Goal: Task Accomplishment & Management: Complete application form

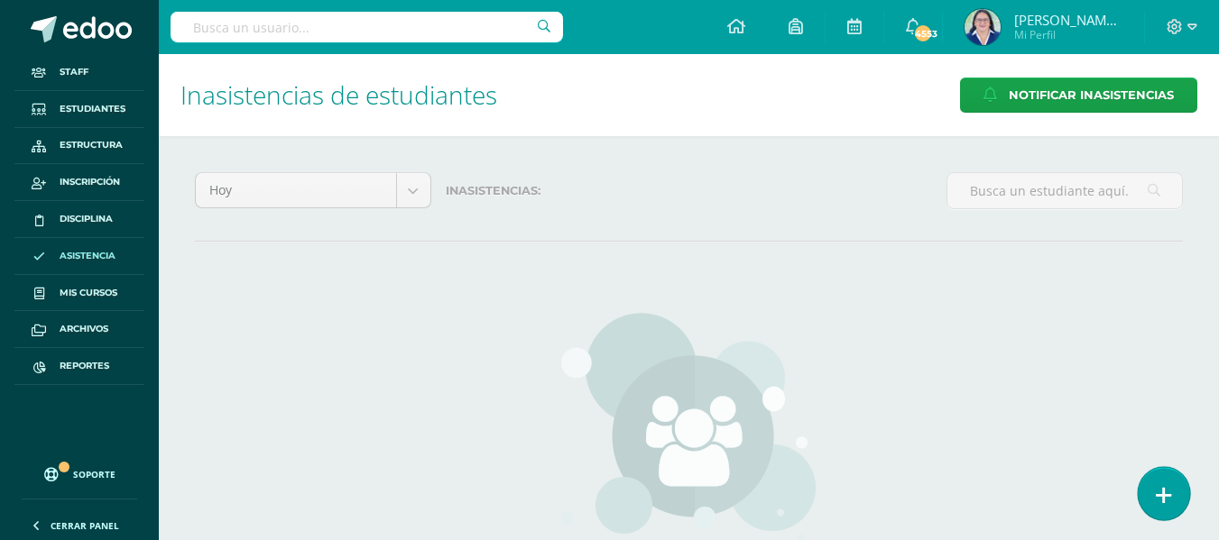
click at [1161, 493] on icon at bounding box center [1163, 495] width 16 height 21
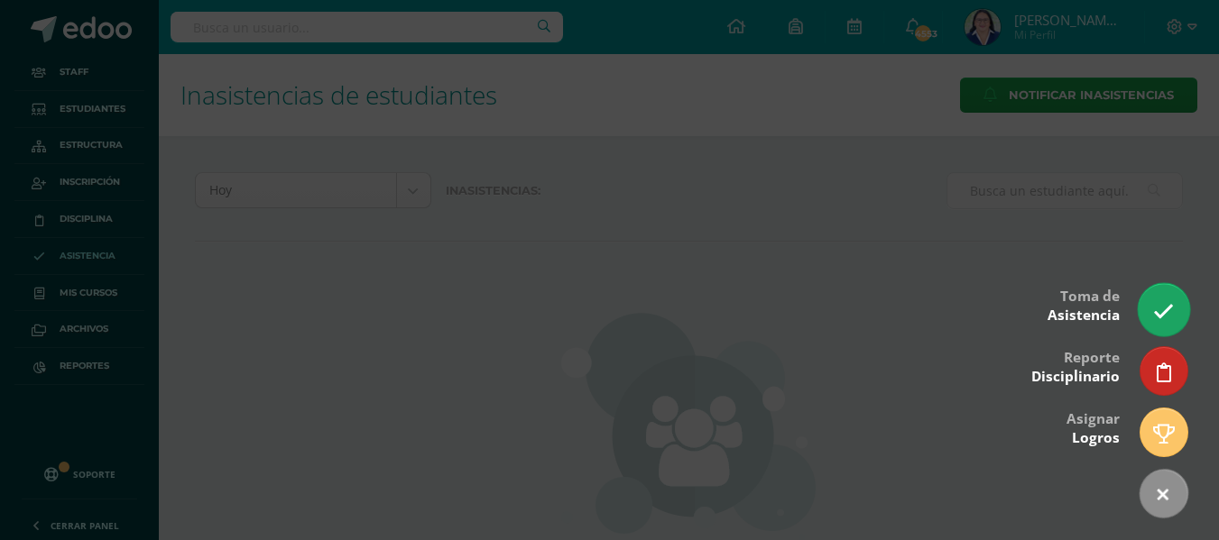
click at [1173, 303] on icon at bounding box center [1163, 311] width 21 height 21
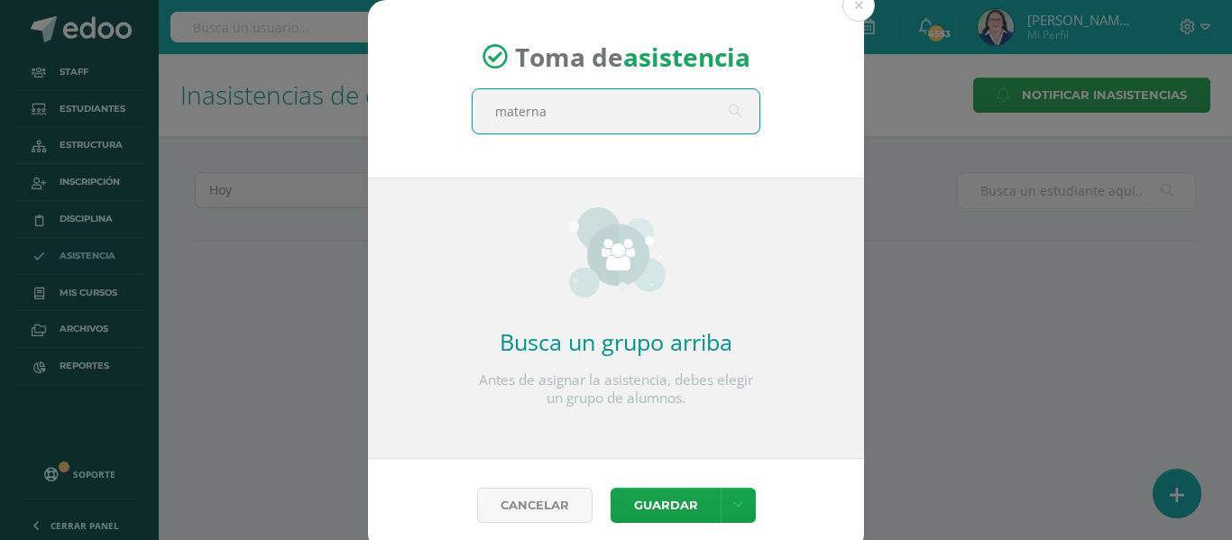
type input "maternal"
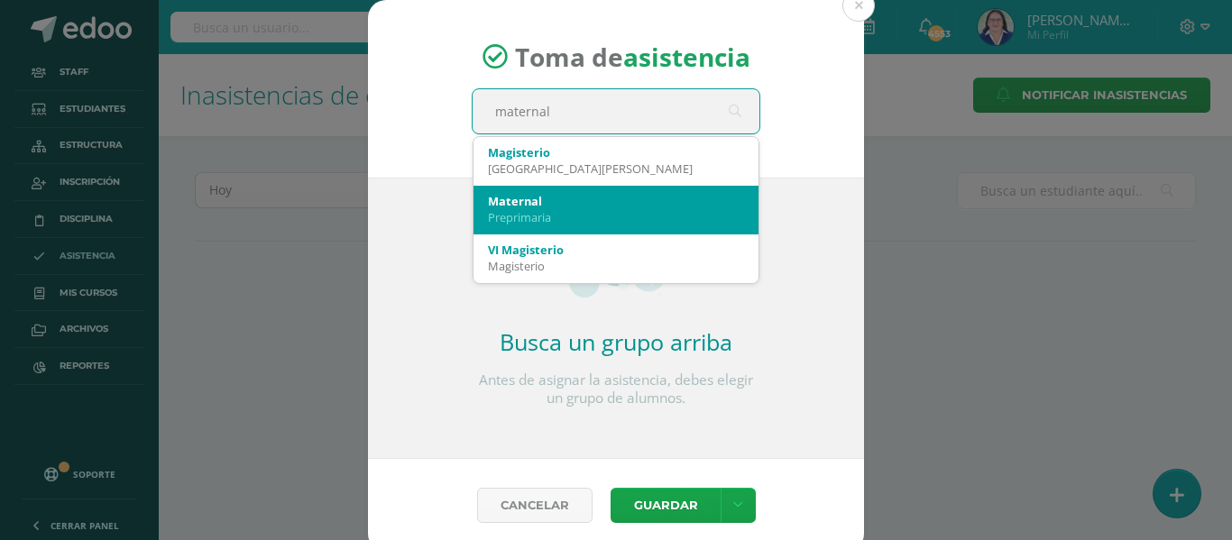
click at [545, 196] on div "Maternal" at bounding box center [616, 201] width 256 height 16
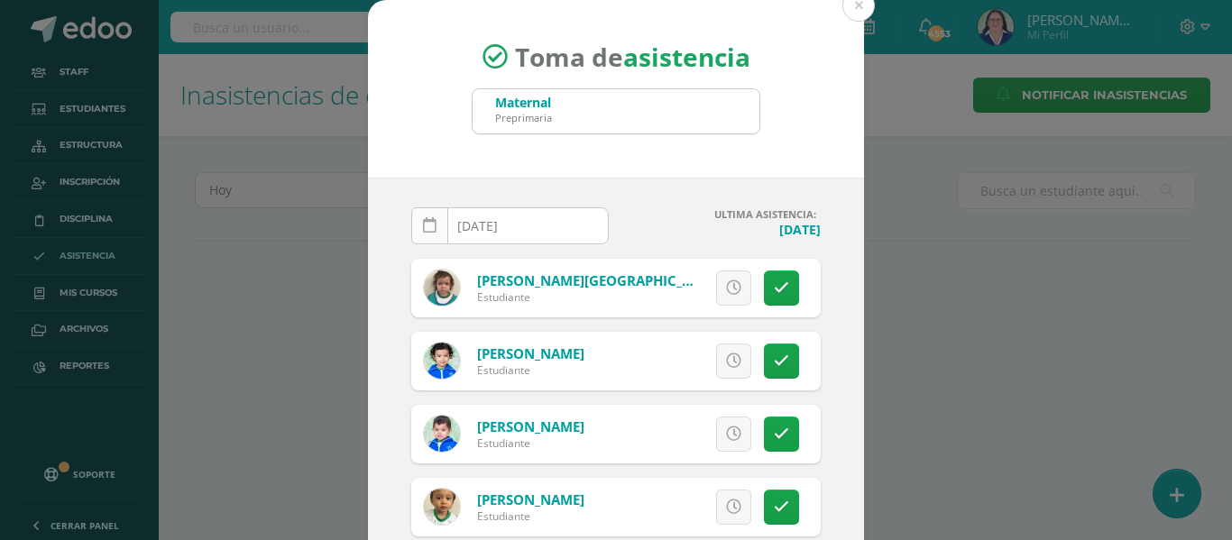
click at [423, 228] on icon at bounding box center [430, 225] width 14 height 15
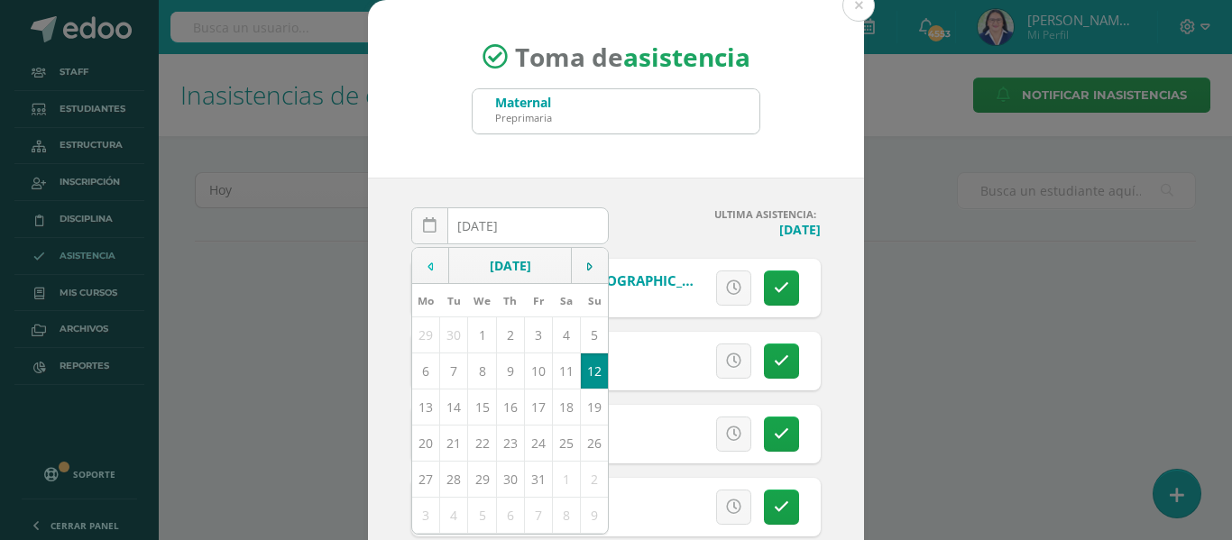
click at [428, 266] on icon at bounding box center [430, 267] width 5 height 13
click at [450, 408] on td "16" at bounding box center [454, 407] width 28 height 36
type input "[DATE]"
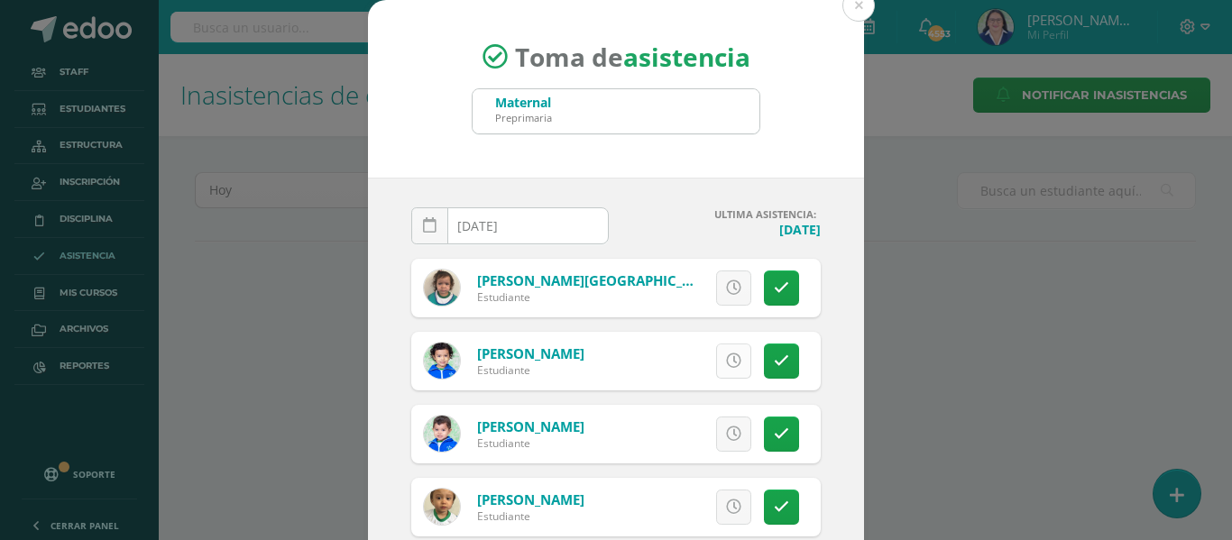
click at [721, 354] on link at bounding box center [733, 361] width 35 height 35
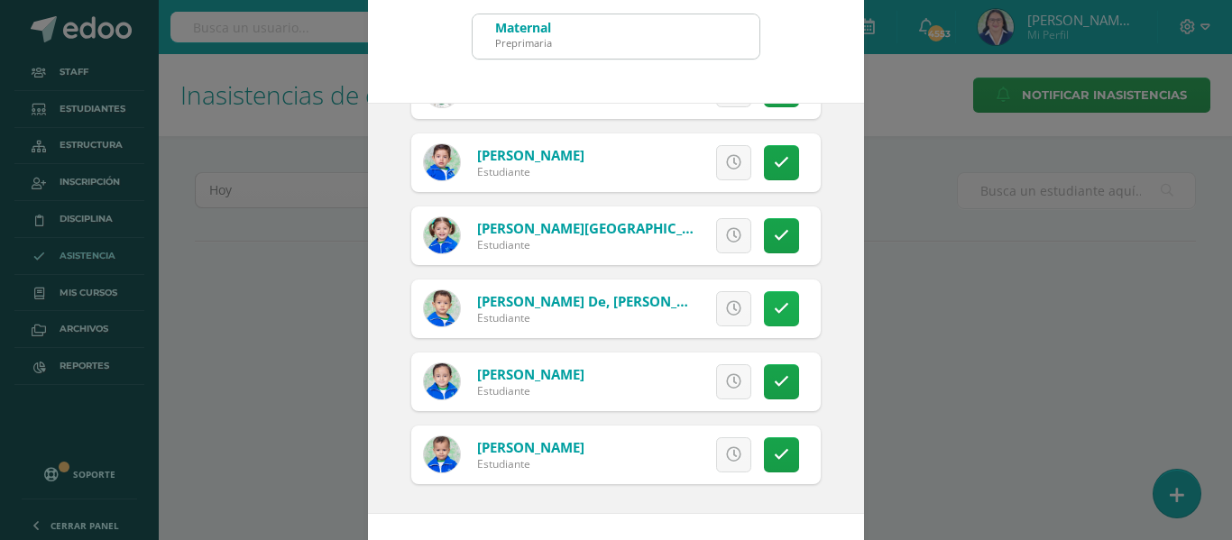
scroll to position [142, 0]
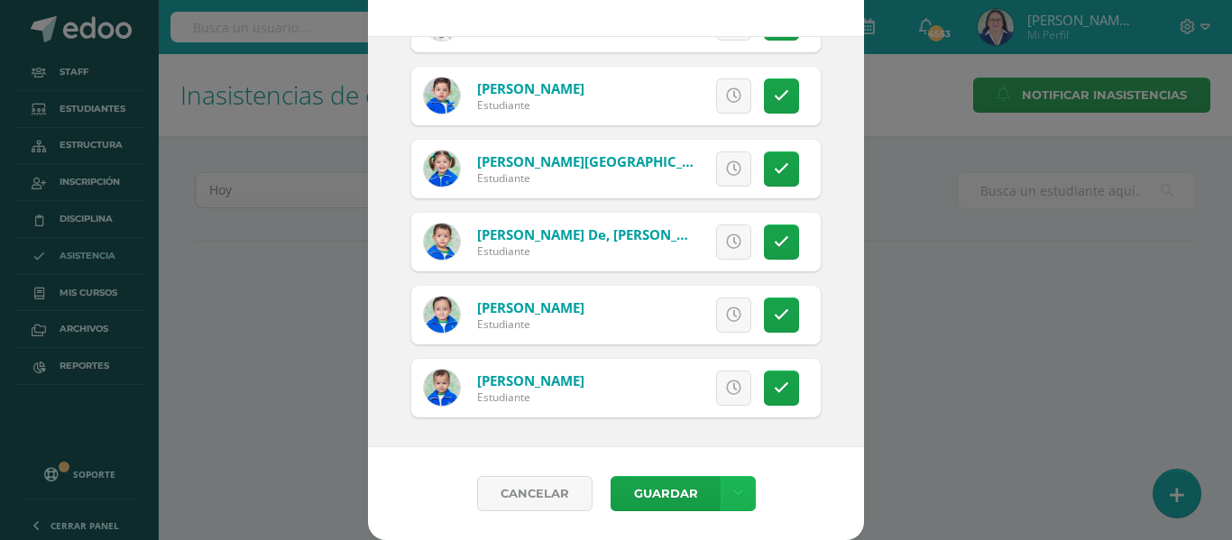
click at [733, 489] on icon at bounding box center [738, 493] width 10 height 15
click at [724, 418] on link "Guardar sin notificar inasistencias" at bounding box center [693, 425] width 198 height 43
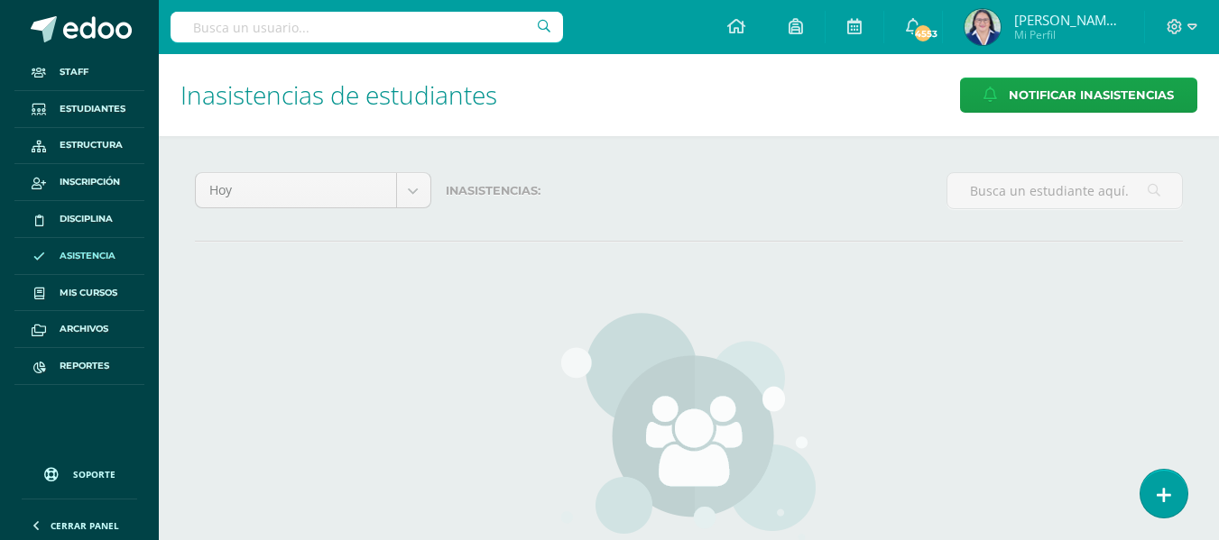
click at [1157, 487] on link at bounding box center [1163, 494] width 47 height 48
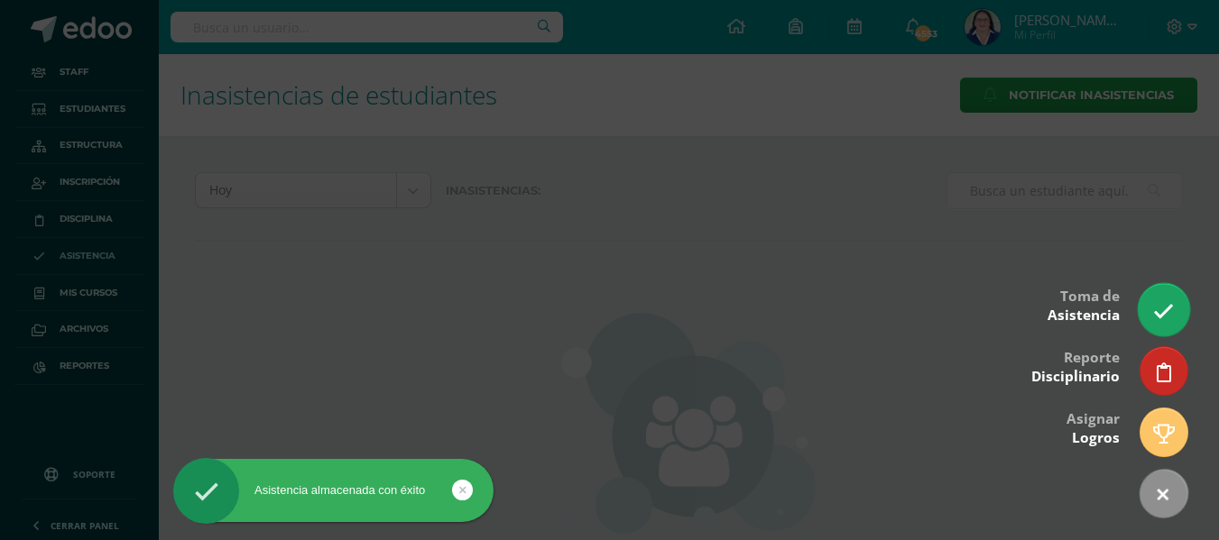
click at [1164, 316] on icon at bounding box center [1163, 311] width 21 height 21
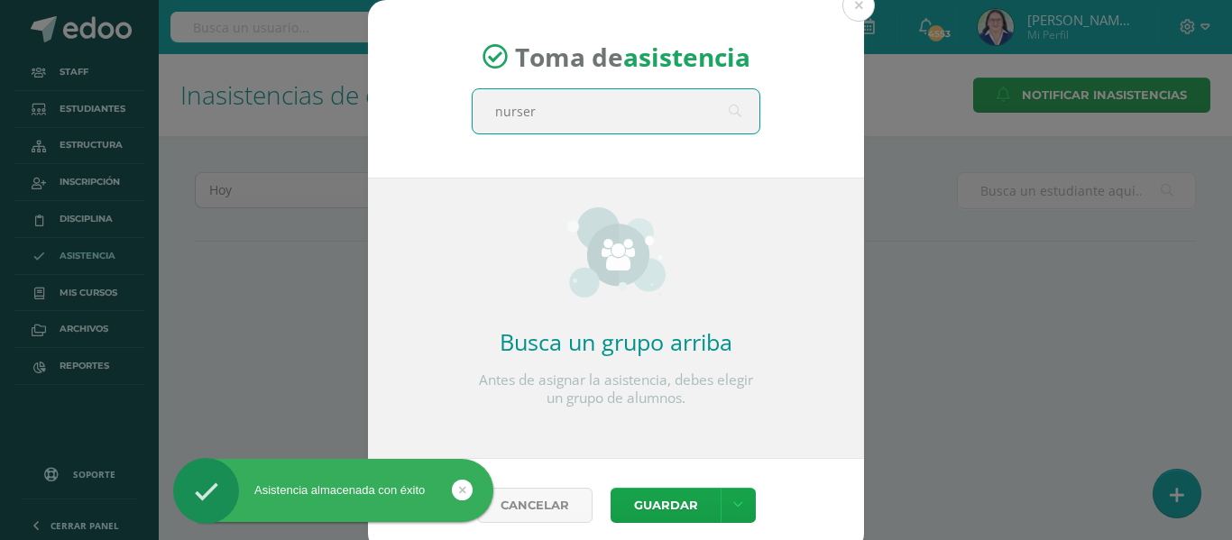
type input "nursery"
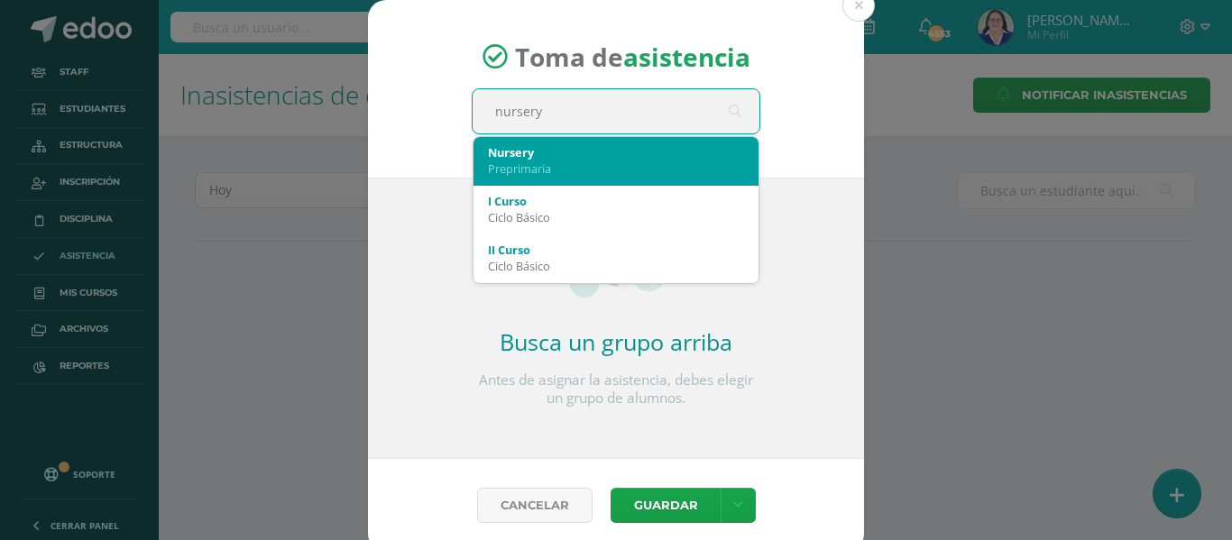
click at [658, 162] on div "Preprimaria" at bounding box center [616, 169] width 256 height 16
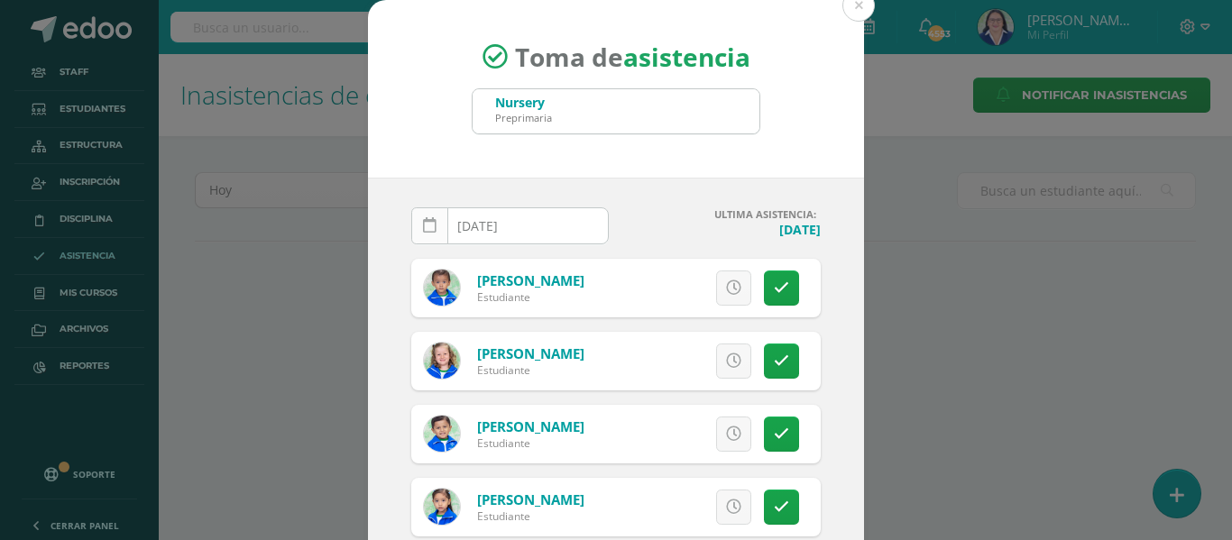
click at [423, 225] on icon at bounding box center [430, 225] width 14 height 15
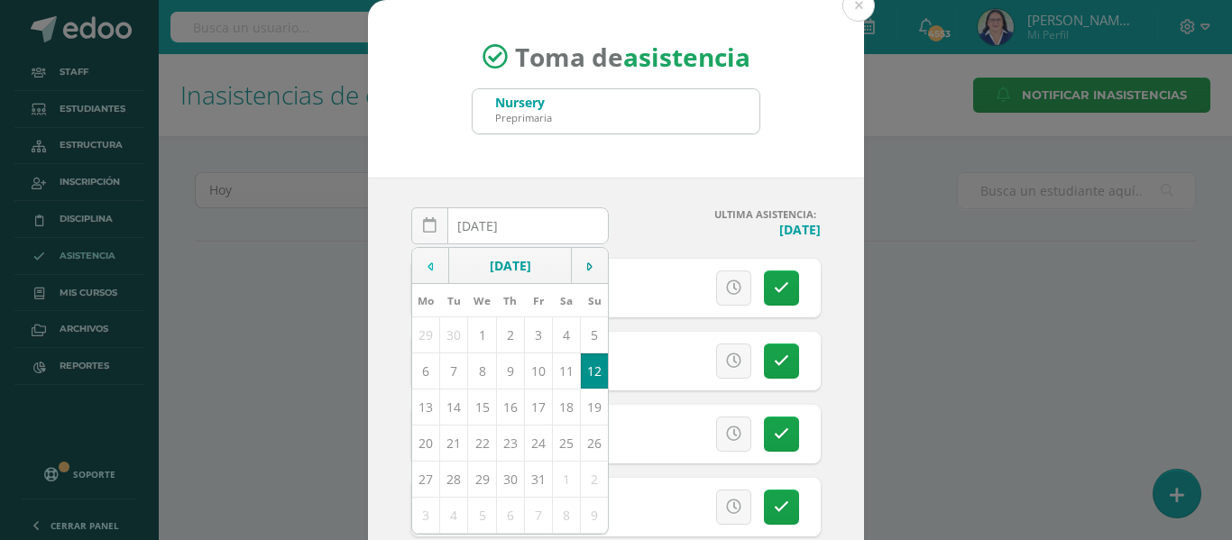
click at [428, 263] on icon at bounding box center [430, 267] width 5 height 13
click at [451, 409] on td "16" at bounding box center [454, 407] width 28 height 36
type input "[DATE]"
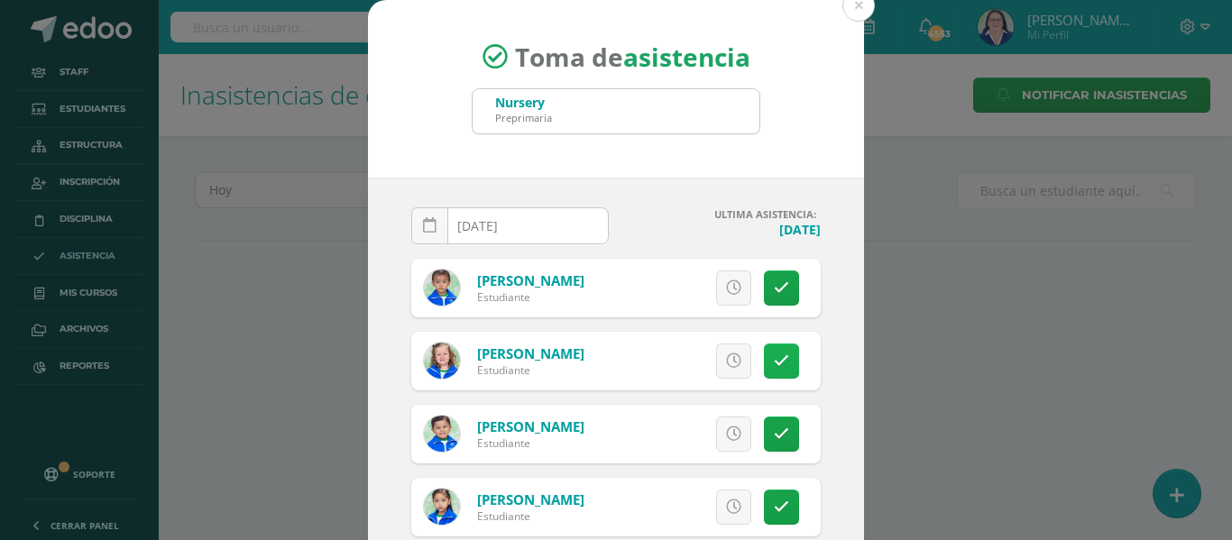
click at [774, 354] on icon at bounding box center [781, 361] width 15 height 15
click at [774, 430] on icon at bounding box center [781, 434] width 15 height 15
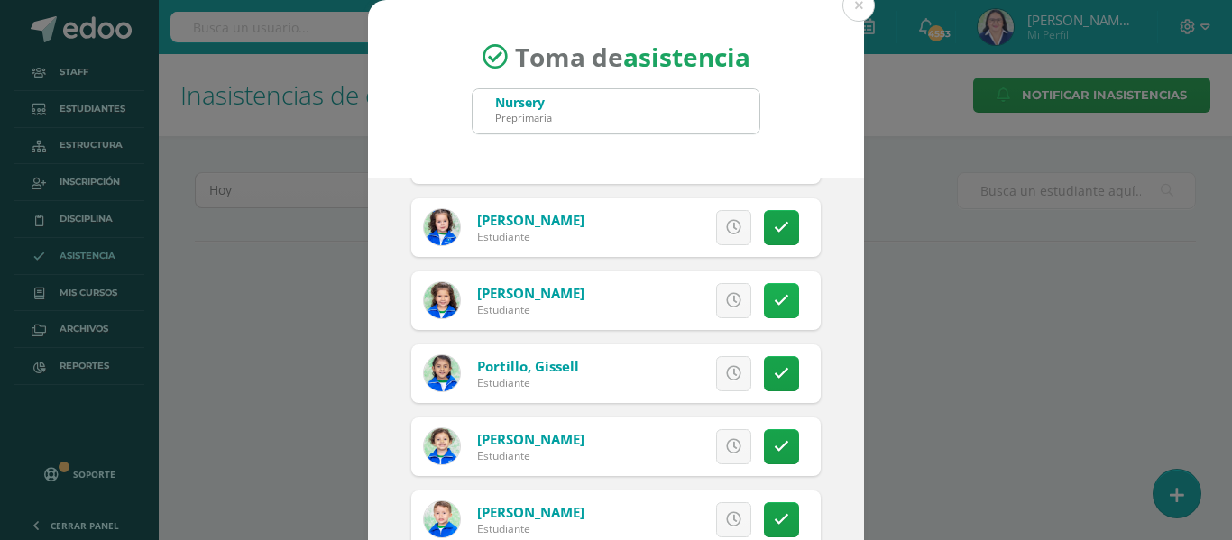
scroll to position [902, 0]
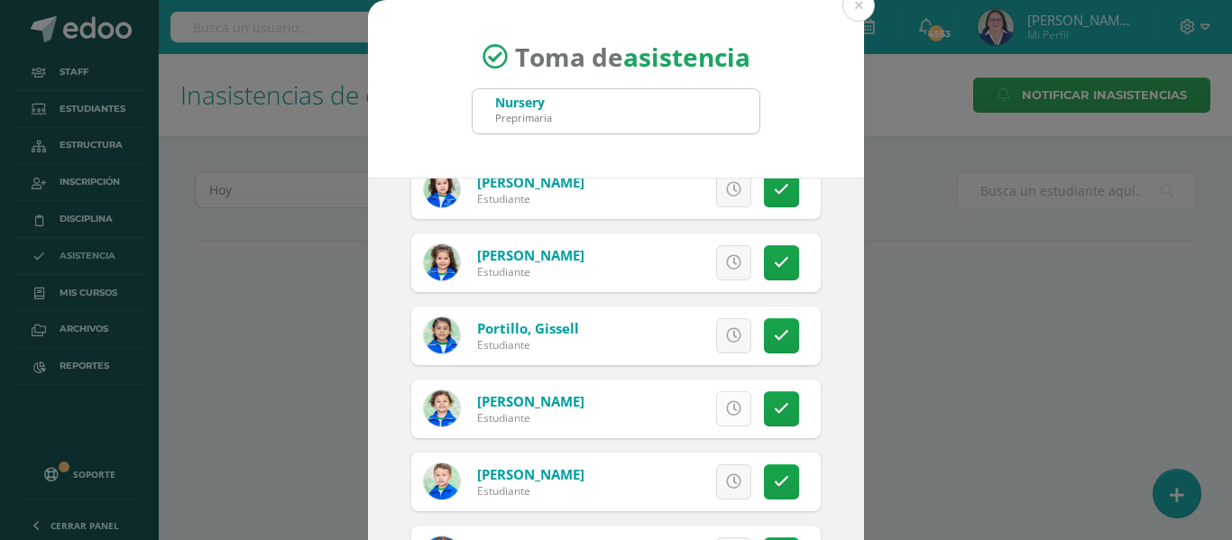
click at [726, 410] on icon at bounding box center [733, 408] width 15 height 15
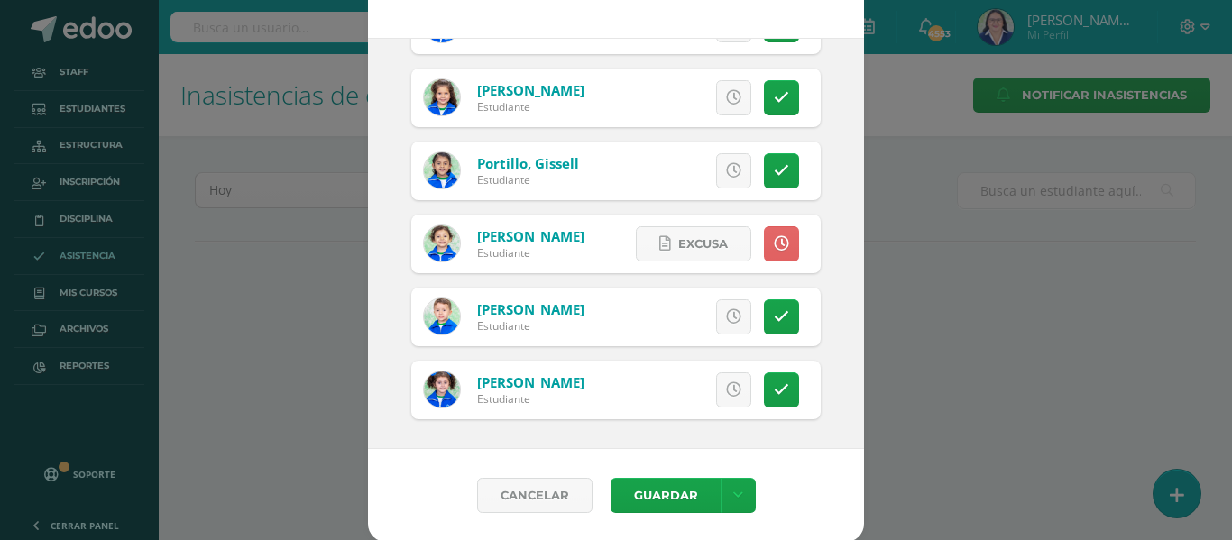
scroll to position [142, 0]
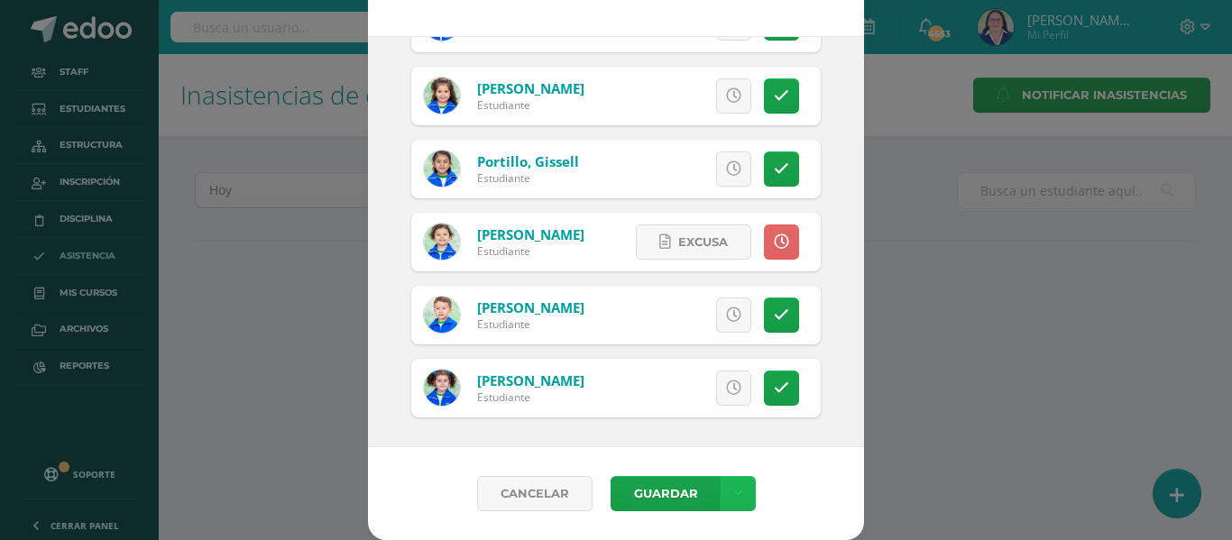
click at [733, 487] on icon at bounding box center [738, 493] width 10 height 15
click at [704, 417] on link "Guardar sin notificar inasistencias" at bounding box center [693, 425] width 198 height 43
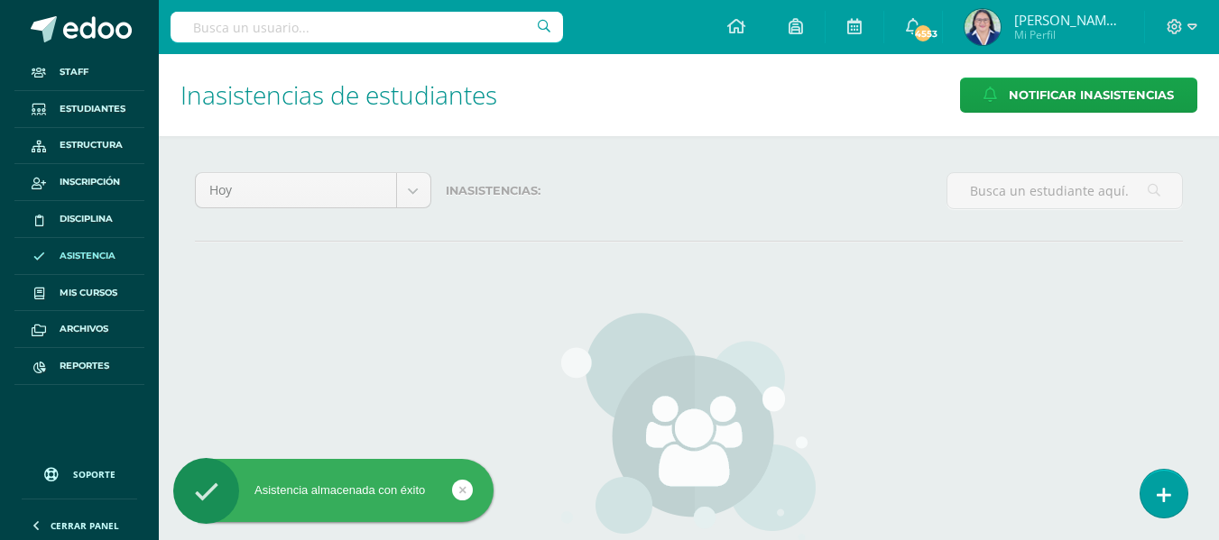
click at [1168, 493] on icon at bounding box center [1163, 495] width 14 height 19
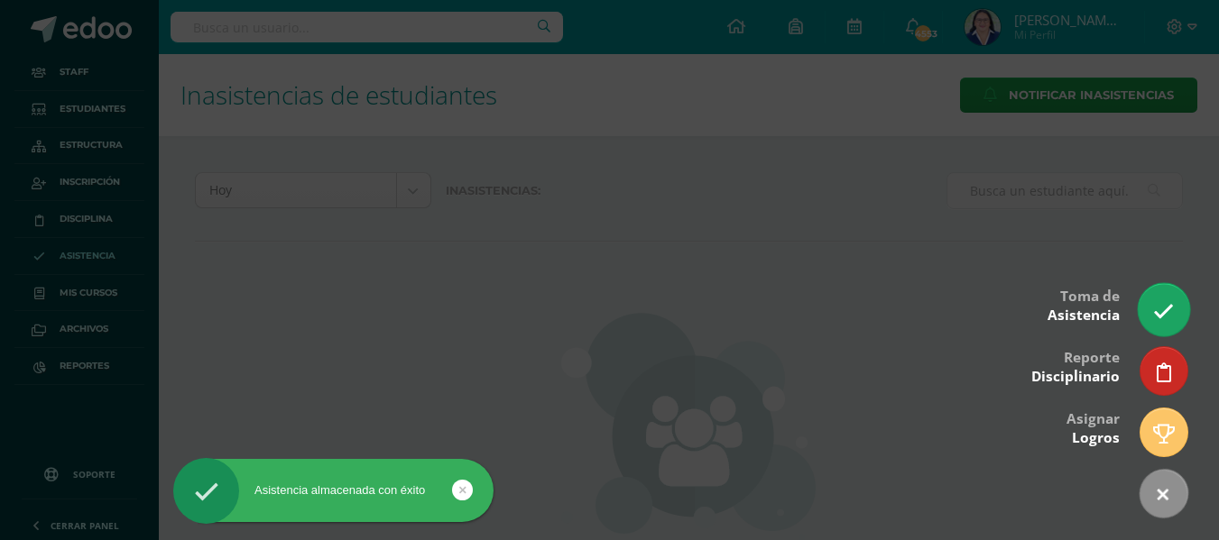
click at [1156, 304] on icon at bounding box center [1163, 311] width 21 height 21
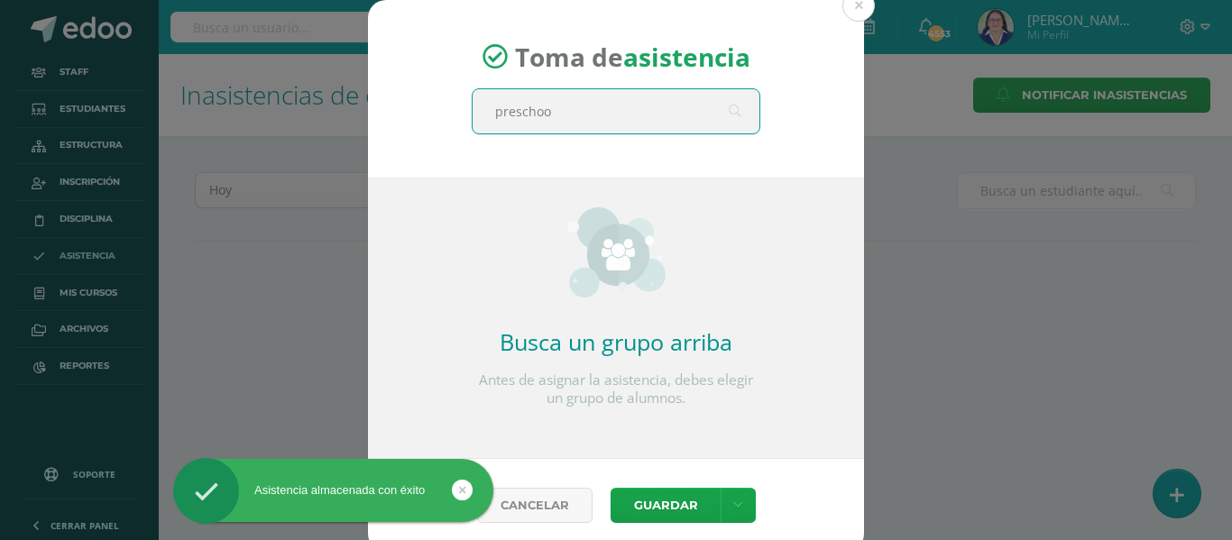
type input "preschool"
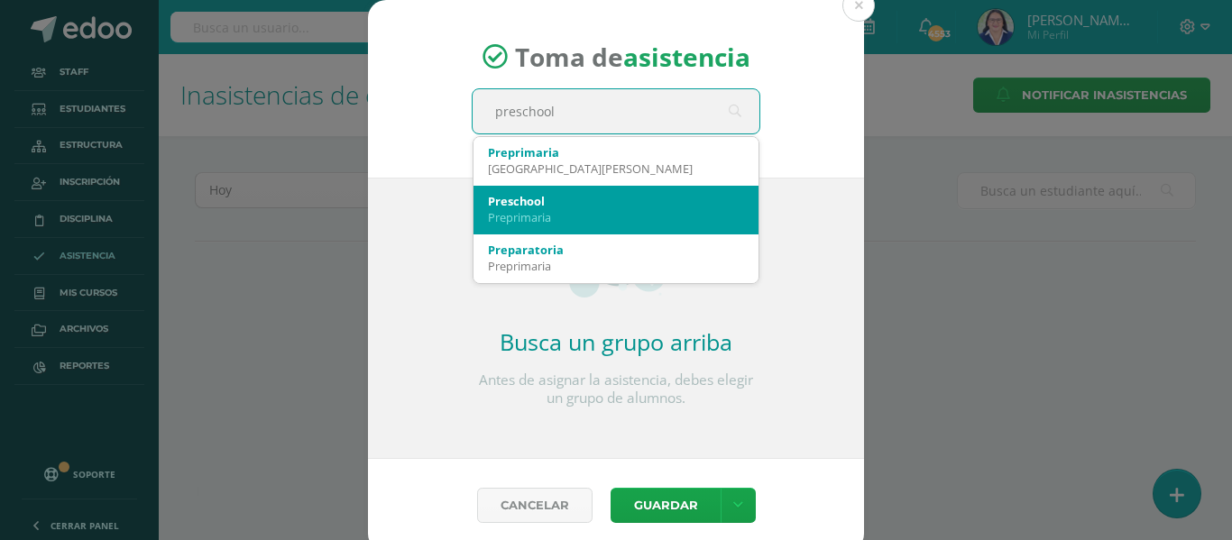
click at [537, 198] on div "Preschool" at bounding box center [616, 201] width 256 height 16
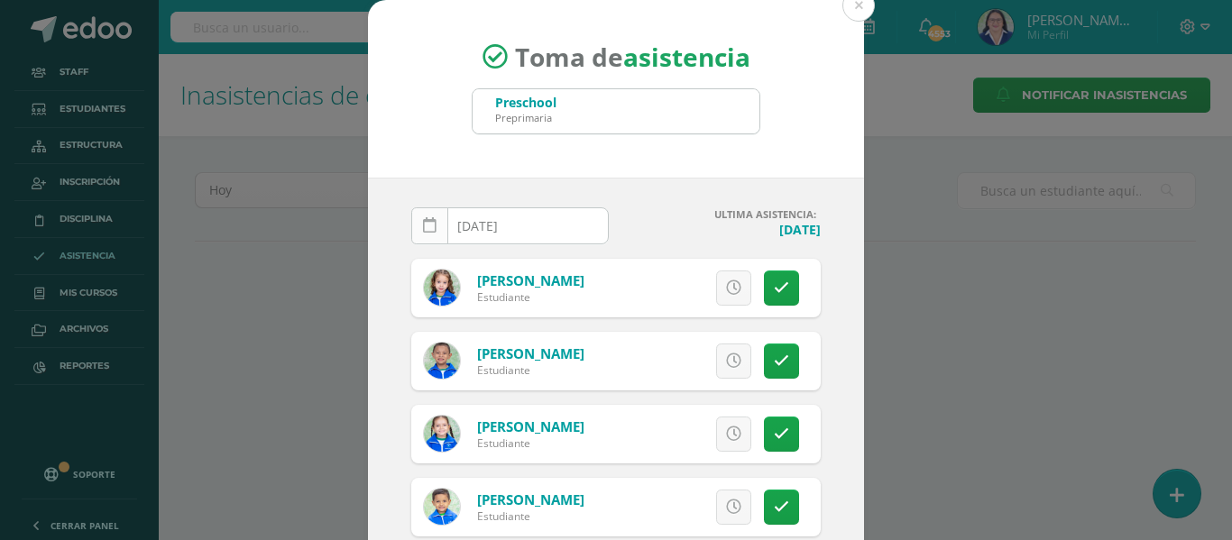
click at [421, 216] on link at bounding box center [429, 225] width 37 height 37
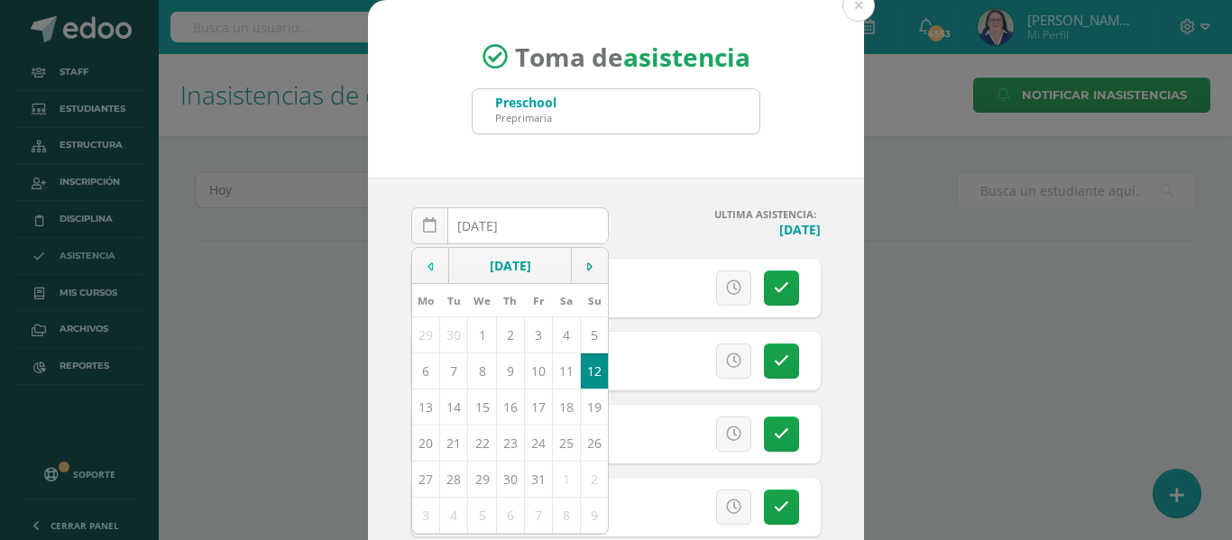
click at [429, 261] on td at bounding box center [430, 266] width 37 height 36
click at [450, 405] on td "16" at bounding box center [454, 407] width 28 height 36
type input "[DATE]"
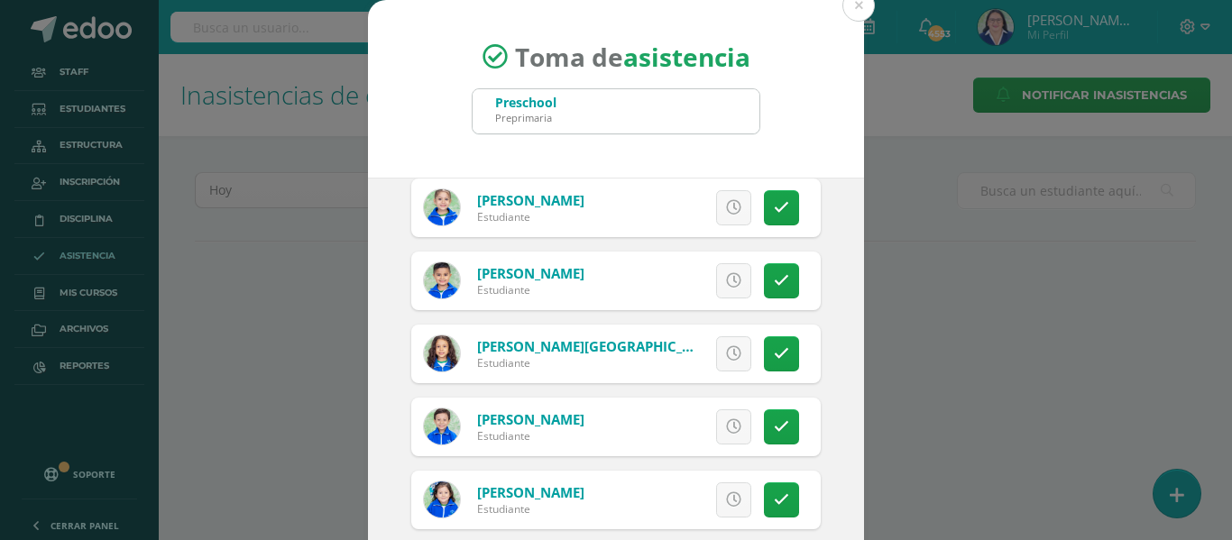
scroll to position [902, 0]
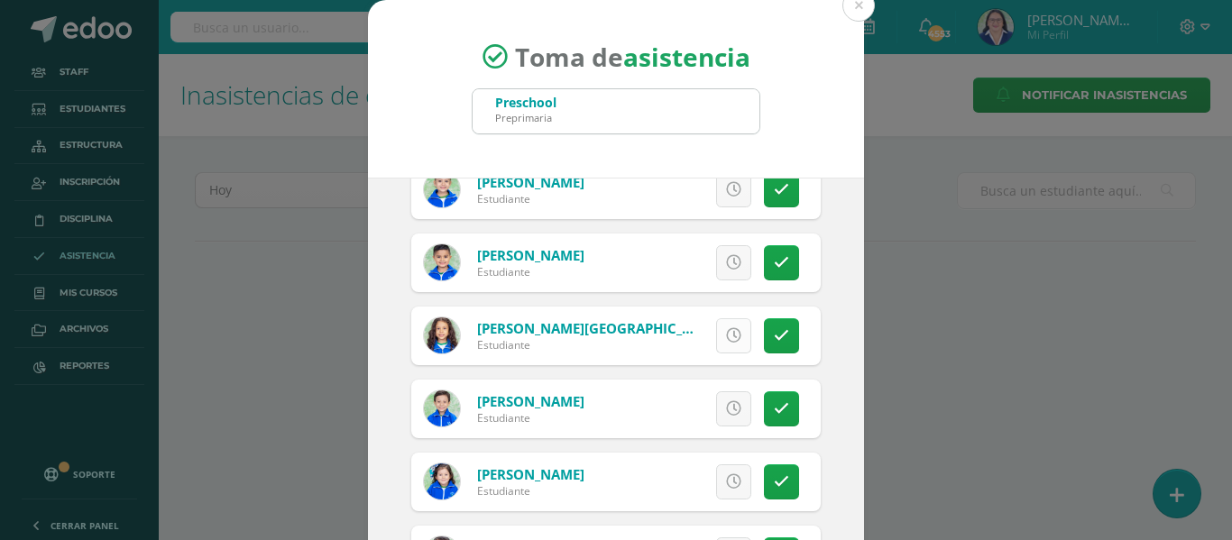
click at [726, 328] on icon at bounding box center [733, 335] width 15 height 15
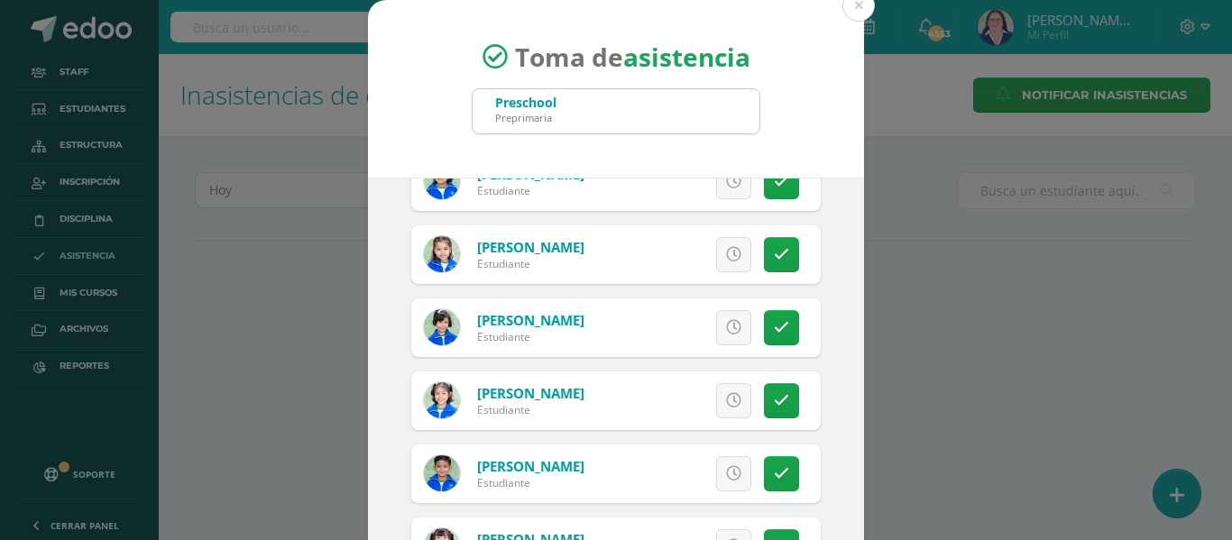
scroll to position [1804, 0]
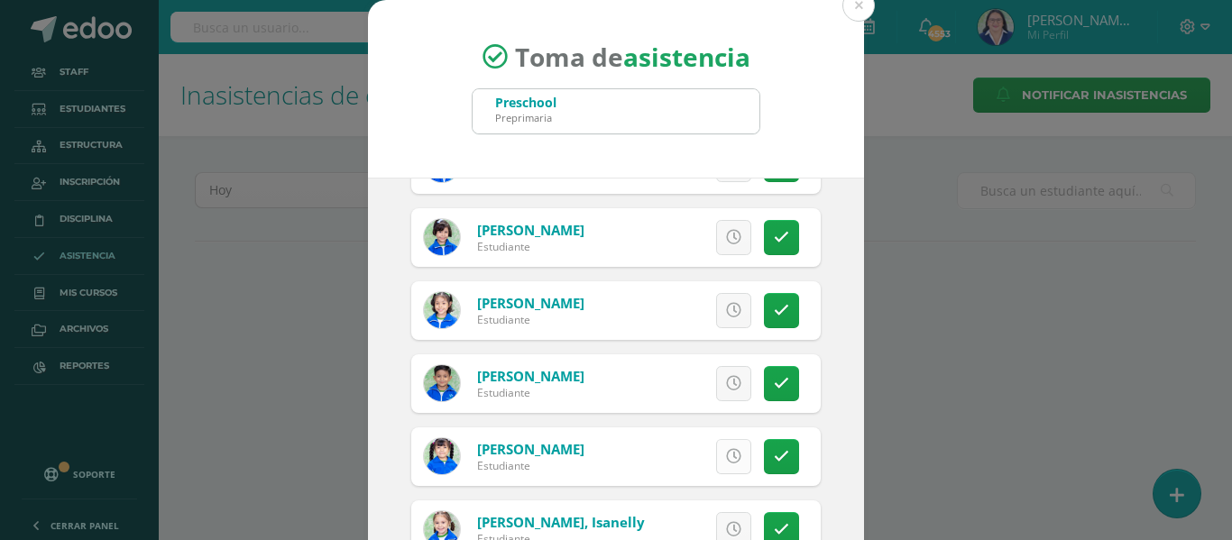
click at [726, 455] on icon at bounding box center [733, 456] width 15 height 15
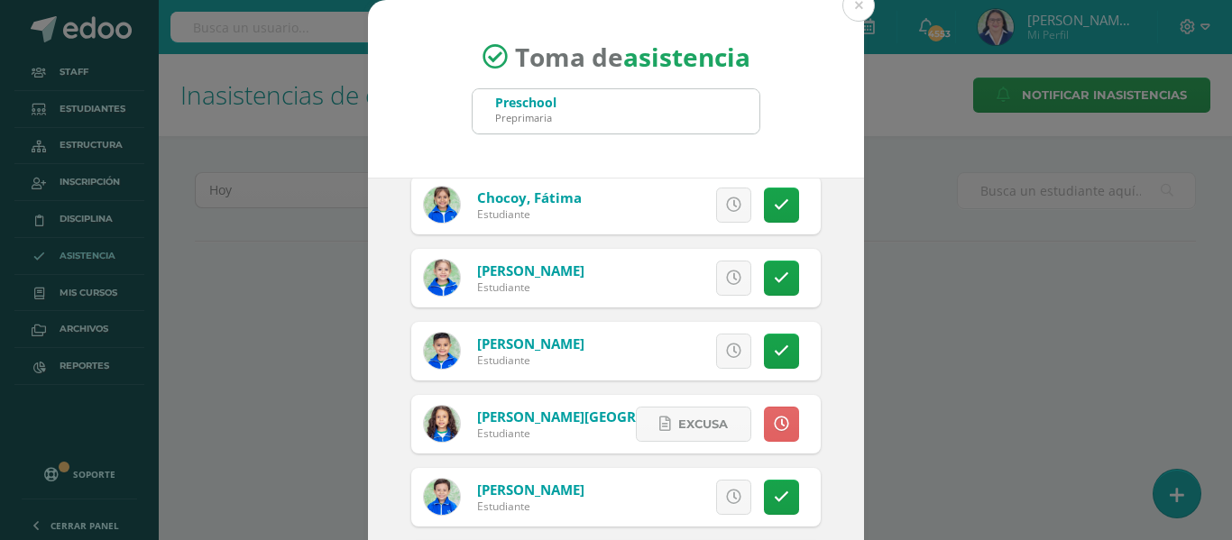
scroll to position [812, 0]
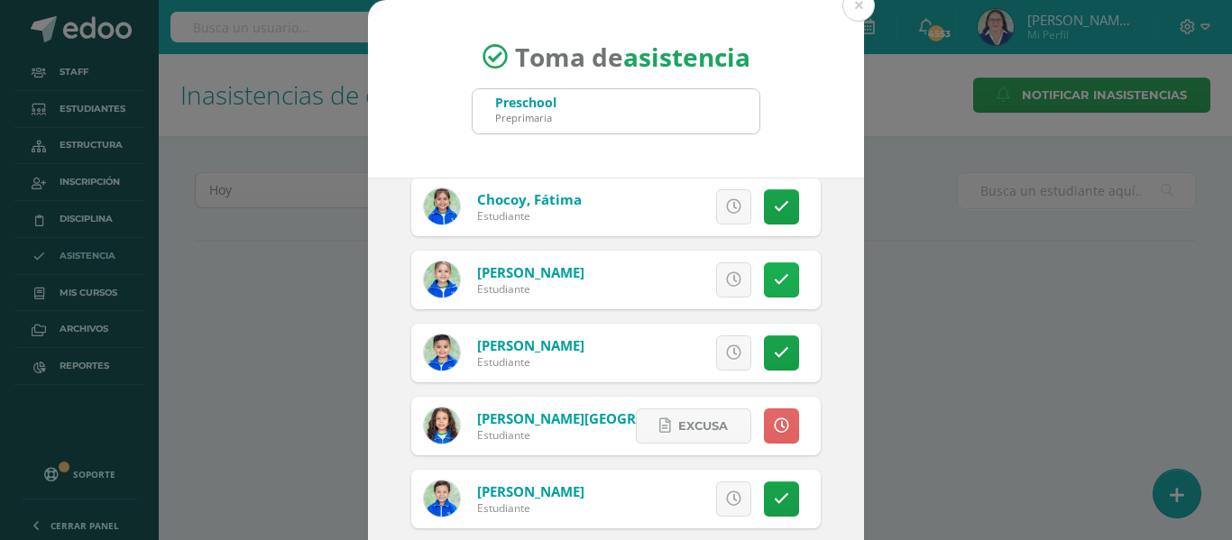
click at [774, 279] on icon at bounding box center [781, 279] width 15 height 15
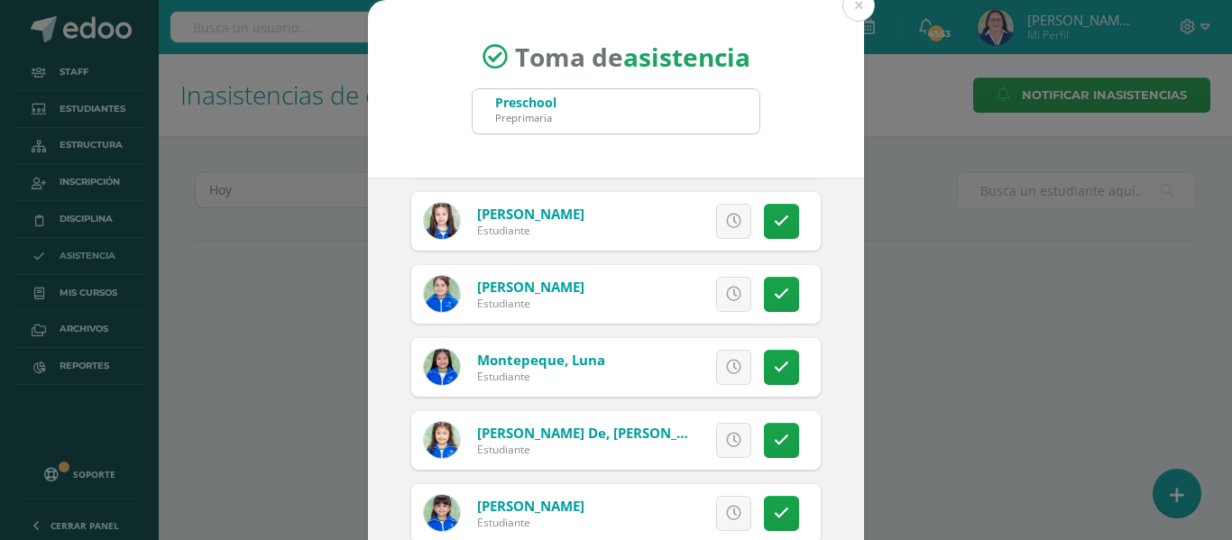
scroll to position [1443, 0]
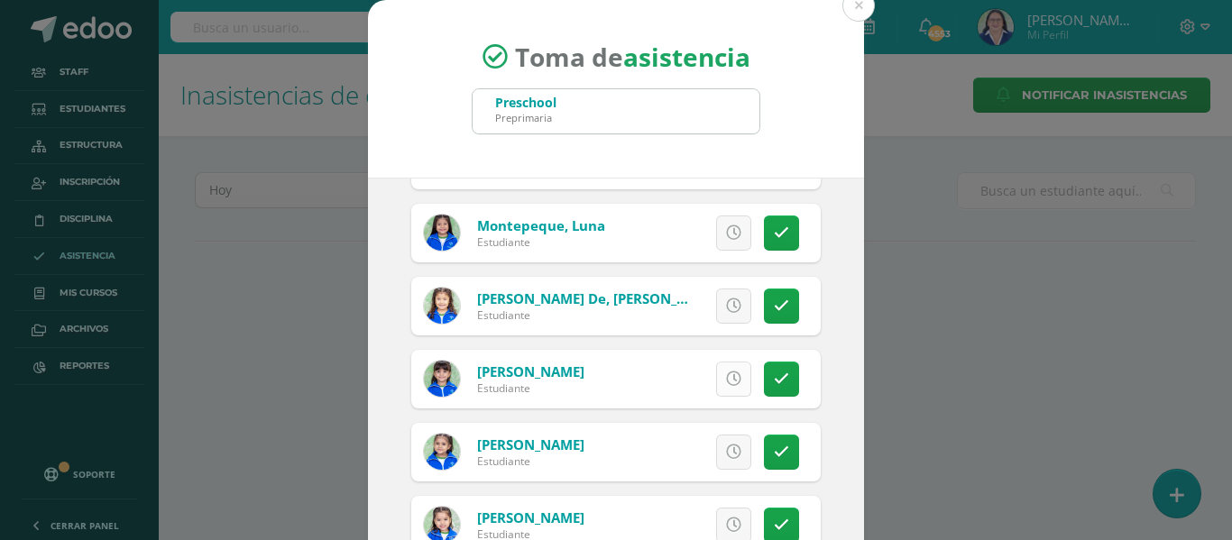
click at [726, 373] on icon at bounding box center [733, 379] width 15 height 15
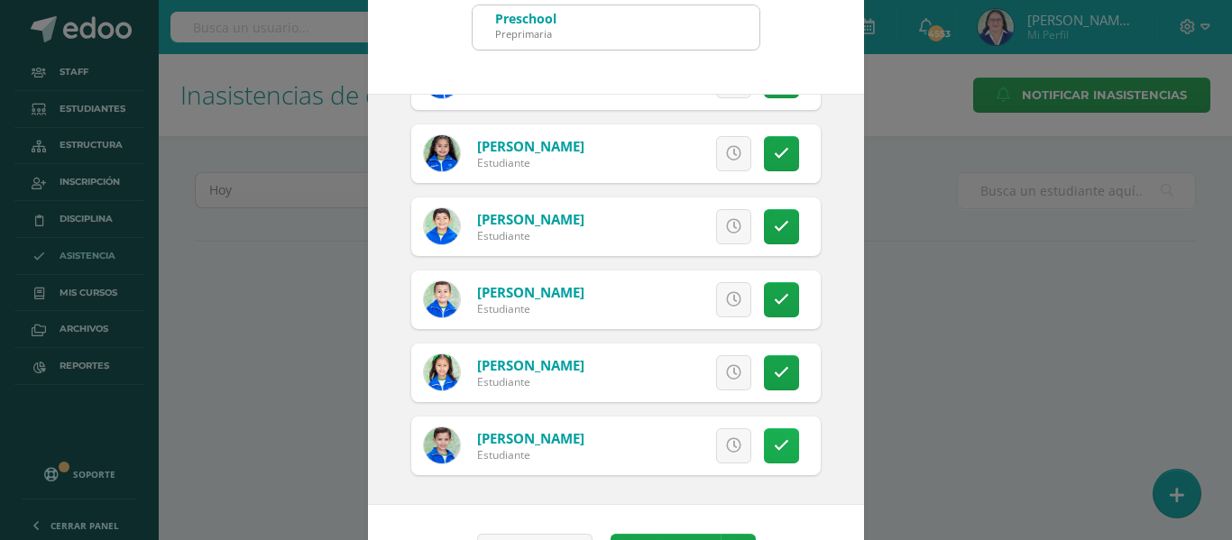
scroll to position [142, 0]
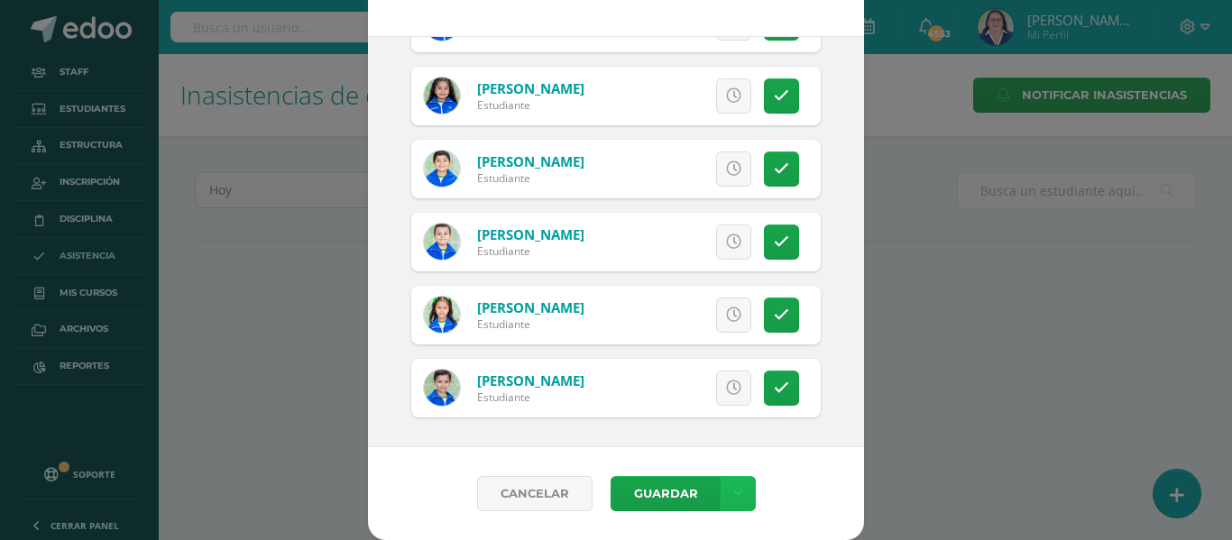
click at [722, 488] on link at bounding box center [738, 493] width 35 height 35
click at [698, 422] on link "Guardar sin notificar inasistencias" at bounding box center [693, 425] width 198 height 43
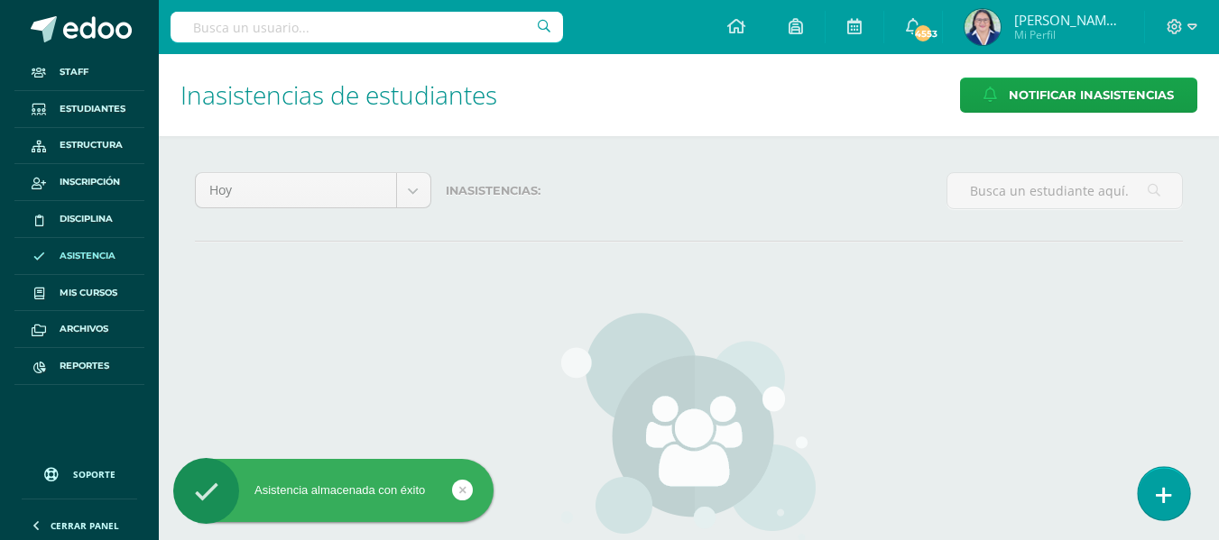
click at [1164, 496] on icon at bounding box center [1163, 495] width 16 height 21
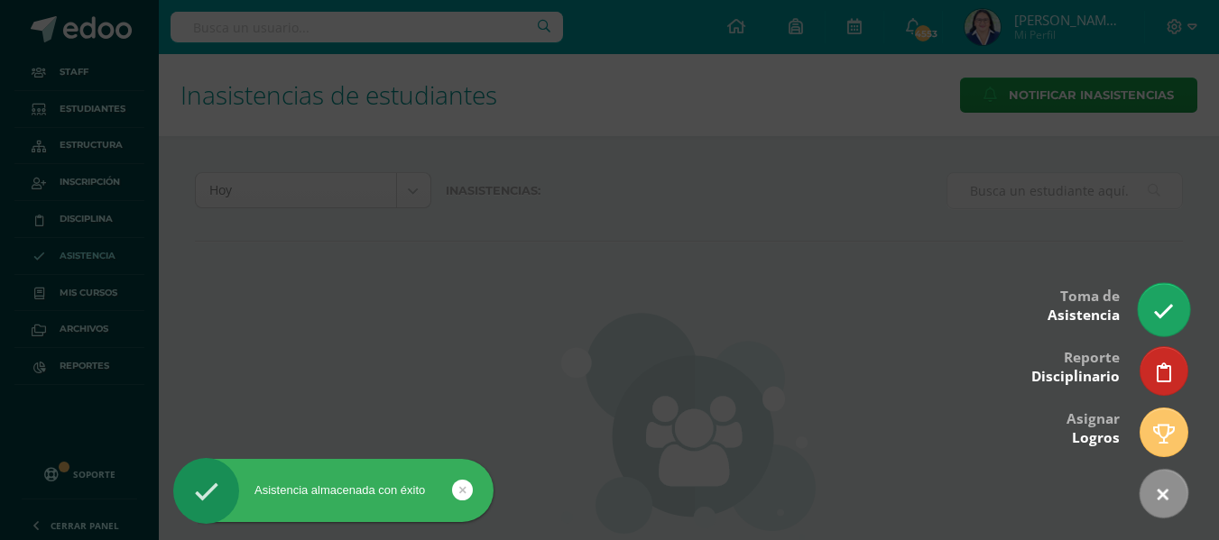
click at [1167, 302] on icon at bounding box center [1163, 311] width 21 height 21
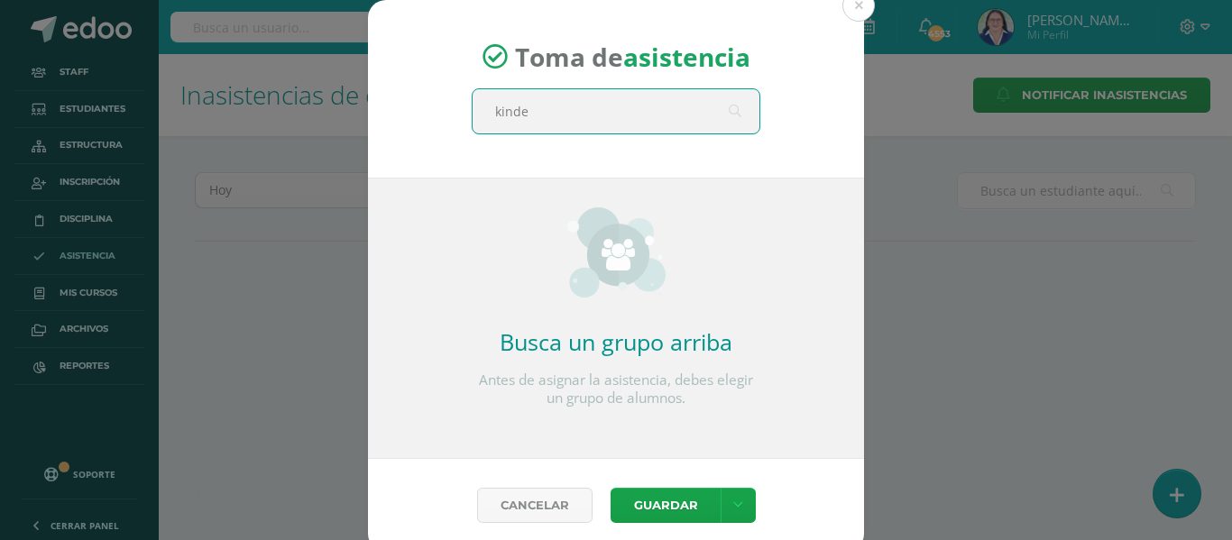
type input "kinder"
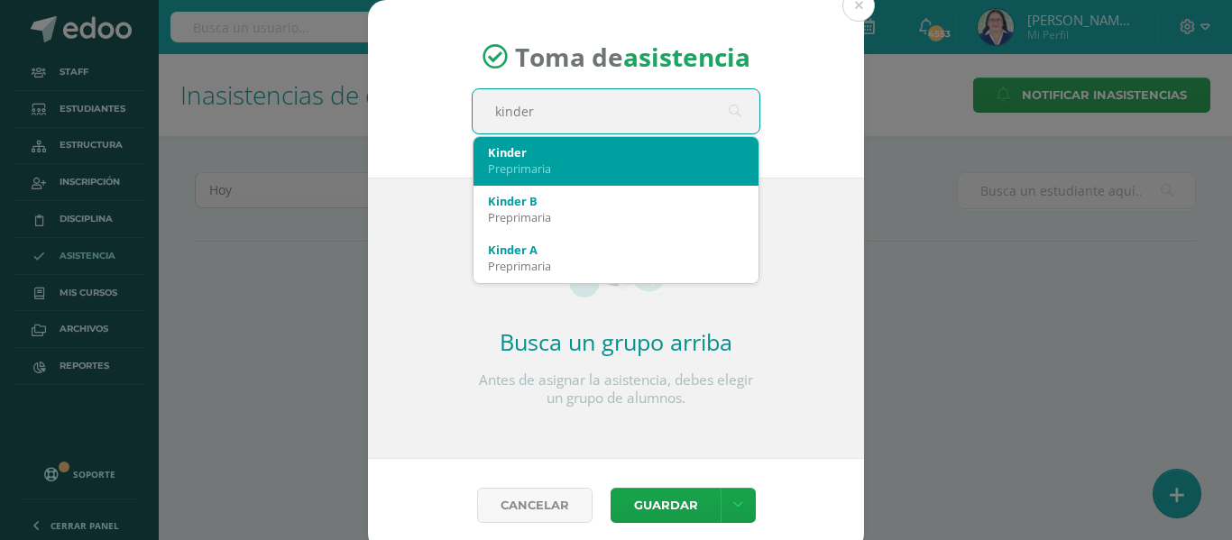
click at [545, 153] on div "Kinder" at bounding box center [616, 152] width 256 height 16
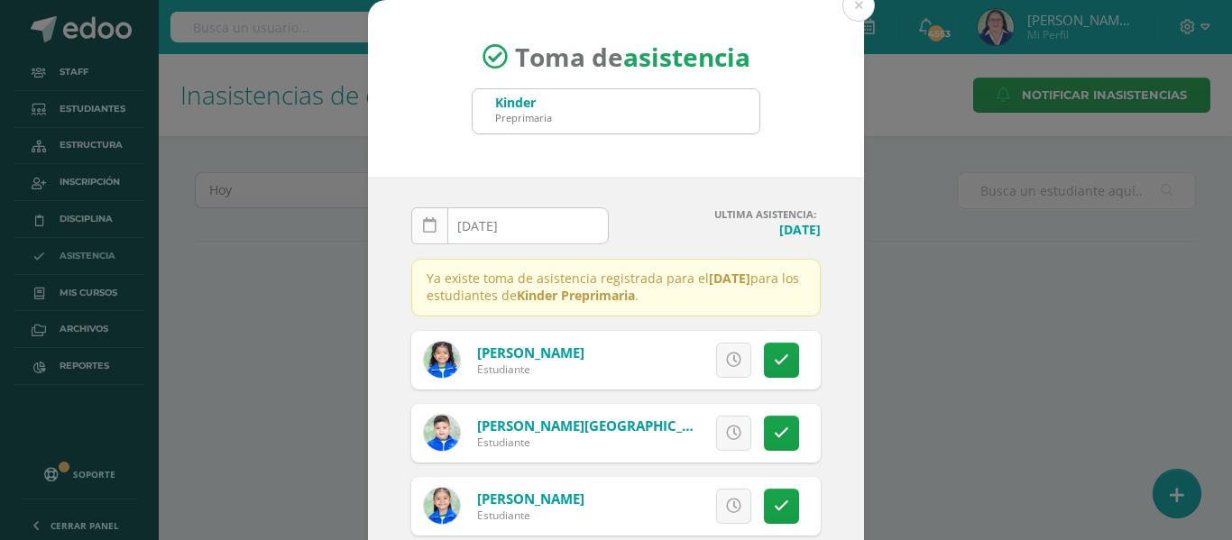
click at [425, 225] on icon at bounding box center [430, 225] width 14 height 15
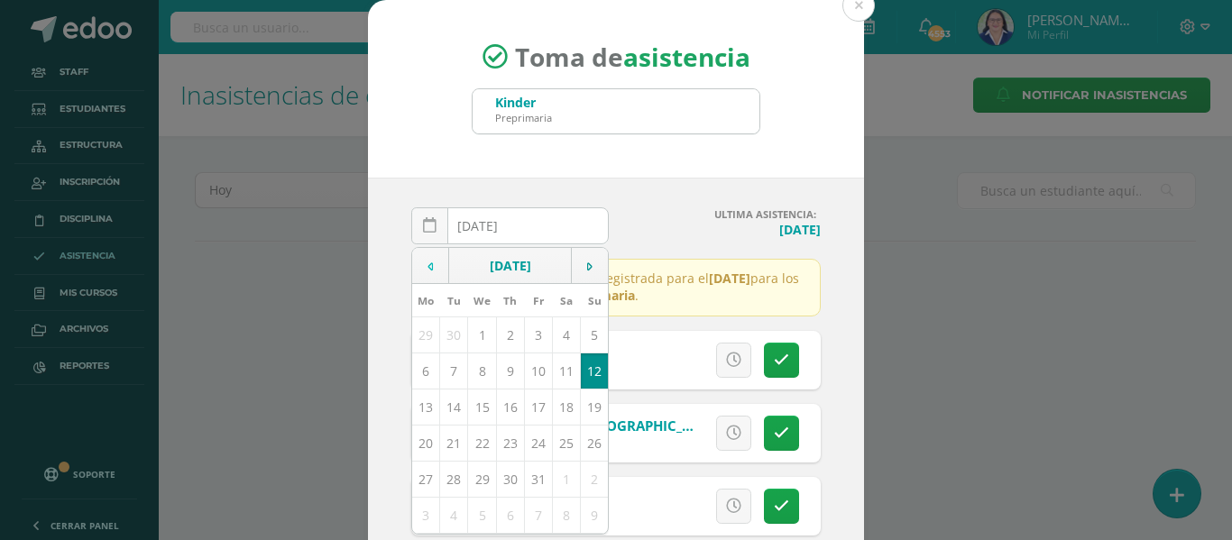
click at [427, 266] on td at bounding box center [430, 266] width 37 height 36
click at [447, 404] on td "16" at bounding box center [454, 407] width 28 height 36
type input "[DATE]"
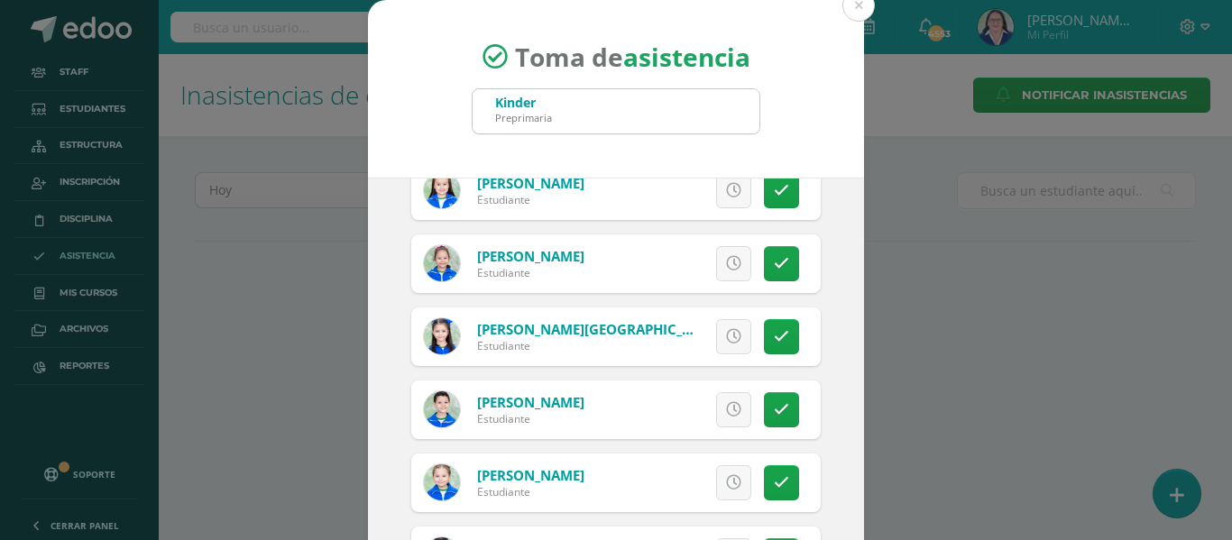
scroll to position [1443, 0]
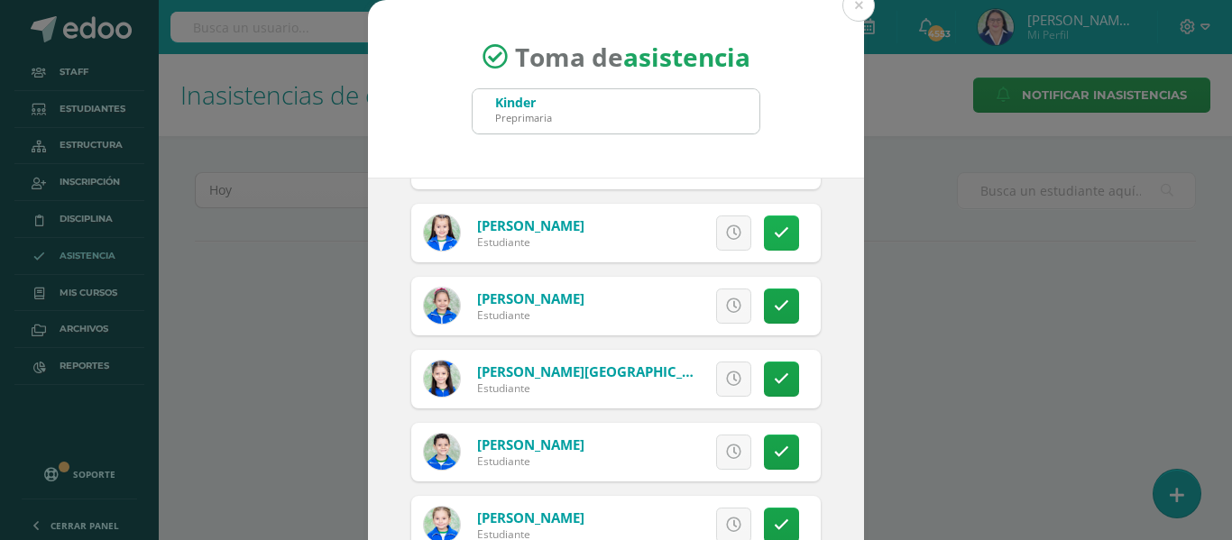
click at [764, 242] on link at bounding box center [781, 233] width 35 height 35
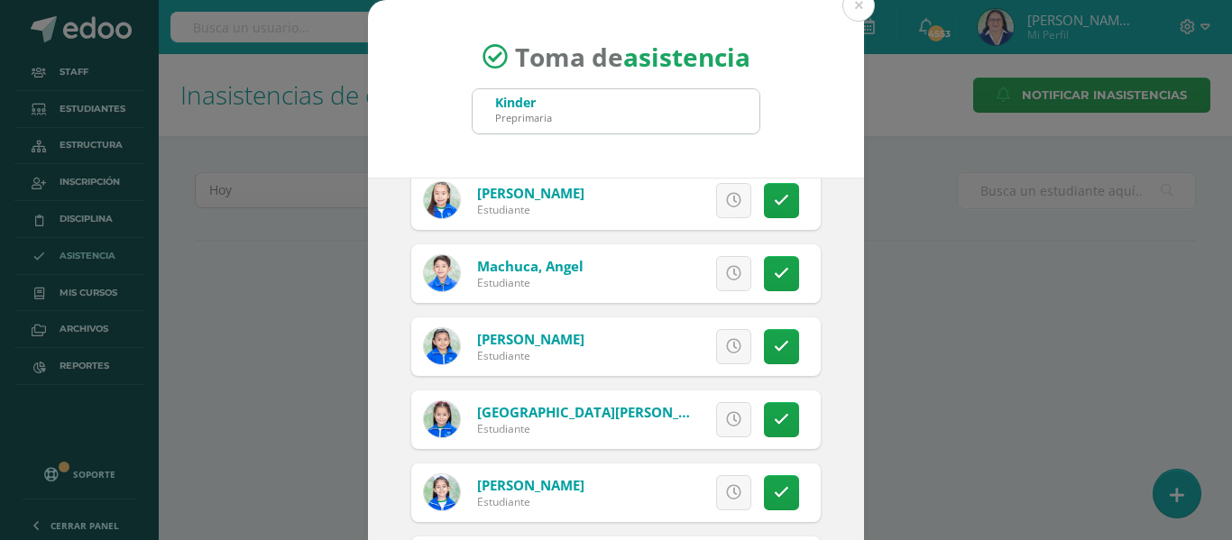
scroll to position [1082, 0]
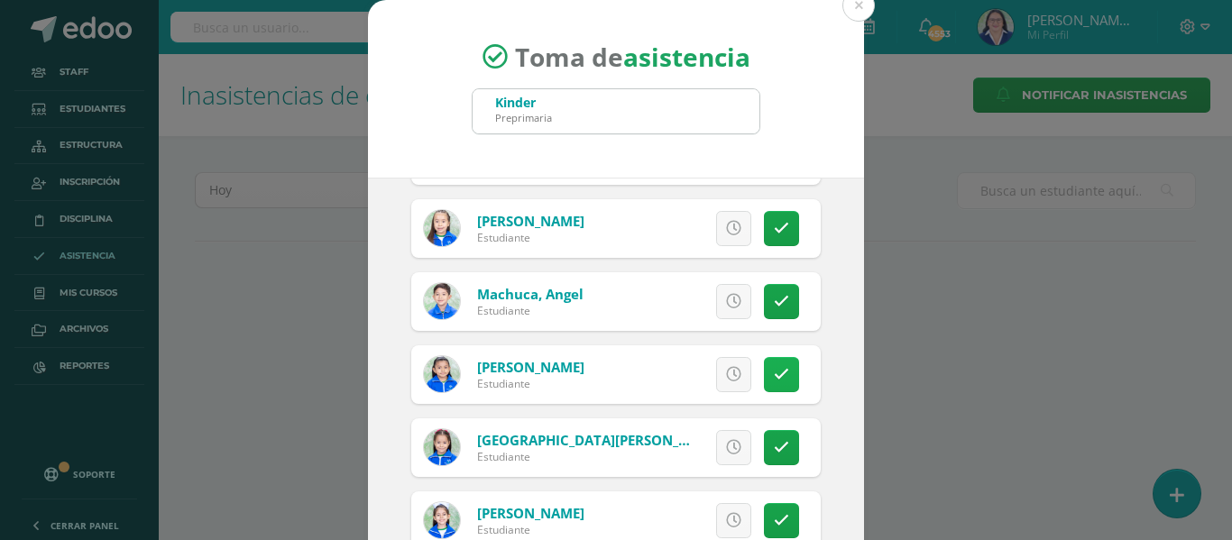
click at [774, 376] on icon at bounding box center [781, 374] width 15 height 15
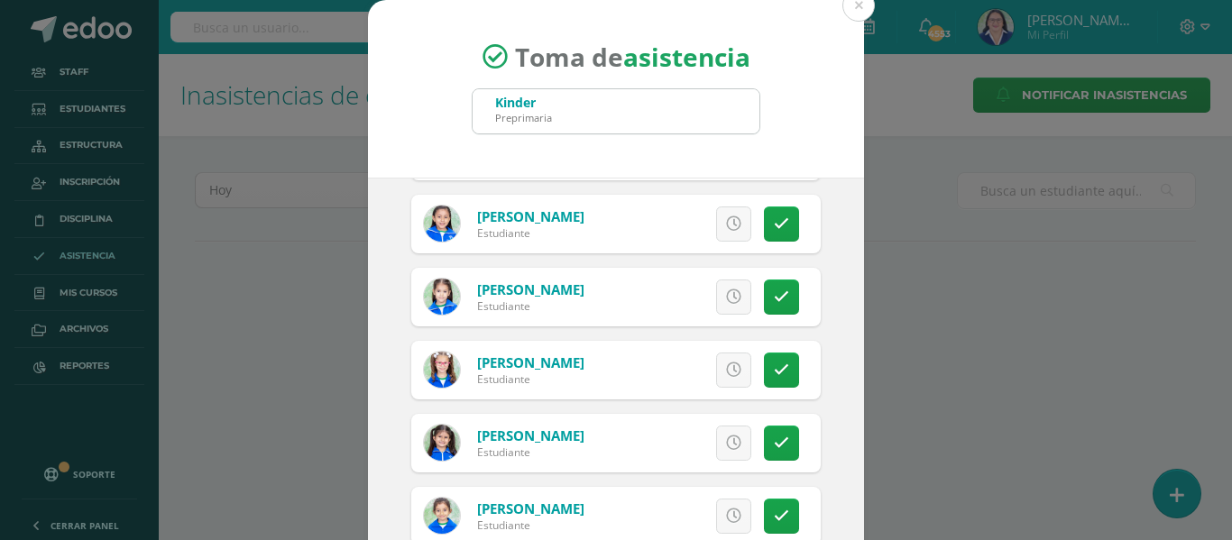
scroll to position [1894, 0]
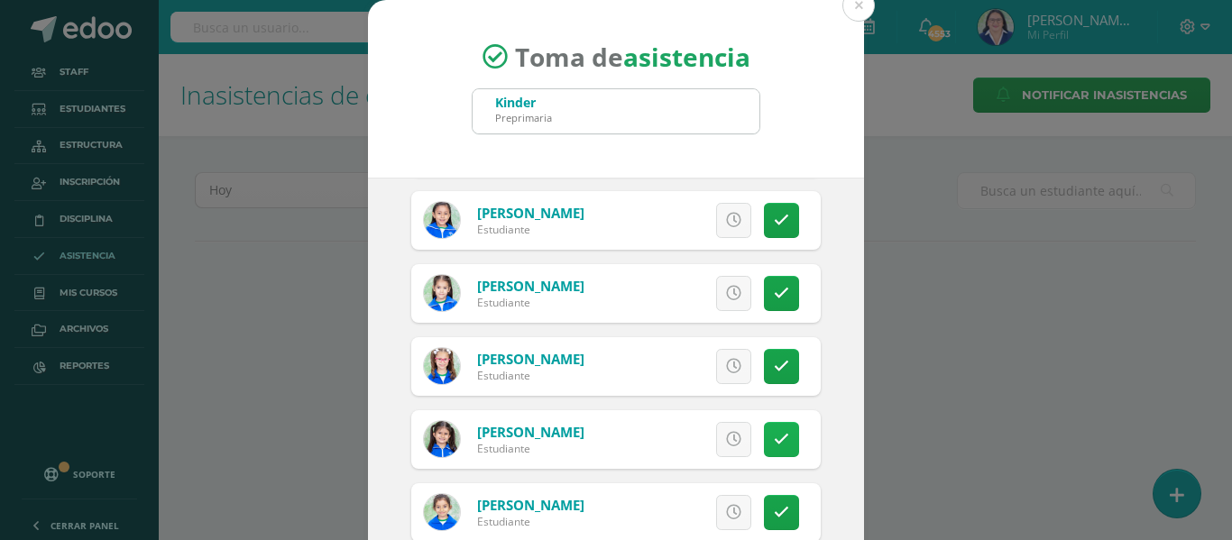
click at [774, 443] on icon at bounding box center [781, 439] width 15 height 15
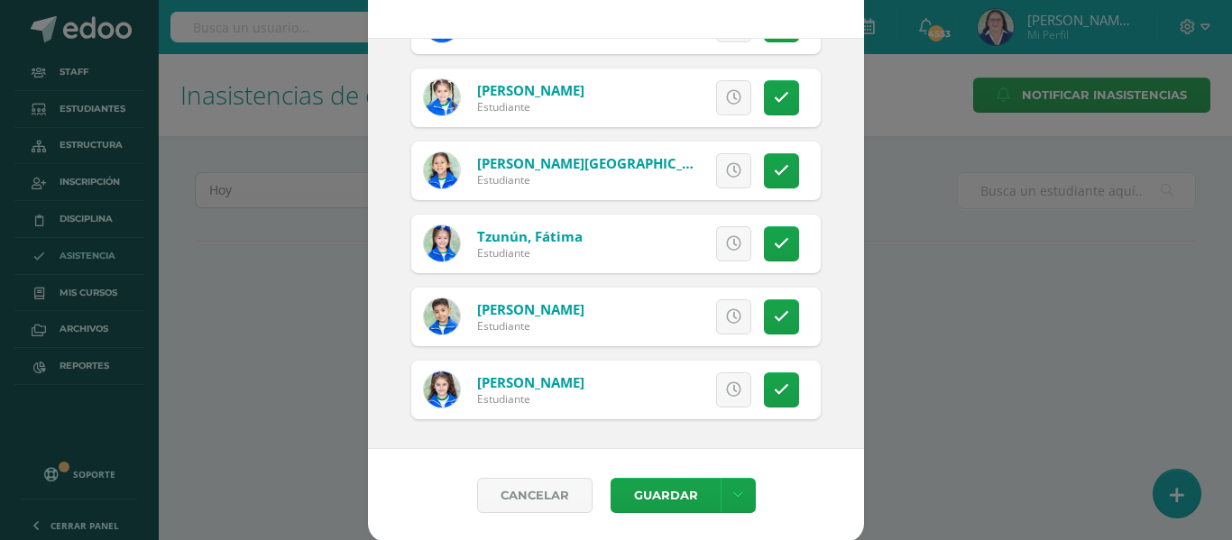
scroll to position [142, 0]
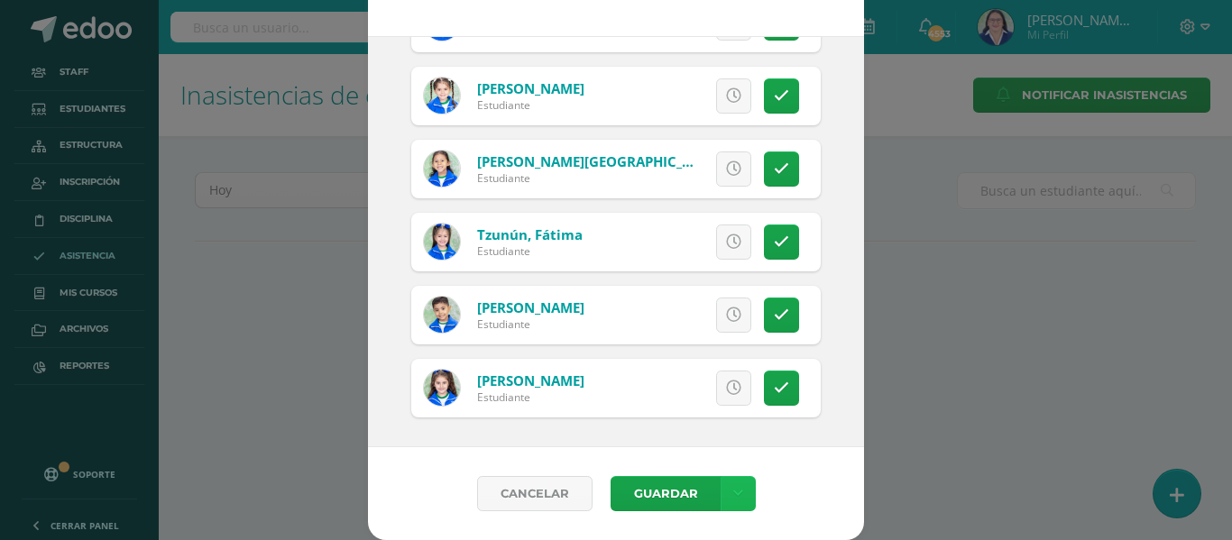
click at [728, 482] on link at bounding box center [738, 493] width 35 height 35
click at [706, 417] on link "Guardar sin notificar inasistencias" at bounding box center [693, 425] width 198 height 43
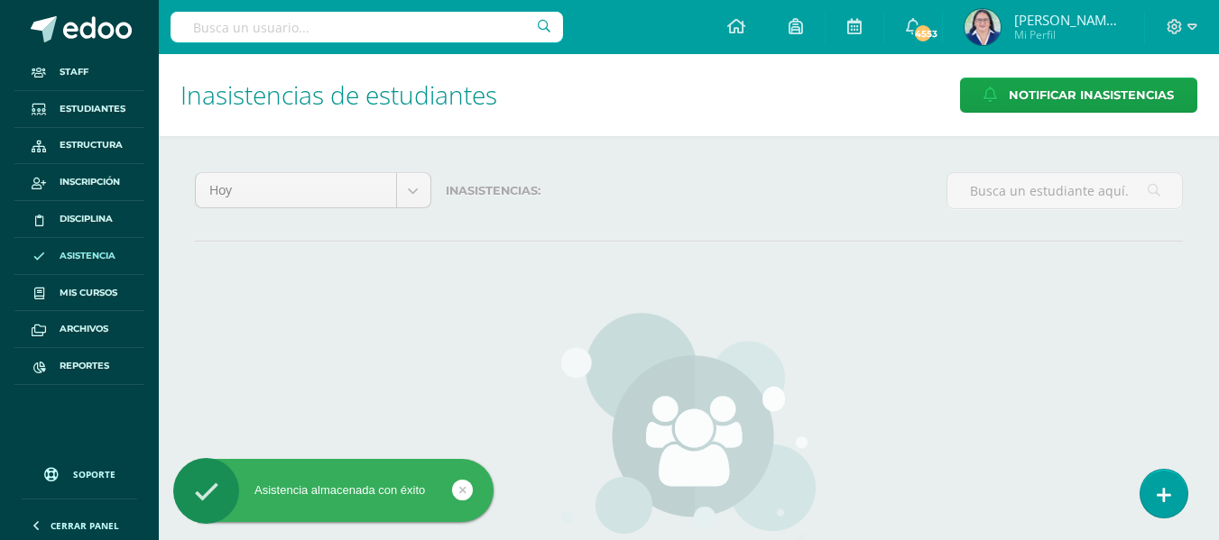
drag, startPoint x: 1174, startPoint y: 488, endPoint x: 1155, endPoint y: 398, distance: 92.2
click at [1173, 485] on link at bounding box center [1163, 494] width 47 height 48
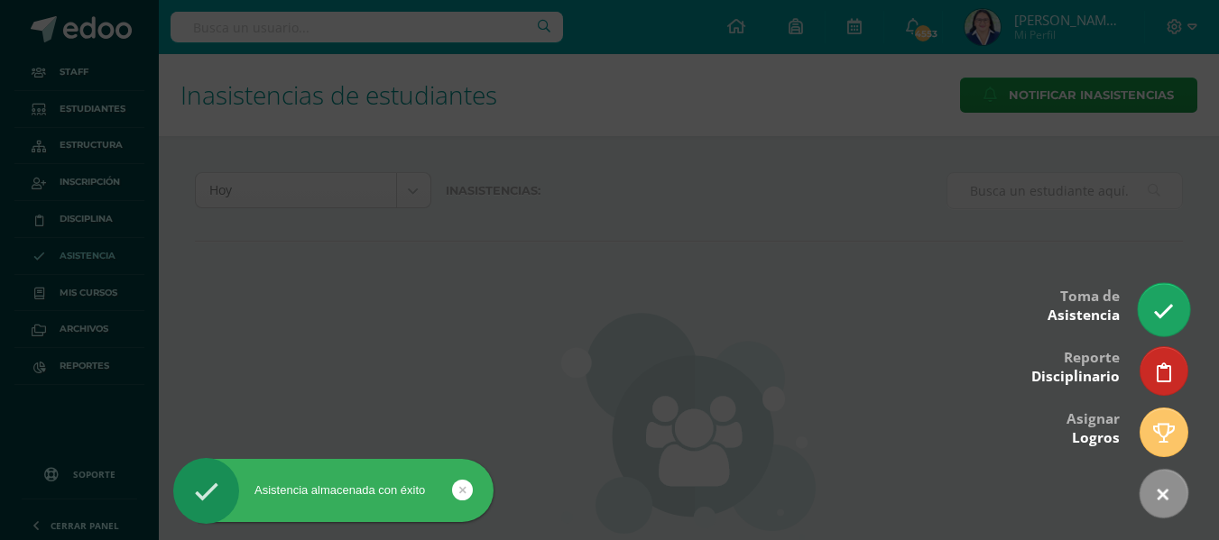
click at [1155, 307] on icon at bounding box center [1163, 311] width 21 height 21
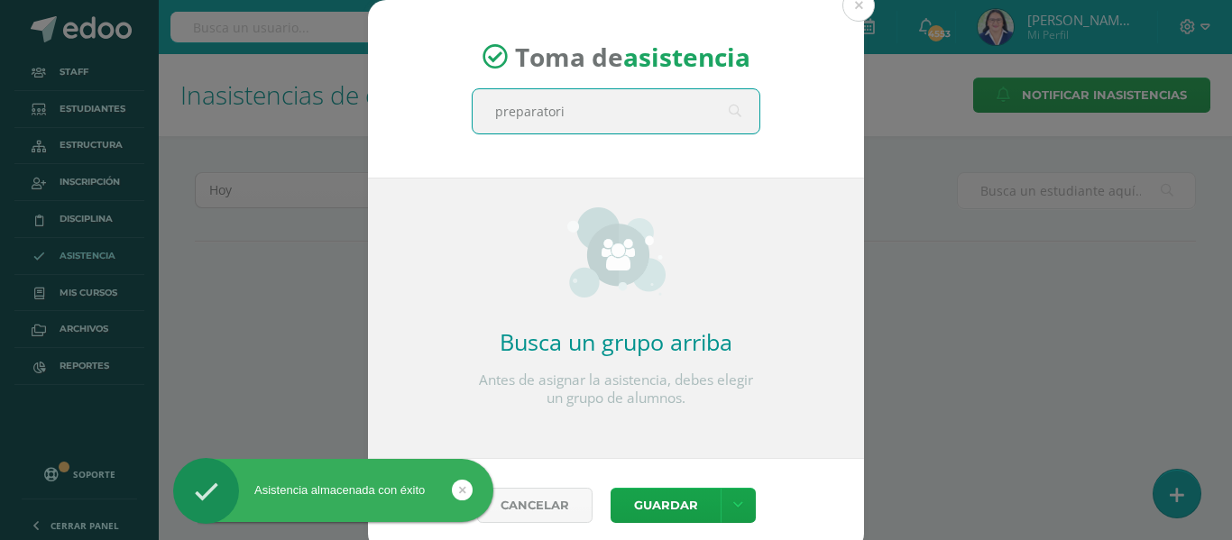
type input "preparatoria"
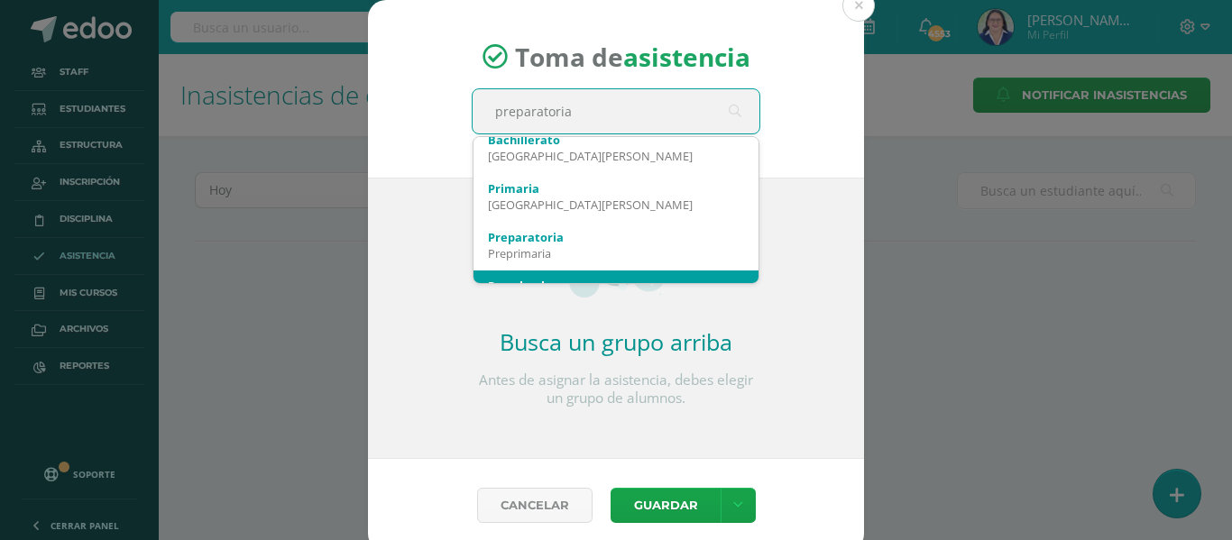
scroll to position [90, 0]
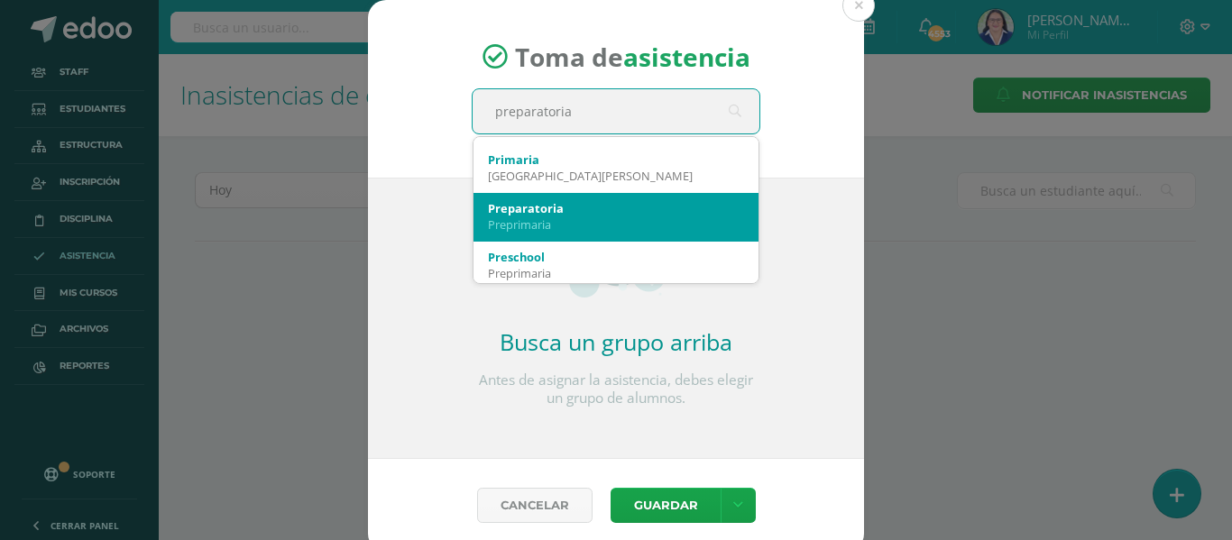
click at [611, 224] on div "Preprimaria" at bounding box center [616, 224] width 256 height 16
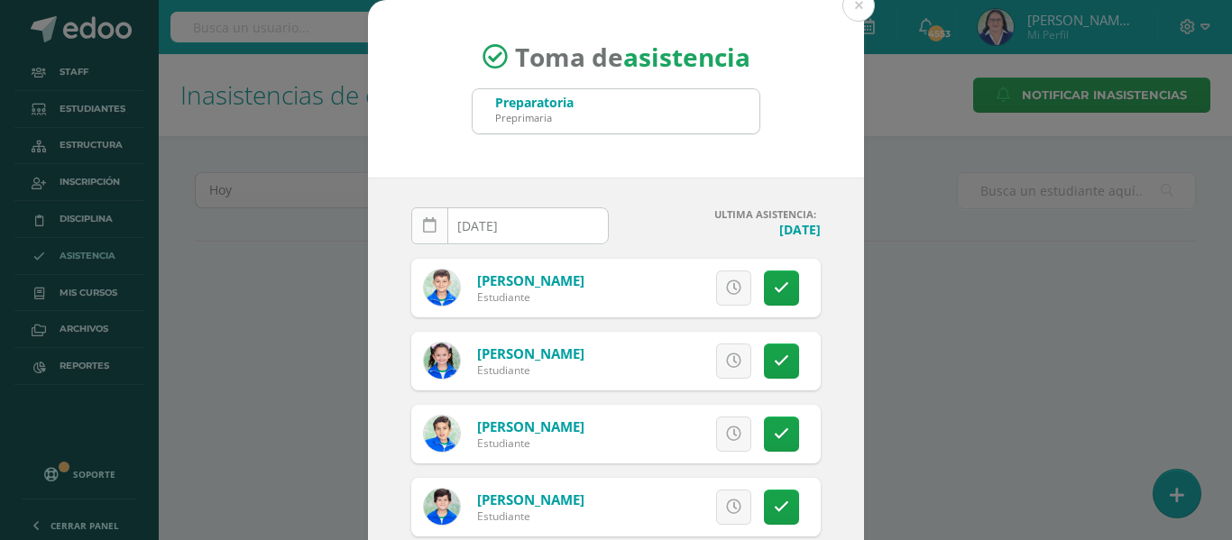
click at [423, 228] on icon at bounding box center [430, 225] width 14 height 15
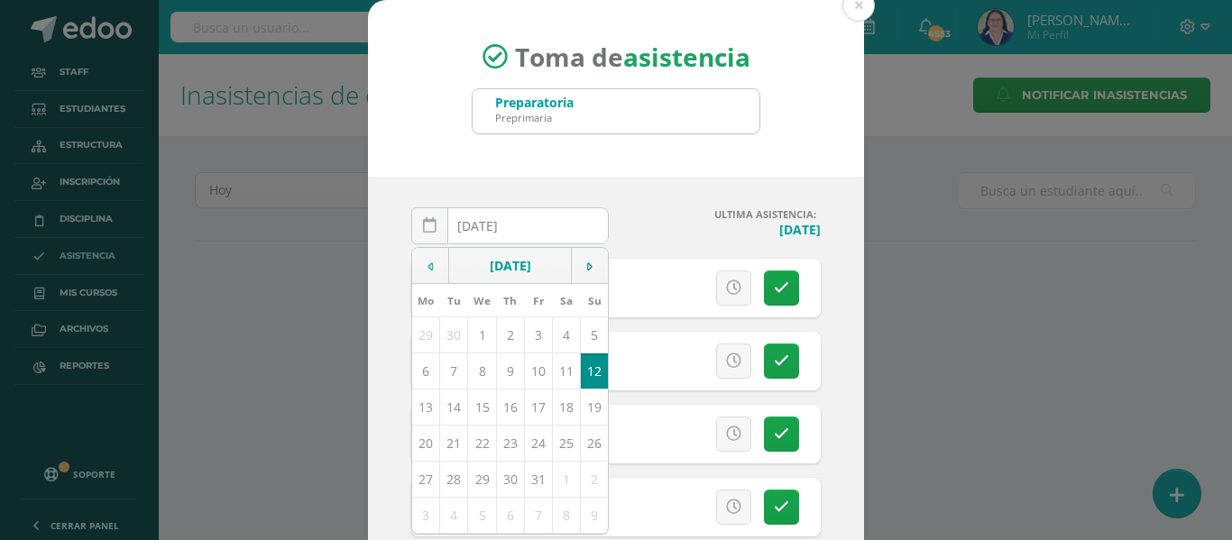
click at [423, 258] on td at bounding box center [430, 266] width 37 height 36
click at [447, 406] on td "16" at bounding box center [454, 407] width 28 height 36
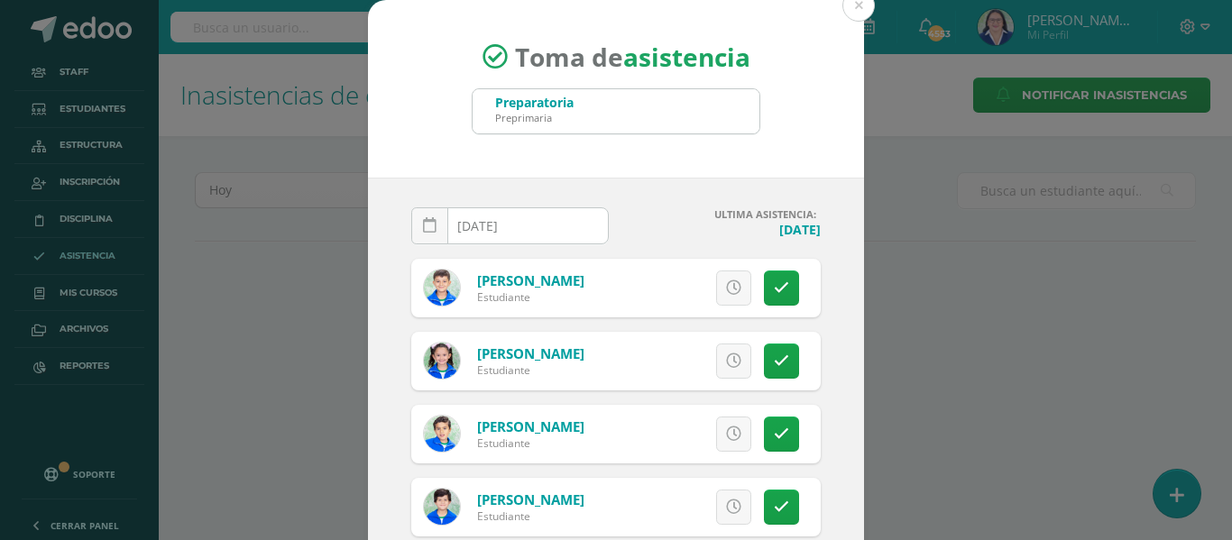
type input "[DATE]"
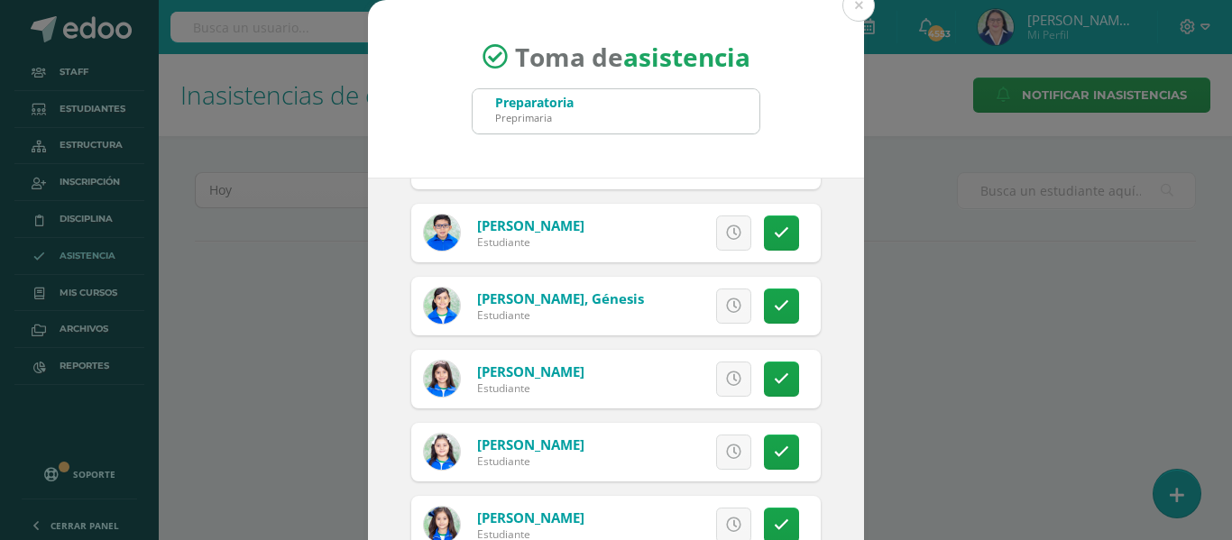
scroll to position [1173, 0]
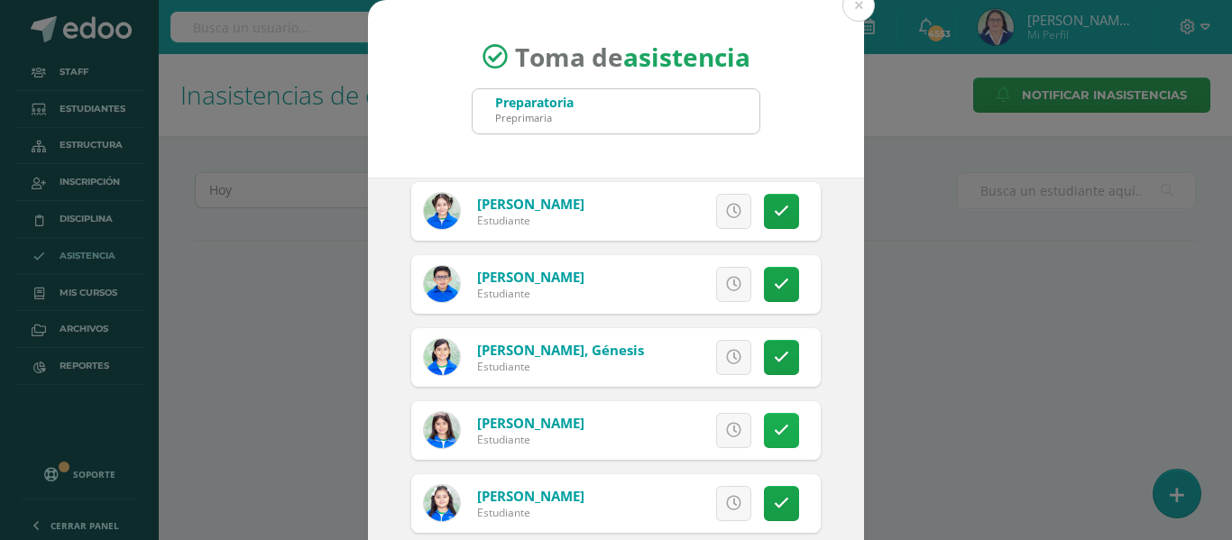
click at [770, 430] on link at bounding box center [781, 430] width 35 height 35
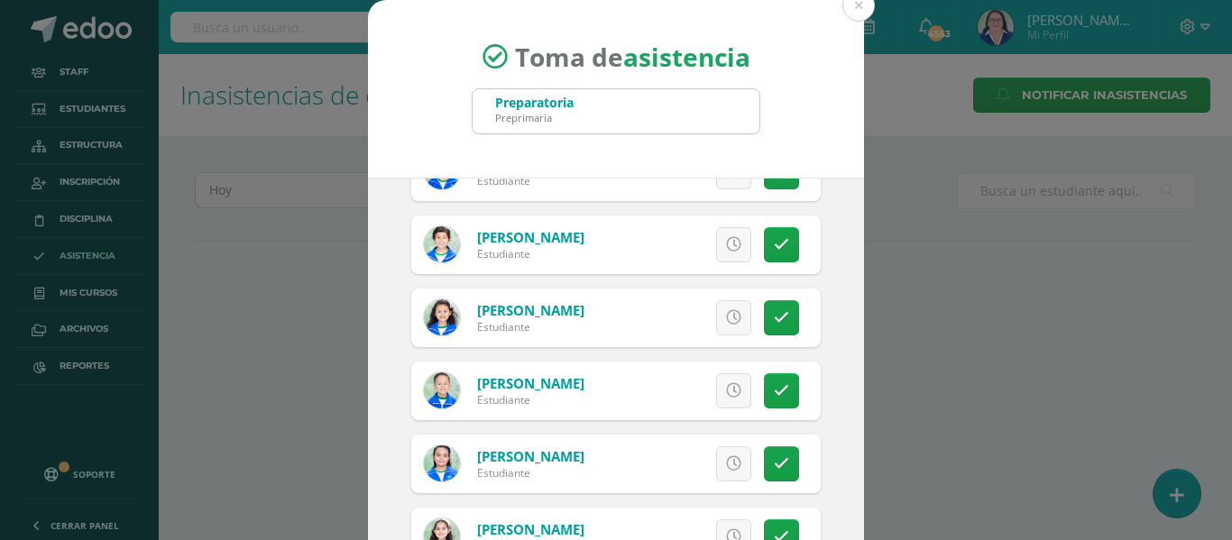
scroll to position [2315, 0]
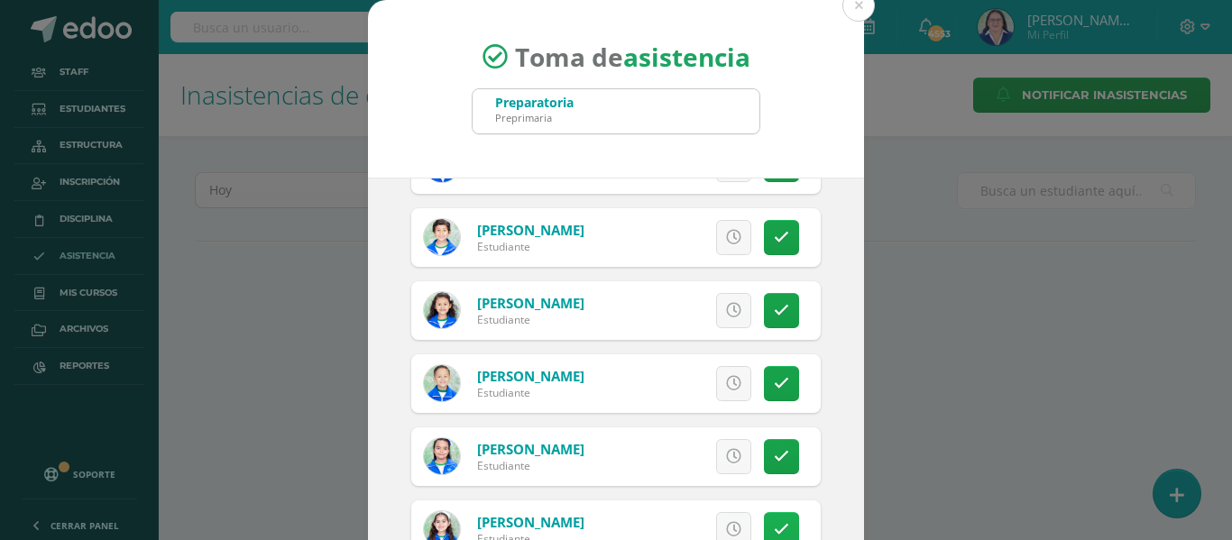
click at [764, 520] on link at bounding box center [781, 529] width 35 height 35
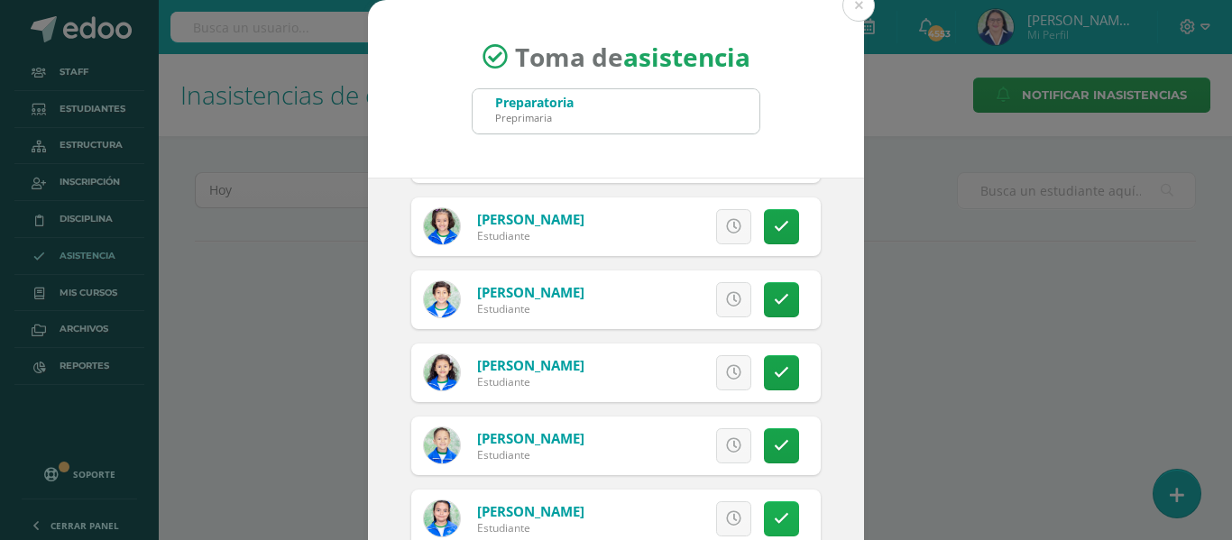
scroll to position [2225, 0]
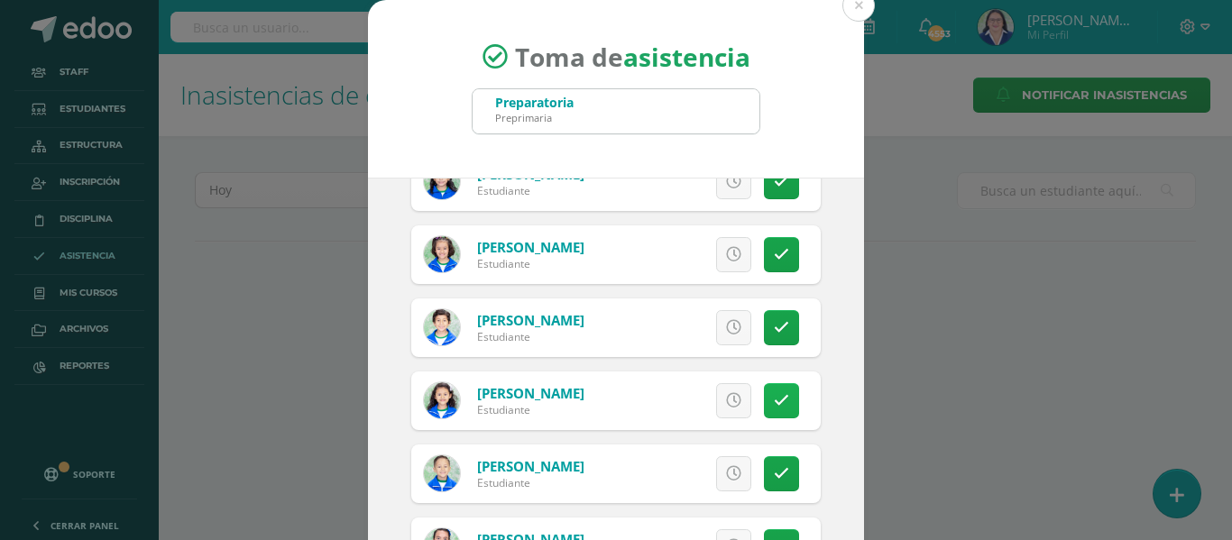
click at [774, 400] on icon at bounding box center [781, 400] width 15 height 15
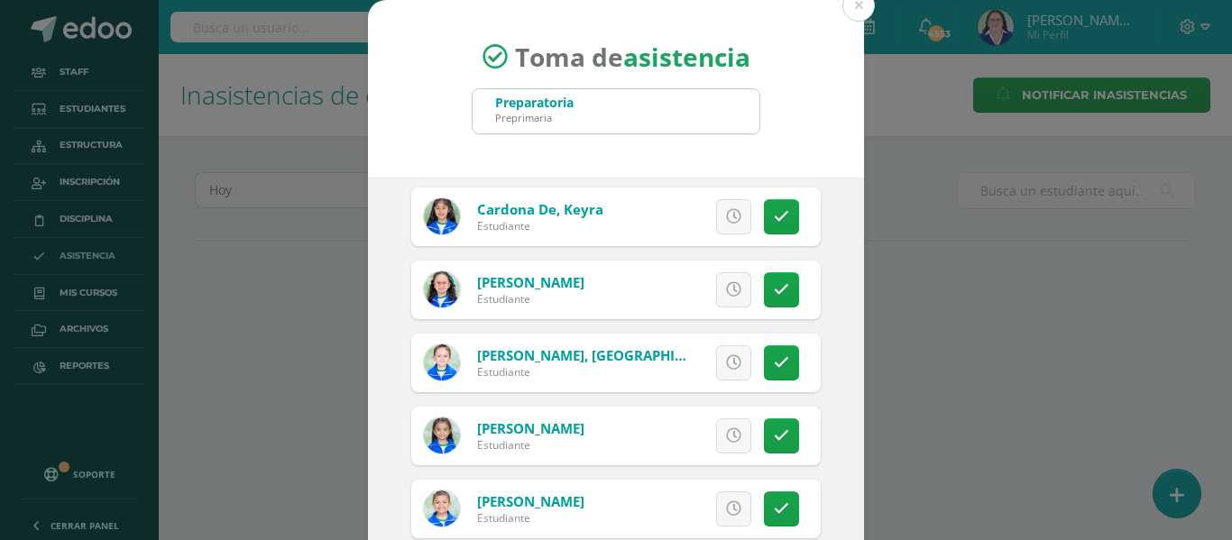
scroll to position [511, 0]
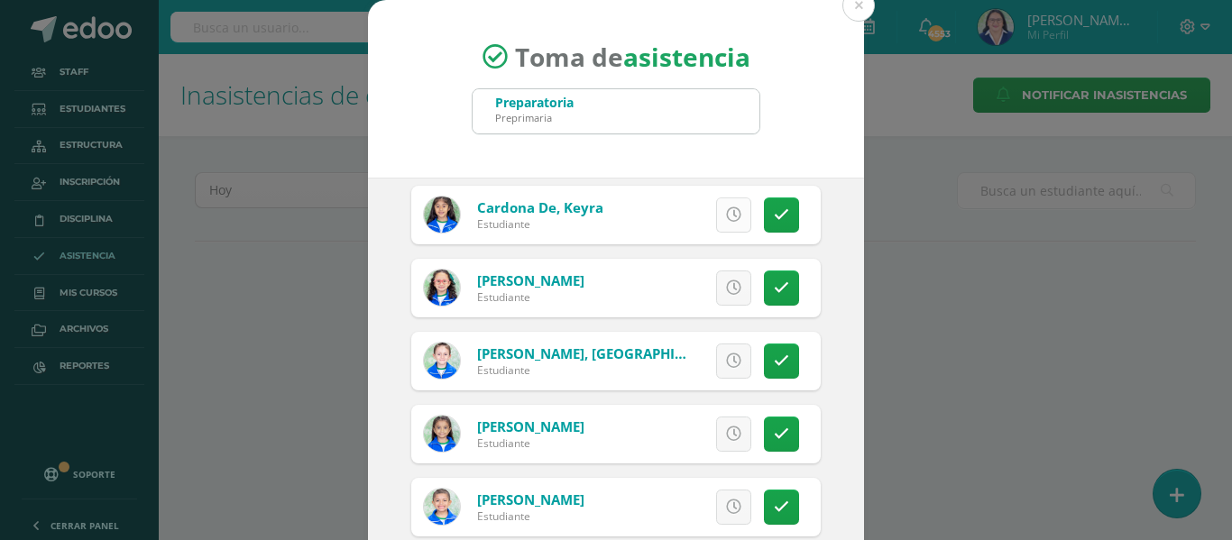
click at [726, 212] on icon at bounding box center [733, 214] width 15 height 15
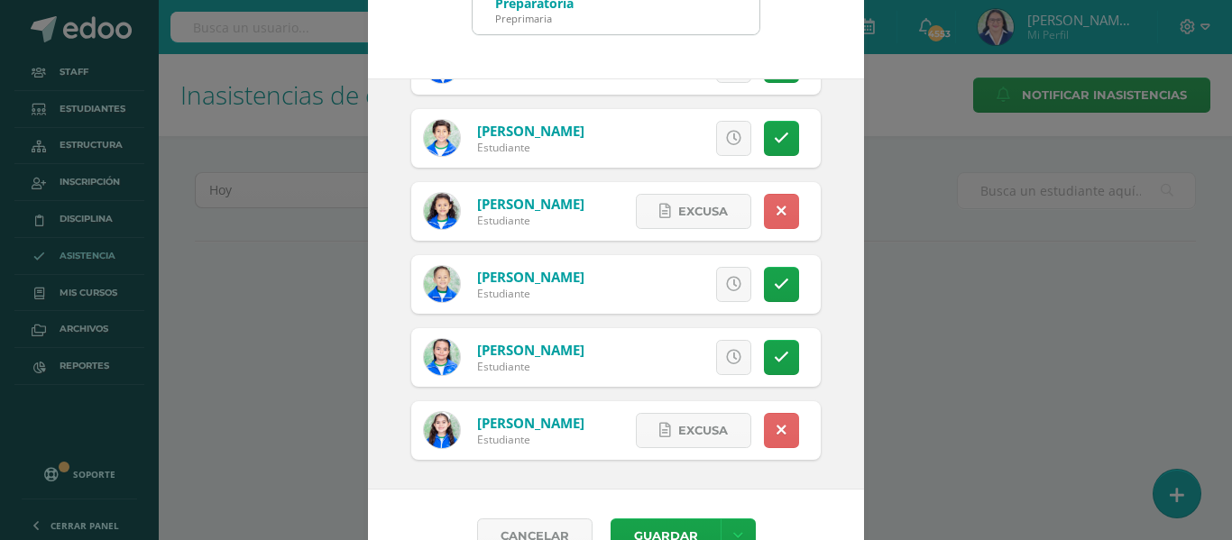
scroll to position [142, 0]
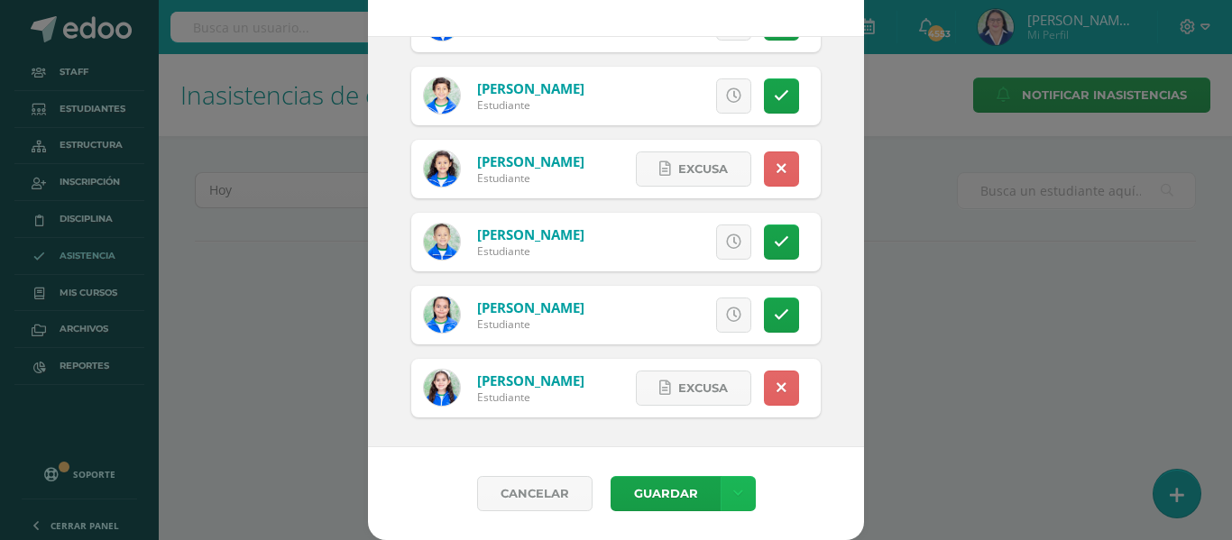
click at [733, 490] on icon at bounding box center [738, 493] width 10 height 15
click at [706, 415] on link "Guardar sin notificar inasistencias" at bounding box center [693, 425] width 198 height 43
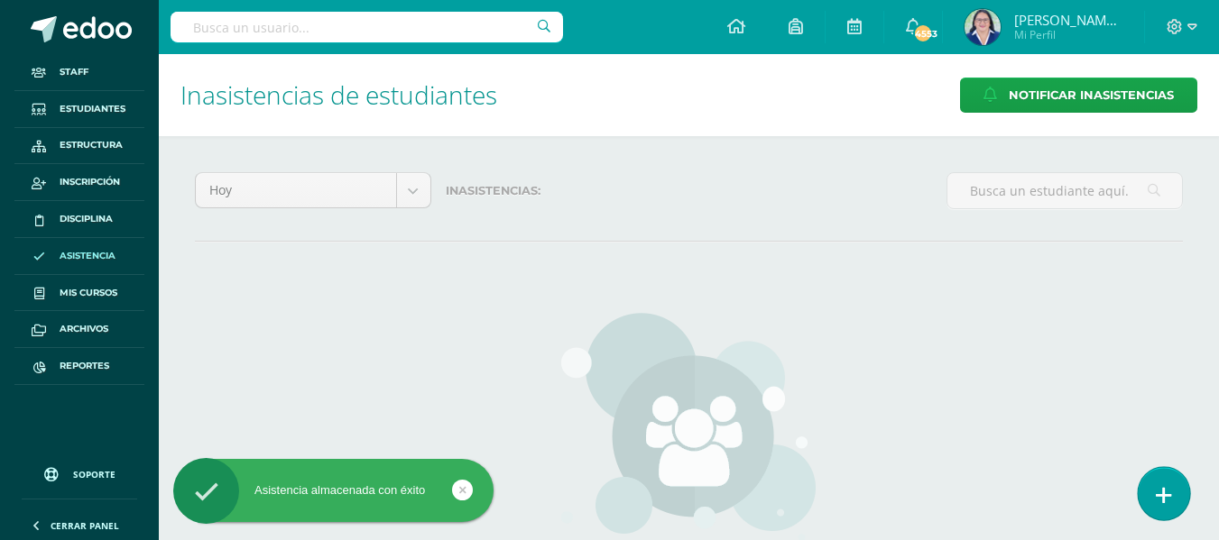
drag, startPoint x: 1166, startPoint y: 487, endPoint x: 1155, endPoint y: 490, distance: 11.2
click at [1165, 487] on icon at bounding box center [1163, 495] width 16 height 21
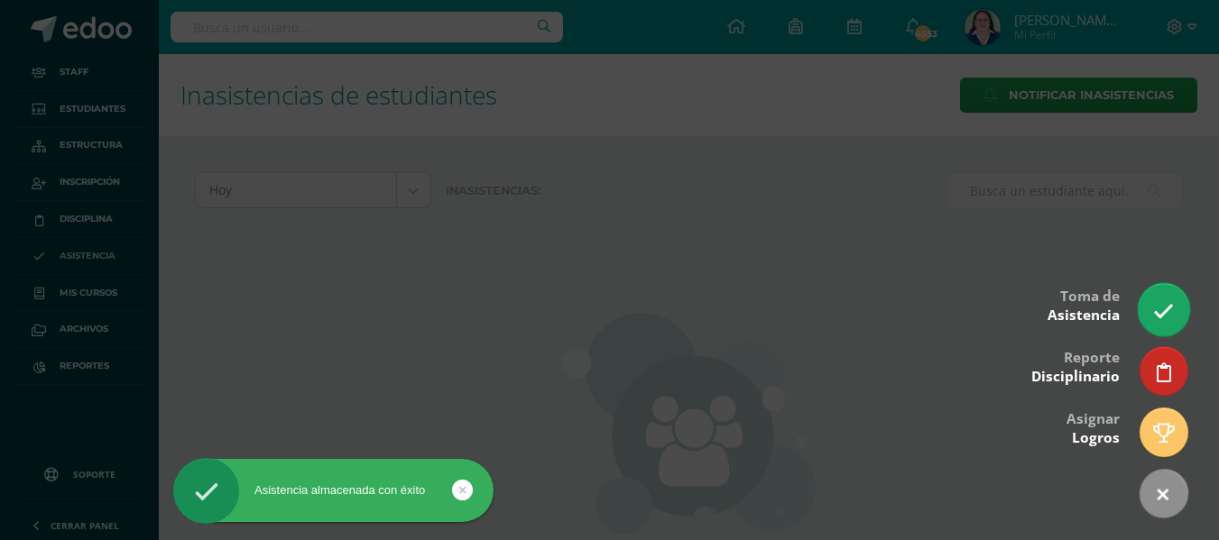
click at [1156, 311] on icon at bounding box center [1163, 311] width 21 height 21
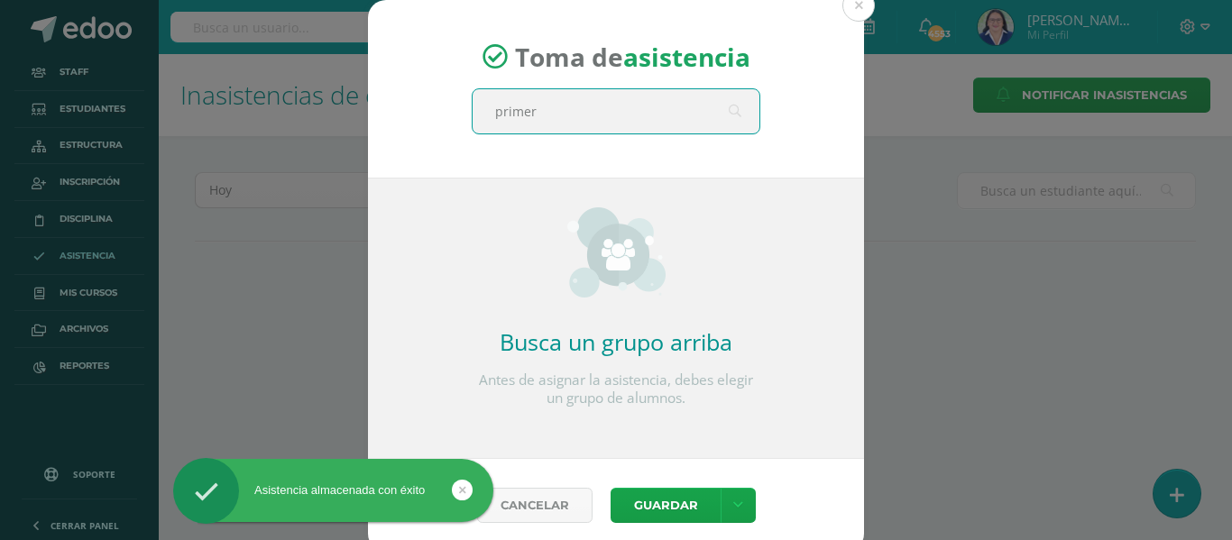
type input "primero"
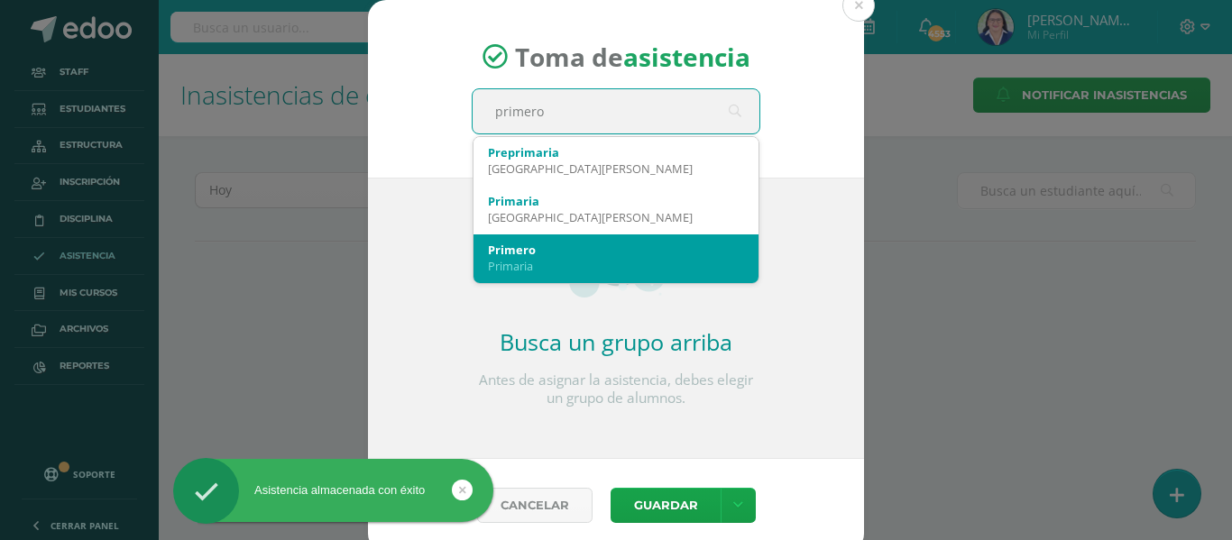
click at [643, 253] on div "Primero" at bounding box center [616, 250] width 256 height 16
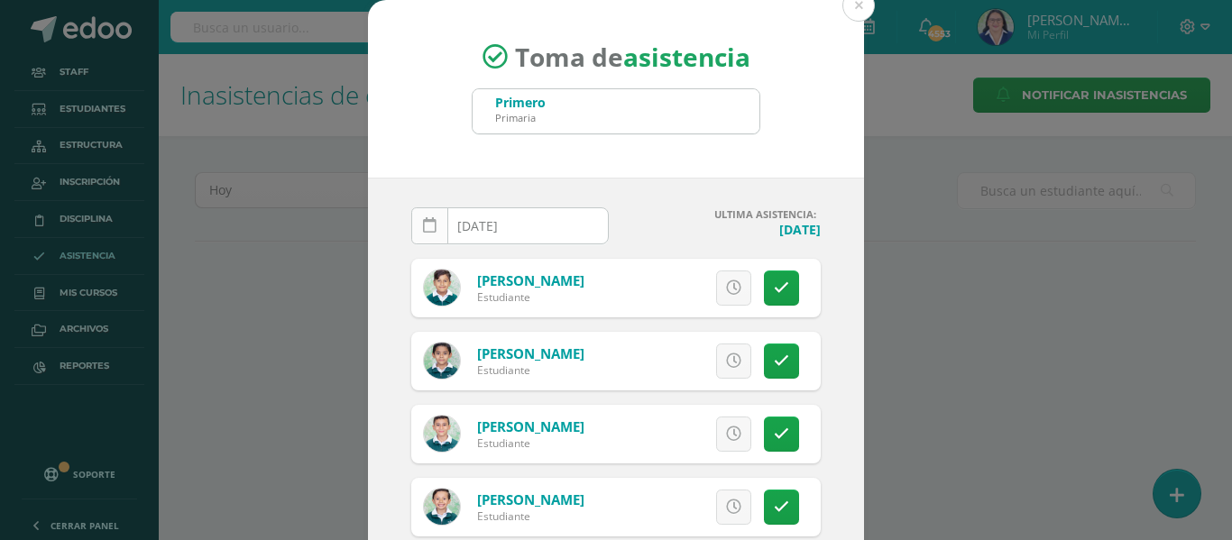
click at [423, 224] on icon at bounding box center [430, 225] width 14 height 15
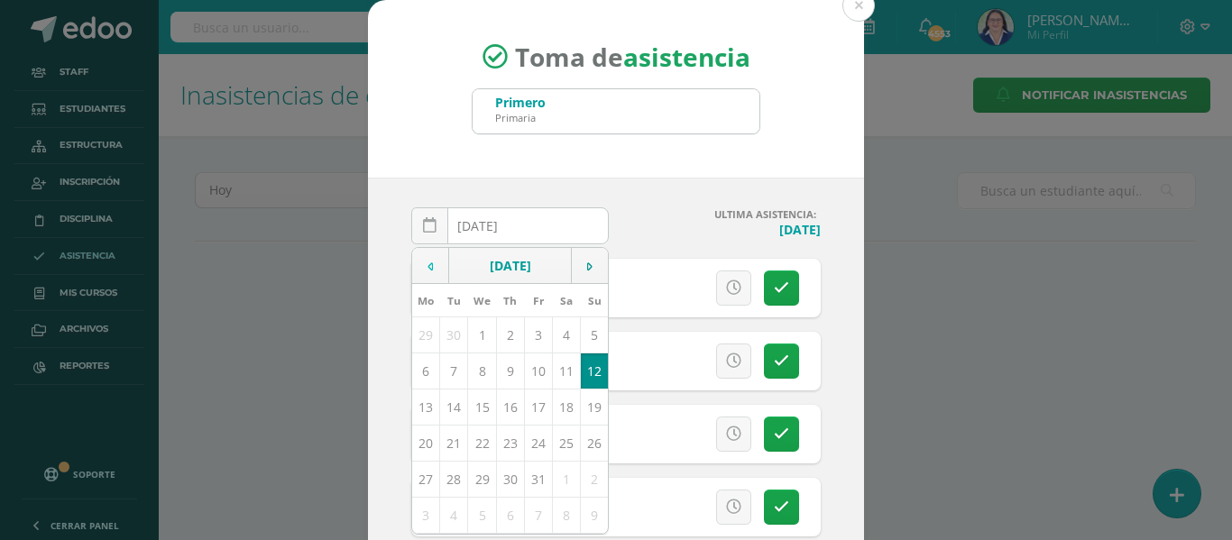
click at [428, 269] on td at bounding box center [430, 266] width 37 height 36
click at [446, 408] on td "16" at bounding box center [454, 407] width 28 height 36
type input "[DATE]"
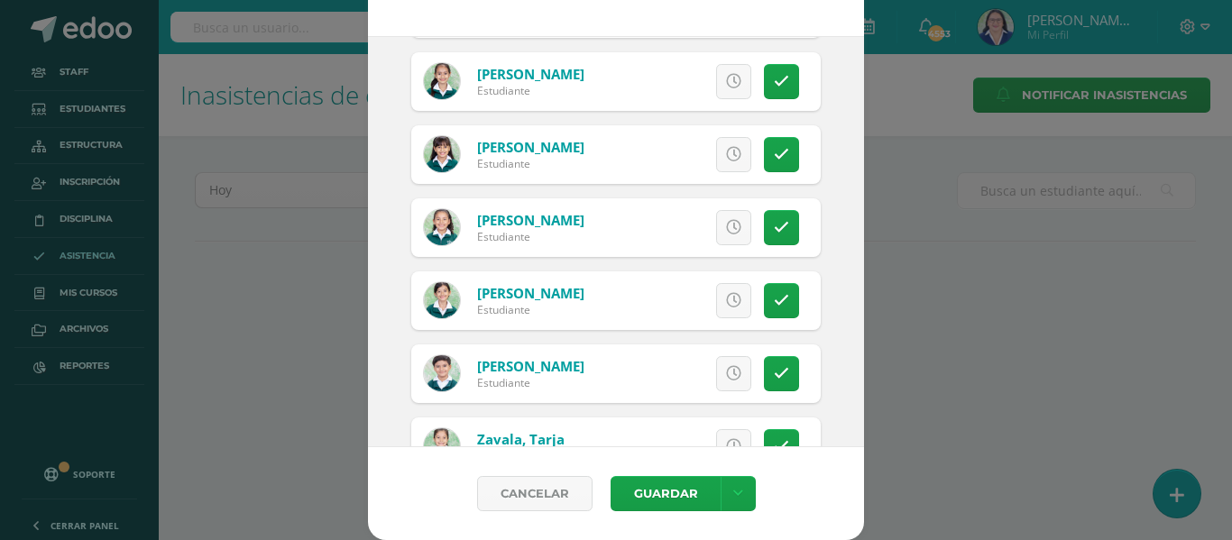
scroll to position [3394, 0]
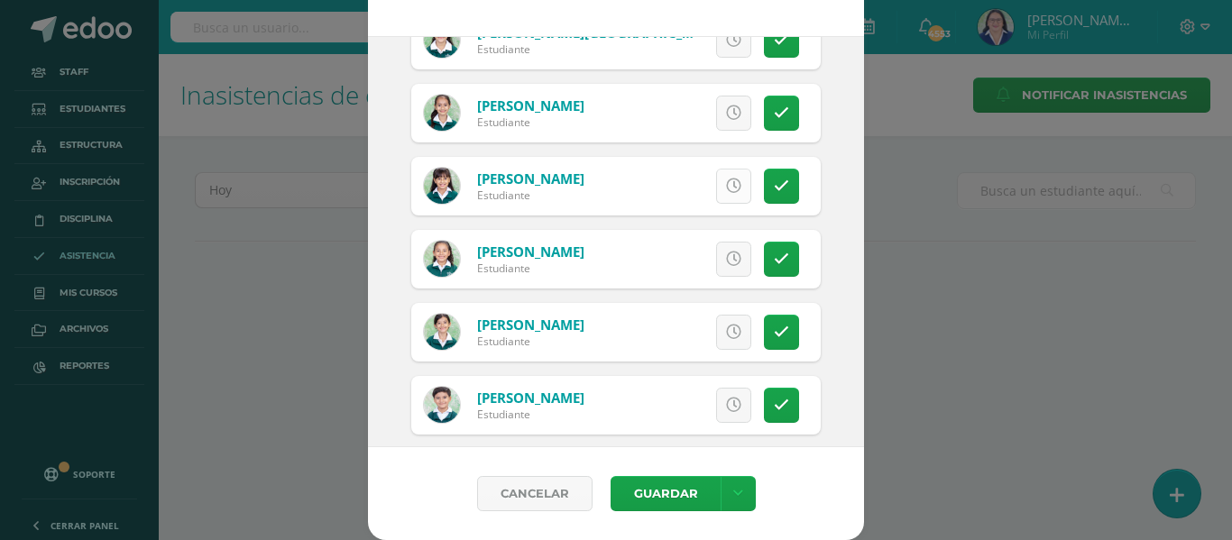
click at [726, 185] on icon at bounding box center [733, 186] width 15 height 15
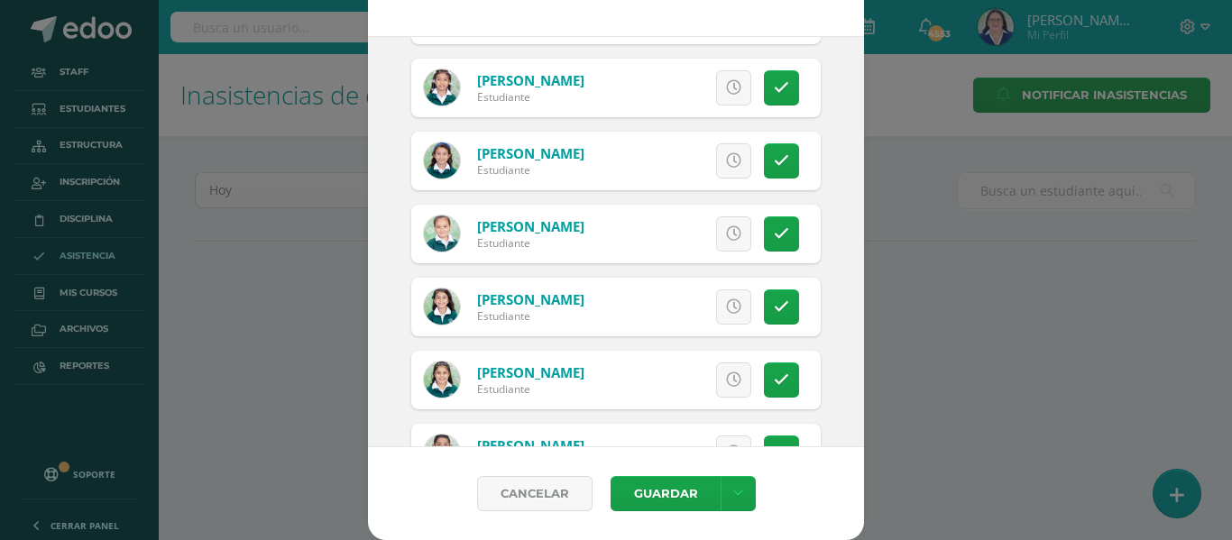
scroll to position [1951, 0]
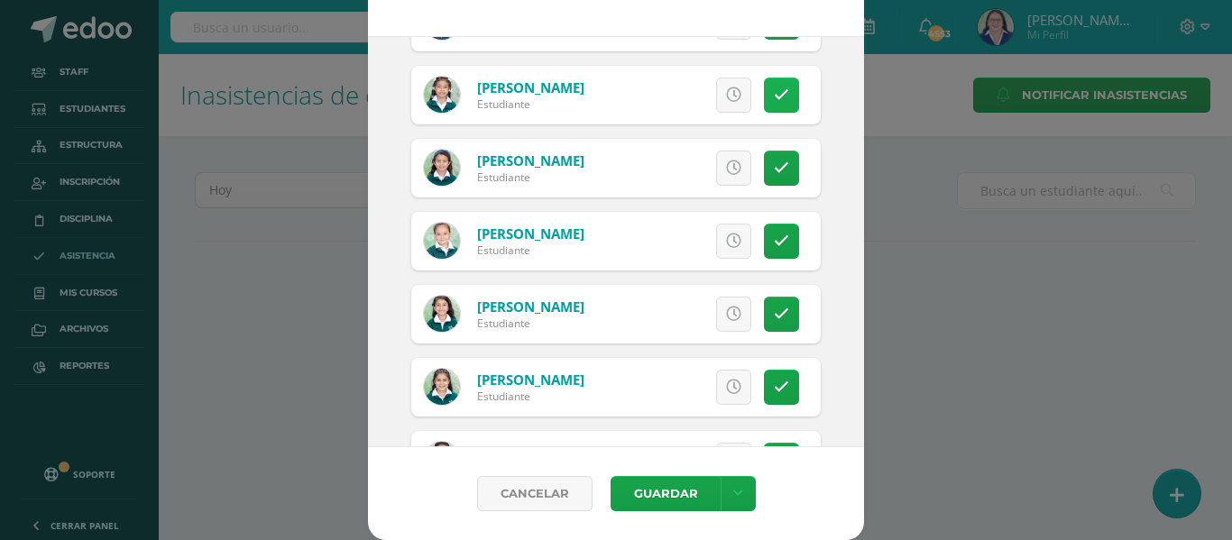
click at [774, 100] on icon at bounding box center [781, 94] width 15 height 15
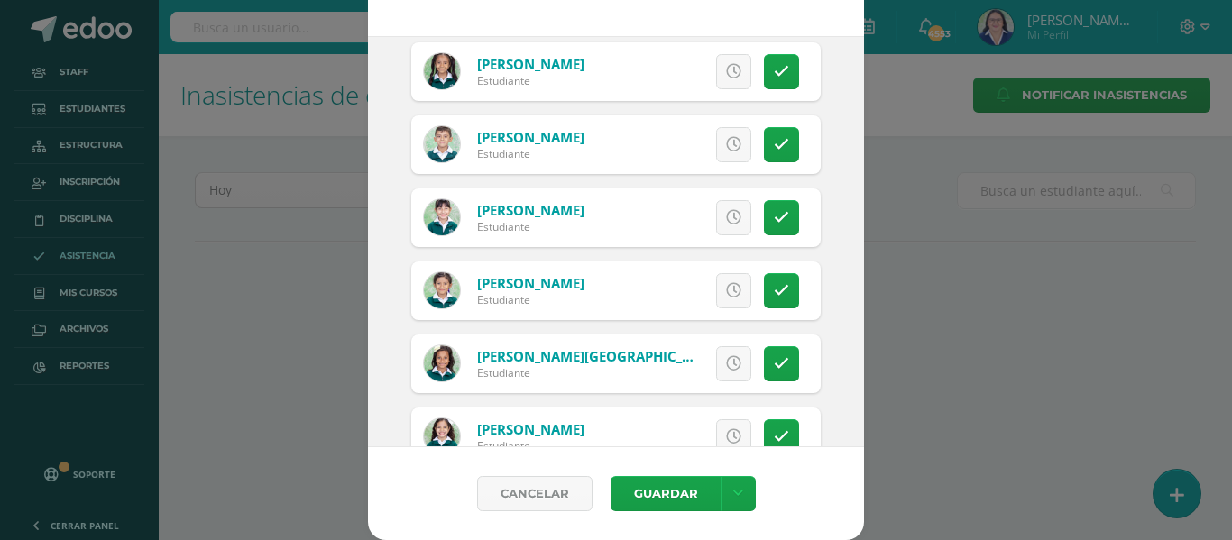
scroll to position [869, 0]
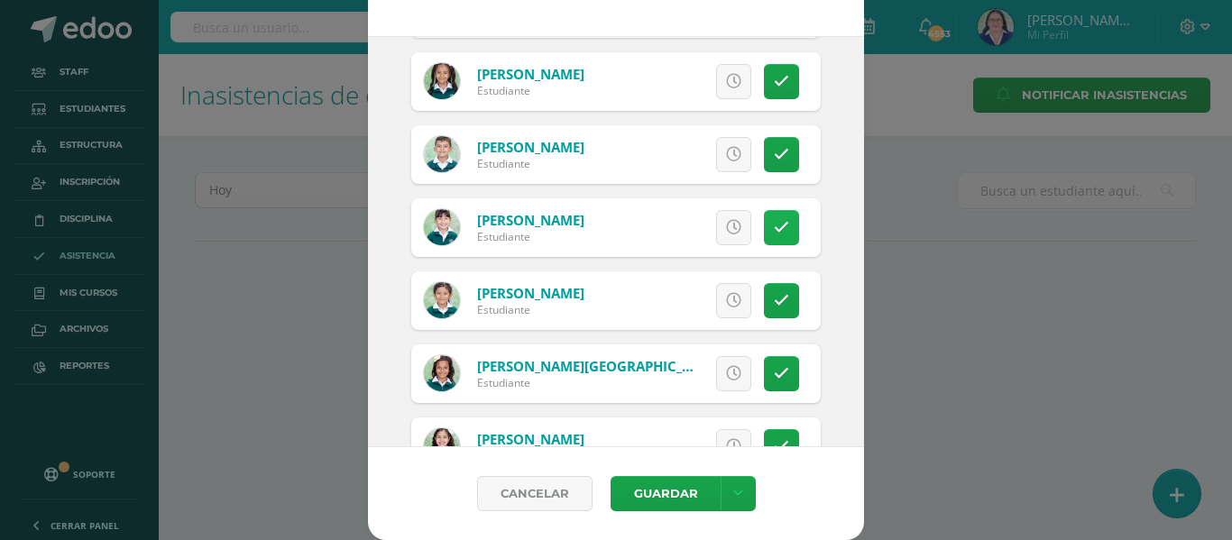
click at [764, 218] on link at bounding box center [781, 227] width 35 height 35
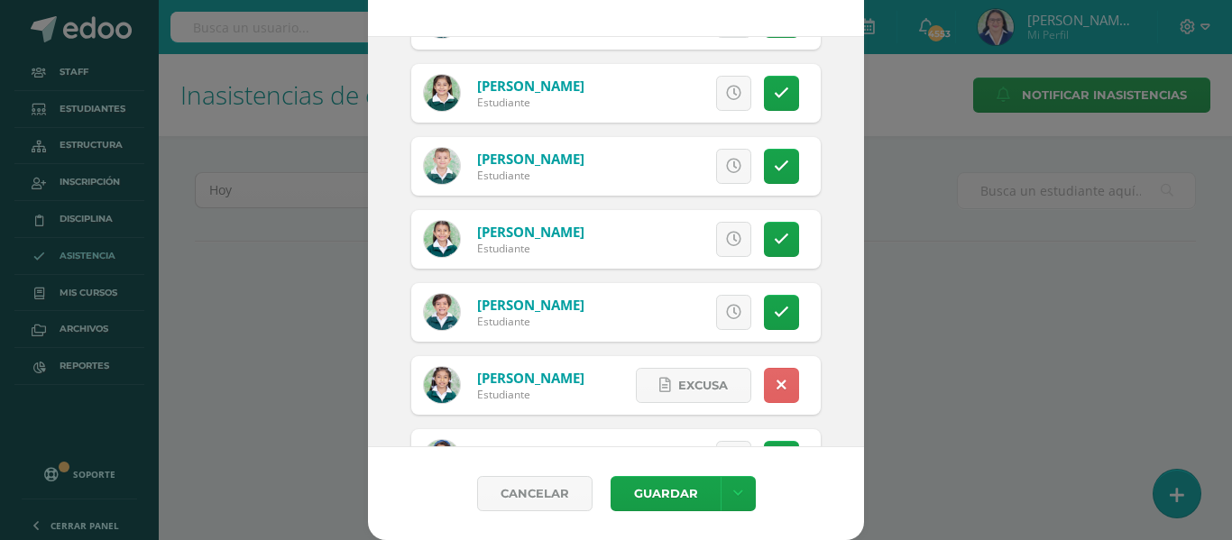
scroll to position [1771, 0]
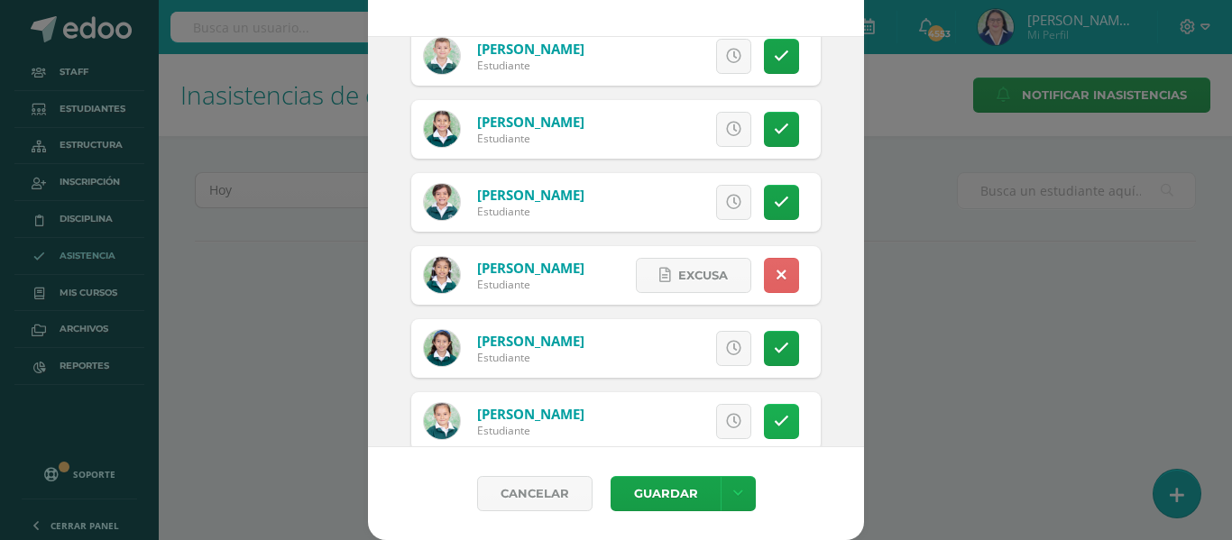
click at [767, 412] on link at bounding box center [781, 421] width 35 height 35
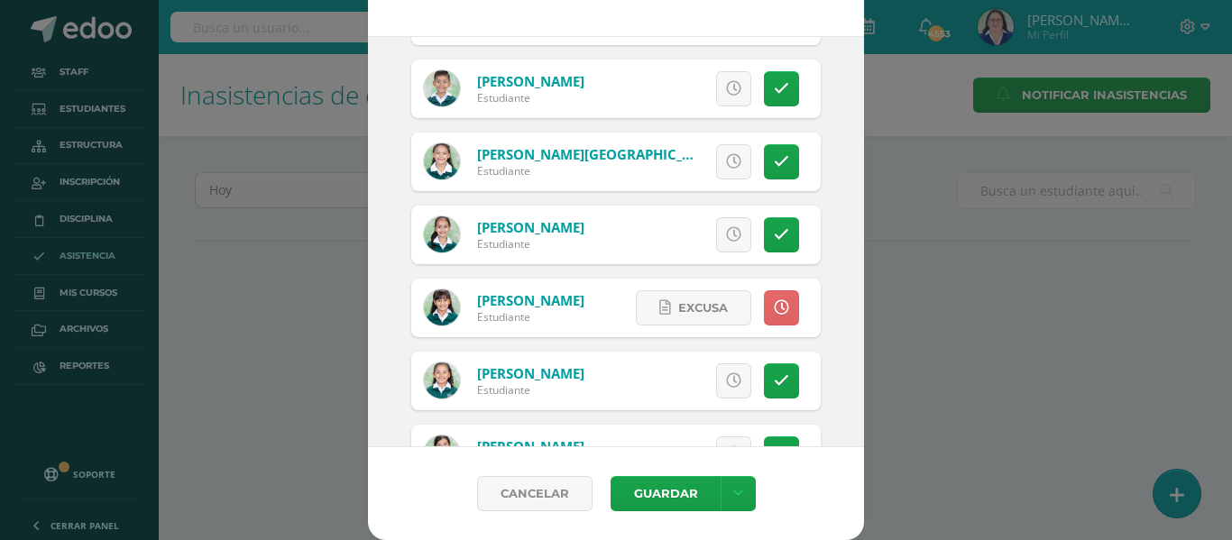
scroll to position [3304, 0]
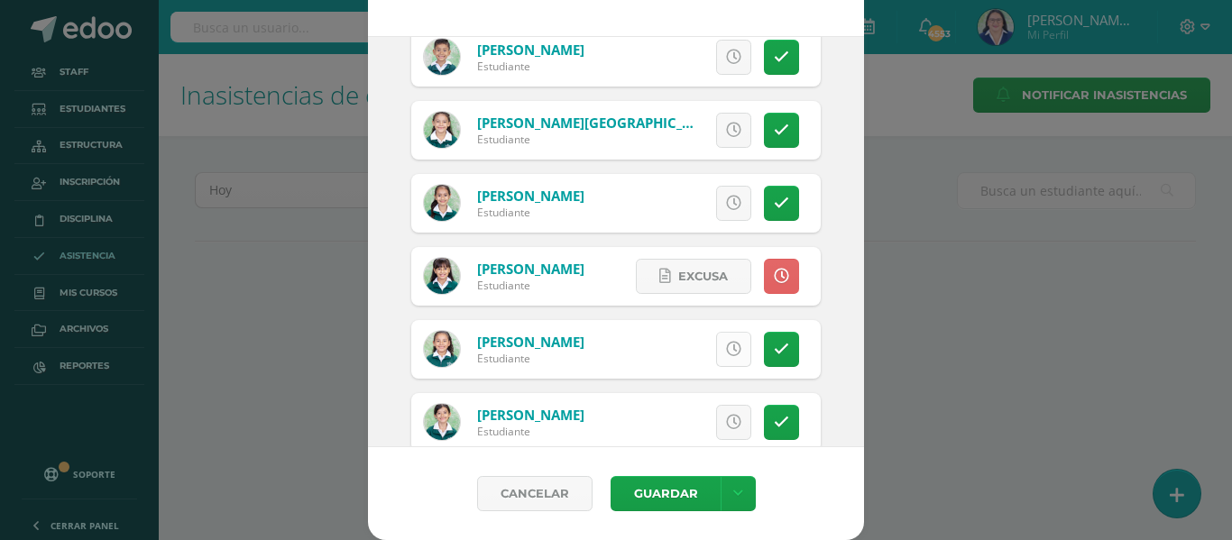
click at [726, 345] on icon at bounding box center [733, 349] width 15 height 15
click at [774, 419] on icon at bounding box center [781, 422] width 15 height 15
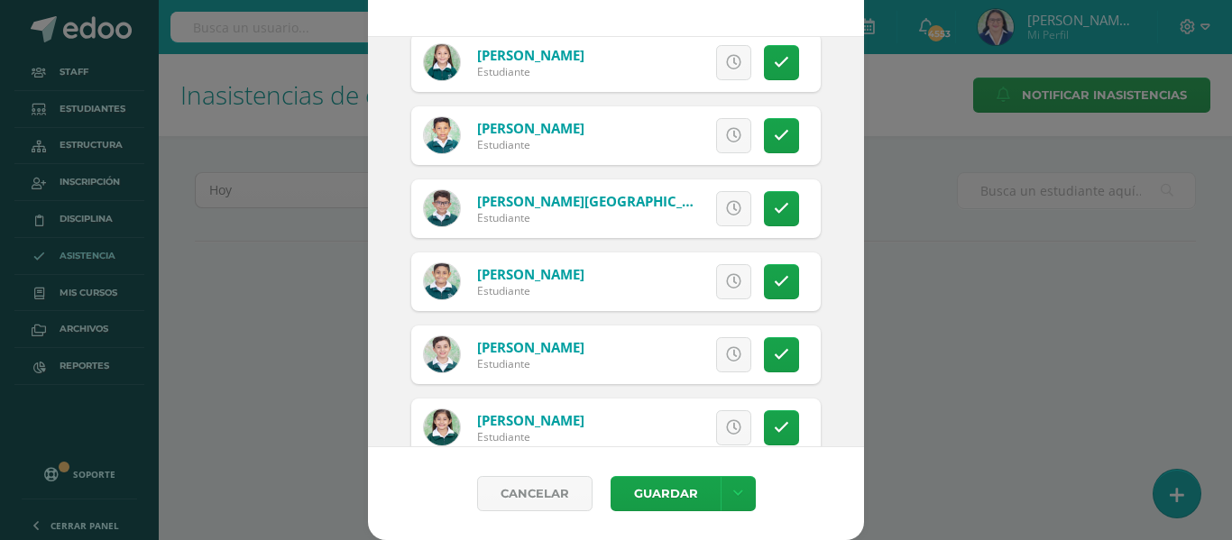
scroll to position [1320, 0]
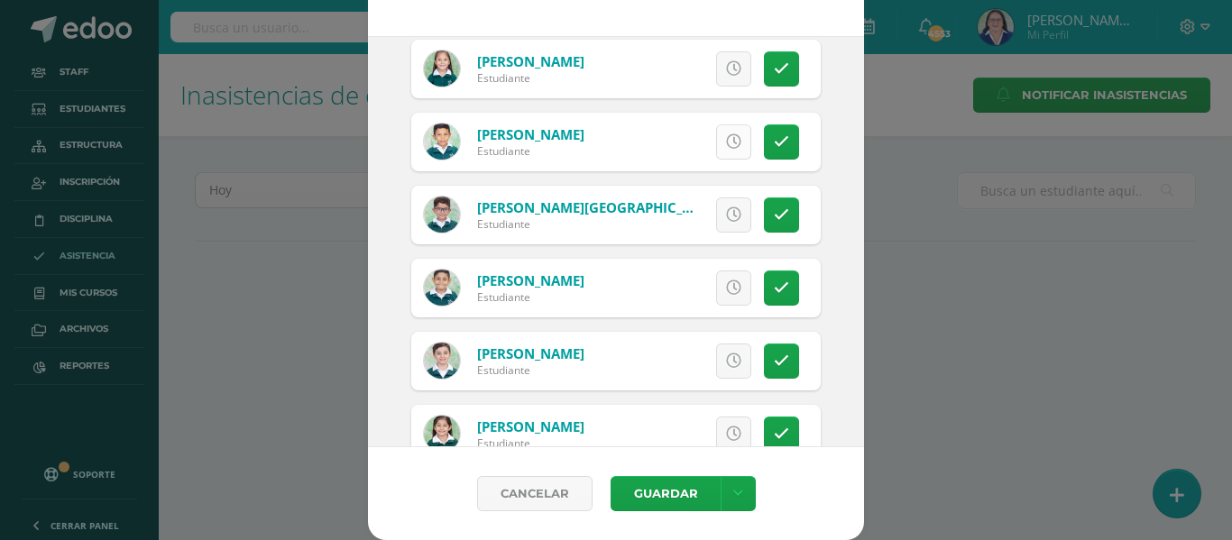
click at [726, 144] on icon at bounding box center [733, 141] width 15 height 15
click at [726, 359] on icon at bounding box center [733, 361] width 15 height 15
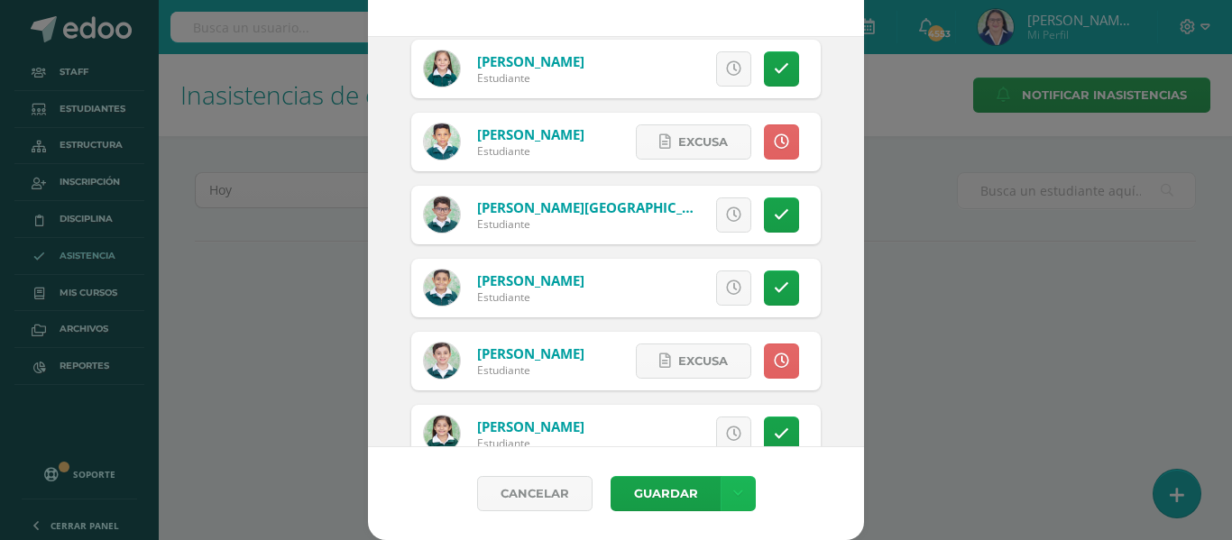
click at [733, 495] on icon at bounding box center [738, 493] width 10 height 15
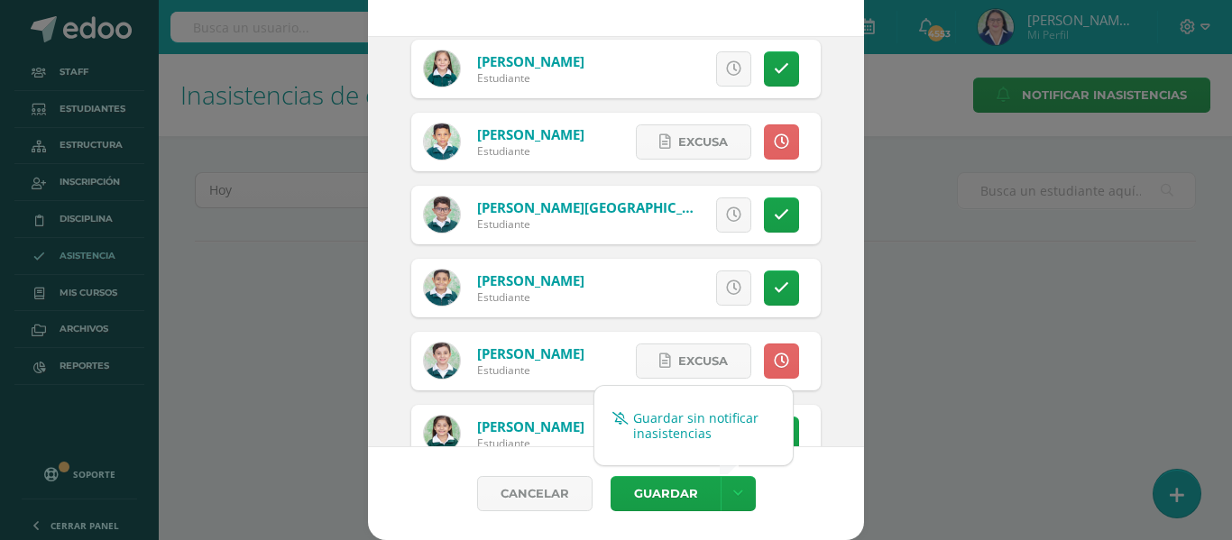
click at [720, 414] on link "Guardar sin notificar inasistencias" at bounding box center [693, 425] width 198 height 43
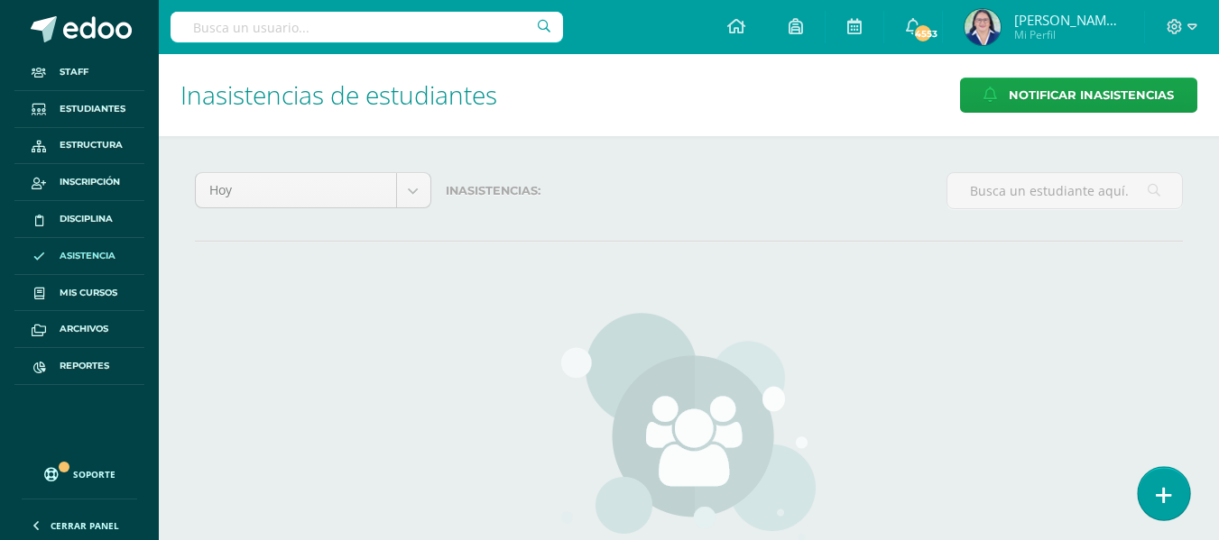
click at [1157, 490] on icon at bounding box center [1163, 495] width 16 height 21
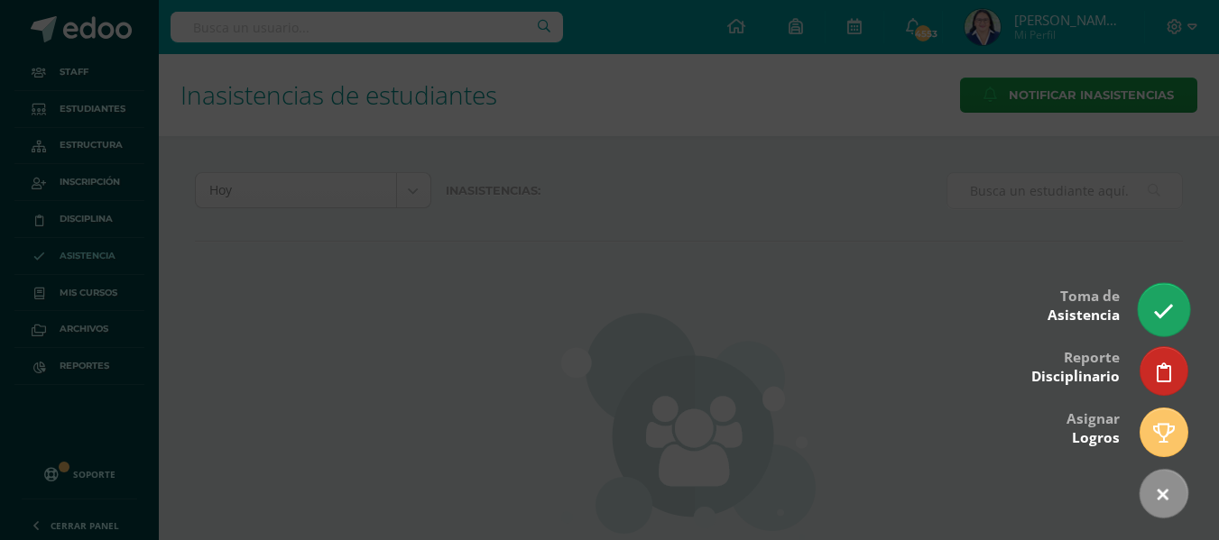
click at [1157, 303] on icon at bounding box center [1163, 311] width 21 height 21
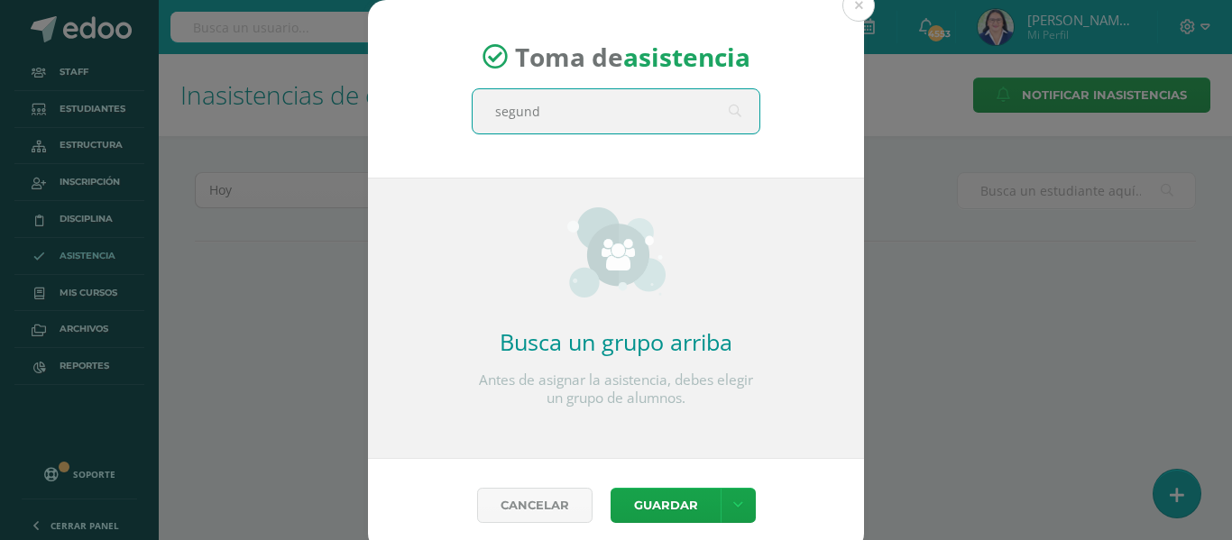
type input "segundo"
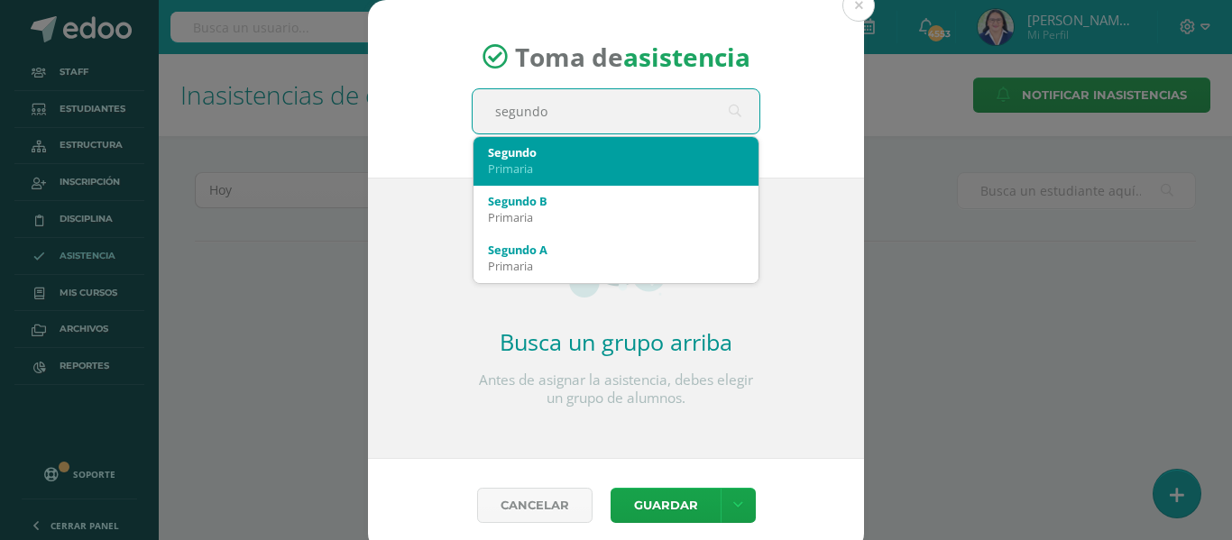
click at [646, 162] on div "Primaria" at bounding box center [616, 169] width 256 height 16
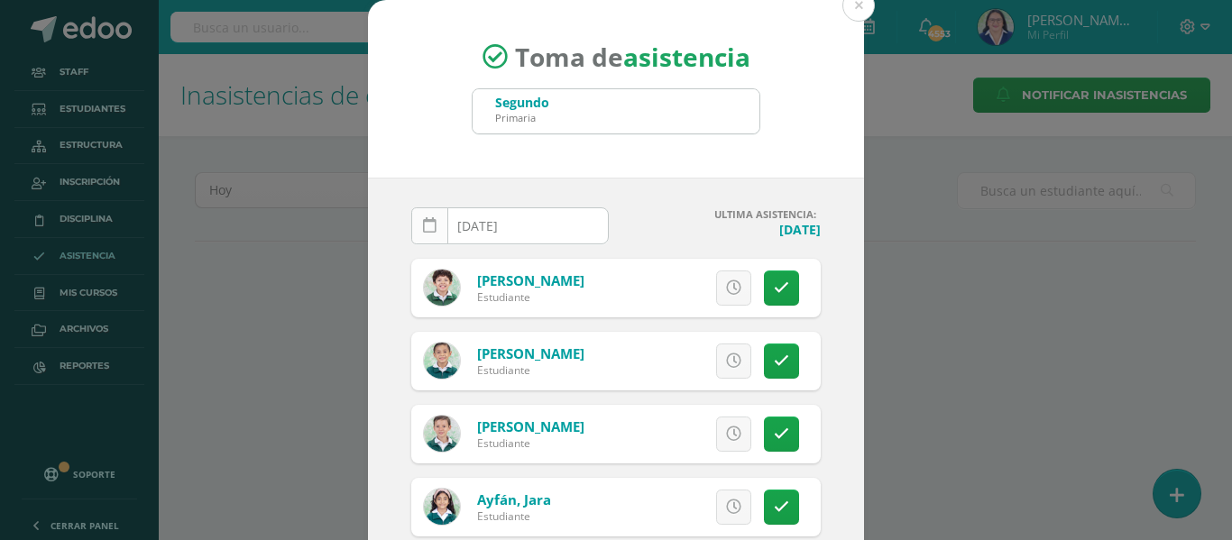
click at [423, 224] on icon at bounding box center [430, 225] width 14 height 15
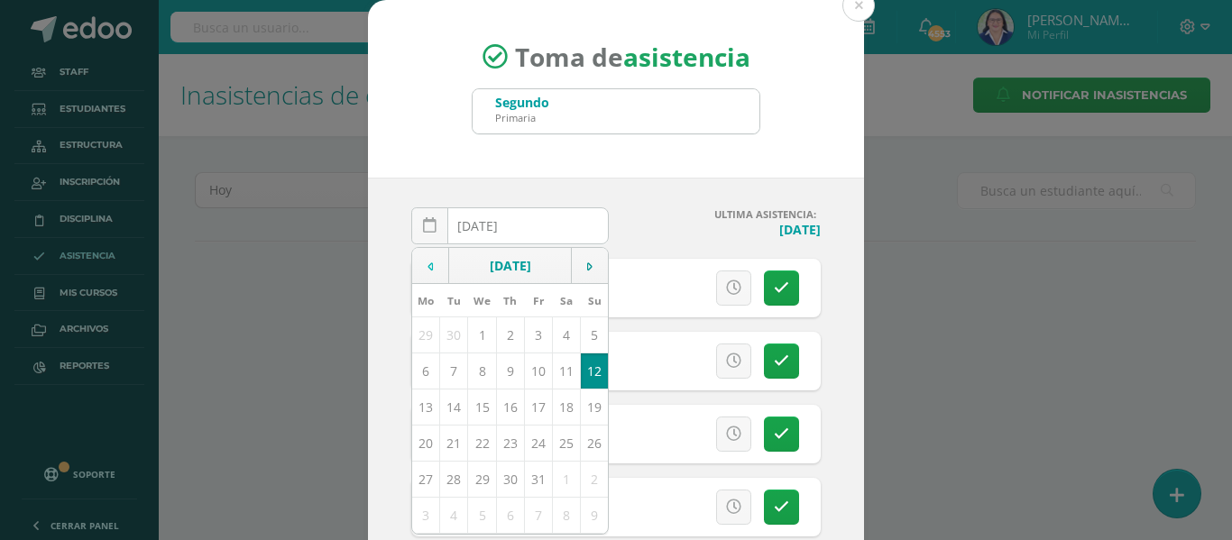
click at [428, 262] on icon at bounding box center [430, 267] width 5 height 13
click at [450, 406] on td "16" at bounding box center [454, 407] width 28 height 36
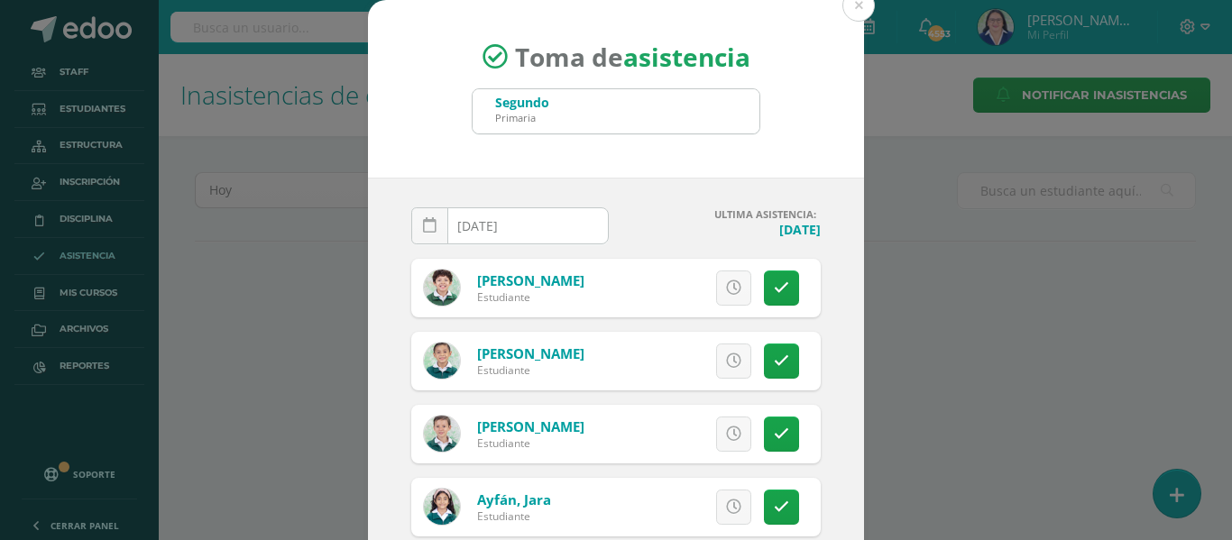
type input "[DATE]"
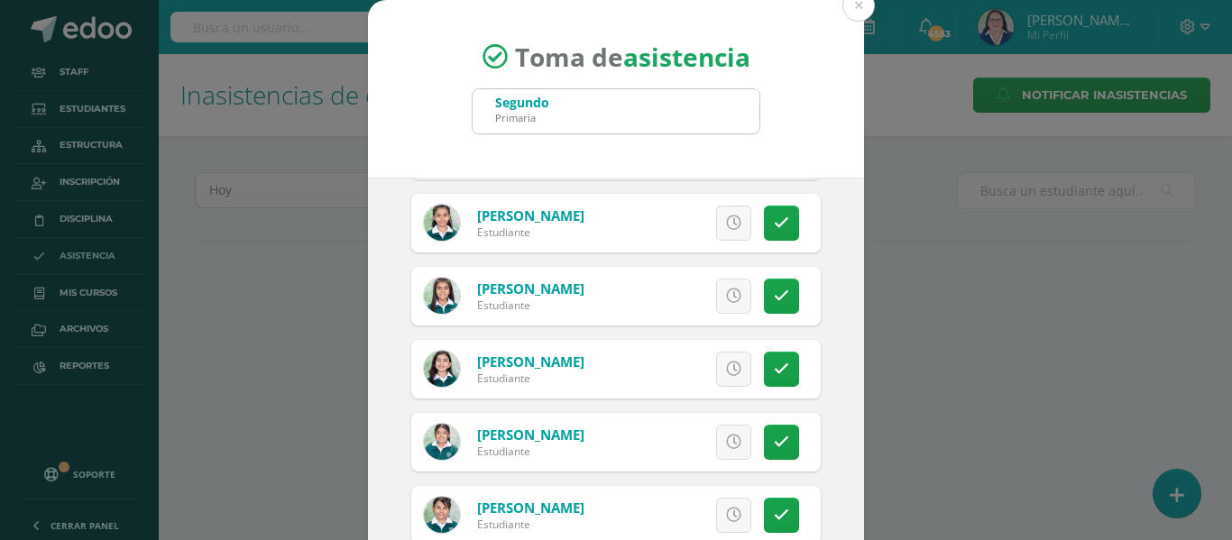
scroll to position [1173, 0]
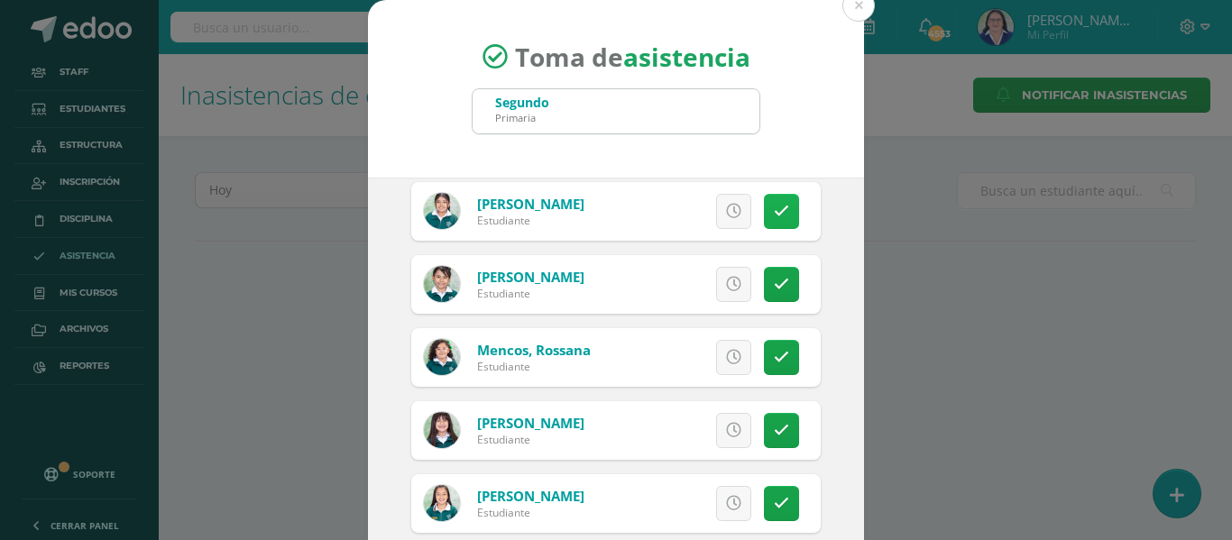
click at [774, 209] on icon at bounding box center [781, 211] width 15 height 15
click at [726, 363] on icon at bounding box center [733, 357] width 15 height 15
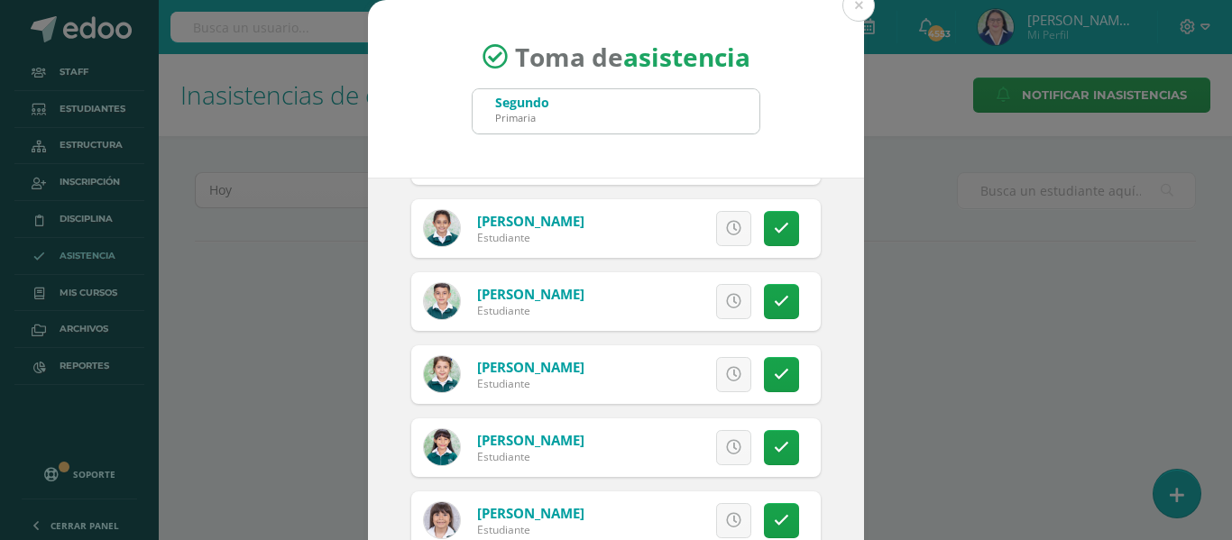
scroll to position [1533, 0]
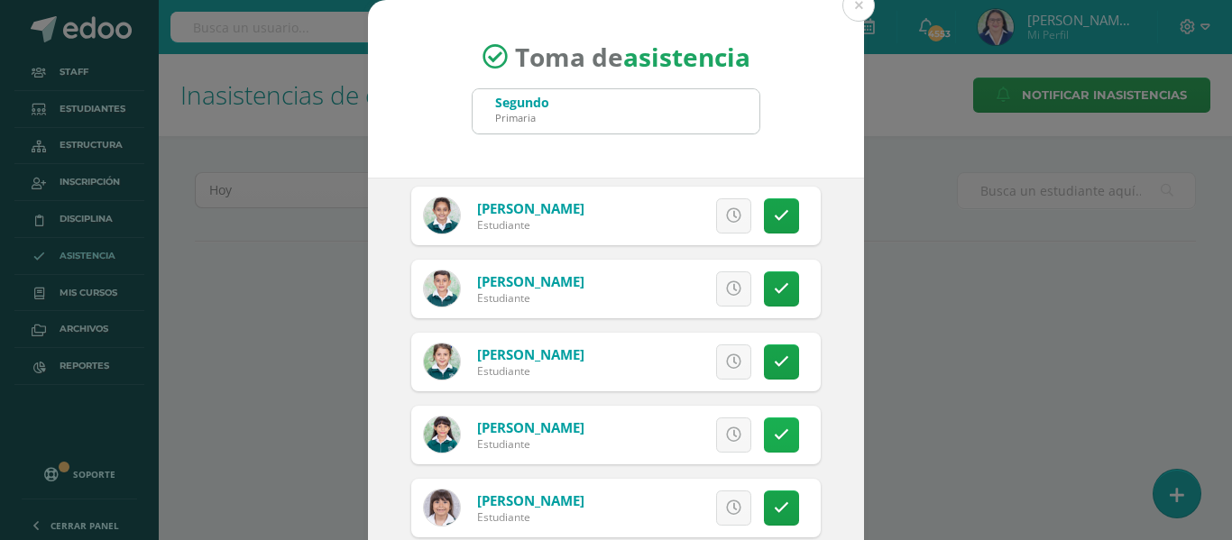
click at [774, 434] on icon at bounding box center [781, 435] width 15 height 15
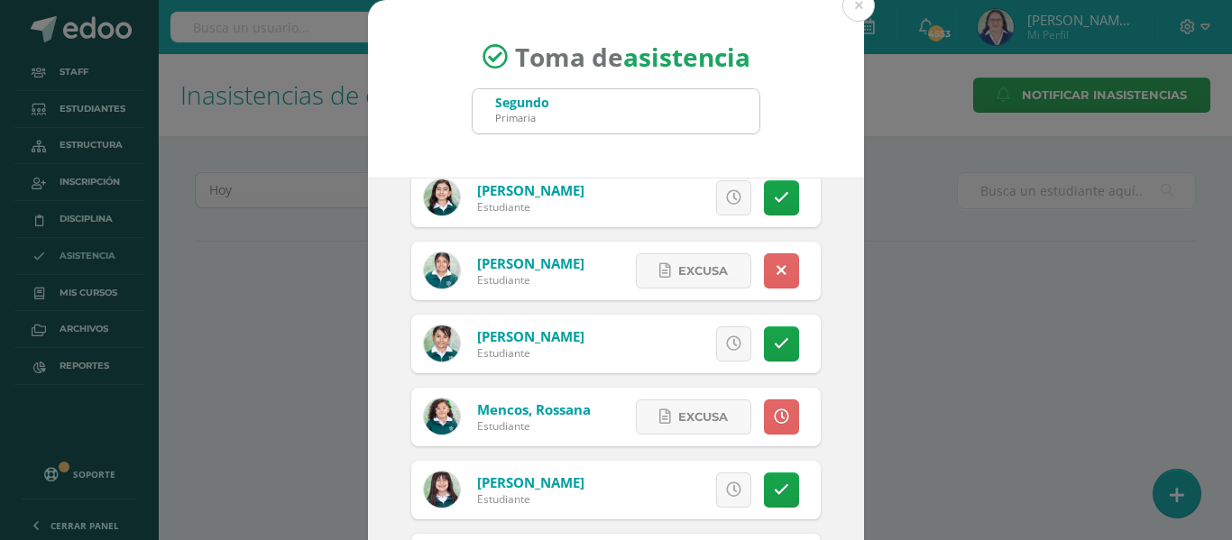
scroll to position [1082, 0]
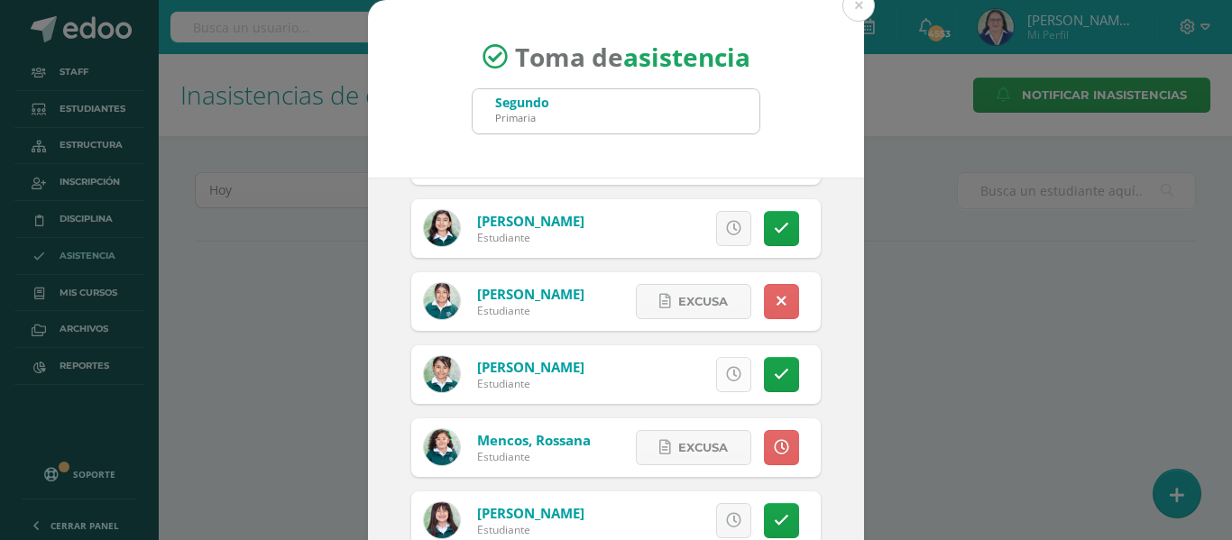
click at [726, 371] on icon at bounding box center [733, 374] width 15 height 15
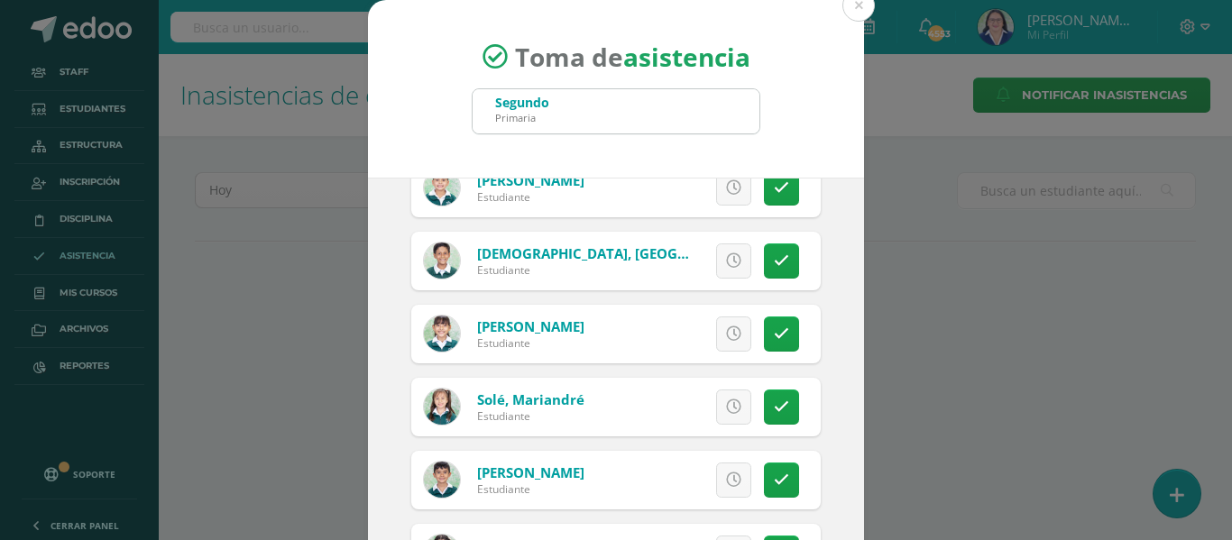
scroll to position [2255, 0]
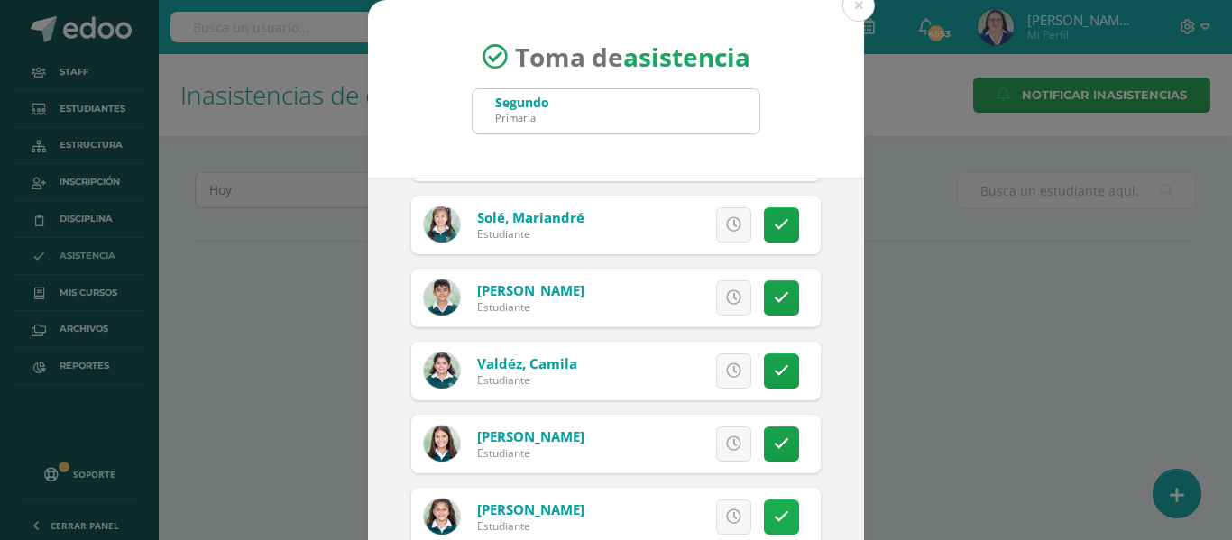
click at [774, 511] on icon at bounding box center [781, 517] width 15 height 15
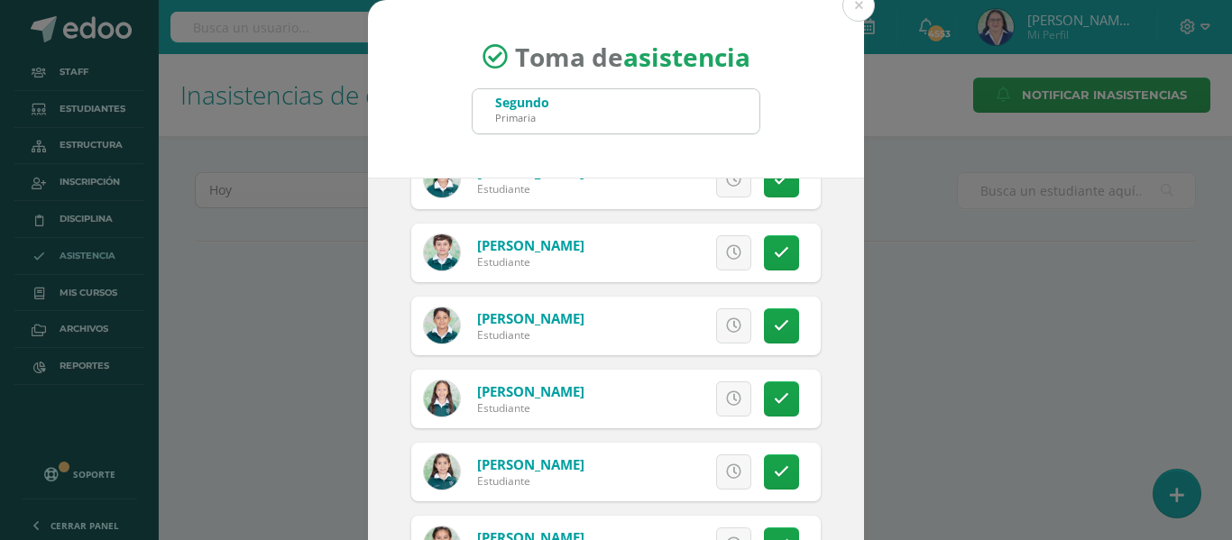
scroll to position [361, 0]
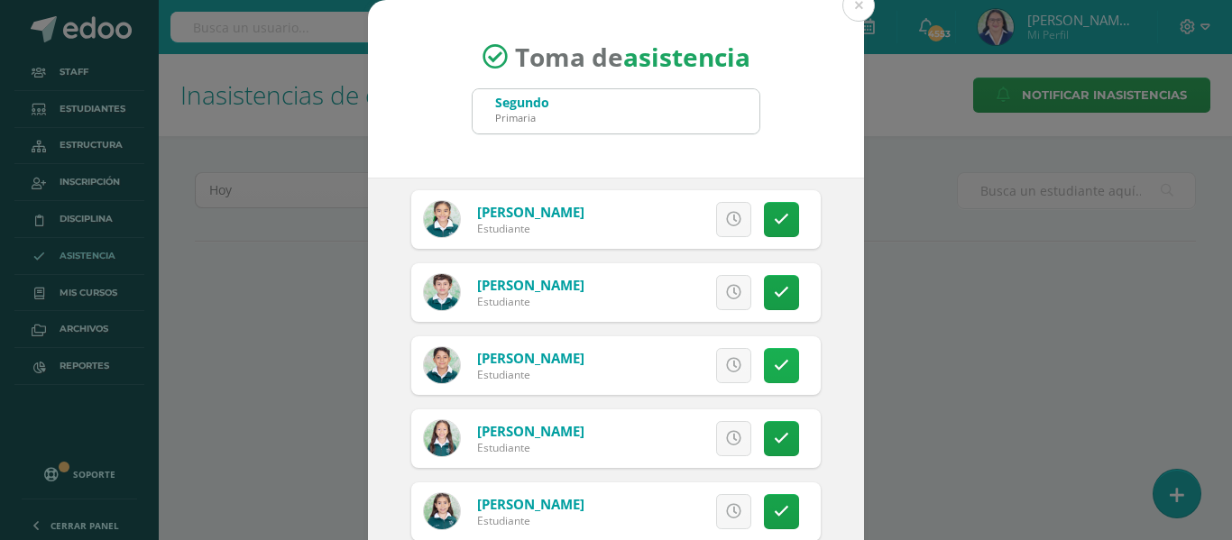
click at [774, 358] on icon at bounding box center [781, 365] width 15 height 15
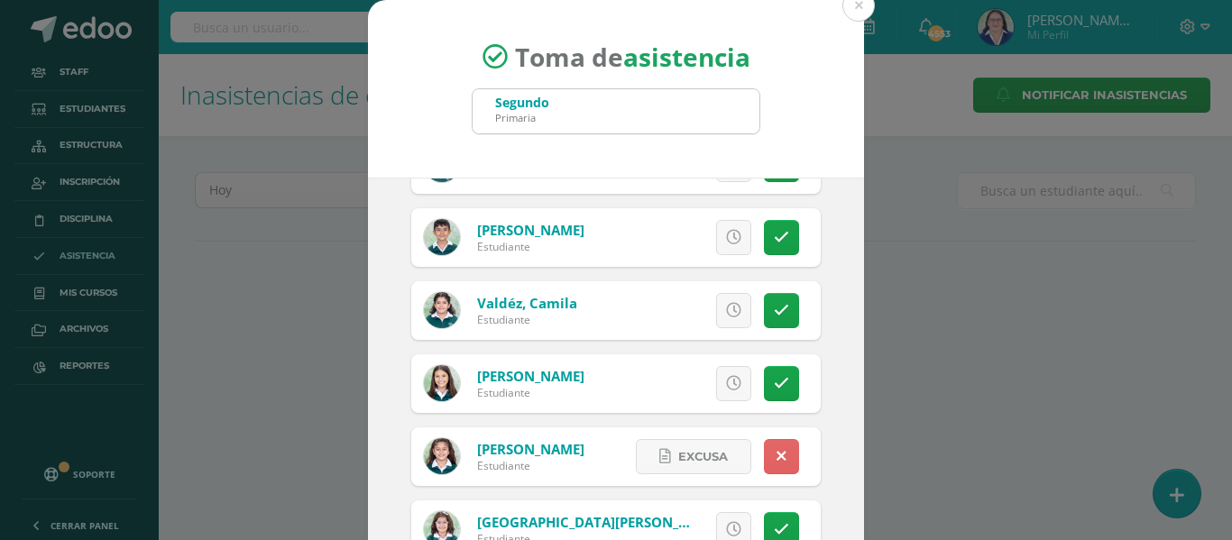
scroll to position [142, 0]
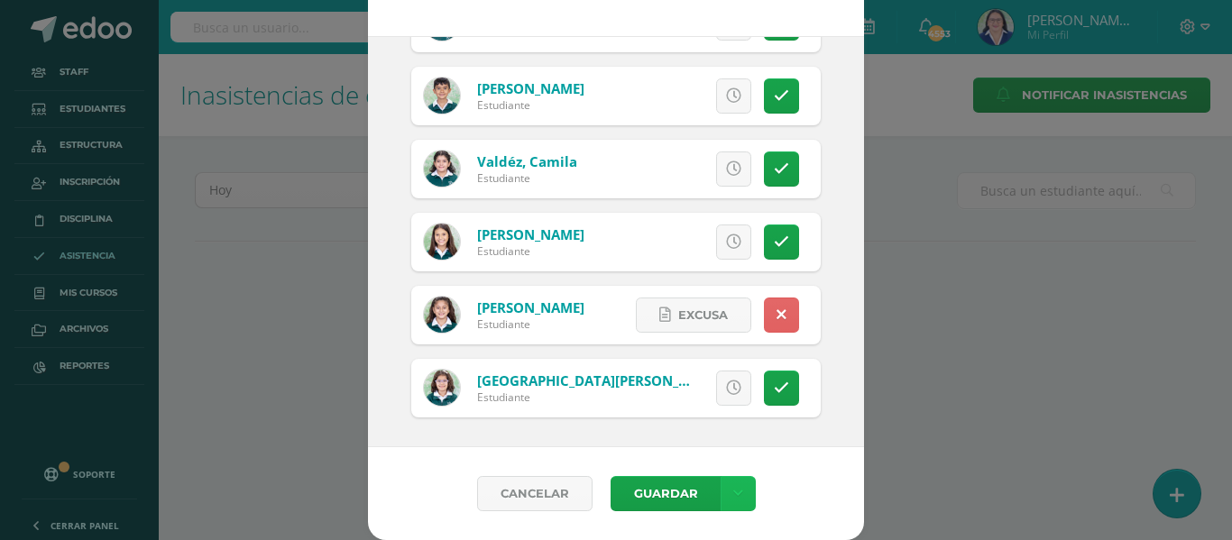
click at [732, 484] on link at bounding box center [738, 493] width 35 height 35
click at [734, 414] on link "Guardar sin notificar inasistencias" at bounding box center [693, 425] width 198 height 43
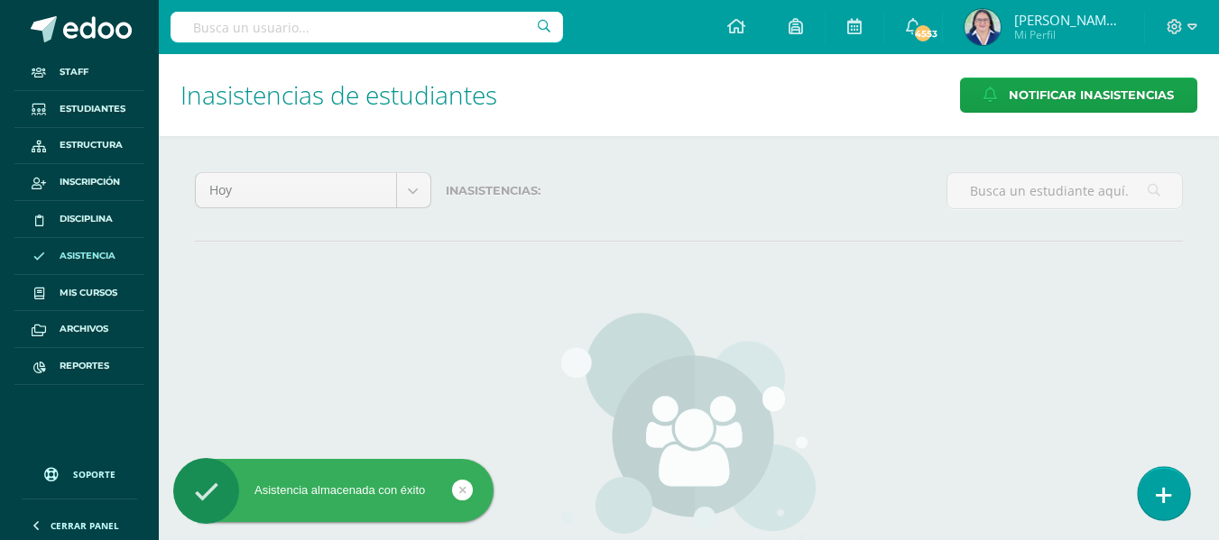
click at [1164, 489] on icon at bounding box center [1163, 495] width 16 height 21
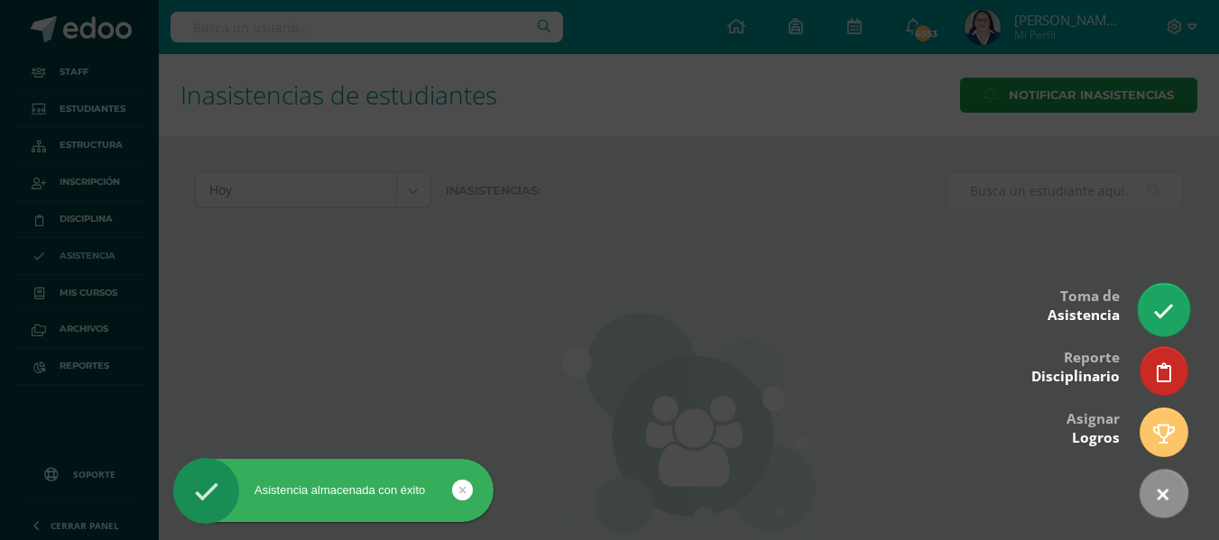
click at [1163, 315] on icon at bounding box center [1163, 311] width 21 height 21
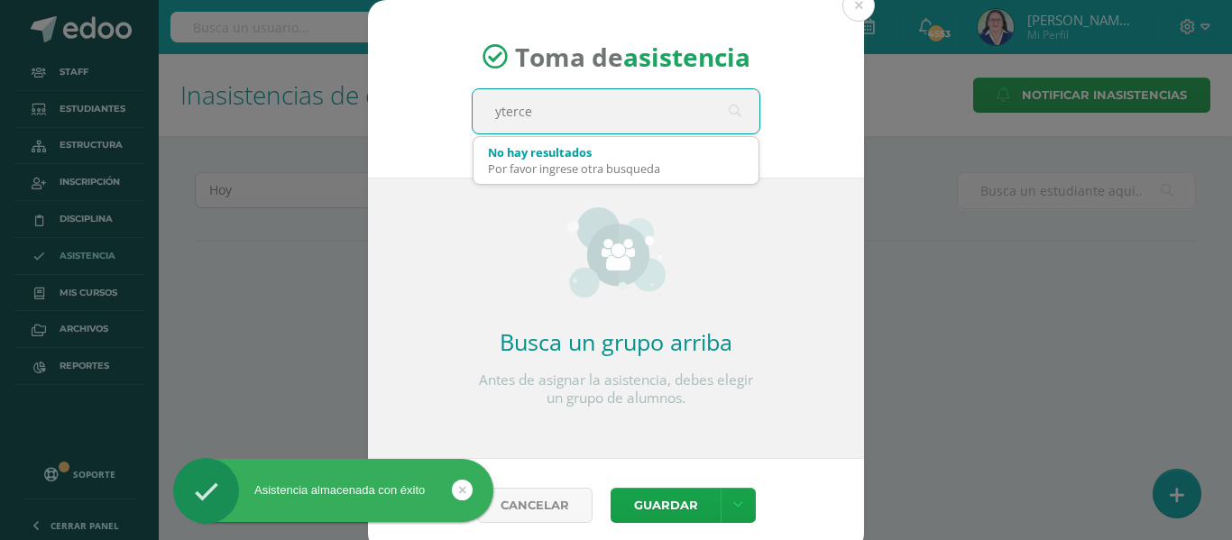
type input "ytercer"
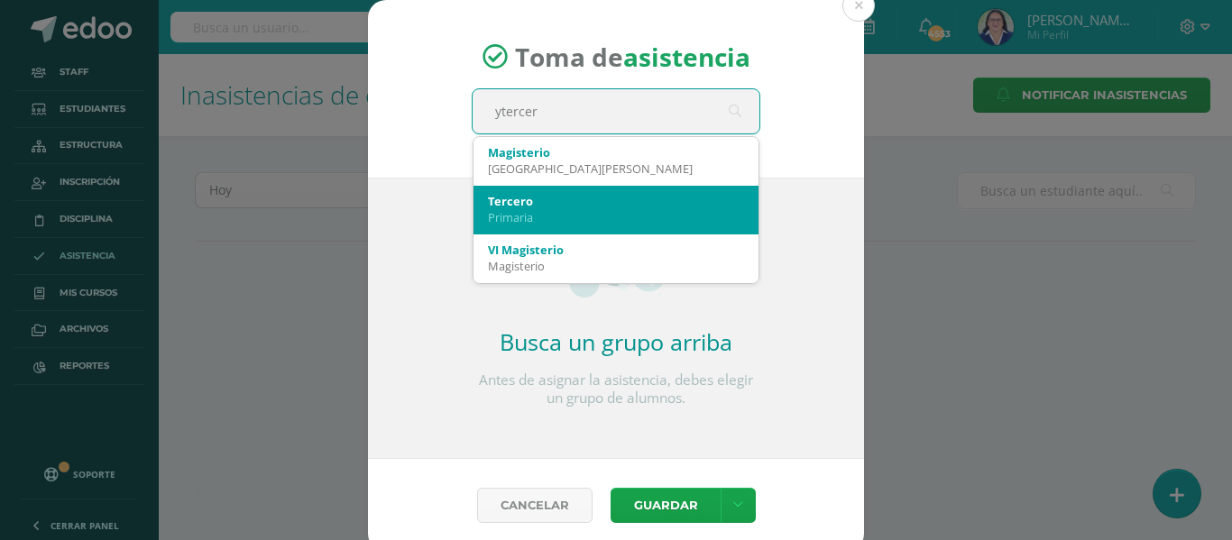
click at [560, 207] on div "Tercero" at bounding box center [616, 201] width 256 height 16
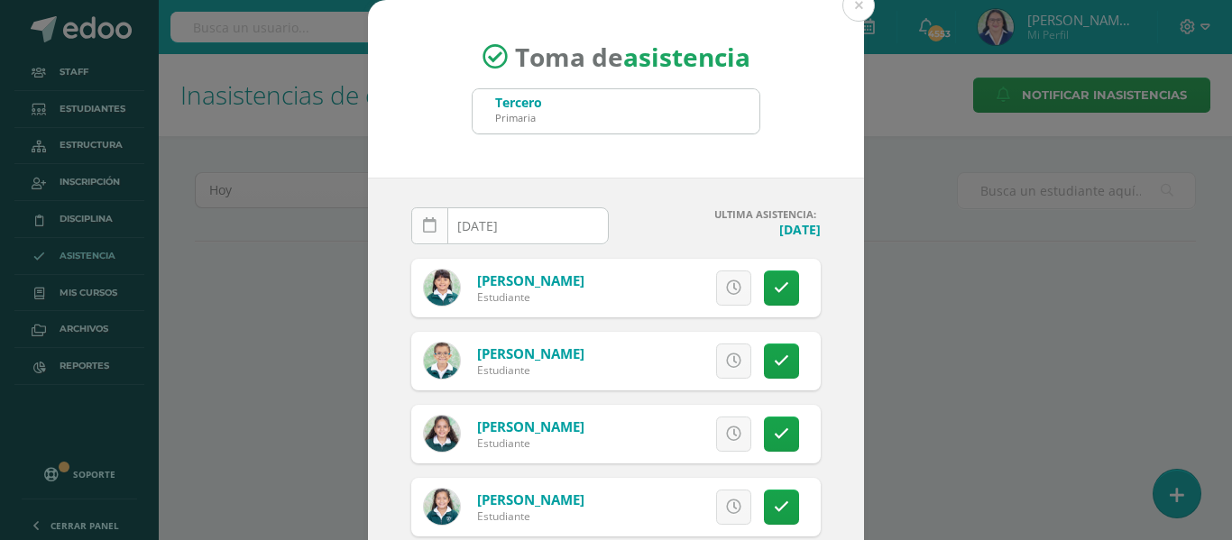
click at [428, 219] on icon at bounding box center [430, 225] width 14 height 15
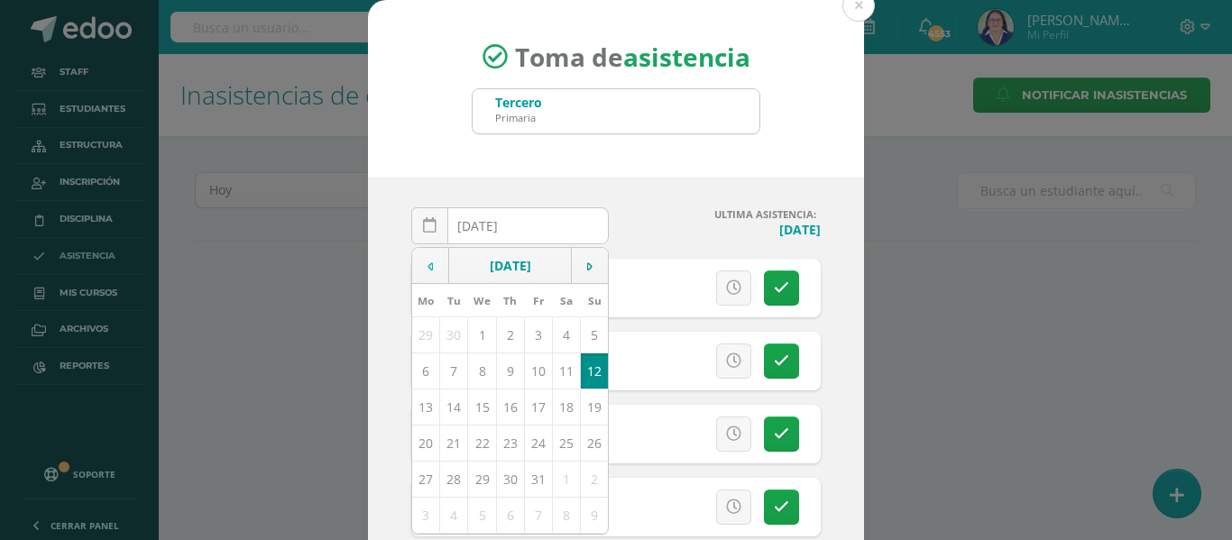
click at [430, 264] on td at bounding box center [430, 266] width 37 height 36
click at [446, 409] on td "16" at bounding box center [454, 407] width 28 height 36
type input "[DATE]"
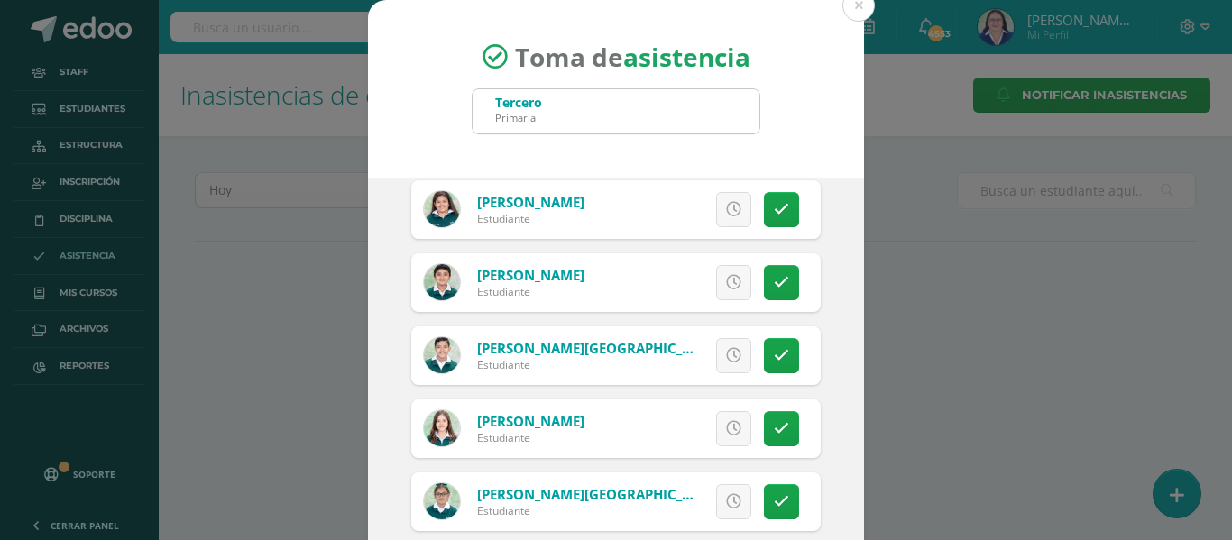
scroll to position [3067, 0]
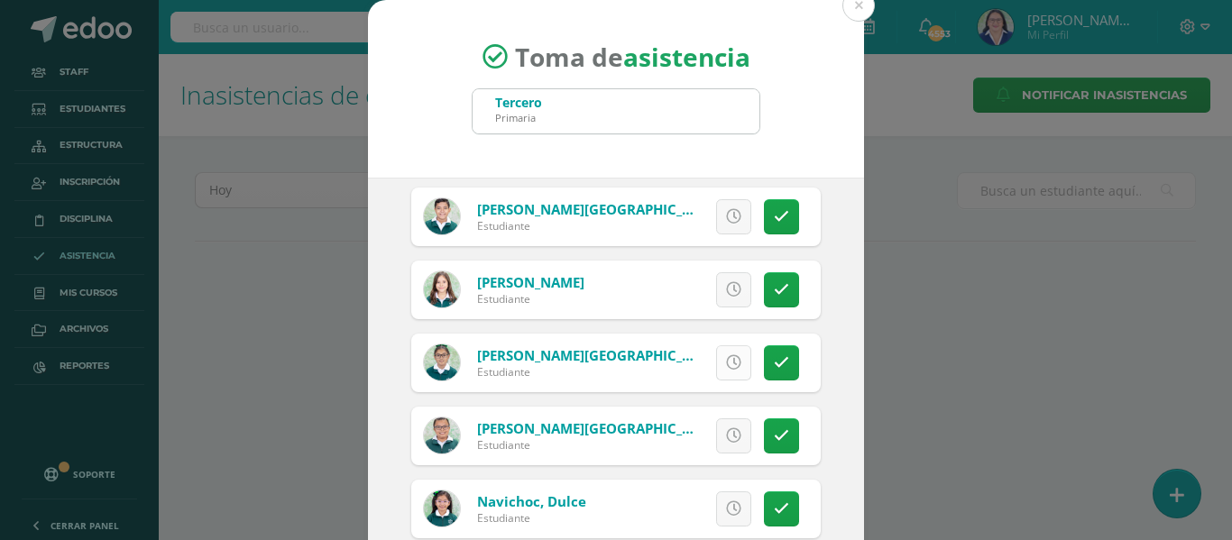
click at [726, 358] on icon at bounding box center [733, 362] width 15 height 15
click at [726, 292] on icon at bounding box center [733, 289] width 15 height 15
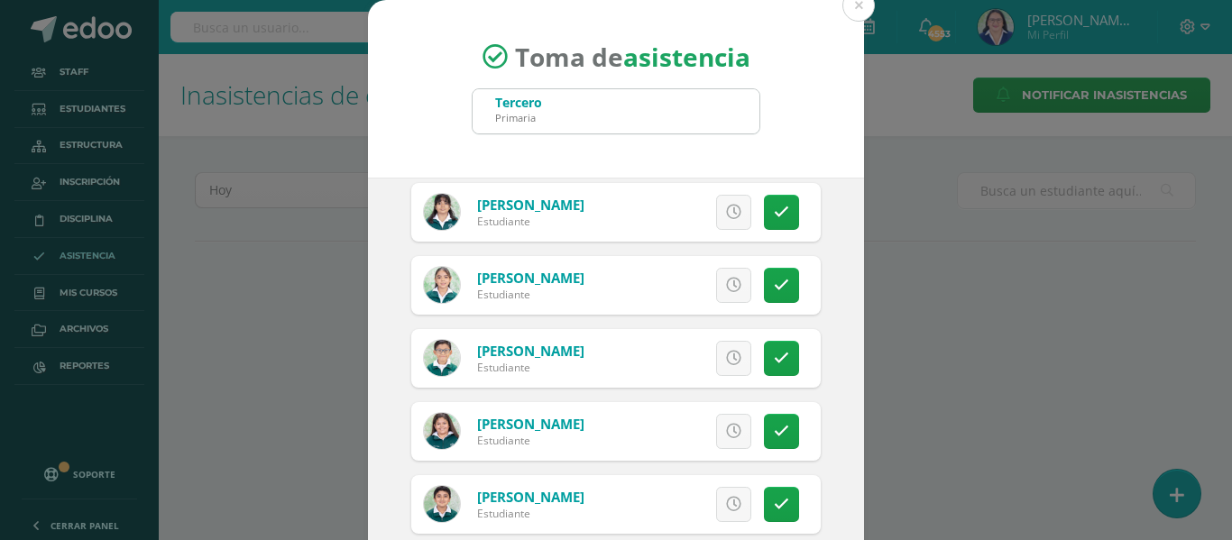
scroll to position [2616, 0]
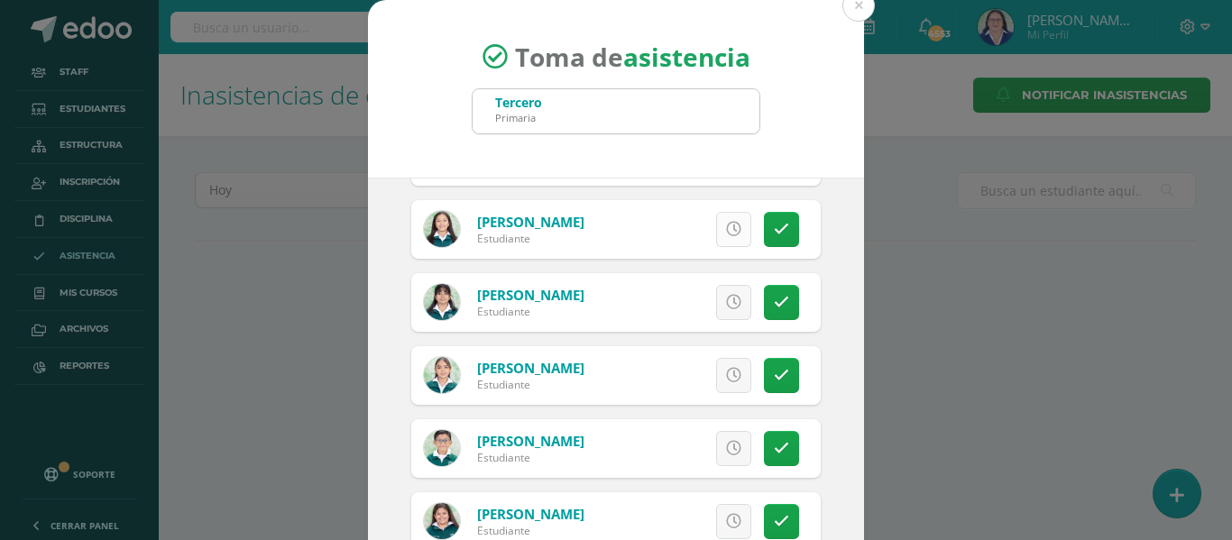
click at [726, 222] on icon at bounding box center [733, 229] width 15 height 15
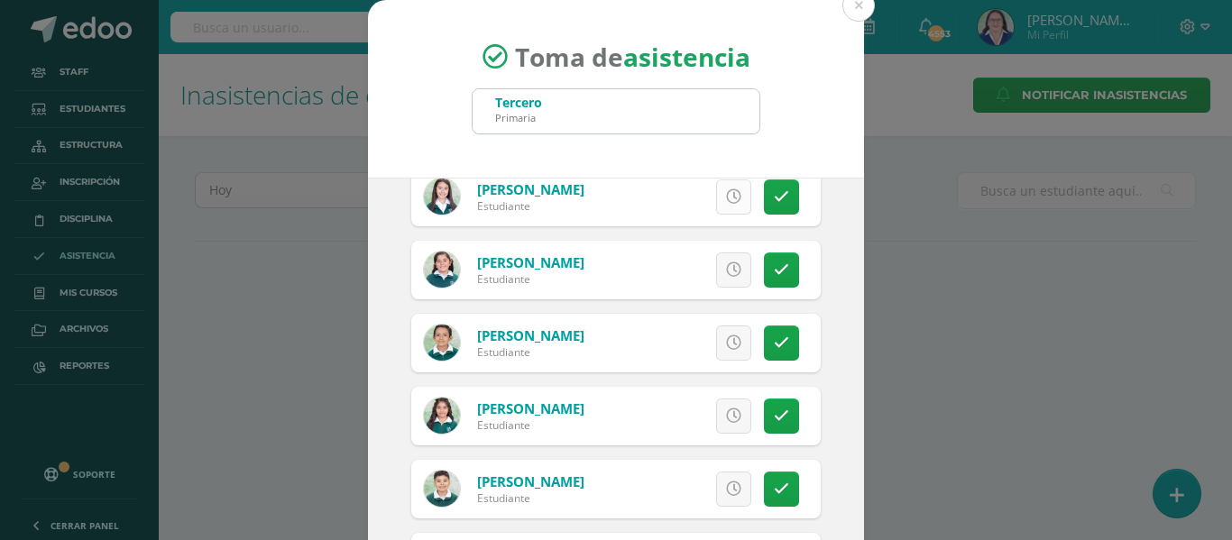
scroll to position [3923, 0]
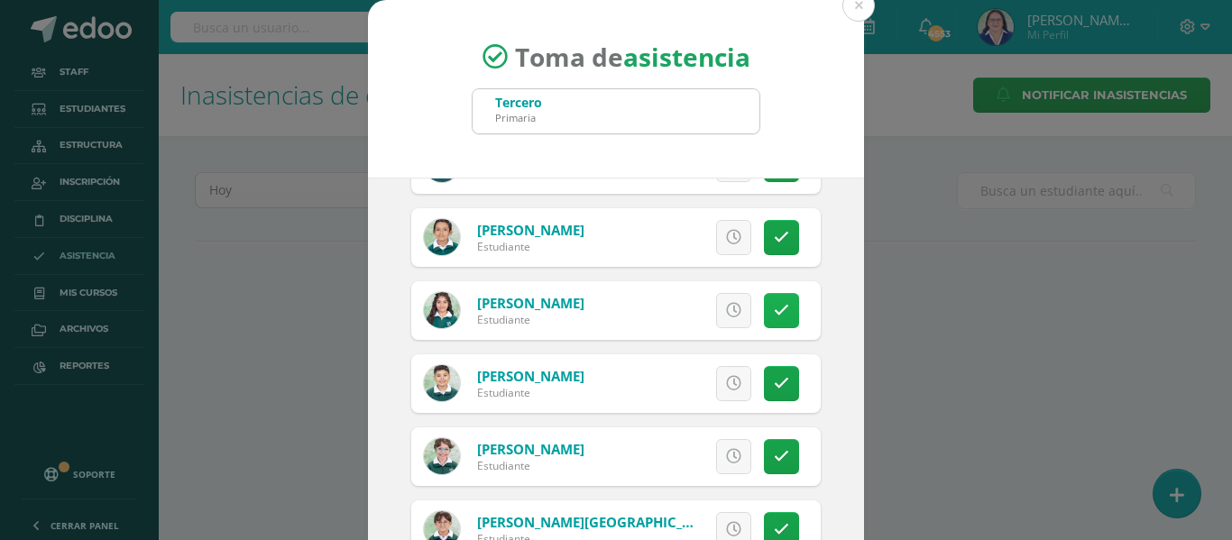
click at [774, 309] on icon at bounding box center [781, 310] width 15 height 15
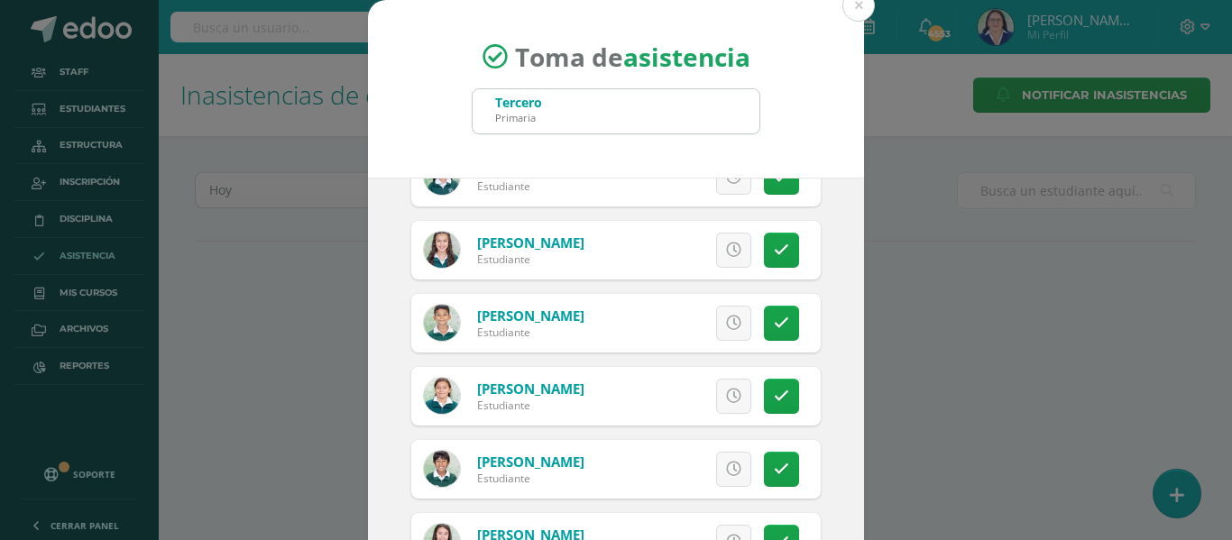
scroll to position [3562, 0]
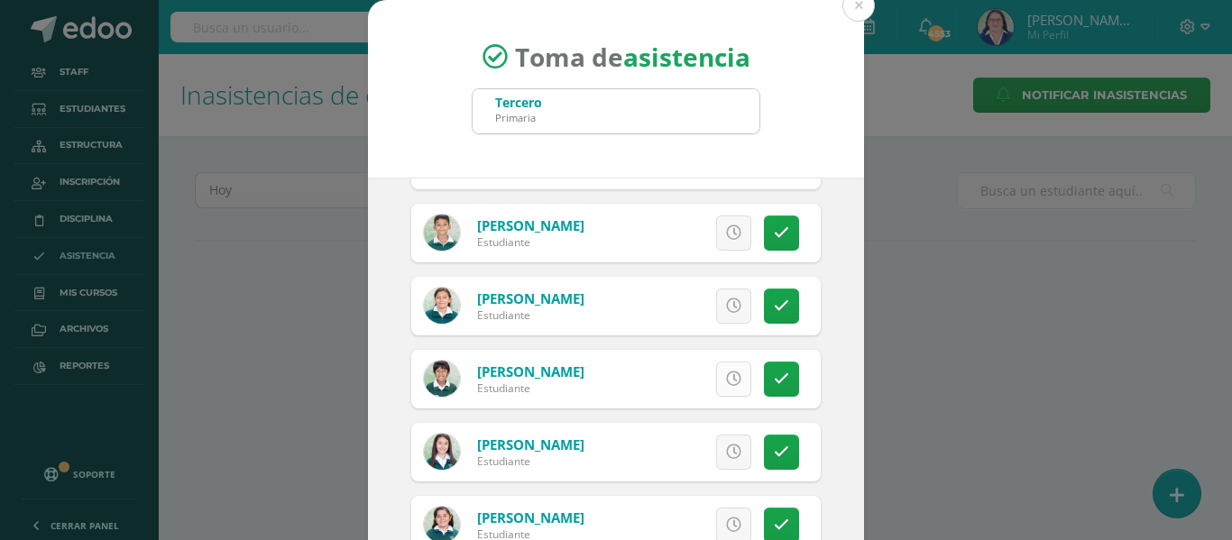
click at [726, 380] on icon at bounding box center [733, 379] width 15 height 15
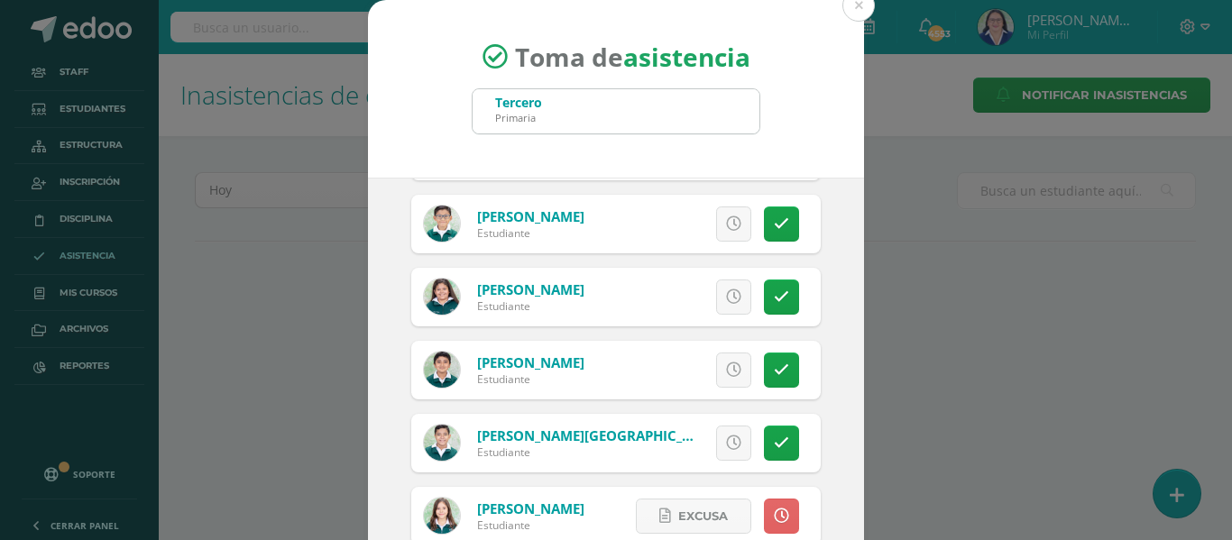
scroll to position [2750, 0]
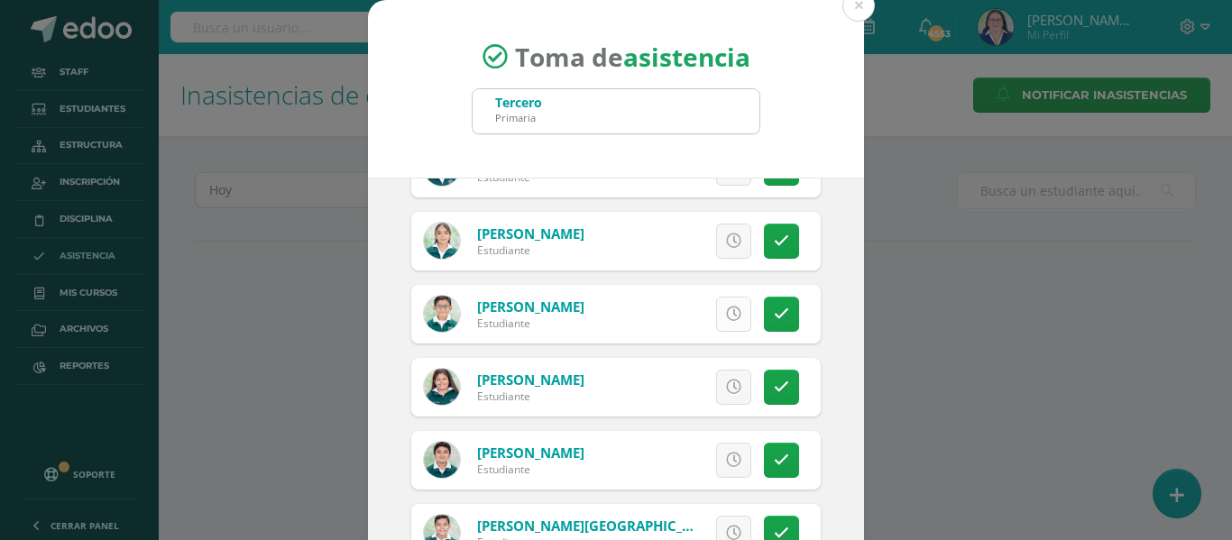
click at [726, 313] on icon at bounding box center [733, 314] width 15 height 15
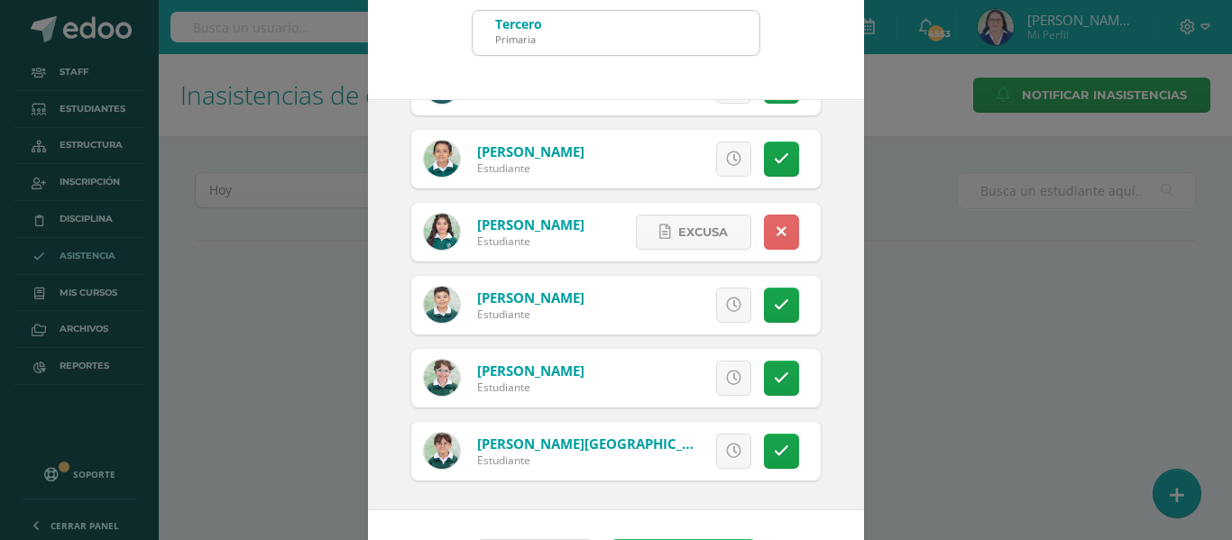
scroll to position [142, 0]
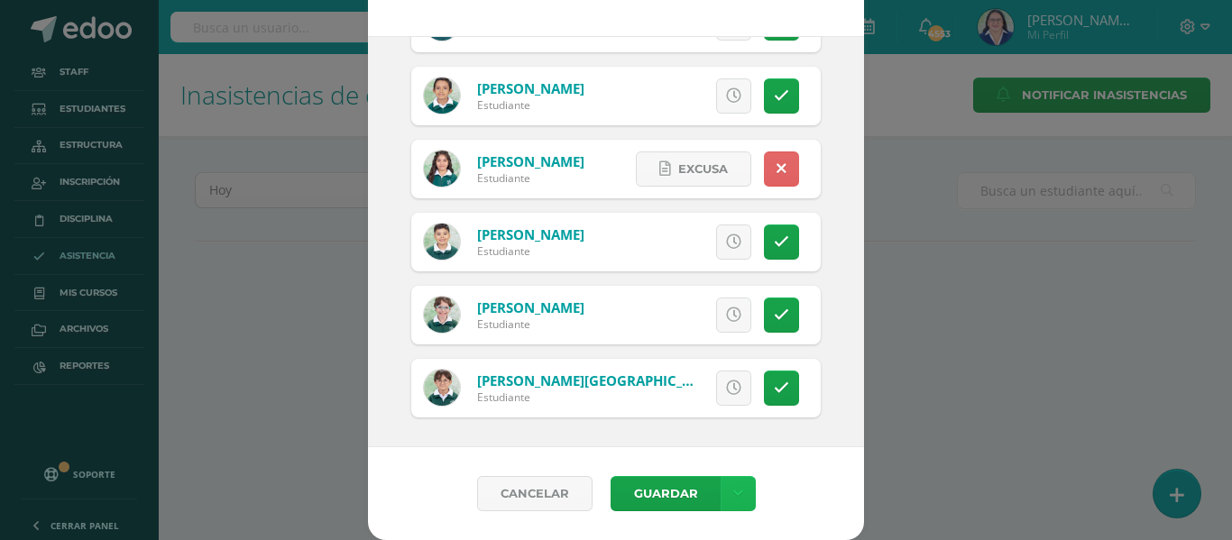
click at [733, 488] on icon at bounding box center [738, 493] width 10 height 15
click at [724, 417] on link "Guardar sin notificar inasistencias" at bounding box center [693, 425] width 198 height 43
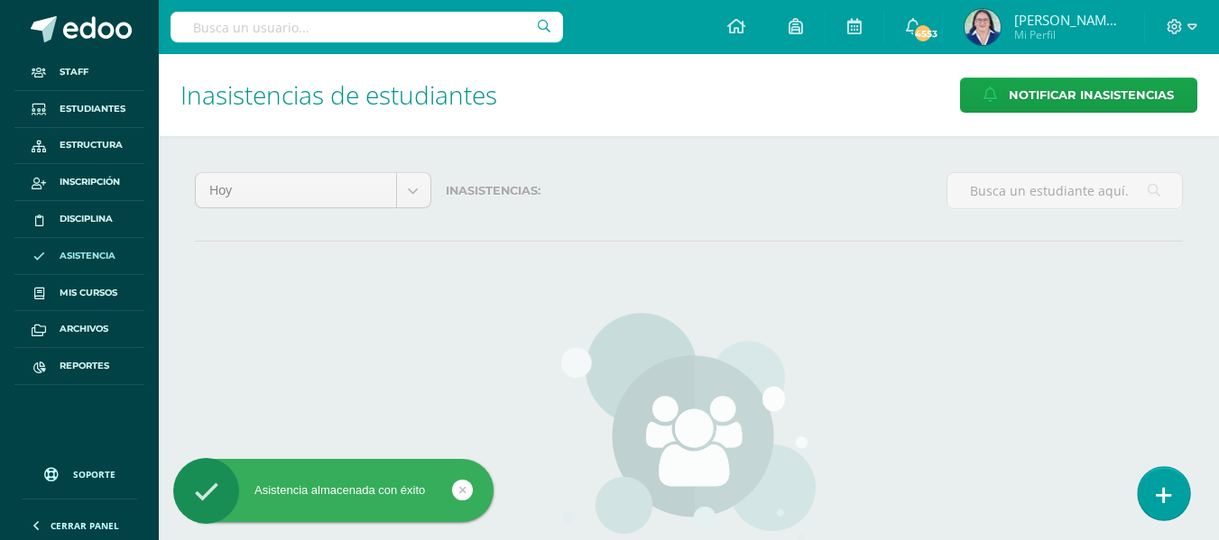
click at [1170, 487] on icon at bounding box center [1163, 495] width 16 height 21
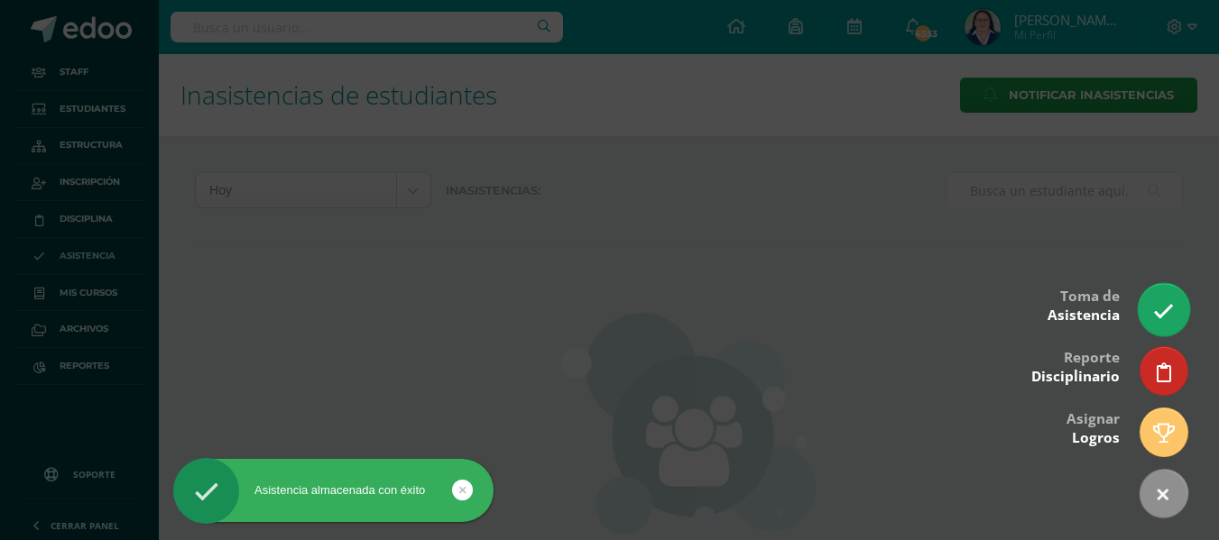
click at [1159, 307] on icon at bounding box center [1163, 311] width 21 height 21
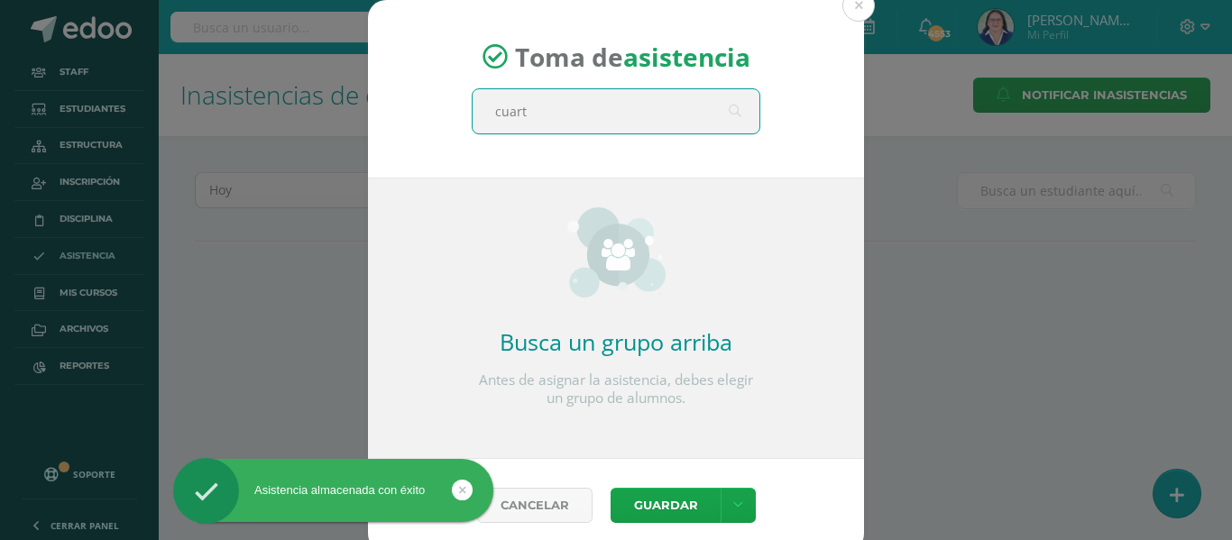
type input "cuarto"
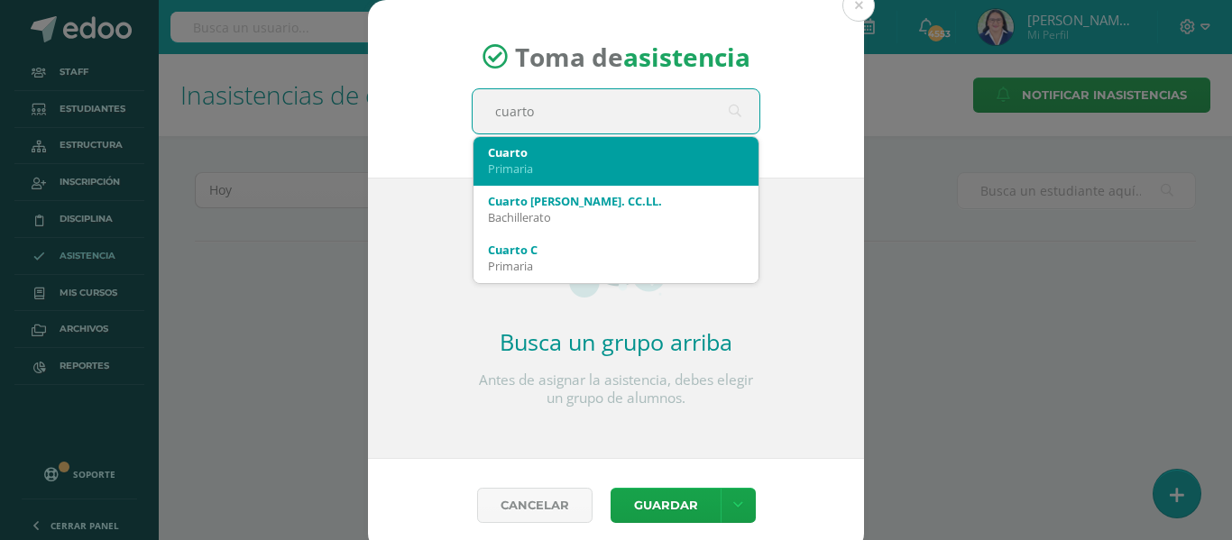
click at [561, 139] on div "Cuarto Primaria" at bounding box center [616, 160] width 256 height 47
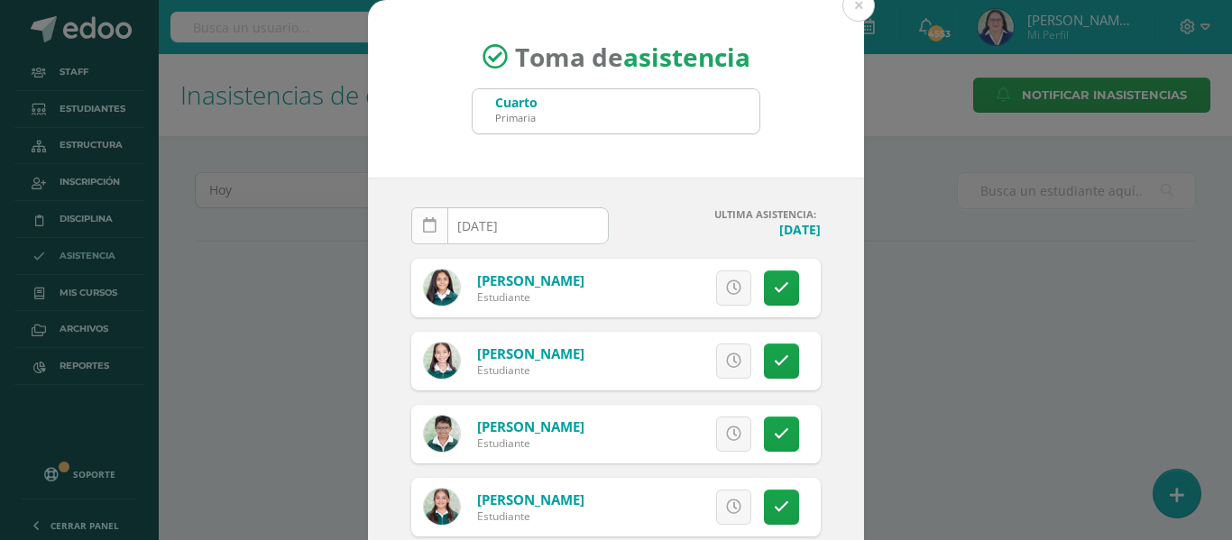
click at [423, 228] on icon at bounding box center [430, 225] width 14 height 15
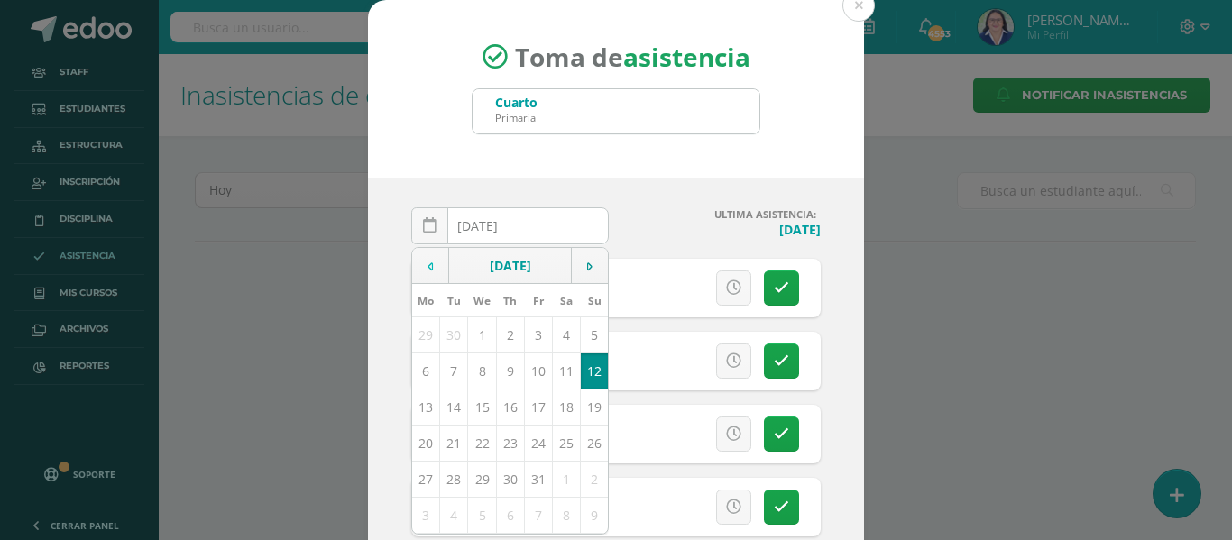
click at [428, 268] on td at bounding box center [430, 266] width 37 height 36
click at [451, 404] on td "16" at bounding box center [454, 407] width 28 height 36
type input "[DATE]"
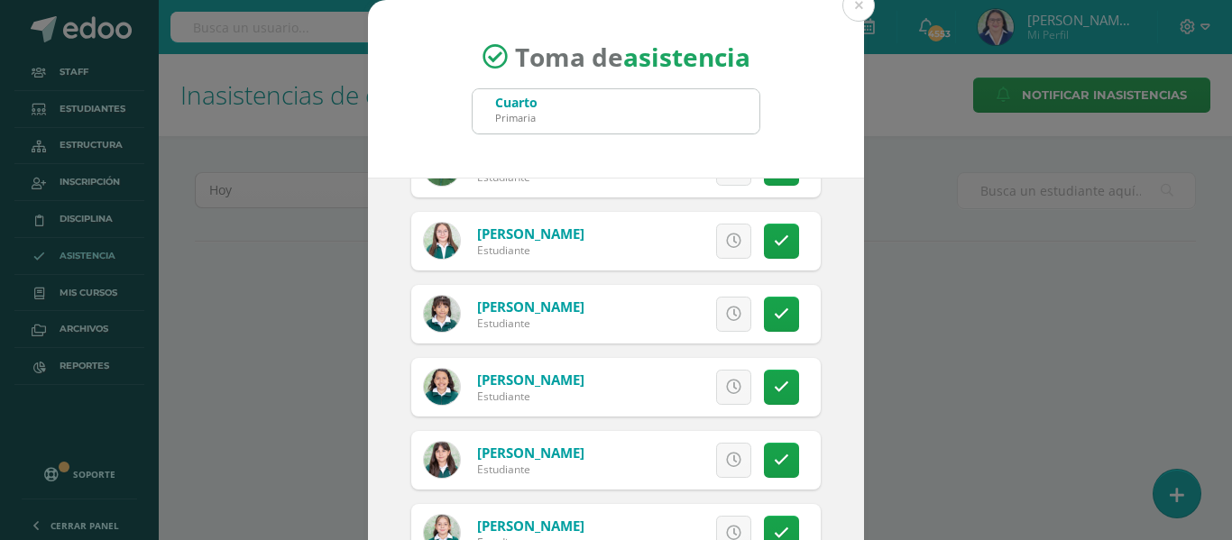
scroll to position [1443, 0]
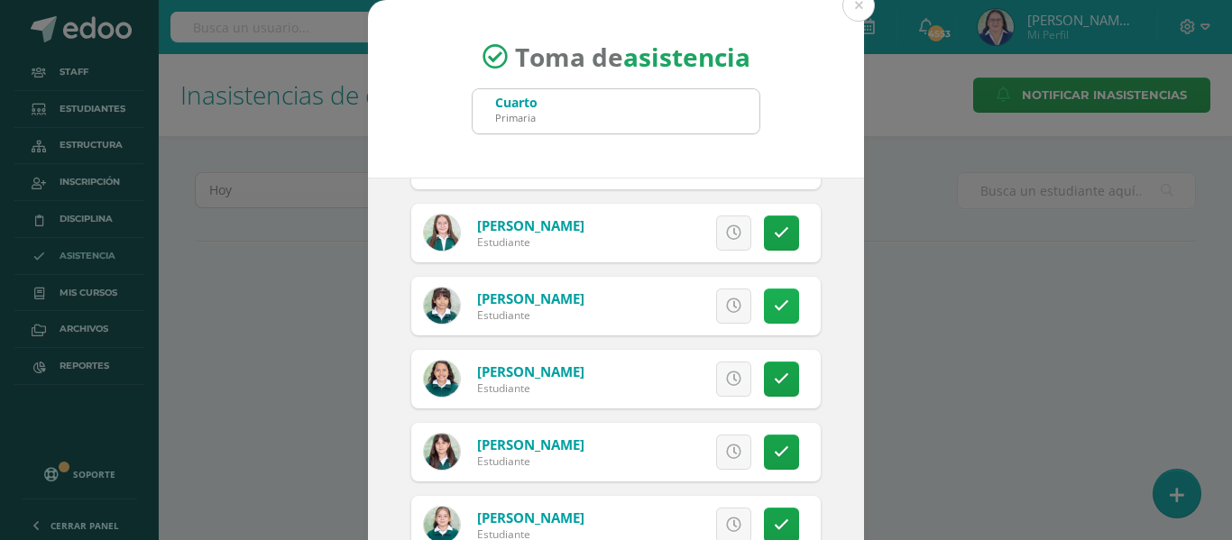
click at [774, 305] on icon at bounding box center [781, 306] width 15 height 15
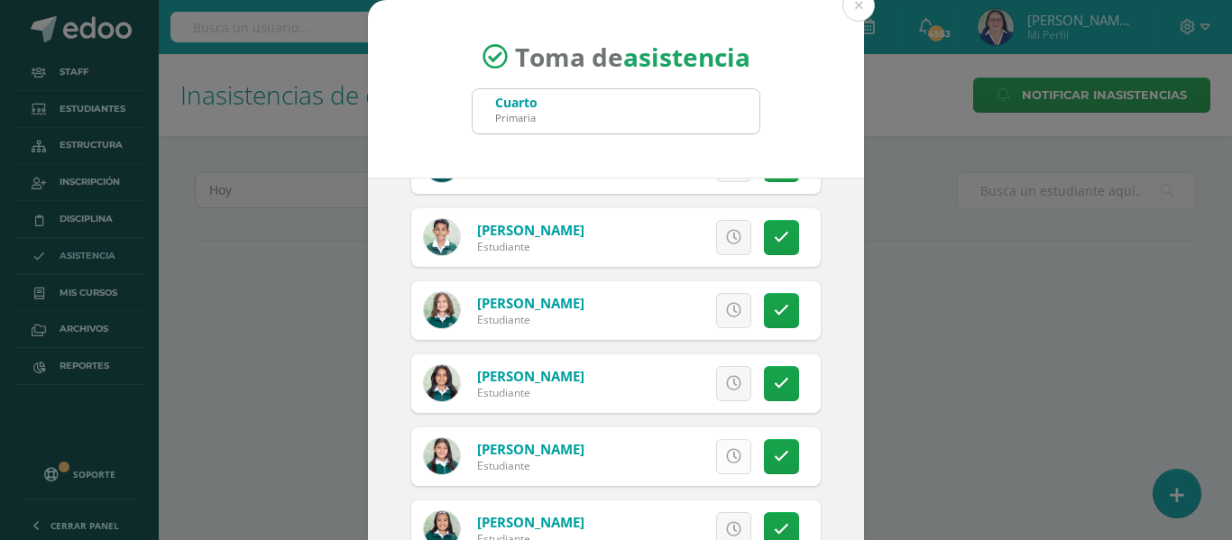
click at [726, 449] on icon at bounding box center [733, 456] width 15 height 15
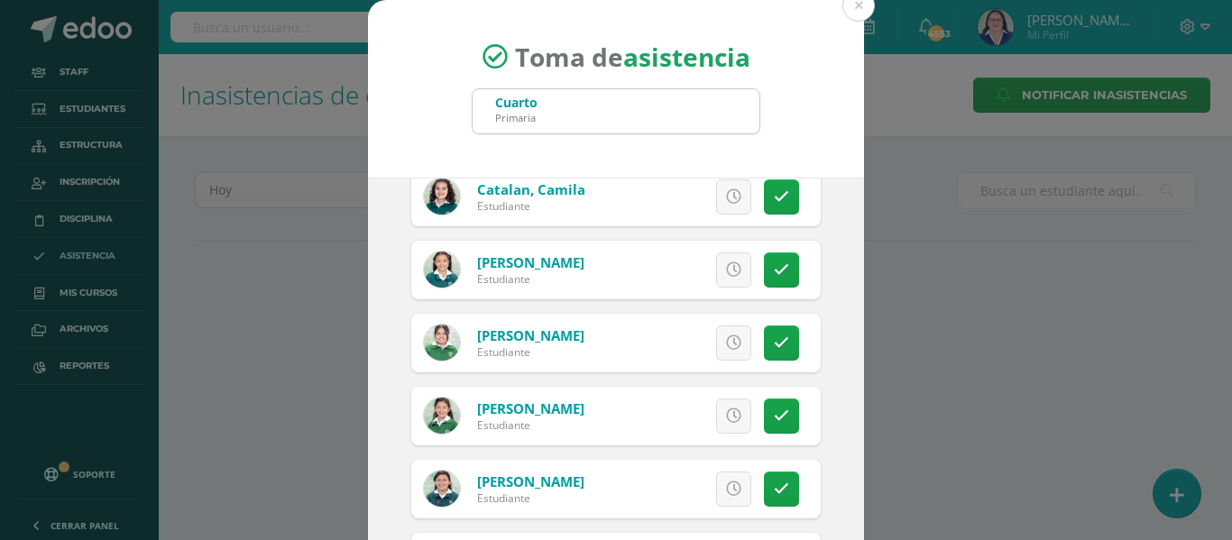
scroll to position [451, 0]
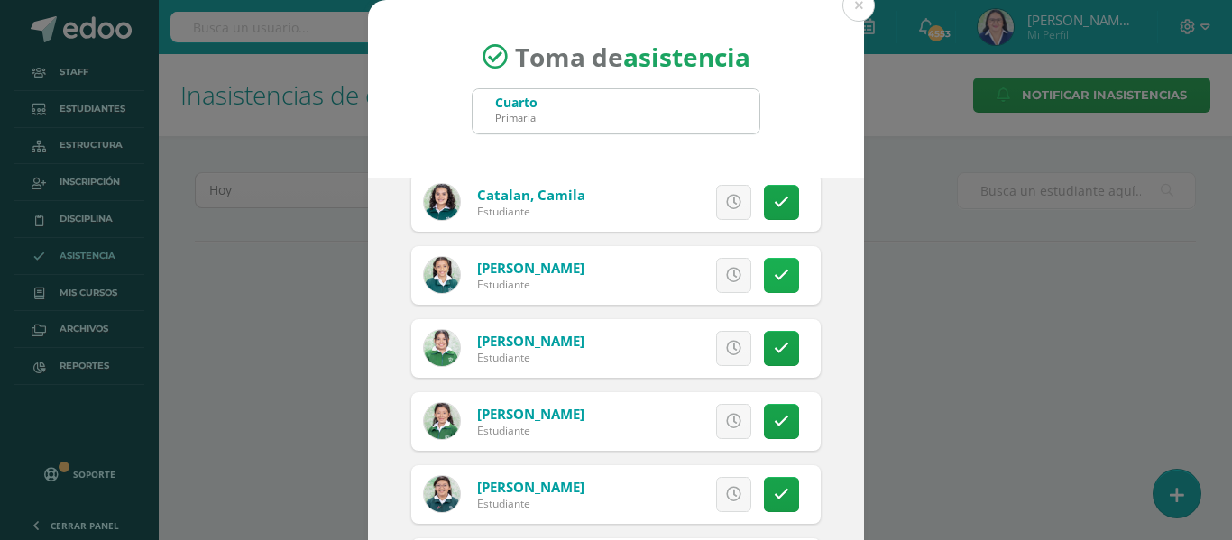
click at [774, 272] on icon at bounding box center [781, 275] width 15 height 15
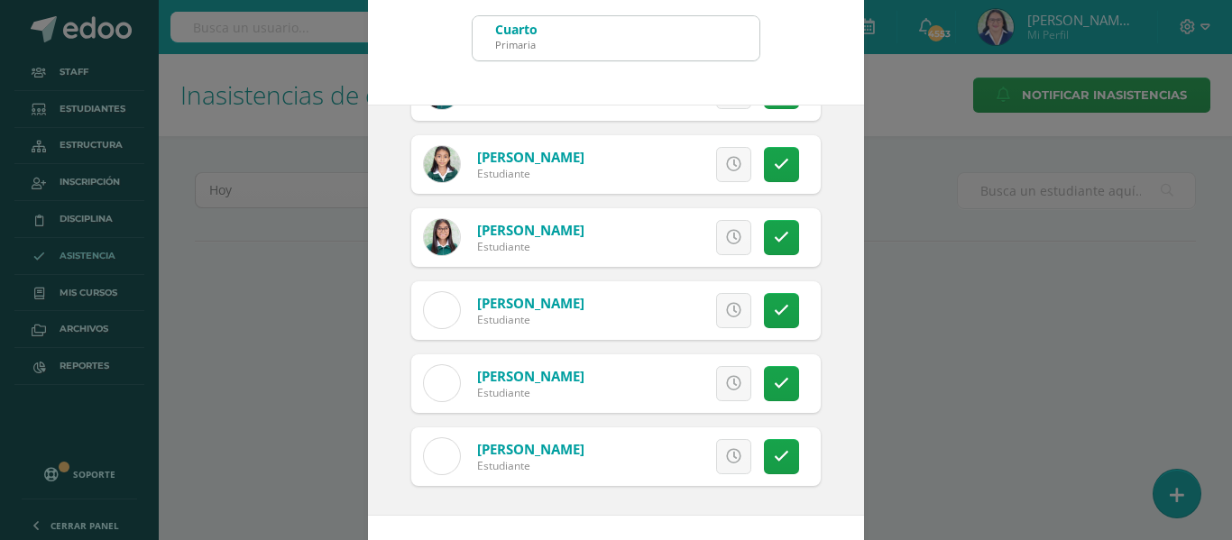
scroll to position [142, 0]
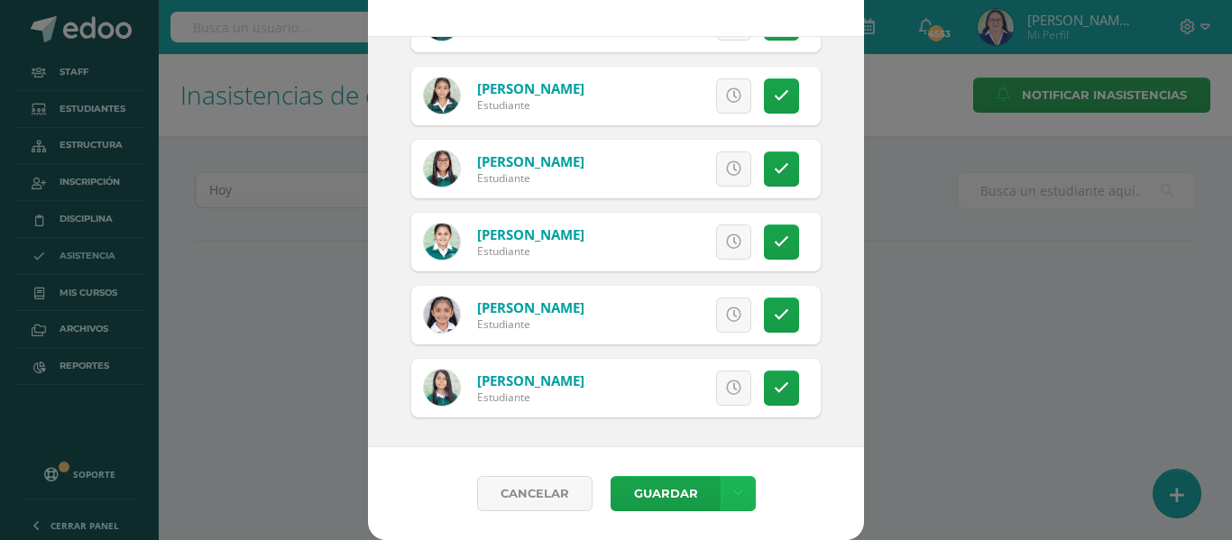
click at [737, 485] on link at bounding box center [738, 493] width 35 height 35
click at [727, 419] on link "Guardar sin notificar inasistencias" at bounding box center [693, 425] width 198 height 43
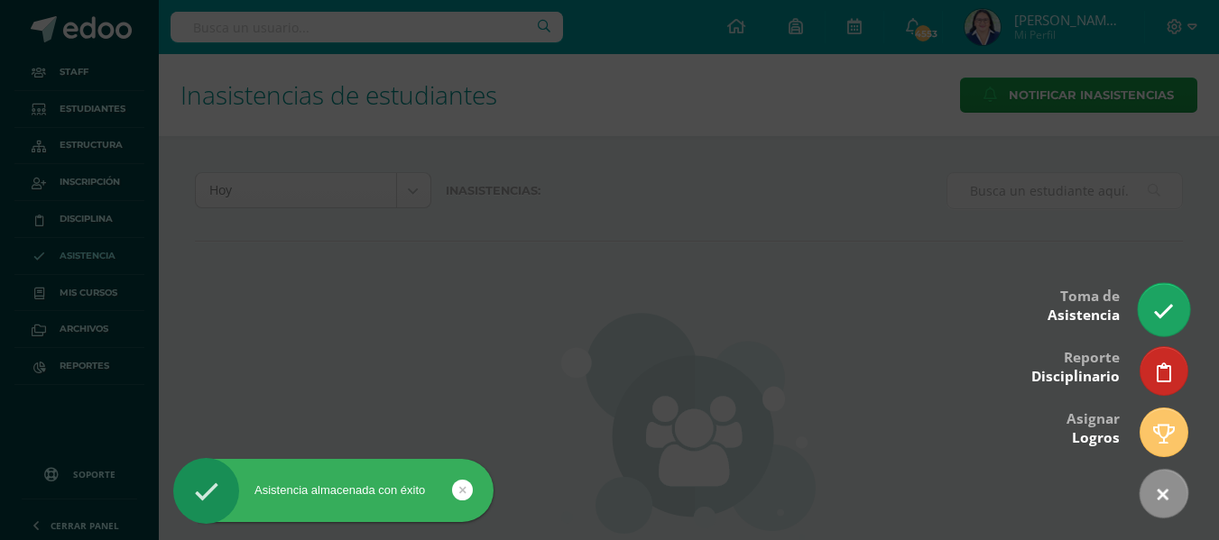
click at [1170, 310] on icon at bounding box center [1163, 311] width 21 height 21
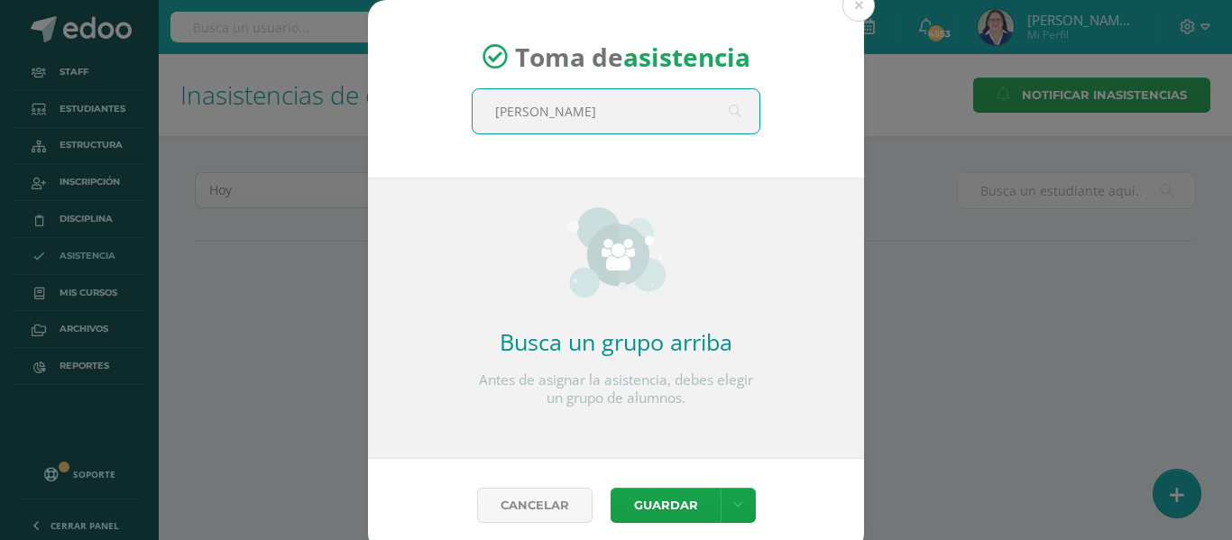
type input "quinto"
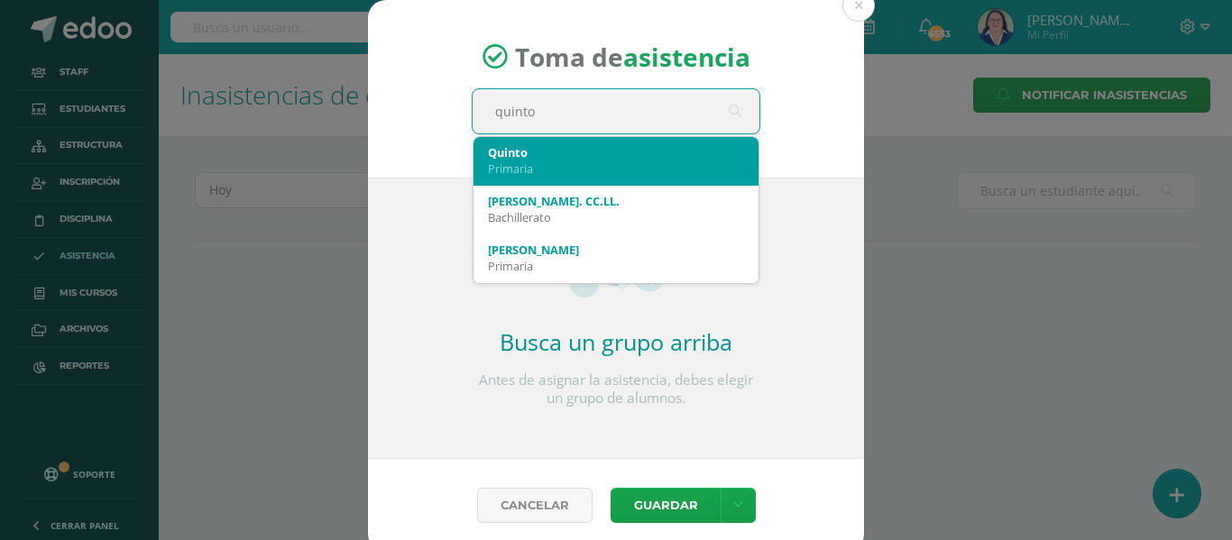
click at [500, 161] on div "Primaria" at bounding box center [616, 169] width 256 height 16
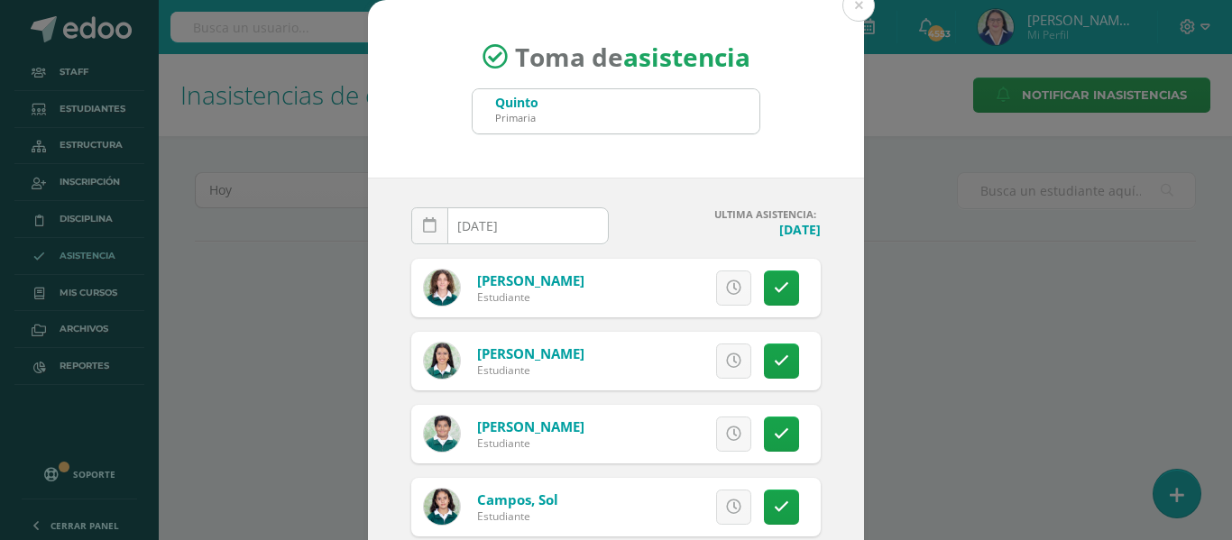
click at [423, 218] on icon at bounding box center [430, 225] width 14 height 15
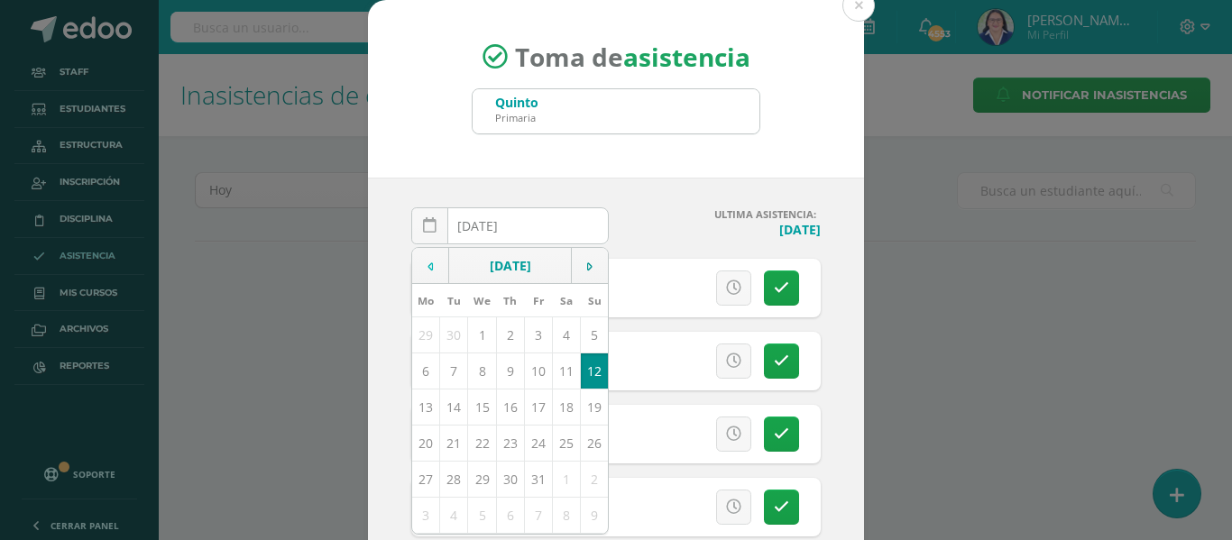
click at [428, 263] on icon at bounding box center [430, 267] width 5 height 13
click at [447, 405] on td "16" at bounding box center [454, 407] width 28 height 36
type input "[DATE]"
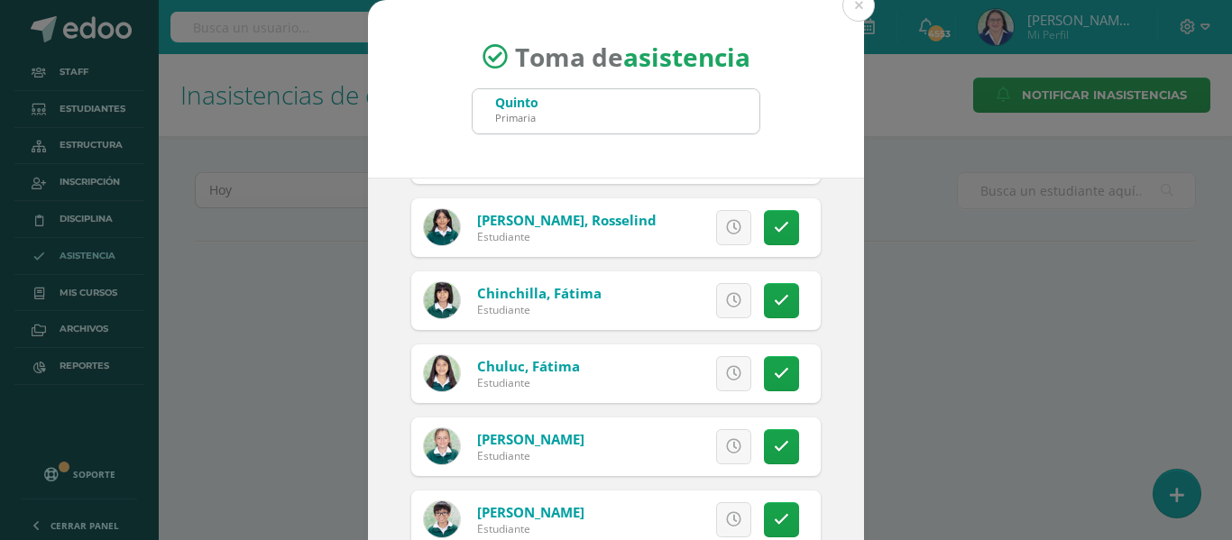
scroll to position [541, 0]
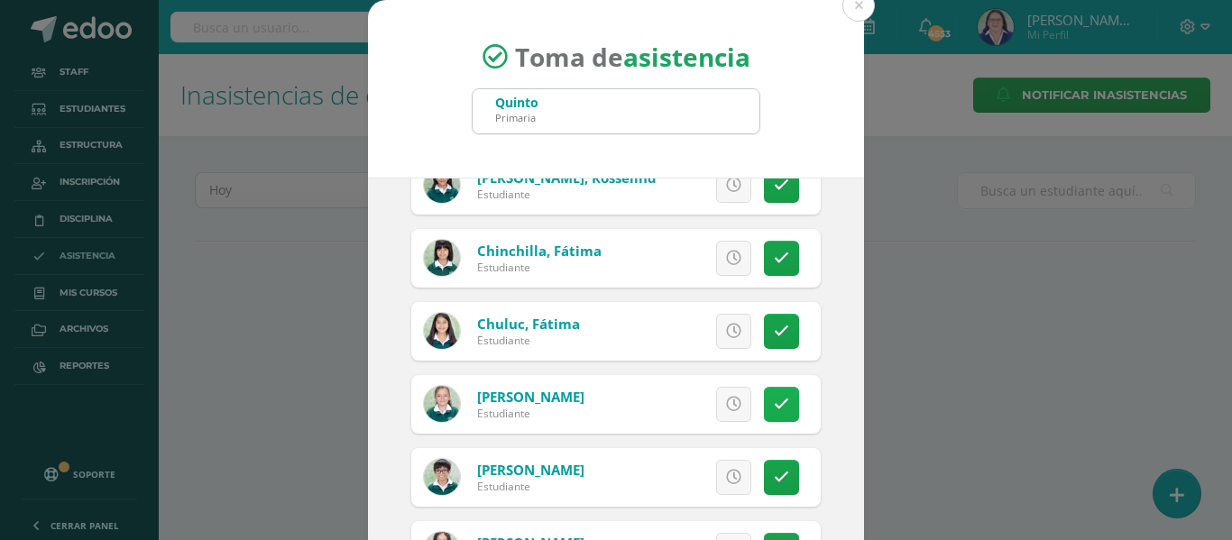
click at [774, 402] on icon at bounding box center [781, 404] width 15 height 15
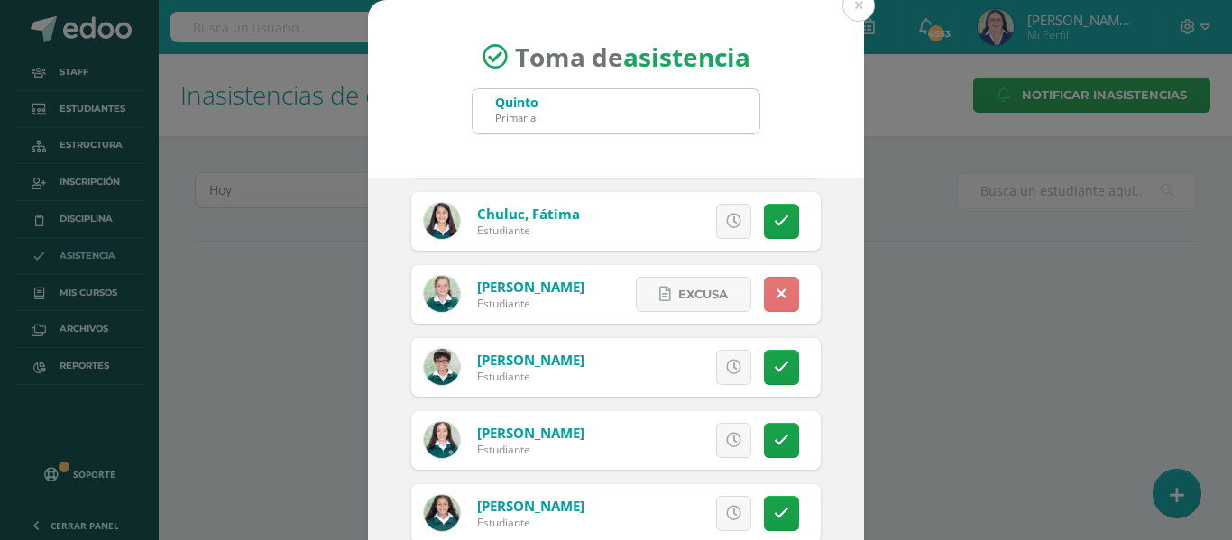
scroll to position [812, 0]
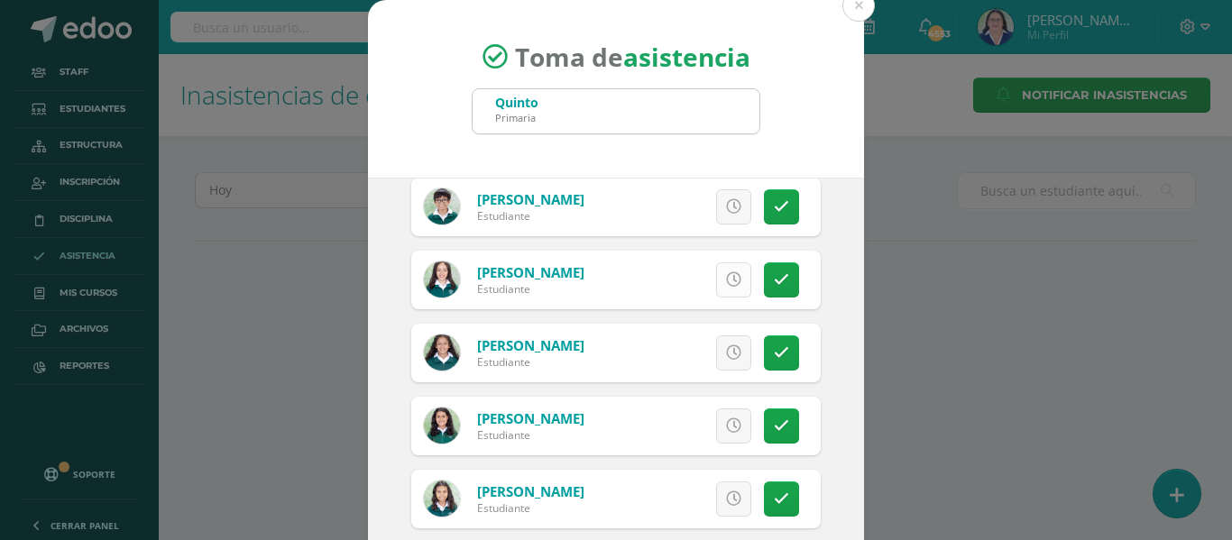
click at [726, 275] on icon at bounding box center [733, 279] width 15 height 15
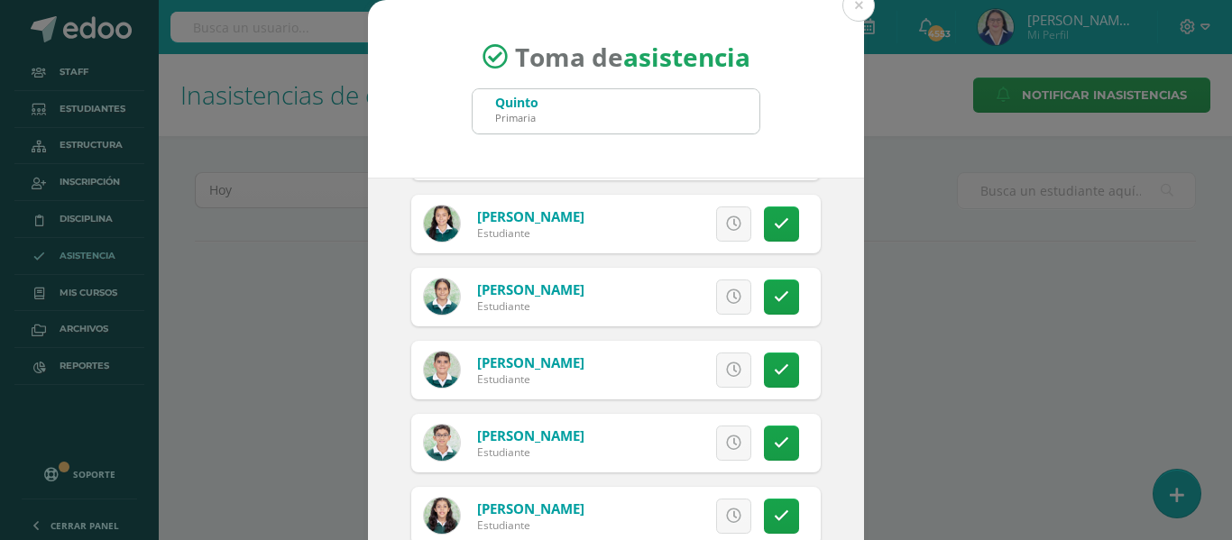
scroll to position [3046, 0]
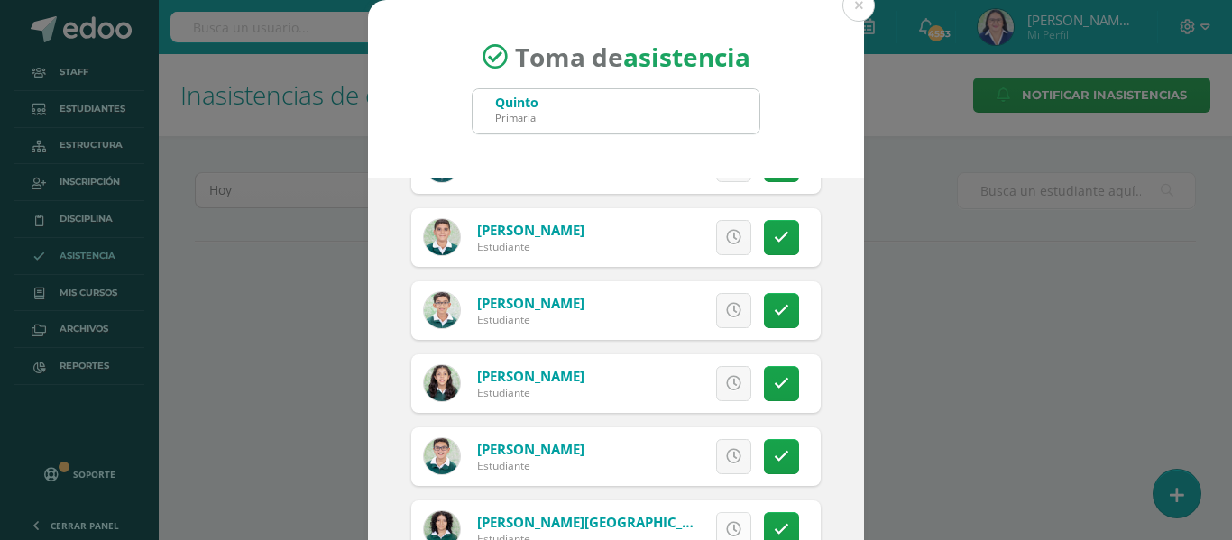
click at [726, 525] on icon at bounding box center [733, 529] width 15 height 15
click at [764, 520] on link at bounding box center [781, 529] width 35 height 35
click at [774, 522] on icon at bounding box center [781, 529] width 15 height 15
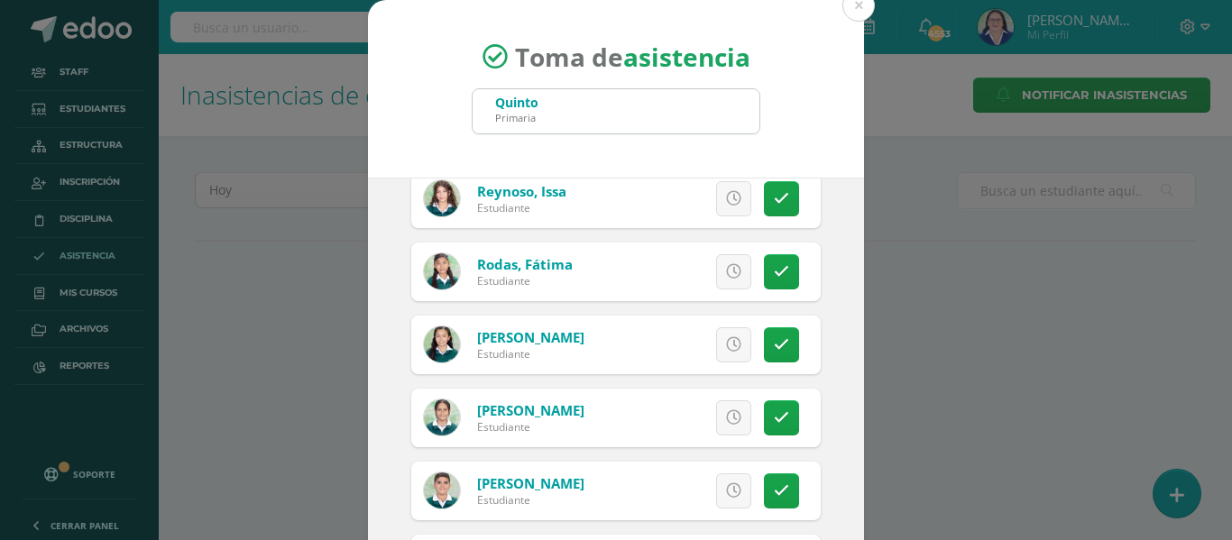
scroll to position [2775, 0]
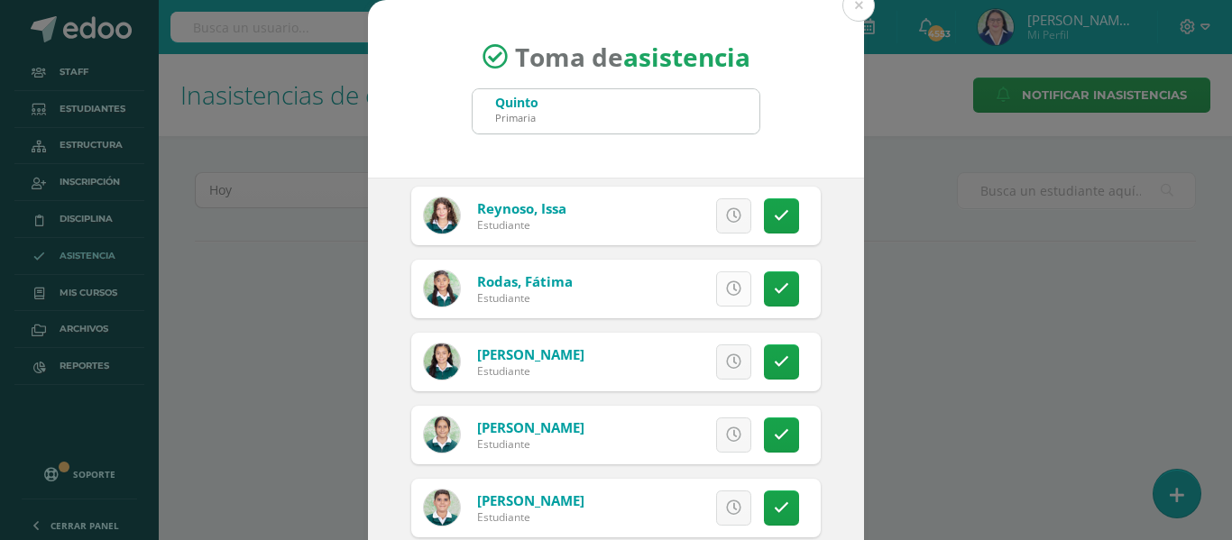
click at [726, 288] on icon at bounding box center [733, 288] width 15 height 15
click at [726, 210] on icon at bounding box center [733, 215] width 15 height 15
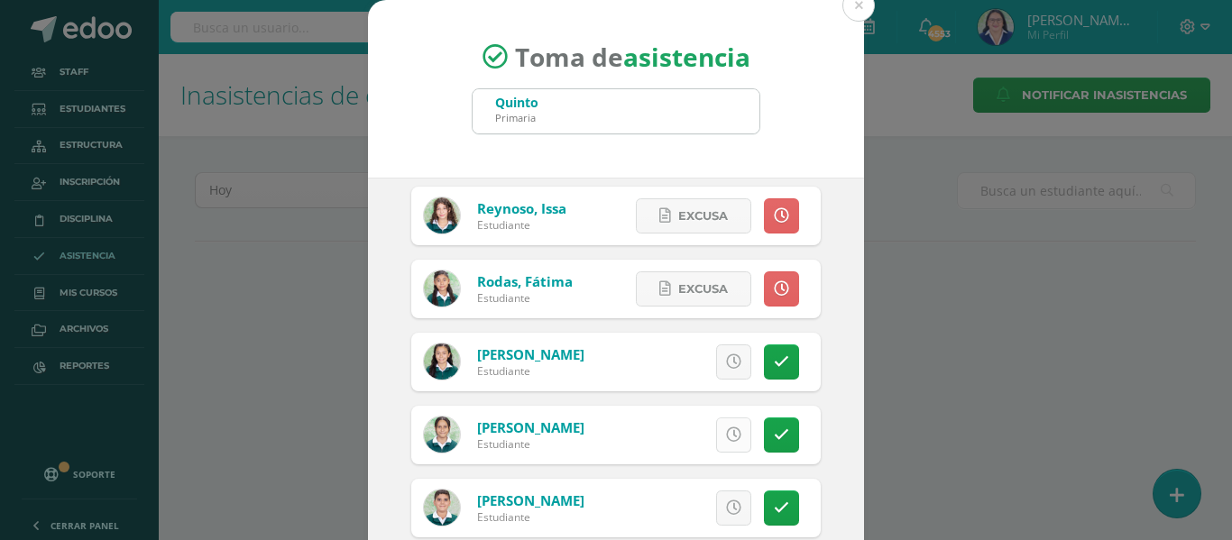
click at [726, 432] on icon at bounding box center [733, 435] width 15 height 15
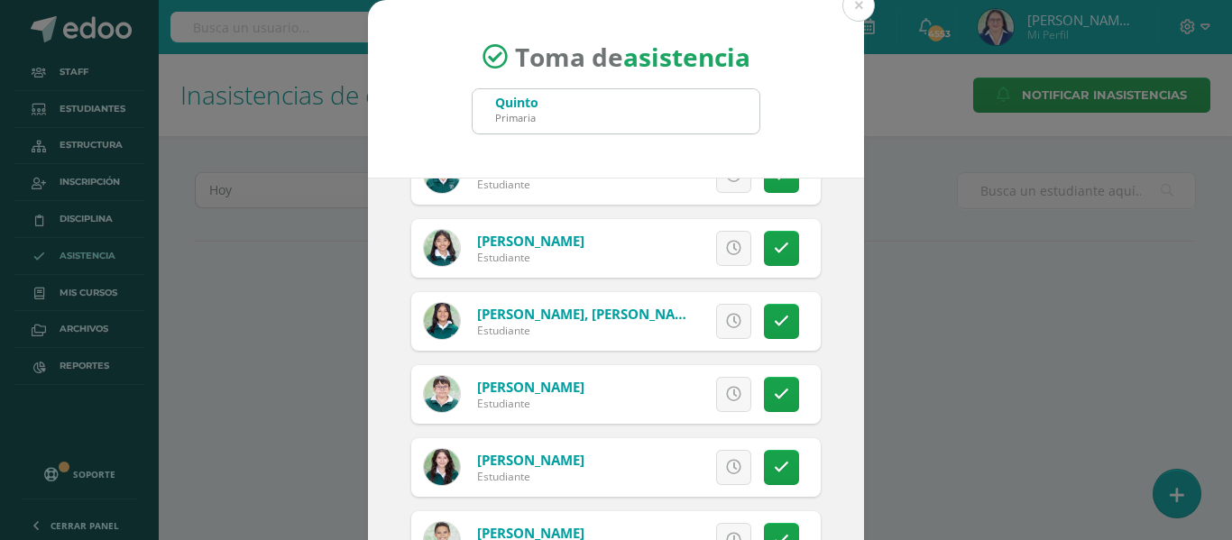
scroll to position [1693, 0]
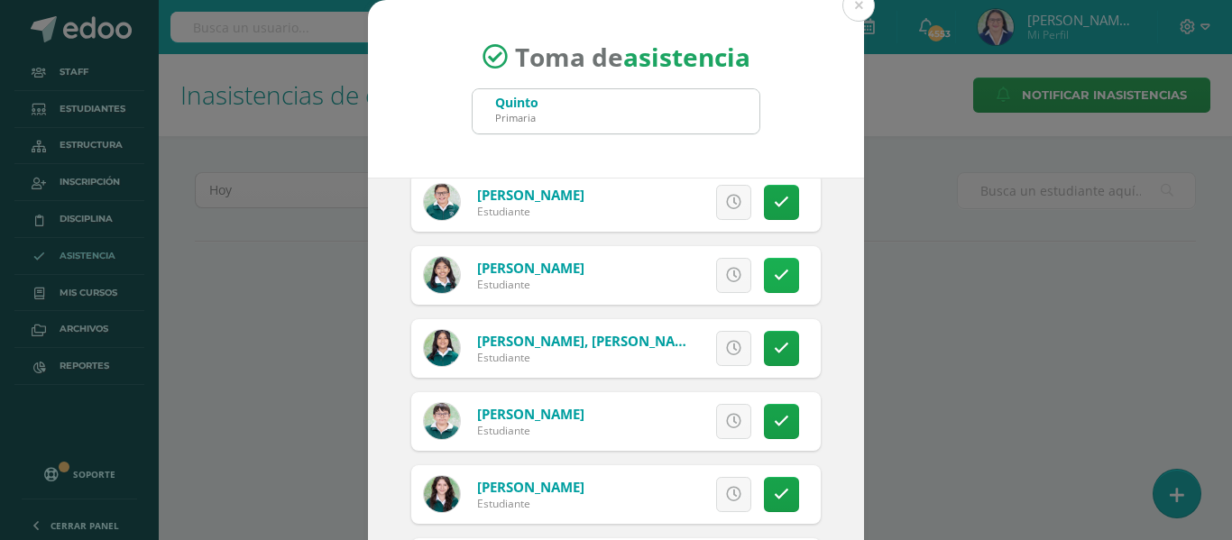
click at [774, 268] on icon at bounding box center [781, 275] width 15 height 15
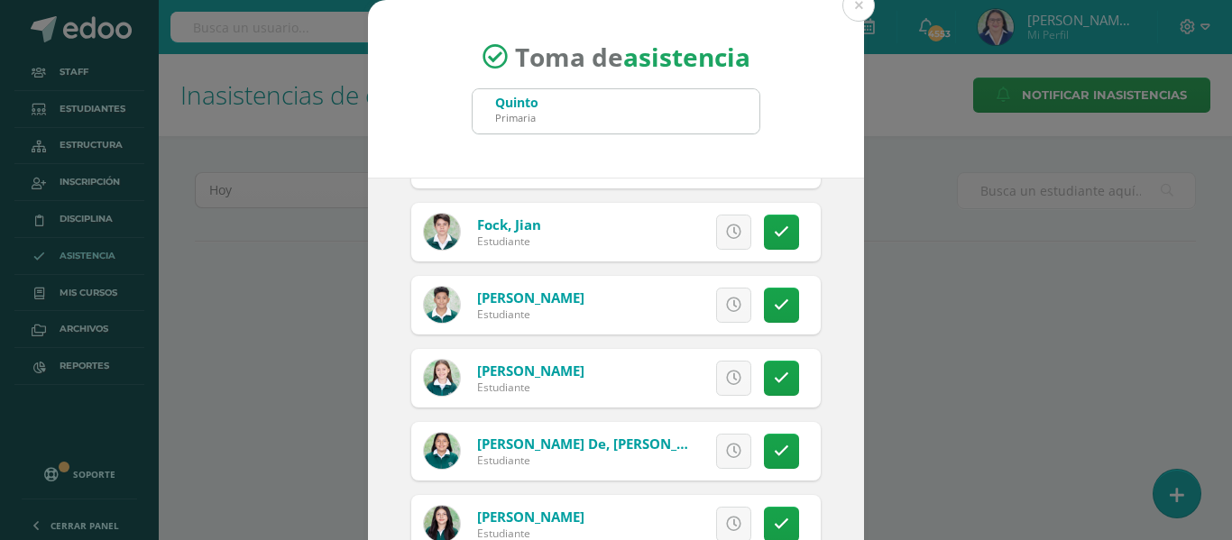
scroll to position [1062, 0]
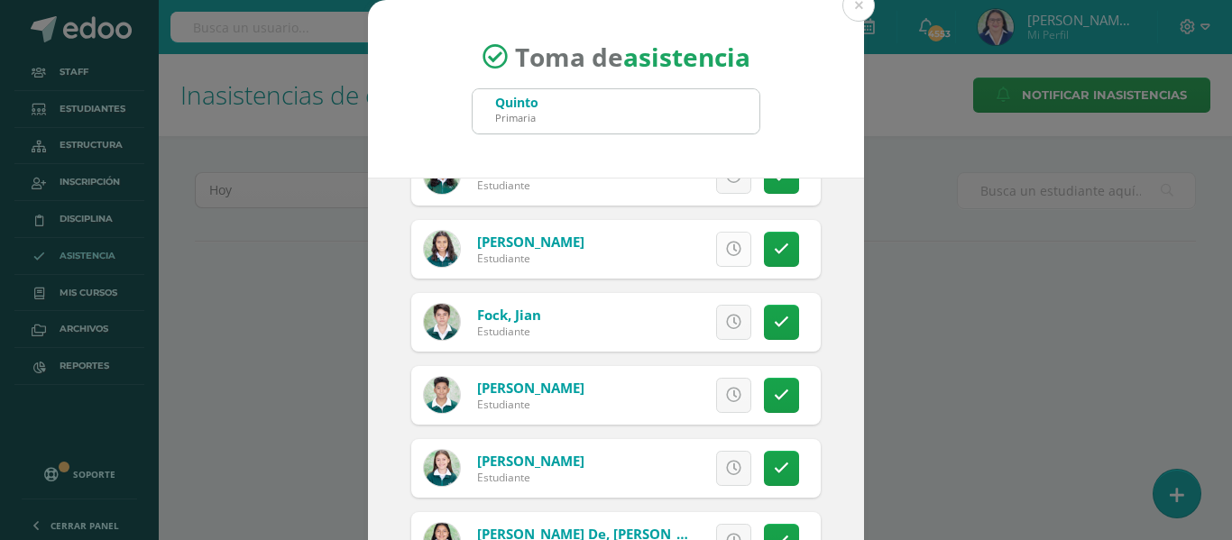
click at [726, 248] on icon at bounding box center [733, 249] width 15 height 15
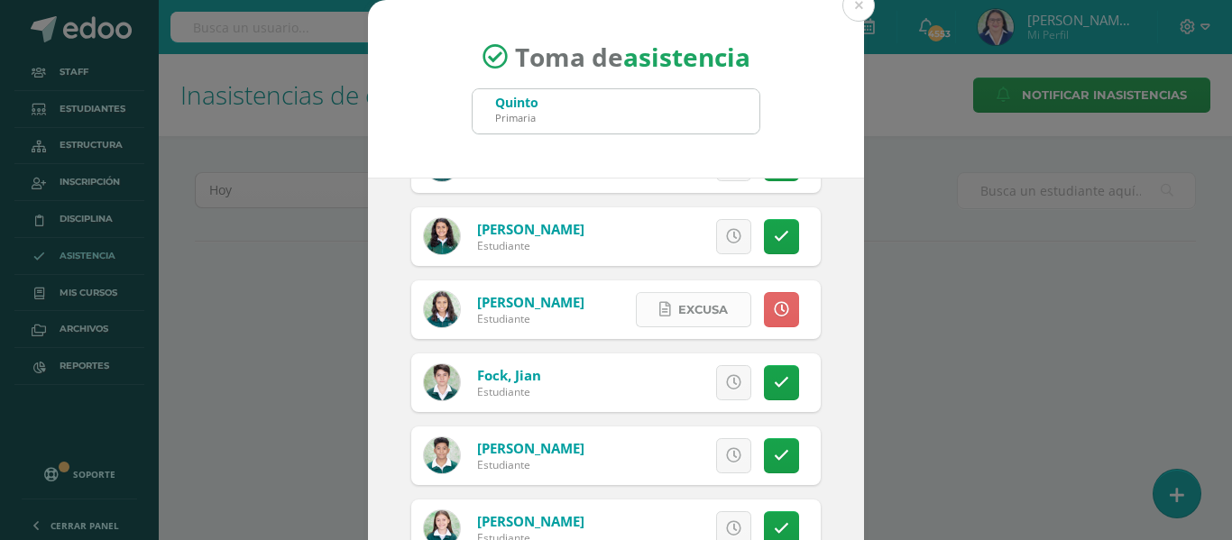
scroll to position [971, 0]
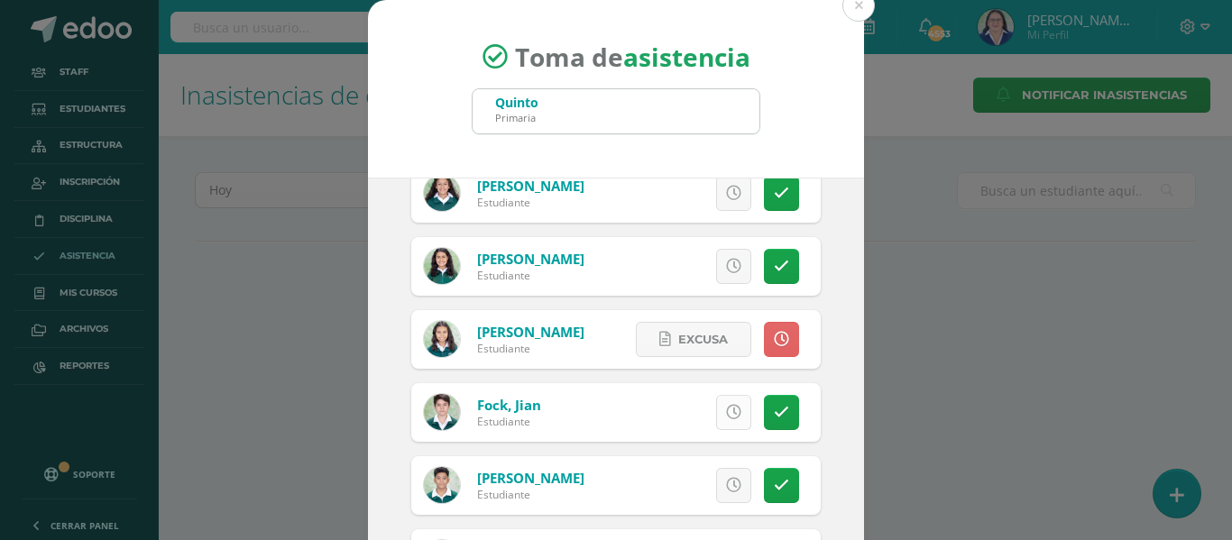
click at [716, 401] on link at bounding box center [733, 412] width 35 height 35
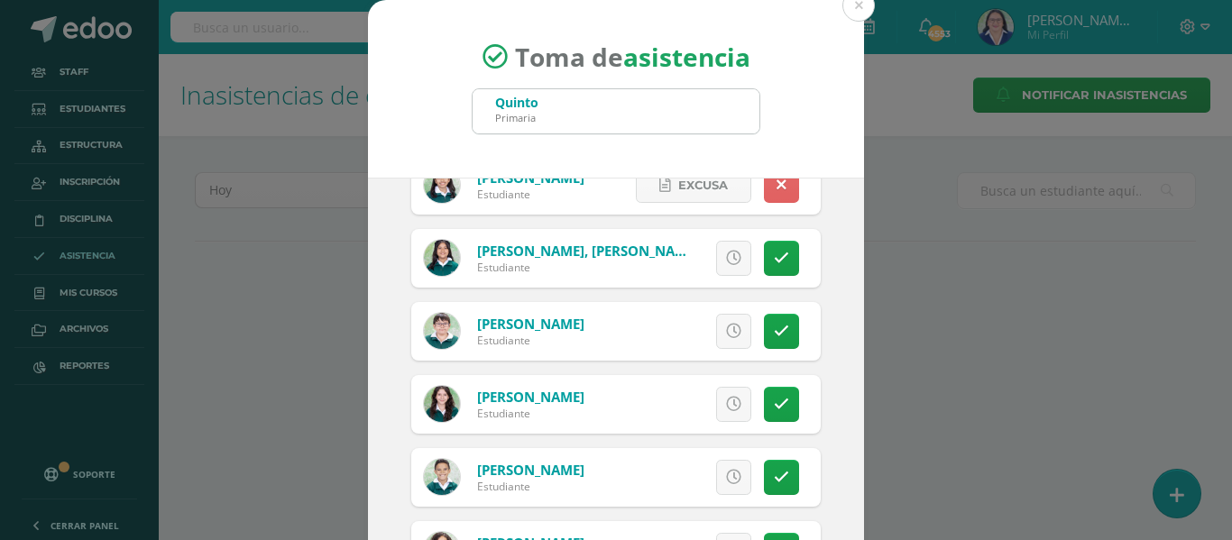
scroll to position [2054, 0]
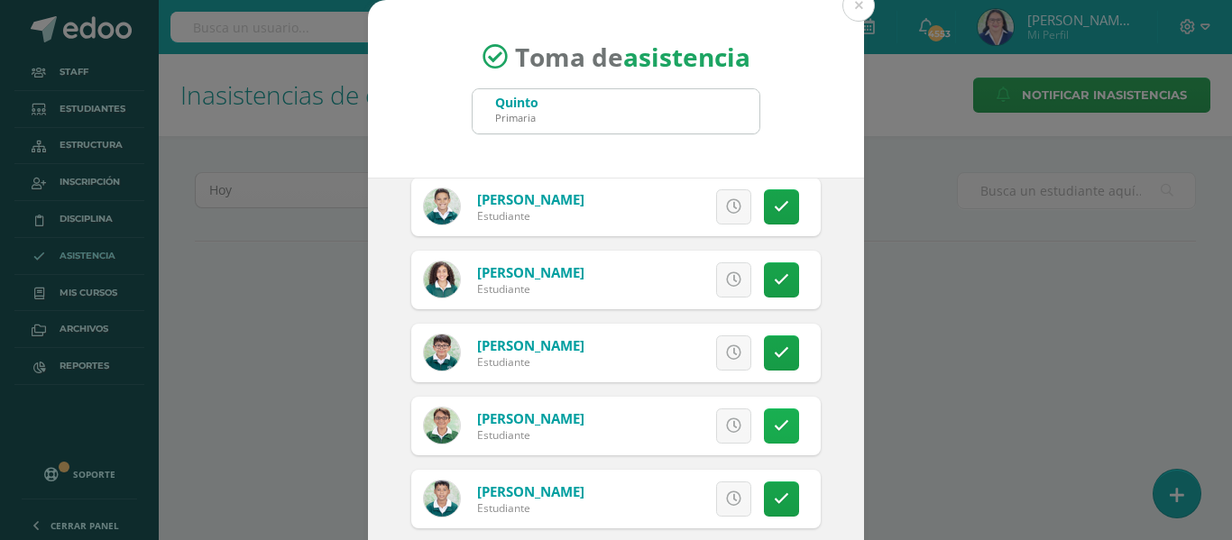
click at [774, 422] on icon at bounding box center [781, 426] width 15 height 15
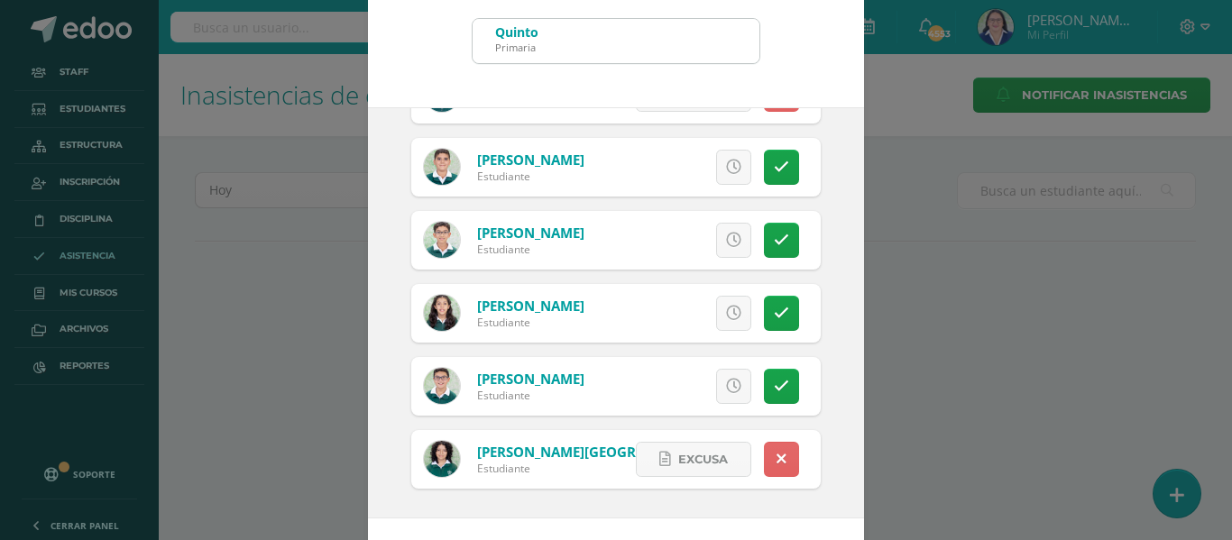
scroll to position [142, 0]
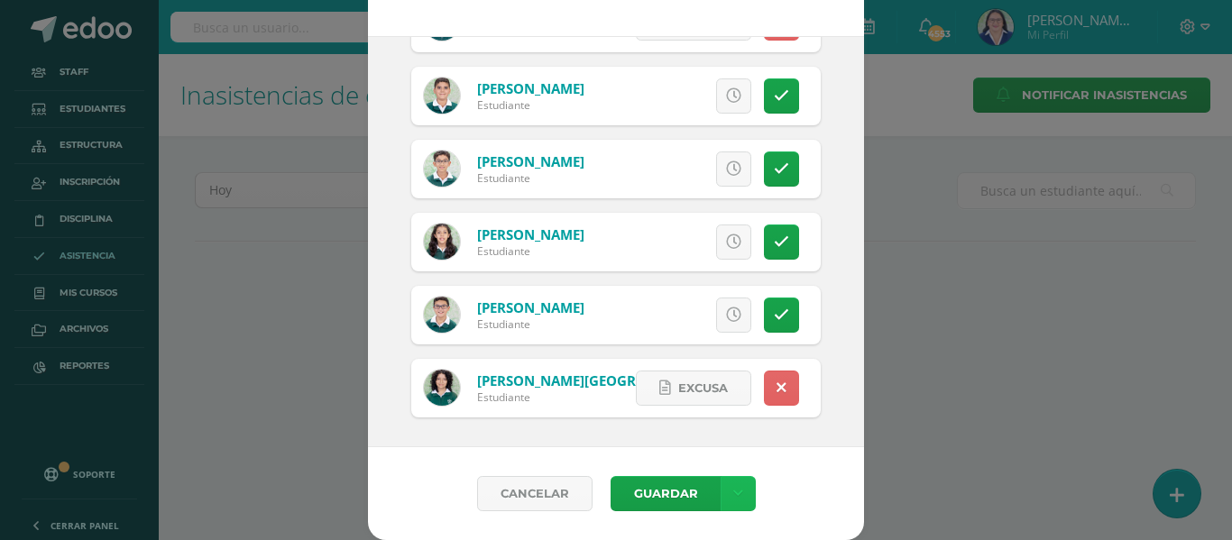
click at [733, 493] on icon at bounding box center [738, 493] width 10 height 15
click at [722, 416] on link "Guardar sin notificar inasistencias" at bounding box center [693, 425] width 198 height 43
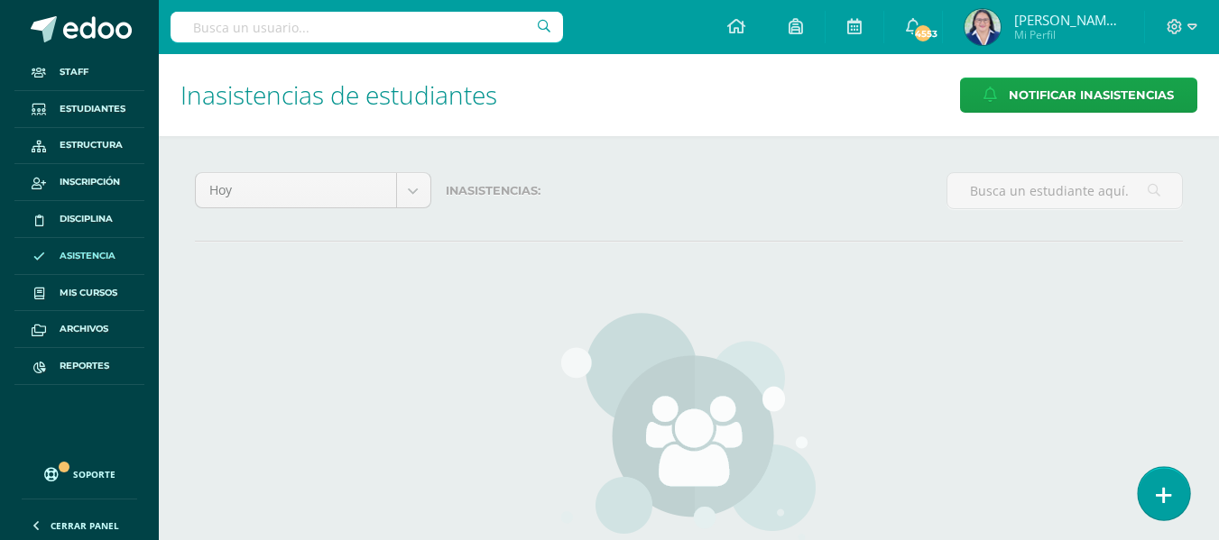
click at [1158, 483] on link at bounding box center [1162, 493] width 51 height 52
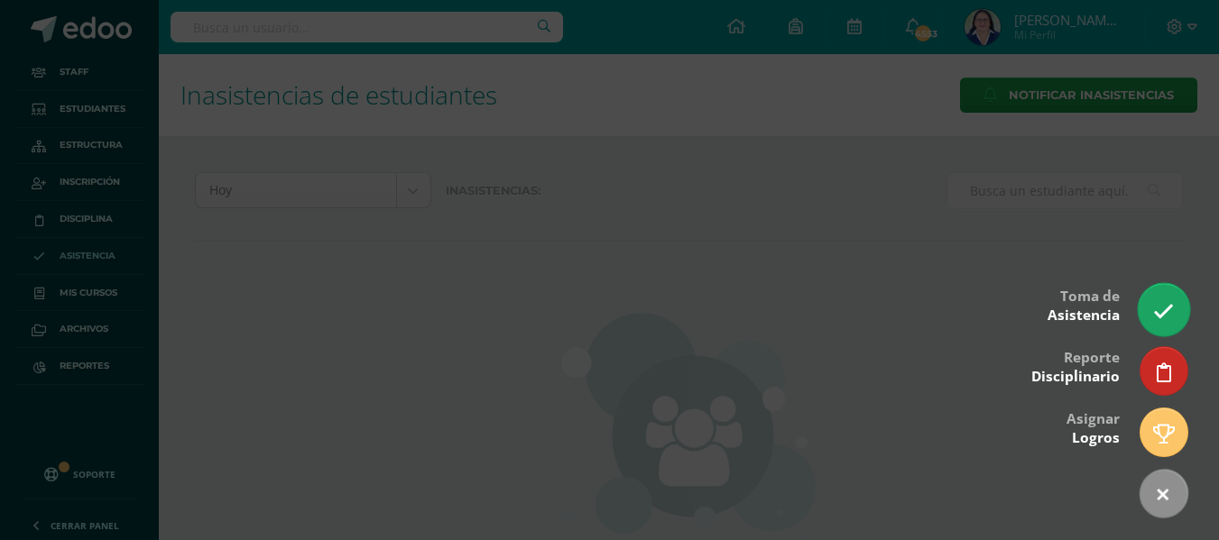
click at [1169, 306] on icon at bounding box center [1163, 311] width 21 height 21
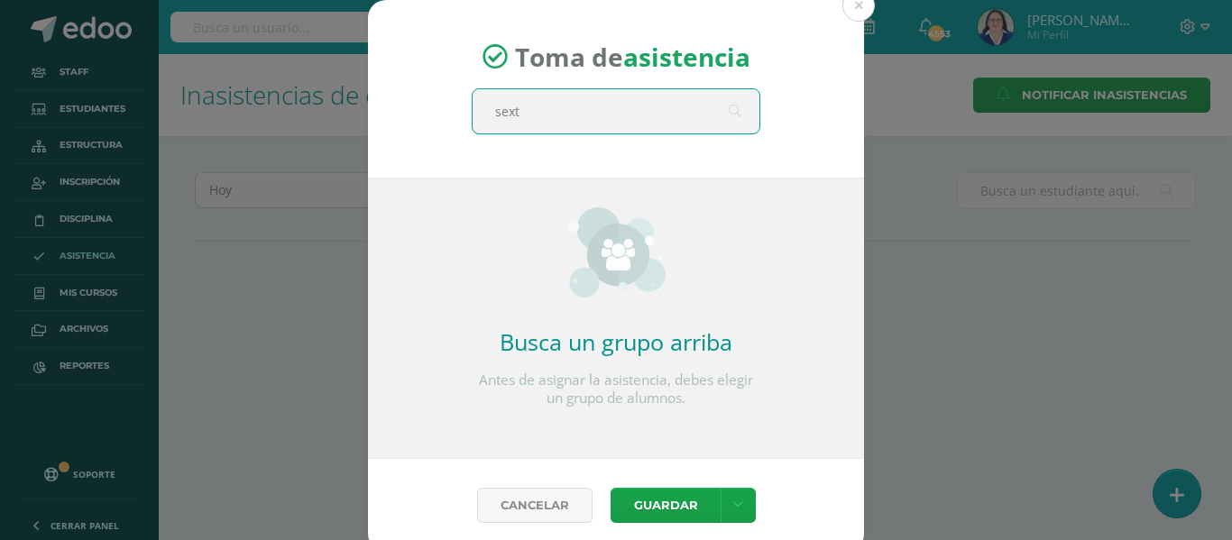
type input "sexto"
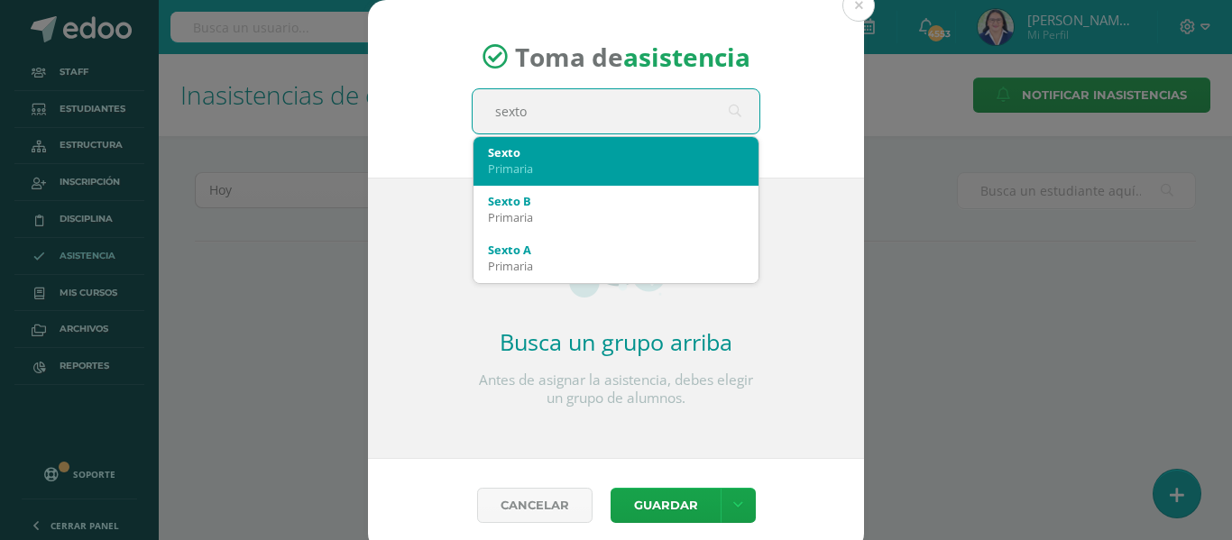
click at [509, 158] on div "Sexto" at bounding box center [616, 152] width 256 height 16
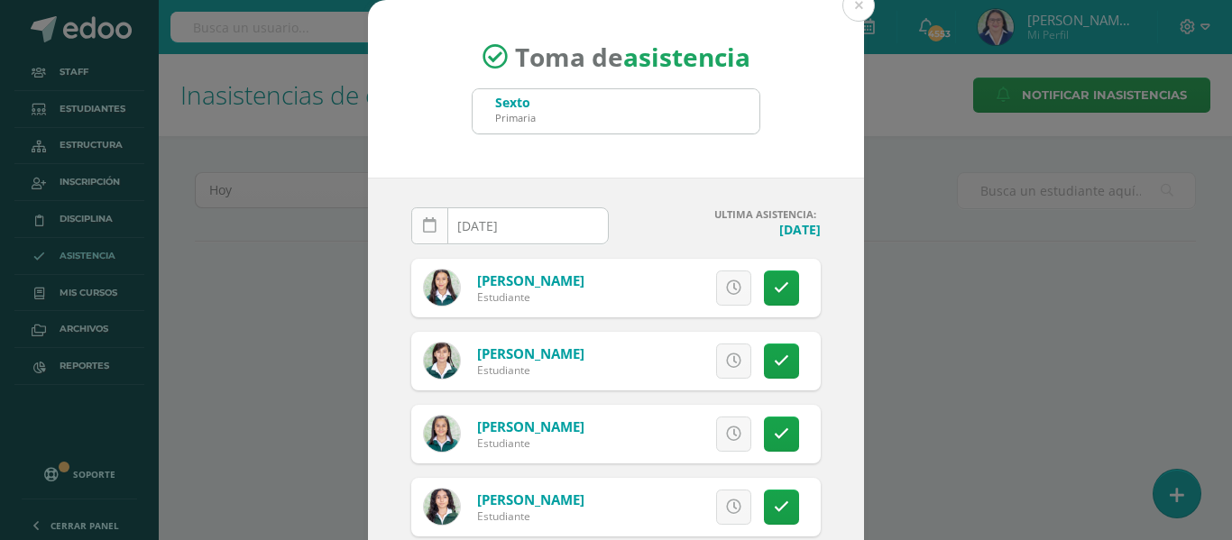
click at [423, 225] on icon at bounding box center [430, 225] width 14 height 15
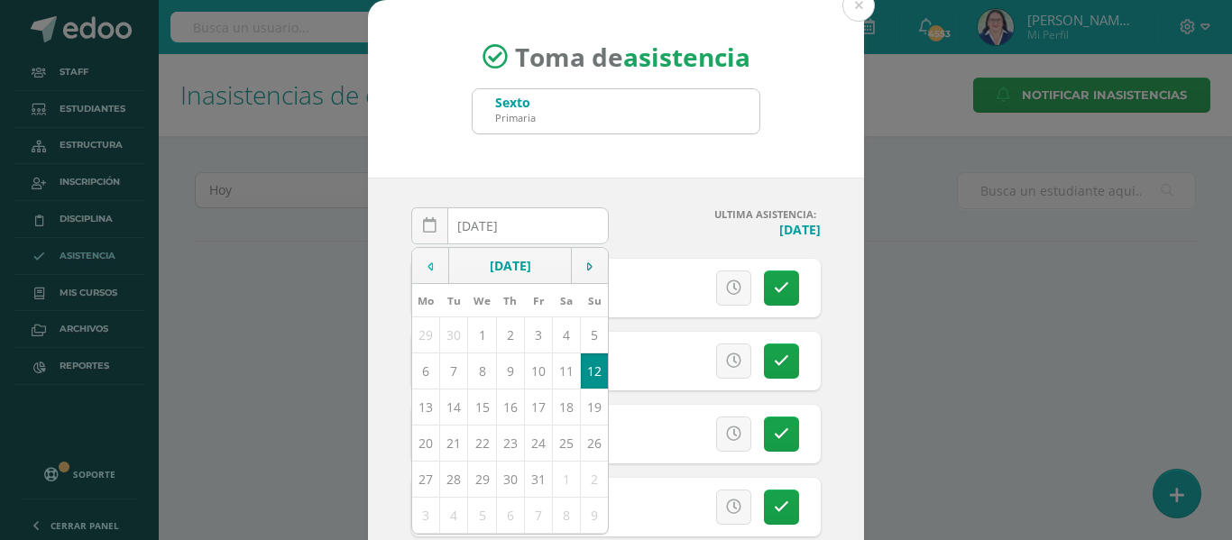
click at [428, 269] on icon at bounding box center [430, 267] width 5 height 13
click at [446, 404] on td "16" at bounding box center [454, 407] width 28 height 36
type input "[DATE]"
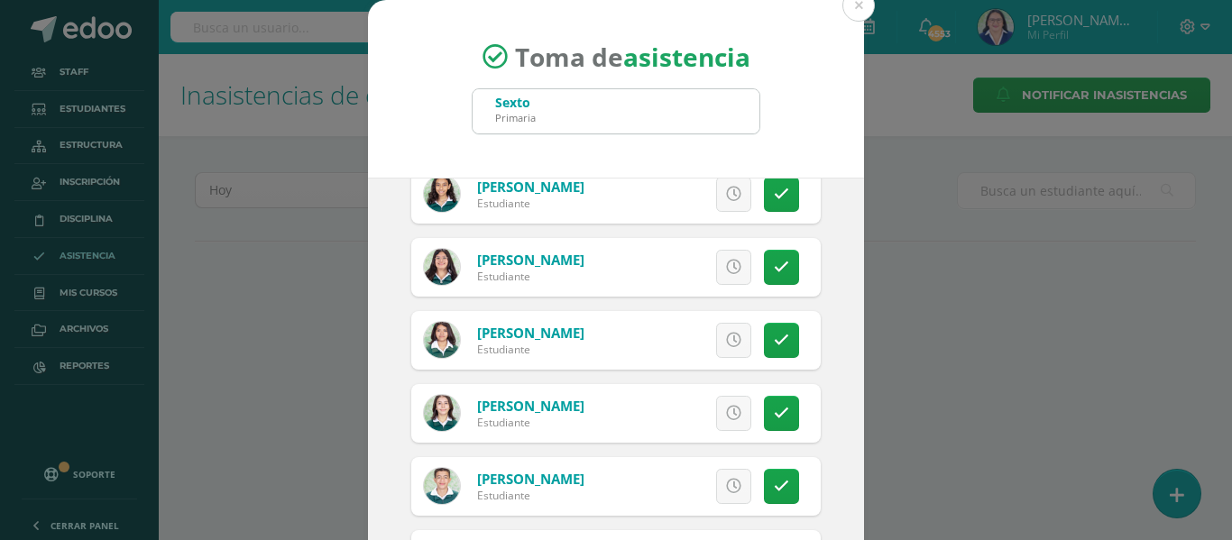
scroll to position [2526, 0]
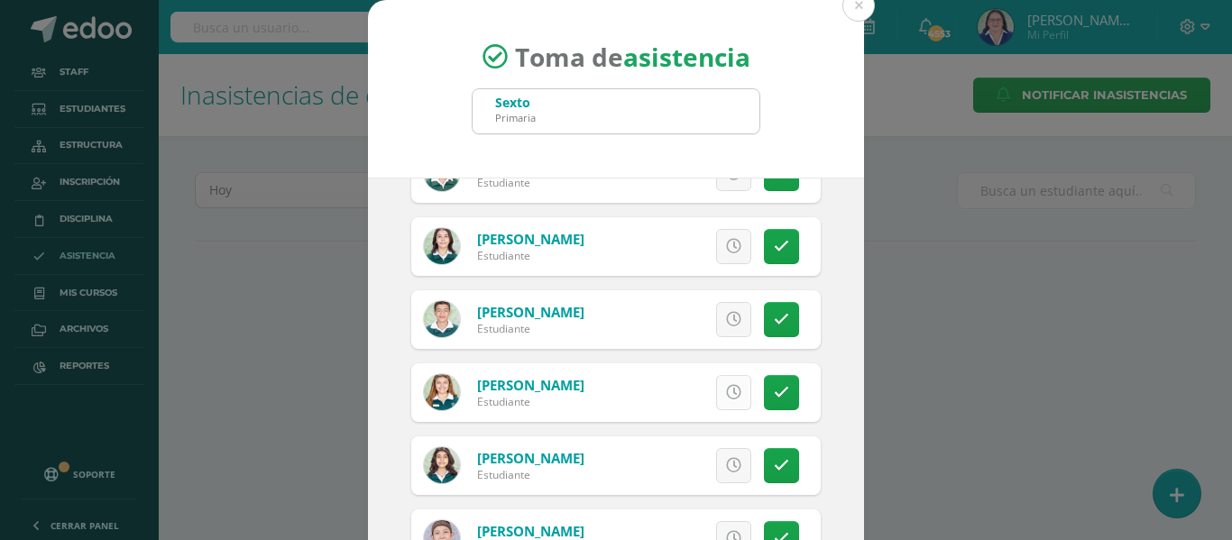
click at [726, 389] on icon at bounding box center [733, 392] width 15 height 15
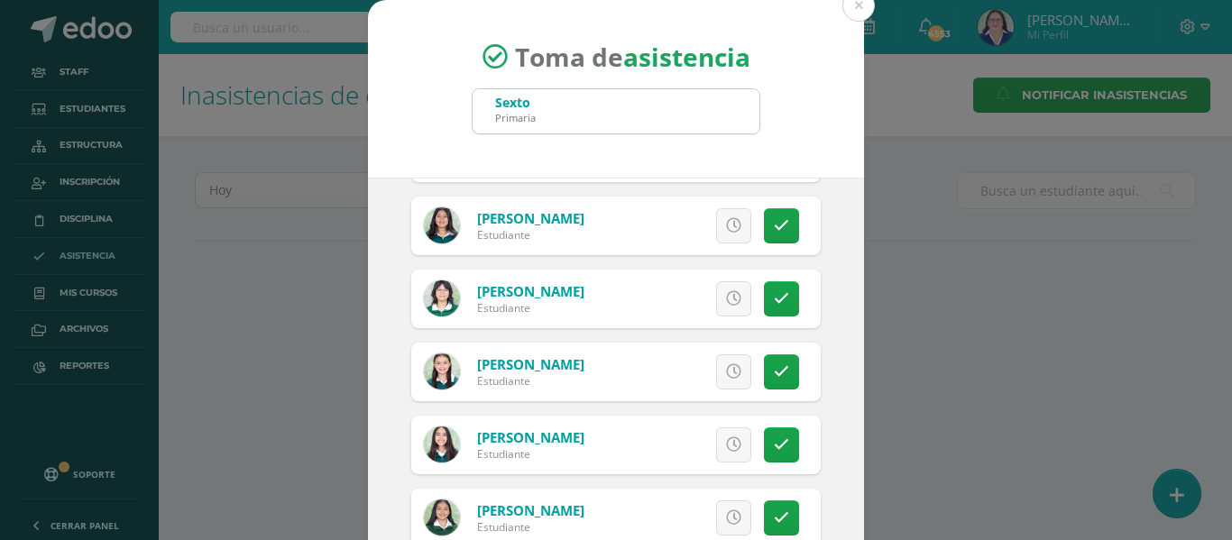
scroll to position [1443, 0]
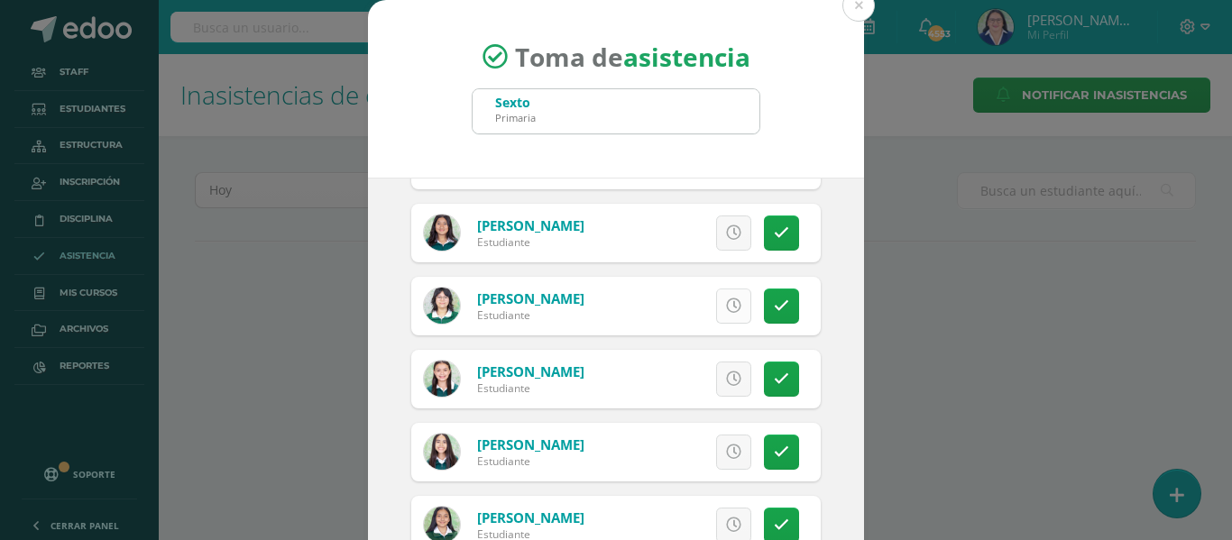
click at [726, 304] on icon at bounding box center [733, 306] width 15 height 15
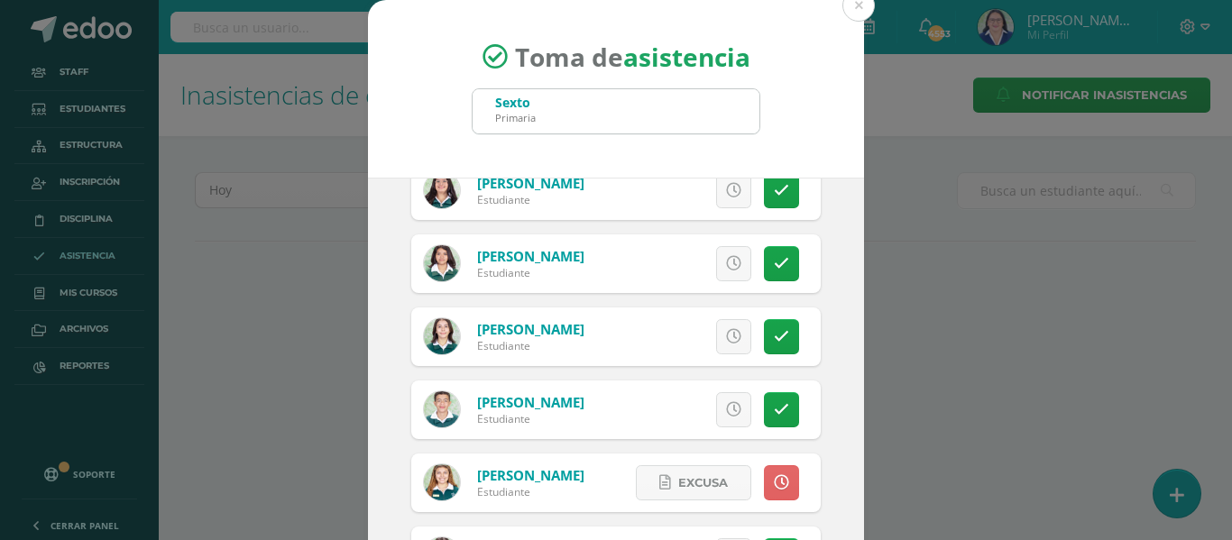
scroll to position [2616, 0]
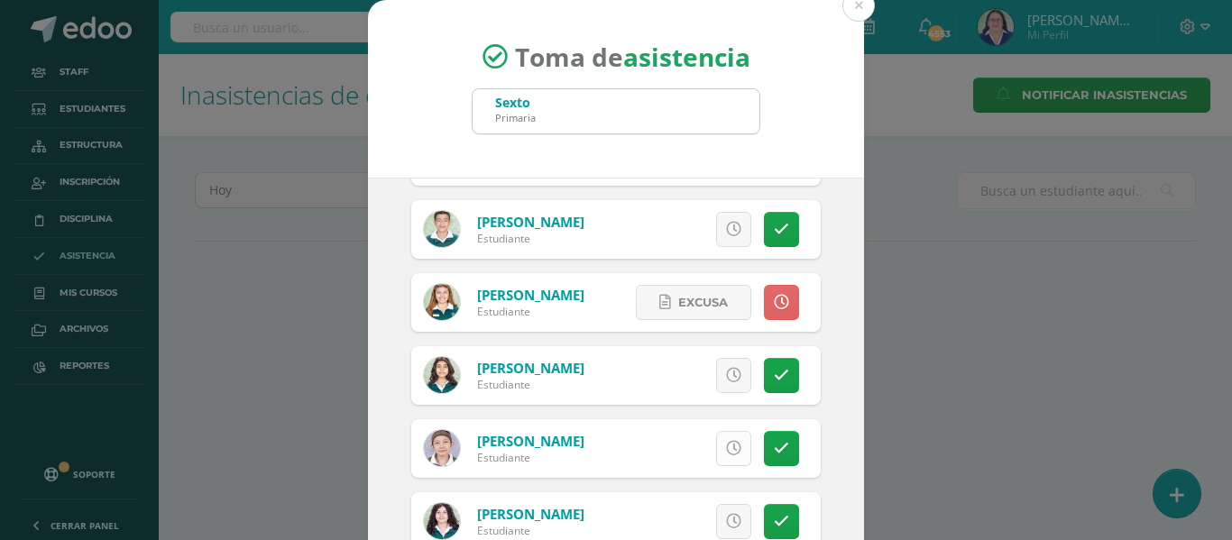
click at [722, 448] on link at bounding box center [733, 448] width 35 height 35
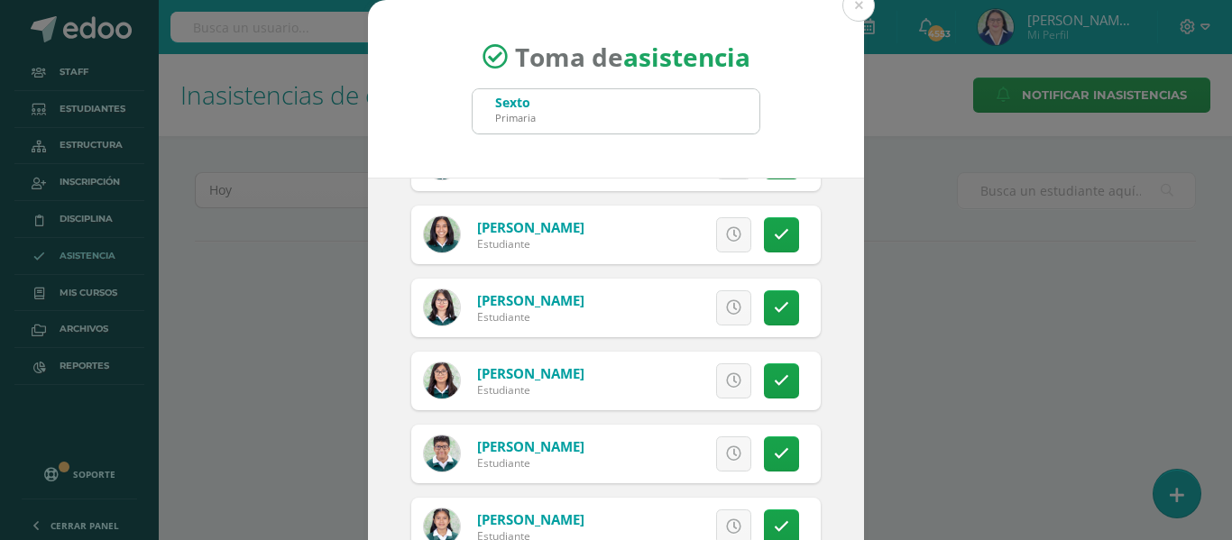
scroll to position [3067, 0]
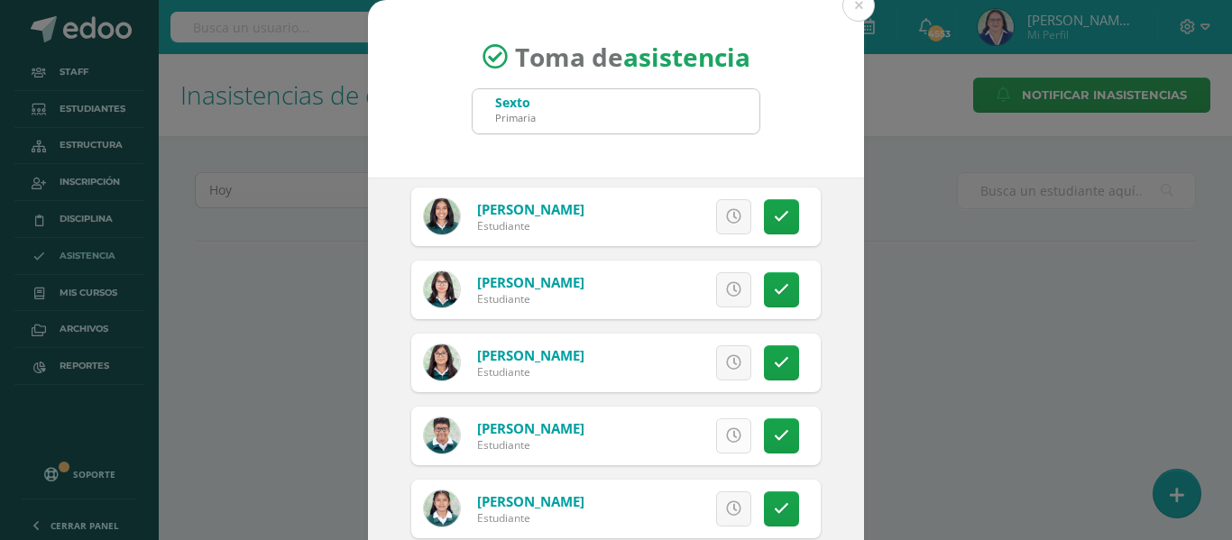
click at [726, 435] on icon at bounding box center [733, 435] width 15 height 15
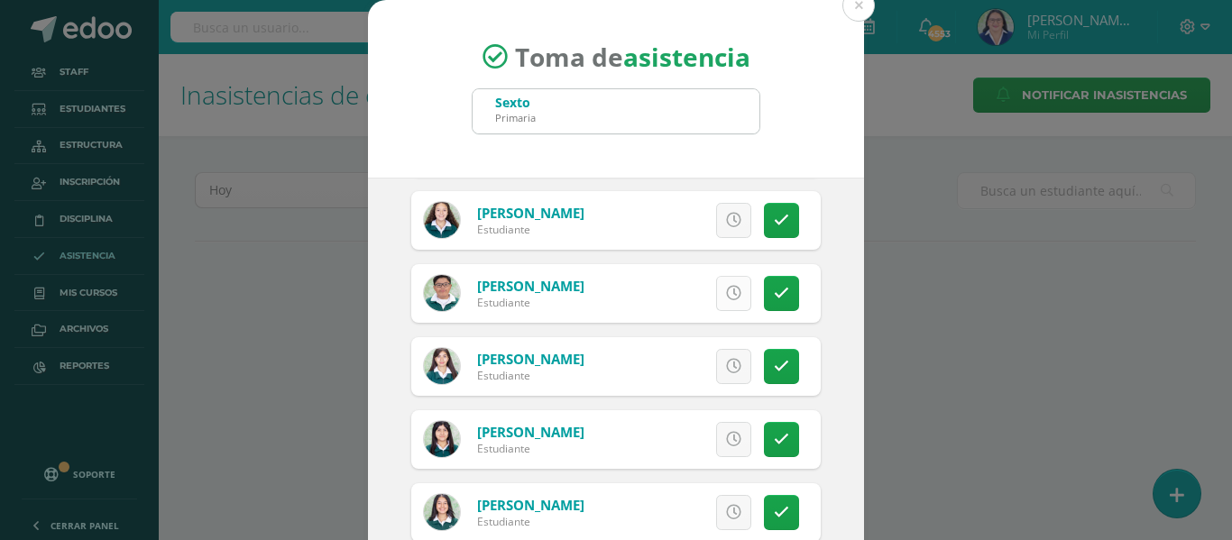
click at [726, 291] on icon at bounding box center [733, 293] width 15 height 15
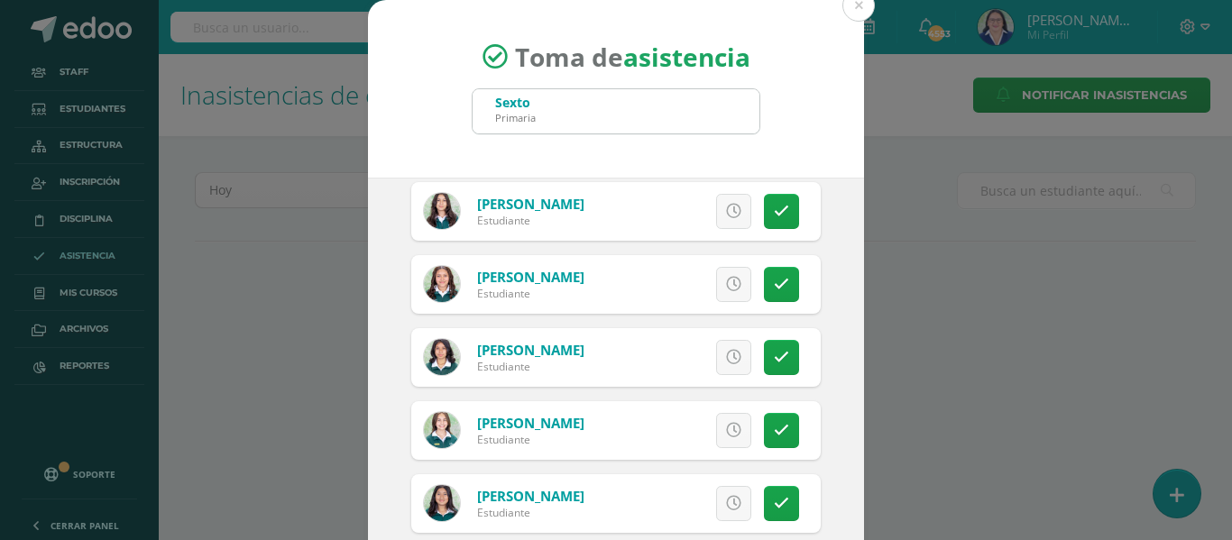
scroll to position [1082, 0]
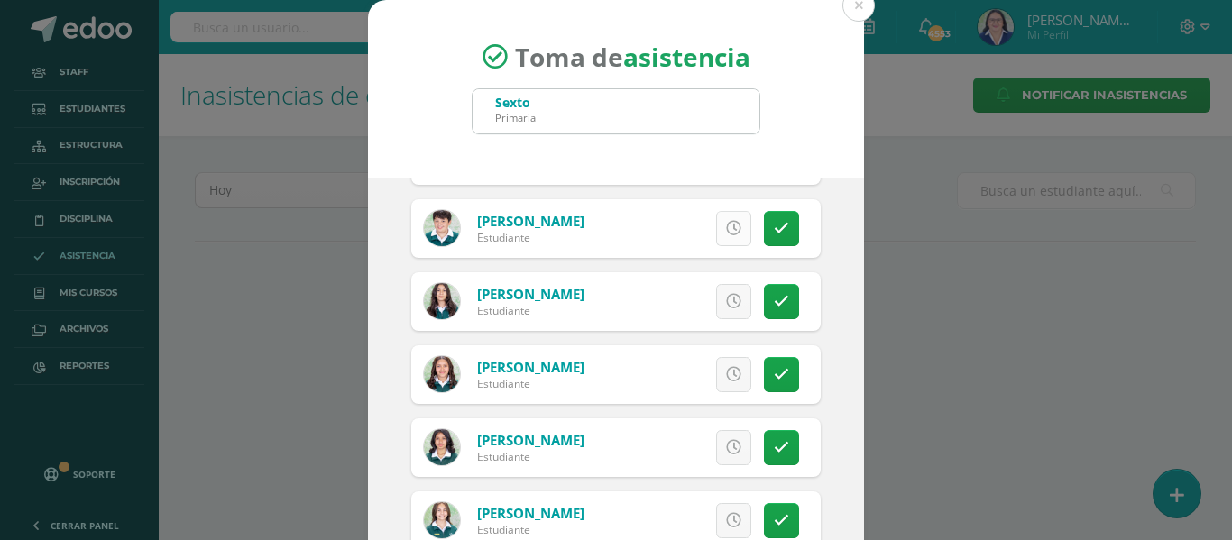
click at [726, 225] on icon at bounding box center [733, 228] width 15 height 15
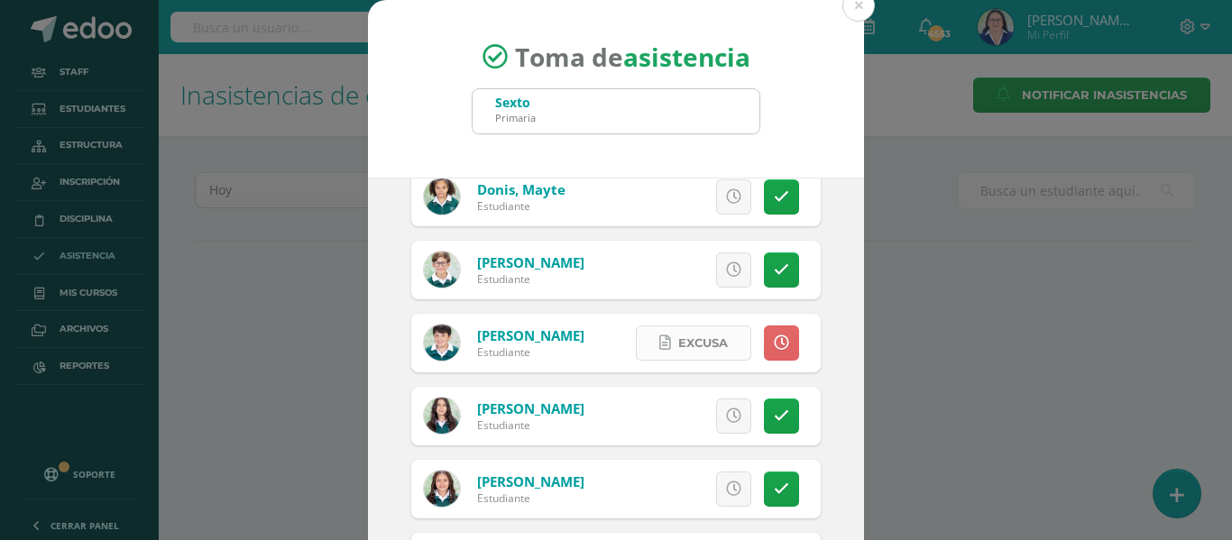
scroll to position [902, 0]
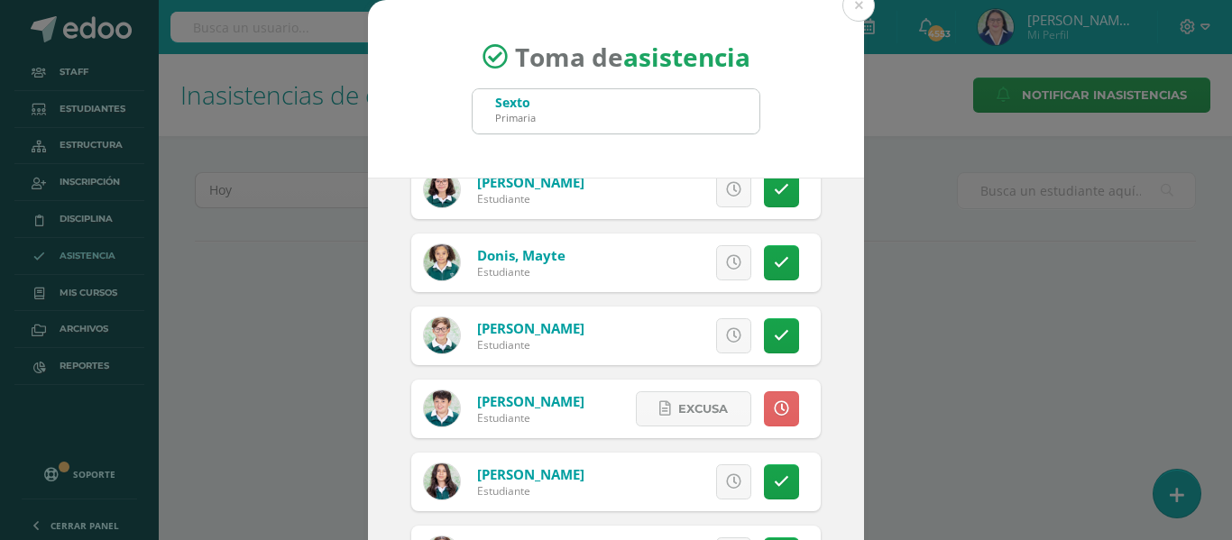
click at [726, 328] on icon at bounding box center [733, 335] width 15 height 15
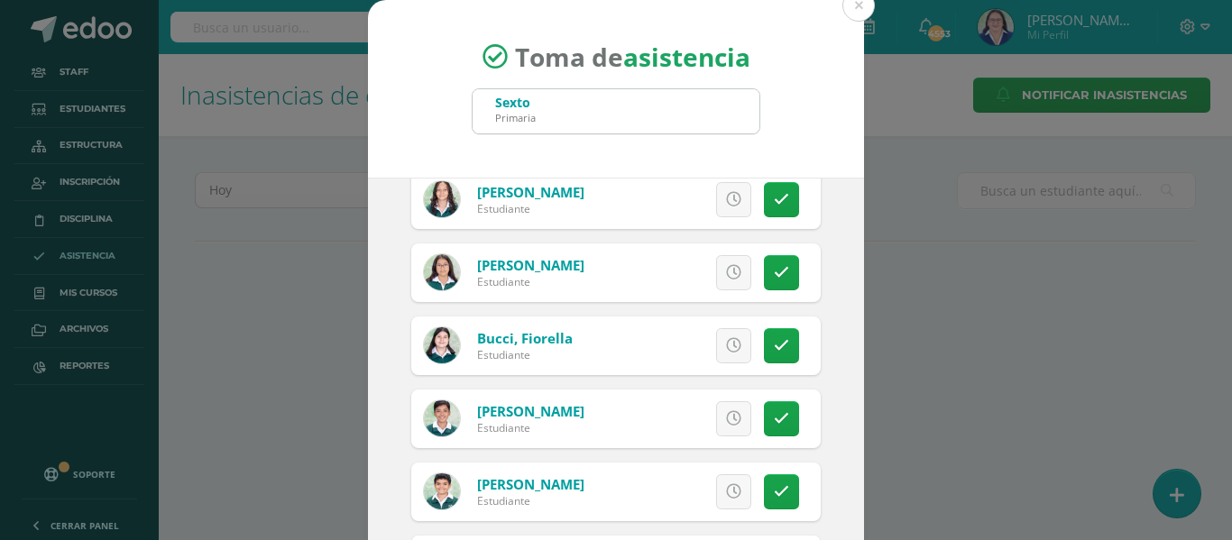
scroll to position [541, 0]
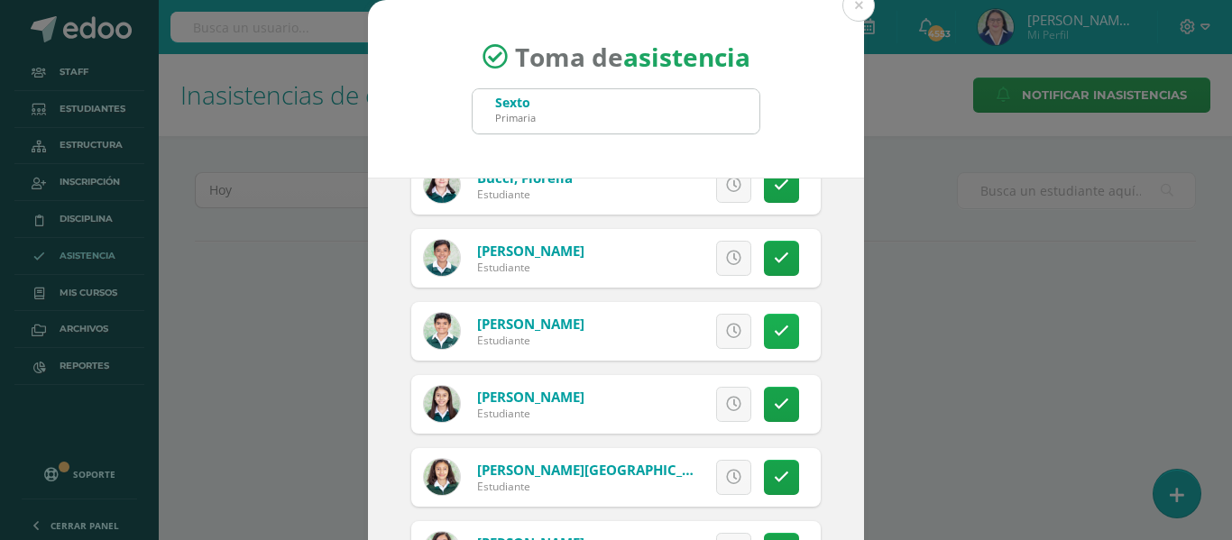
click at [774, 336] on icon at bounding box center [781, 331] width 15 height 15
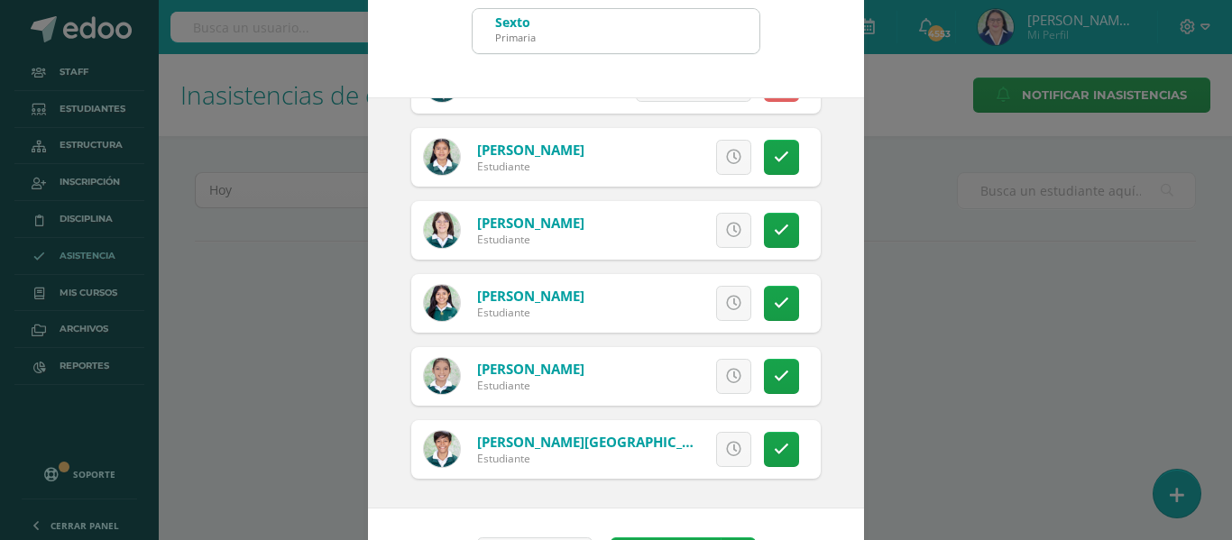
scroll to position [142, 0]
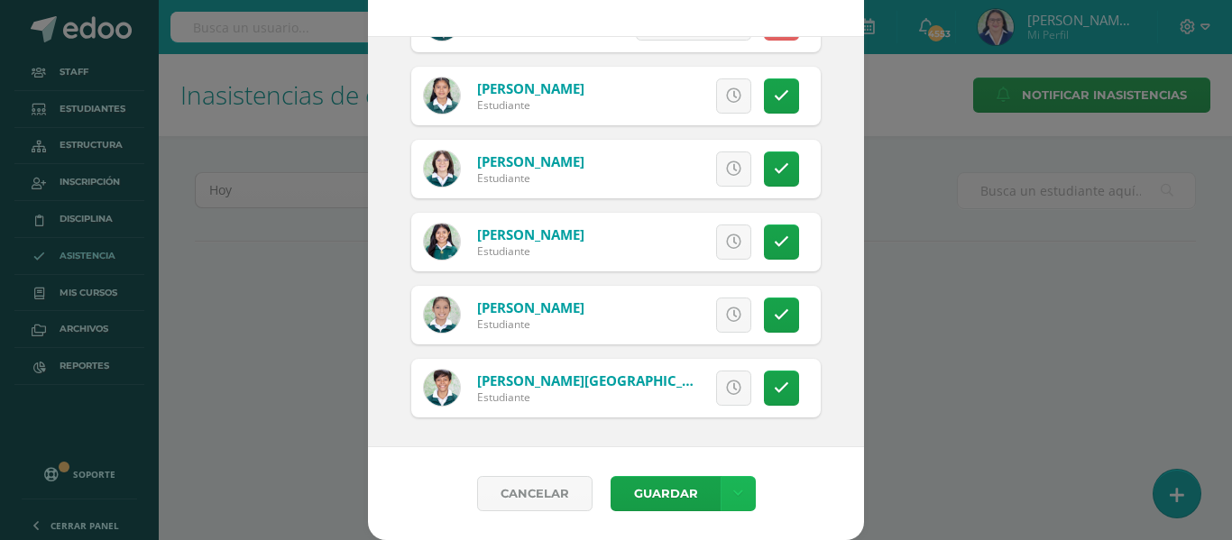
click at [736, 492] on link at bounding box center [738, 493] width 35 height 35
click at [731, 417] on link "Guardar sin notificar inasistencias" at bounding box center [693, 425] width 198 height 43
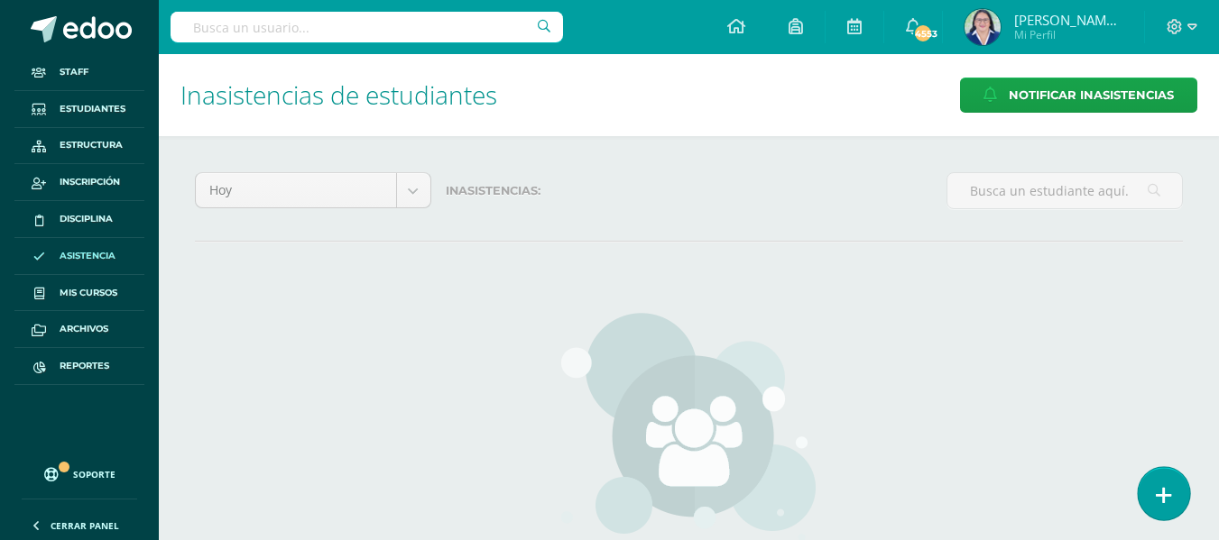
click at [1164, 490] on icon at bounding box center [1163, 495] width 16 height 21
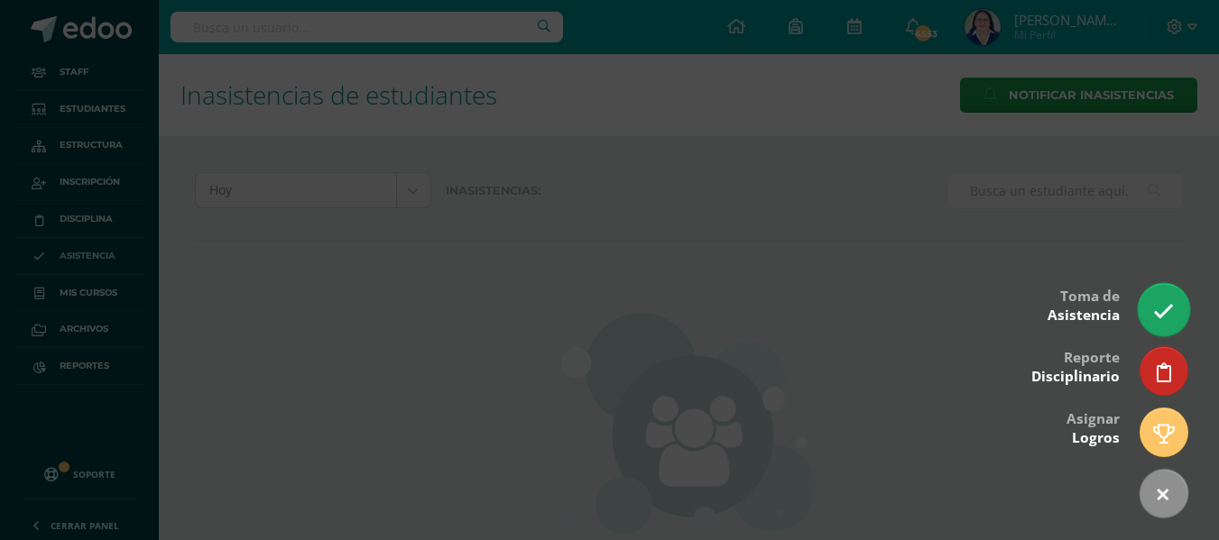
click at [1166, 303] on icon at bounding box center [1163, 311] width 21 height 21
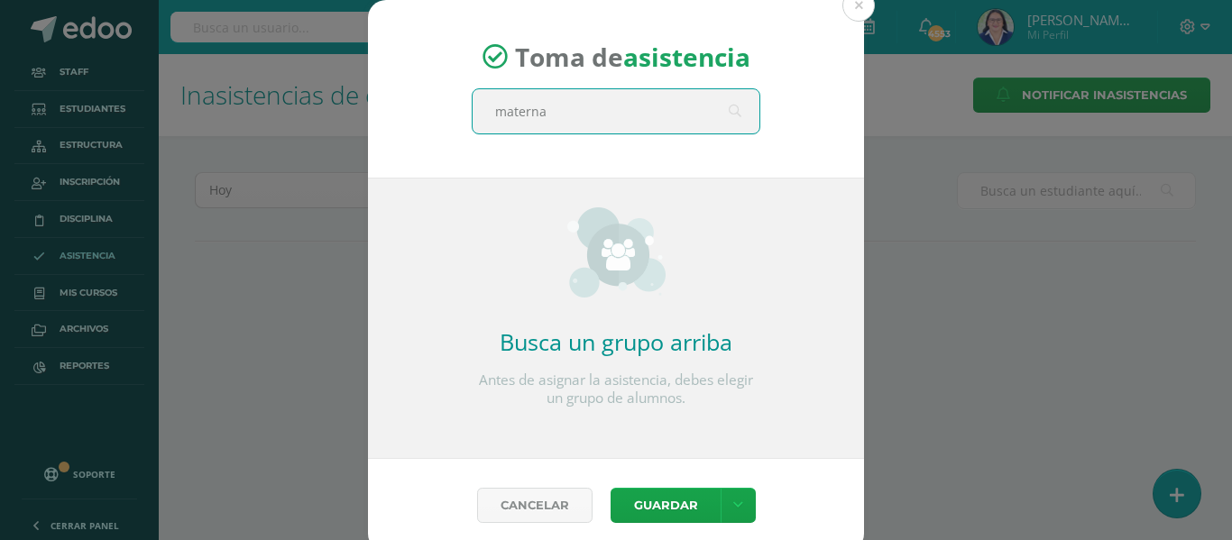
type input "maternal"
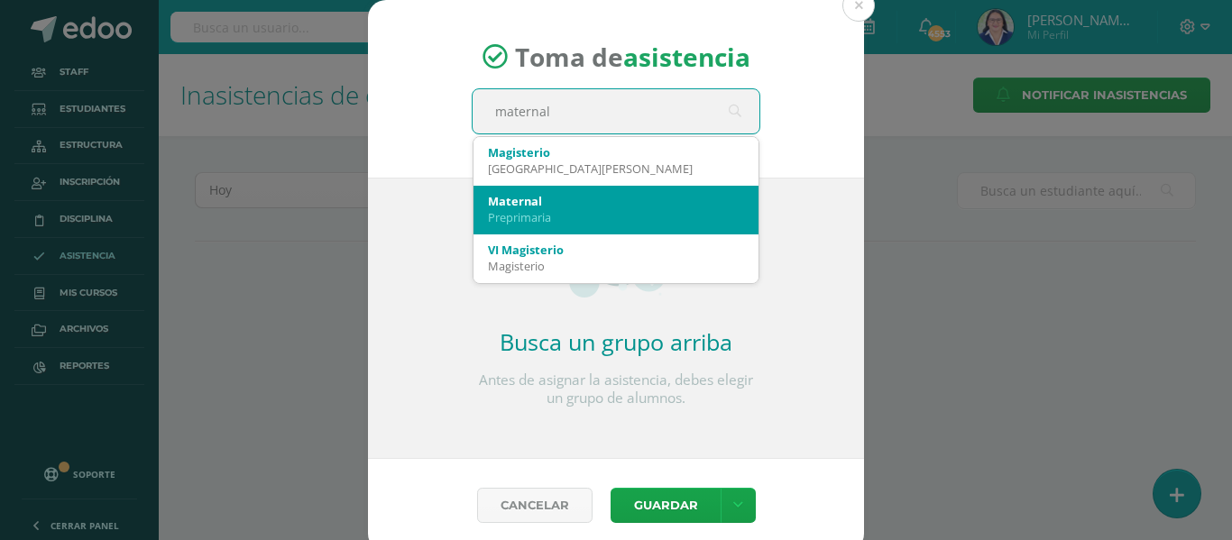
click at [546, 202] on div "Maternal" at bounding box center [616, 201] width 256 height 16
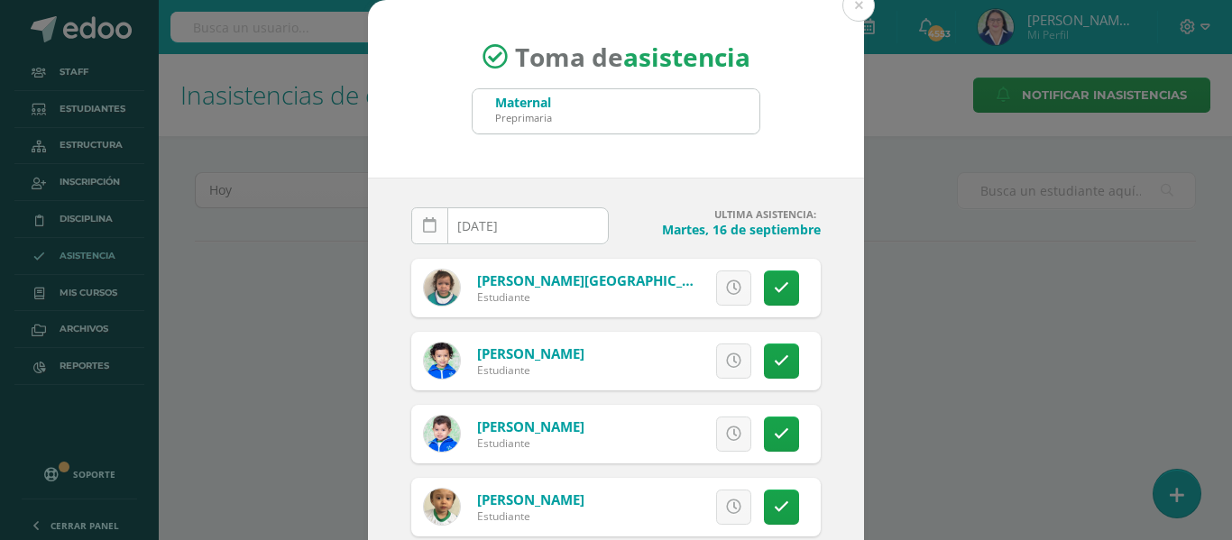
click at [429, 225] on link at bounding box center [429, 225] width 37 height 37
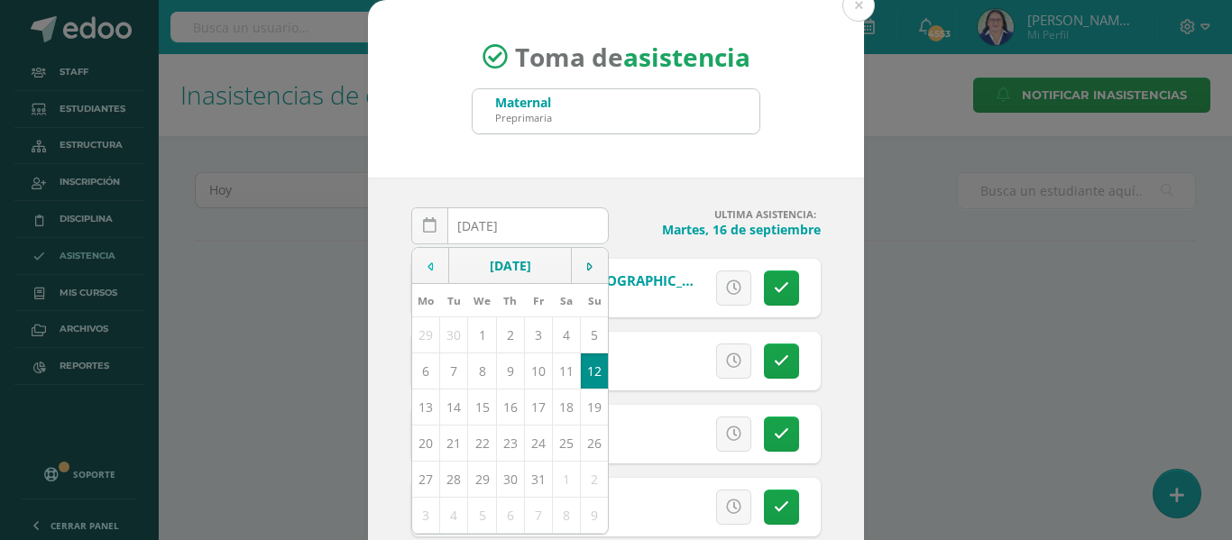
click at [424, 259] on td at bounding box center [430, 266] width 37 height 36
click at [450, 410] on td "16" at bounding box center [454, 407] width 28 height 36
type input "[DATE]"
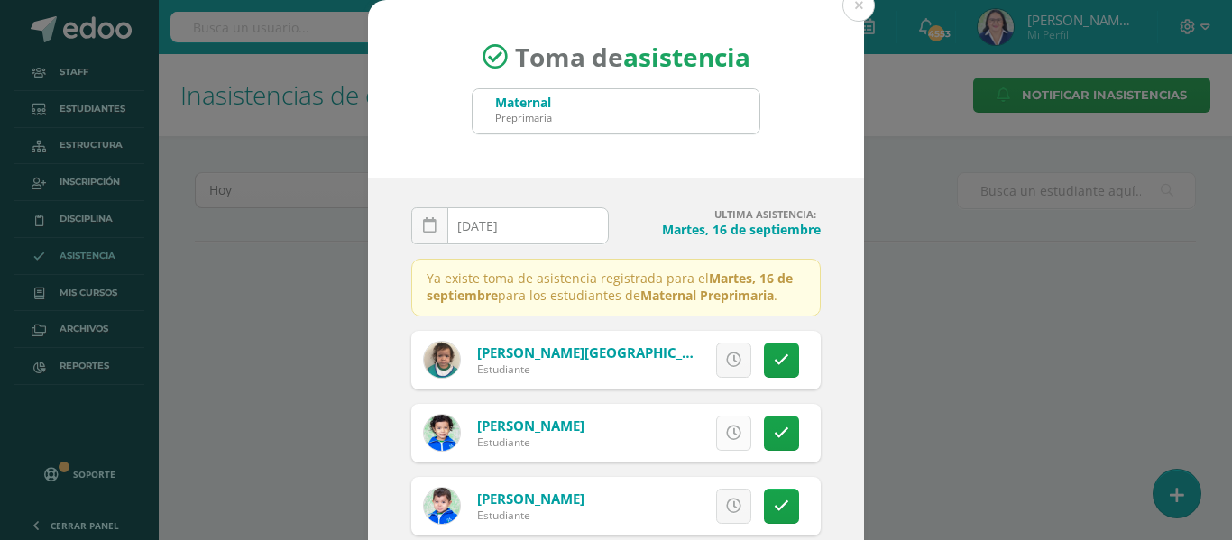
click at [726, 428] on icon at bounding box center [733, 433] width 15 height 15
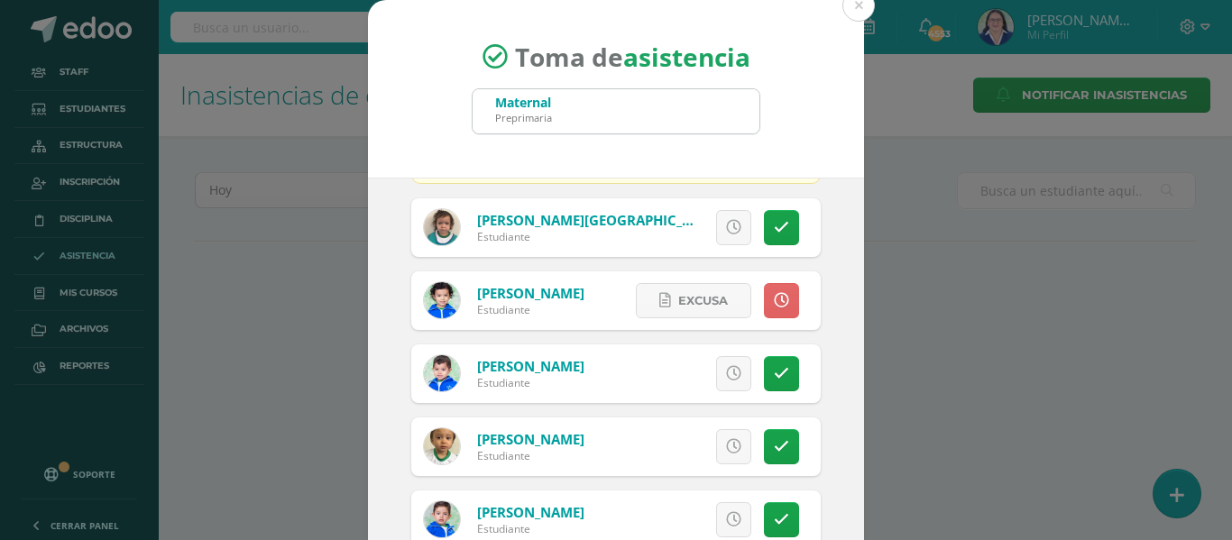
scroll to position [180, 0]
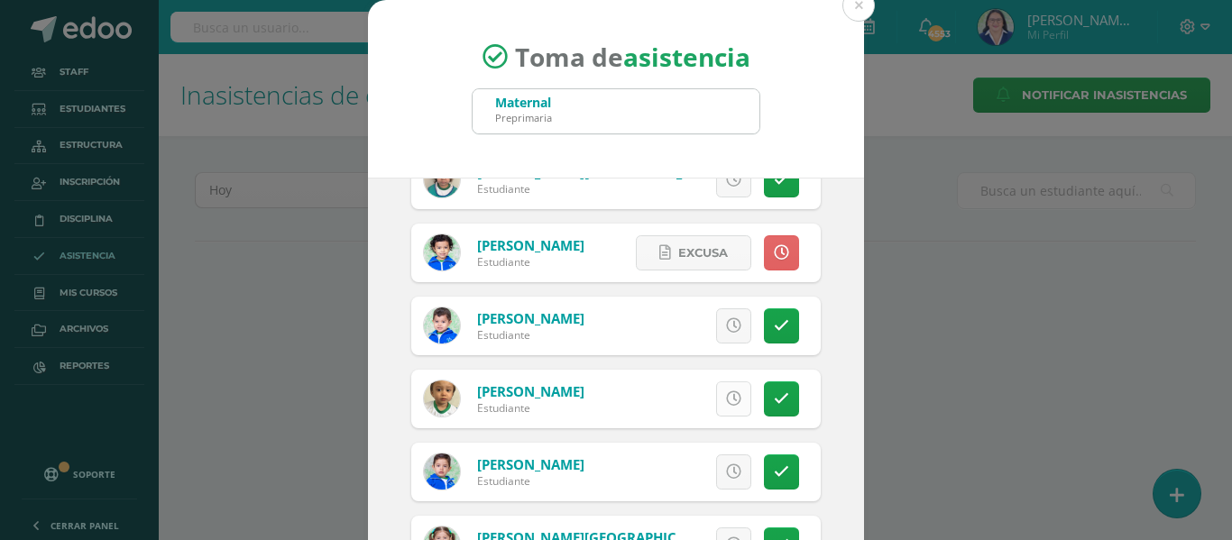
click at [726, 395] on icon at bounding box center [733, 398] width 15 height 15
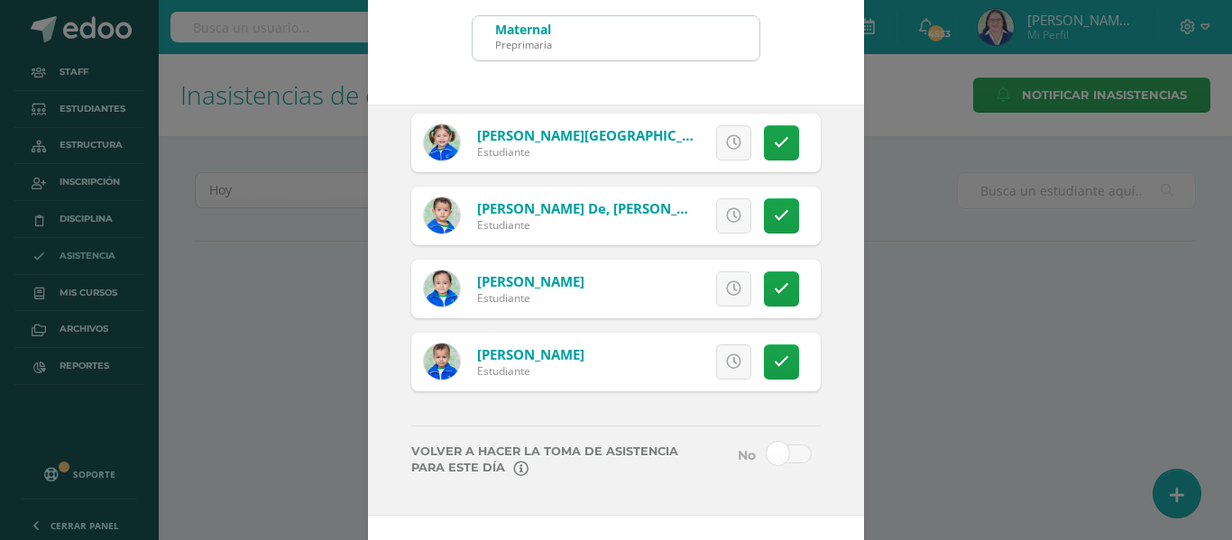
scroll to position [142, 0]
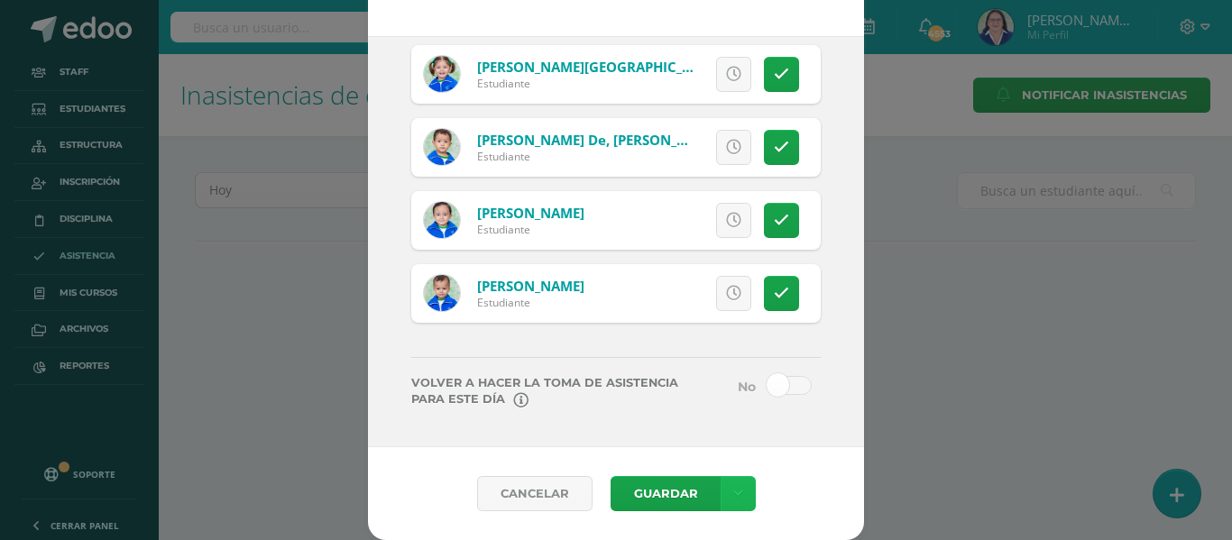
click at [733, 486] on icon at bounding box center [738, 493] width 10 height 15
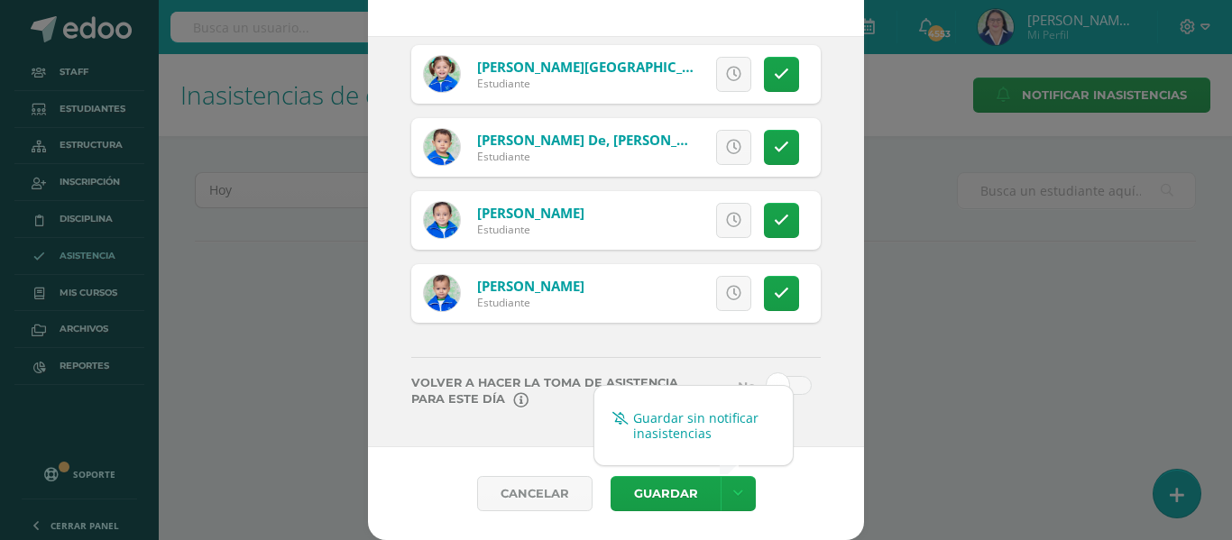
click at [726, 419] on link "Guardar sin notificar inasistencias" at bounding box center [693, 425] width 198 height 43
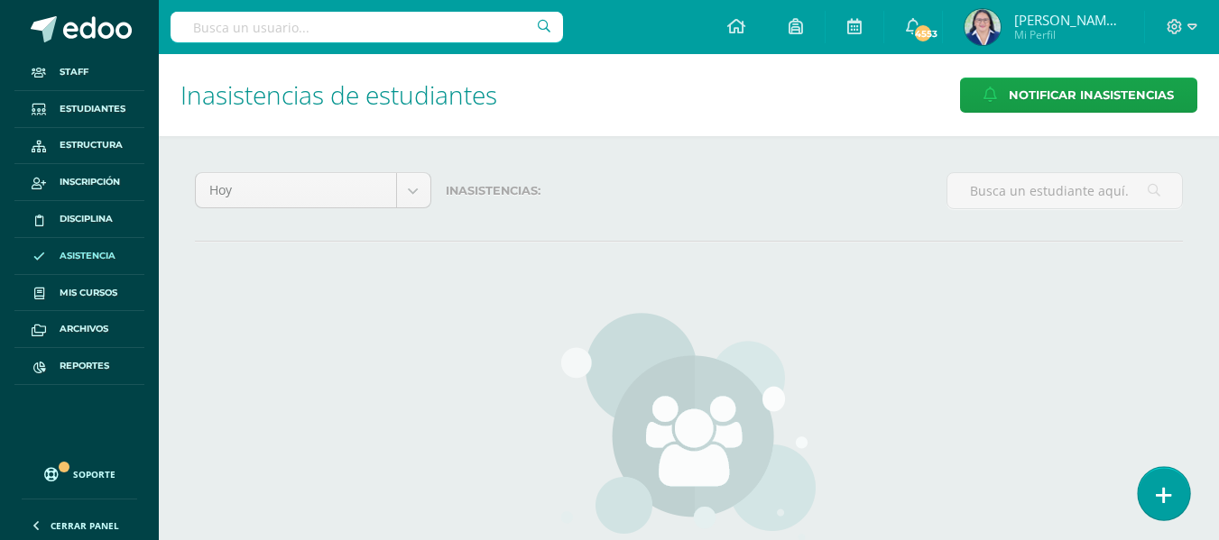
click at [1164, 492] on icon at bounding box center [1163, 495] width 16 height 21
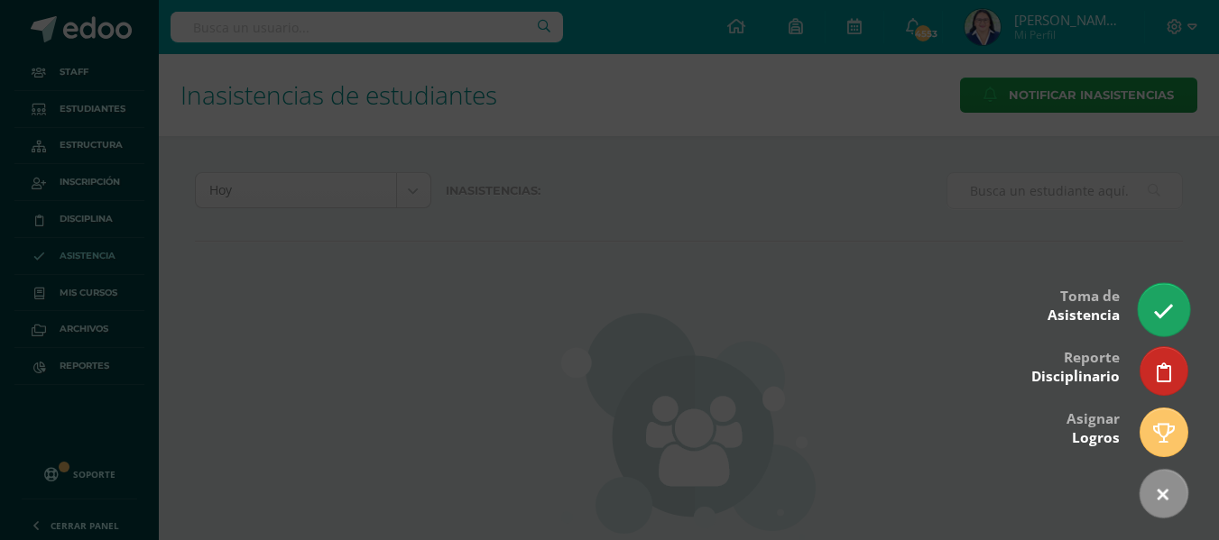
click at [1172, 297] on link at bounding box center [1162, 309] width 51 height 52
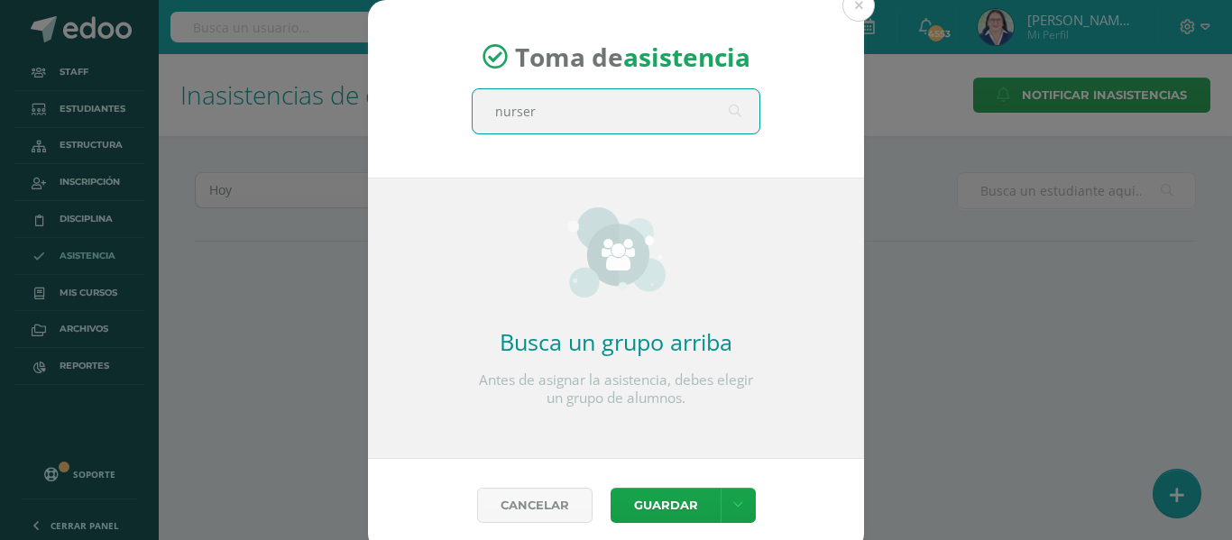
type input "nursery"
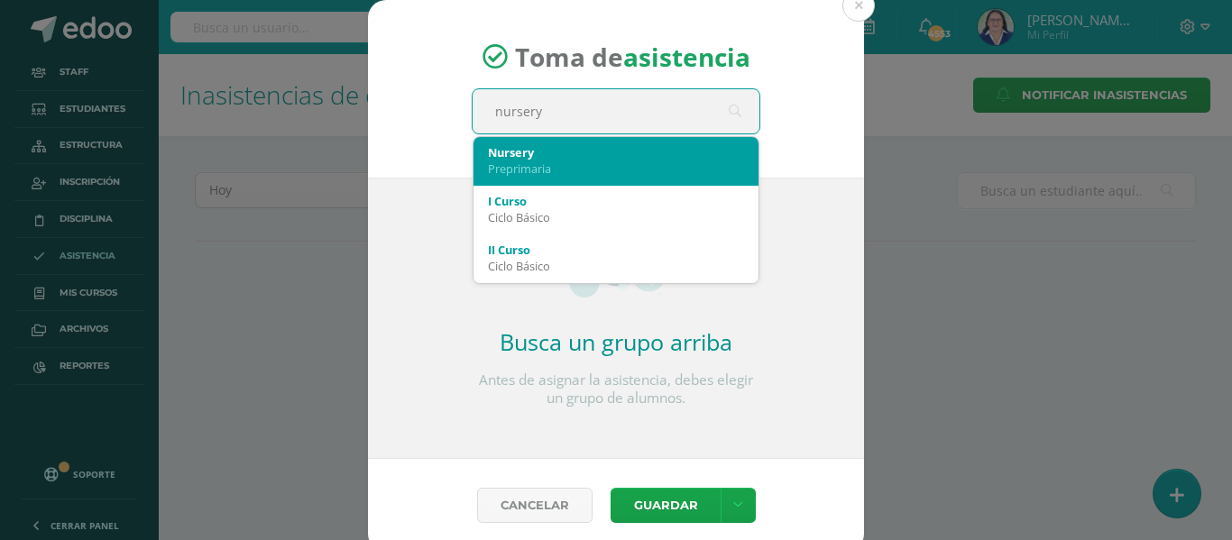
click at [510, 175] on div "Preprimaria" at bounding box center [616, 169] width 256 height 16
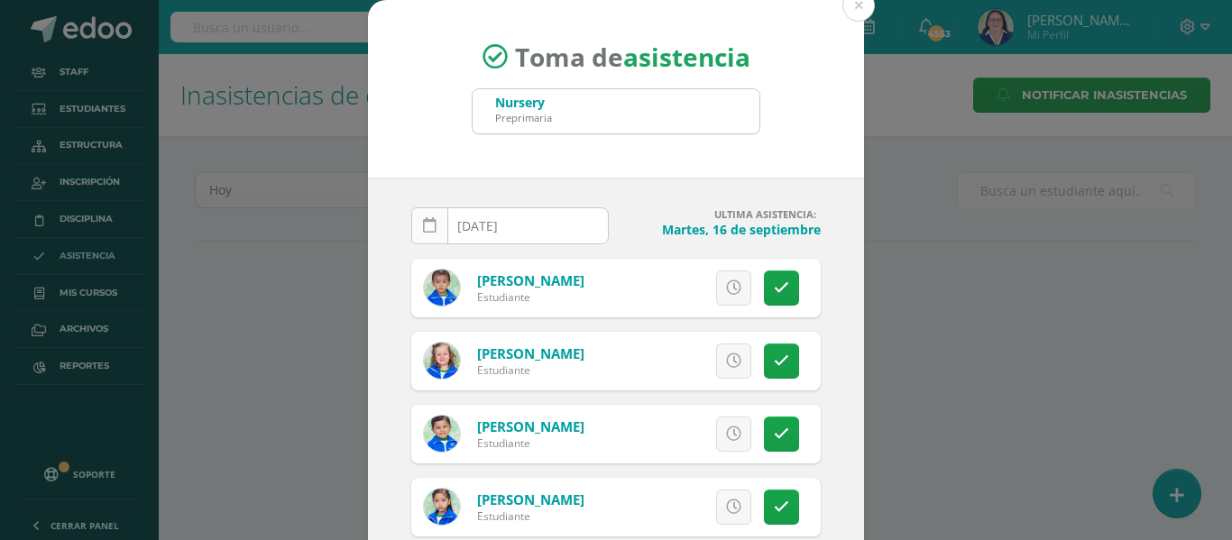
click at [423, 218] on icon at bounding box center [430, 225] width 14 height 15
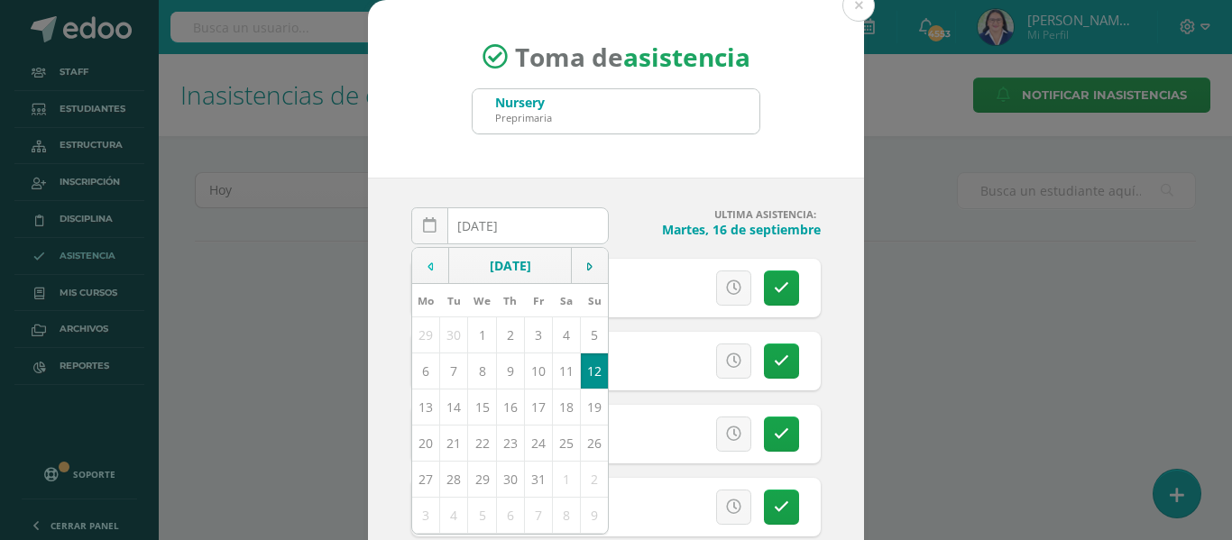
click at [428, 264] on icon at bounding box center [430, 267] width 5 height 13
click at [476, 408] on td "17" at bounding box center [482, 407] width 28 height 36
type input "[DATE]"
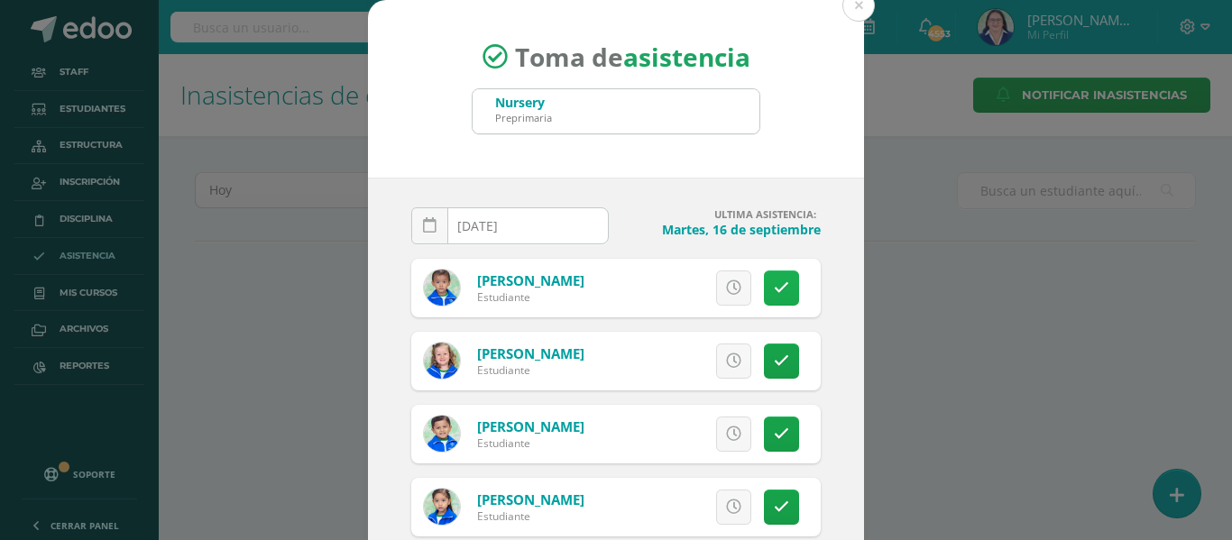
click at [774, 290] on icon at bounding box center [781, 288] width 15 height 15
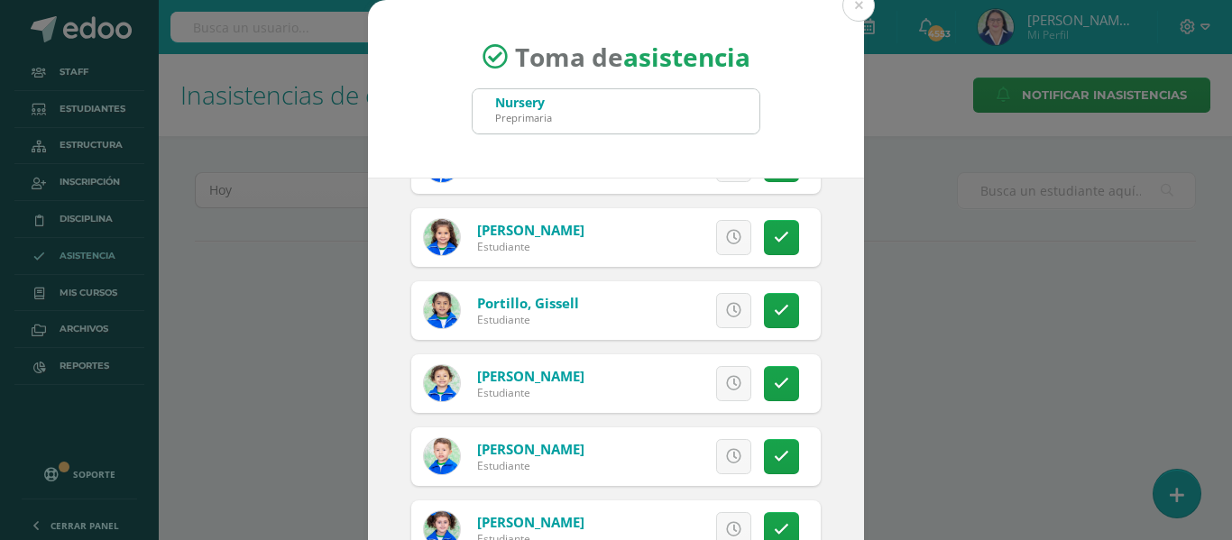
scroll to position [142, 0]
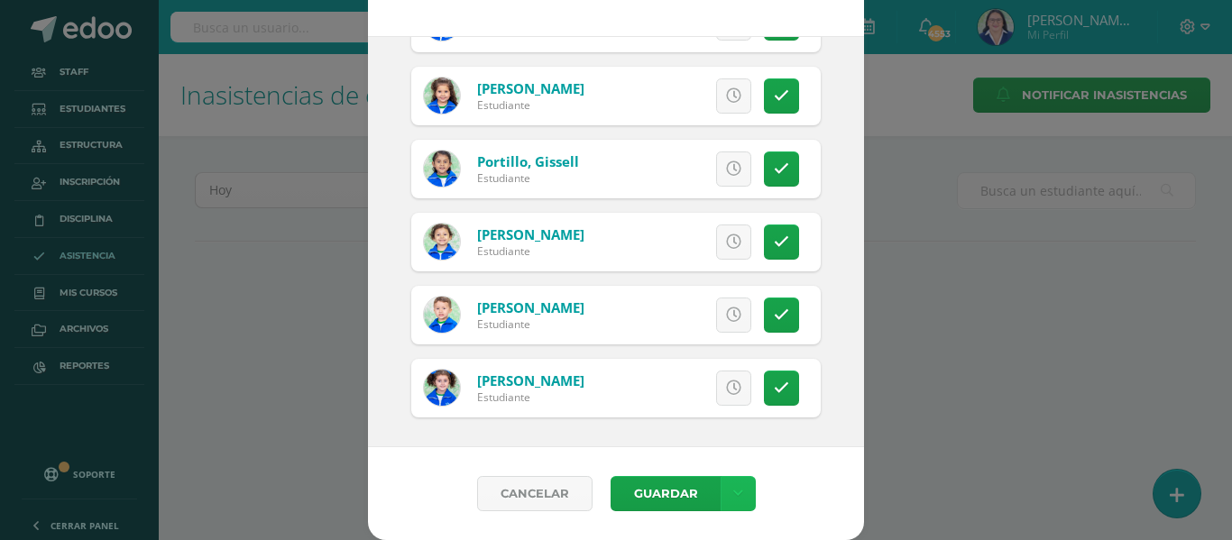
click at [731, 483] on link at bounding box center [738, 493] width 35 height 35
click at [704, 419] on link "Guardar sin notificar inasistencias" at bounding box center [693, 425] width 198 height 43
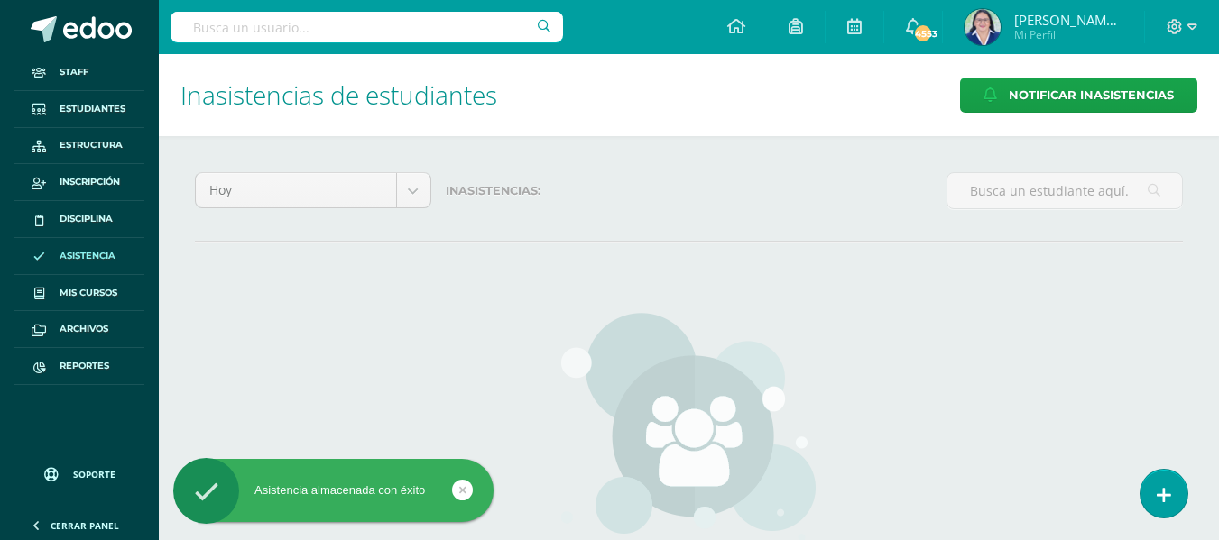
click at [1173, 497] on link at bounding box center [1163, 494] width 47 height 48
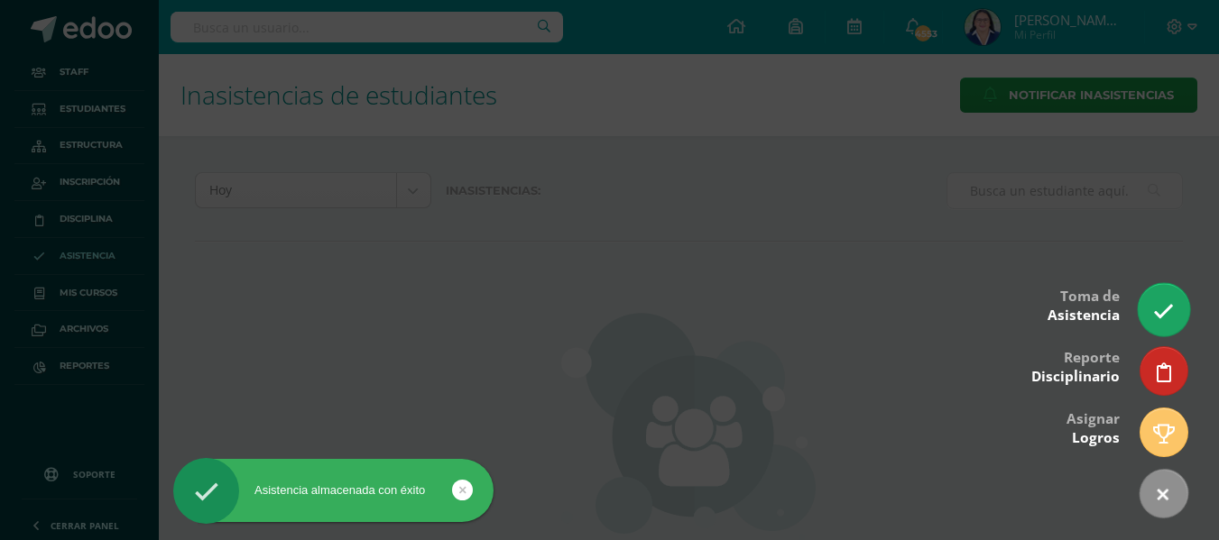
click at [1166, 298] on link at bounding box center [1162, 309] width 51 height 52
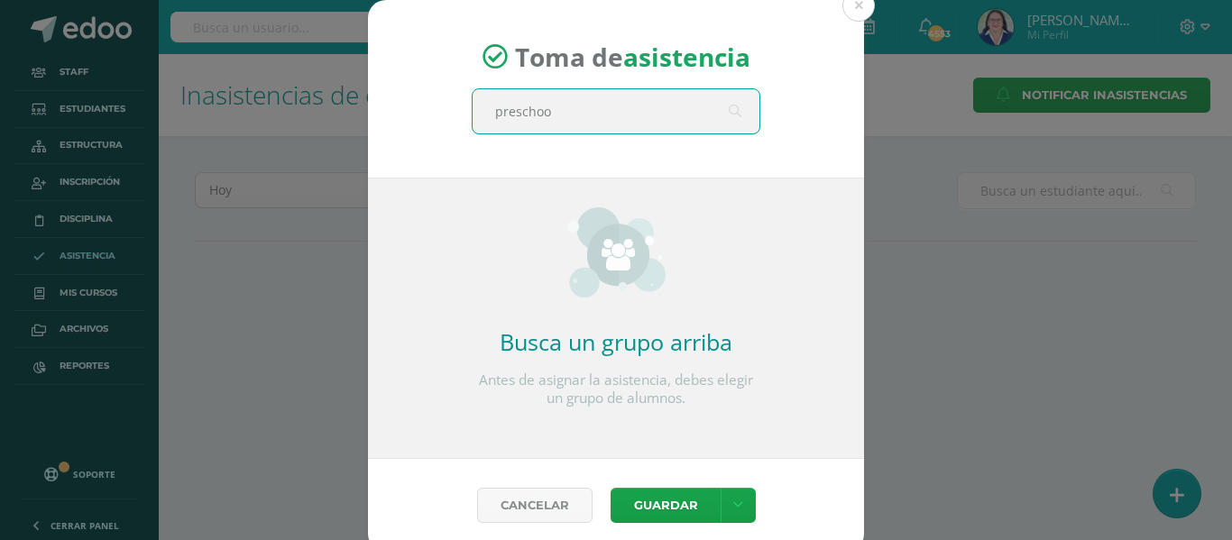
type input "preschool"
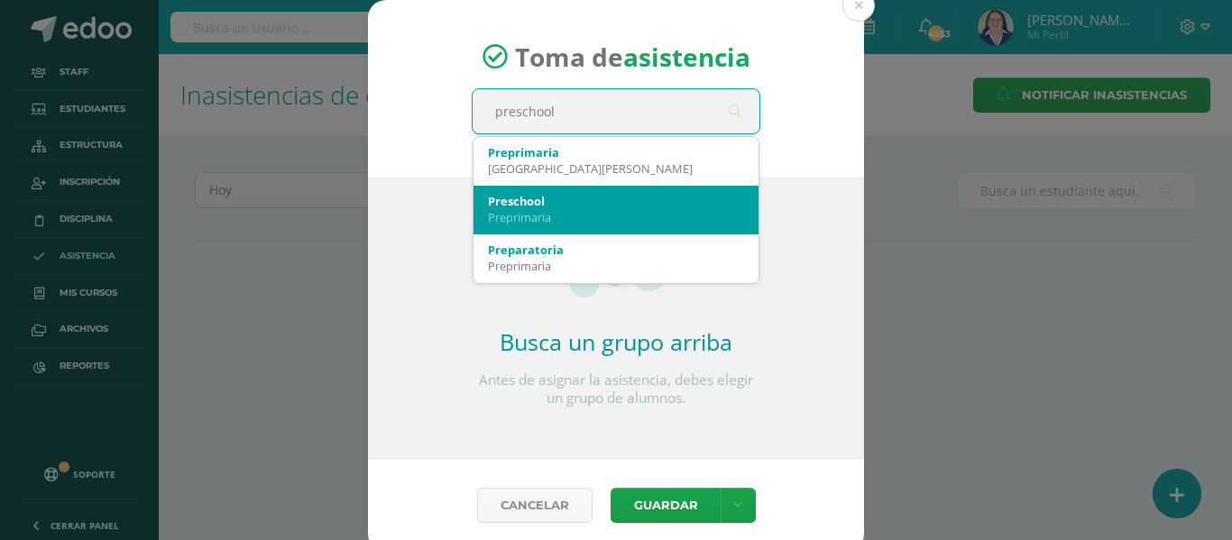
click at [619, 221] on div "Preprimaria" at bounding box center [616, 217] width 256 height 16
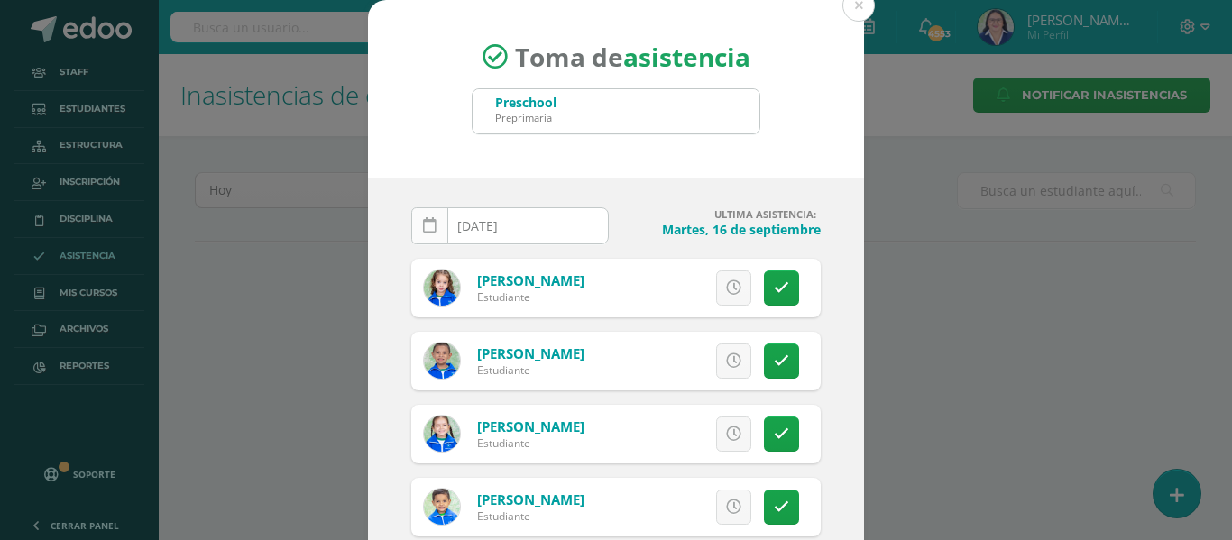
click at [426, 225] on icon at bounding box center [430, 225] width 14 height 15
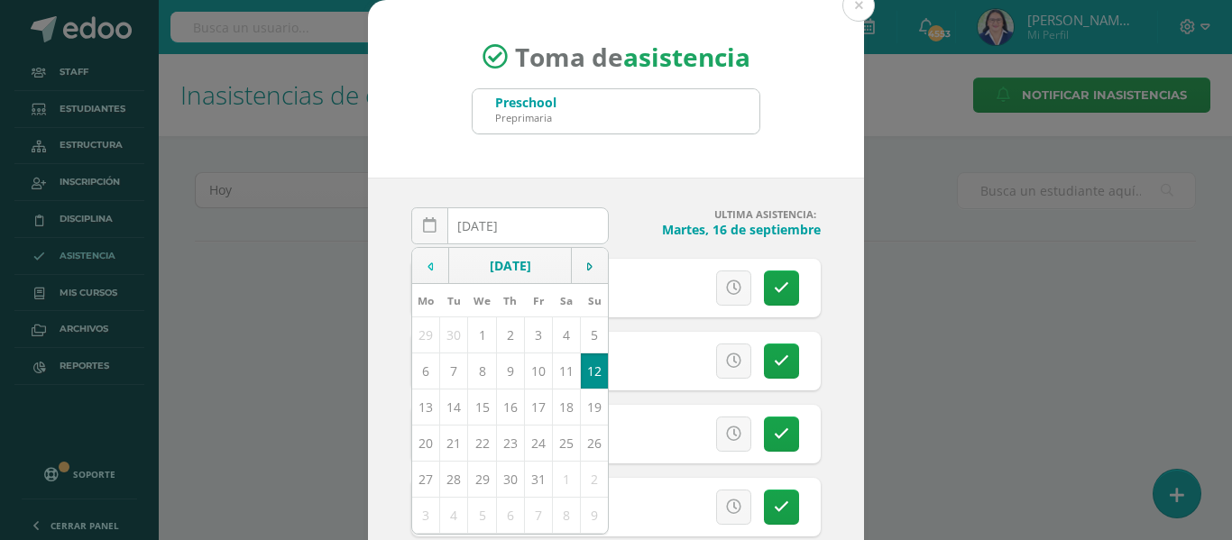
click at [428, 261] on icon at bounding box center [430, 267] width 5 height 13
click at [478, 406] on td "17" at bounding box center [482, 407] width 28 height 36
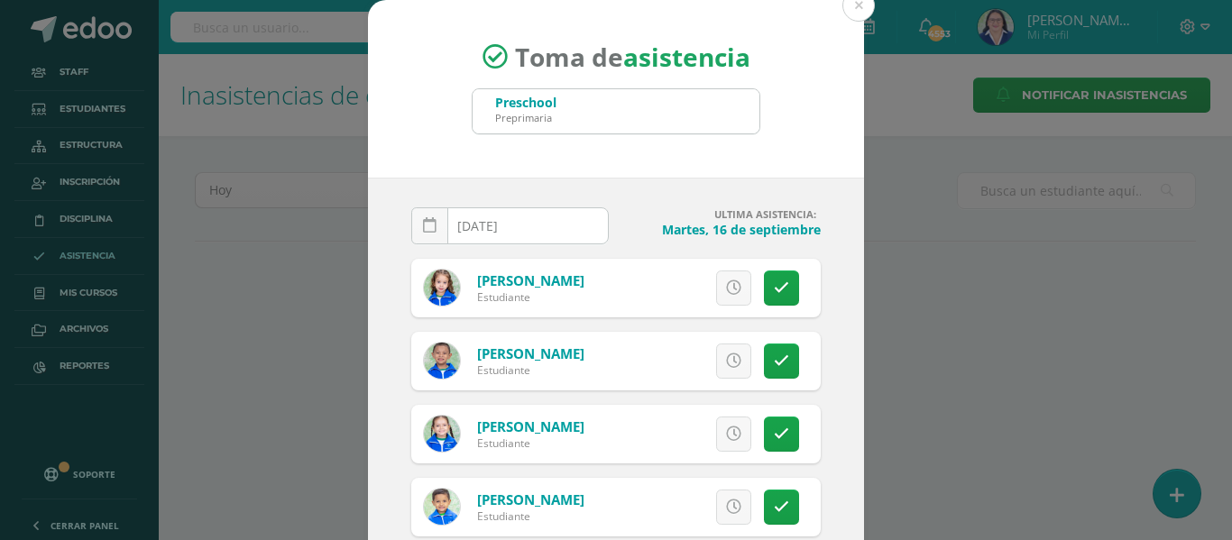
type input "[DATE]"
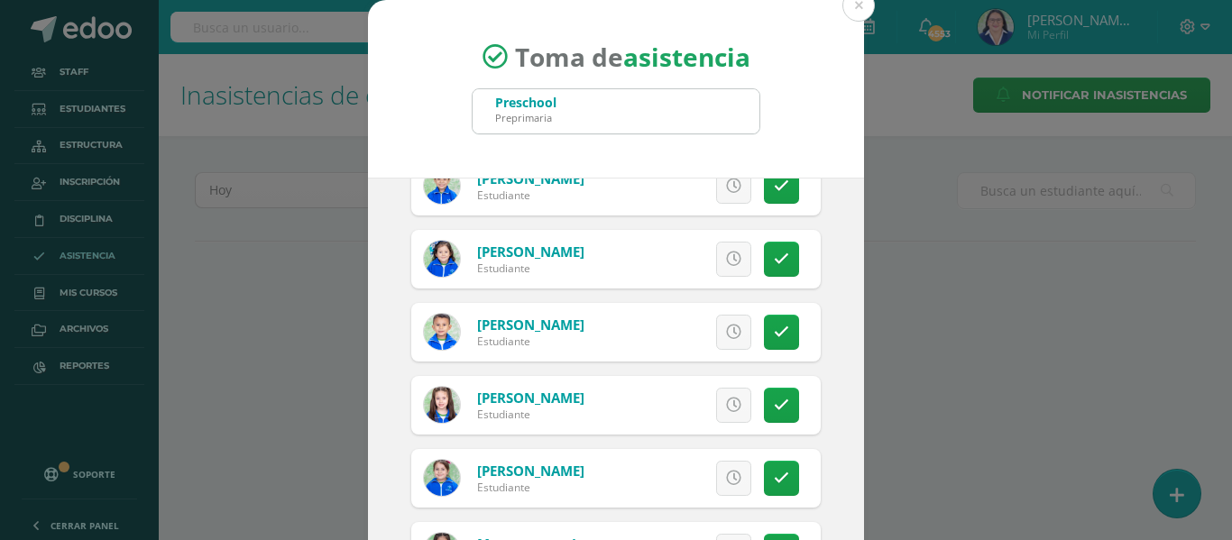
scroll to position [1173, 0]
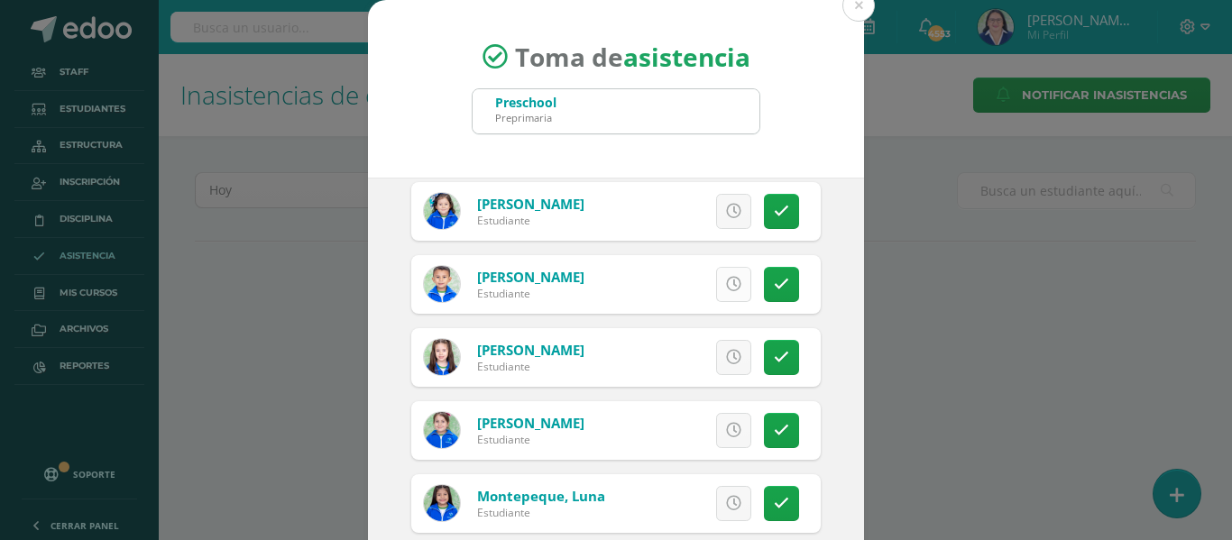
click at [726, 282] on icon at bounding box center [733, 284] width 15 height 15
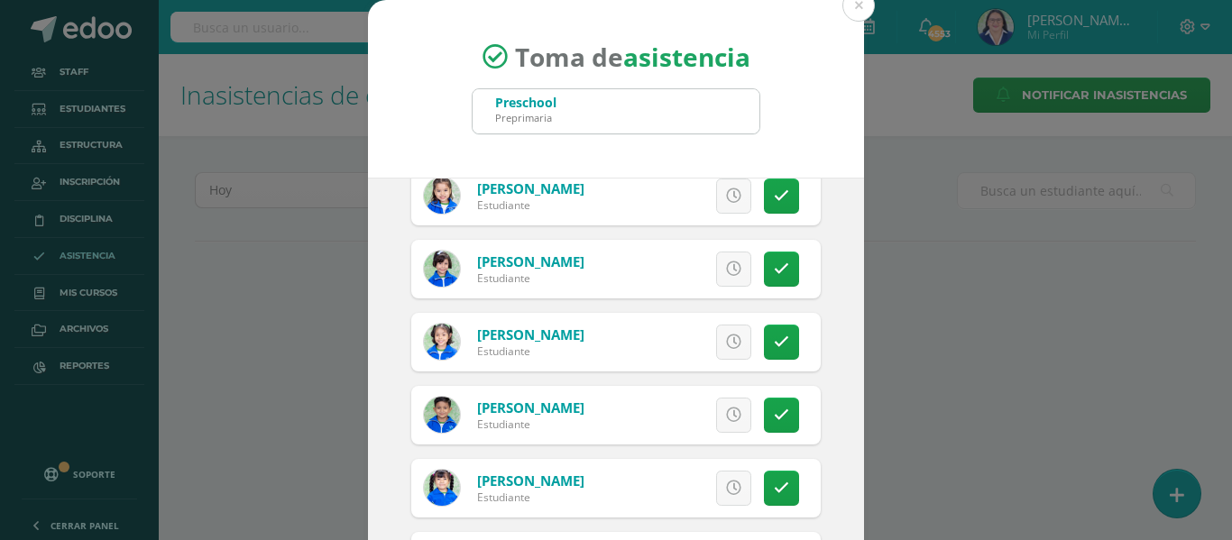
scroll to position [1804, 0]
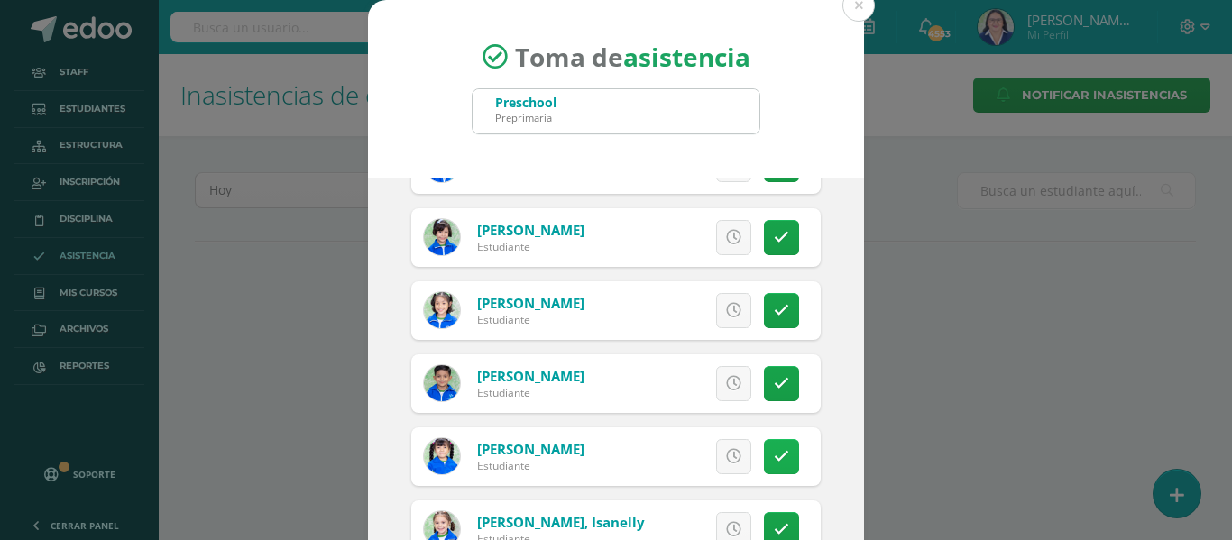
click at [774, 449] on icon at bounding box center [781, 456] width 15 height 15
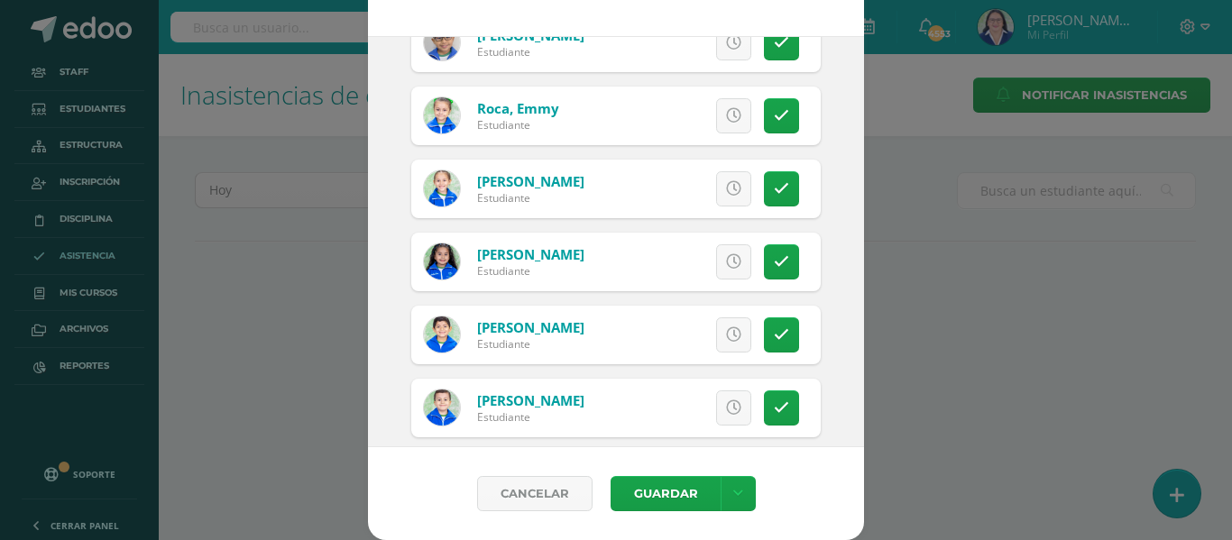
scroll to position [2208, 0]
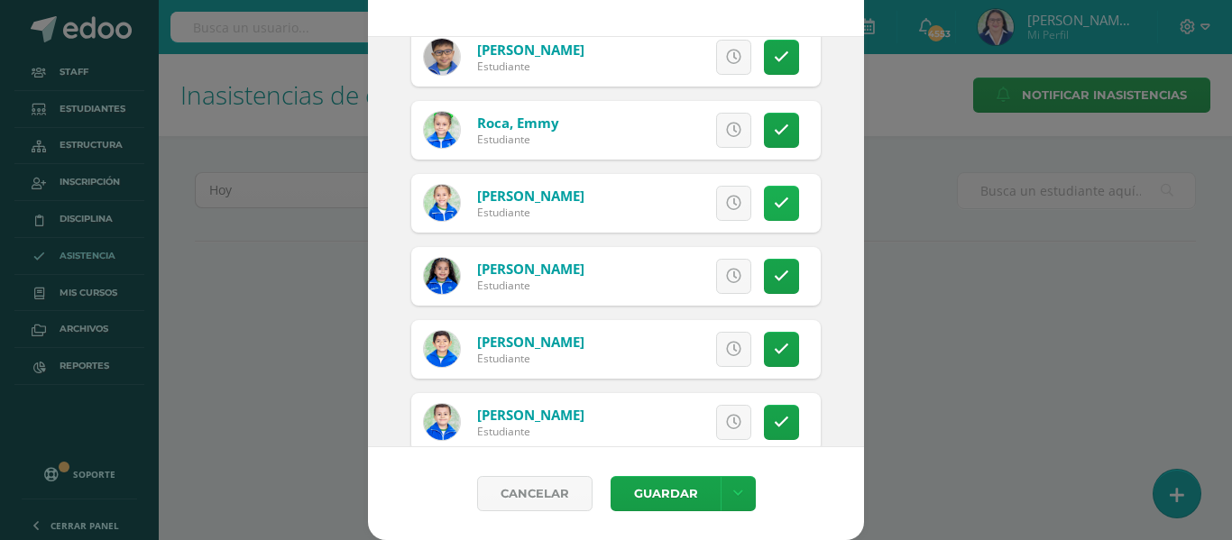
click at [774, 205] on icon at bounding box center [781, 203] width 15 height 15
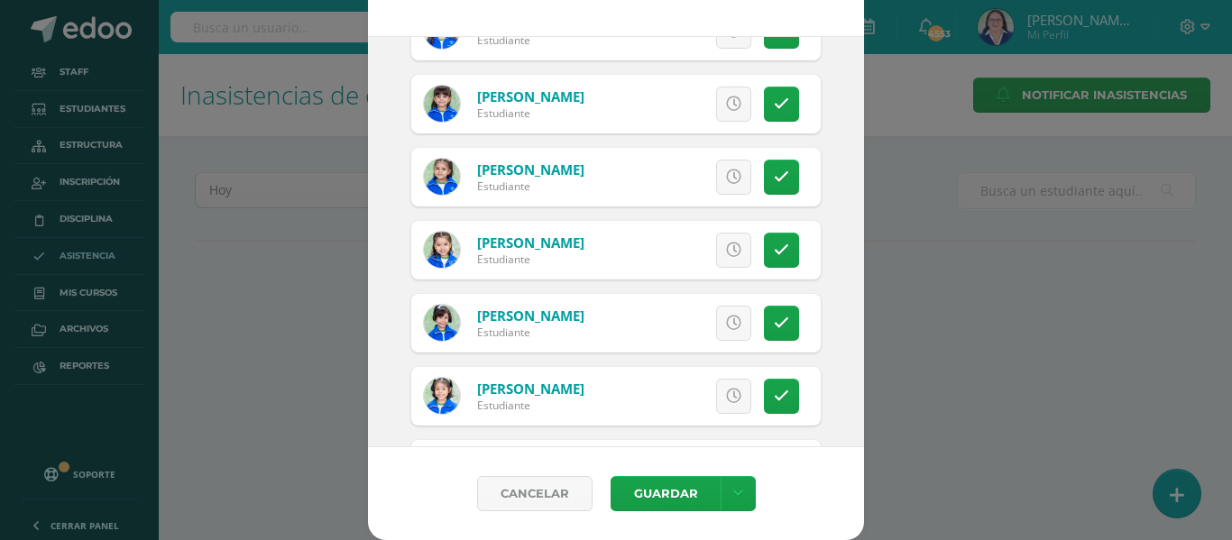
scroll to position [1486, 0]
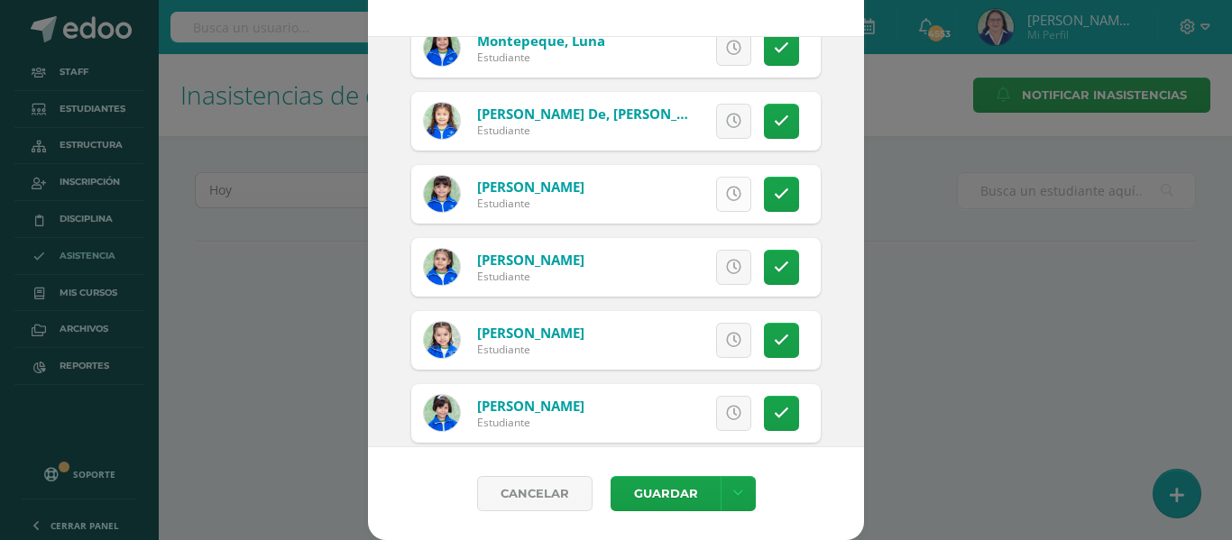
click at [726, 190] on icon at bounding box center [733, 194] width 15 height 15
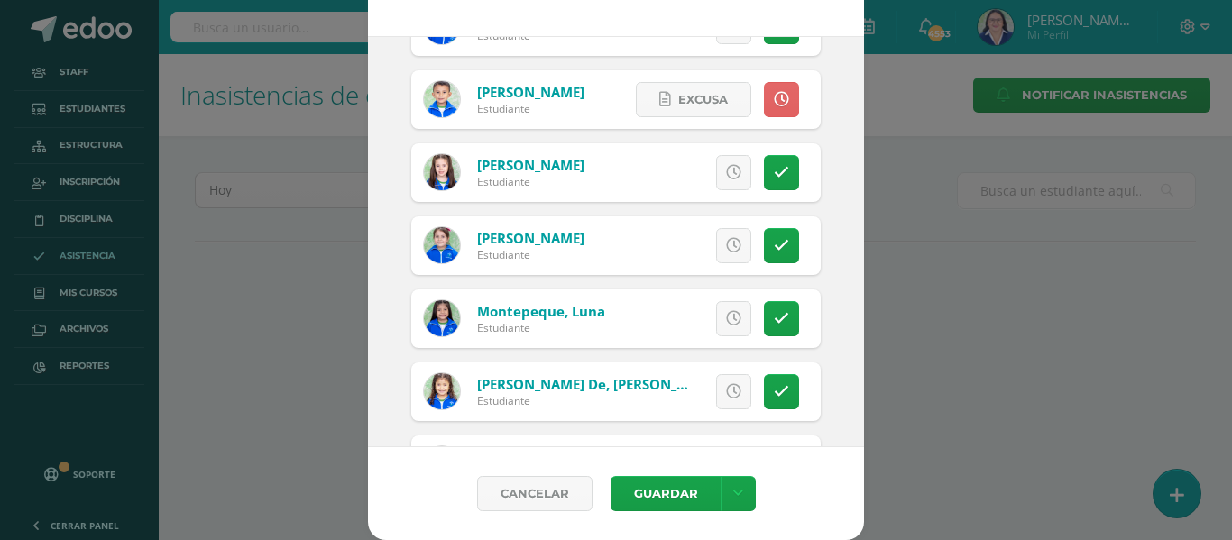
scroll to position [1126, 0]
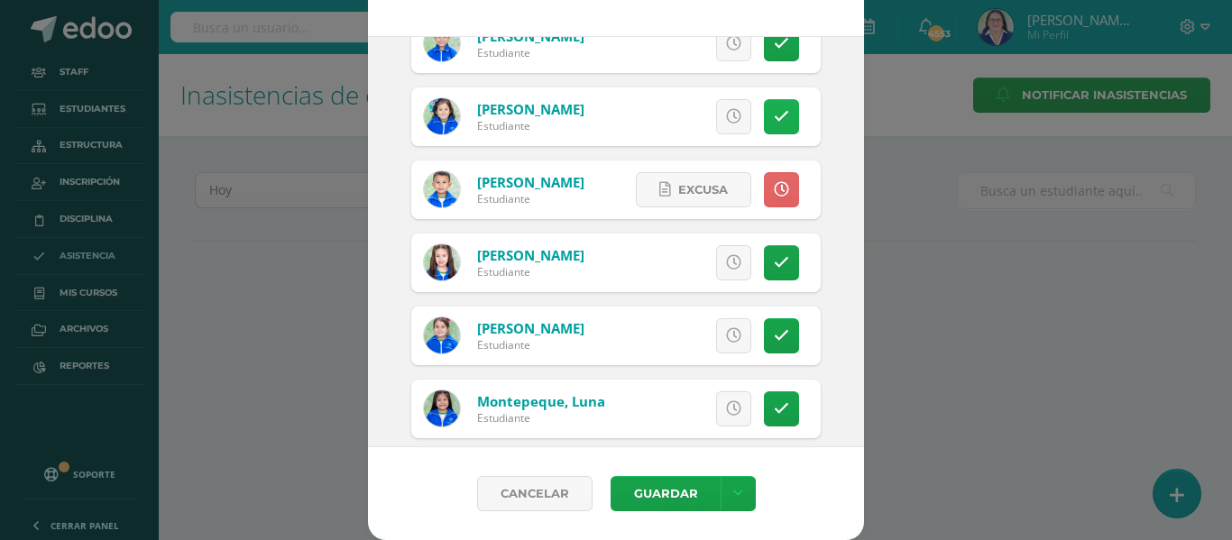
click at [774, 116] on icon at bounding box center [781, 116] width 15 height 15
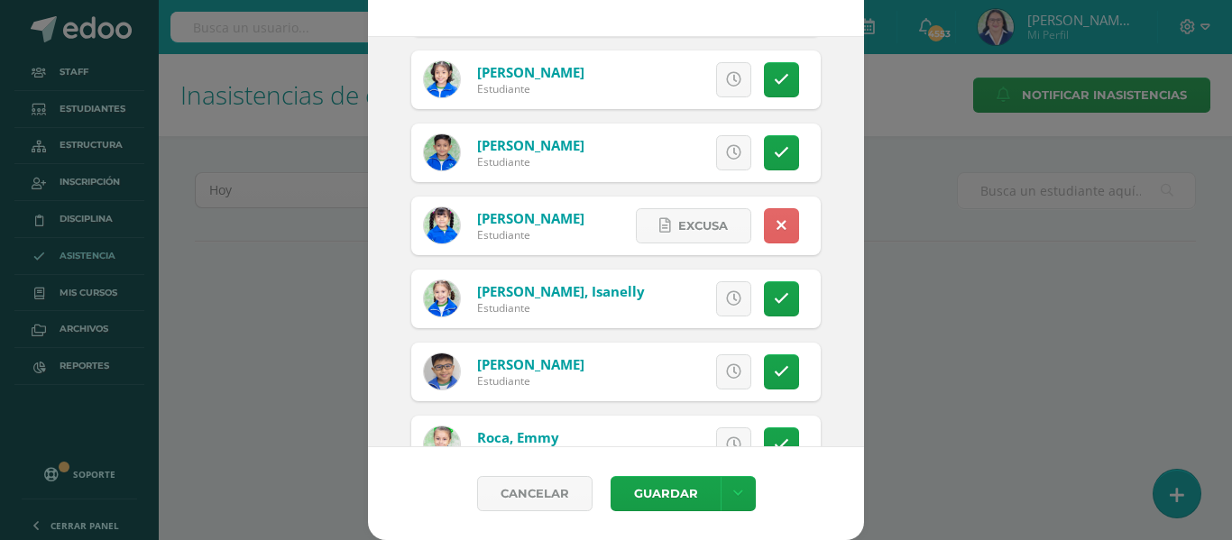
scroll to position [2028, 0]
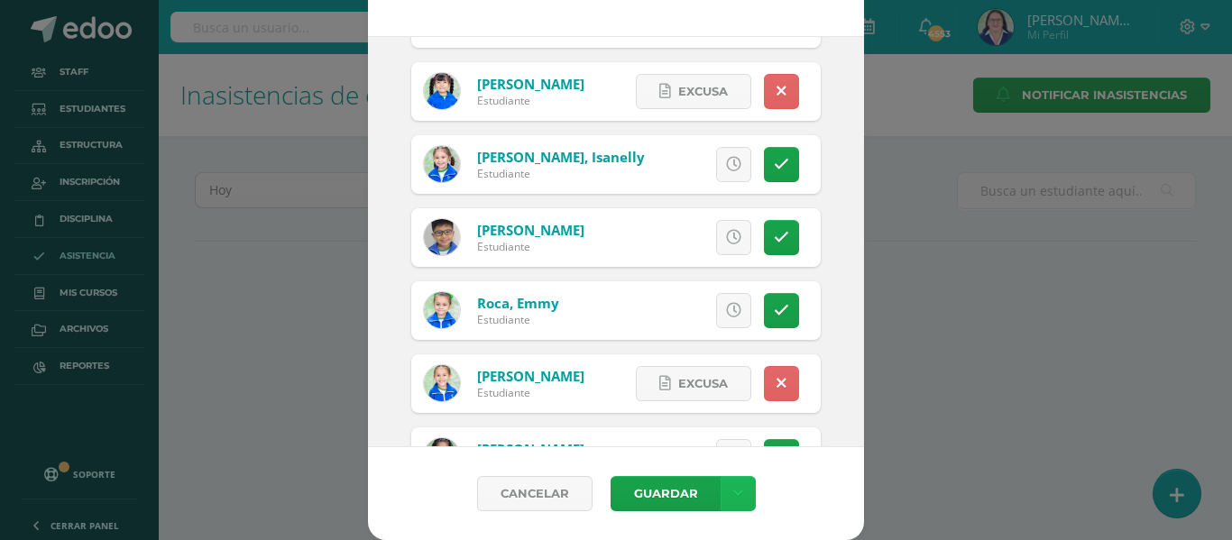
click at [726, 481] on link at bounding box center [738, 493] width 35 height 35
click at [718, 417] on link "Guardar sin notificar inasistencias" at bounding box center [693, 425] width 198 height 43
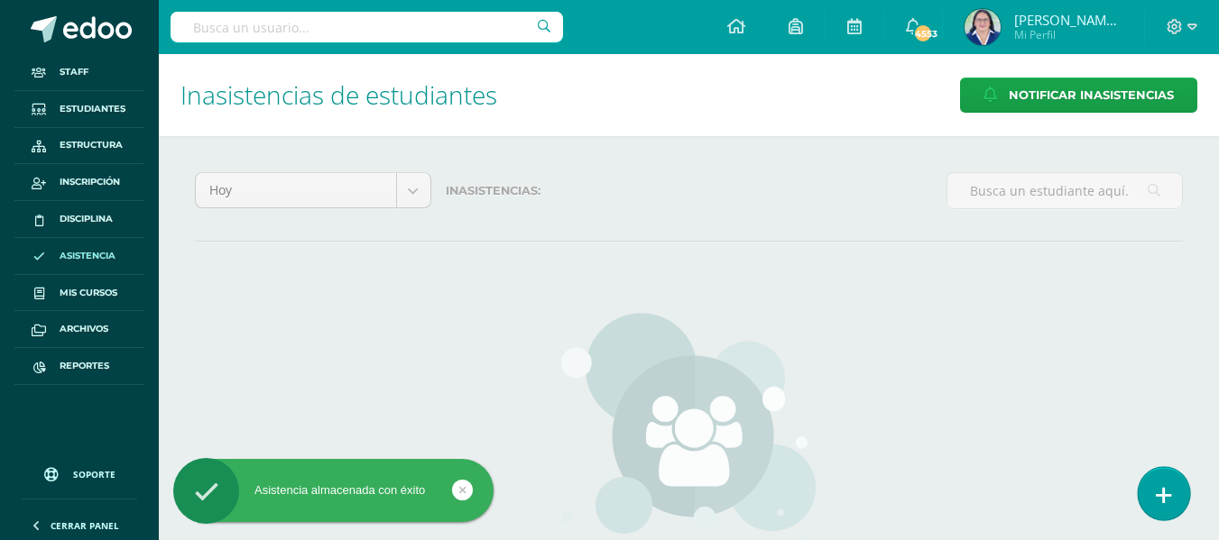
click at [1170, 487] on icon at bounding box center [1163, 495] width 16 height 21
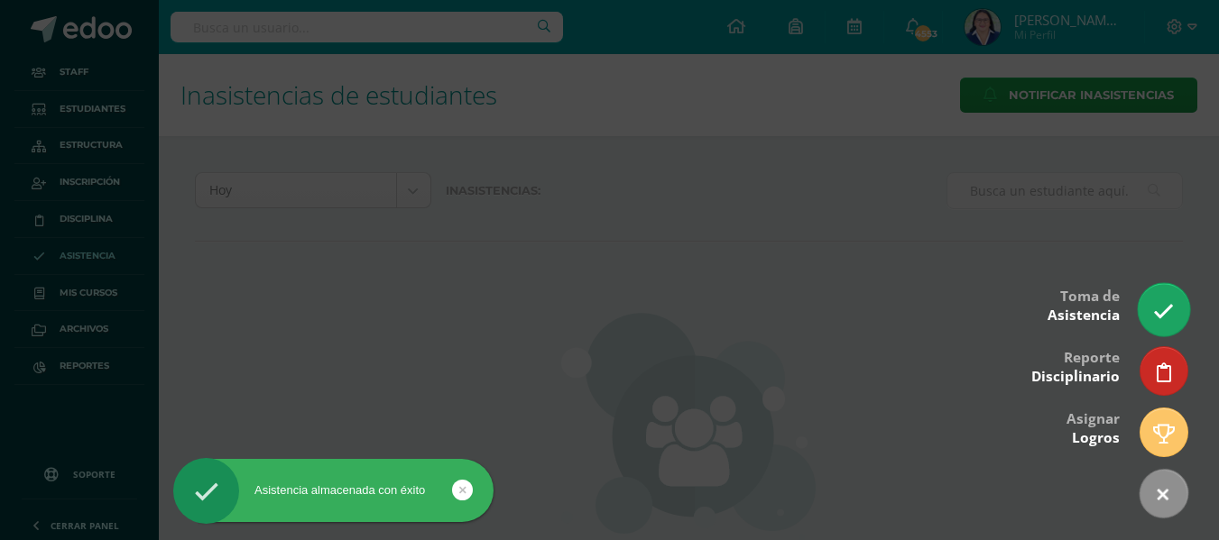
click at [1157, 307] on icon at bounding box center [1163, 311] width 21 height 21
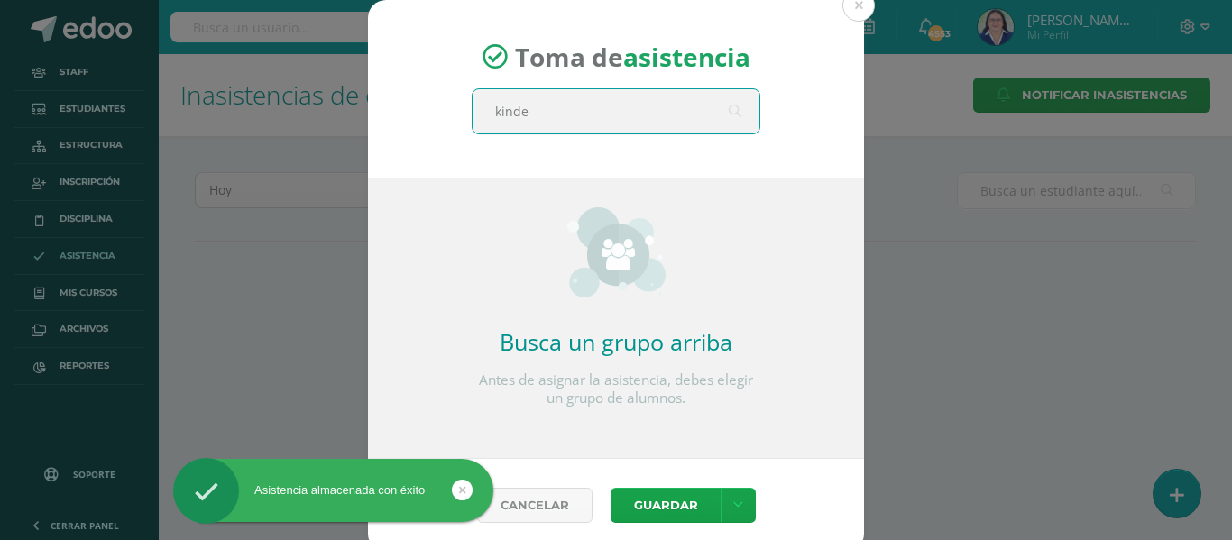
type input "kinder"
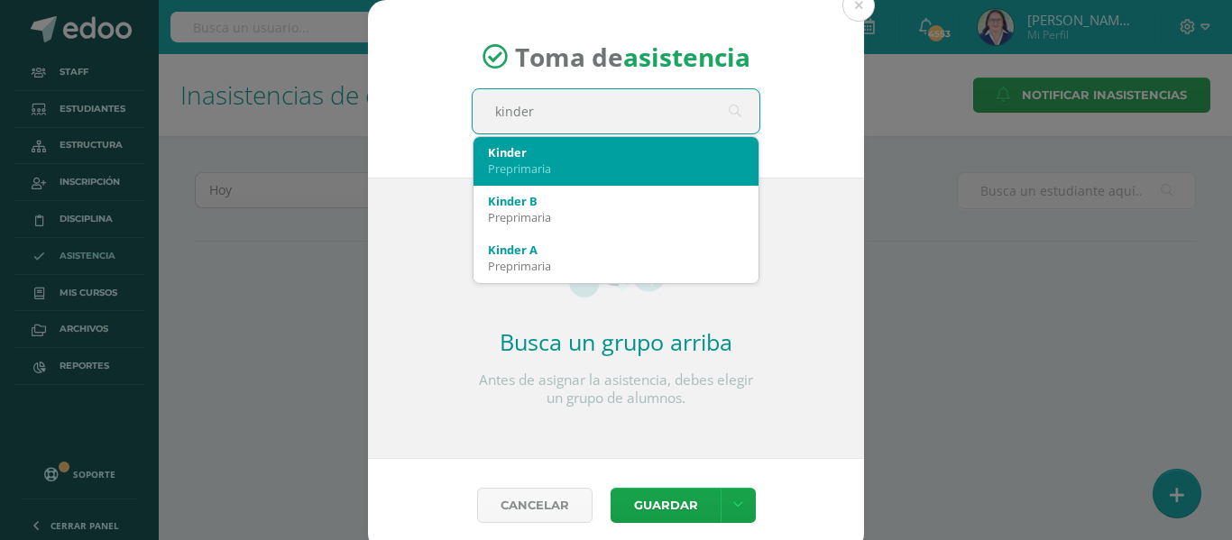
click at [544, 165] on div "Preprimaria" at bounding box center [616, 169] width 256 height 16
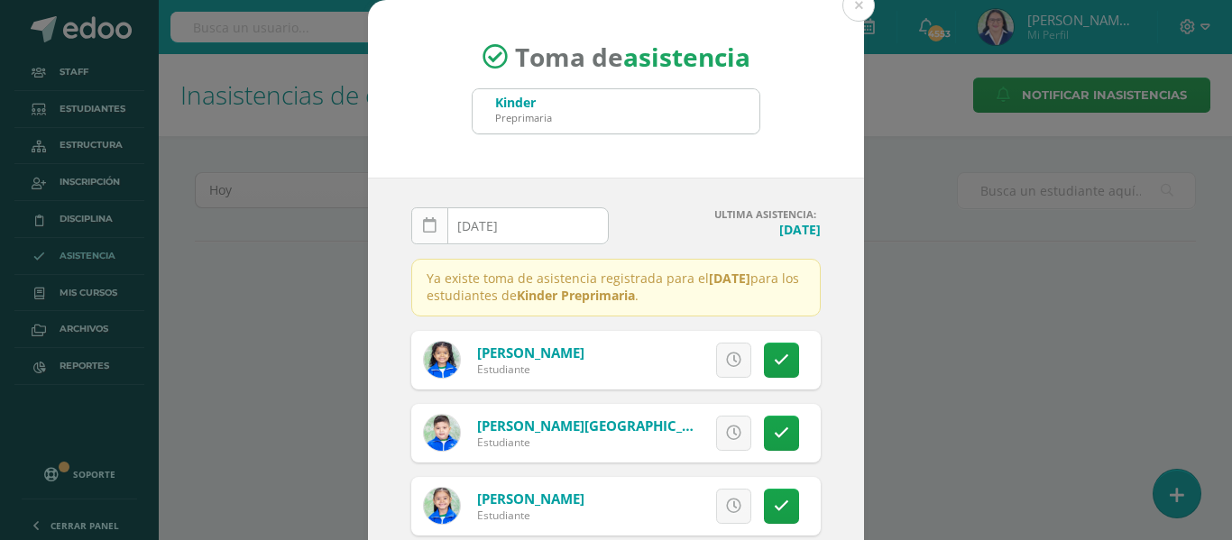
click at [411, 221] on link at bounding box center [429, 225] width 37 height 37
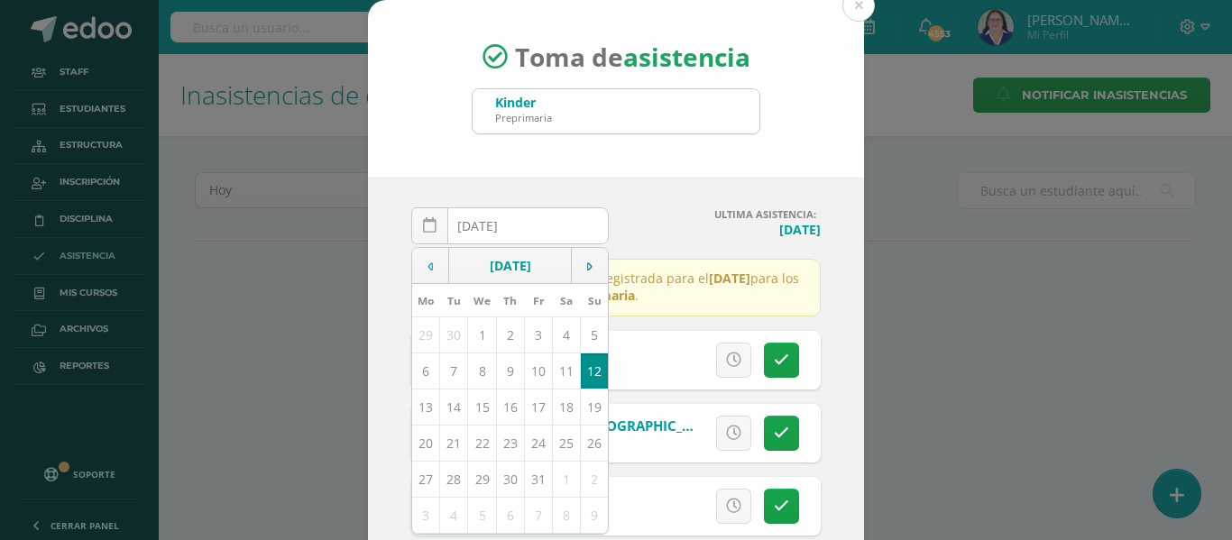
click at [430, 266] on td at bounding box center [430, 266] width 37 height 36
click at [472, 411] on td "17" at bounding box center [482, 407] width 28 height 36
type input "[DATE]"
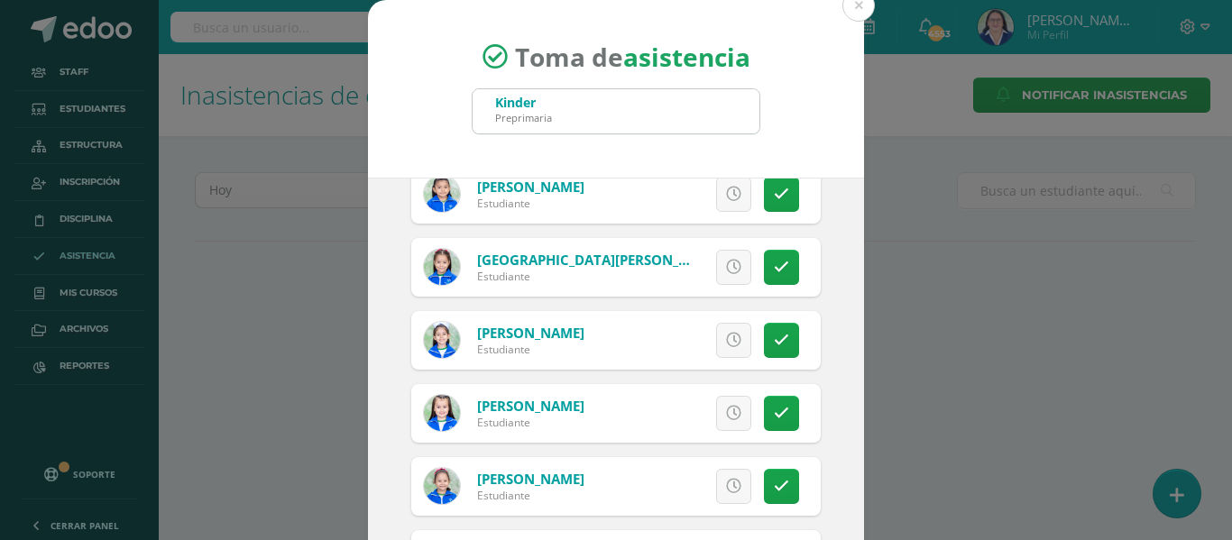
scroll to position [1353, 0]
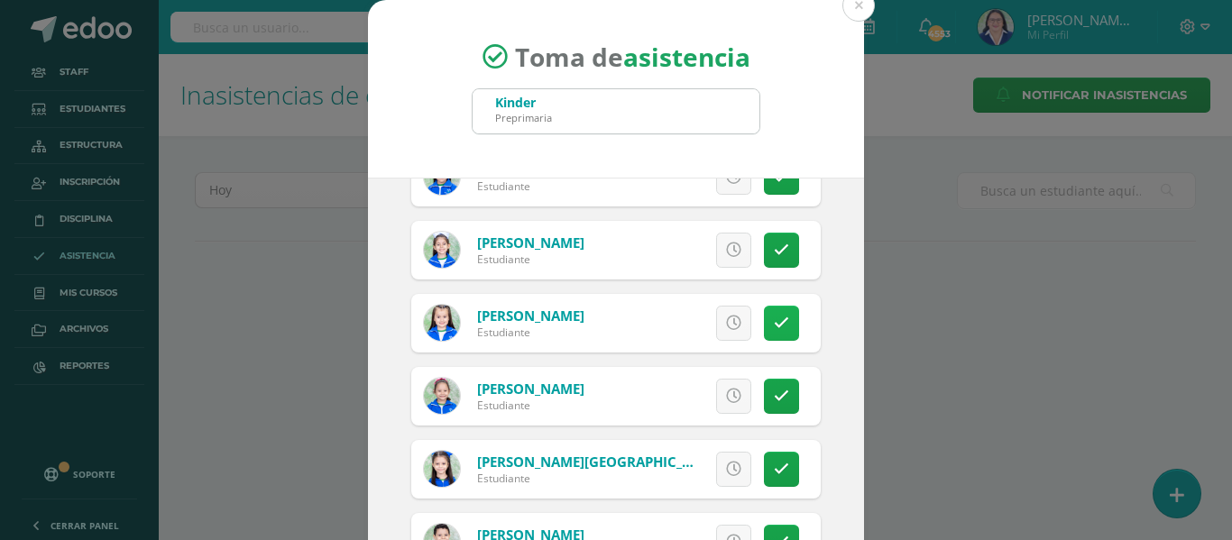
click at [774, 323] on icon at bounding box center [781, 323] width 15 height 15
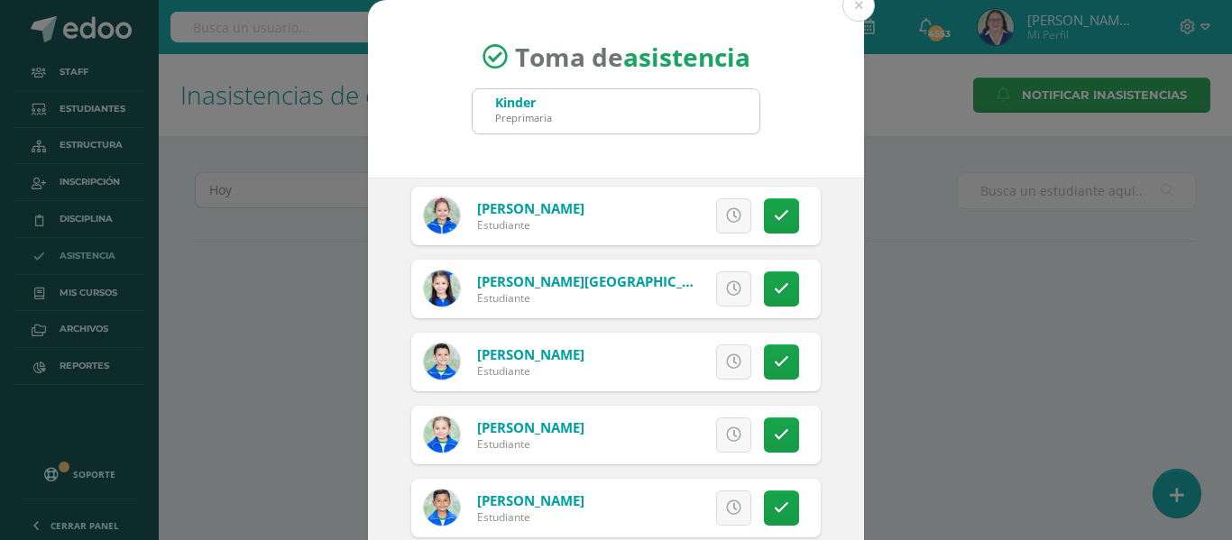
scroll to position [1624, 0]
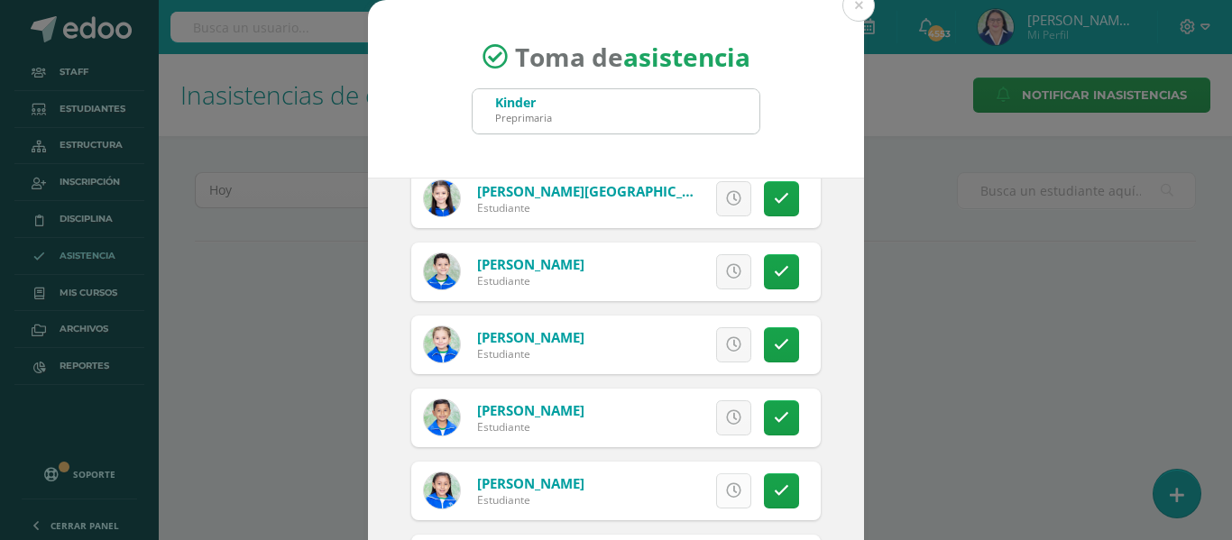
click at [726, 490] on icon at bounding box center [733, 490] width 15 height 15
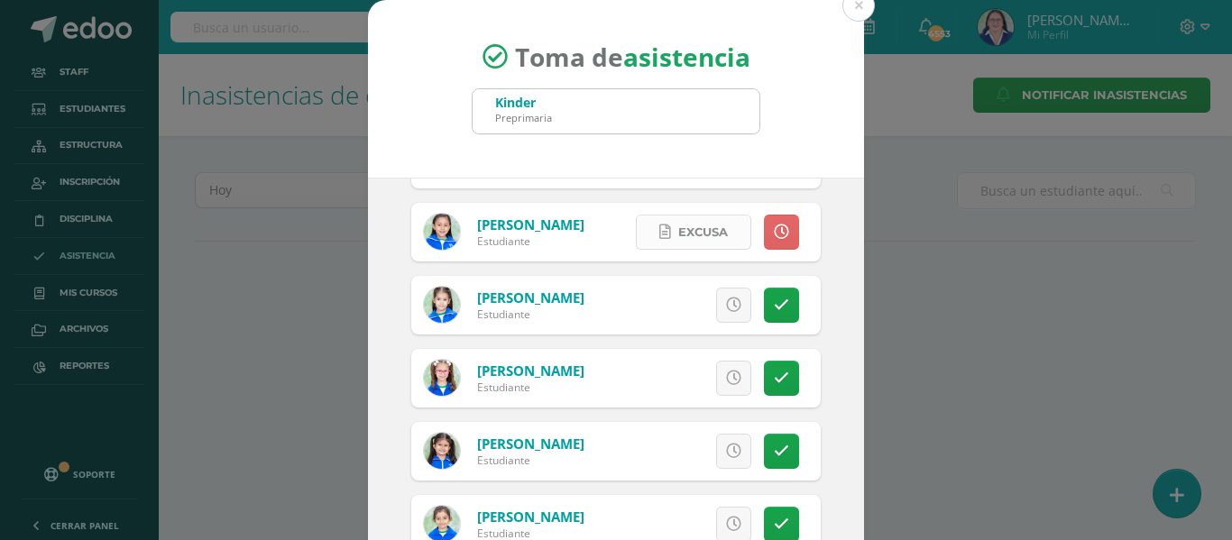
scroll to position [1984, 0]
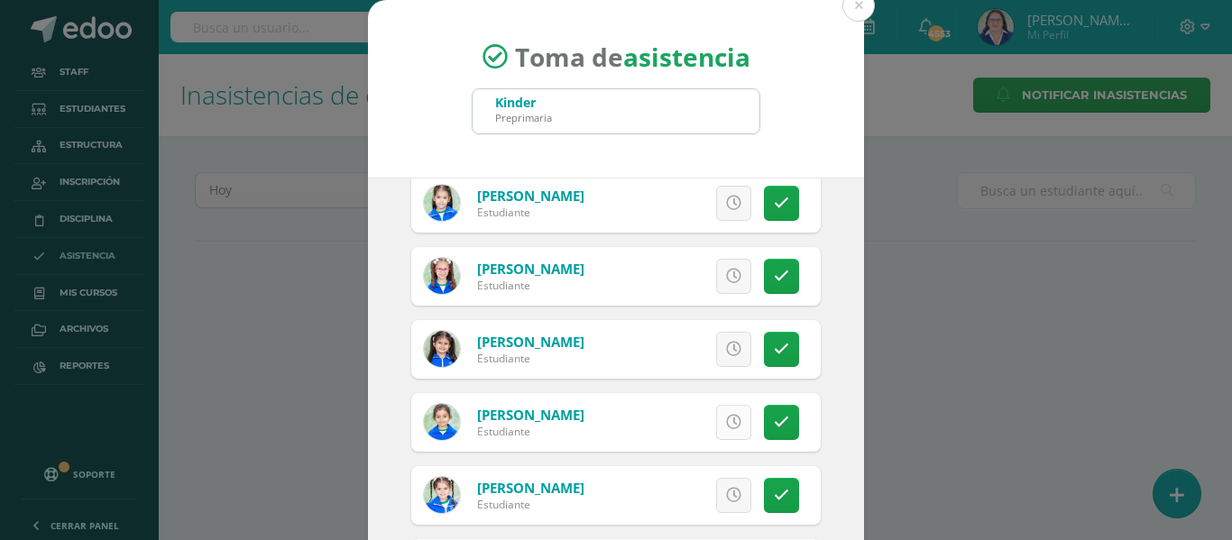
click at [726, 418] on icon at bounding box center [733, 422] width 15 height 15
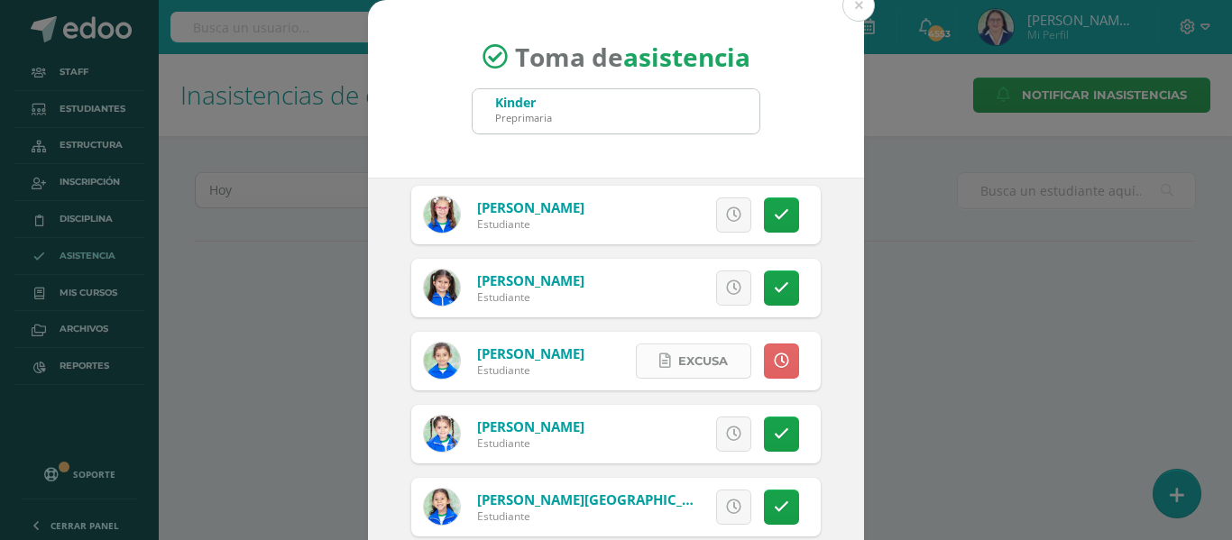
scroll to position [2075, 0]
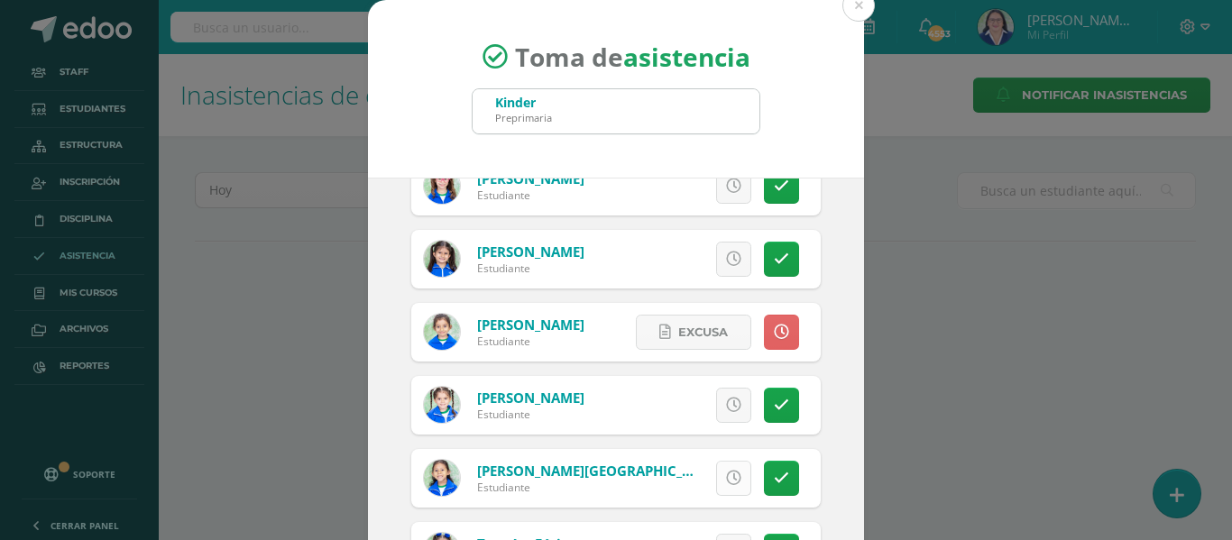
click at [726, 478] on icon at bounding box center [733, 478] width 15 height 15
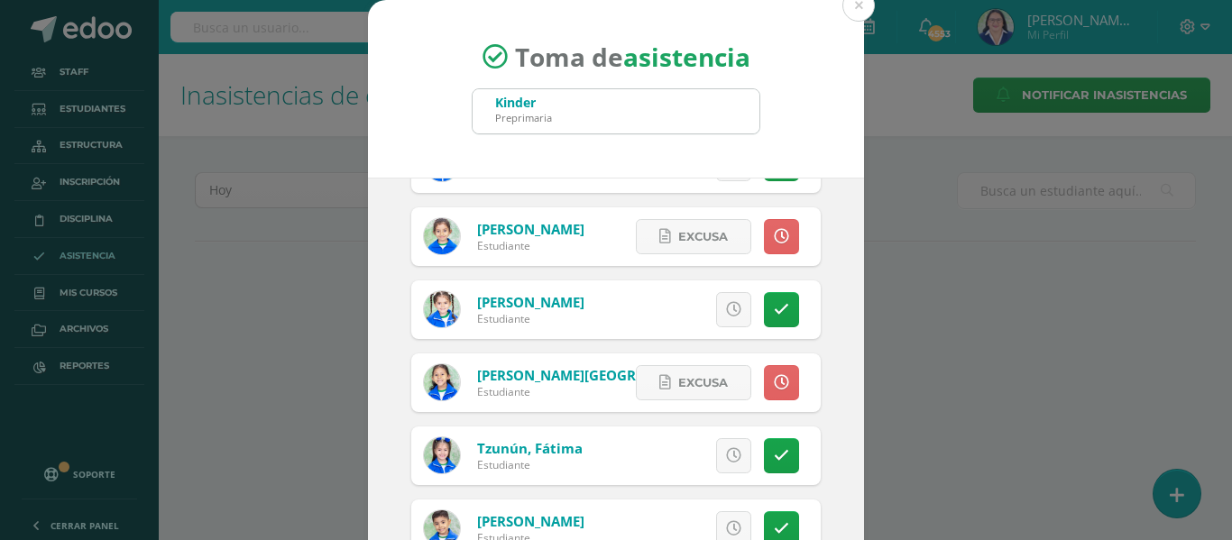
scroll to position [2242, 0]
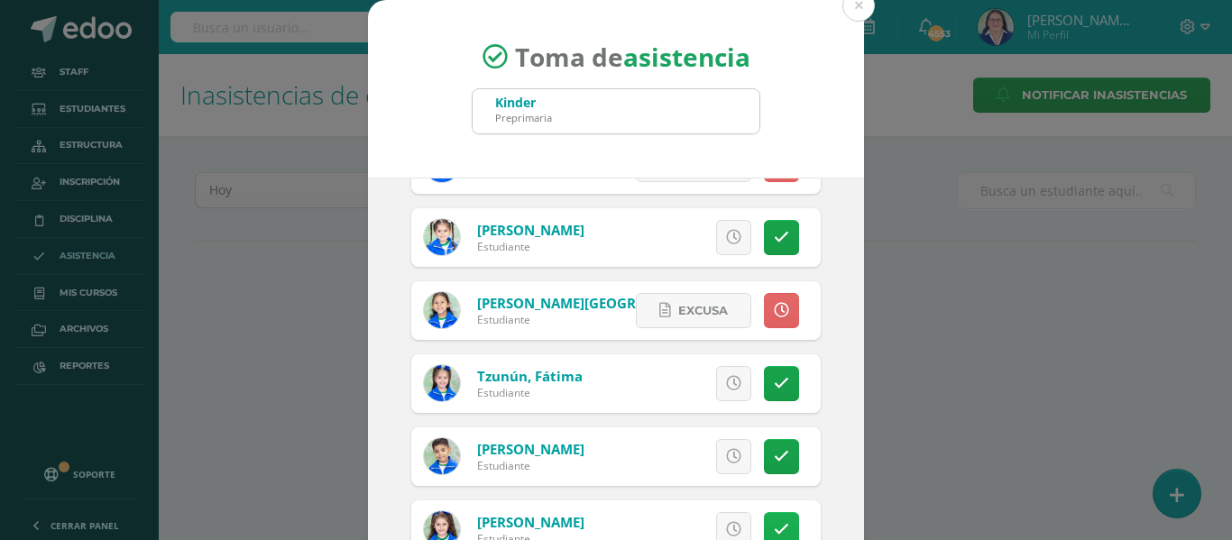
click at [774, 523] on icon at bounding box center [781, 529] width 15 height 15
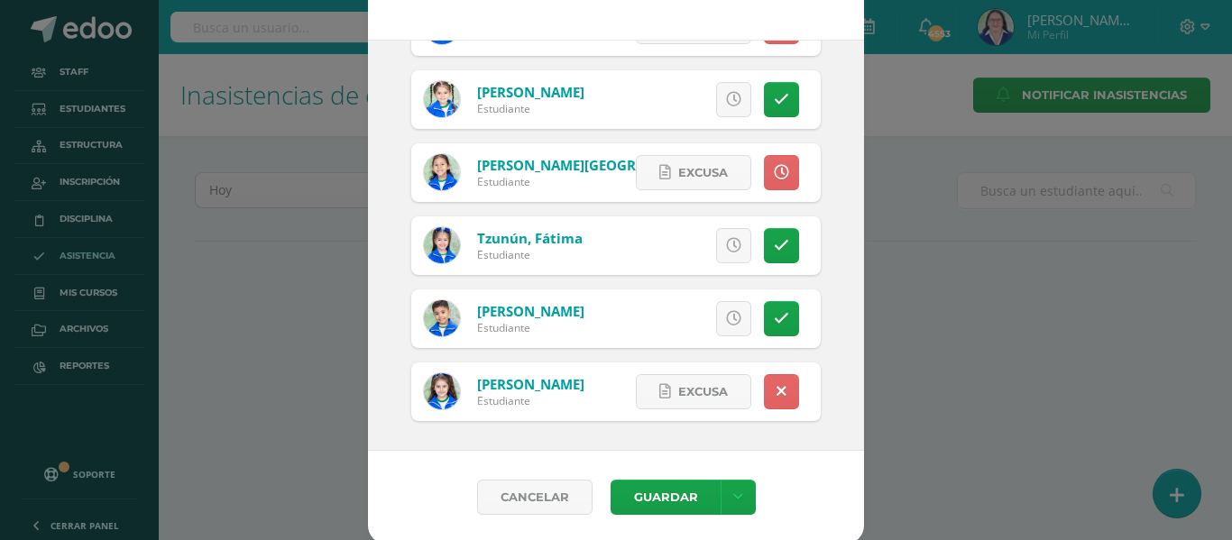
scroll to position [142, 0]
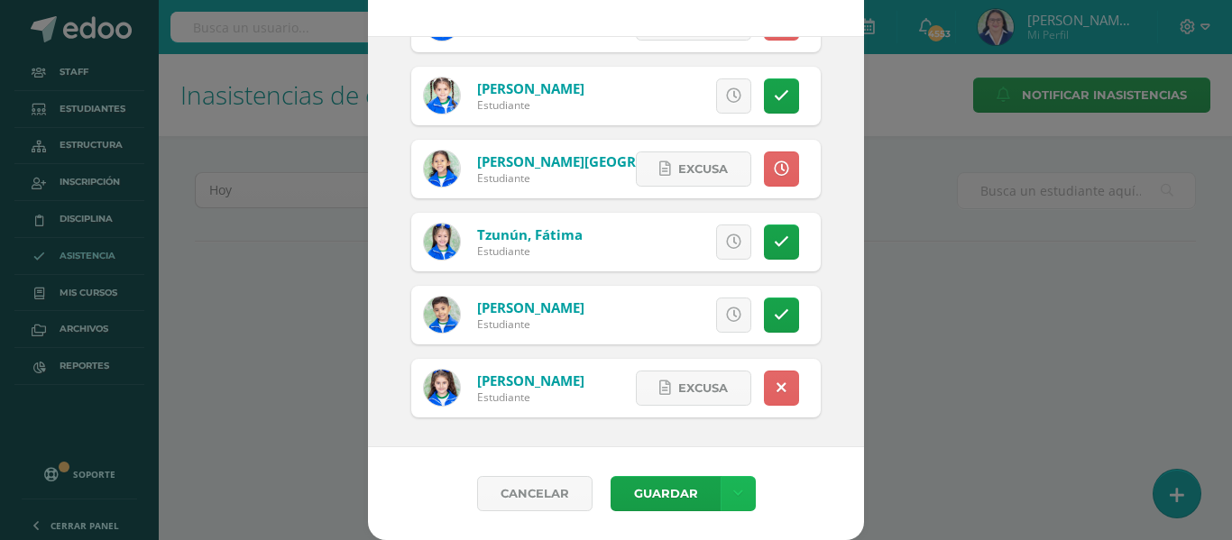
click at [733, 488] on icon at bounding box center [738, 493] width 10 height 15
click at [718, 421] on link "Guardar sin notificar inasistencias" at bounding box center [693, 425] width 198 height 43
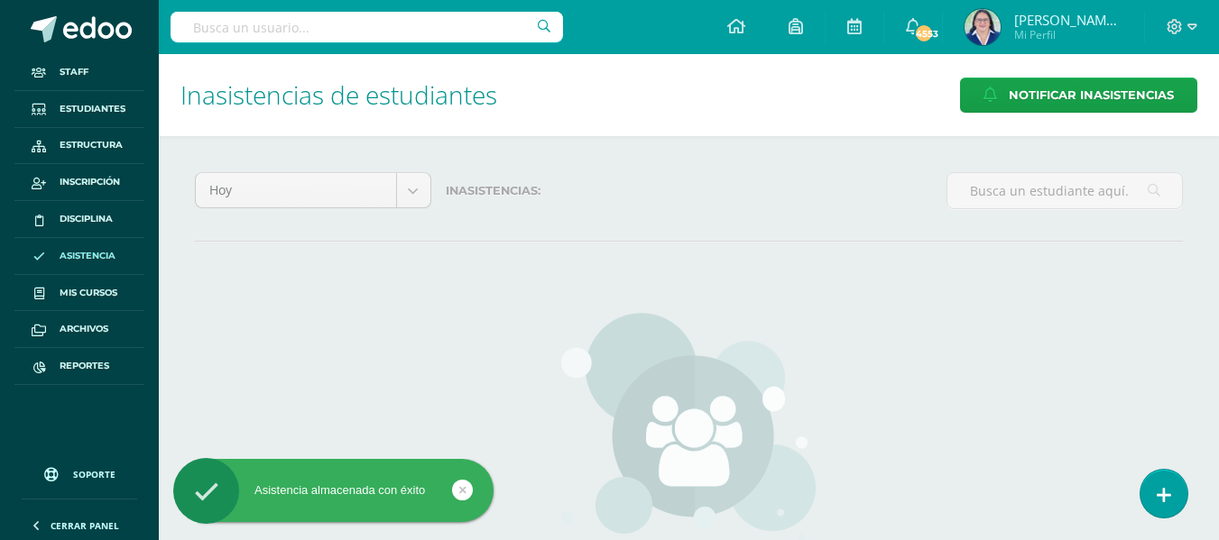
click at [1173, 499] on link at bounding box center [1163, 494] width 47 height 48
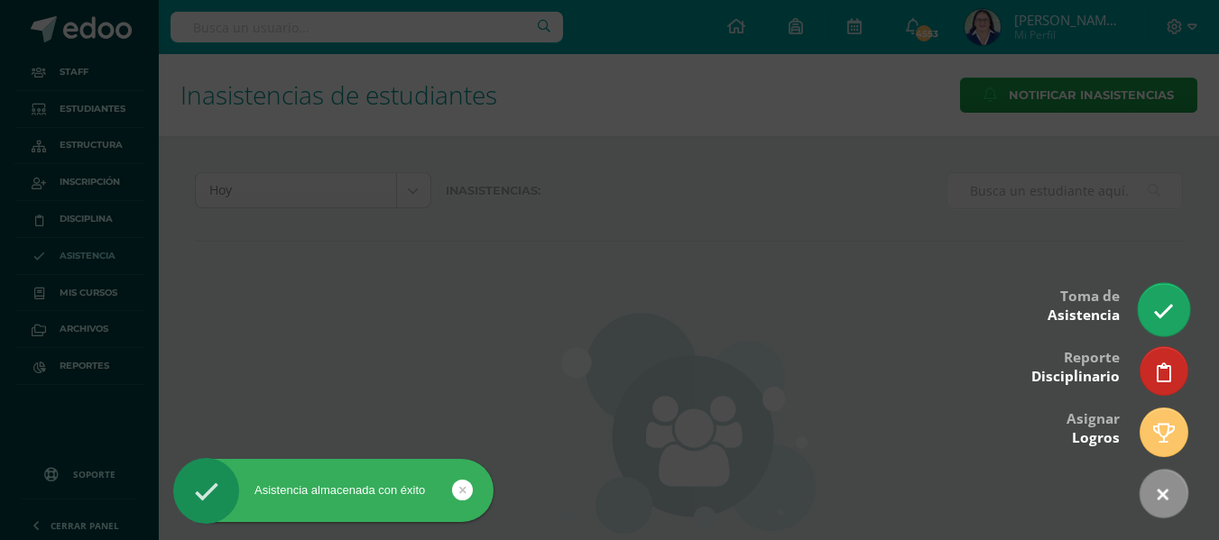
click at [1160, 285] on link at bounding box center [1162, 309] width 51 height 52
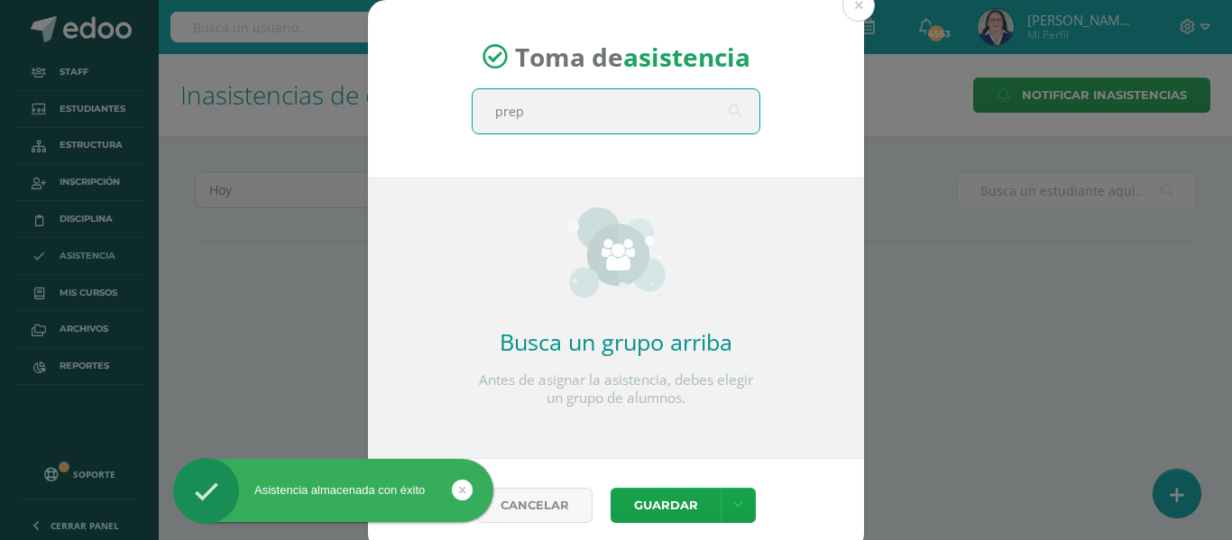
type input "prepa"
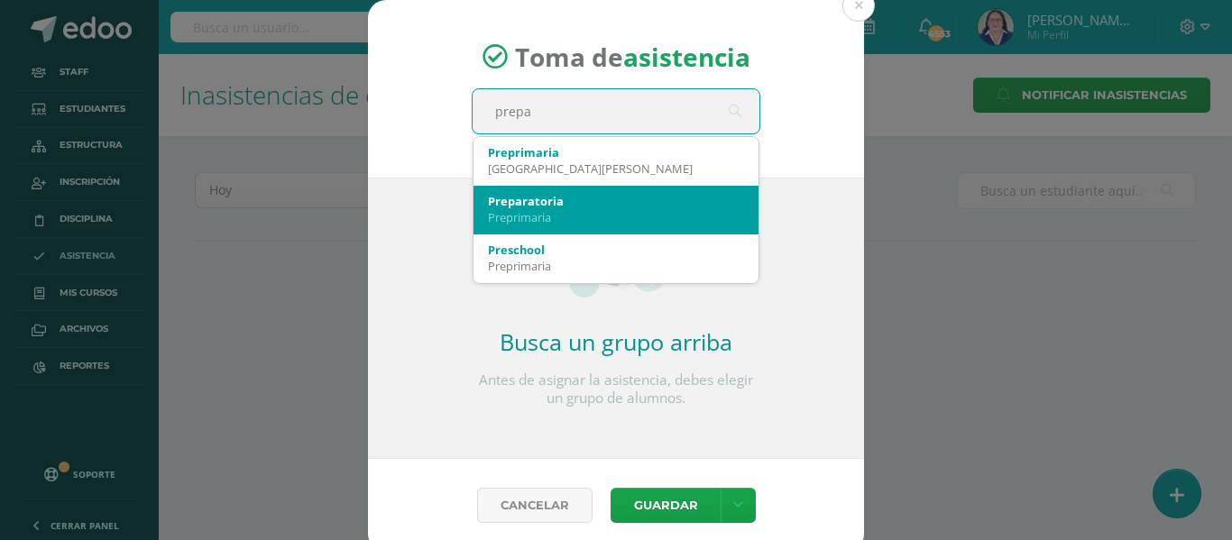
click at [569, 205] on div "Preparatoria" at bounding box center [616, 201] width 256 height 16
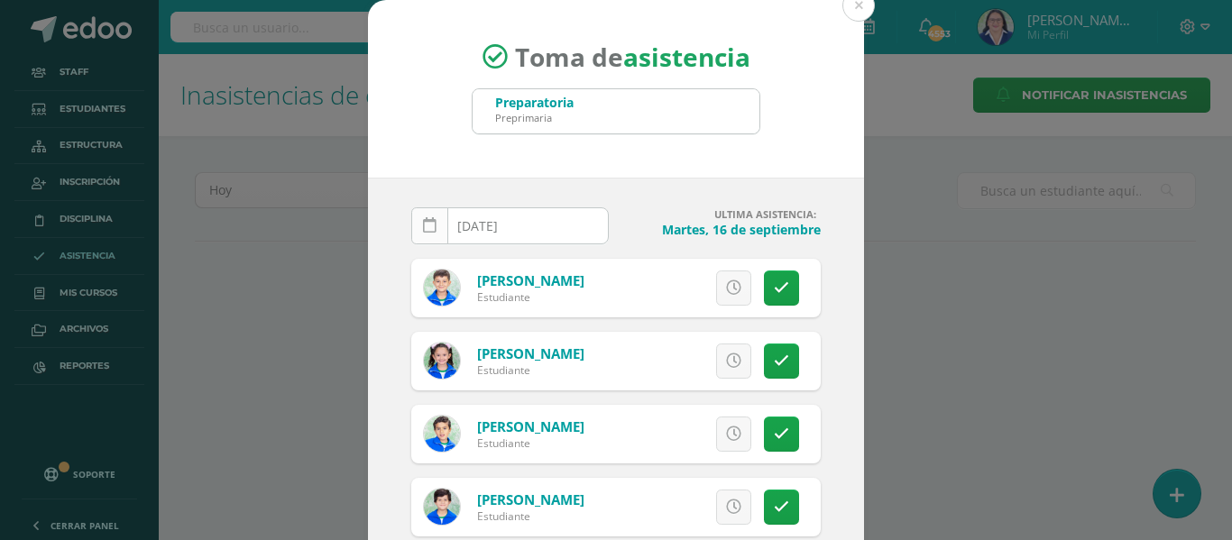
click at [428, 225] on icon at bounding box center [430, 225] width 14 height 15
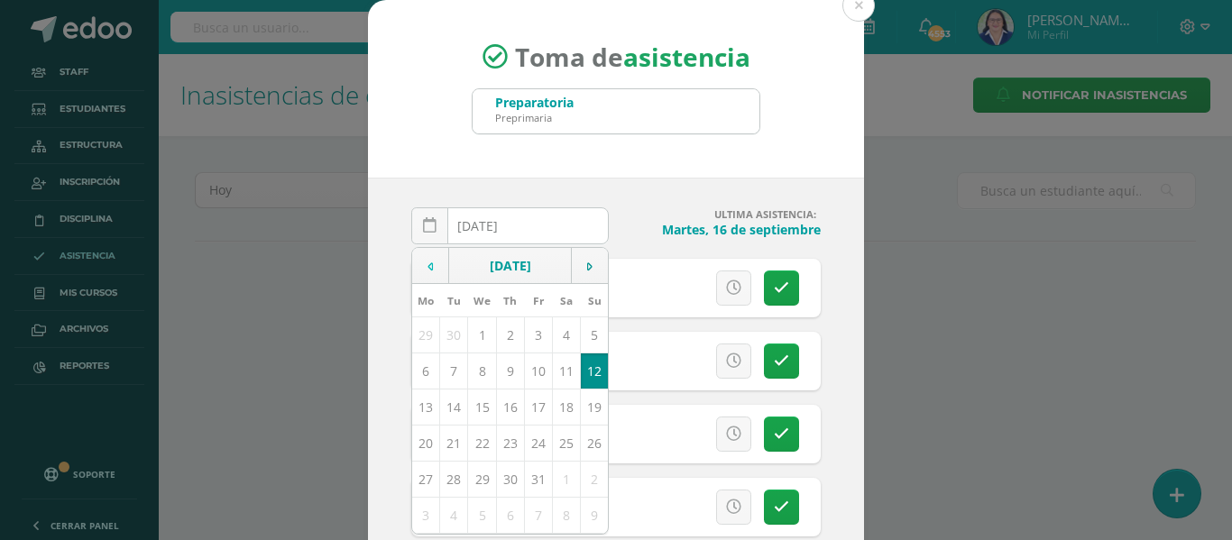
click at [428, 264] on icon at bounding box center [430, 267] width 5 height 13
click at [474, 403] on td "17" at bounding box center [482, 407] width 28 height 36
type input "[DATE]"
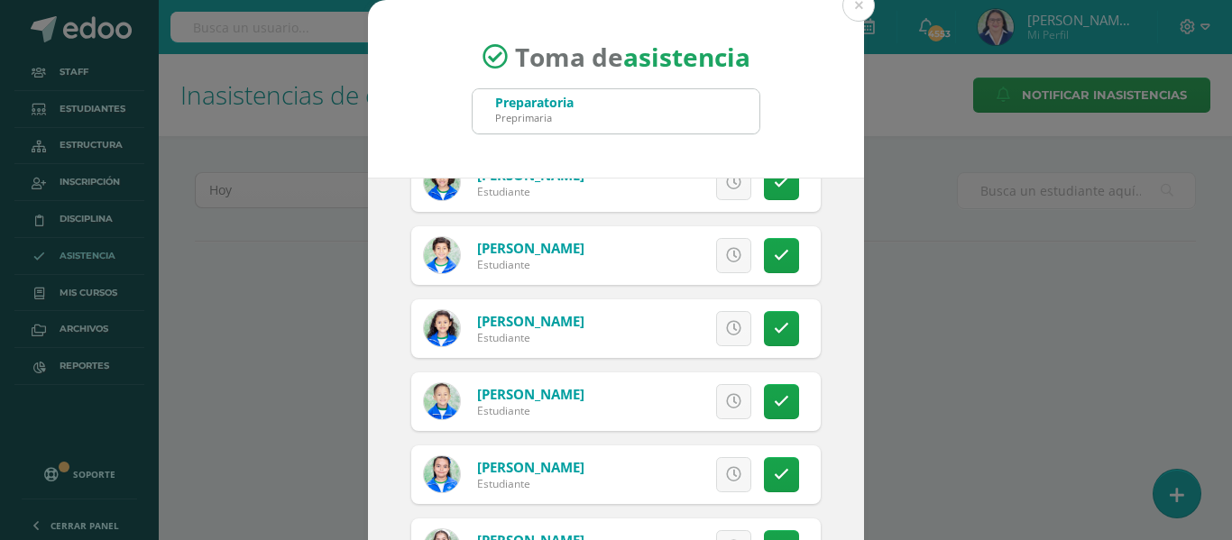
scroll to position [2315, 0]
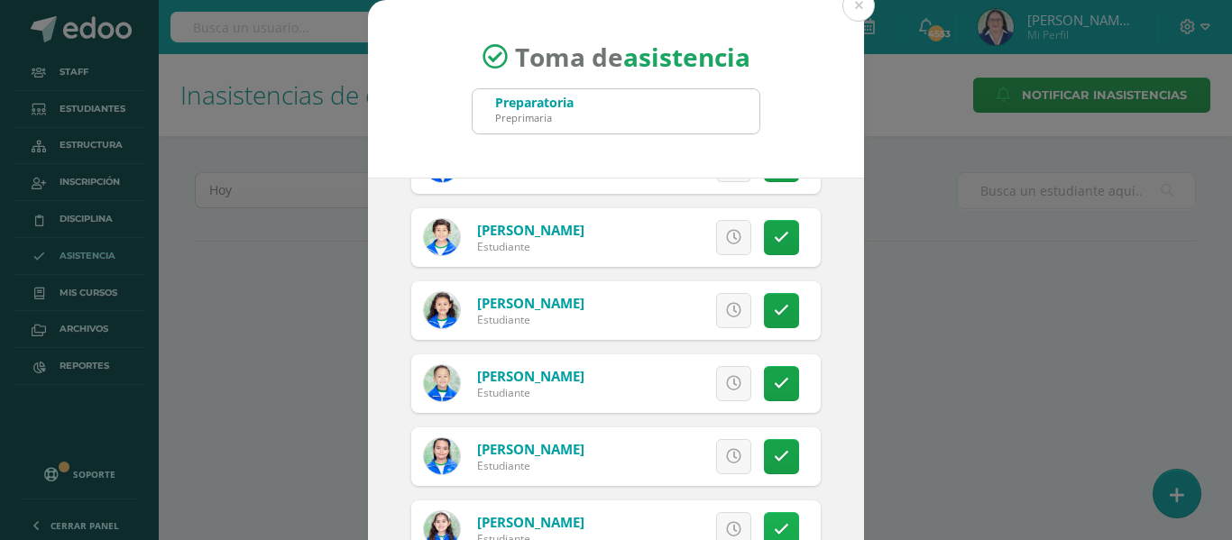
click at [774, 522] on icon at bounding box center [781, 529] width 15 height 15
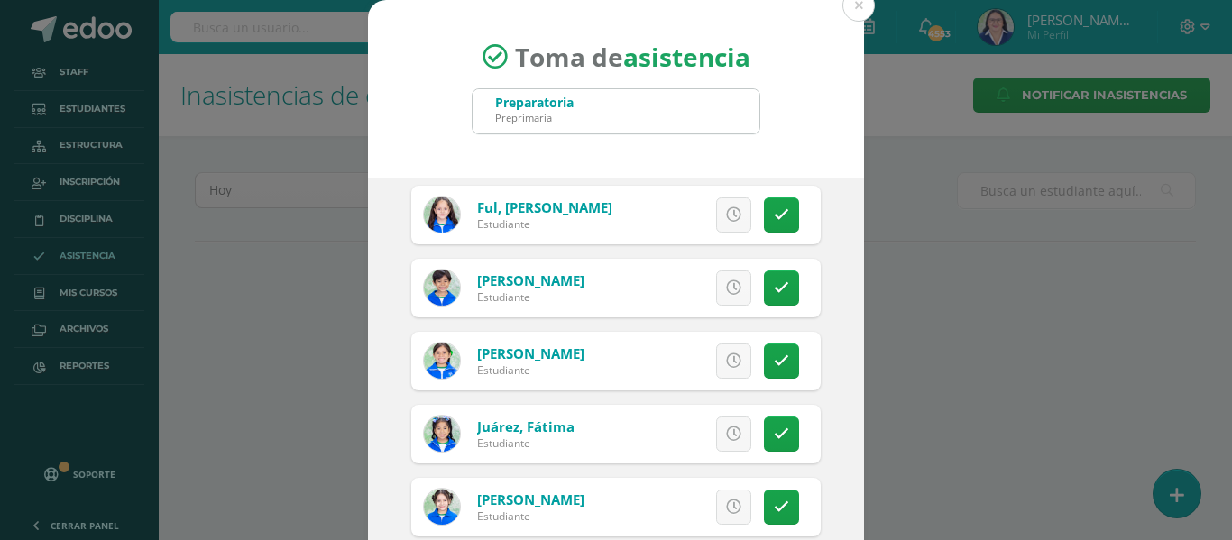
scroll to position [872, 0]
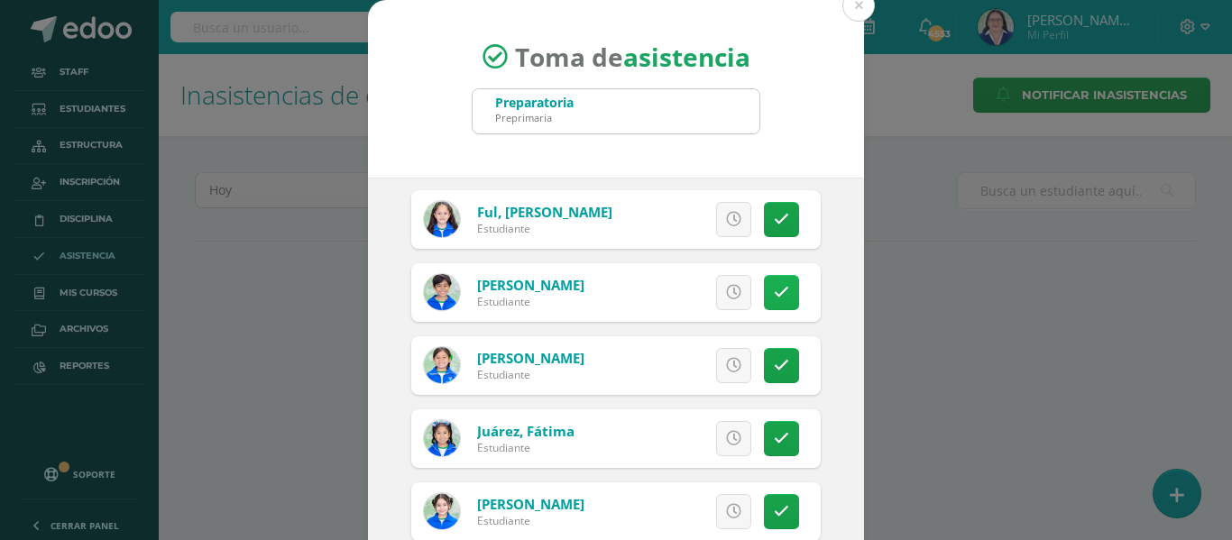
click at [768, 285] on link at bounding box center [781, 292] width 35 height 35
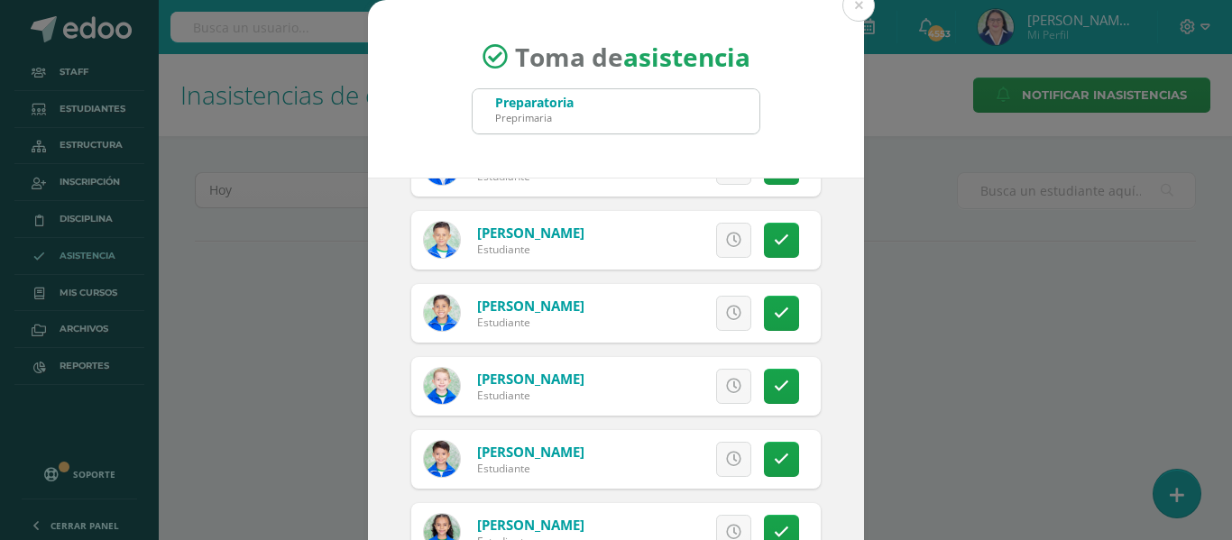
scroll to position [1684, 0]
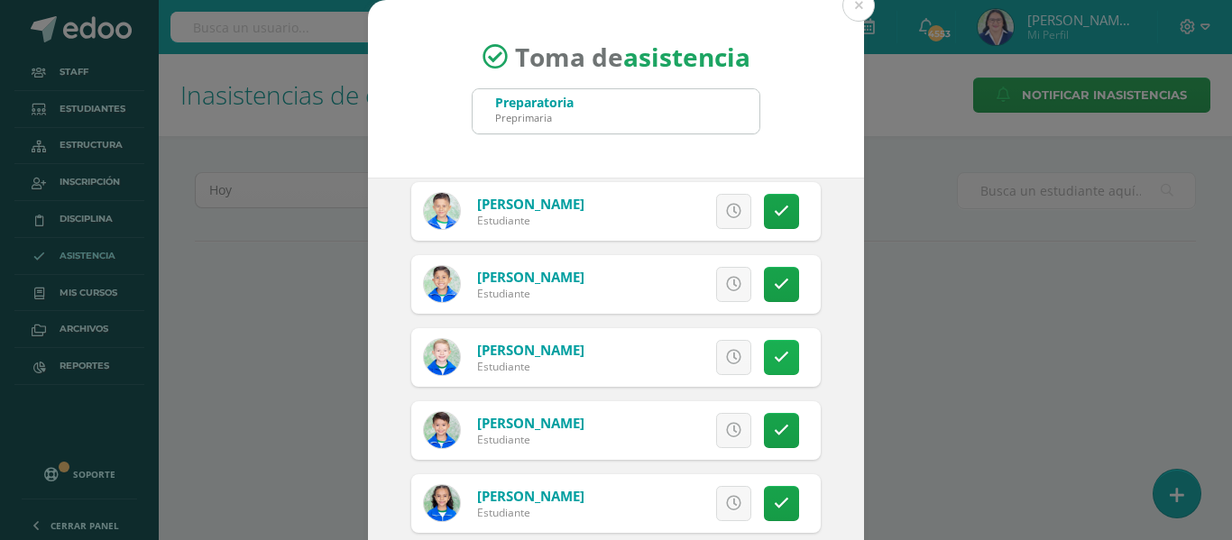
click at [774, 358] on icon at bounding box center [781, 357] width 15 height 15
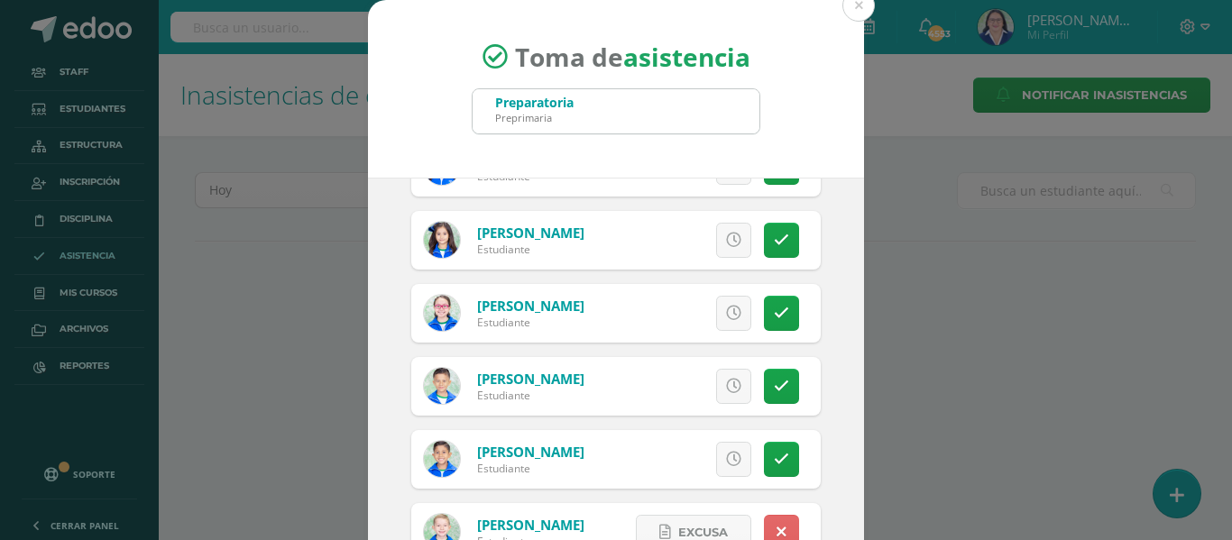
scroll to position [1323, 0]
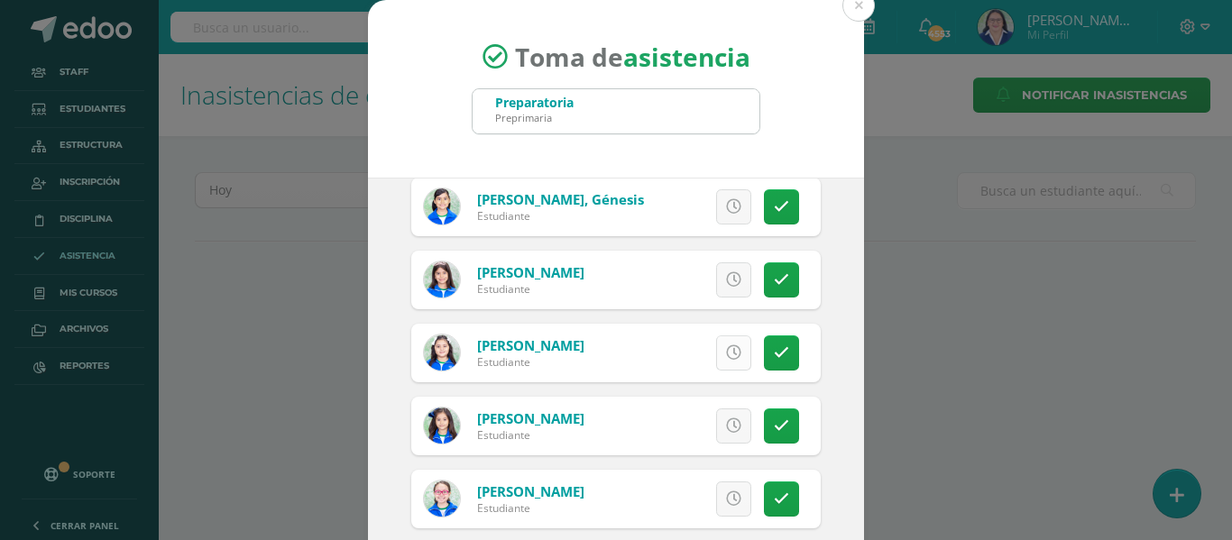
click at [726, 352] on icon at bounding box center [733, 352] width 15 height 15
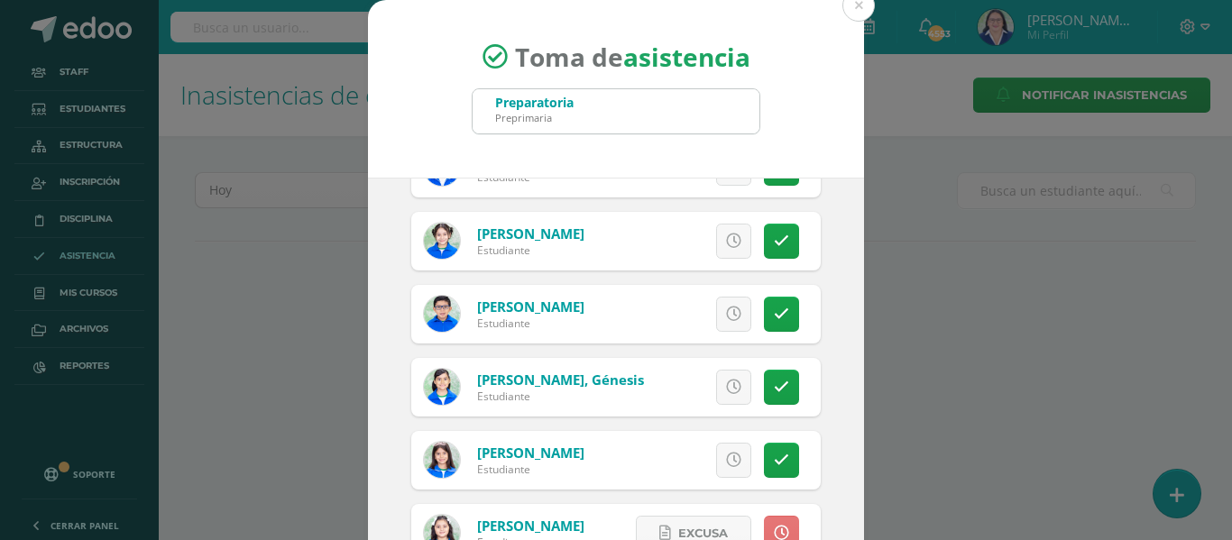
scroll to position [1233, 0]
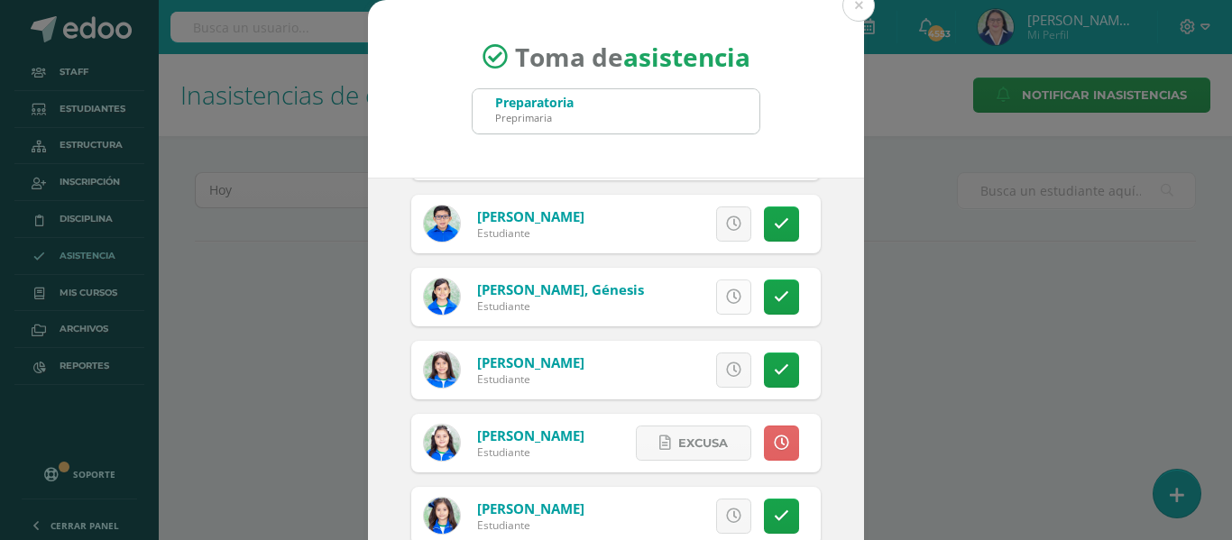
click at [726, 293] on icon at bounding box center [733, 297] width 15 height 15
click at [726, 368] on icon at bounding box center [733, 370] width 15 height 15
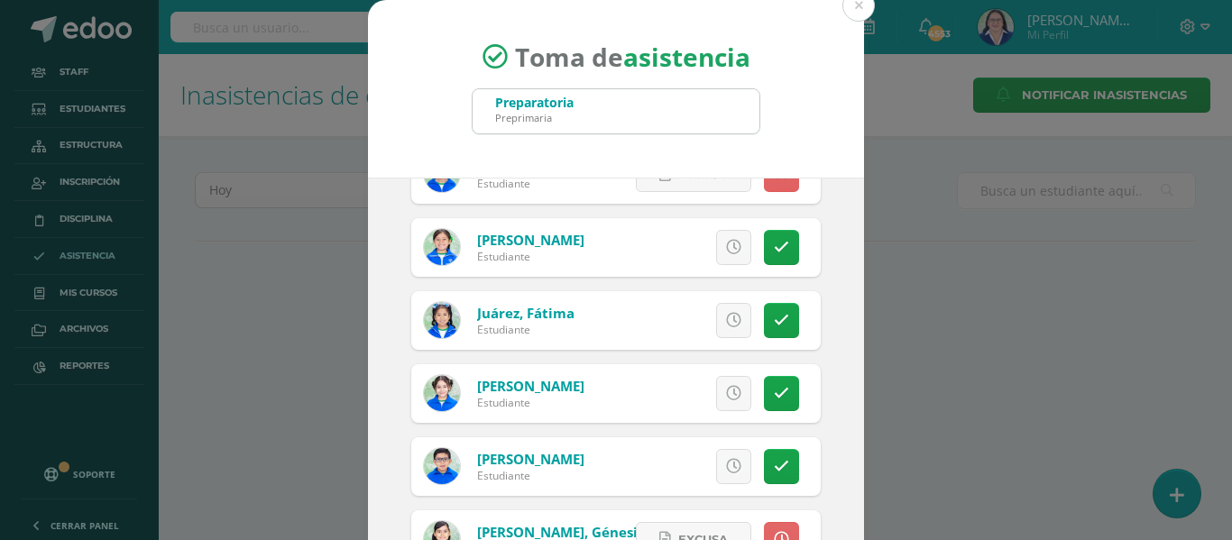
scroll to position [962, 0]
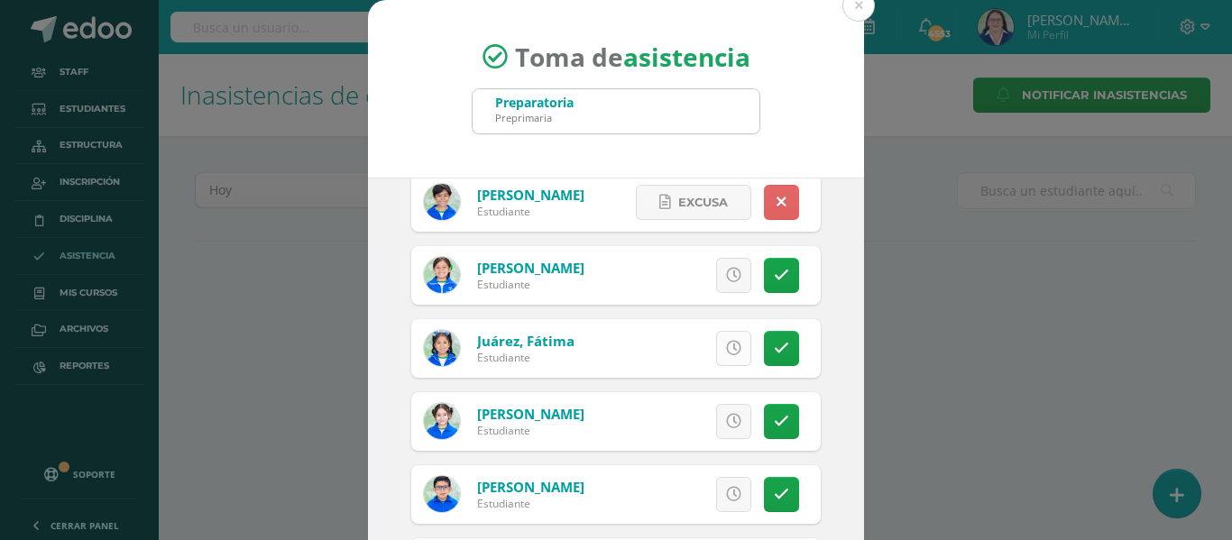
click at [726, 350] on icon at bounding box center [733, 348] width 15 height 15
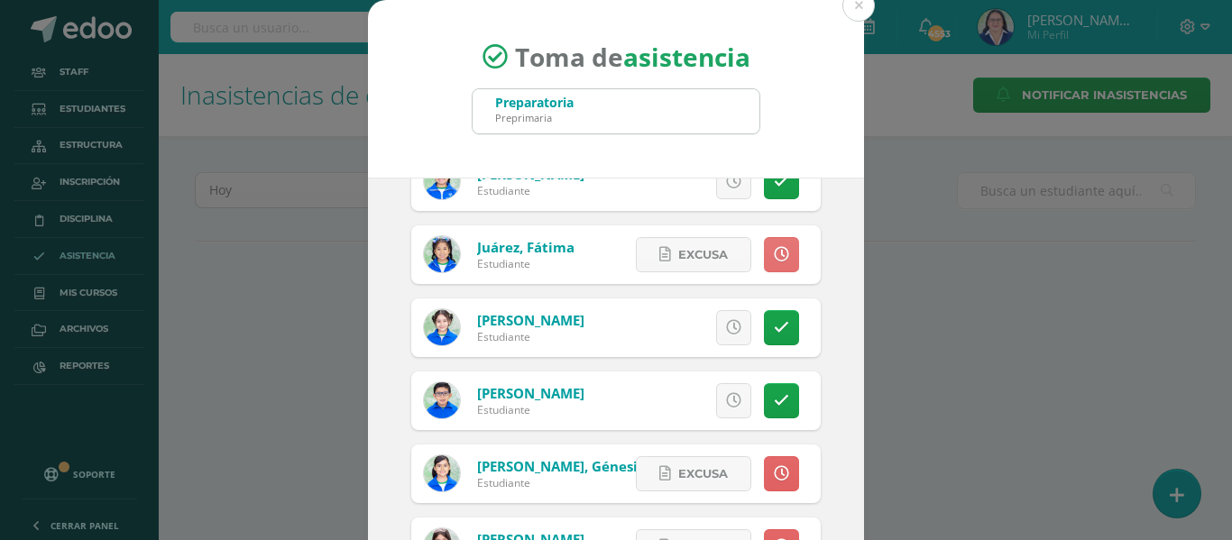
scroll to position [1143, 0]
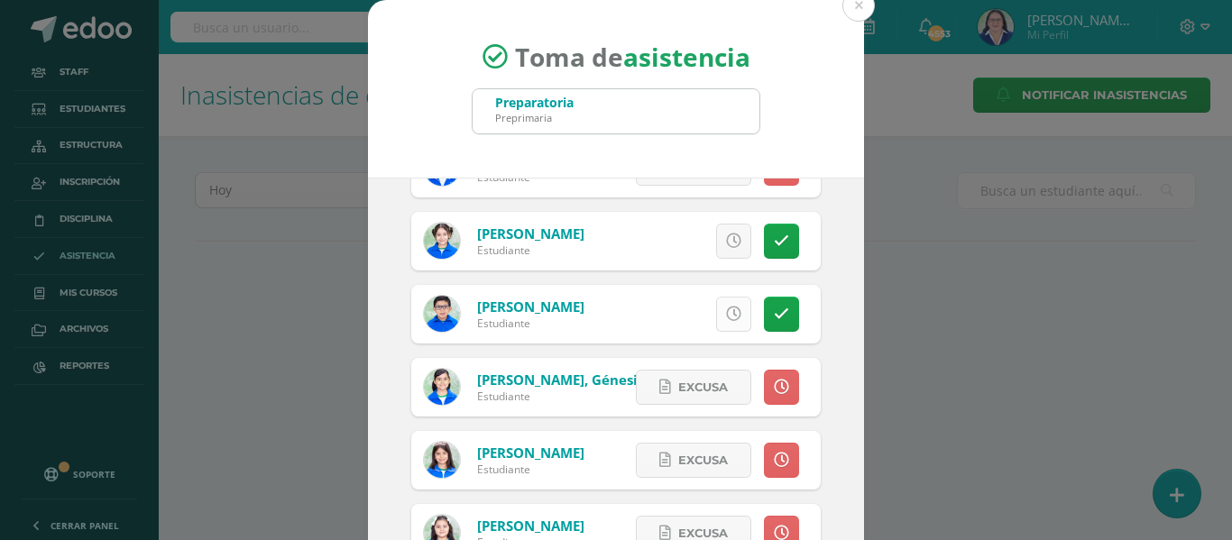
click at [726, 316] on icon at bounding box center [733, 314] width 15 height 15
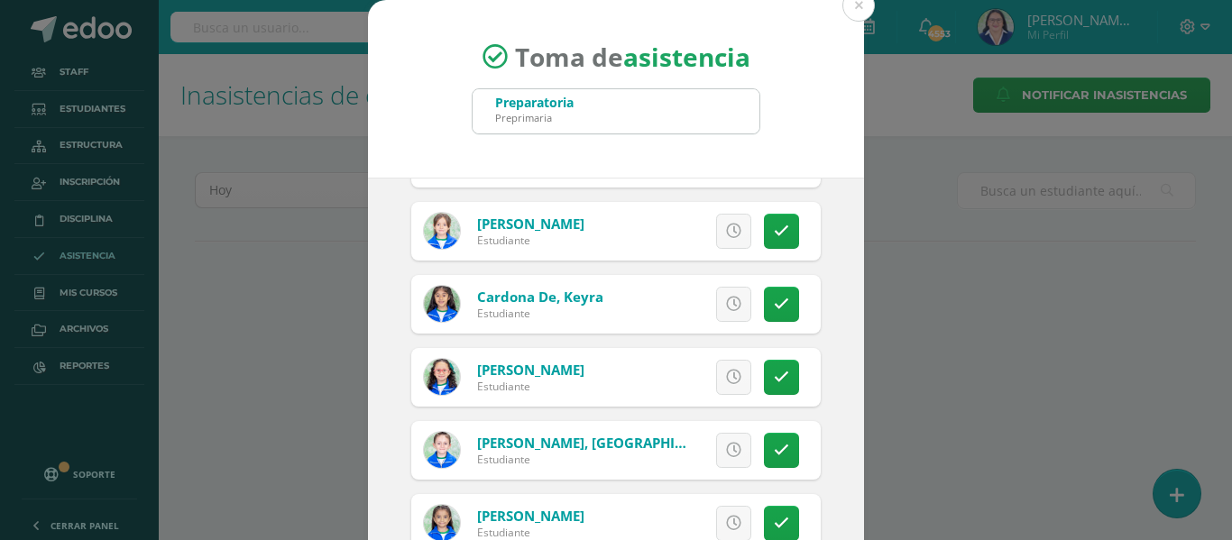
scroll to position [421, 0]
click at [774, 302] on icon at bounding box center [781, 305] width 15 height 15
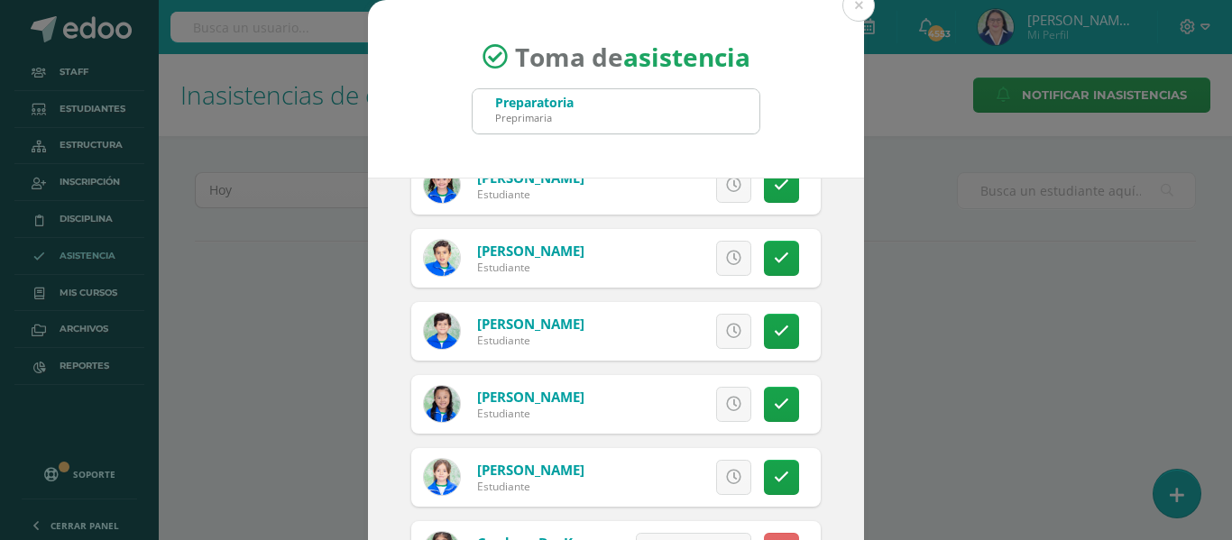
scroll to position [151, 0]
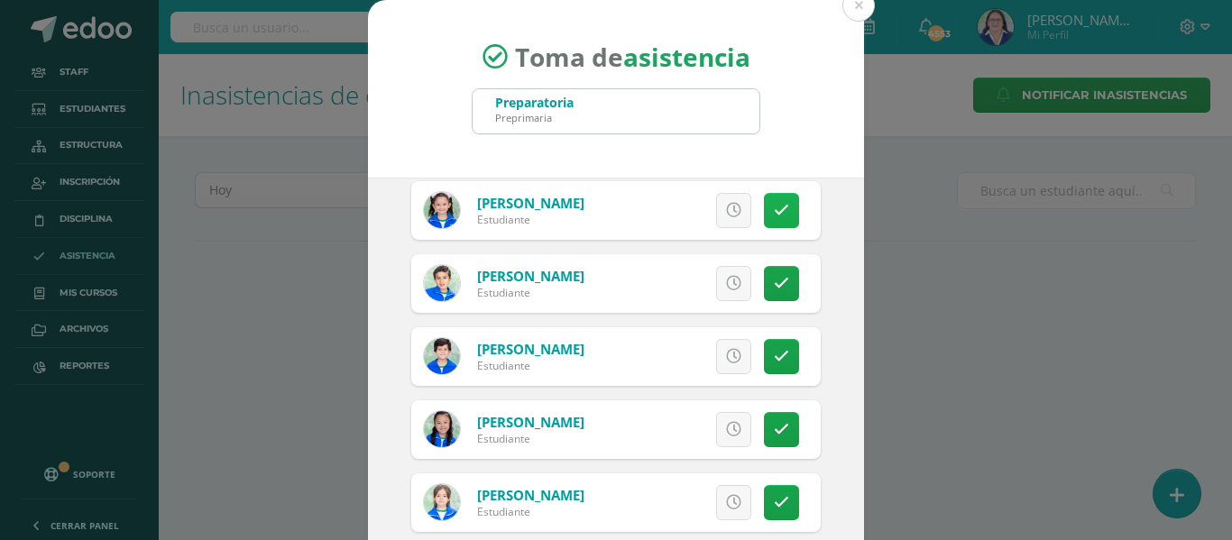
click at [764, 201] on link at bounding box center [781, 210] width 35 height 35
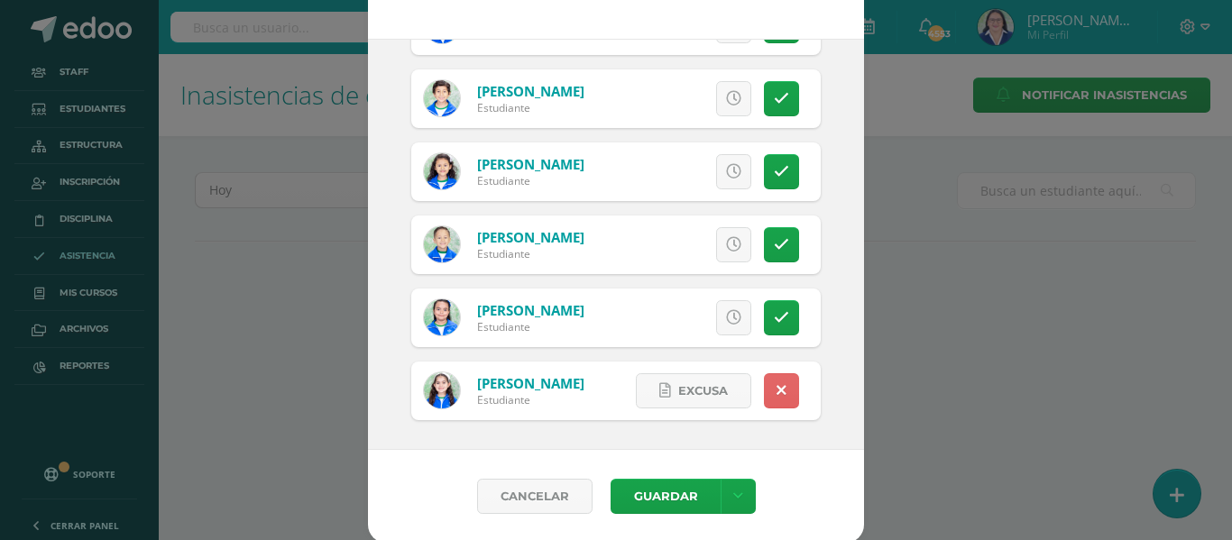
scroll to position [142, 0]
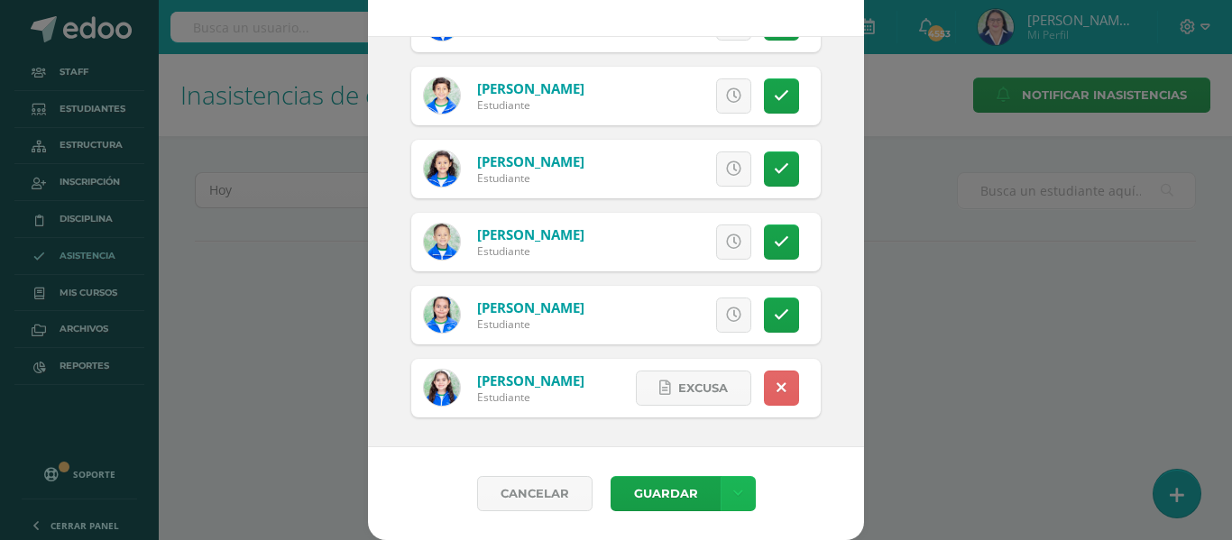
click at [724, 488] on link at bounding box center [738, 493] width 35 height 35
click at [720, 414] on link "Guardar sin notificar inasistencias" at bounding box center [693, 425] width 198 height 43
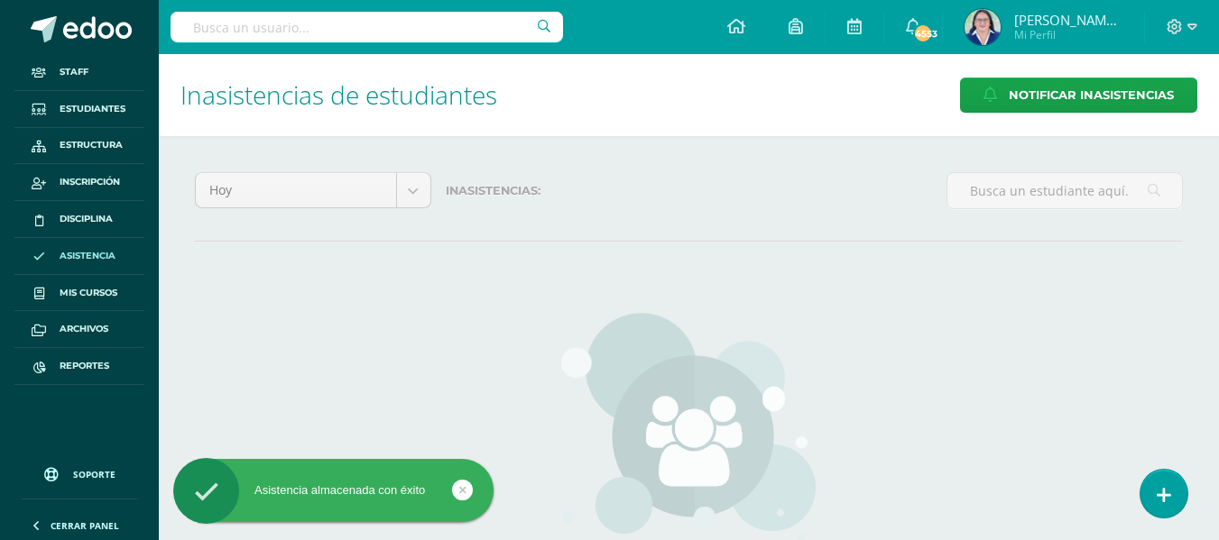
click at [1179, 479] on link at bounding box center [1163, 494] width 47 height 48
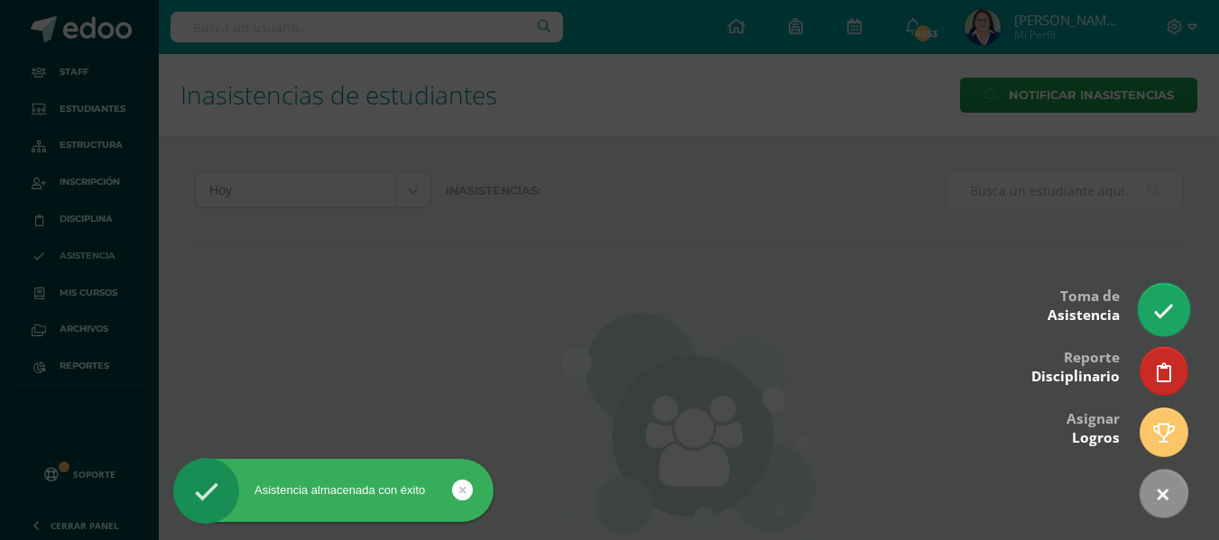
click at [1163, 295] on link at bounding box center [1162, 309] width 51 height 52
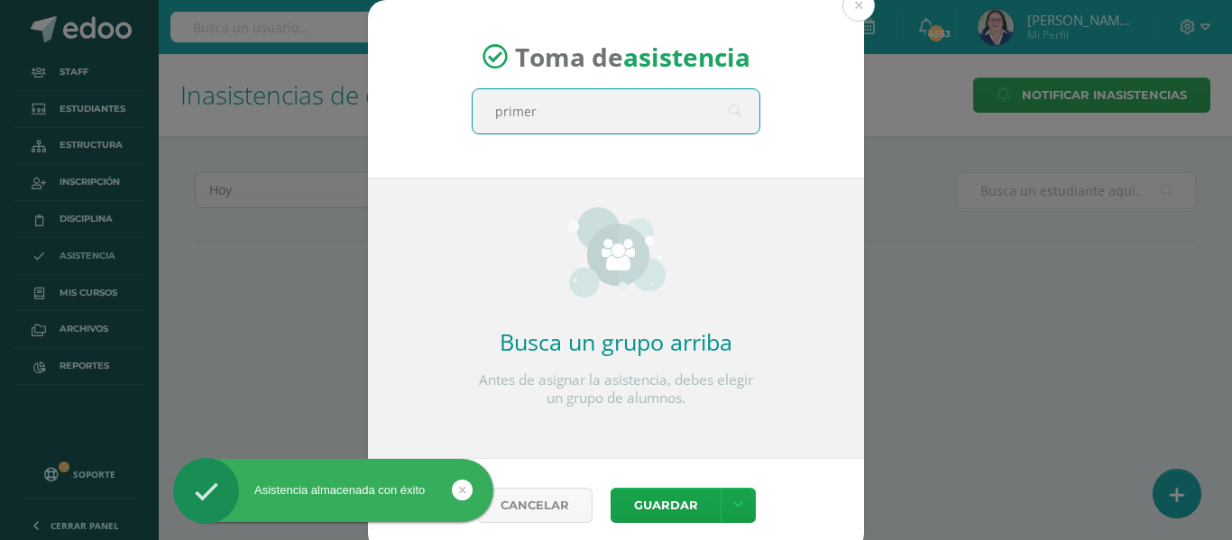
type input "primero"
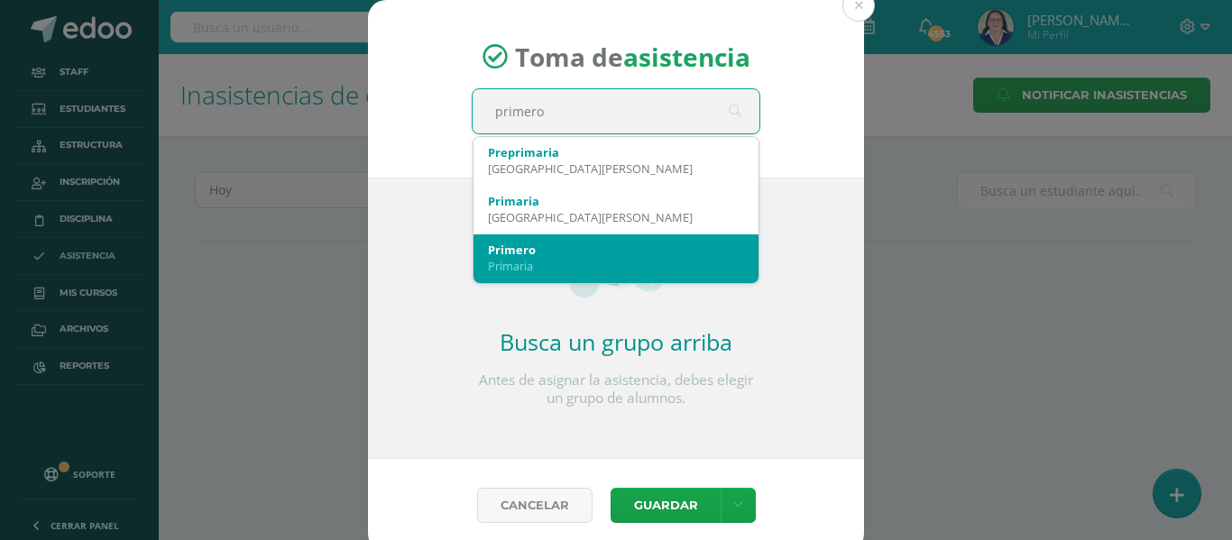
click at [615, 255] on div "Primero" at bounding box center [616, 250] width 256 height 16
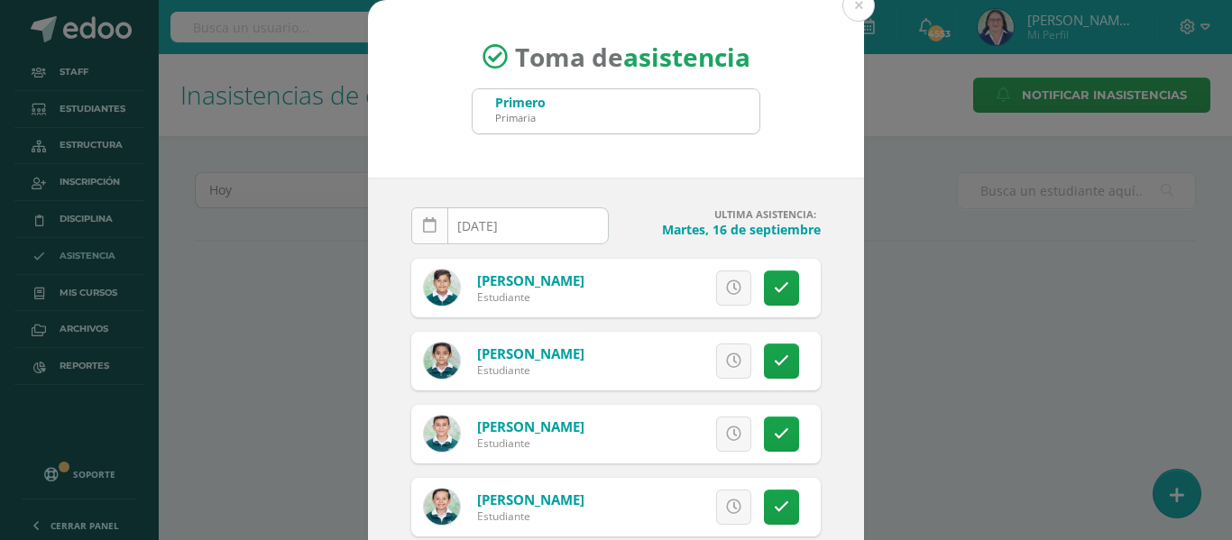
click at [426, 216] on link at bounding box center [429, 225] width 37 height 37
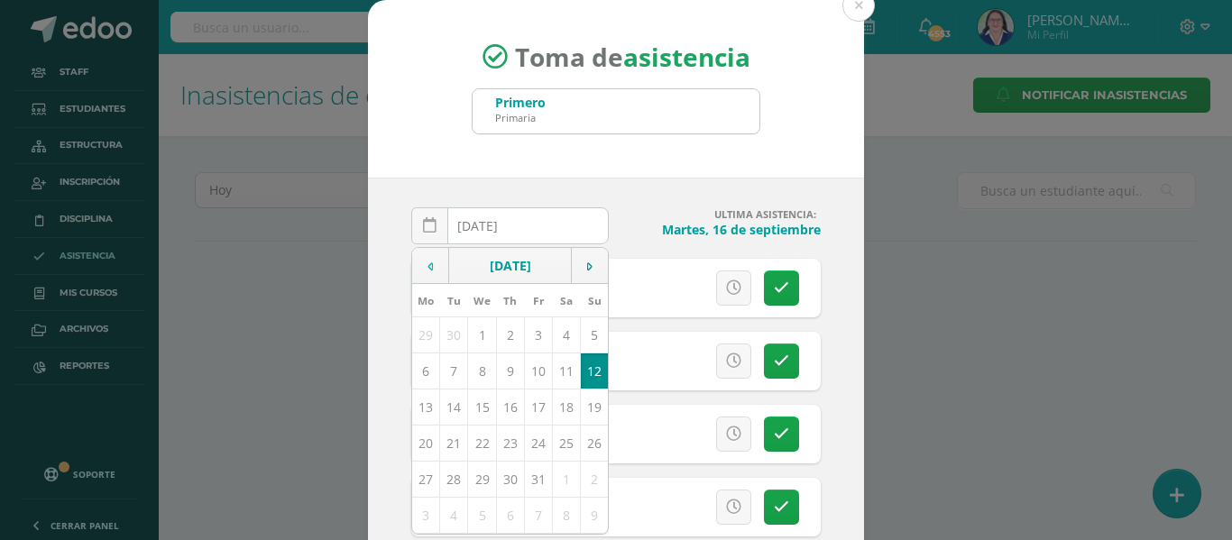
click at [428, 259] on td at bounding box center [430, 266] width 37 height 36
click at [483, 410] on td "17" at bounding box center [482, 407] width 28 height 36
type input "[DATE]"
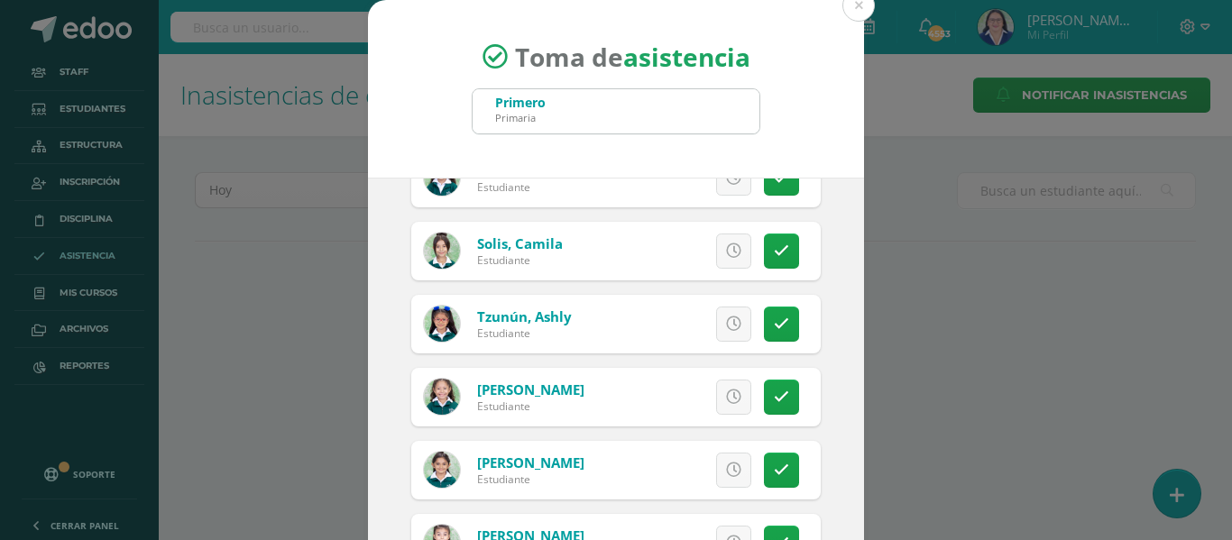
scroll to position [3428, 0]
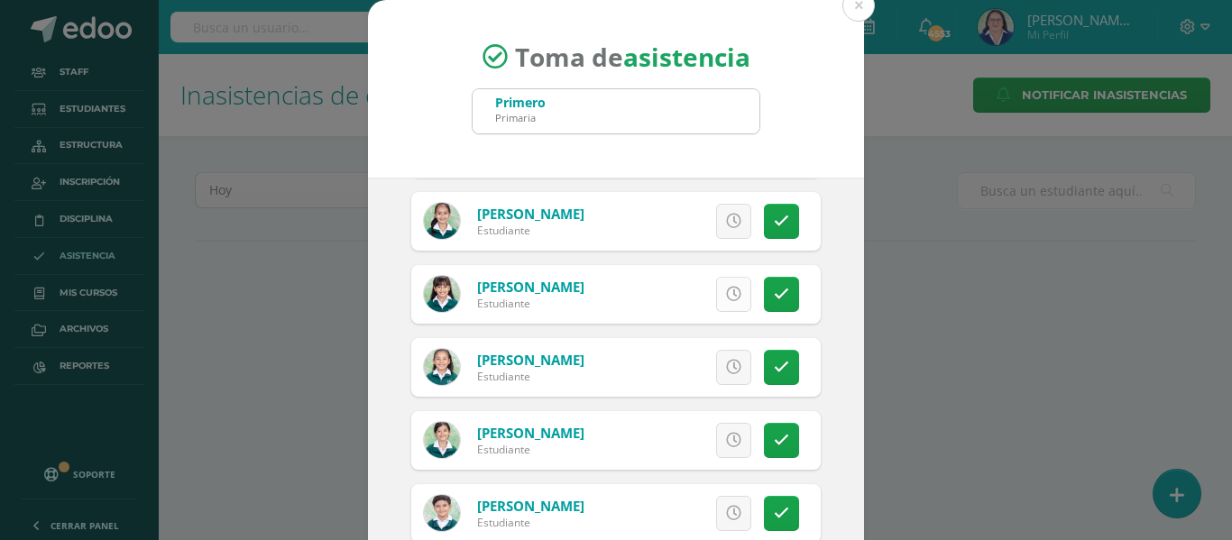
click at [726, 290] on icon at bounding box center [733, 294] width 15 height 15
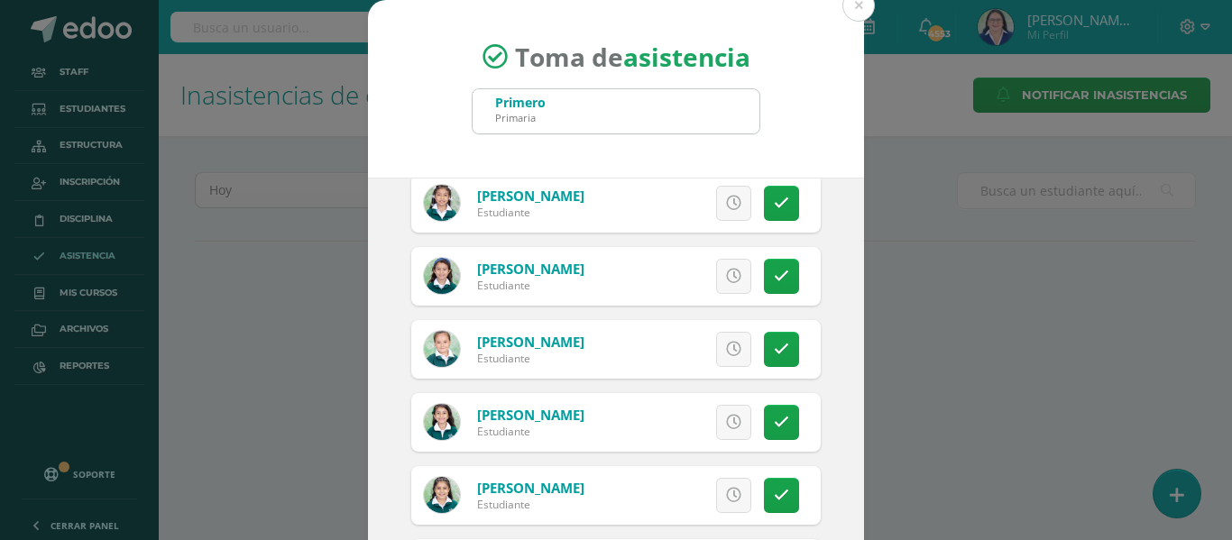
scroll to position [1894, 0]
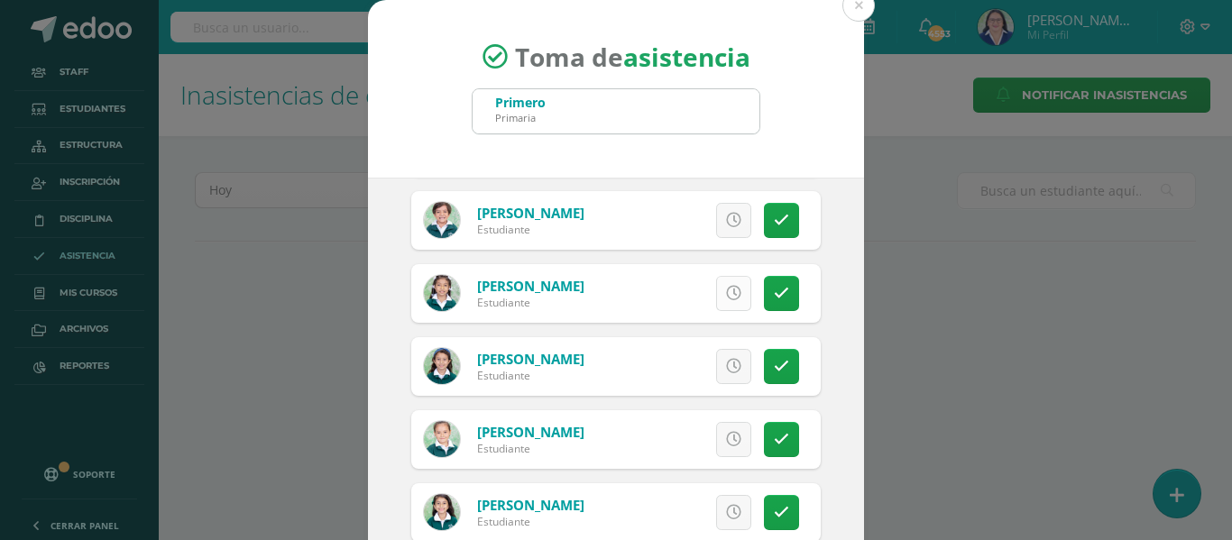
click at [721, 291] on link at bounding box center [733, 293] width 35 height 35
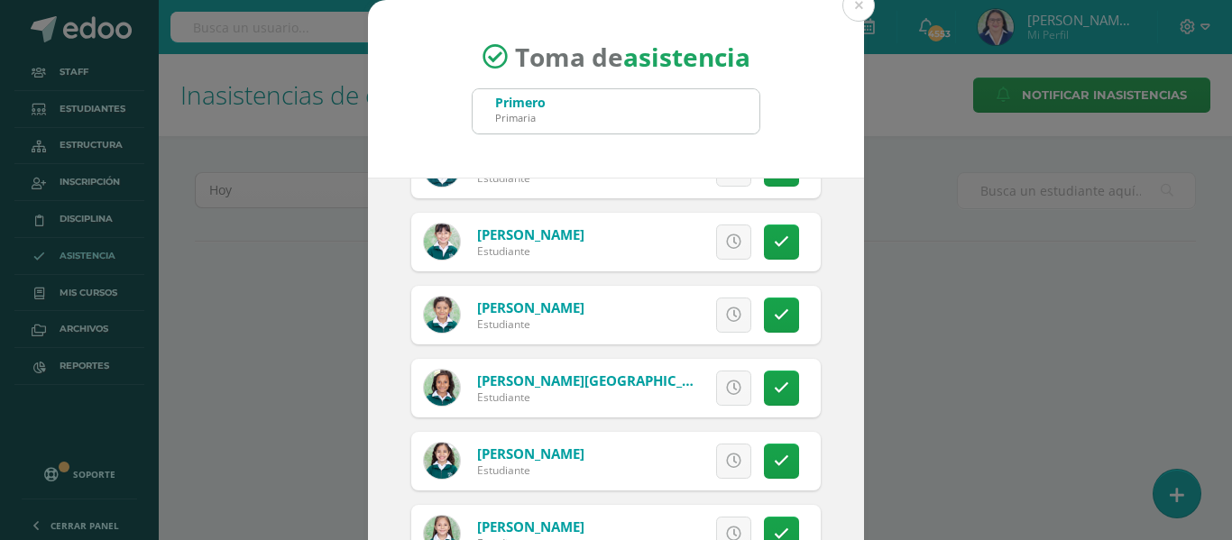
scroll to position [992, 0]
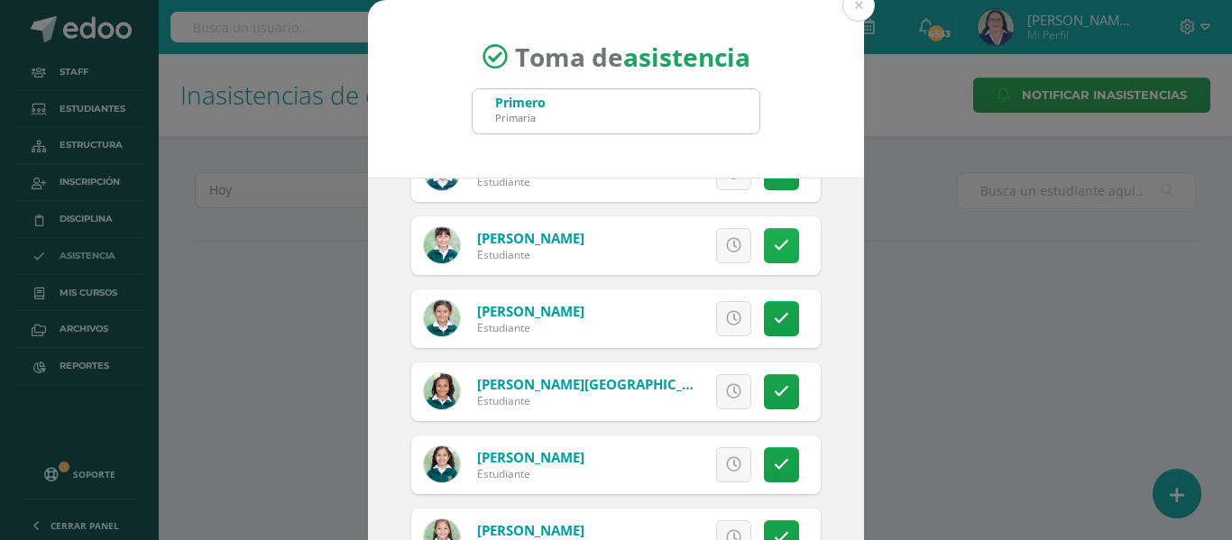
click at [774, 243] on icon at bounding box center [781, 245] width 15 height 15
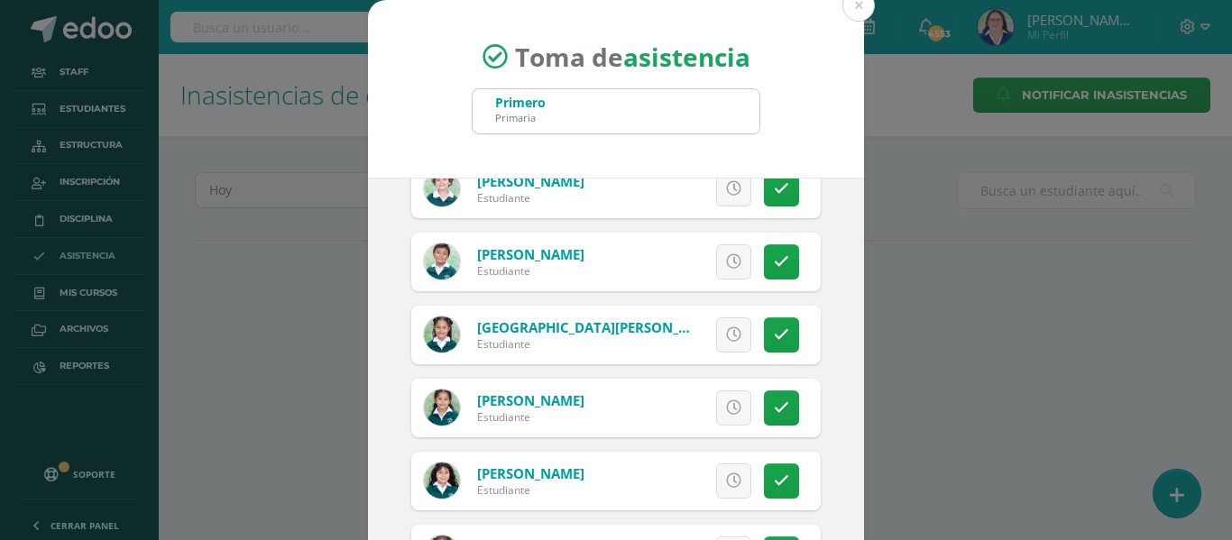
scroll to position [451, 0]
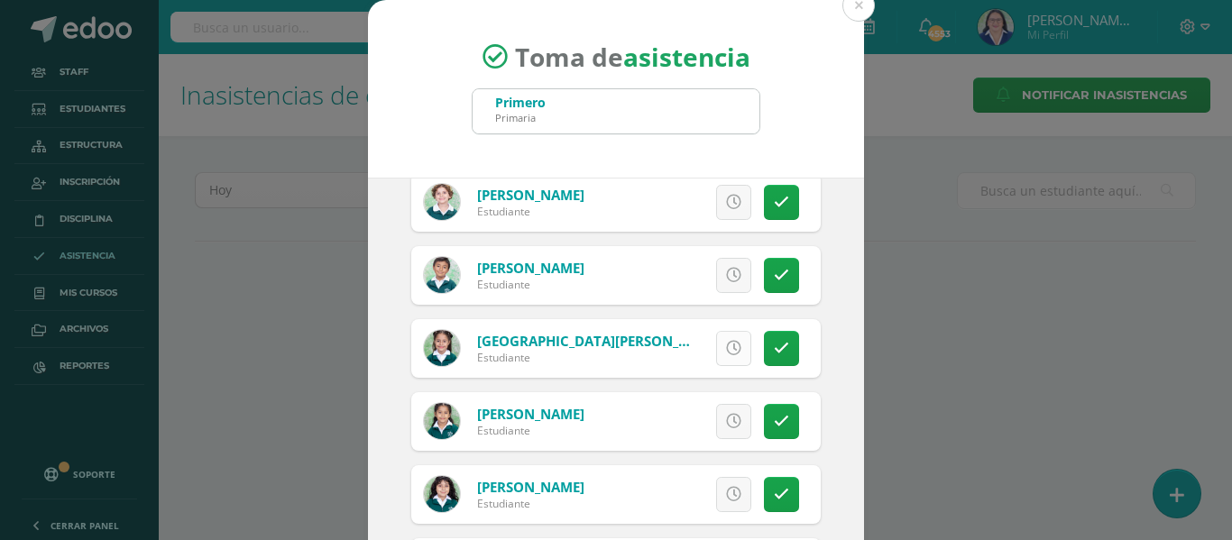
click at [726, 344] on icon at bounding box center [733, 348] width 15 height 15
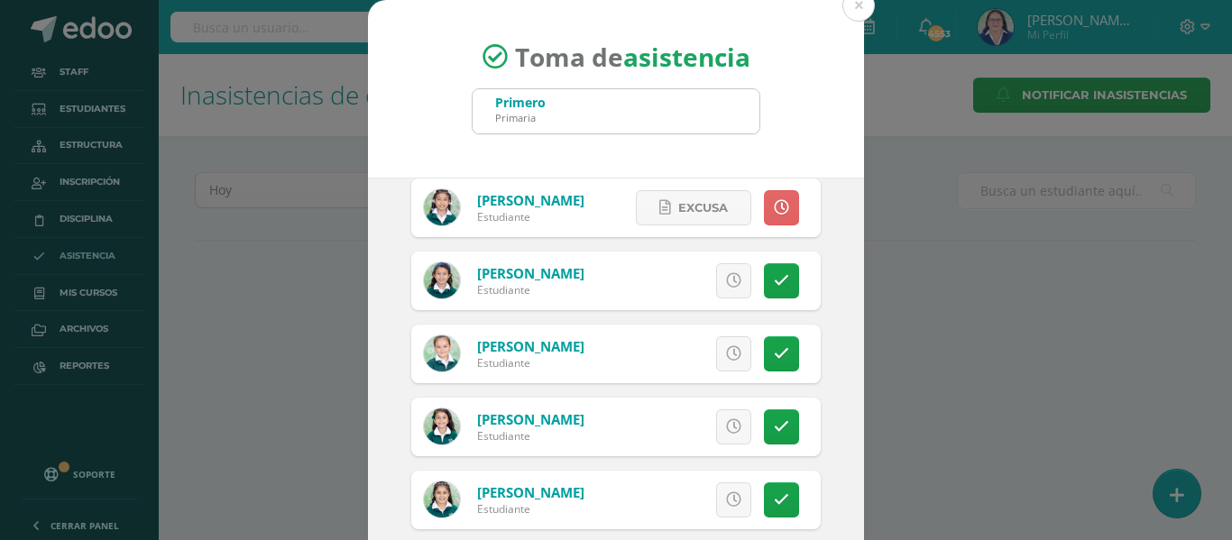
scroll to position [1984, 0]
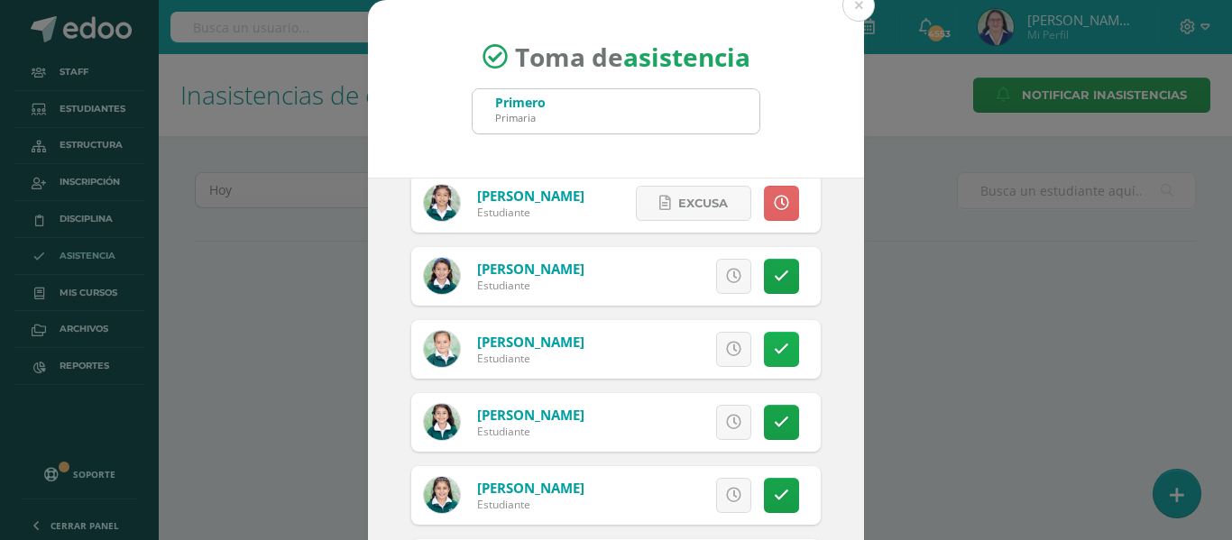
click at [764, 337] on link at bounding box center [781, 349] width 35 height 35
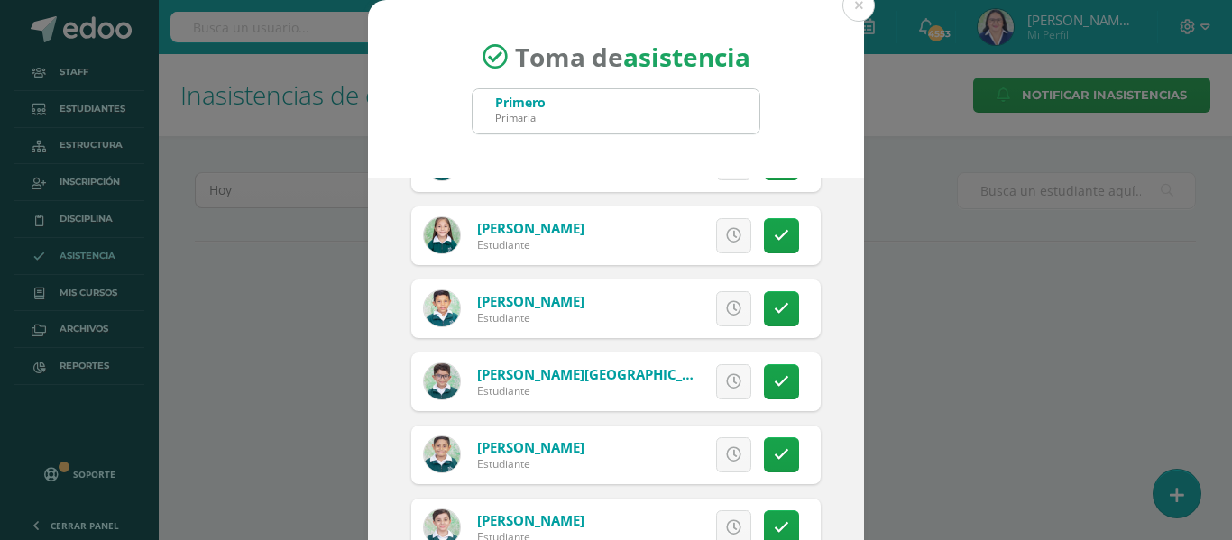
scroll to position [1263, 0]
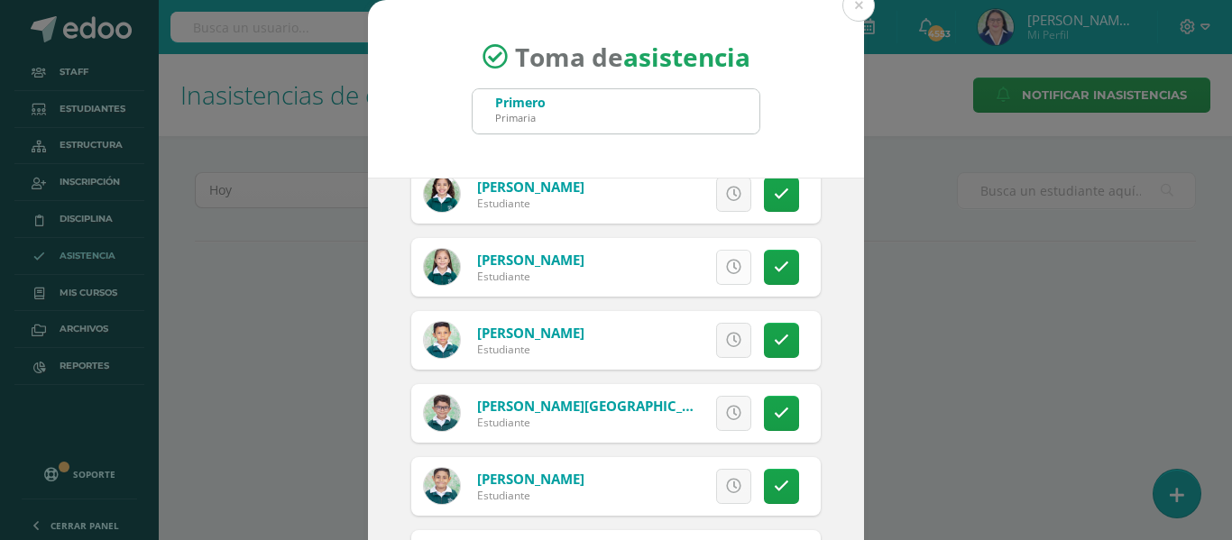
click at [726, 264] on icon at bounding box center [733, 267] width 15 height 15
click at [772, 194] on link at bounding box center [781, 194] width 35 height 35
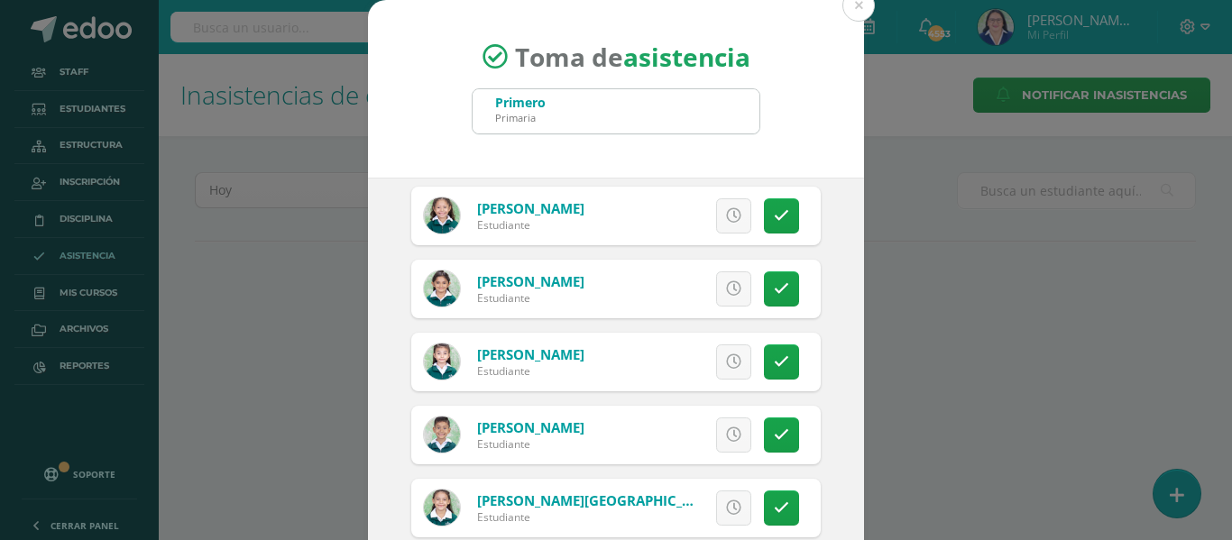
scroll to position [3067, 0]
click at [726, 359] on icon at bounding box center [733, 362] width 15 height 15
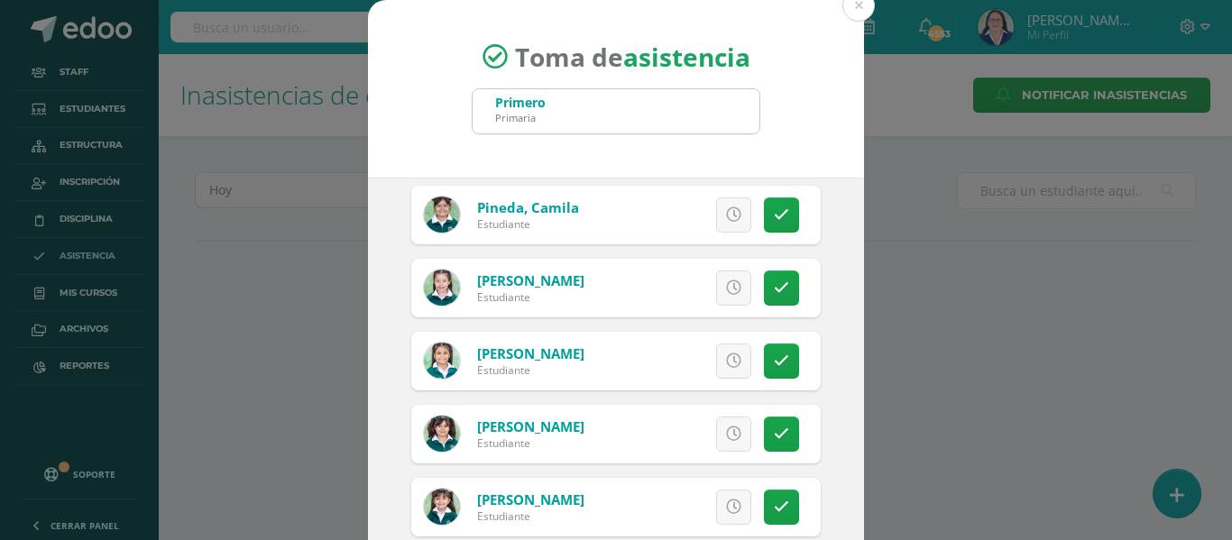
scroll to position [2526, 0]
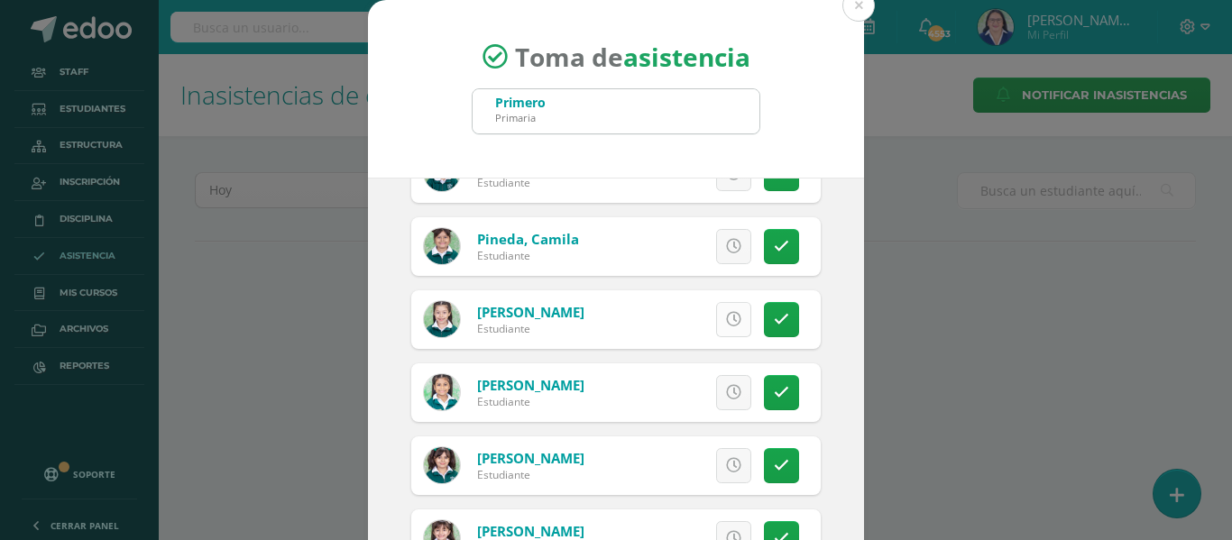
click at [726, 319] on icon at bounding box center [733, 319] width 15 height 15
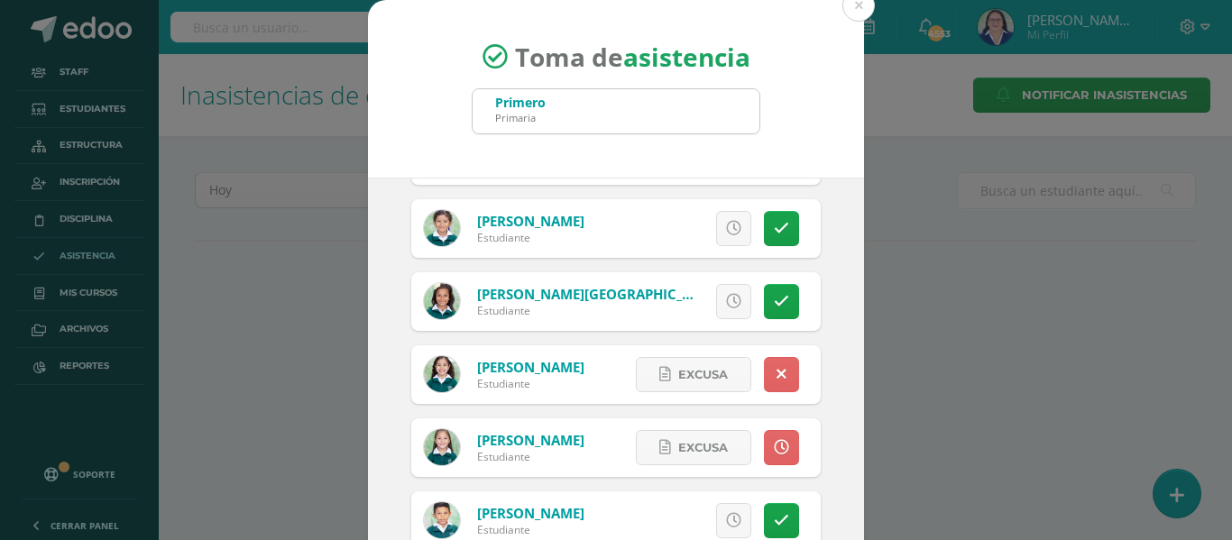
scroll to position [992, 0]
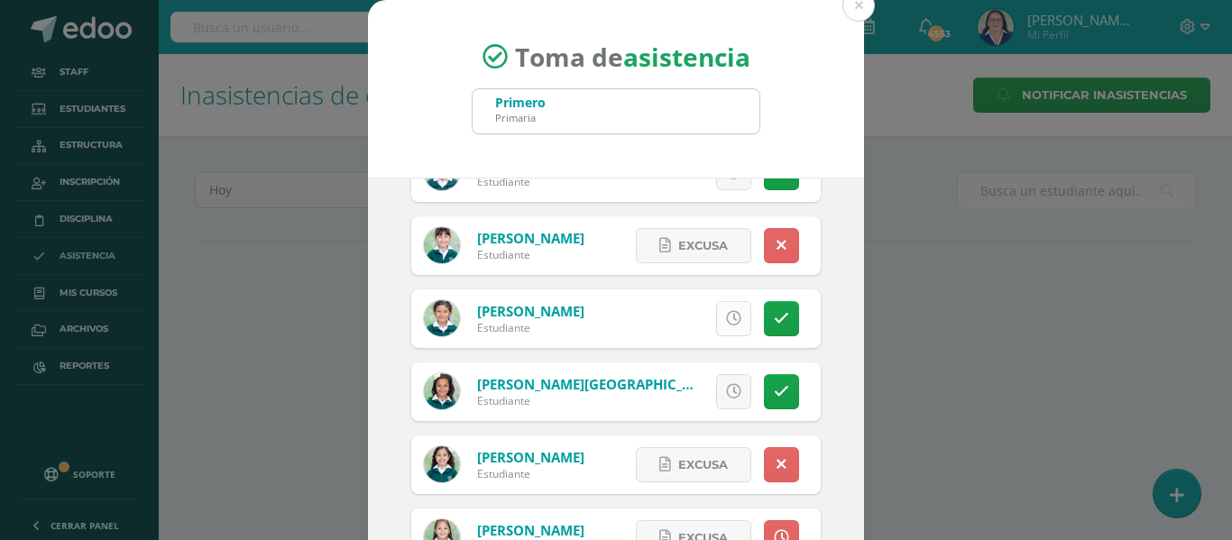
click at [726, 318] on icon at bounding box center [733, 318] width 15 height 15
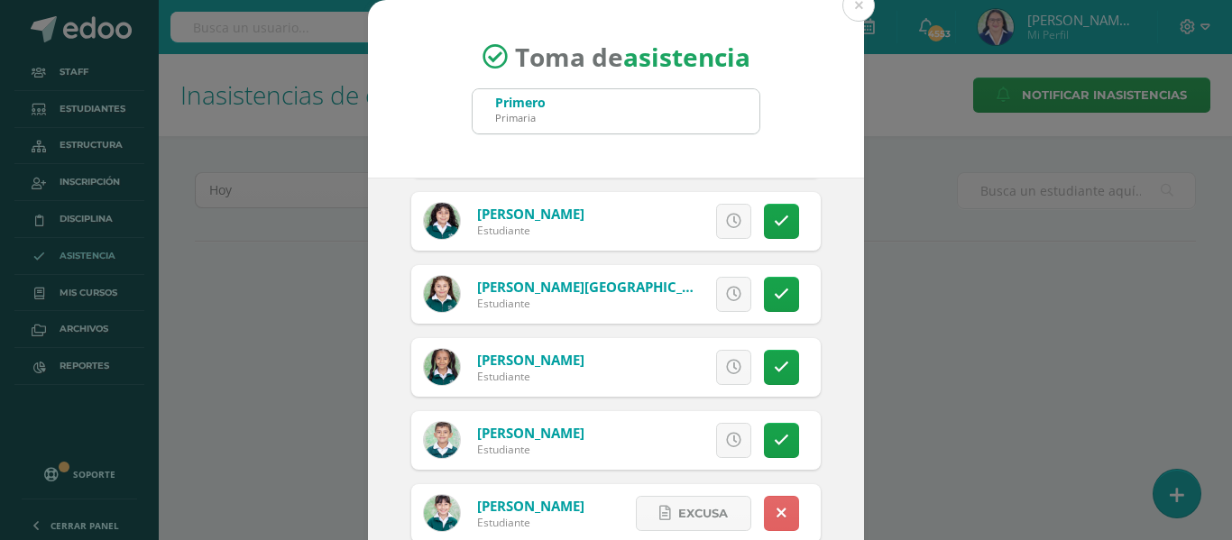
scroll to position [722, 0]
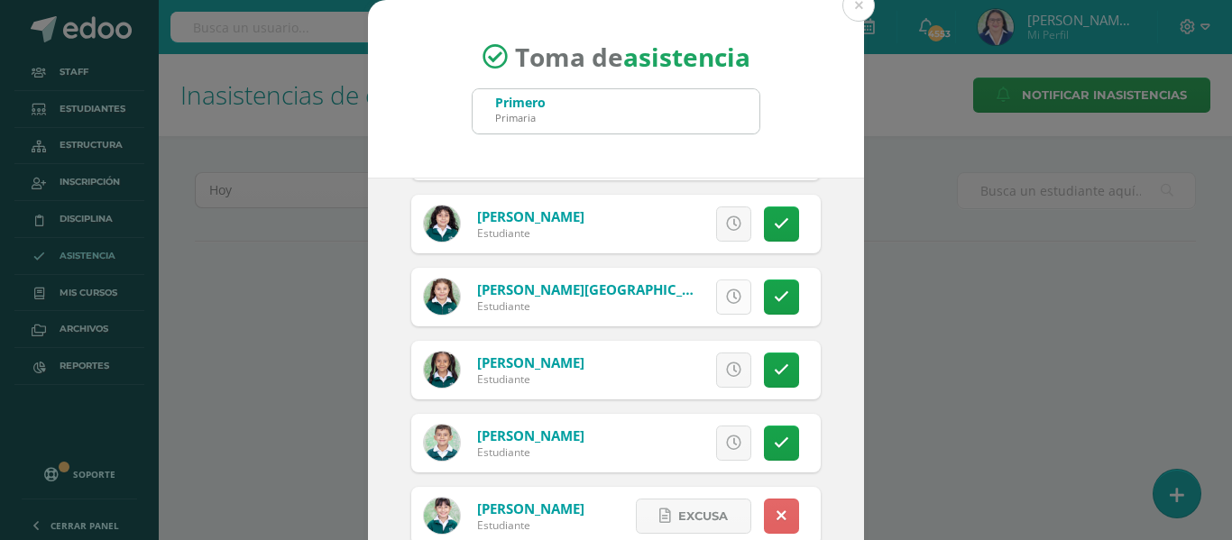
click at [726, 296] on icon at bounding box center [733, 297] width 15 height 15
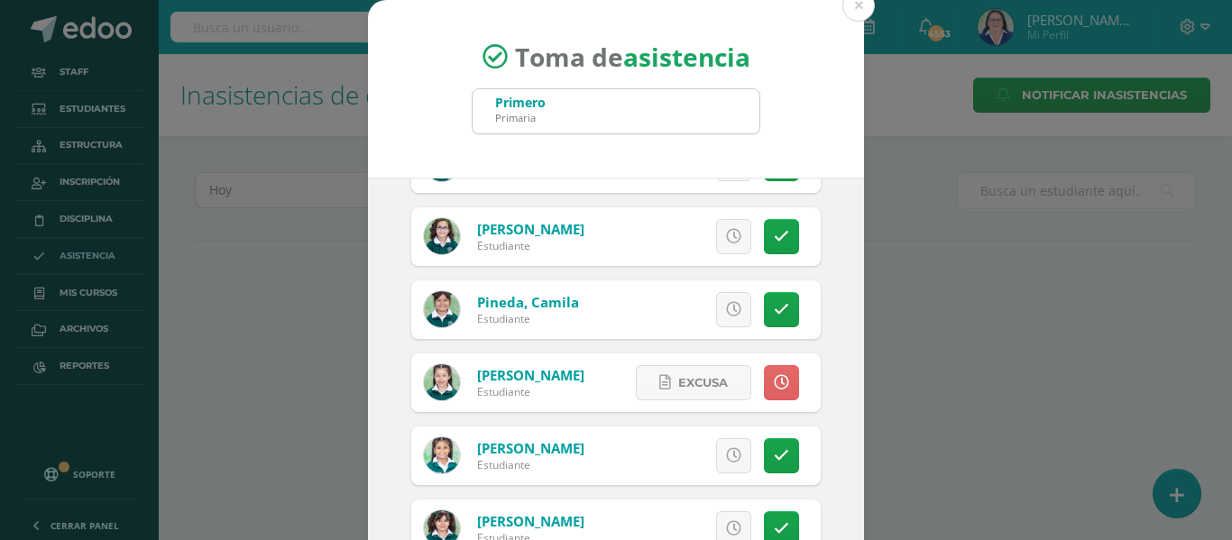
scroll to position [2616, 0]
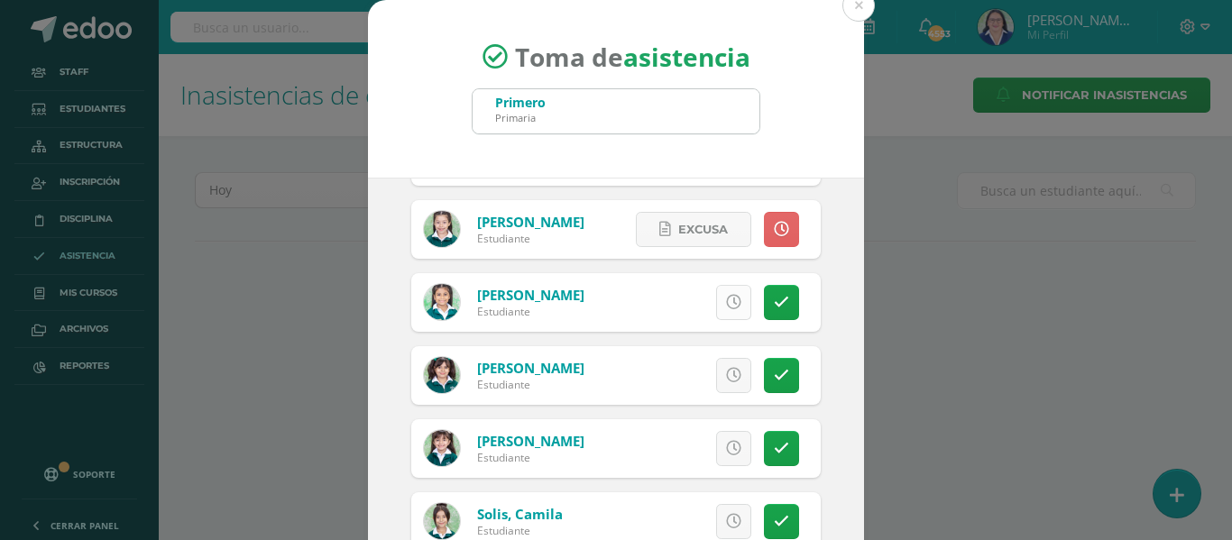
click at [726, 300] on icon at bounding box center [733, 302] width 15 height 15
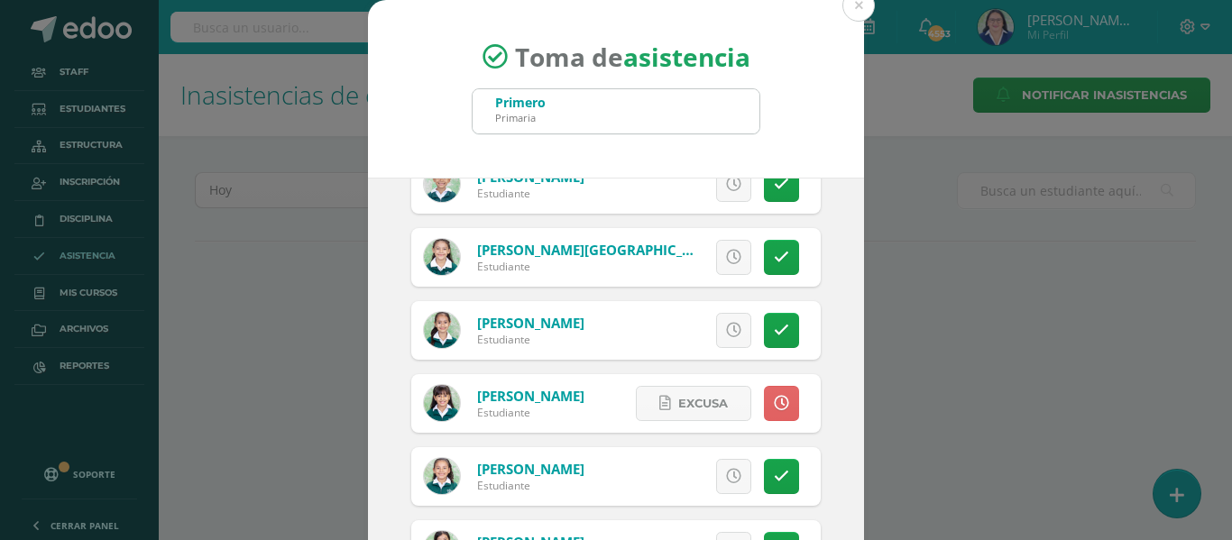
scroll to position [3428, 0]
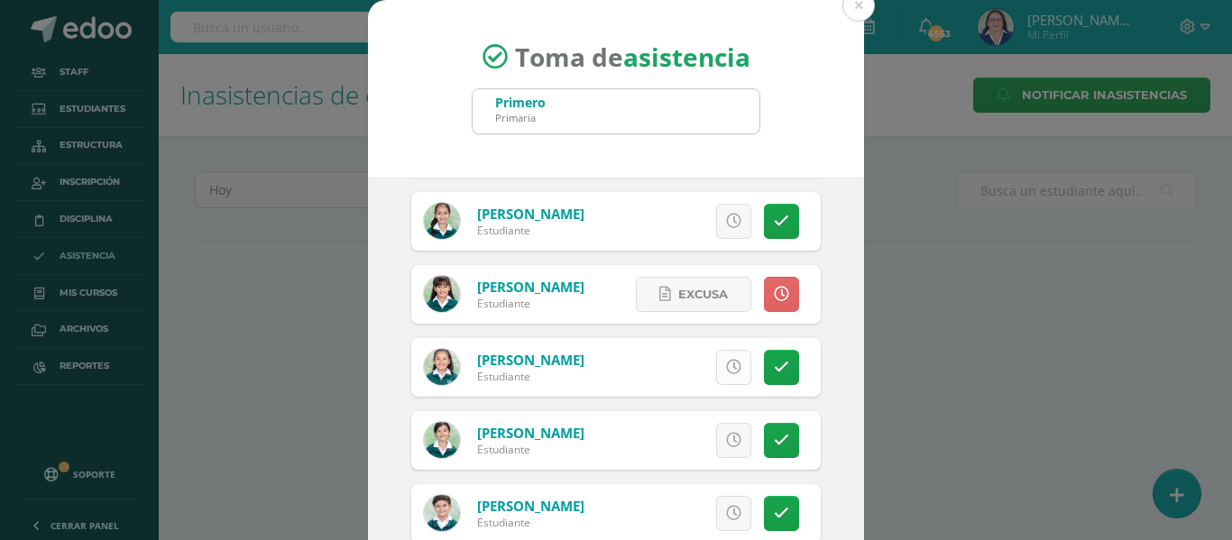
click at [726, 363] on icon at bounding box center [733, 367] width 15 height 15
click at [774, 436] on icon at bounding box center [781, 440] width 15 height 15
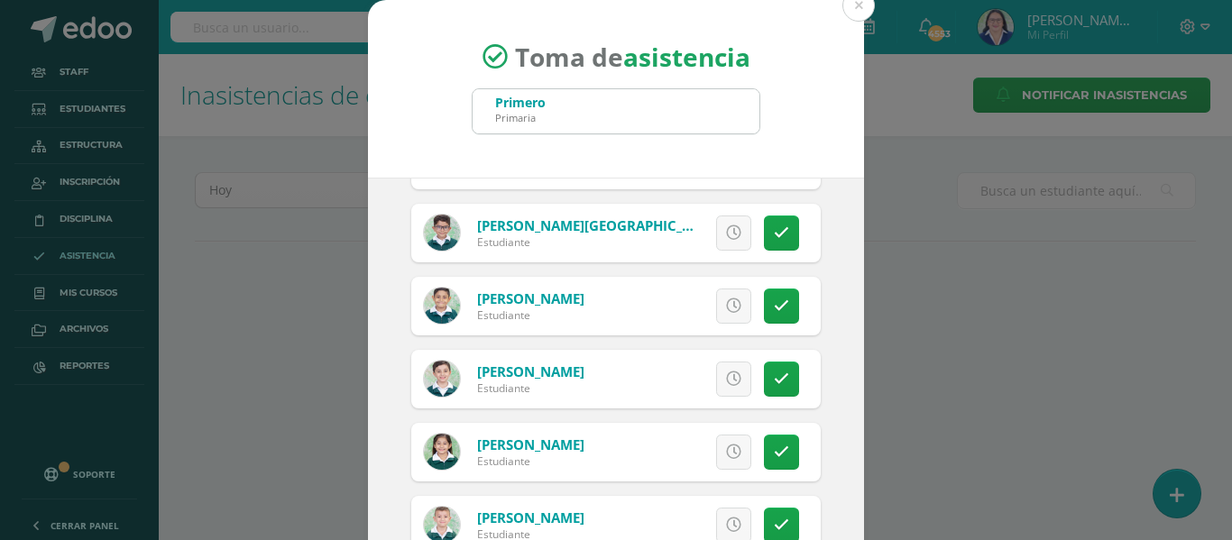
scroll to position [1353, 0]
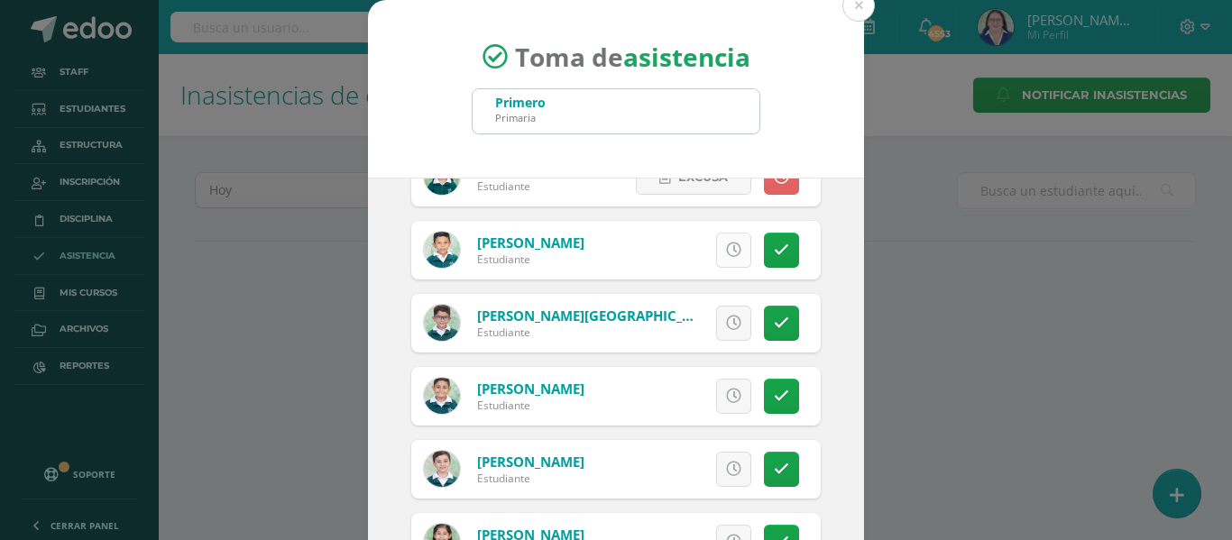
click at [726, 253] on icon at bounding box center [733, 250] width 15 height 15
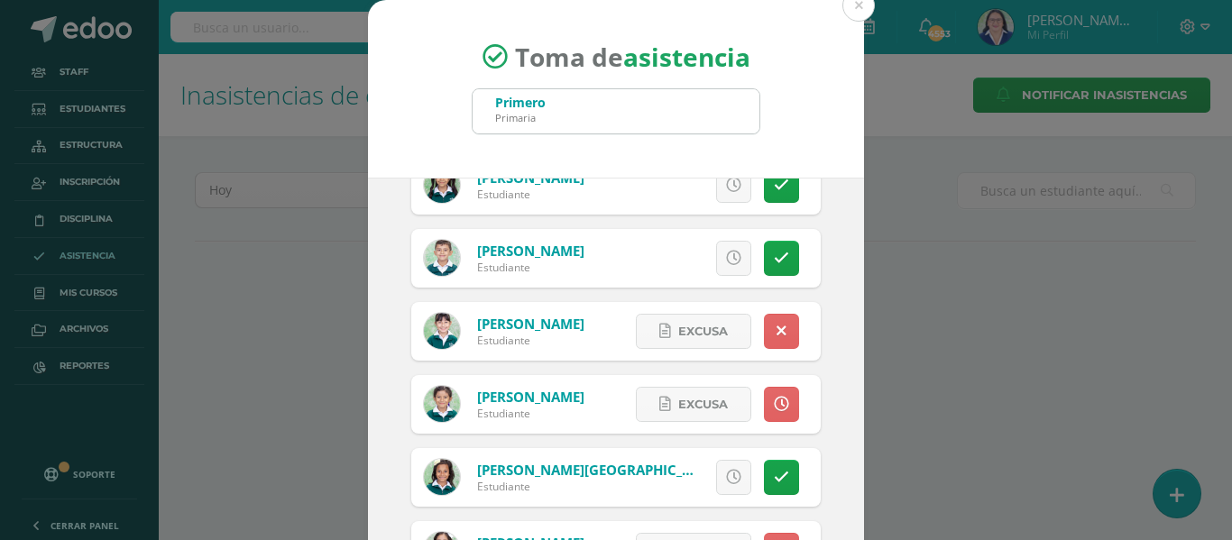
scroll to position [902, 0]
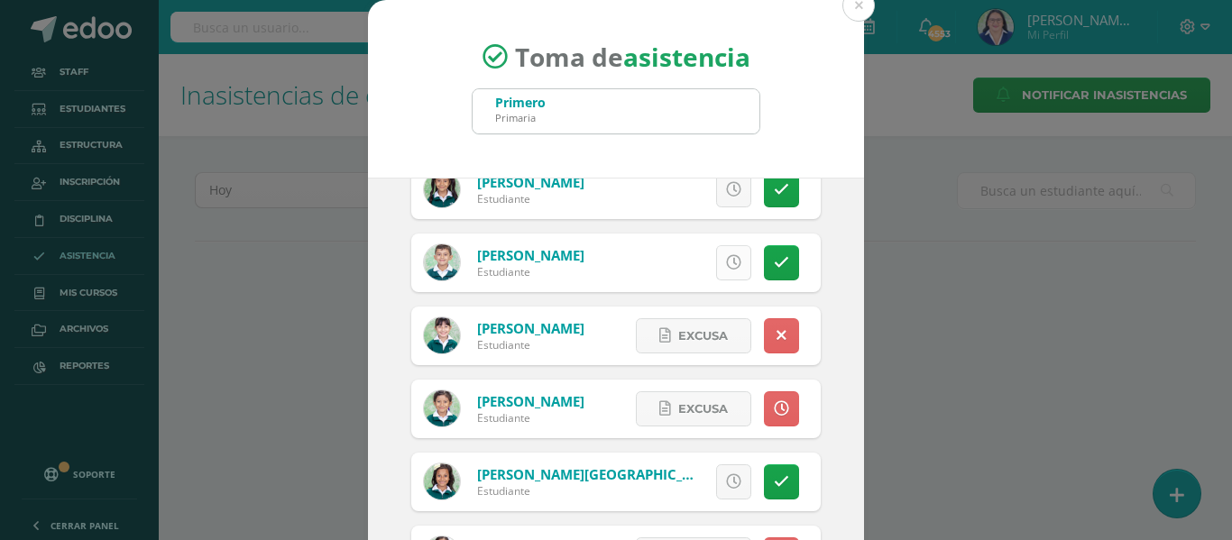
click at [726, 258] on icon at bounding box center [733, 262] width 15 height 15
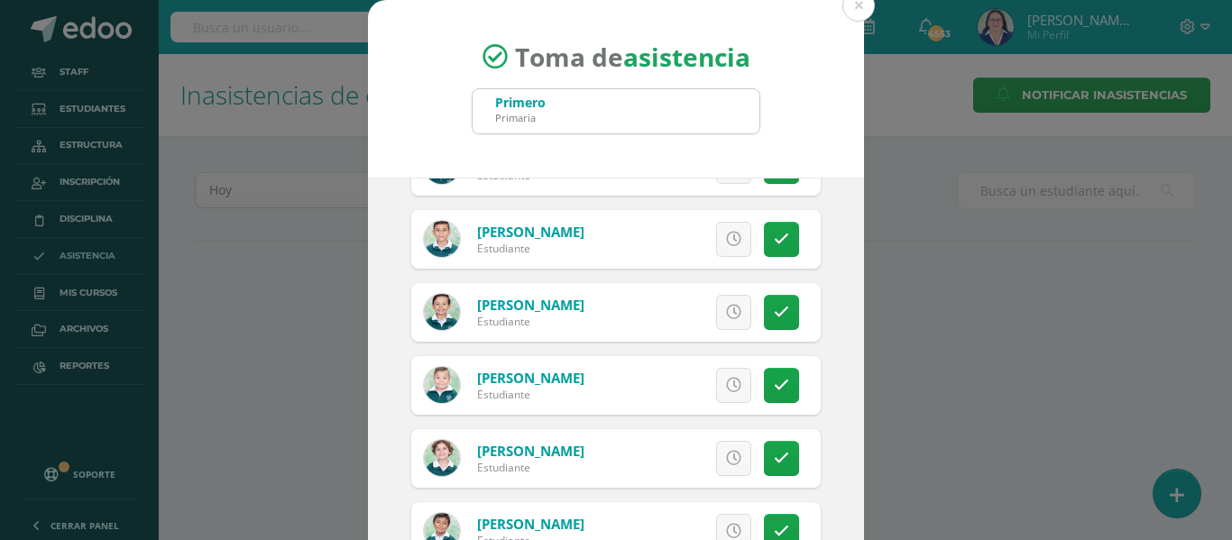
scroll to position [90, 0]
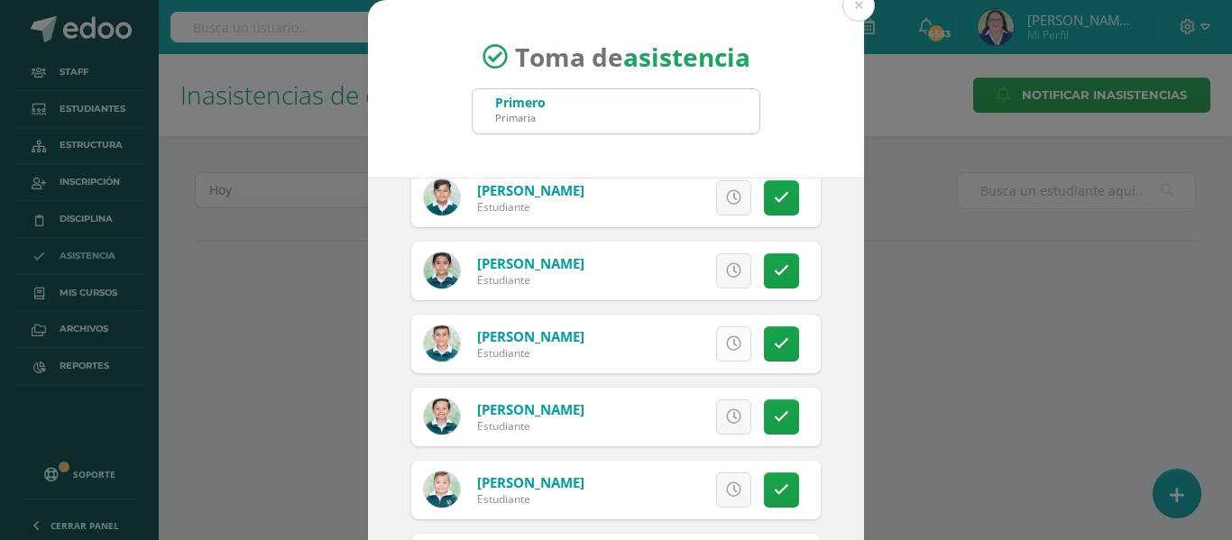
click at [726, 336] on icon at bounding box center [733, 343] width 15 height 15
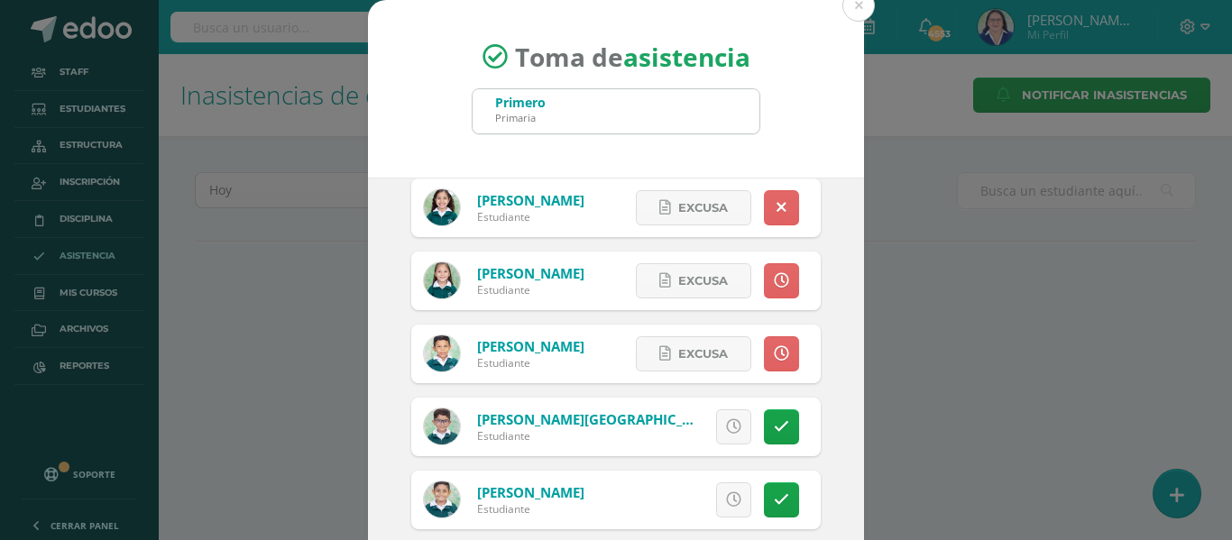
scroll to position [1353, 0]
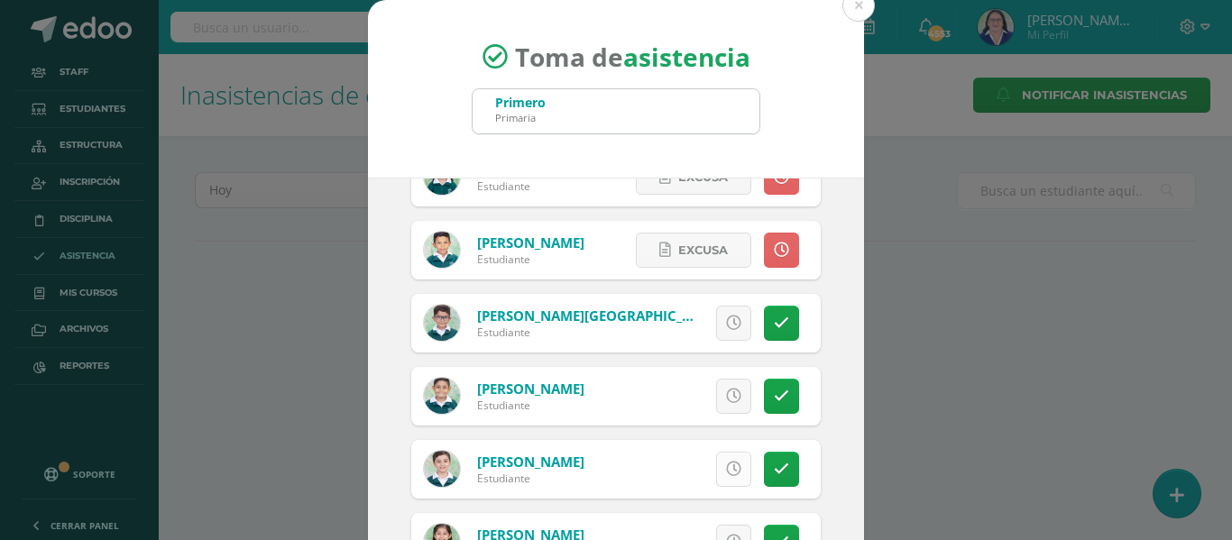
click at [726, 462] on icon at bounding box center [733, 469] width 15 height 15
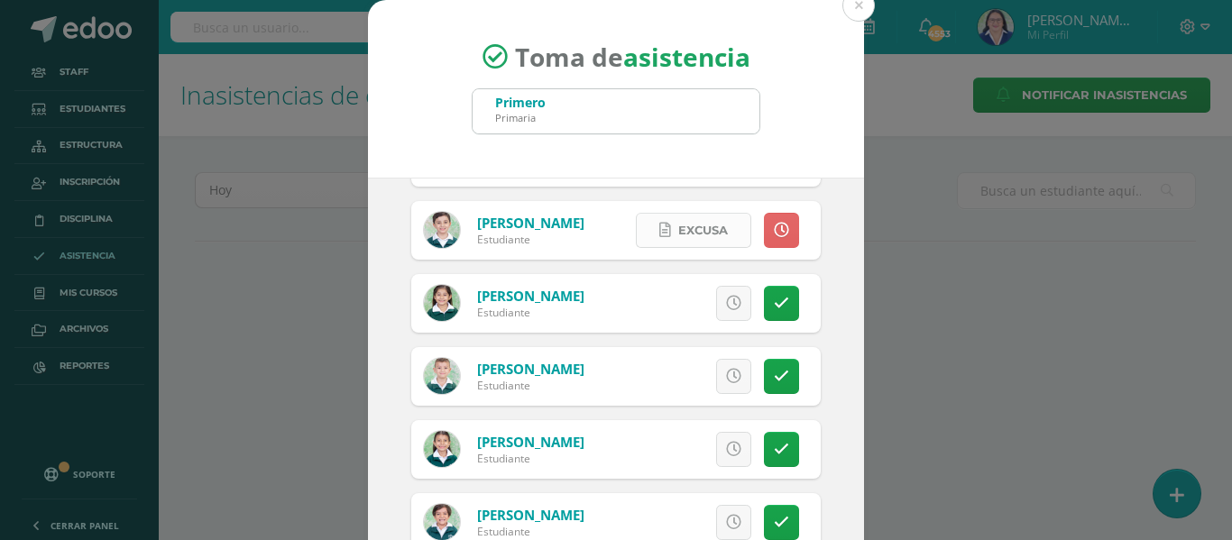
scroll to position [1624, 0]
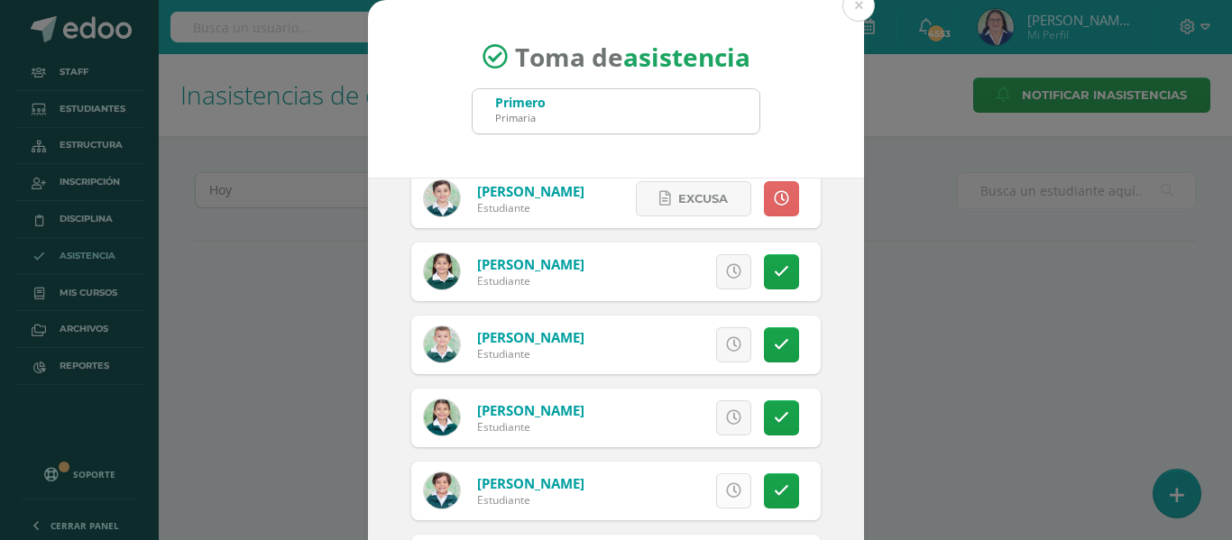
click at [726, 483] on icon at bounding box center [733, 490] width 15 height 15
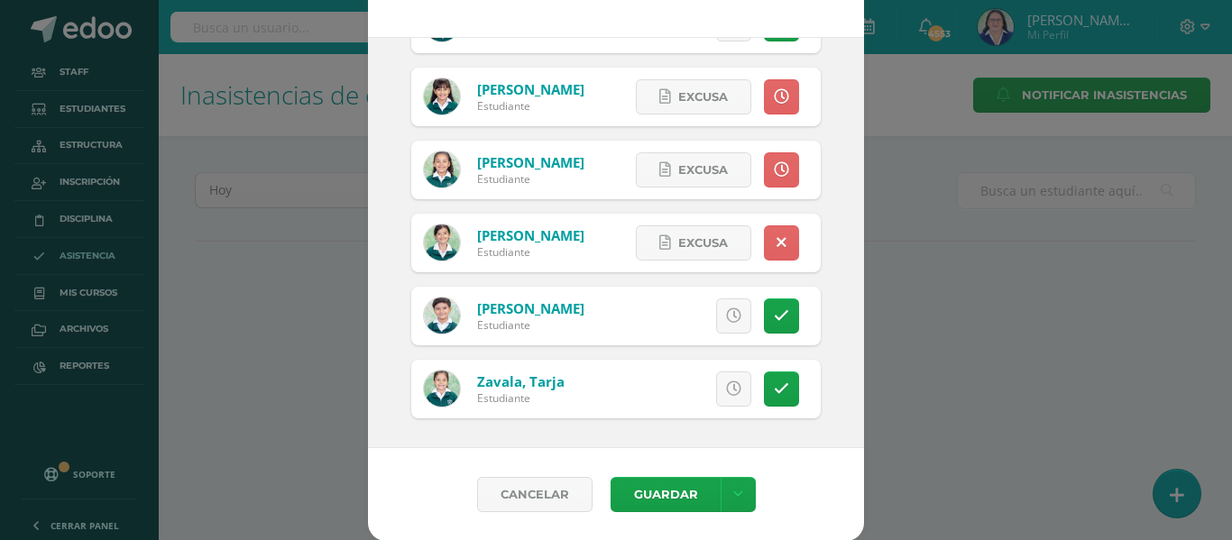
scroll to position [142, 0]
click at [733, 487] on icon at bounding box center [738, 493] width 10 height 15
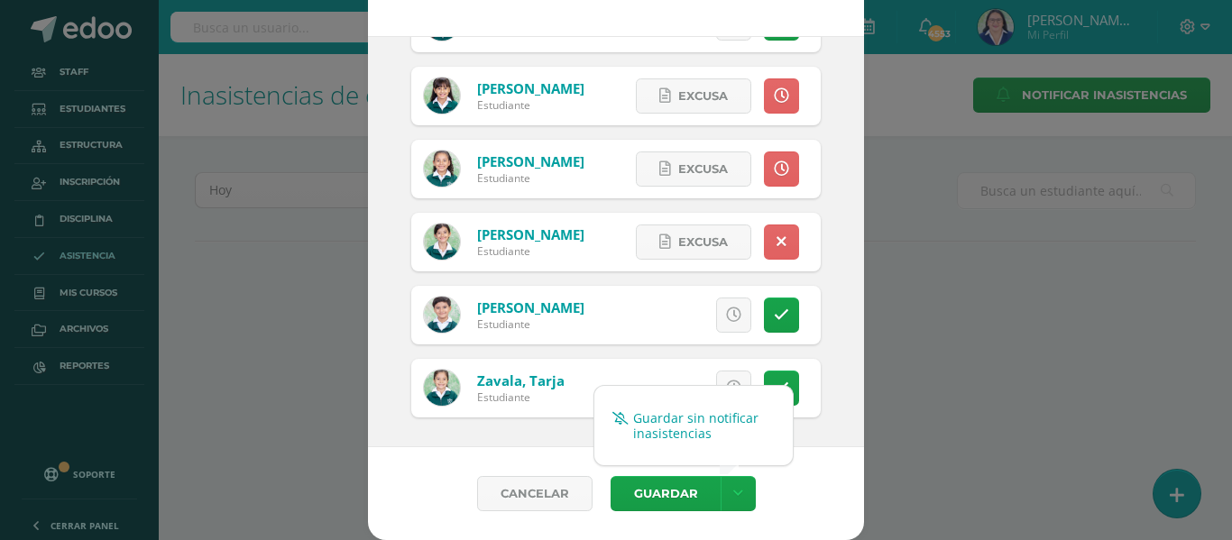
click at [727, 412] on link "Guardar sin notificar inasistencias" at bounding box center [693, 425] width 198 height 43
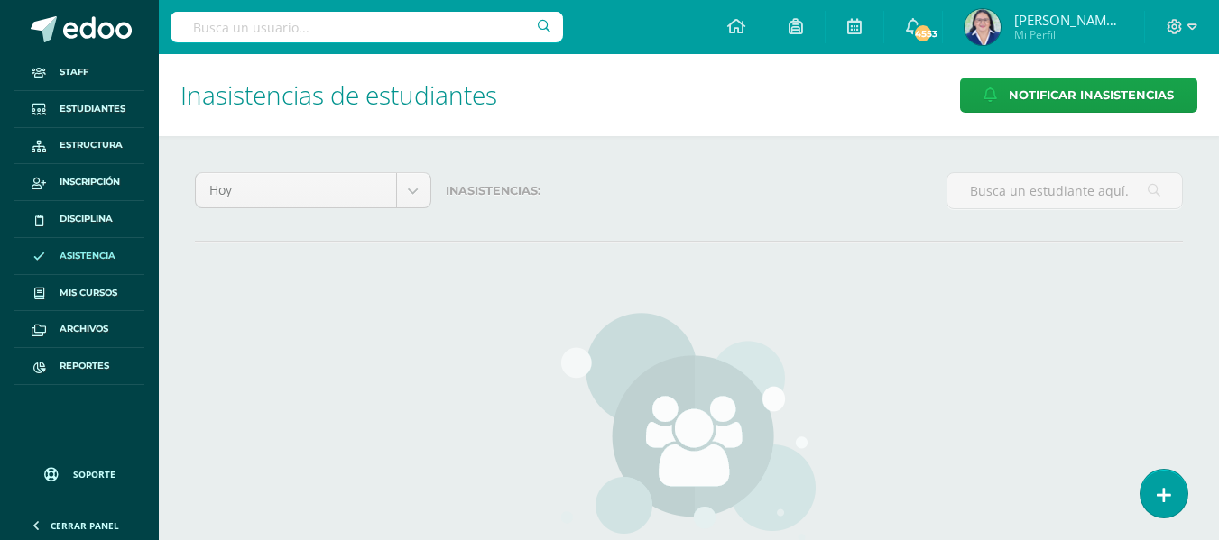
click at [1177, 494] on link at bounding box center [1163, 494] width 47 height 48
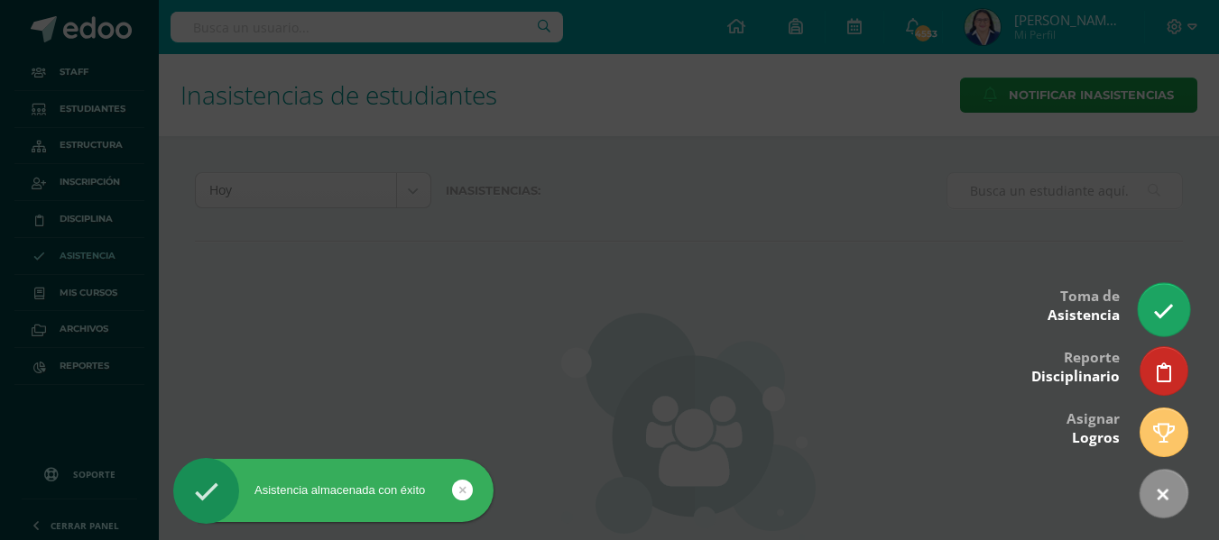
click at [1172, 301] on icon at bounding box center [1163, 311] width 21 height 21
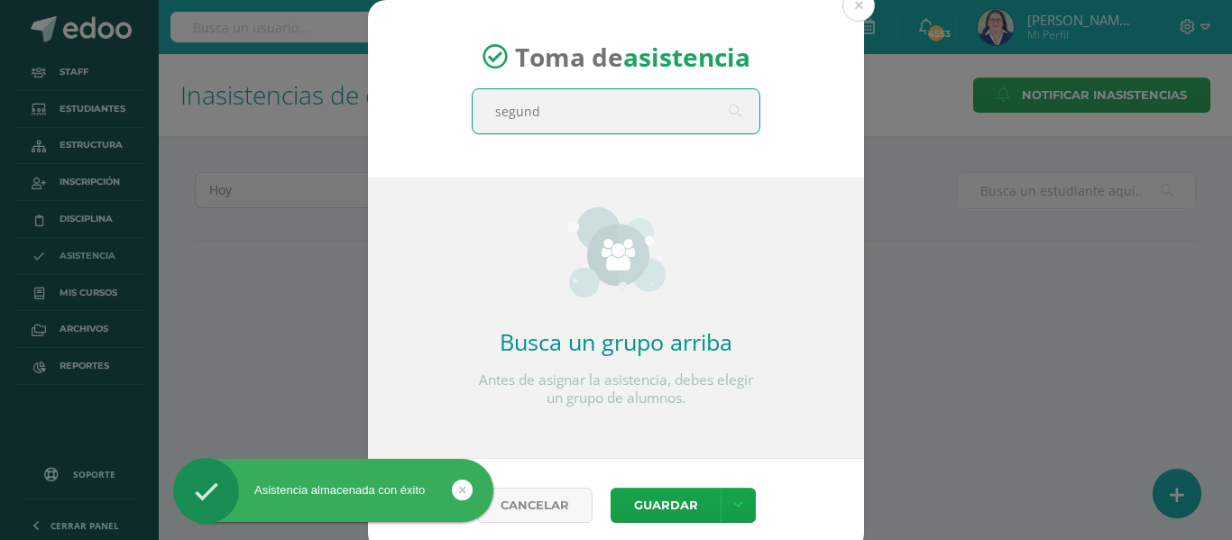
type input "segundo"
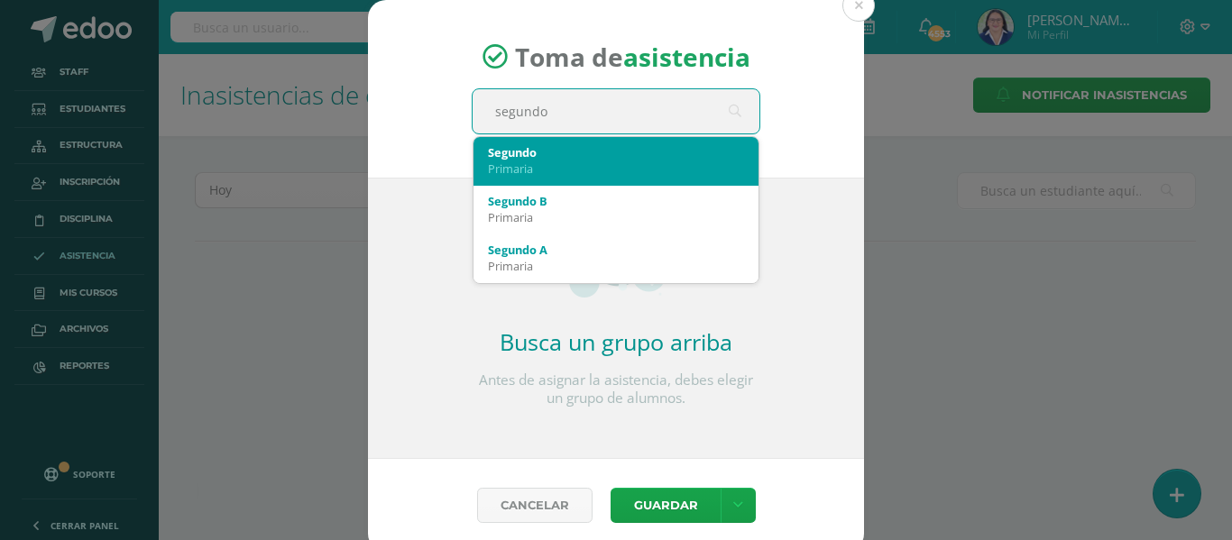
click at [572, 144] on div "Segundo" at bounding box center [616, 152] width 256 height 16
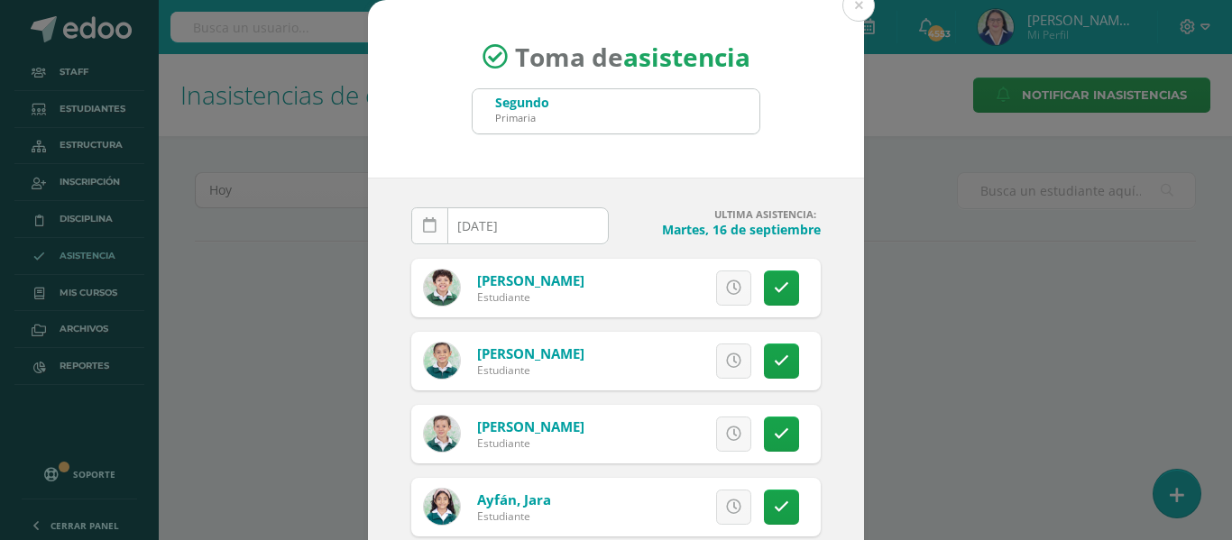
click at [424, 225] on icon at bounding box center [430, 225] width 14 height 15
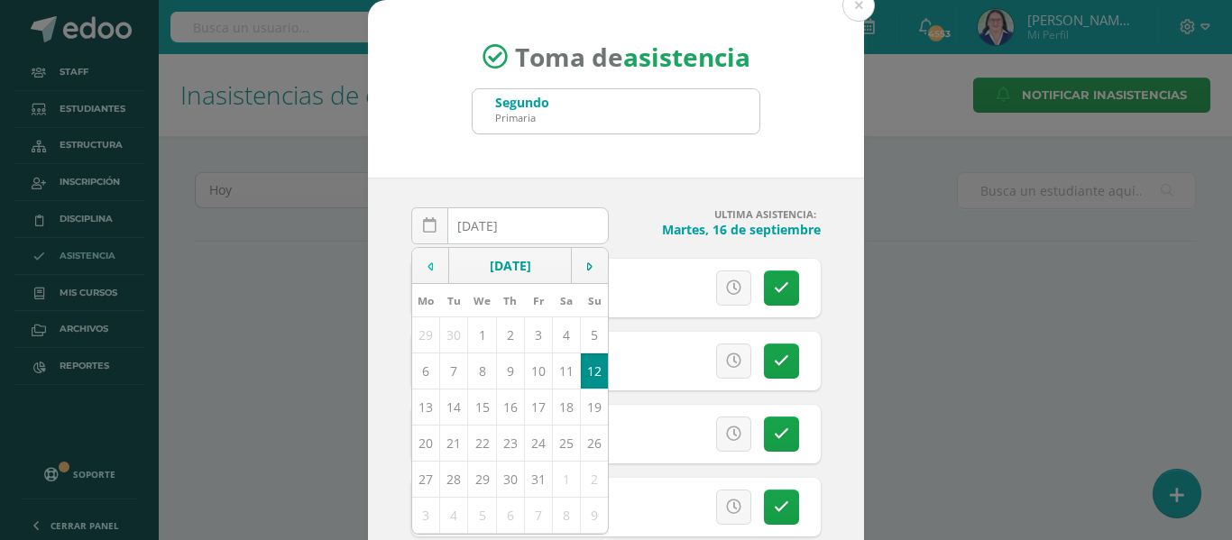
click at [428, 263] on icon at bounding box center [430, 267] width 5 height 13
click at [476, 407] on td "17" at bounding box center [482, 407] width 28 height 36
type input "[DATE]"
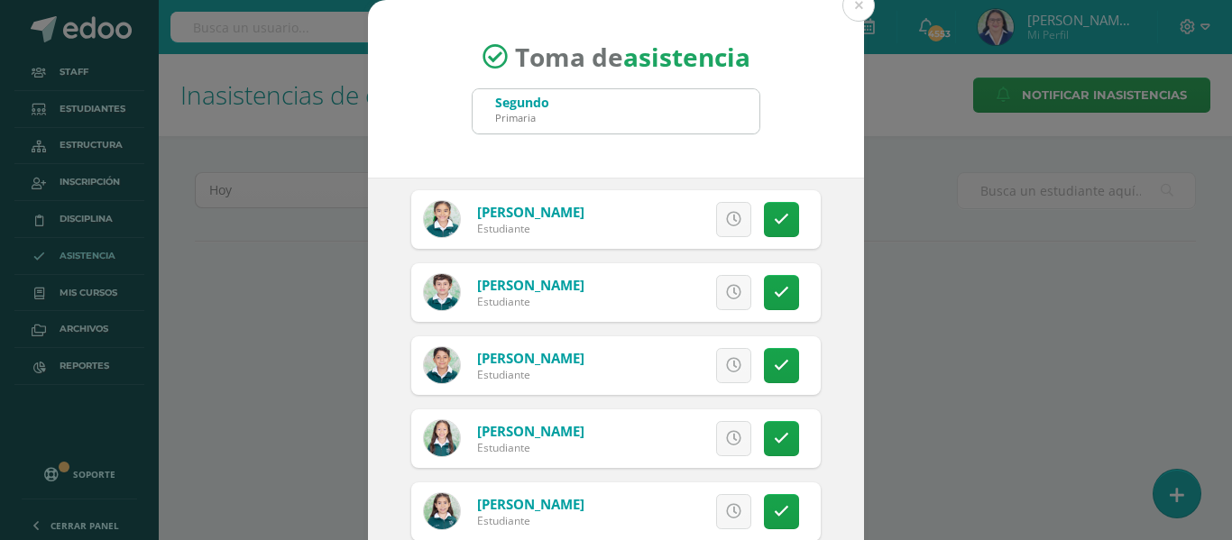
scroll to position [631, 0]
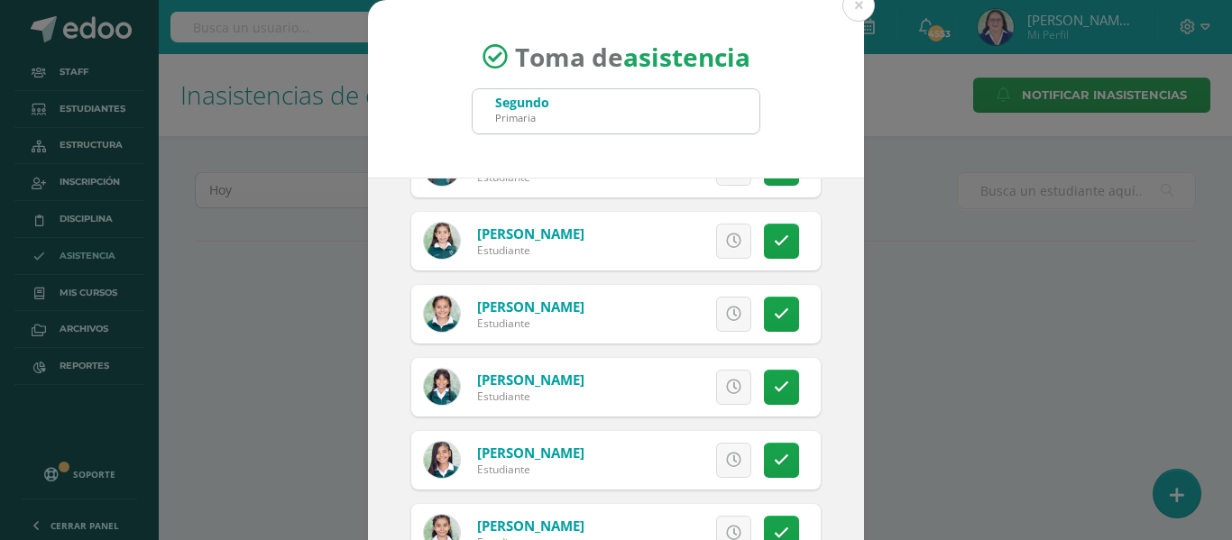
click at [726, 236] on icon at bounding box center [733, 241] width 15 height 15
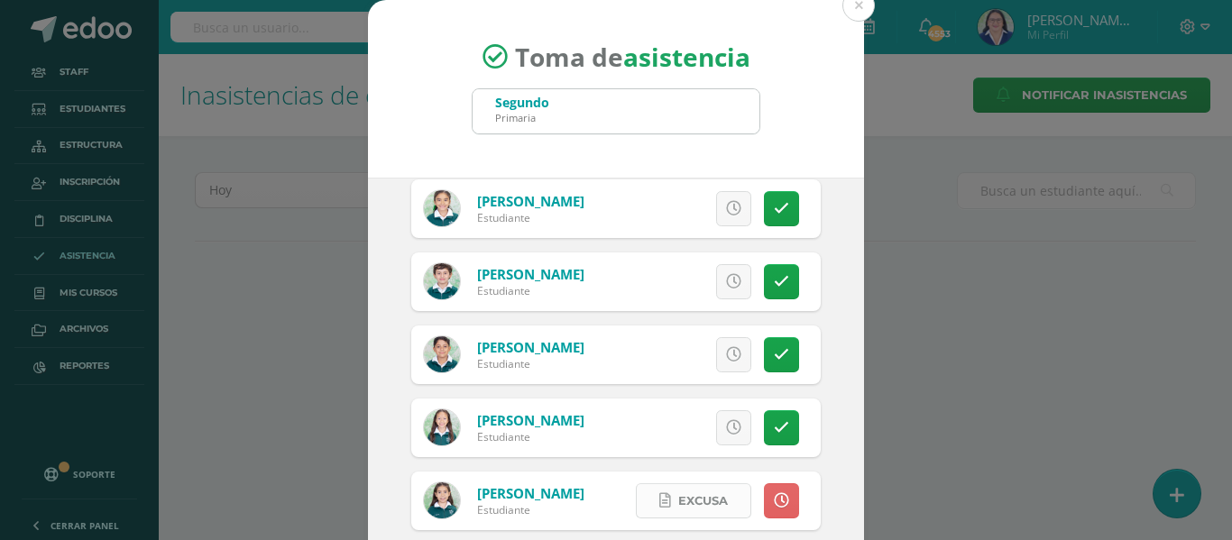
scroll to position [361, 0]
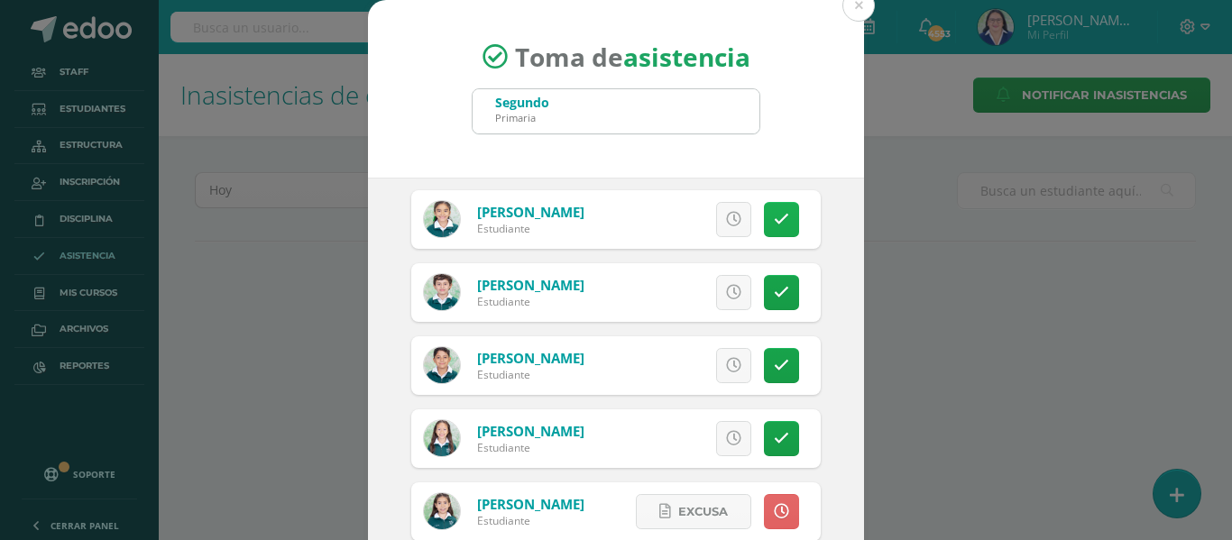
click at [770, 215] on link at bounding box center [781, 219] width 35 height 35
click at [726, 435] on icon at bounding box center [733, 438] width 15 height 15
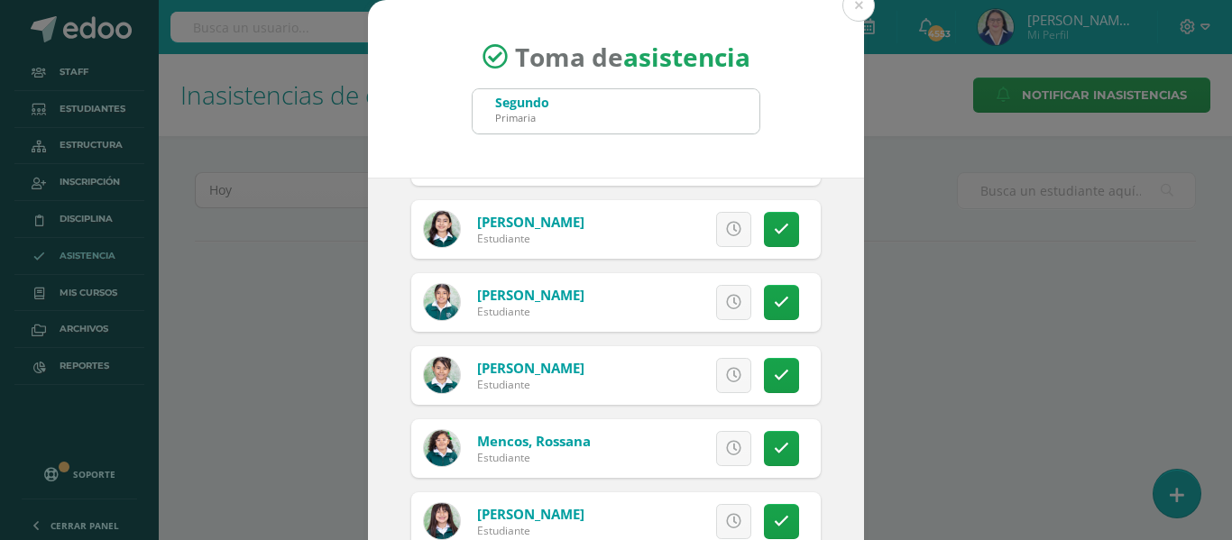
scroll to position [1082, 0]
click at [726, 449] on icon at bounding box center [733, 447] width 15 height 15
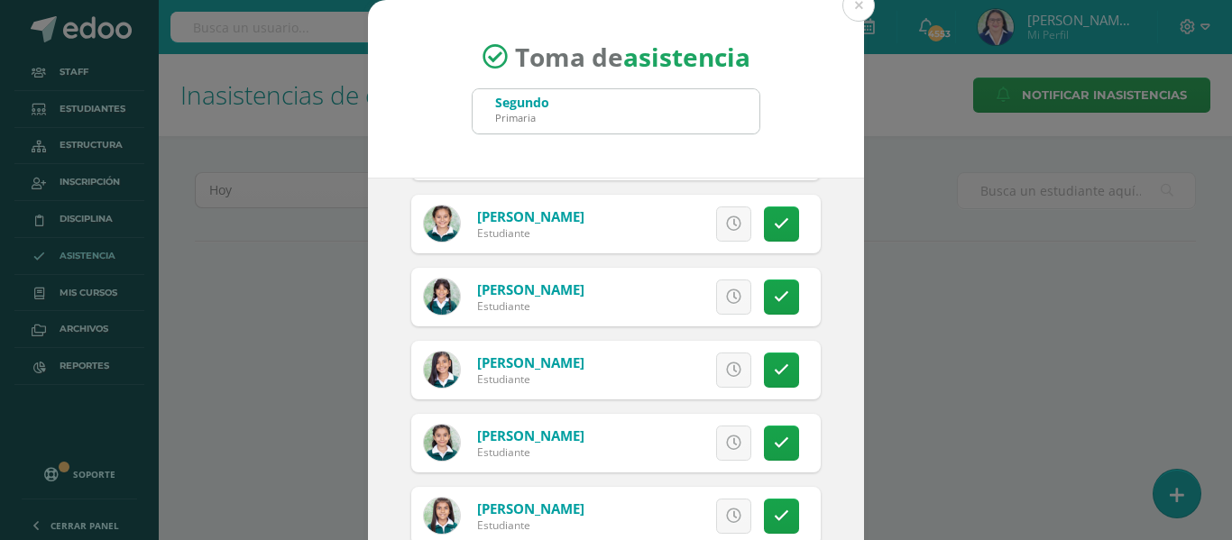
scroll to position [812, 0]
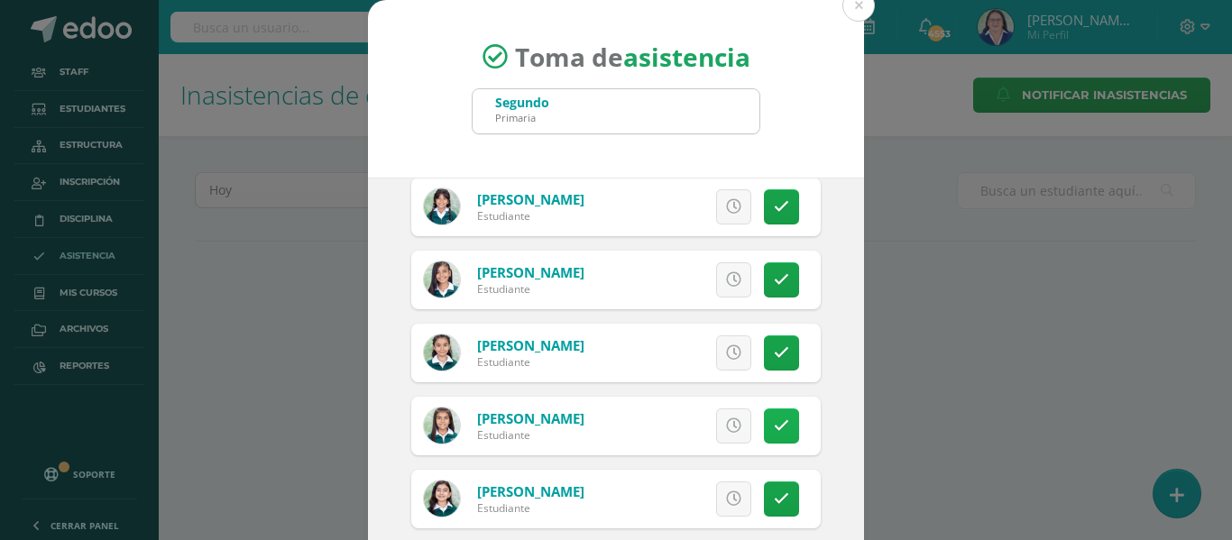
click at [774, 424] on icon at bounding box center [781, 426] width 15 height 15
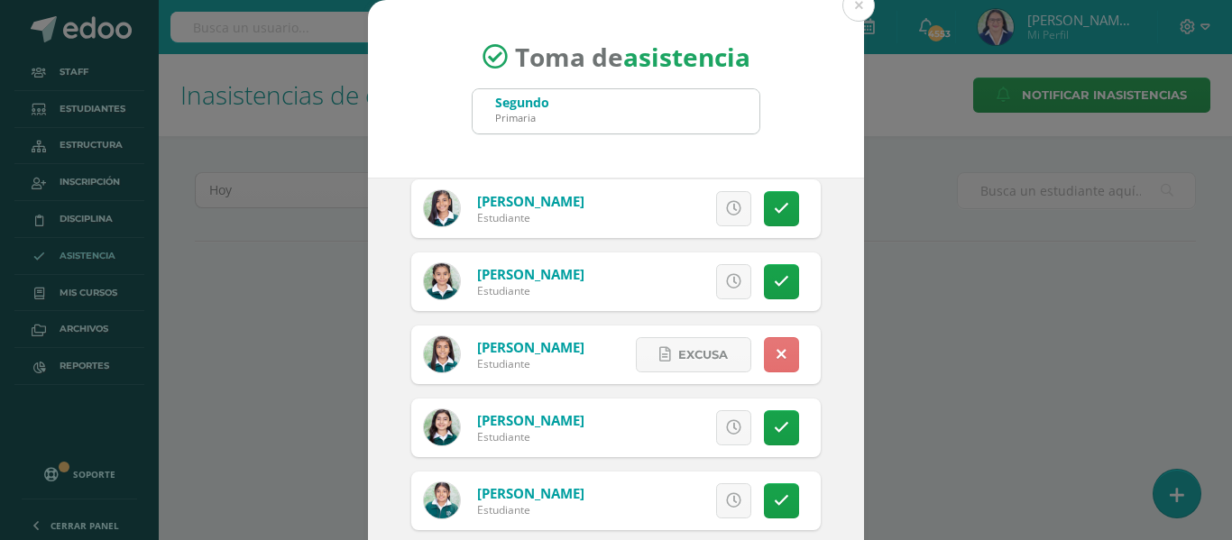
scroll to position [992, 0]
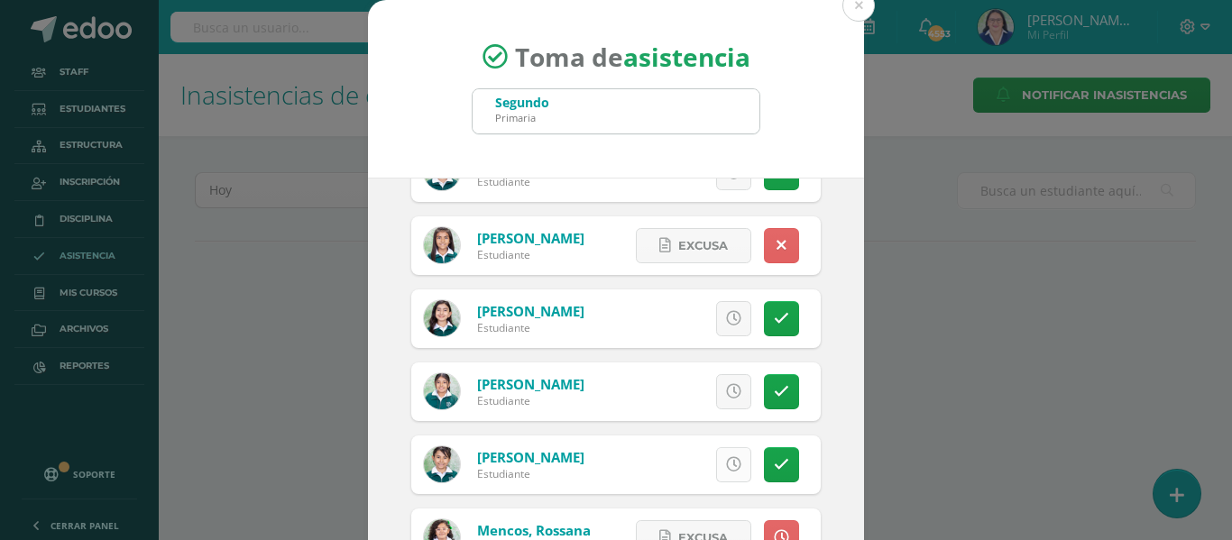
click at [726, 457] on icon at bounding box center [733, 464] width 15 height 15
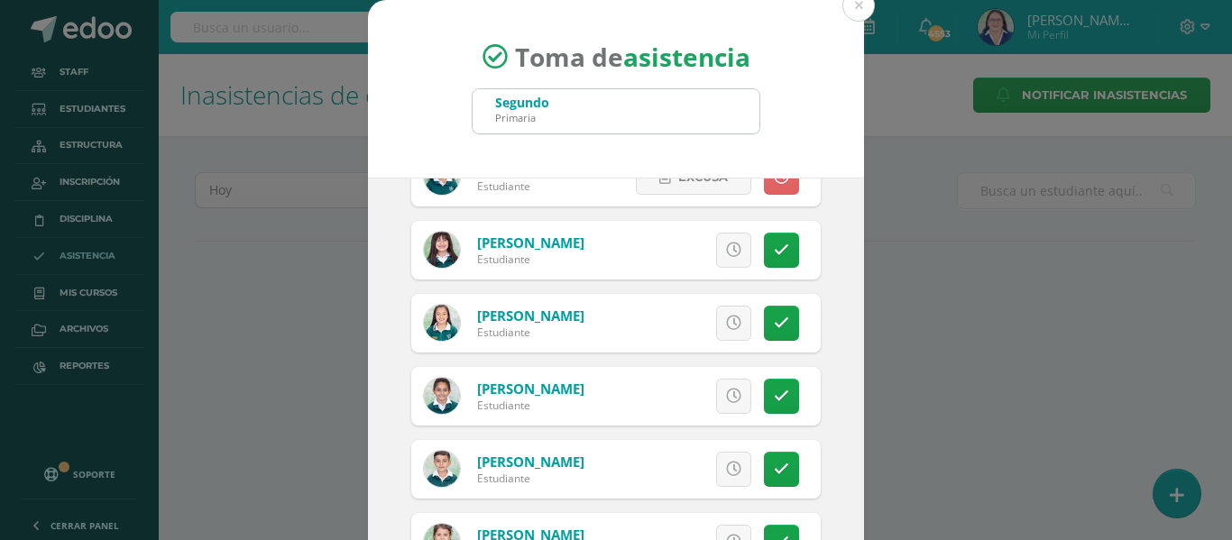
scroll to position [1624, 0]
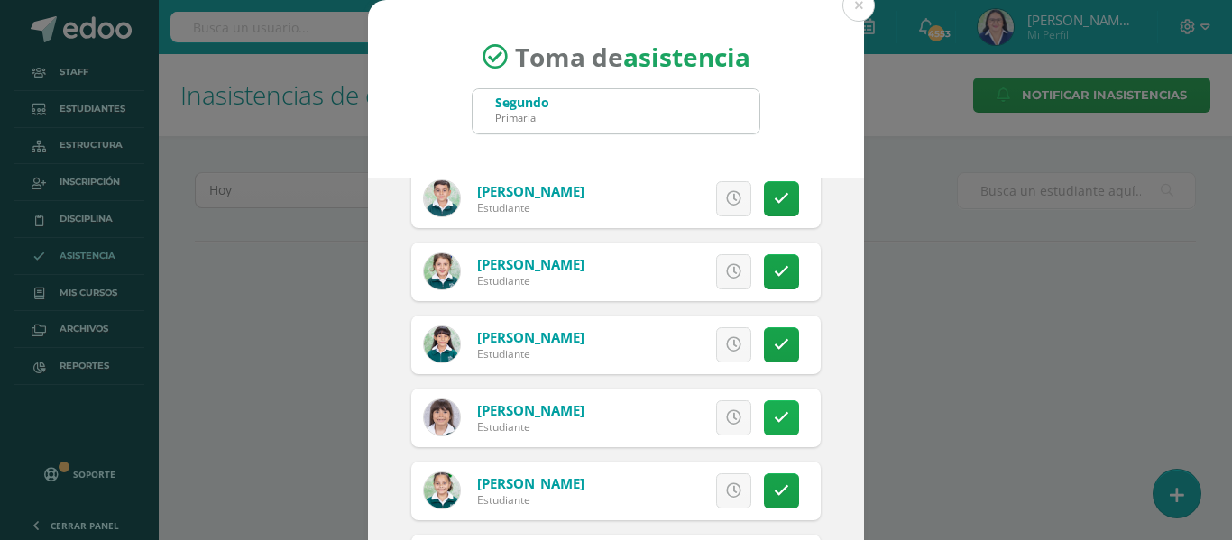
click at [774, 413] on icon at bounding box center [781, 417] width 15 height 15
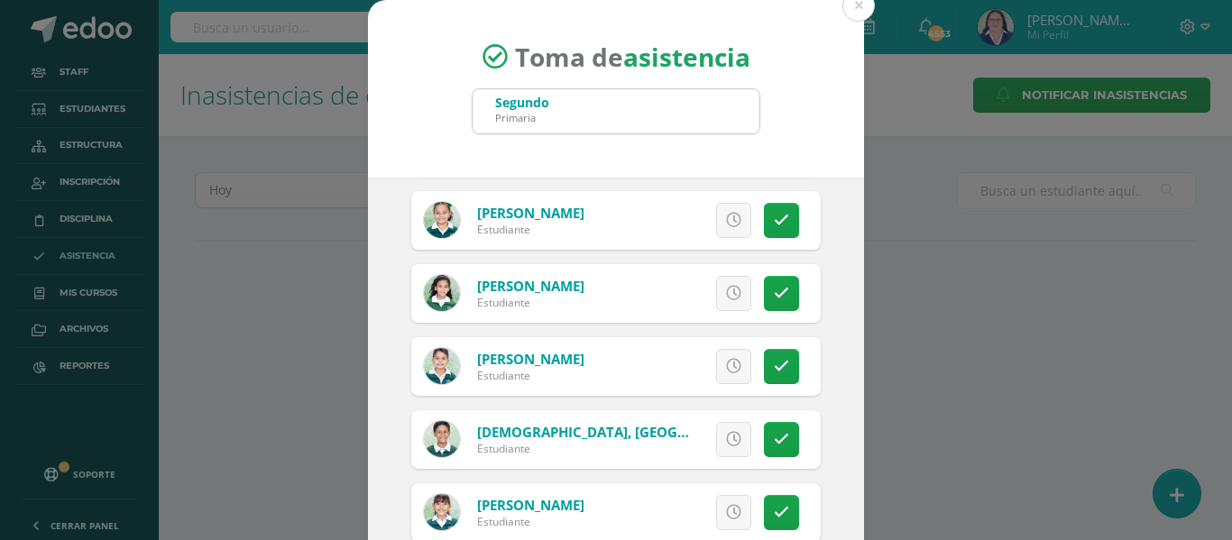
scroll to position [1984, 0]
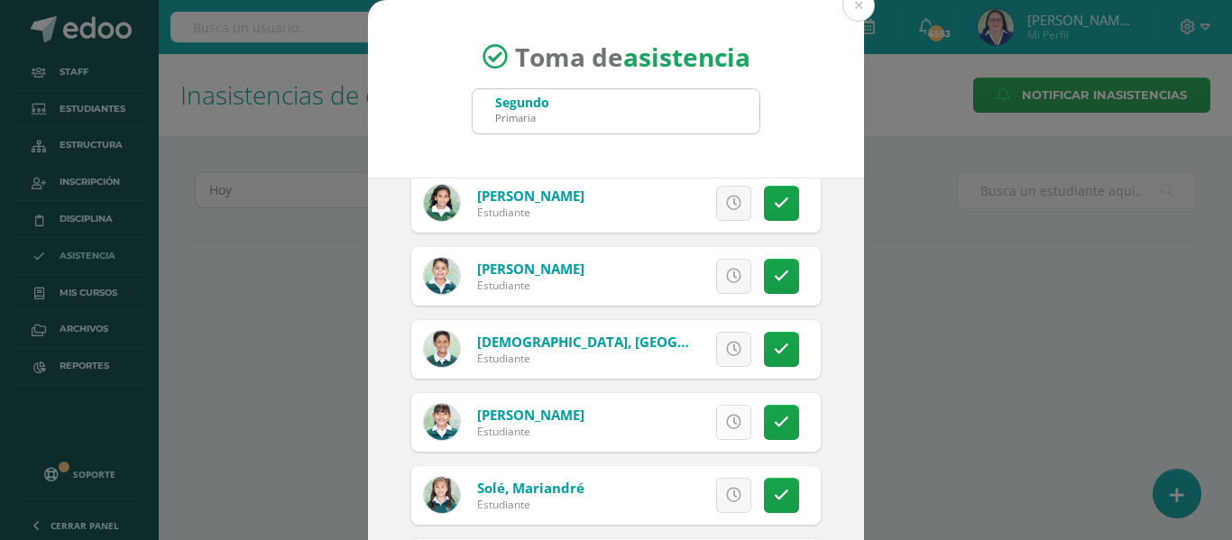
click at [726, 428] on icon at bounding box center [733, 422] width 15 height 15
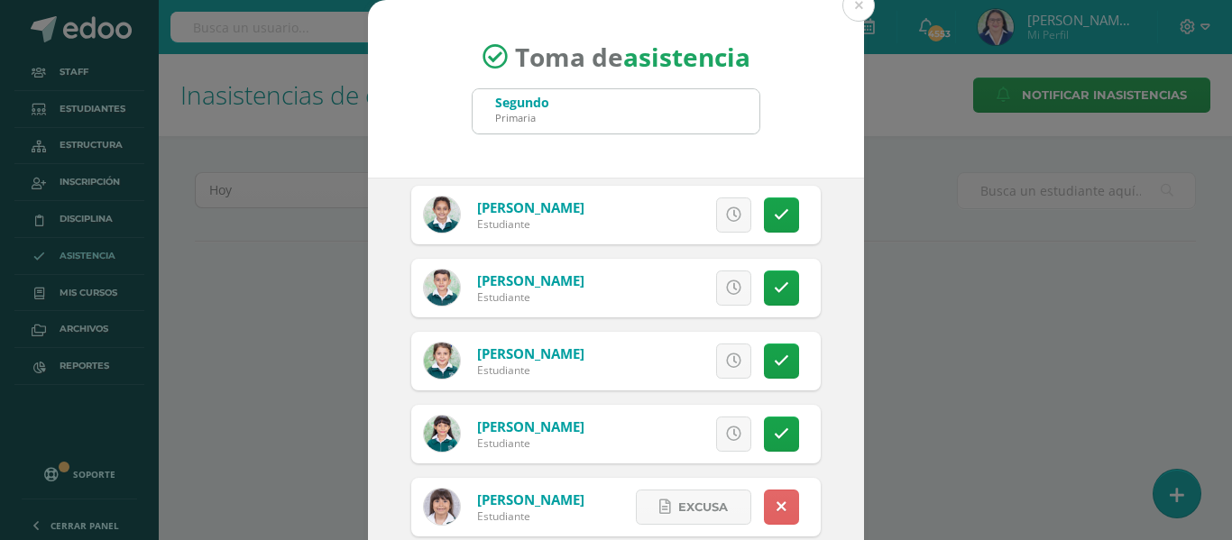
scroll to position [1533, 0]
click at [716, 280] on link at bounding box center [733, 288] width 35 height 35
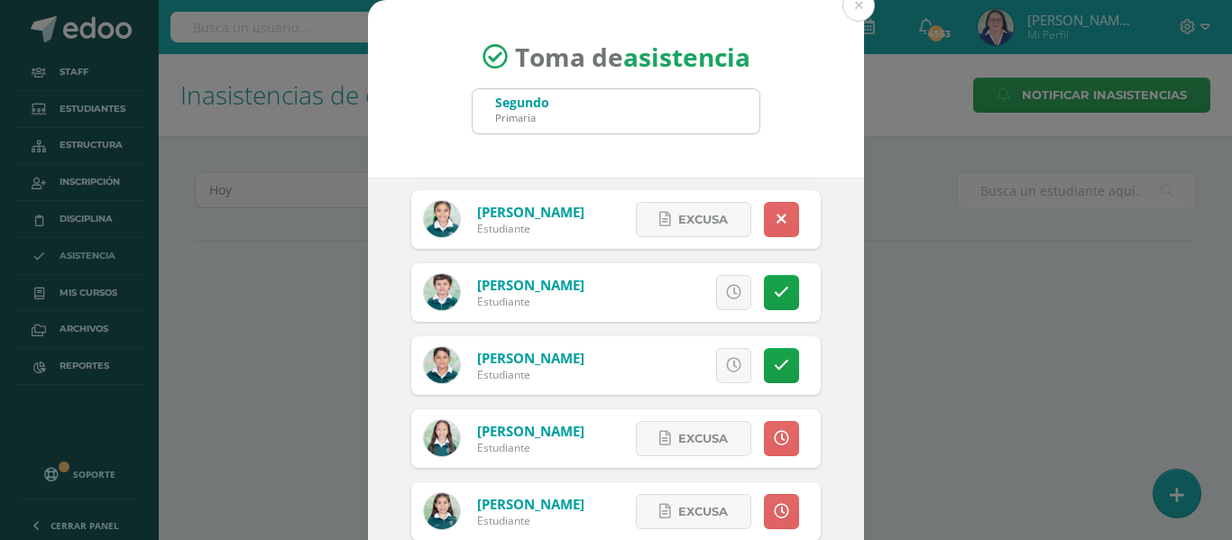
scroll to position [271, 0]
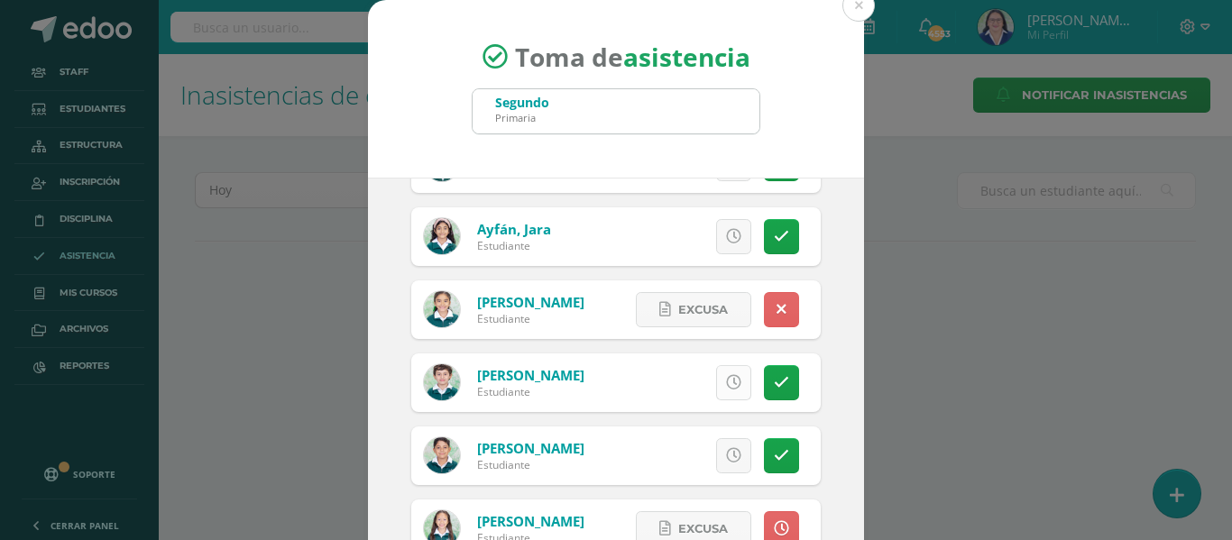
click at [726, 382] on icon at bounding box center [733, 382] width 15 height 15
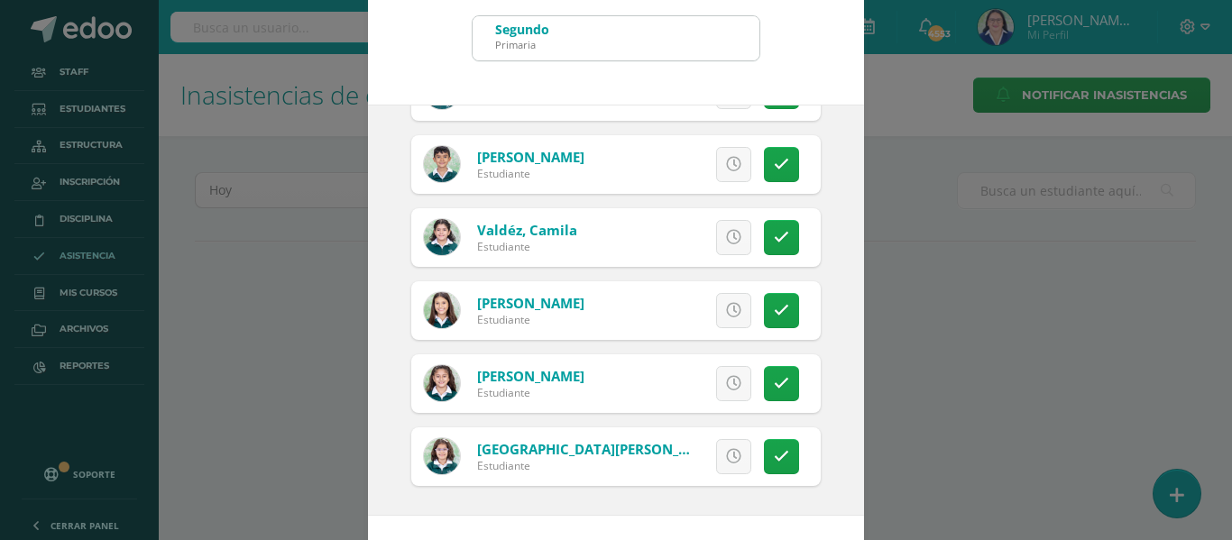
scroll to position [142, 0]
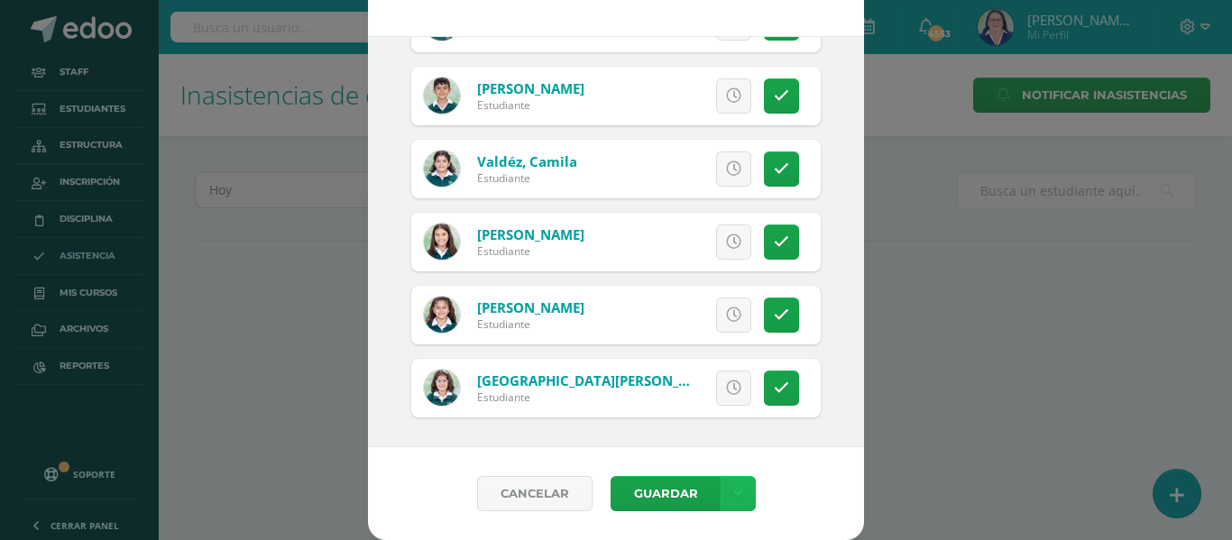
click at [723, 489] on link at bounding box center [738, 493] width 35 height 35
click at [701, 419] on link "Guardar sin notificar inasistencias" at bounding box center [693, 425] width 198 height 43
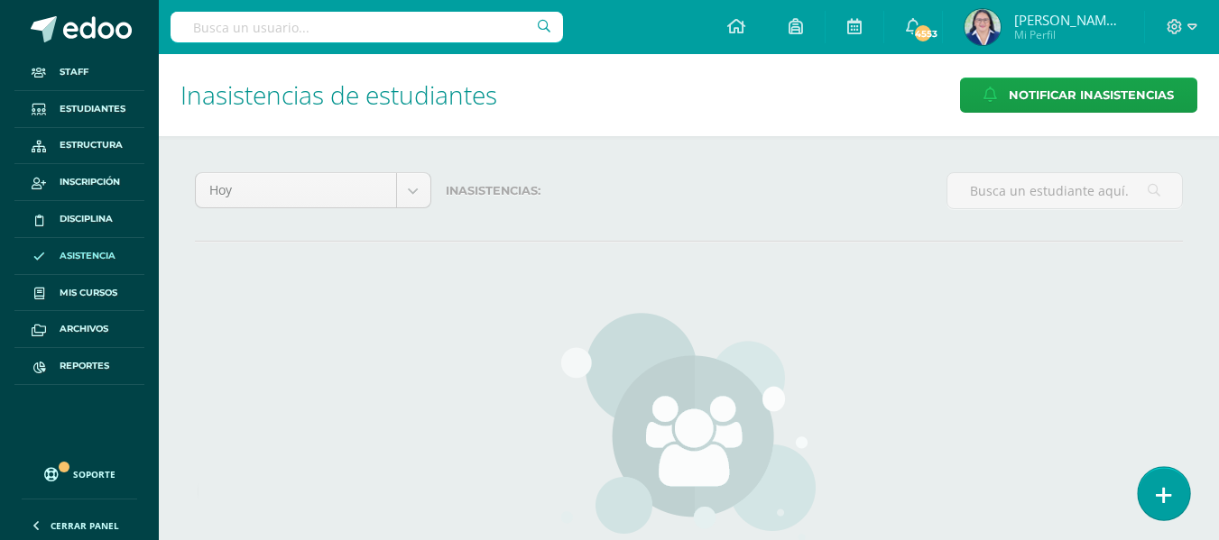
click at [1175, 492] on link at bounding box center [1162, 493] width 51 height 52
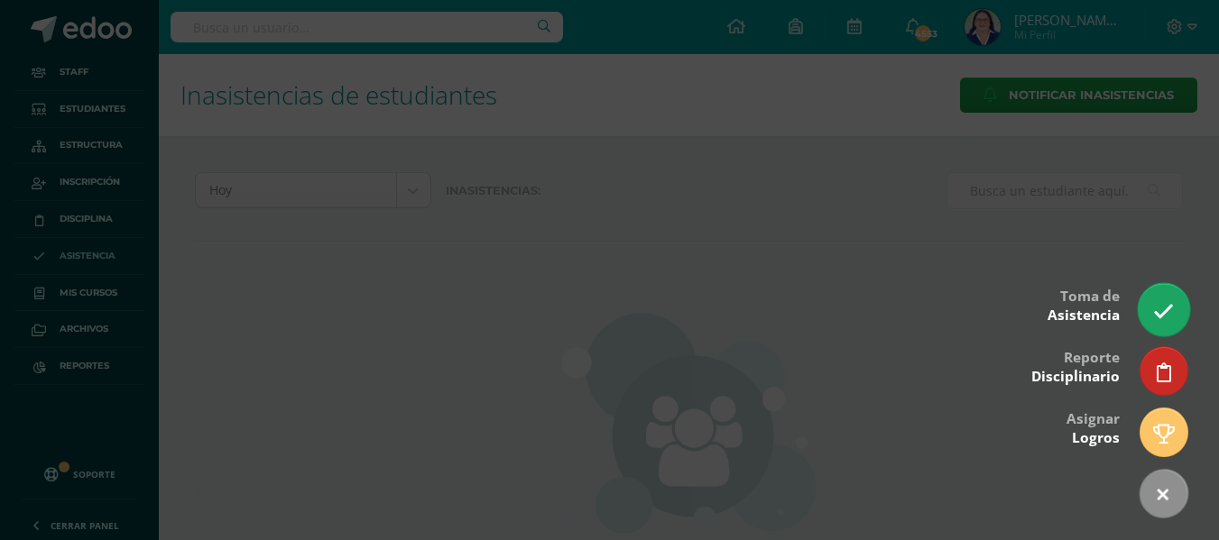
click at [1177, 320] on link at bounding box center [1162, 309] width 51 height 52
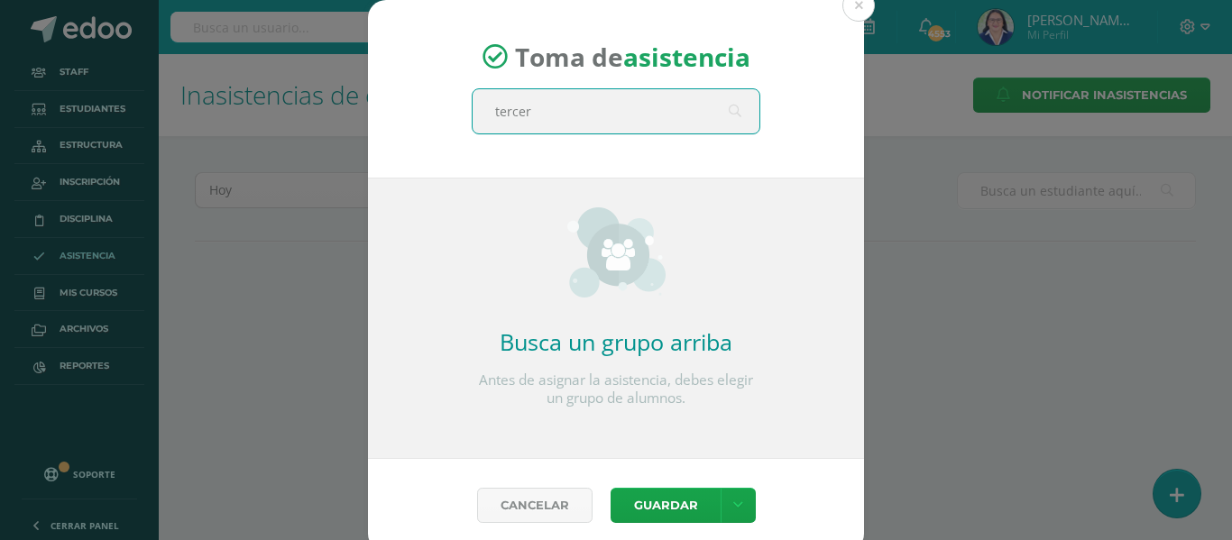
type input "tercerp"
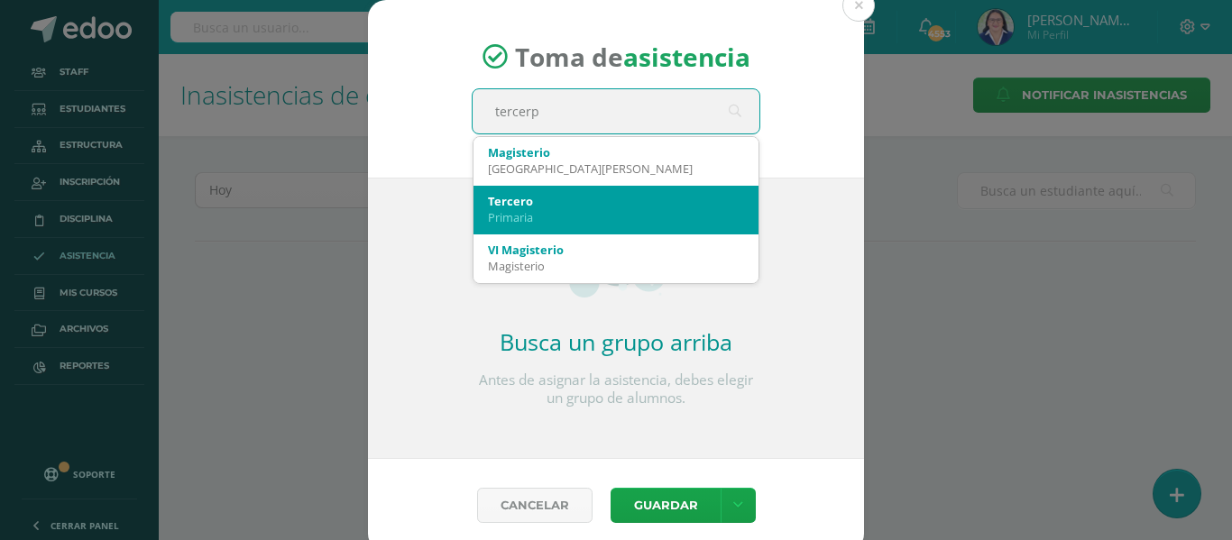
click at [540, 201] on div "Tercero" at bounding box center [616, 201] width 256 height 16
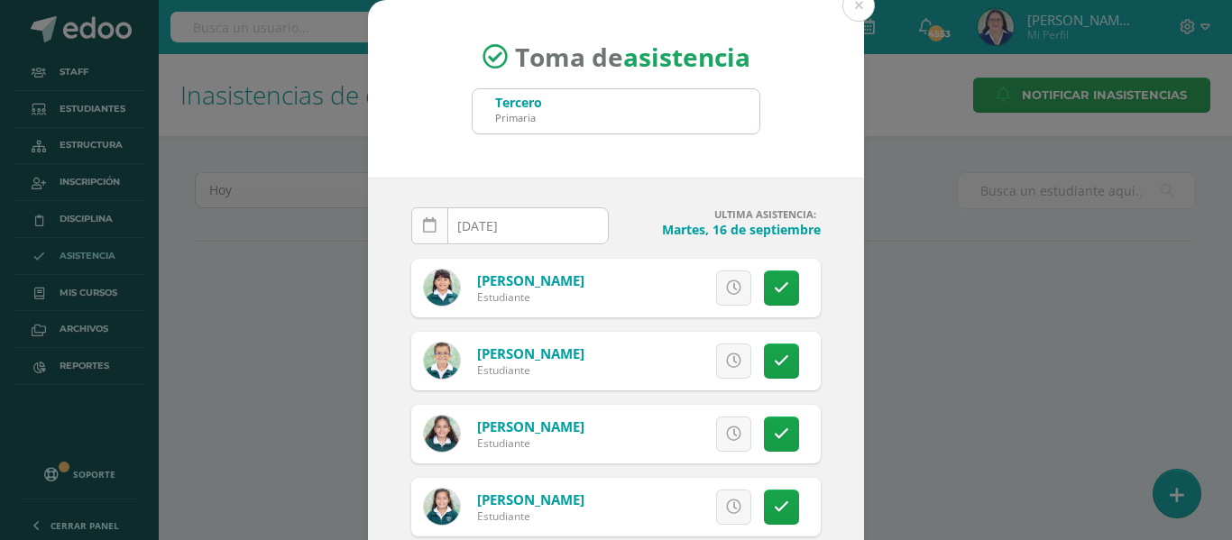
click at [423, 226] on icon at bounding box center [430, 225] width 14 height 15
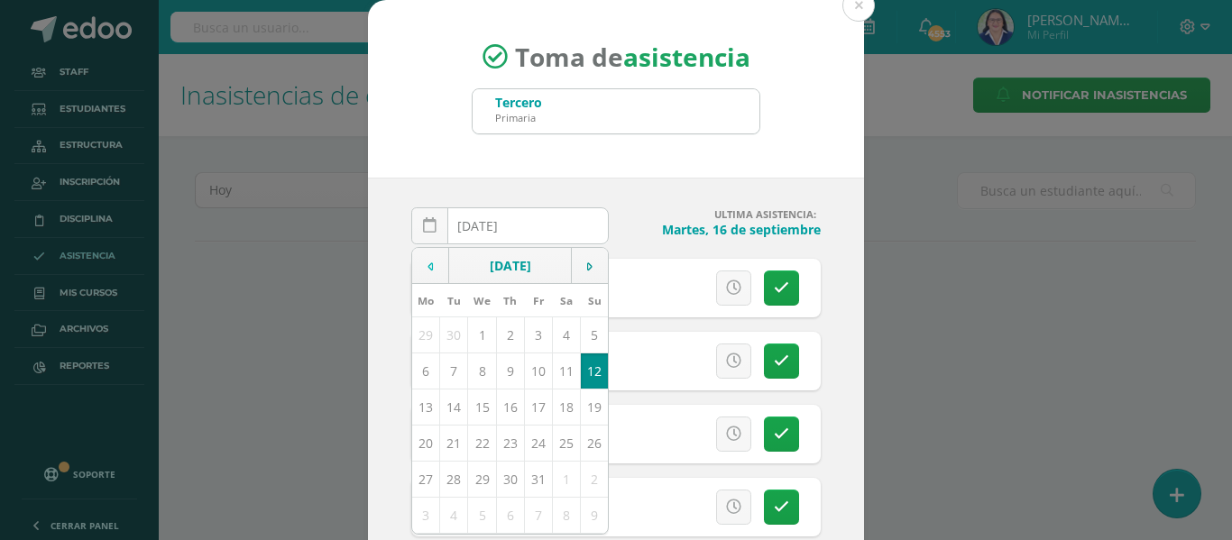
click at [428, 261] on td at bounding box center [430, 266] width 37 height 36
click at [474, 404] on td "17" at bounding box center [482, 407] width 28 height 36
type input "2025-09-17"
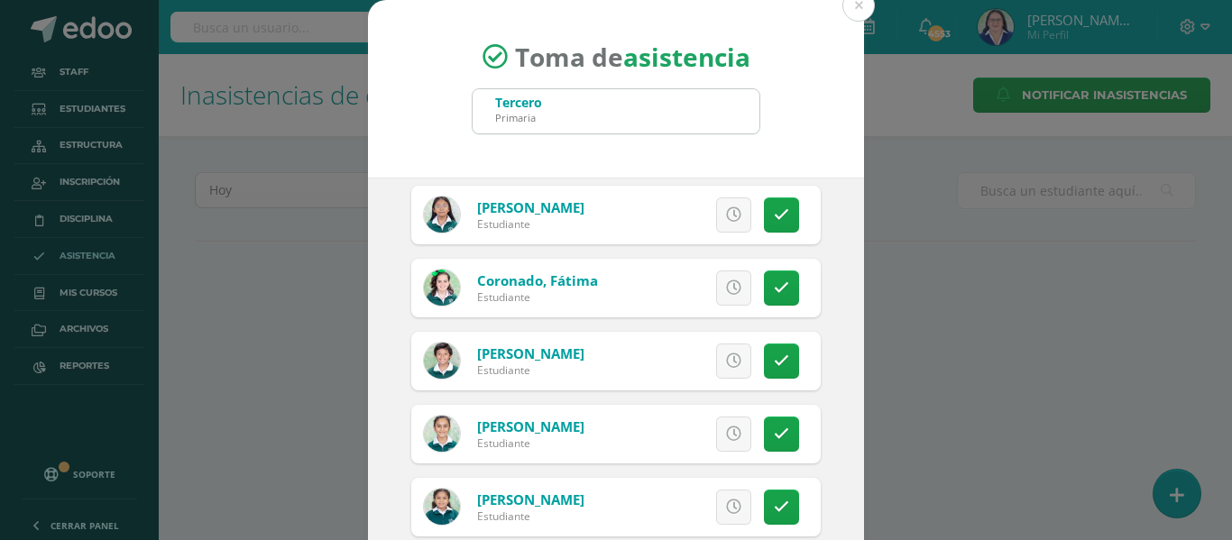
scroll to position [1263, 0]
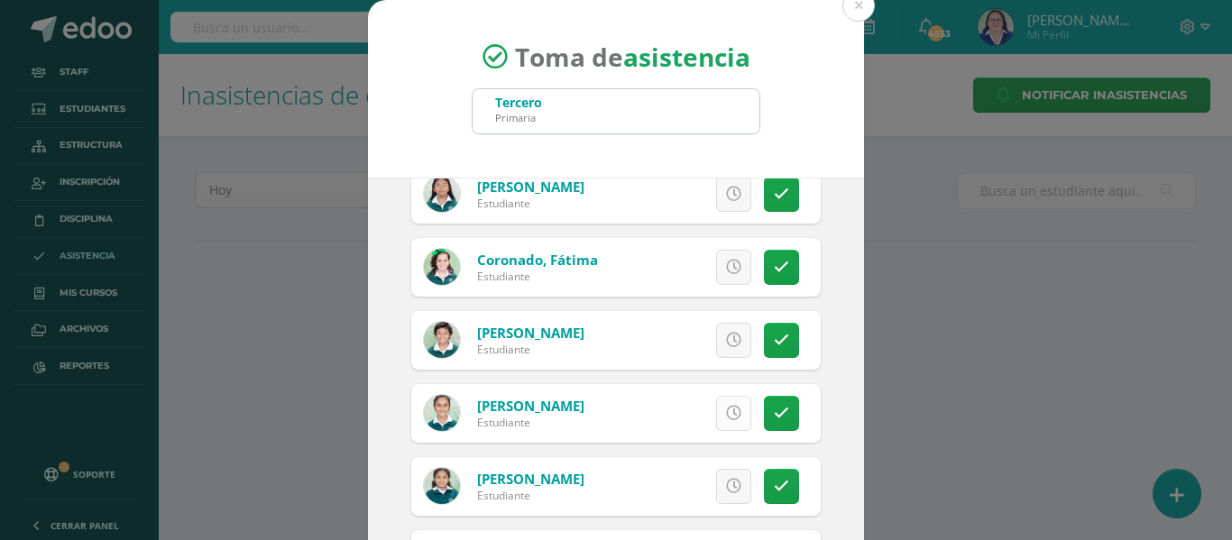
click at [726, 414] on icon at bounding box center [733, 413] width 15 height 15
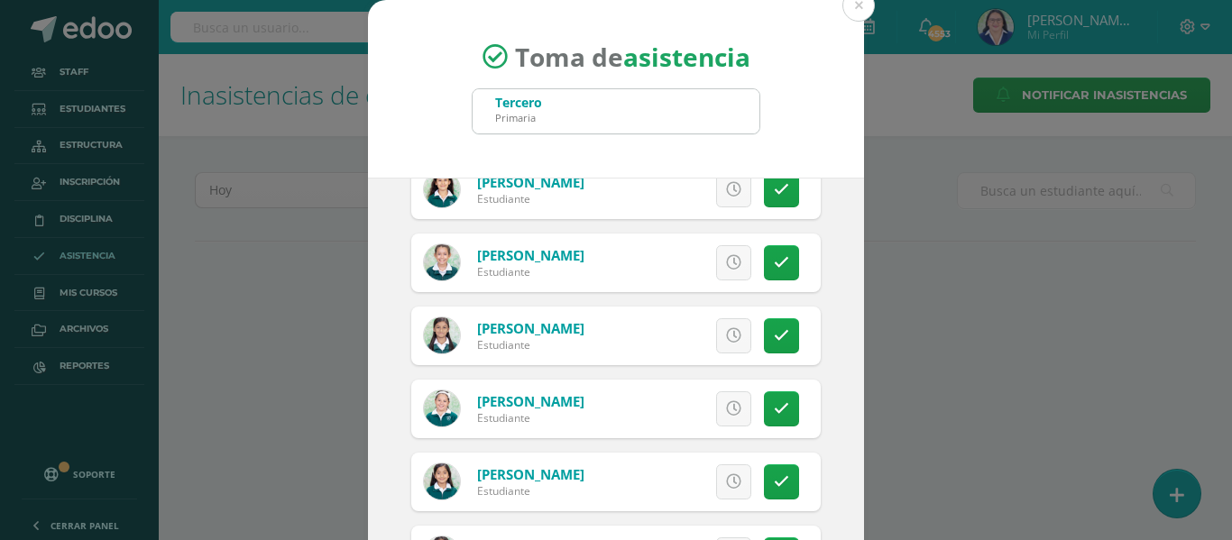
scroll to position [992, 0]
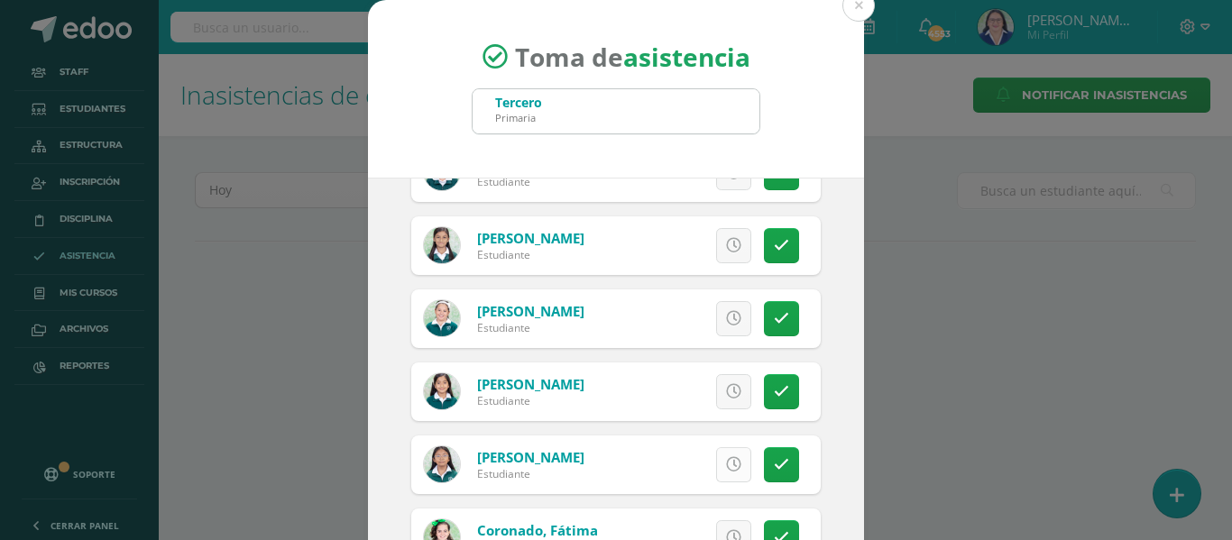
click at [726, 463] on icon at bounding box center [733, 464] width 15 height 15
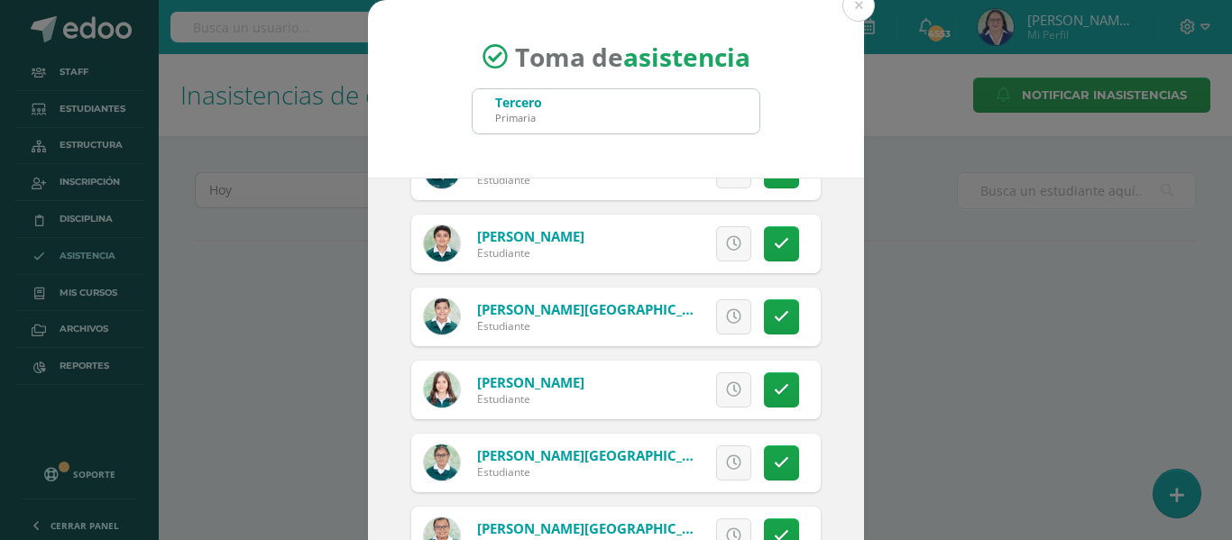
scroll to position [3067, 0]
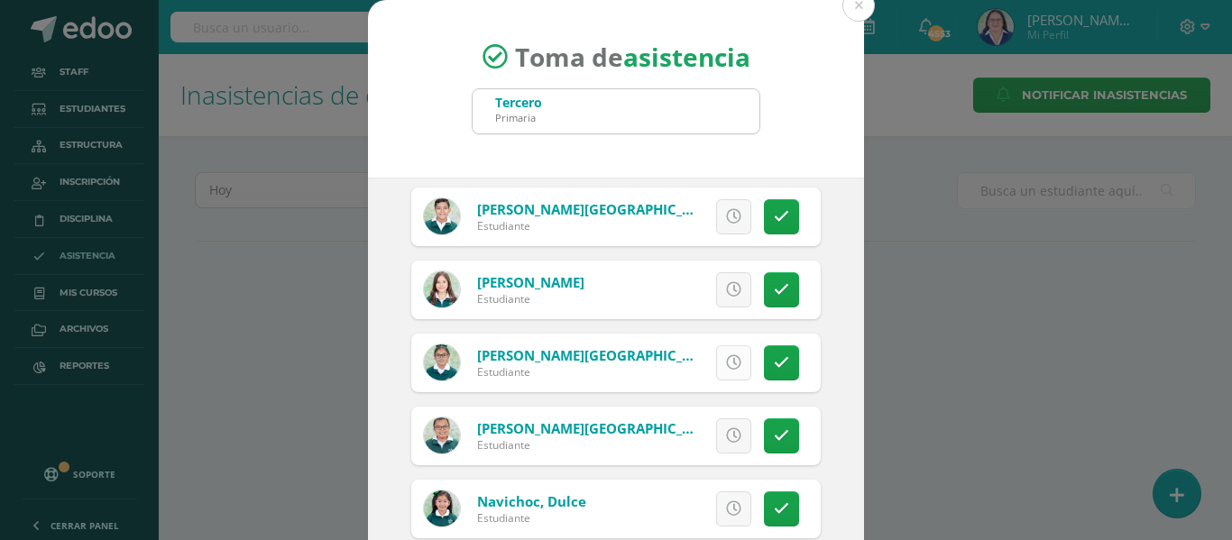
click at [726, 363] on icon at bounding box center [733, 362] width 15 height 15
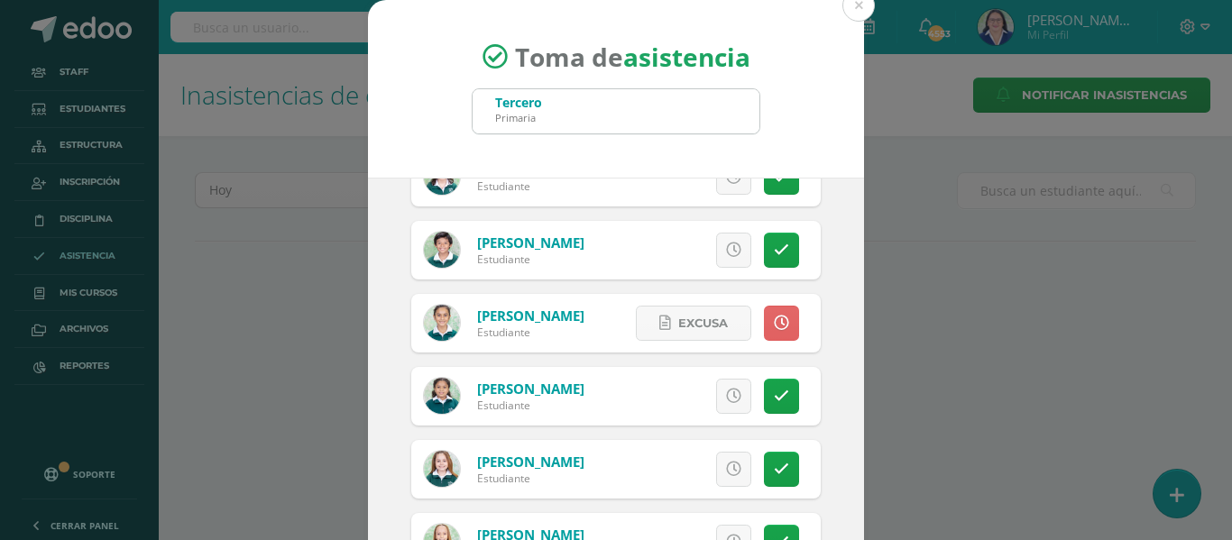
scroll to position [1263, 0]
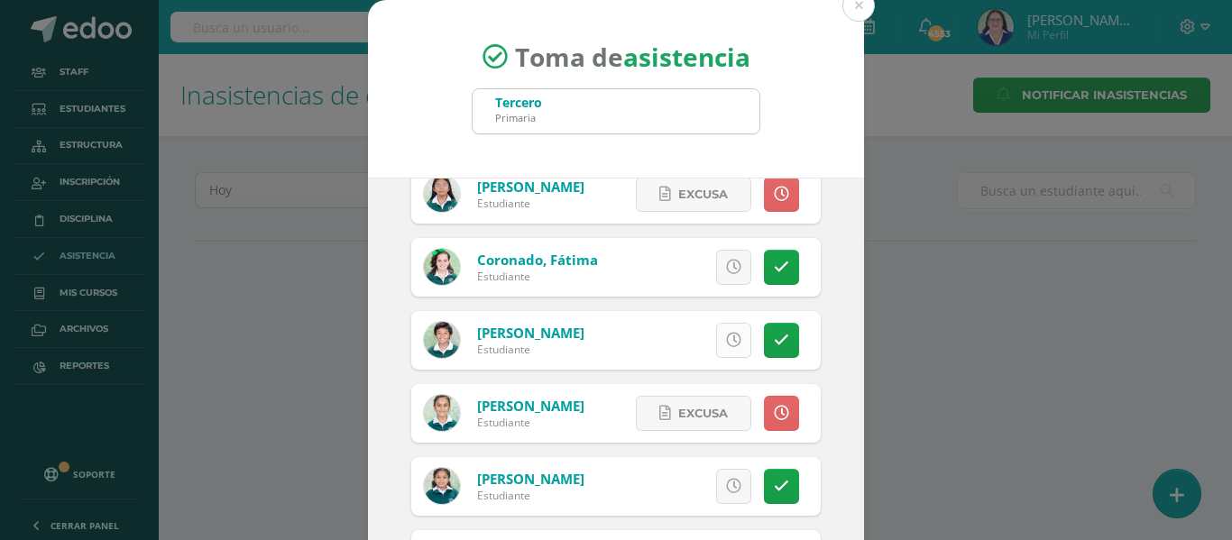
click at [726, 335] on icon at bounding box center [733, 340] width 15 height 15
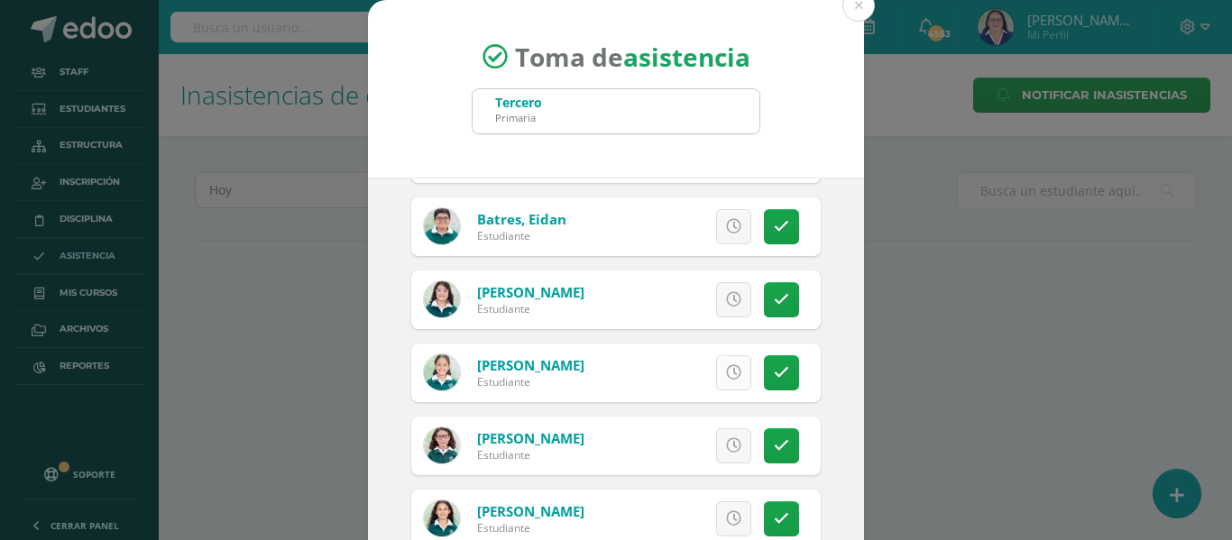
scroll to position [541, 0]
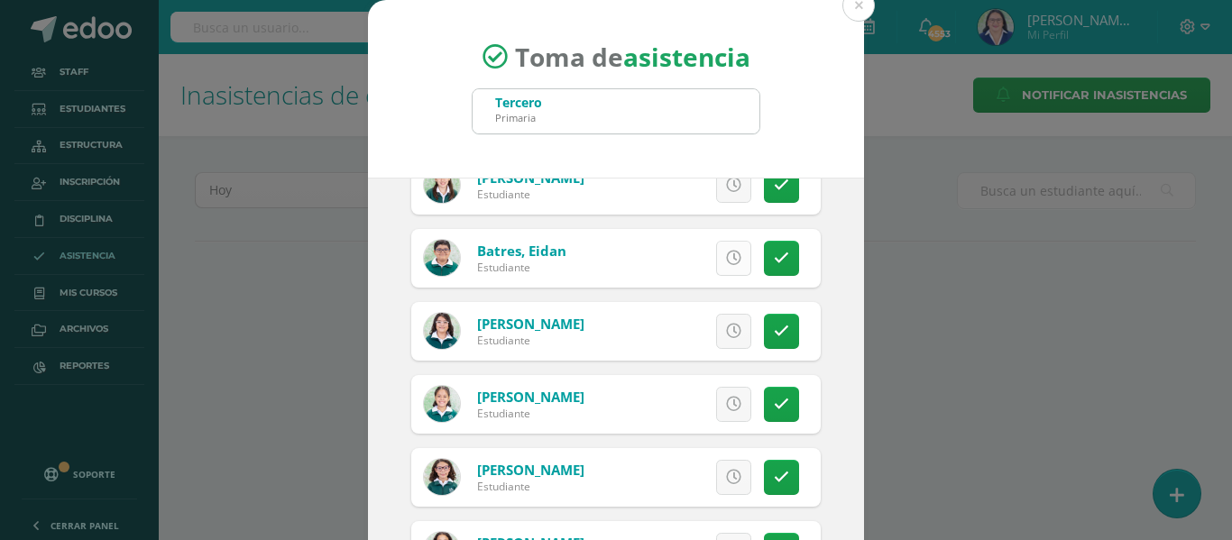
click at [726, 258] on icon at bounding box center [733, 258] width 15 height 15
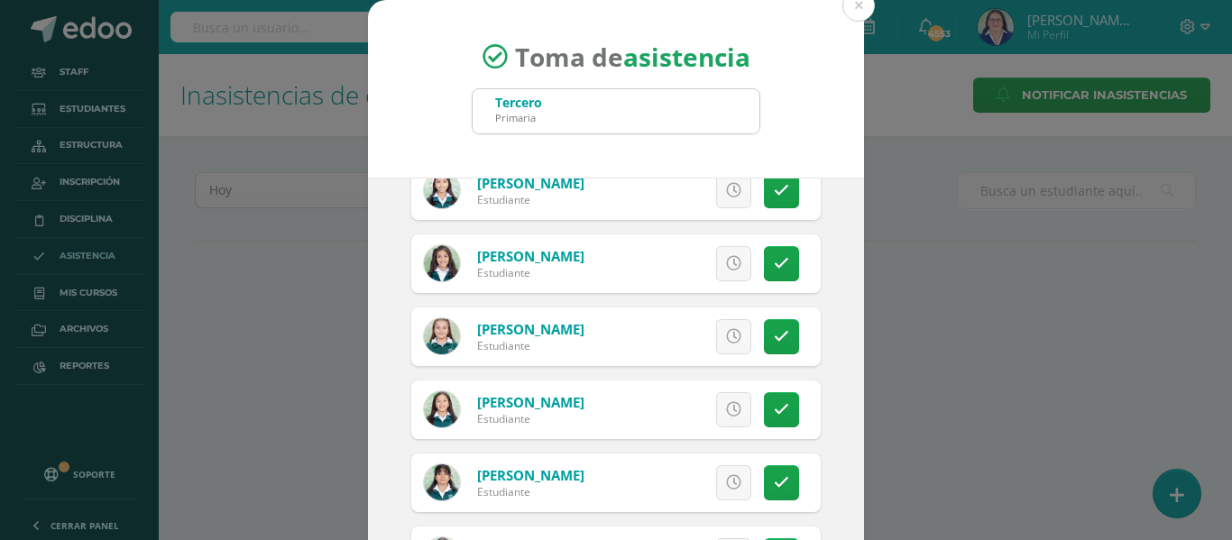
scroll to position [2616, 0]
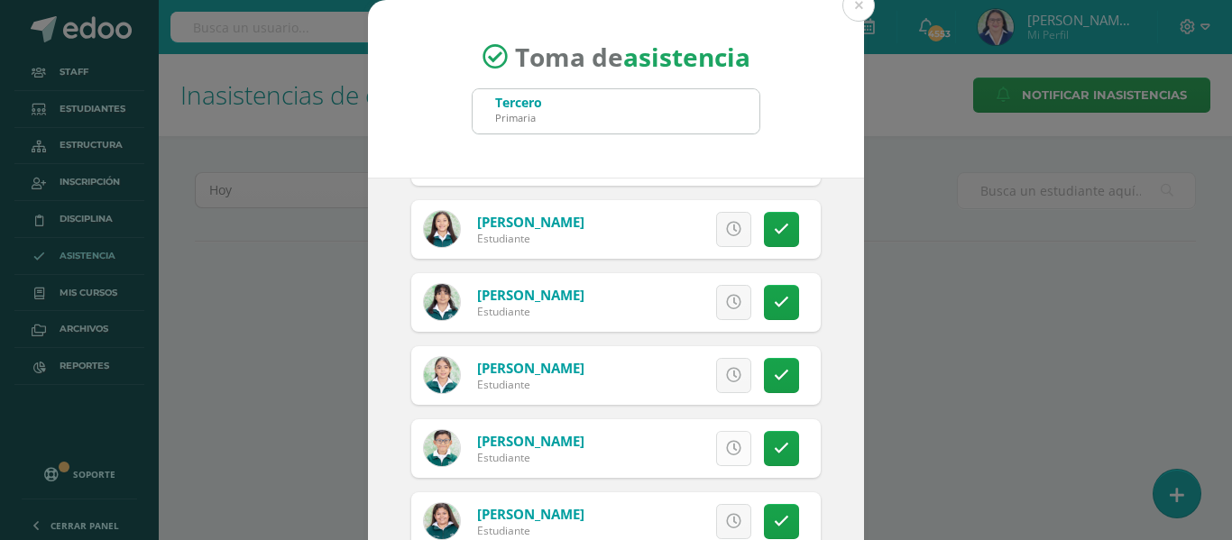
click at [726, 441] on icon at bounding box center [733, 448] width 15 height 15
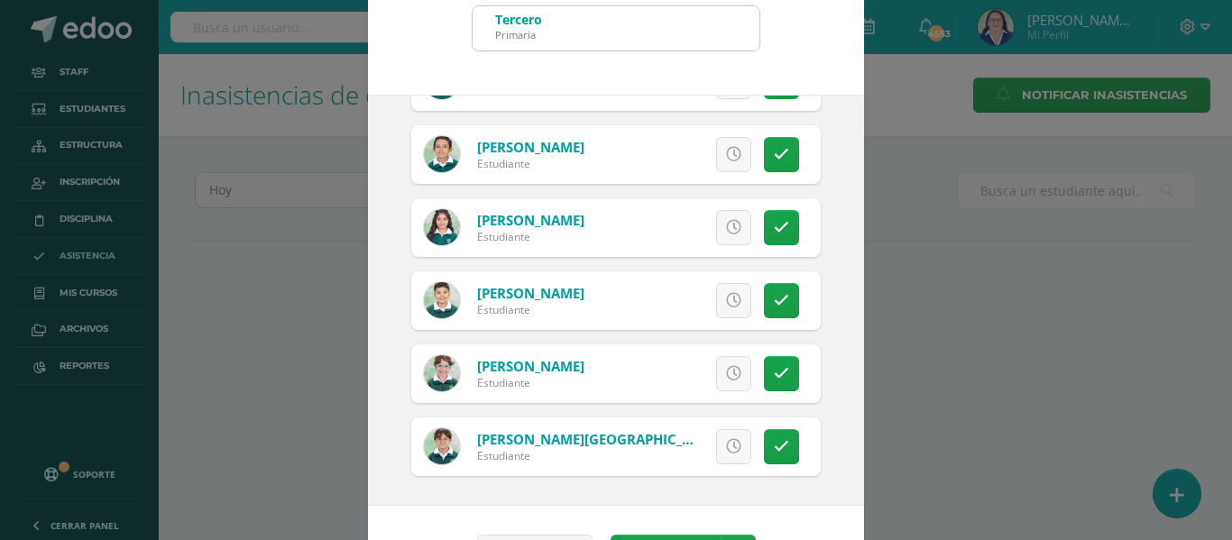
scroll to position [142, 0]
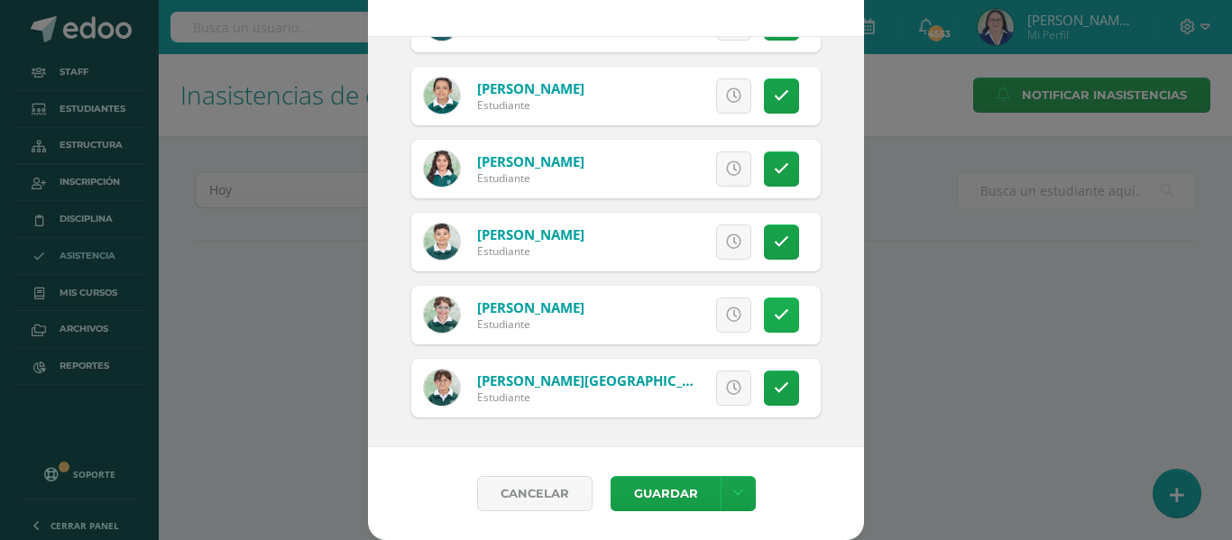
click at [774, 312] on icon at bounding box center [781, 315] width 15 height 15
click at [725, 484] on link at bounding box center [738, 493] width 35 height 35
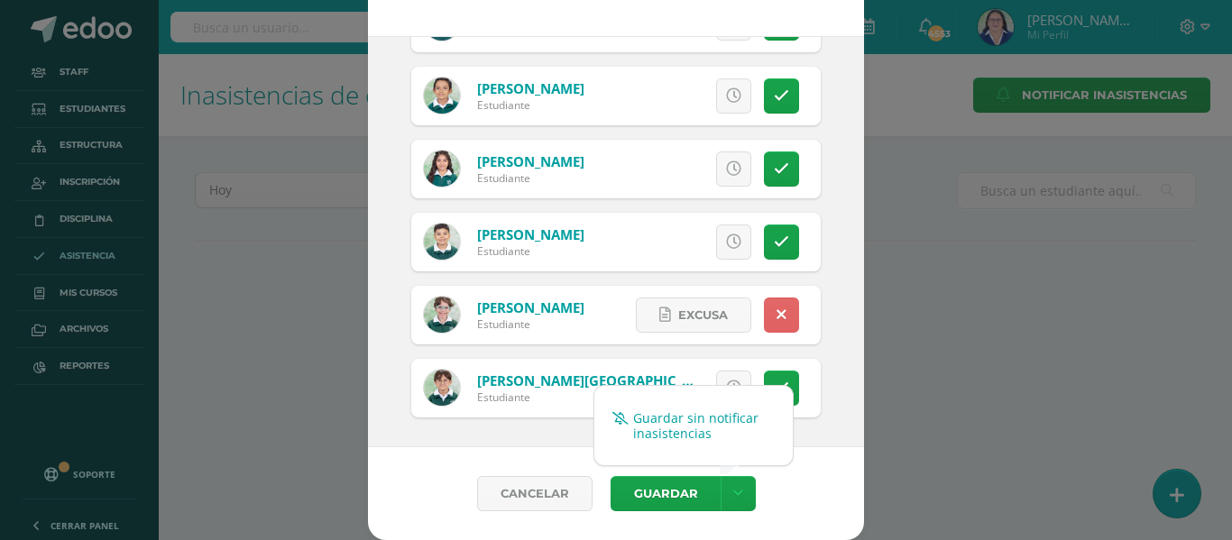
click at [715, 415] on link "Guardar sin notificar inasistencias" at bounding box center [693, 425] width 198 height 43
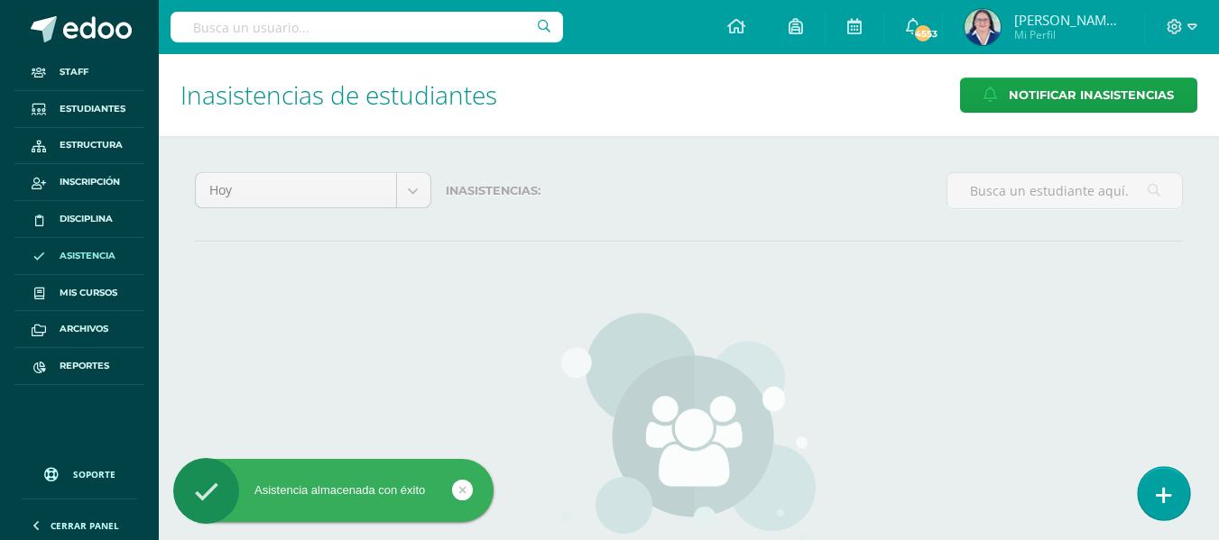
click at [1169, 485] on icon at bounding box center [1163, 495] width 16 height 21
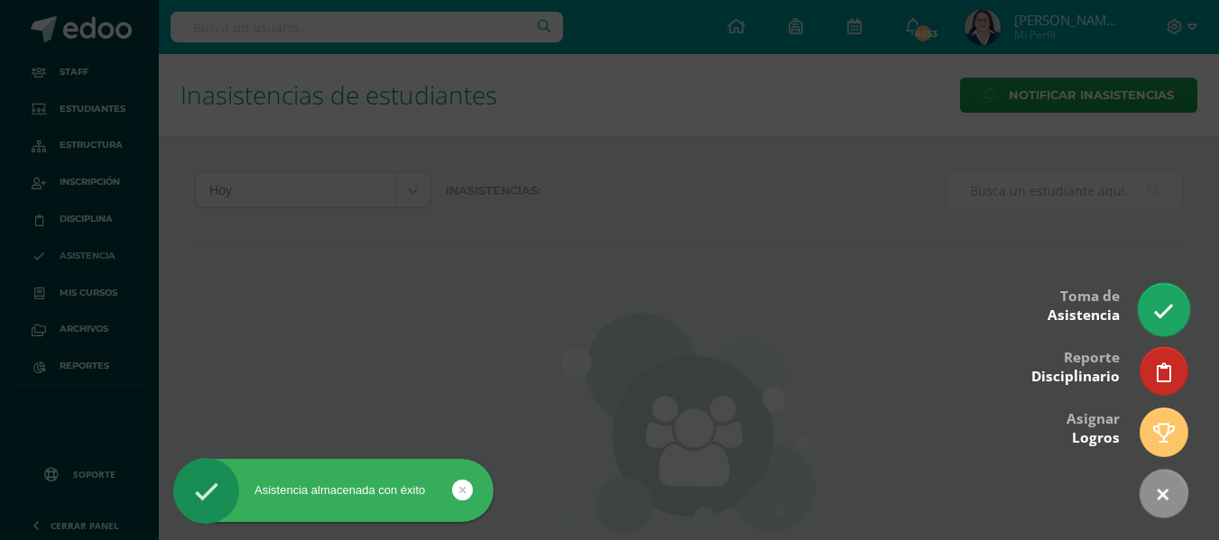
click at [1161, 308] on icon at bounding box center [1163, 311] width 21 height 21
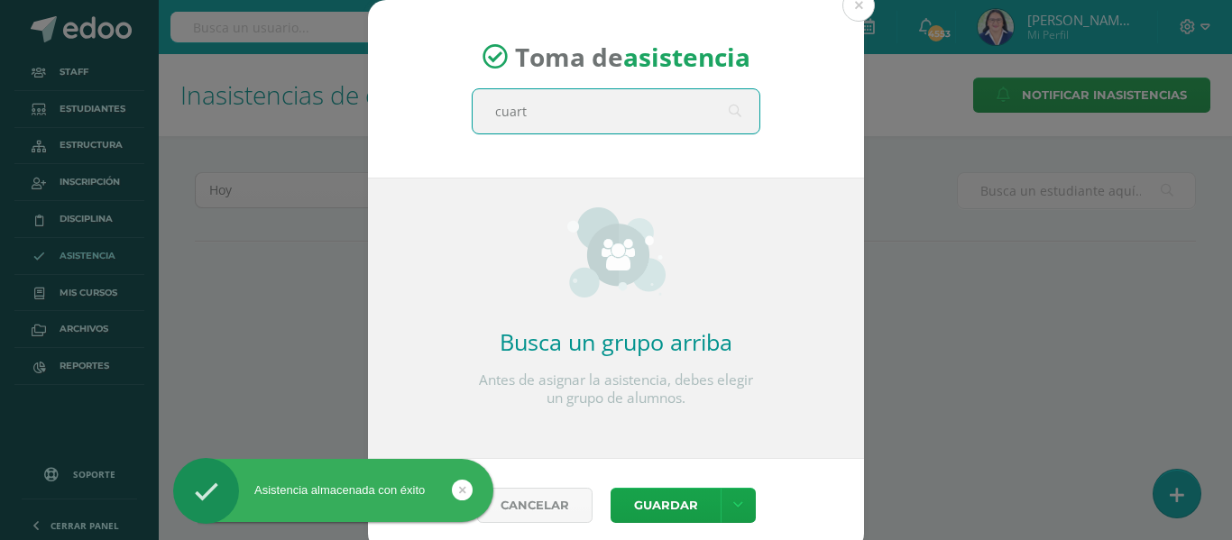
type input "cuarto"
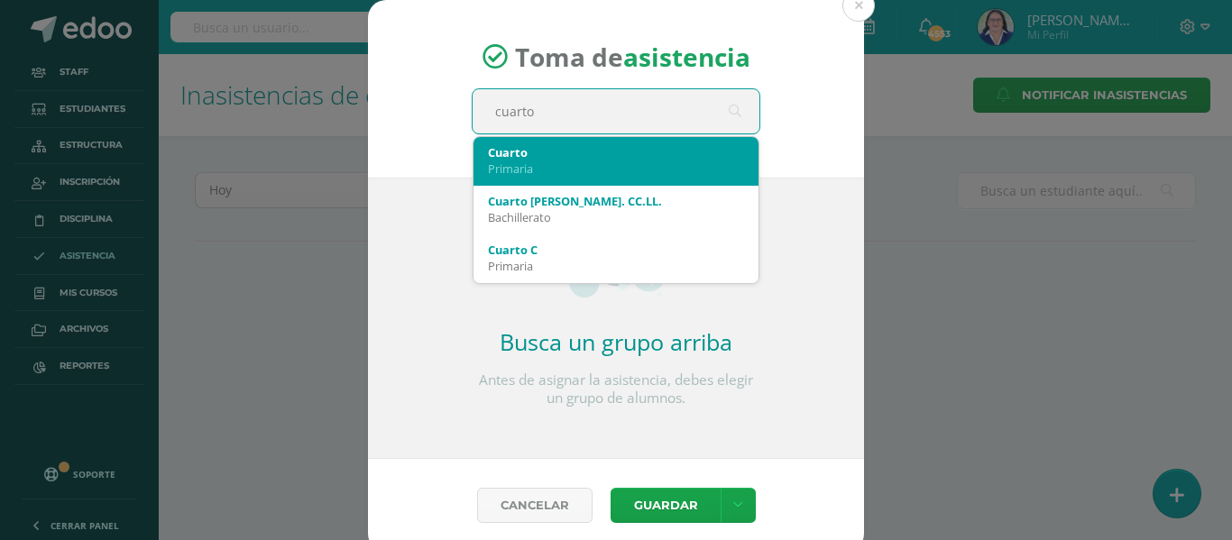
click at [618, 164] on div "Primaria" at bounding box center [616, 169] width 256 height 16
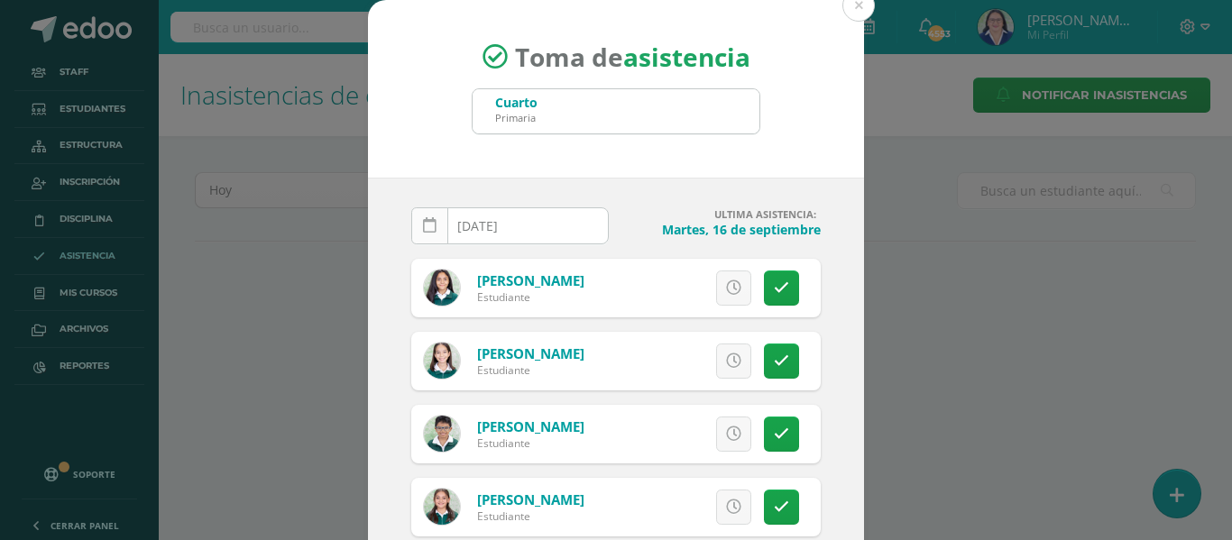
click at [423, 229] on icon at bounding box center [430, 225] width 14 height 15
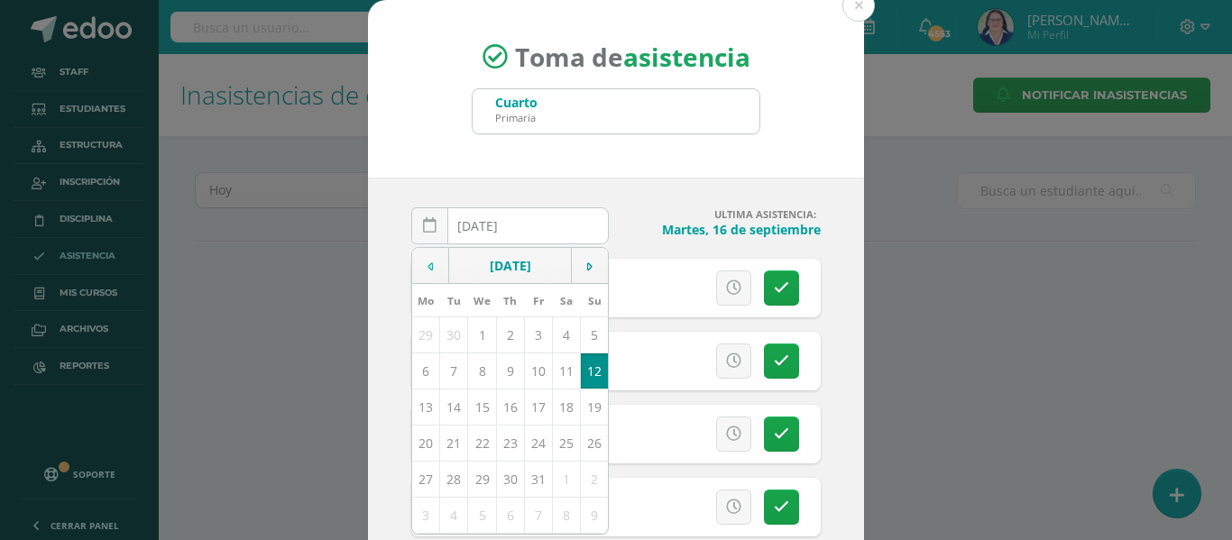
click at [428, 267] on icon at bounding box center [430, 267] width 5 height 13
click at [471, 407] on td "17" at bounding box center [482, 407] width 28 height 36
type input "[DATE]"
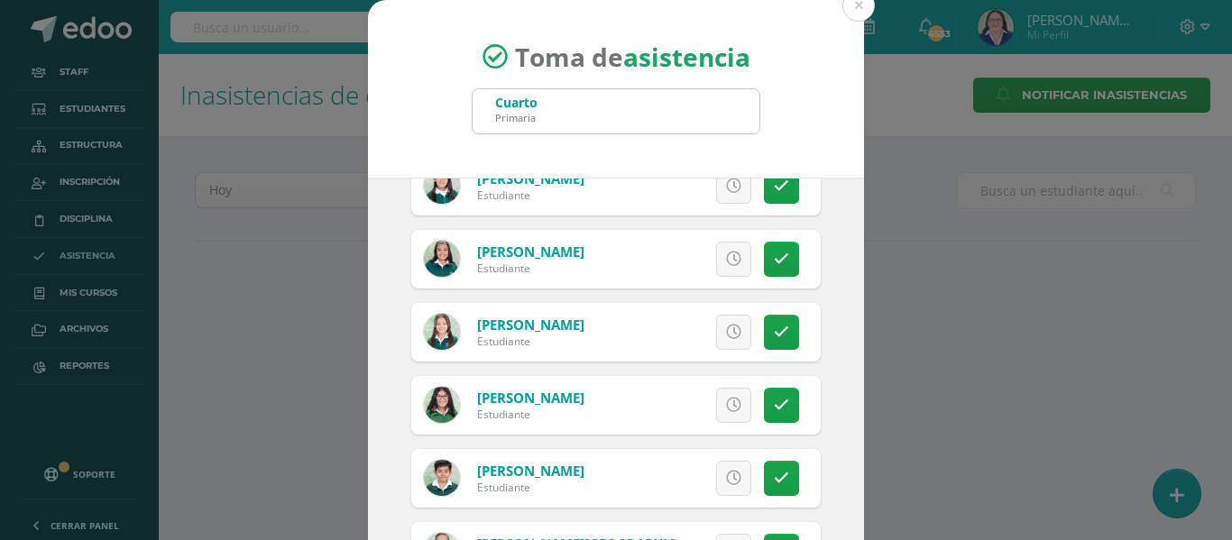
scroll to position [1984, 0]
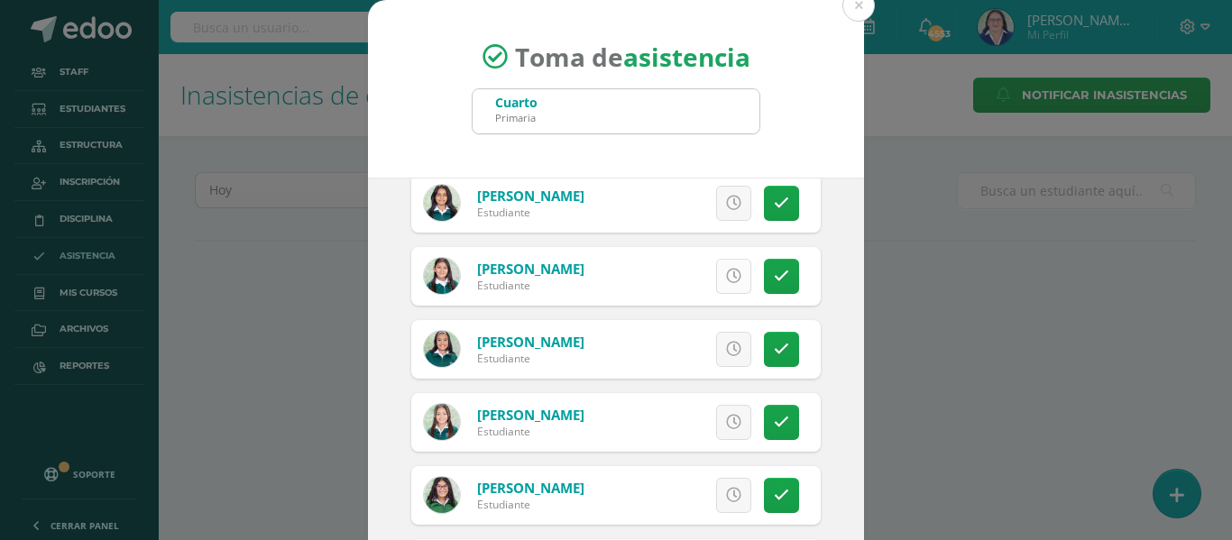
click at [726, 271] on icon at bounding box center [733, 276] width 15 height 15
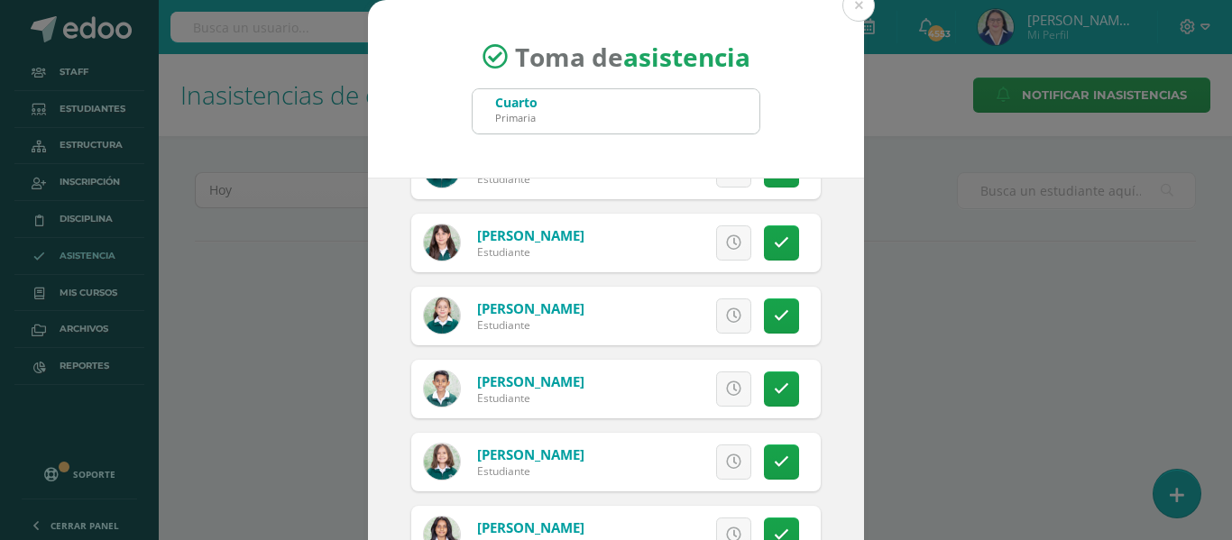
scroll to position [1624, 0]
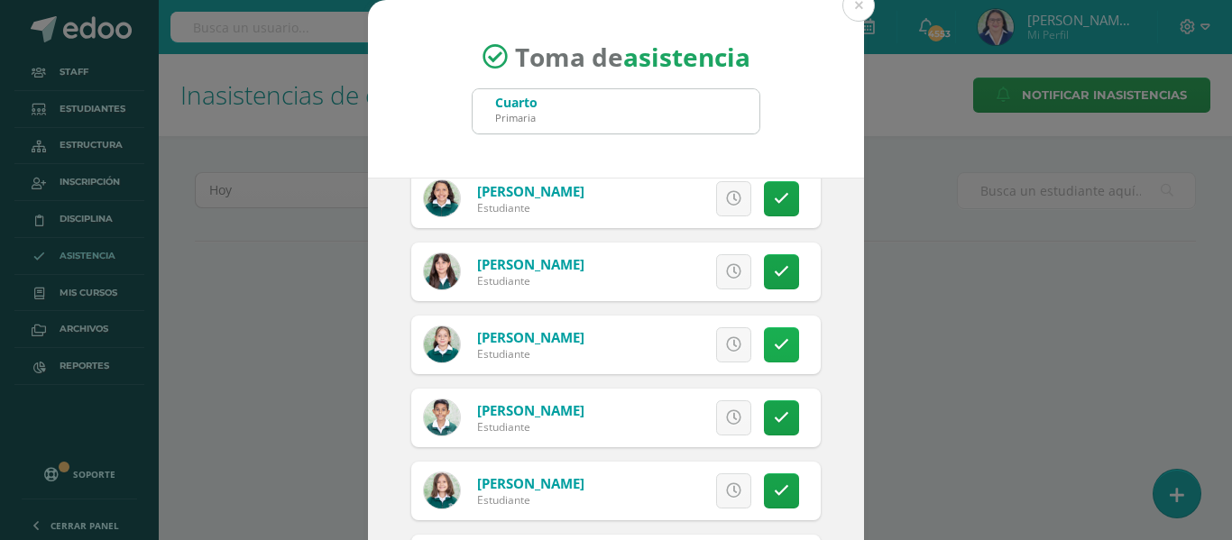
click at [774, 339] on icon at bounding box center [781, 344] width 15 height 15
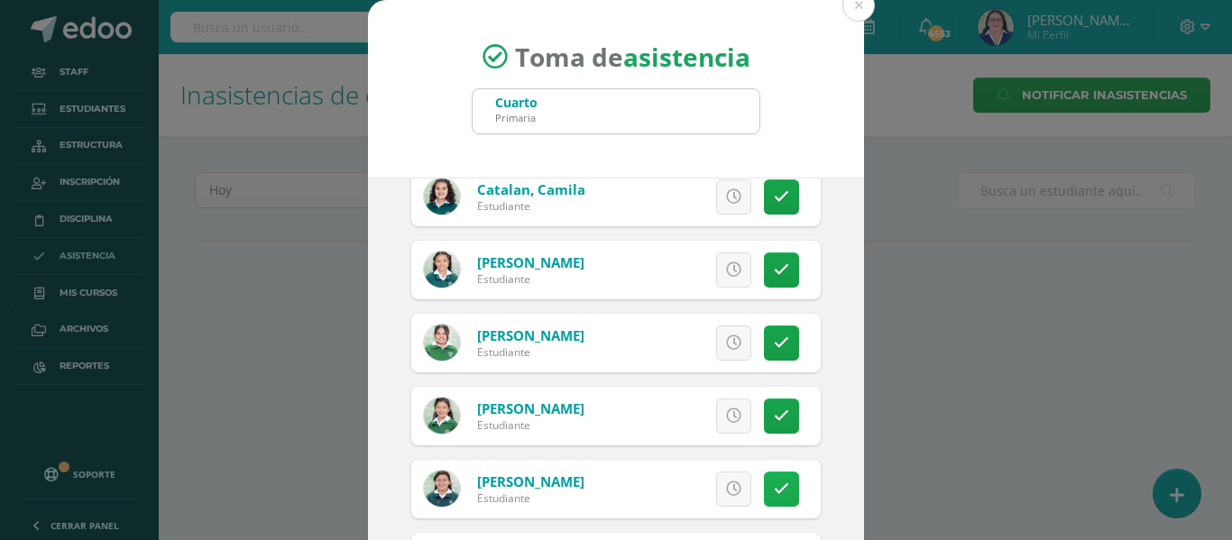
scroll to position [451, 0]
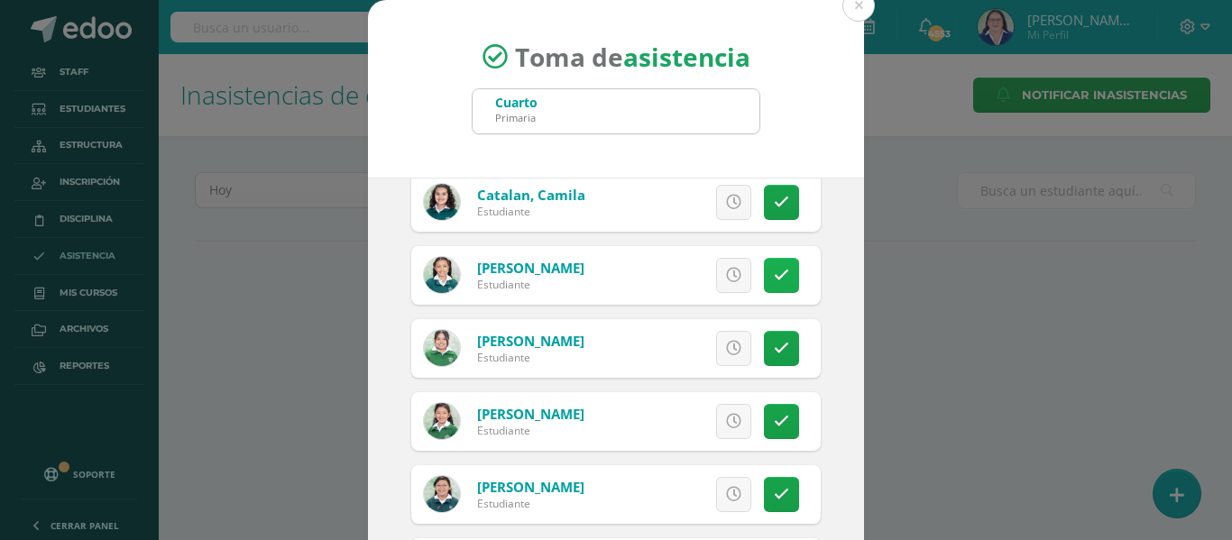
click at [774, 276] on icon at bounding box center [781, 275] width 15 height 15
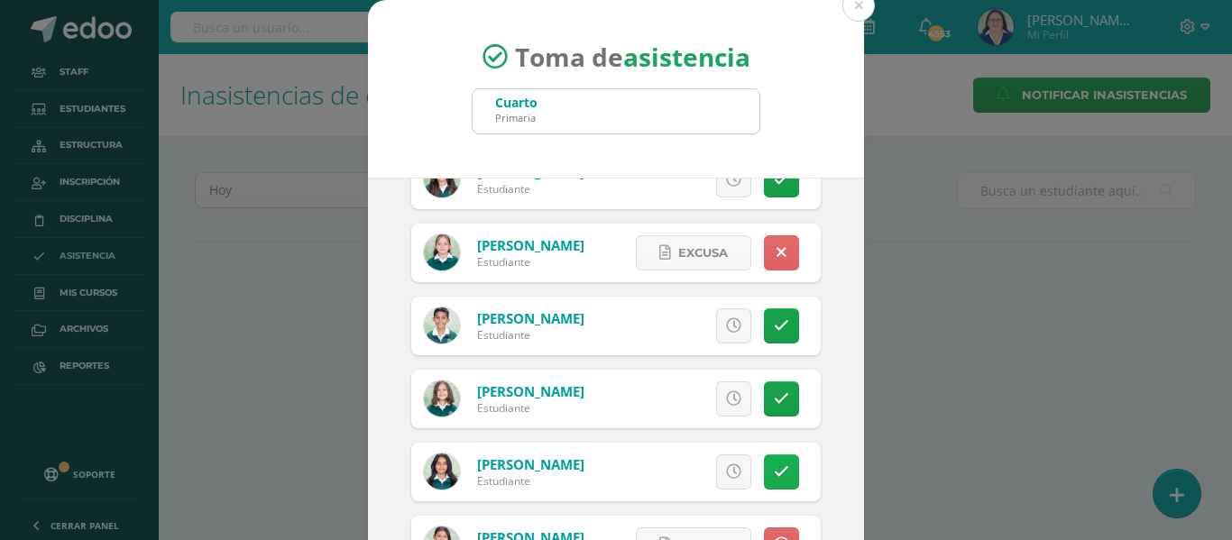
scroll to position [1714, 0]
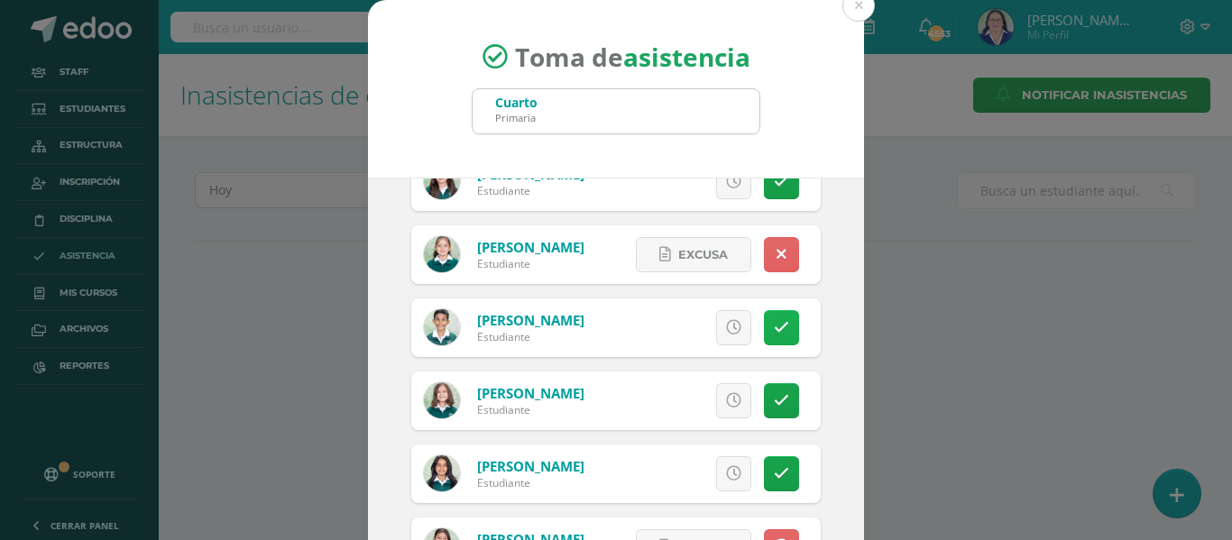
click at [774, 325] on icon at bounding box center [781, 327] width 15 height 15
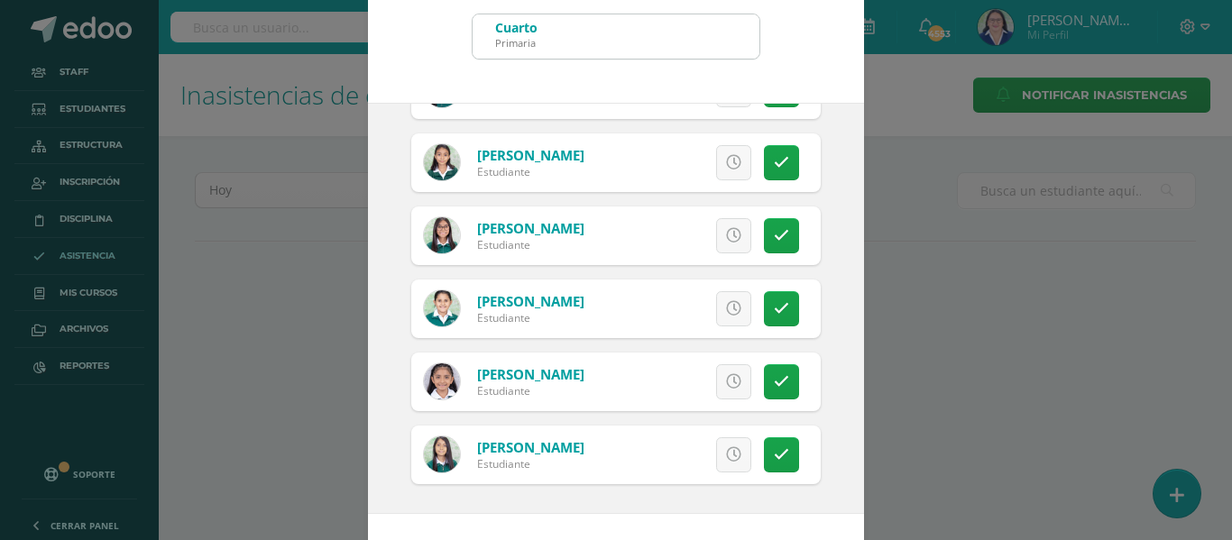
scroll to position [142, 0]
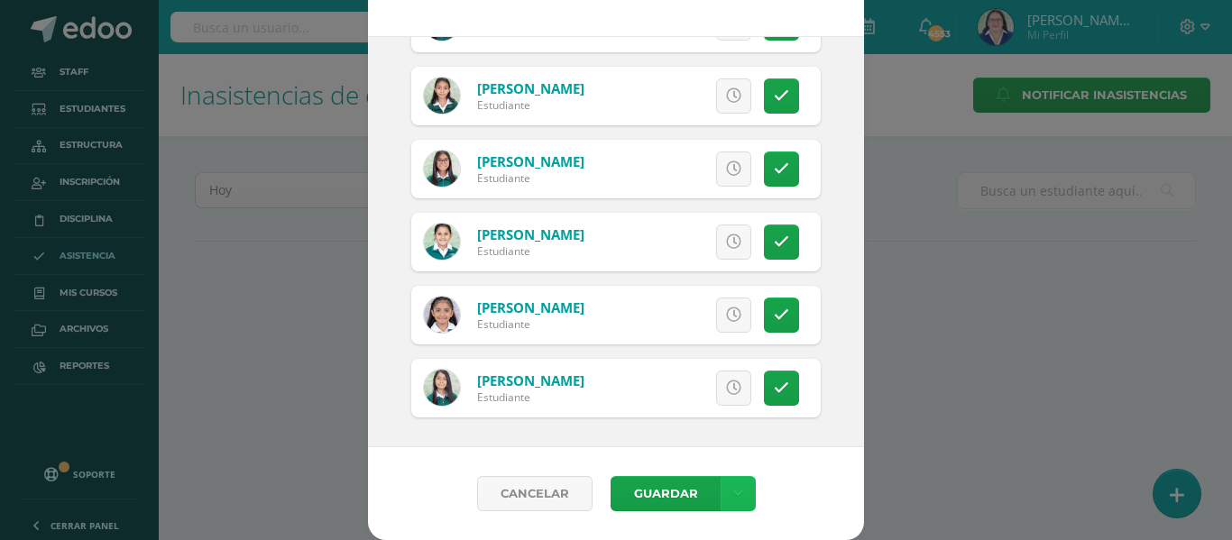
click at [732, 479] on link at bounding box center [738, 493] width 35 height 35
click at [720, 419] on link "Guardar sin notificar inasistencias" at bounding box center [693, 425] width 198 height 43
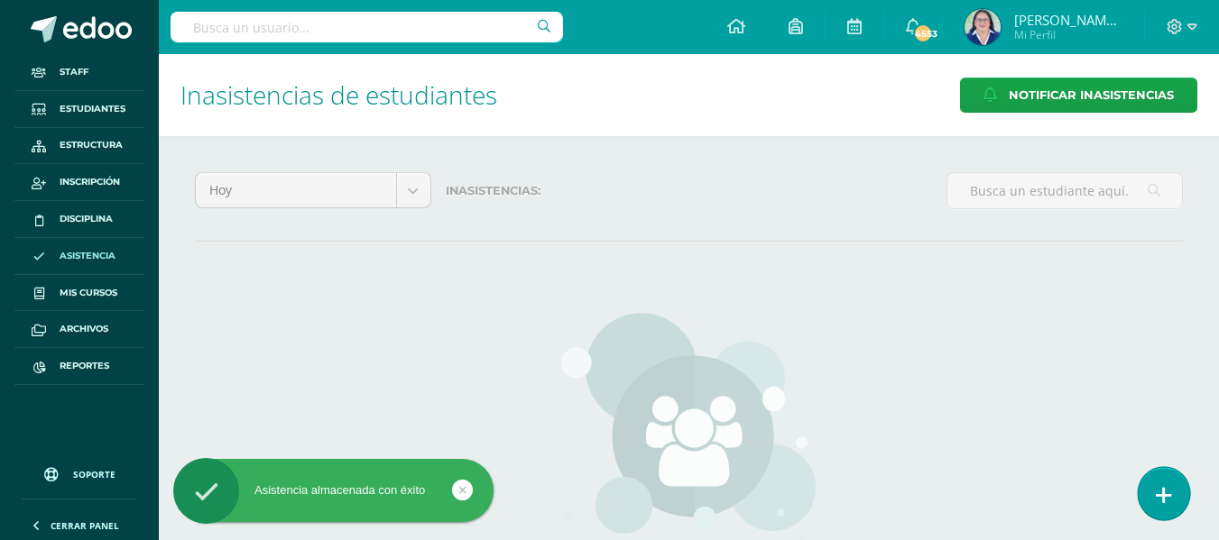
click at [1173, 486] on link at bounding box center [1162, 493] width 51 height 52
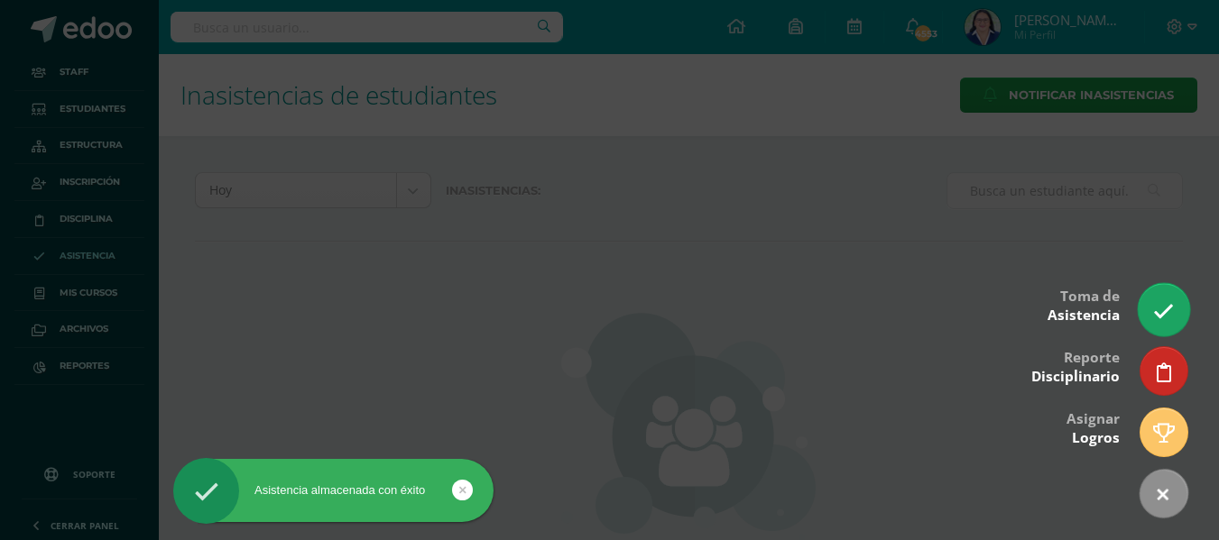
click at [1156, 300] on link at bounding box center [1162, 309] width 51 height 52
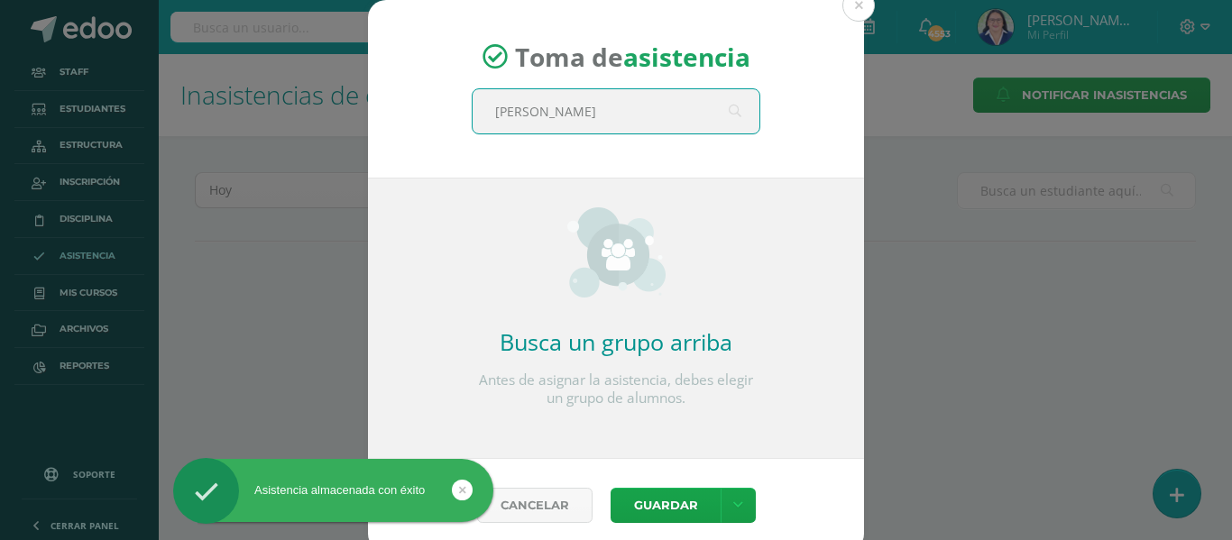
type input "quinto"
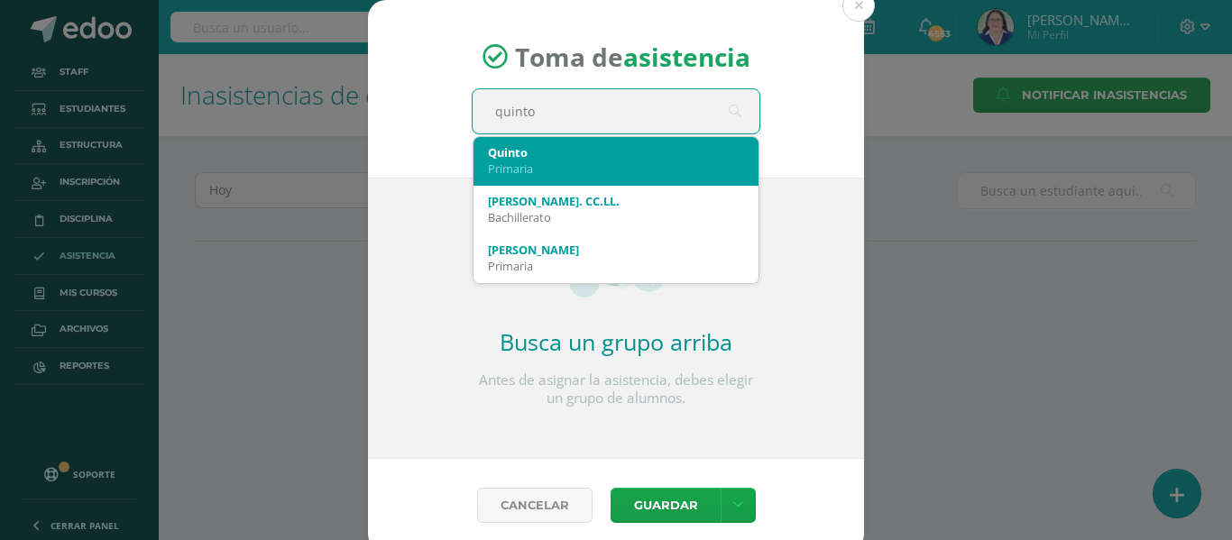
click at [596, 157] on div "Quinto" at bounding box center [616, 152] width 256 height 16
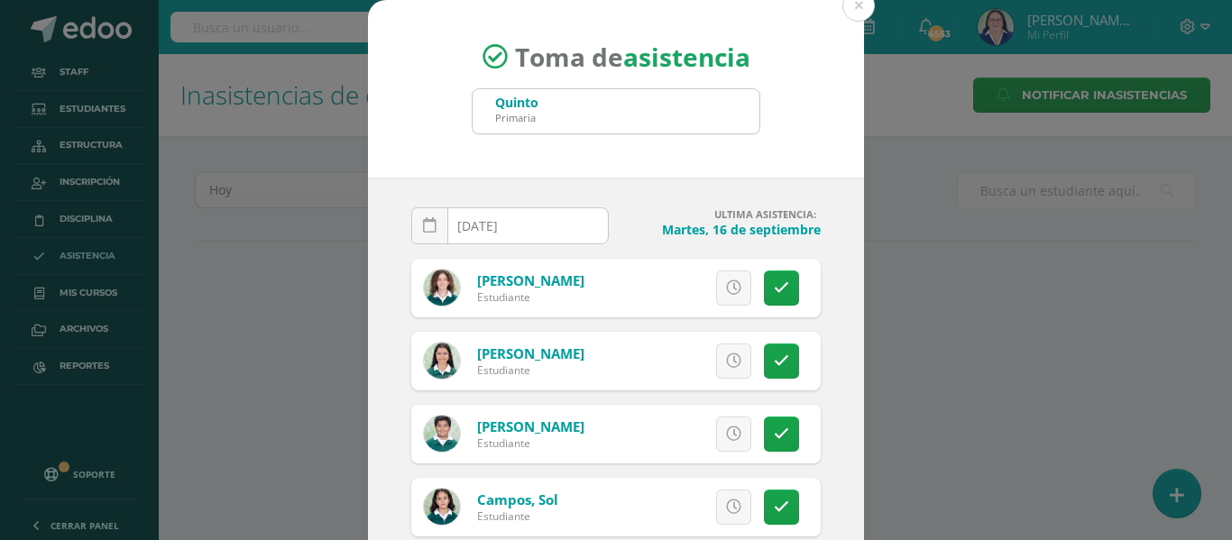
click at [423, 221] on icon at bounding box center [430, 225] width 14 height 15
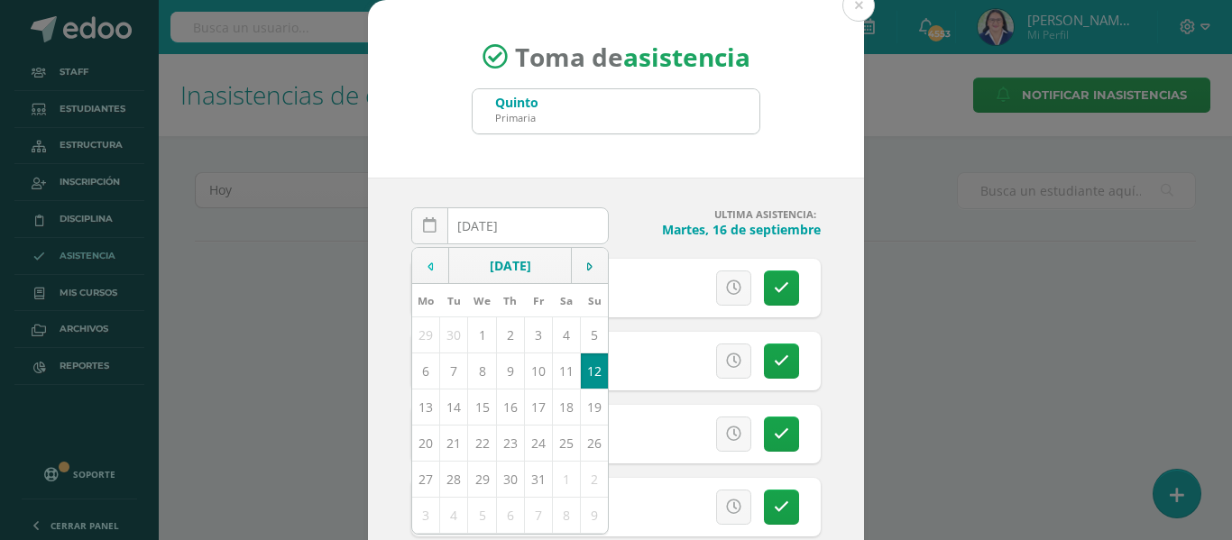
click at [428, 266] on icon at bounding box center [430, 267] width 5 height 13
click at [477, 406] on td "17" at bounding box center [482, 407] width 28 height 36
type input "2025-09-17"
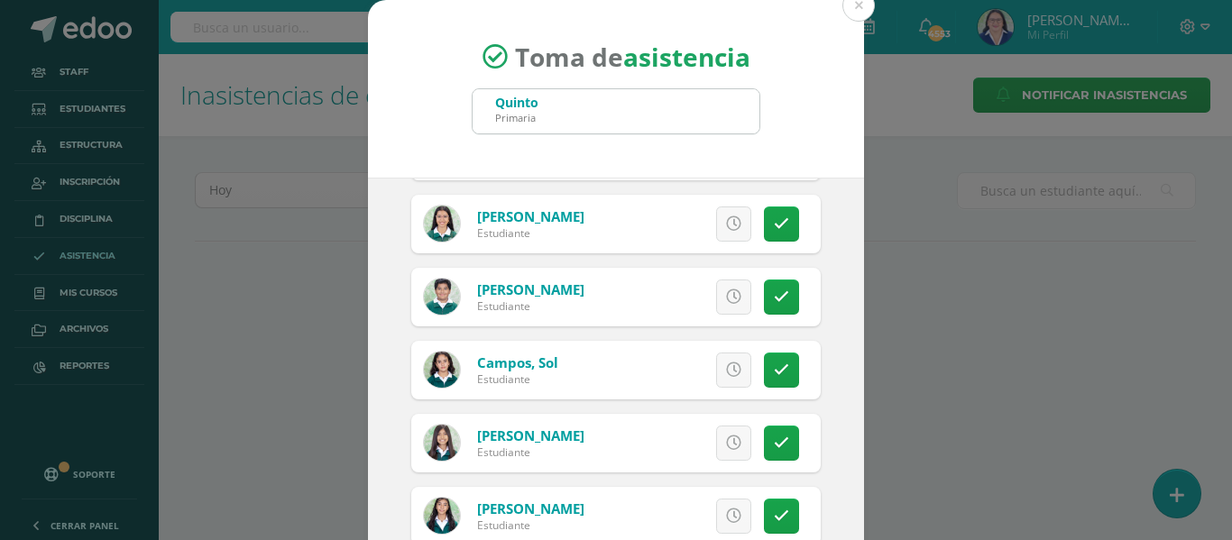
scroll to position [180, 0]
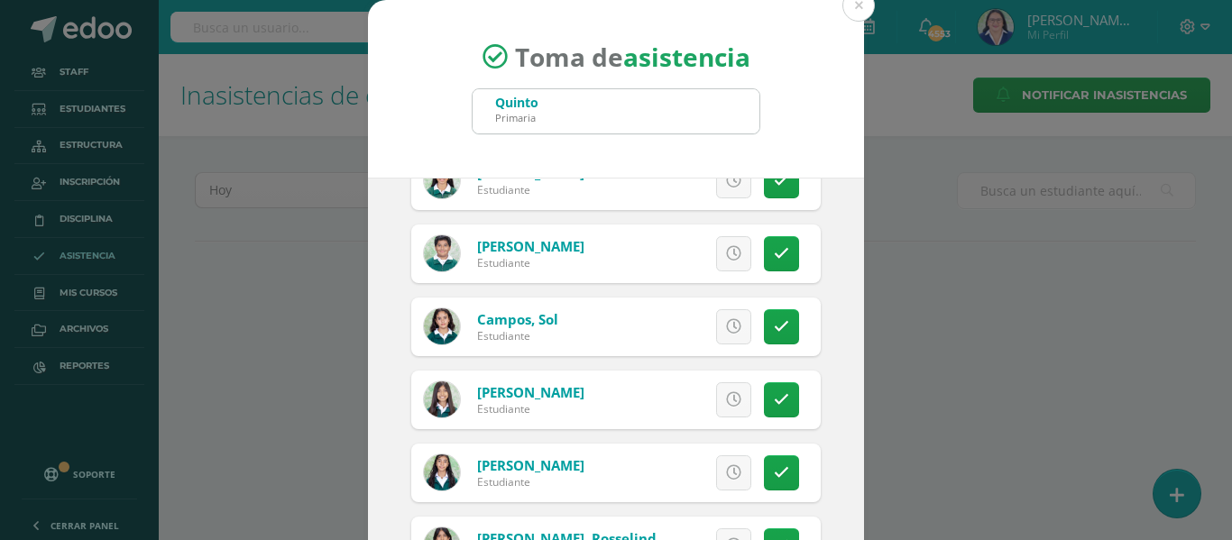
click at [726, 465] on icon at bounding box center [733, 472] width 15 height 15
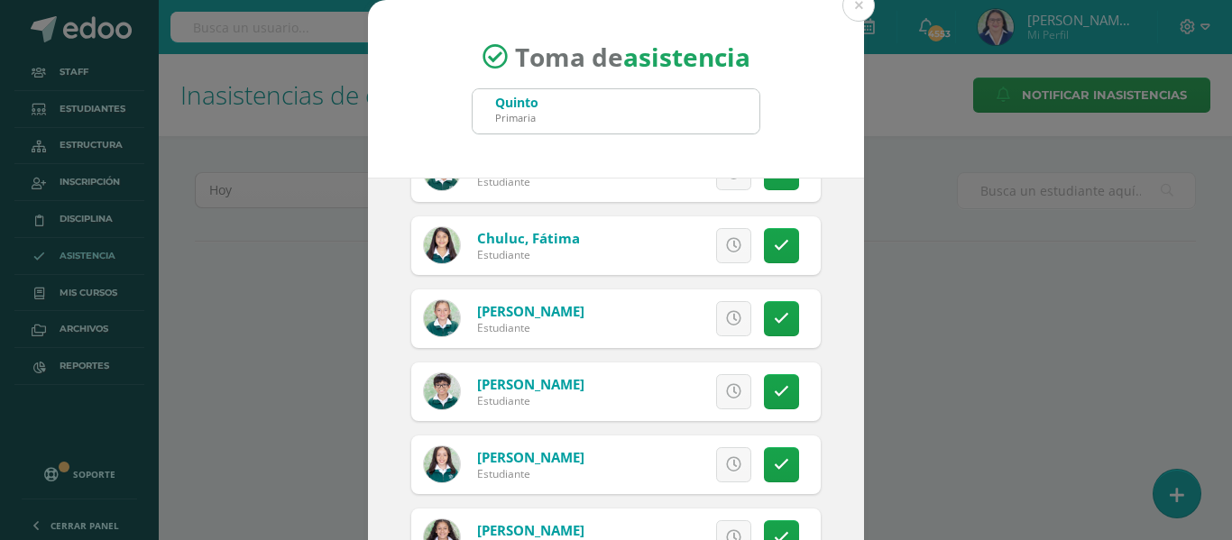
scroll to position [631, 0]
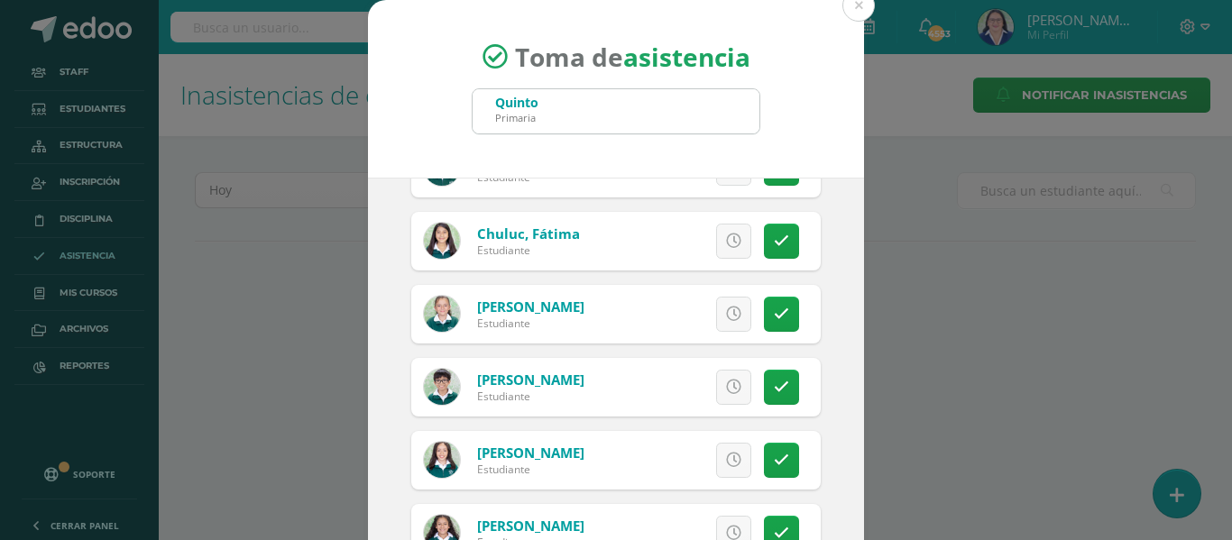
click at [726, 459] on icon at bounding box center [733, 460] width 15 height 15
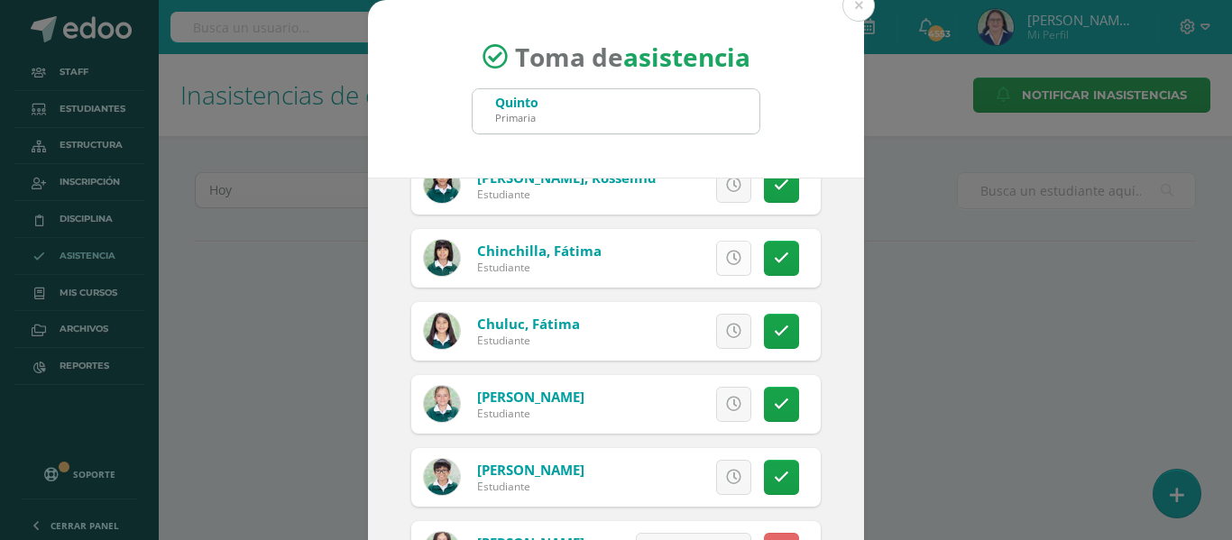
click at [726, 255] on icon at bounding box center [733, 258] width 15 height 15
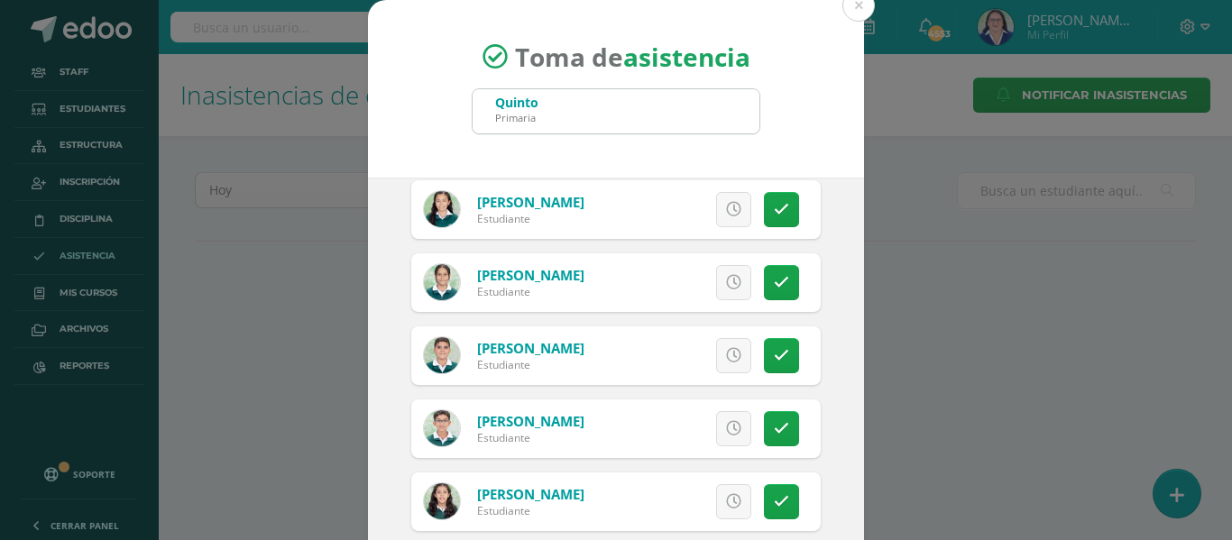
scroll to position [3046, 0]
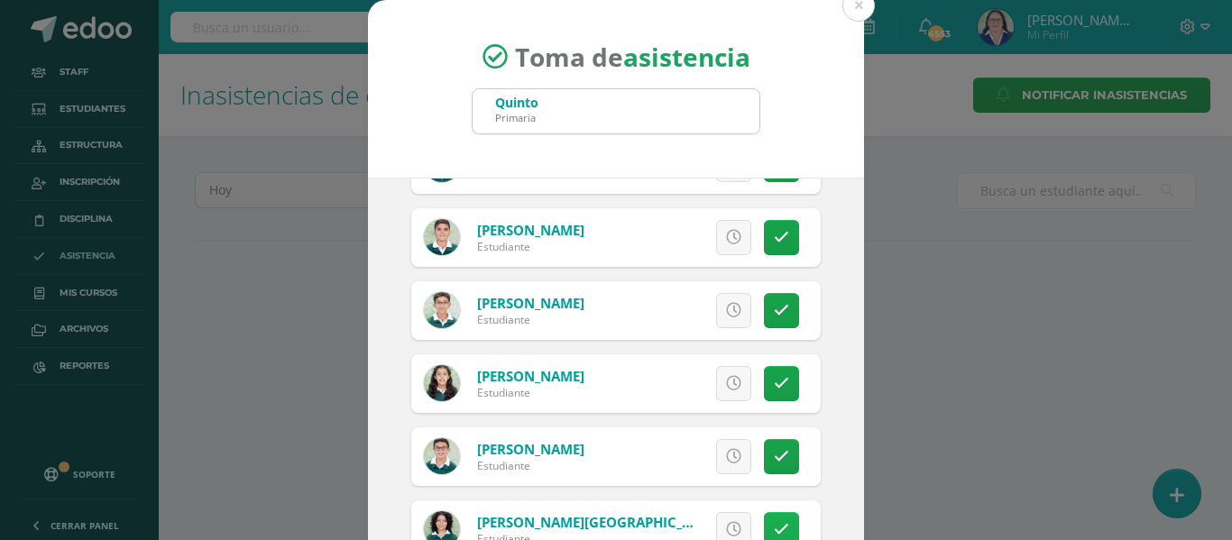
click at [764, 519] on link at bounding box center [781, 529] width 35 height 35
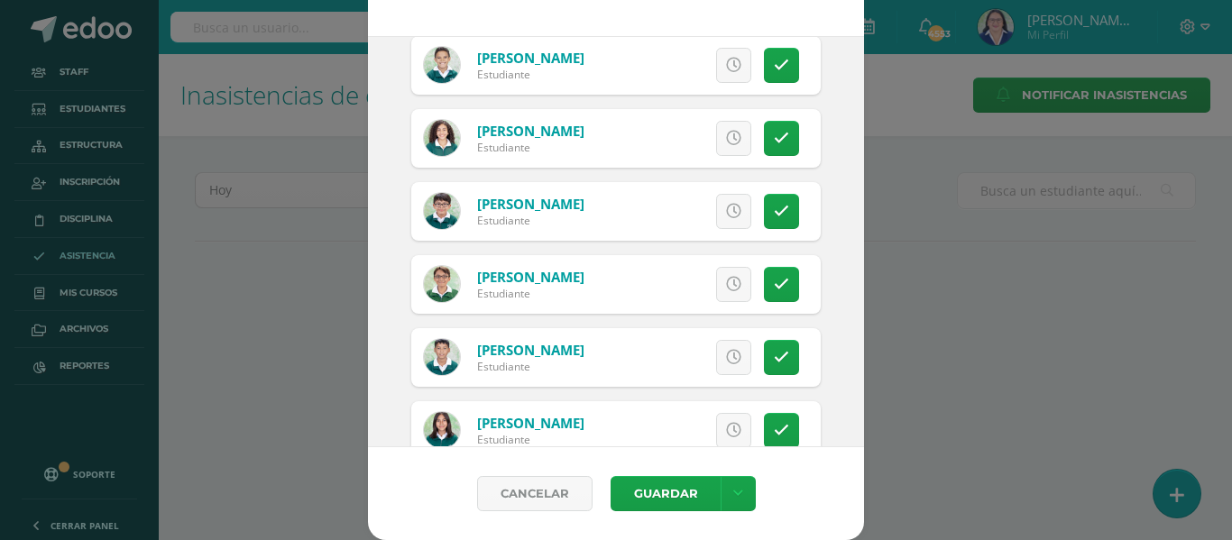
scroll to position [1873, 0]
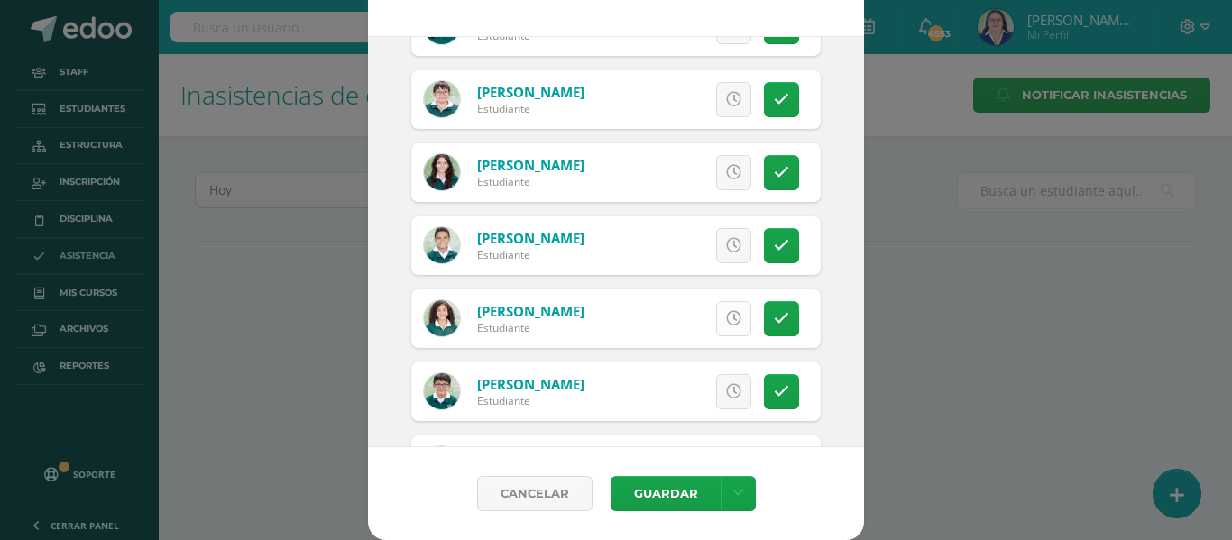
click at [726, 319] on icon at bounding box center [733, 318] width 15 height 15
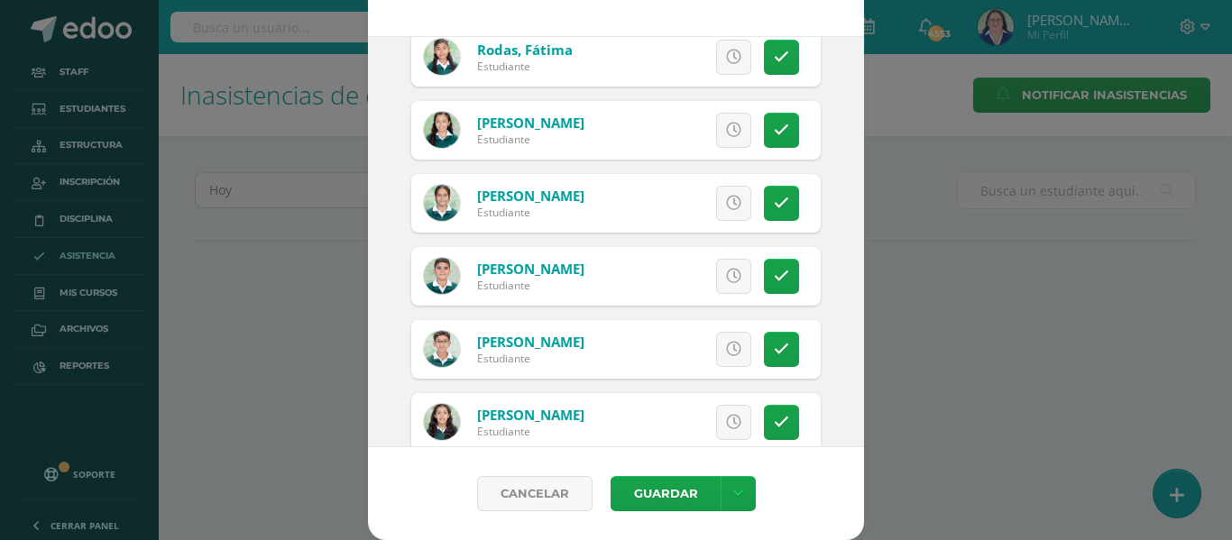
scroll to position [3046, 0]
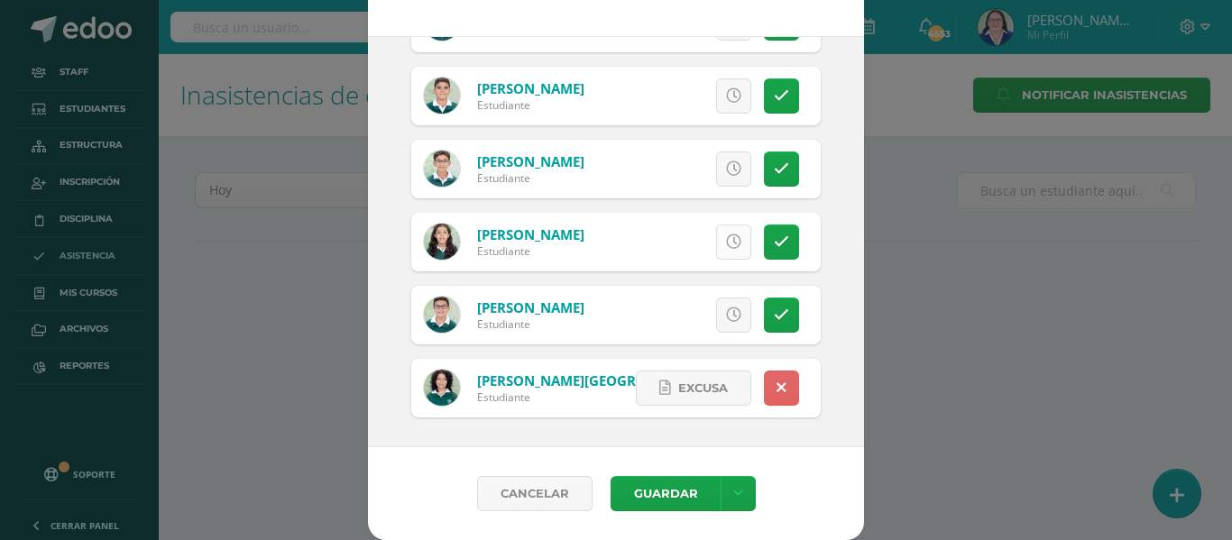
click at [726, 245] on icon at bounding box center [733, 242] width 15 height 15
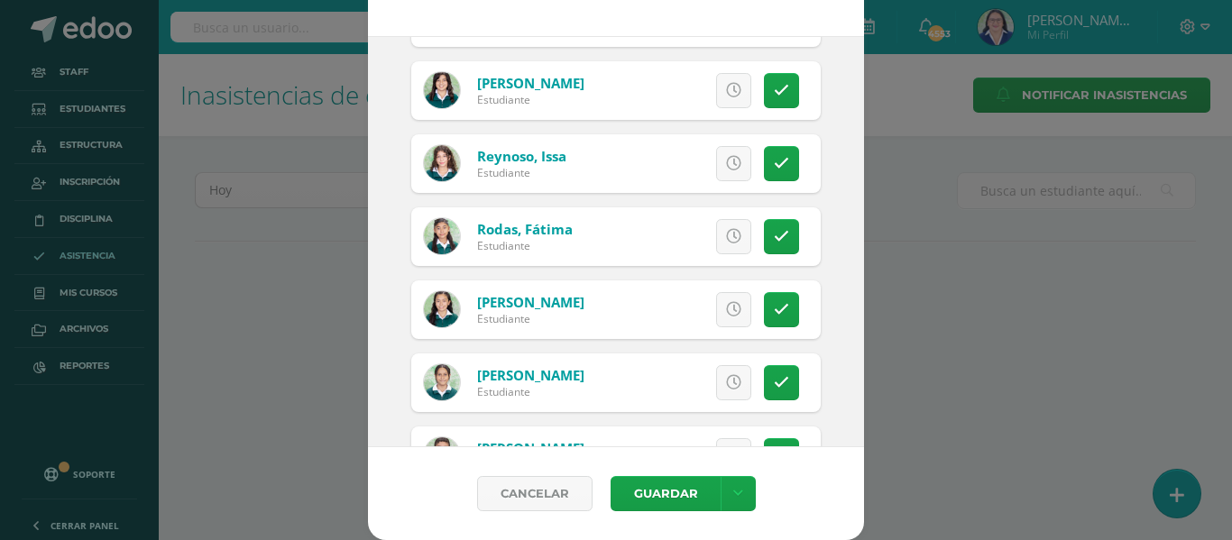
scroll to position [2685, 0]
click at [726, 164] on icon at bounding box center [733, 164] width 15 height 15
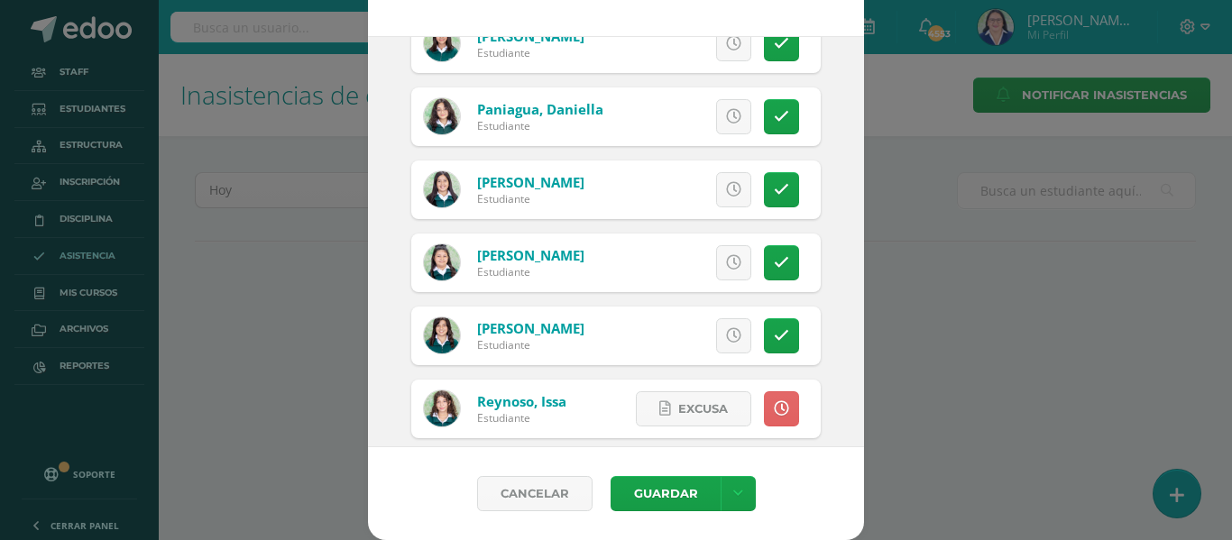
scroll to position [2415, 0]
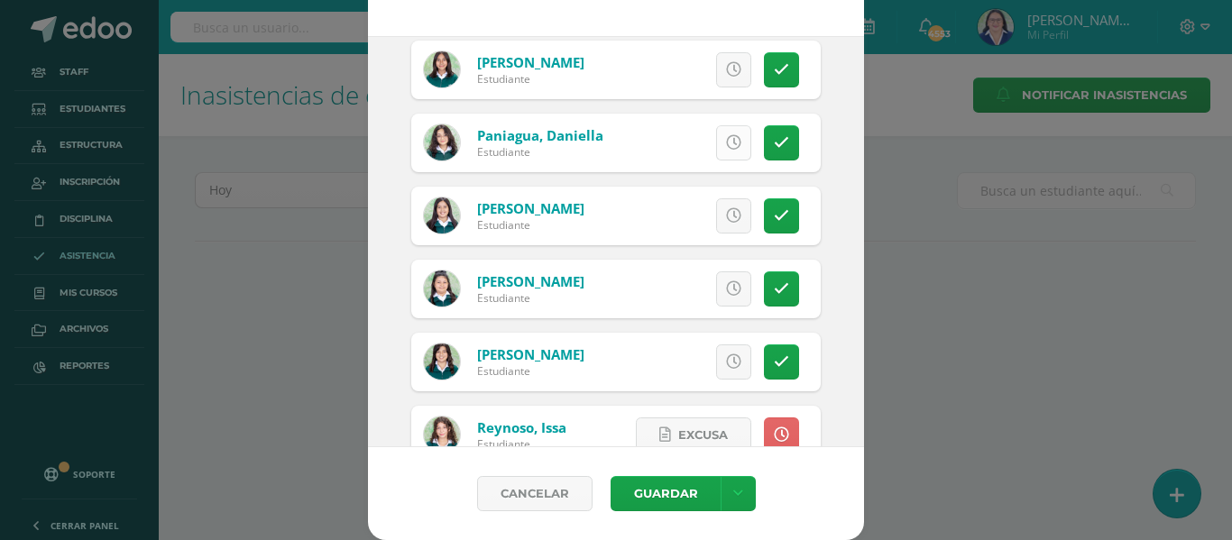
click at [726, 145] on icon at bounding box center [733, 142] width 15 height 15
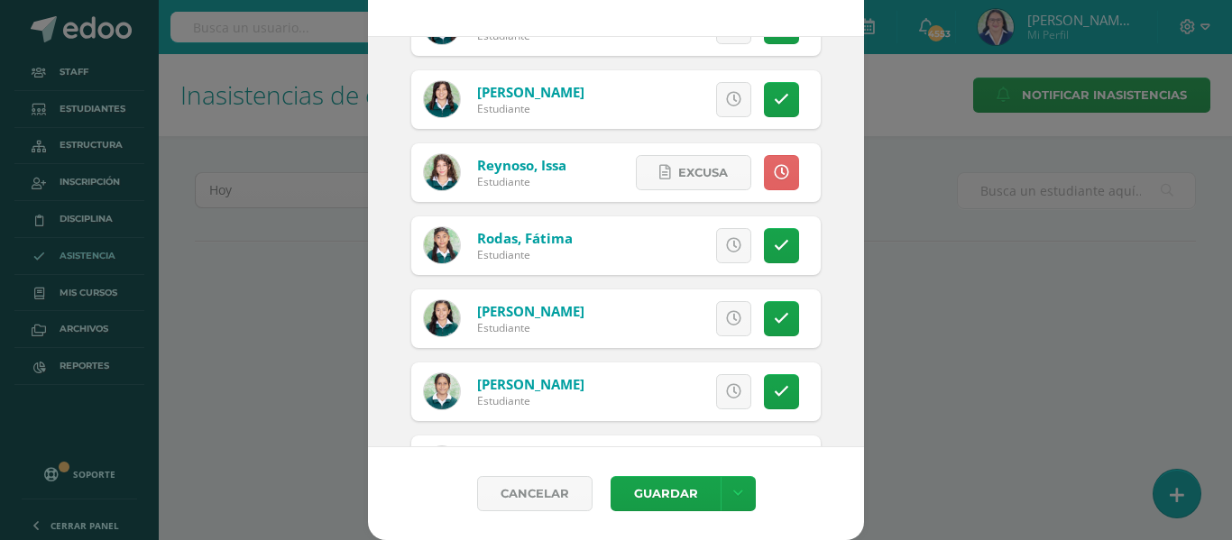
scroll to position [2685, 0]
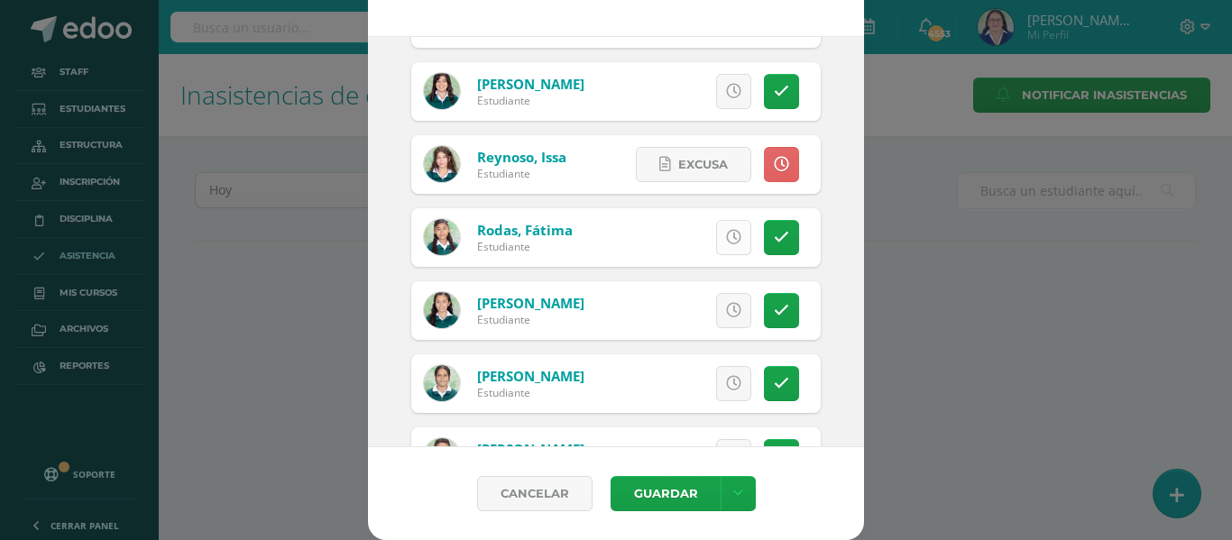
click at [726, 234] on icon at bounding box center [733, 237] width 15 height 15
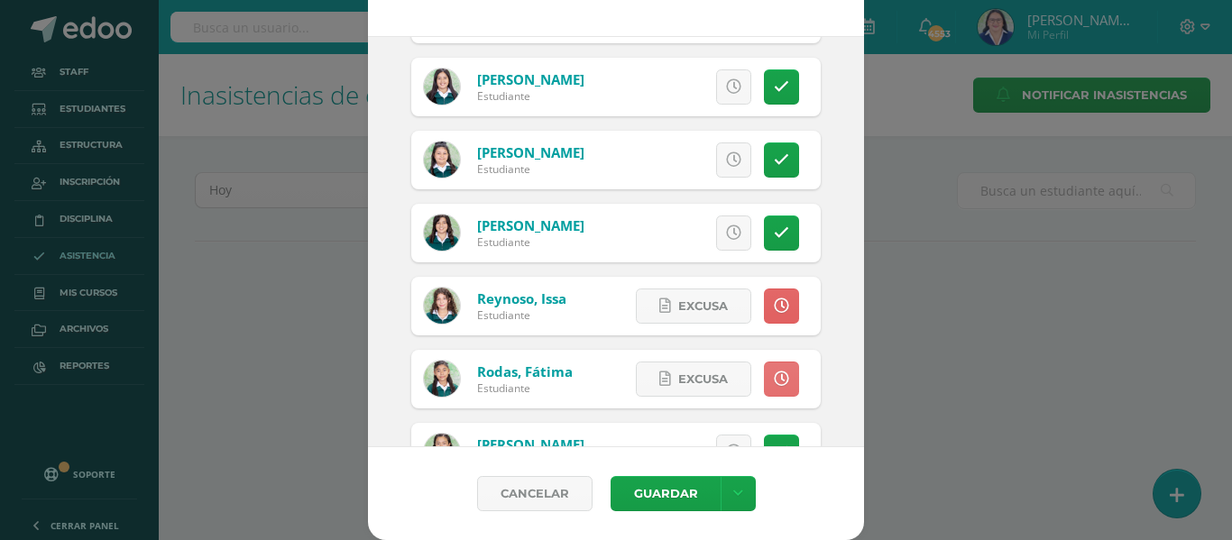
scroll to position [2505, 0]
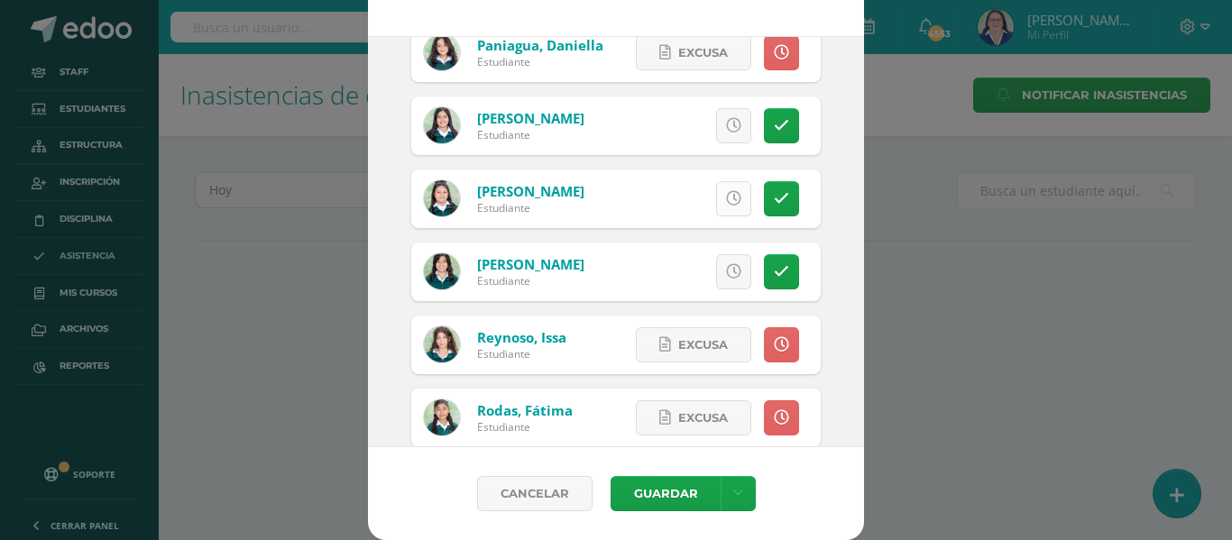
click at [726, 198] on icon at bounding box center [733, 198] width 15 height 15
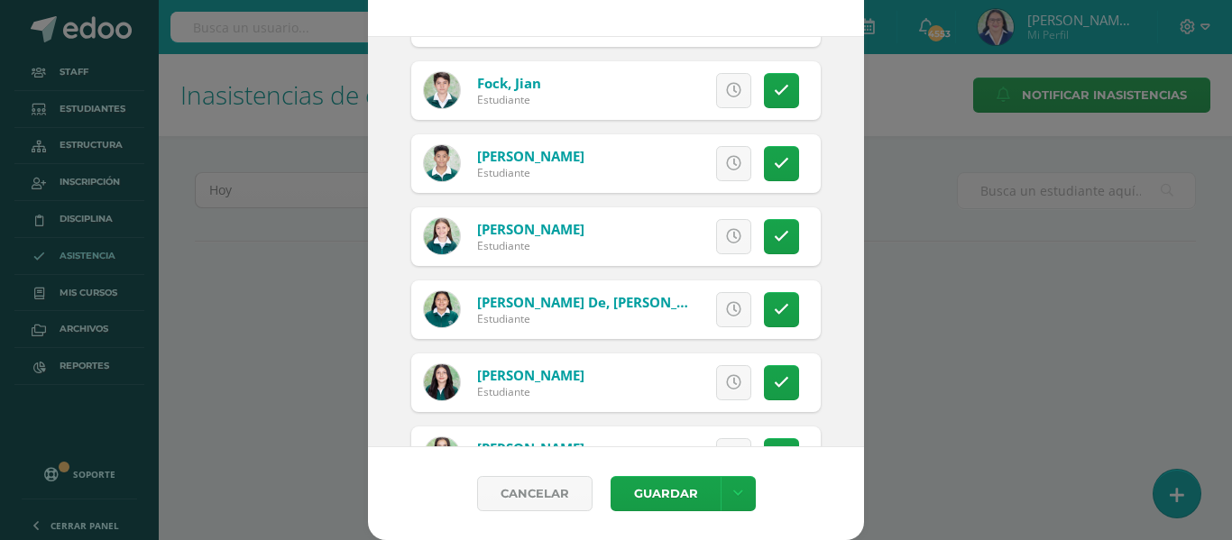
scroll to position [1062, 0]
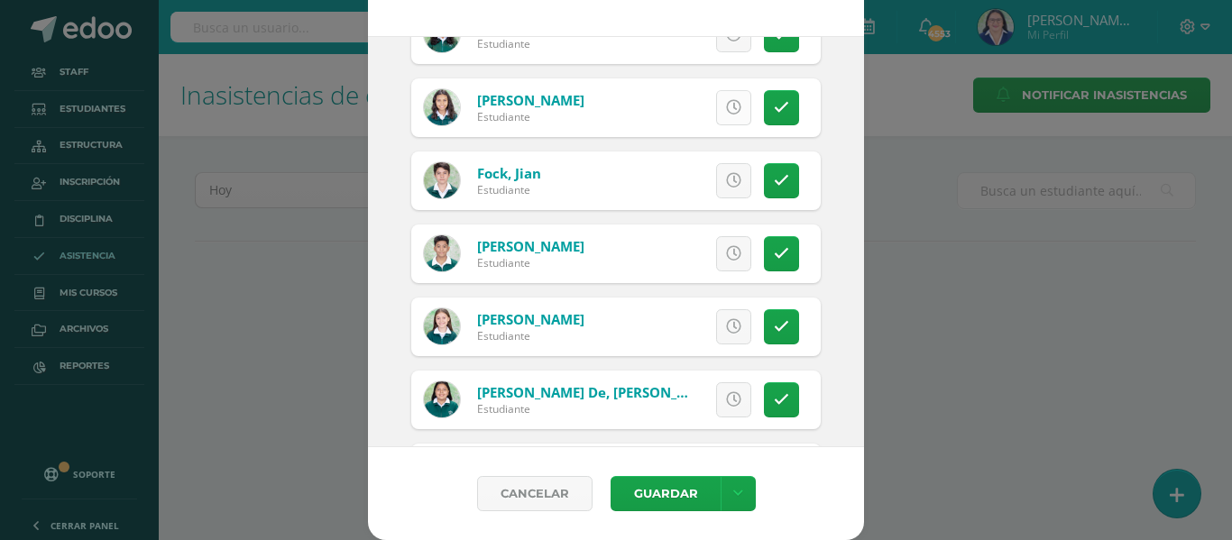
click at [726, 106] on icon at bounding box center [733, 107] width 15 height 15
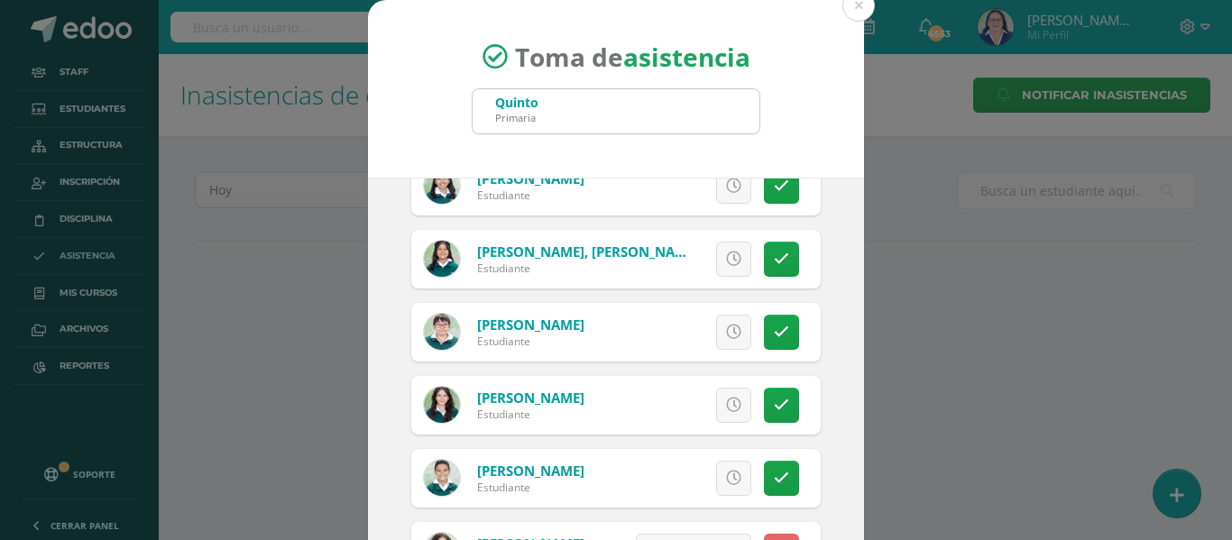
scroll to position [1783, 0]
click at [726, 333] on icon at bounding box center [733, 331] width 15 height 15
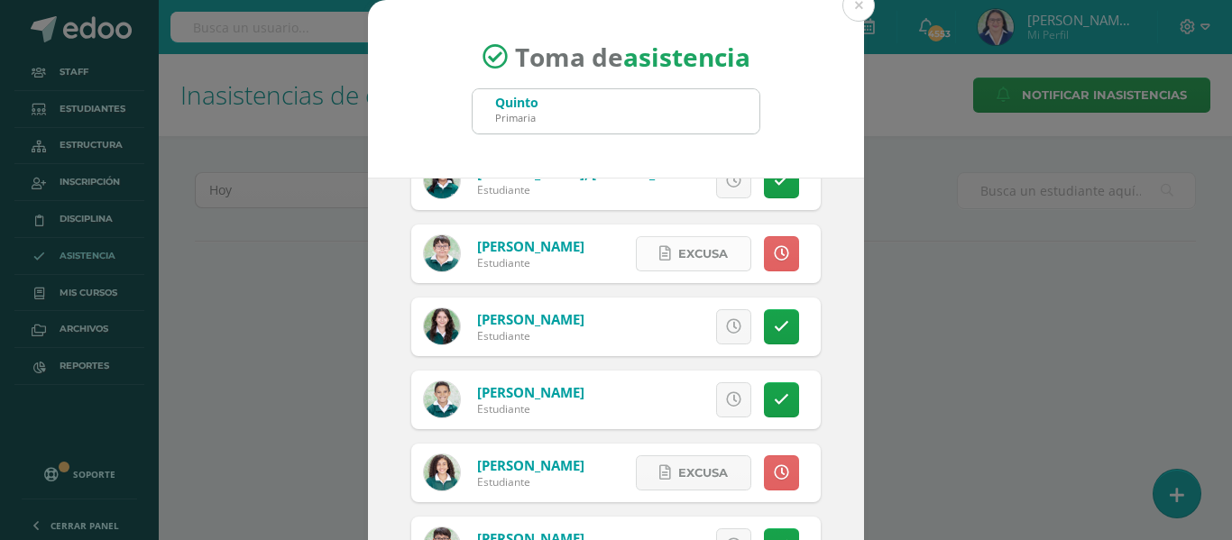
scroll to position [2054, 0]
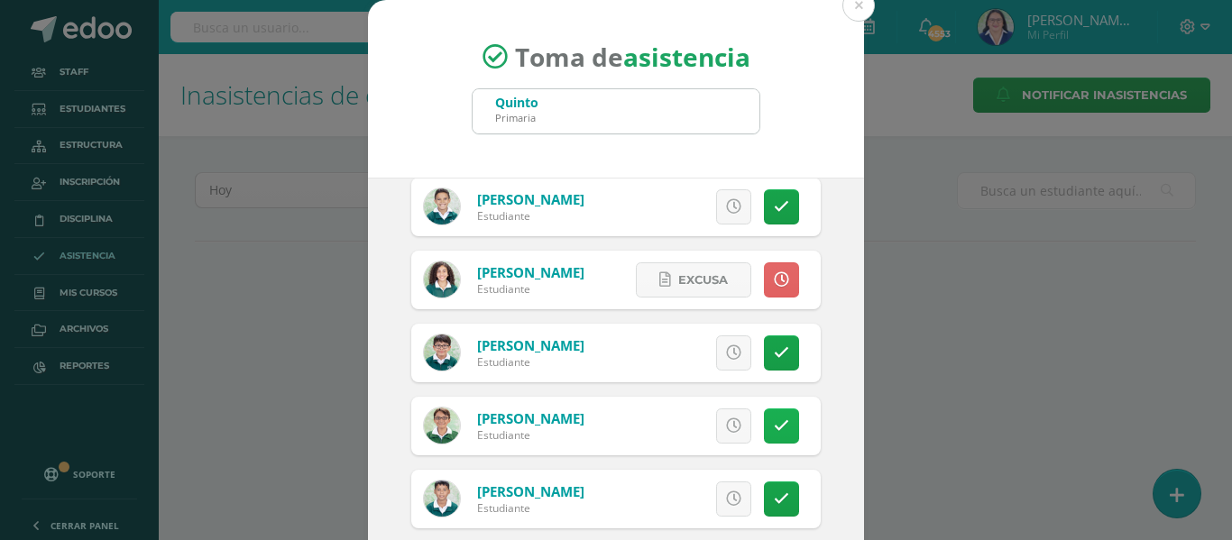
click at [774, 423] on icon at bounding box center [781, 426] width 15 height 15
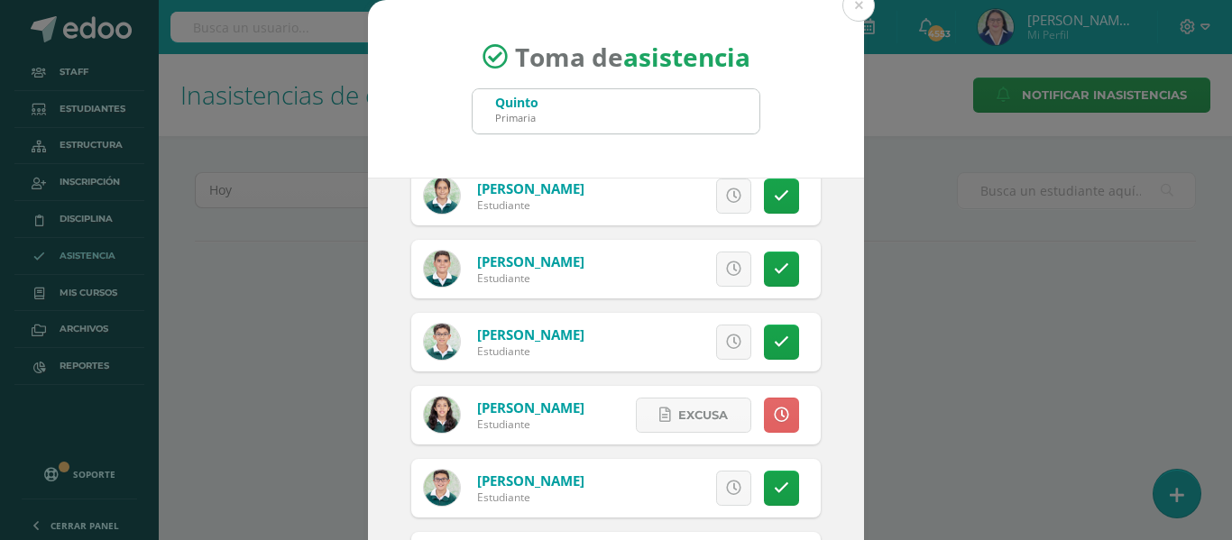
scroll to position [3046, 0]
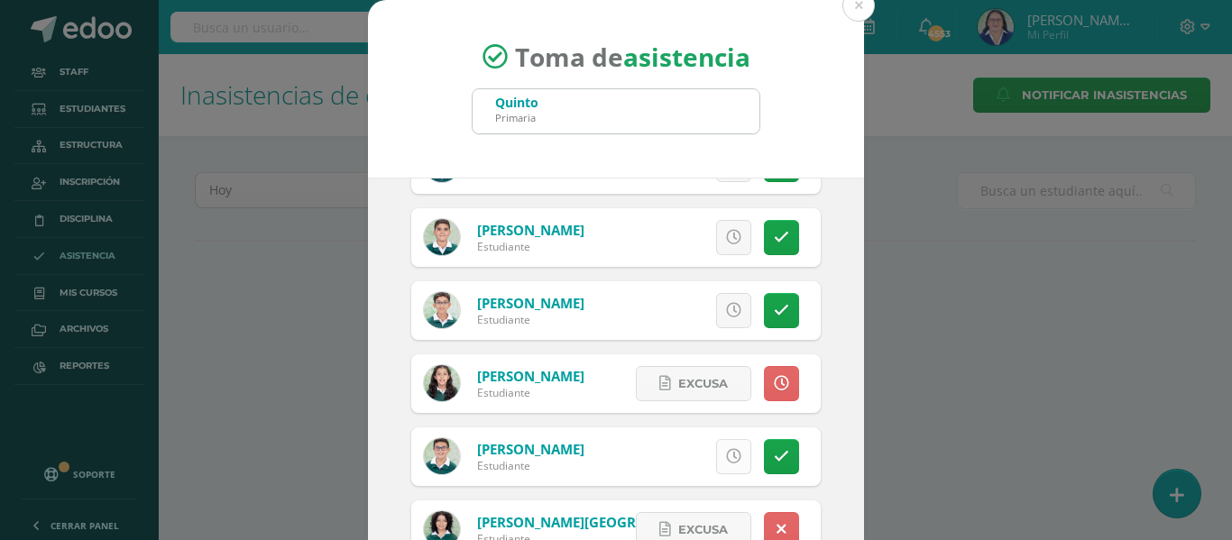
click at [726, 460] on icon at bounding box center [733, 456] width 15 height 15
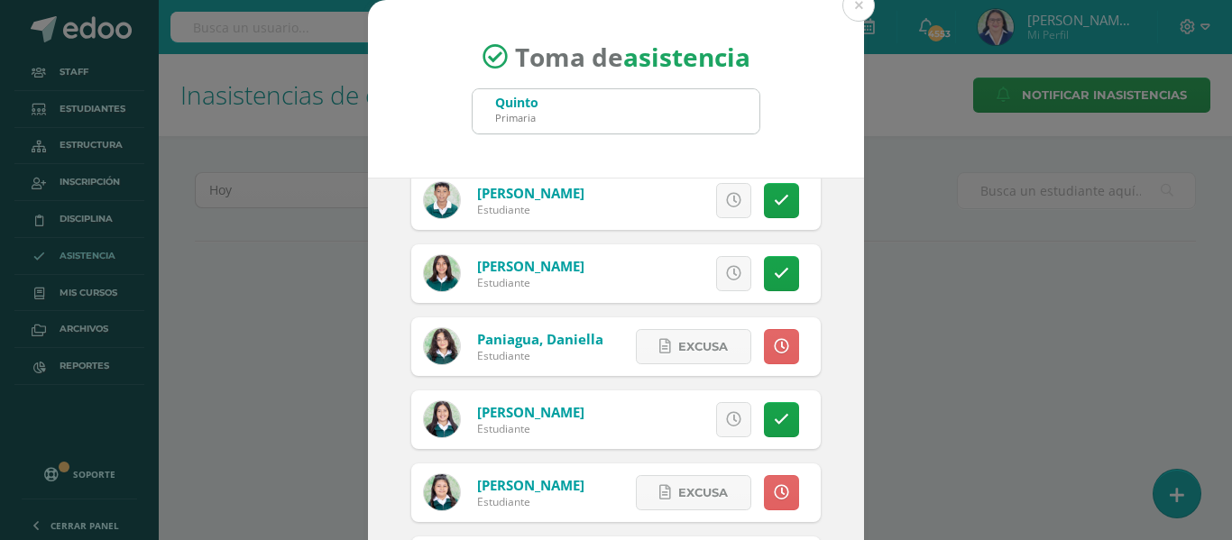
scroll to position [2234, 0]
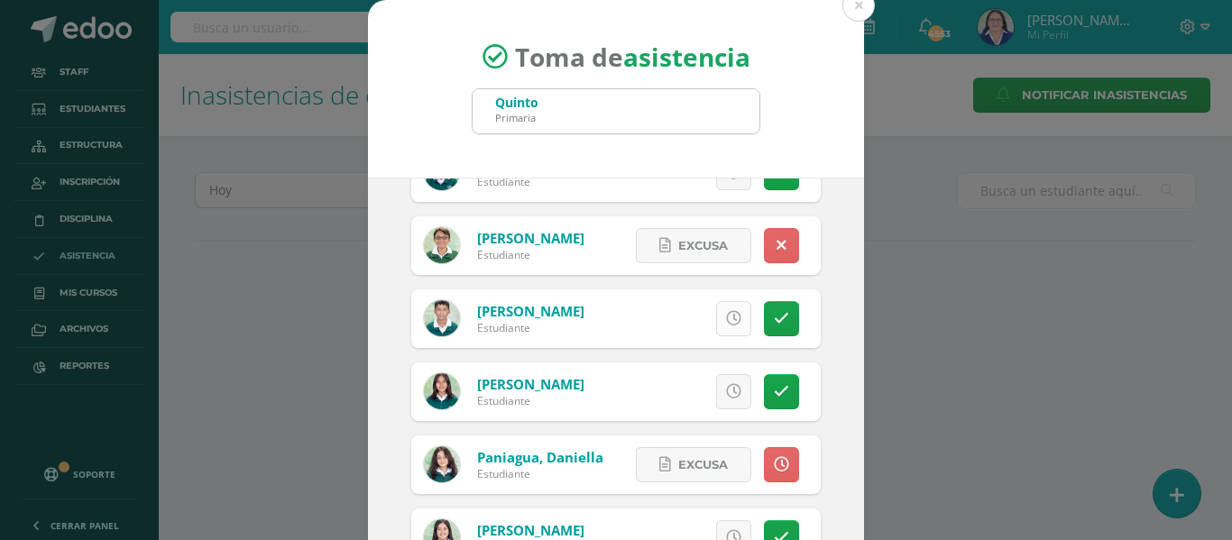
click at [726, 311] on icon at bounding box center [733, 318] width 15 height 15
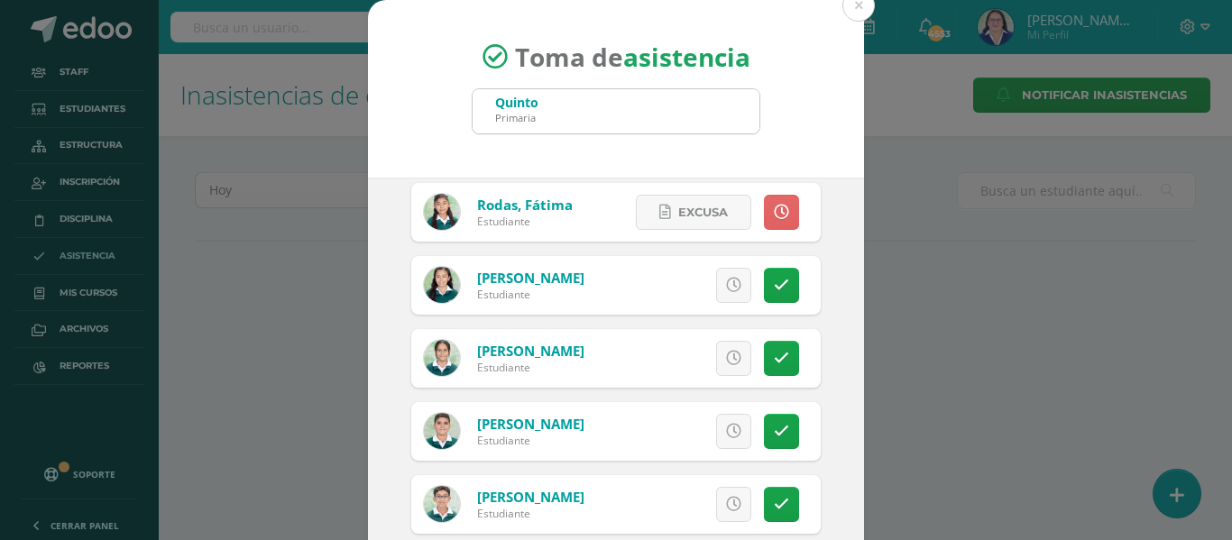
scroll to position [2956, 0]
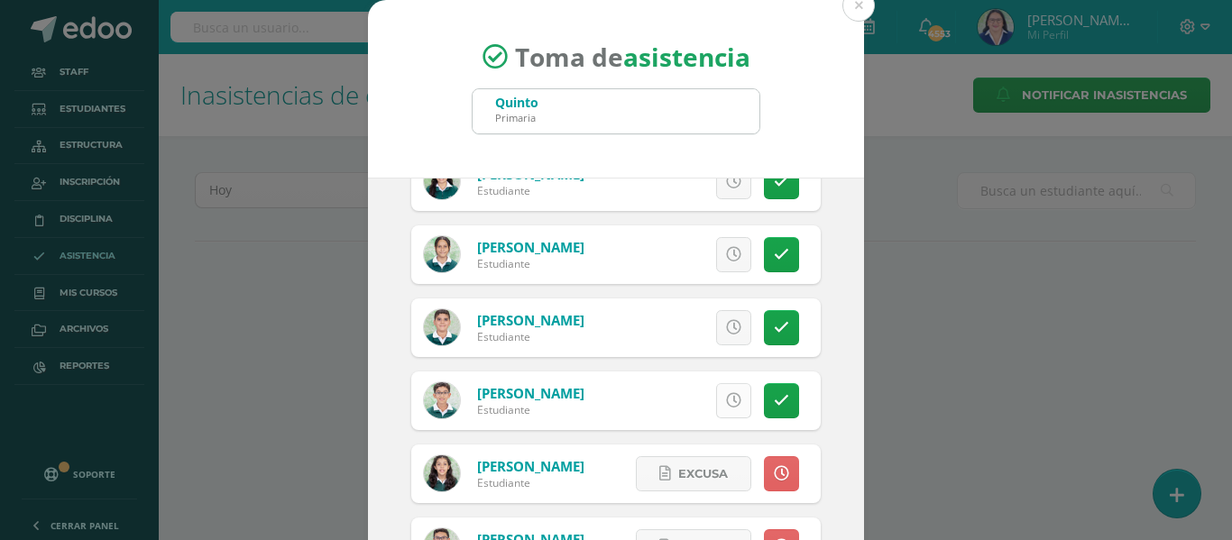
click at [726, 396] on icon at bounding box center [733, 400] width 15 height 15
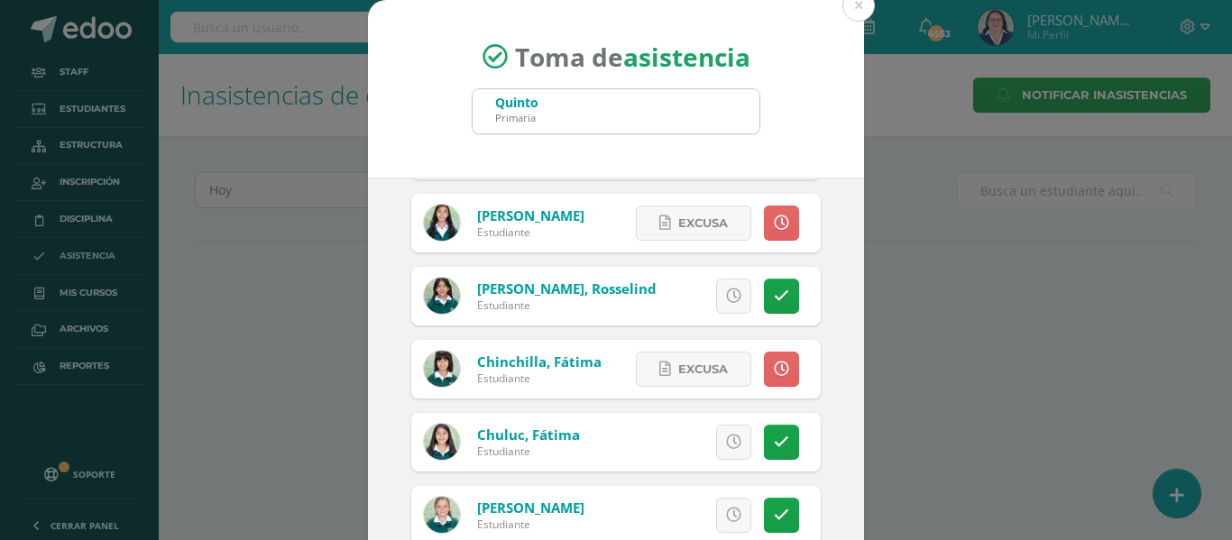
scroll to position [160, 0]
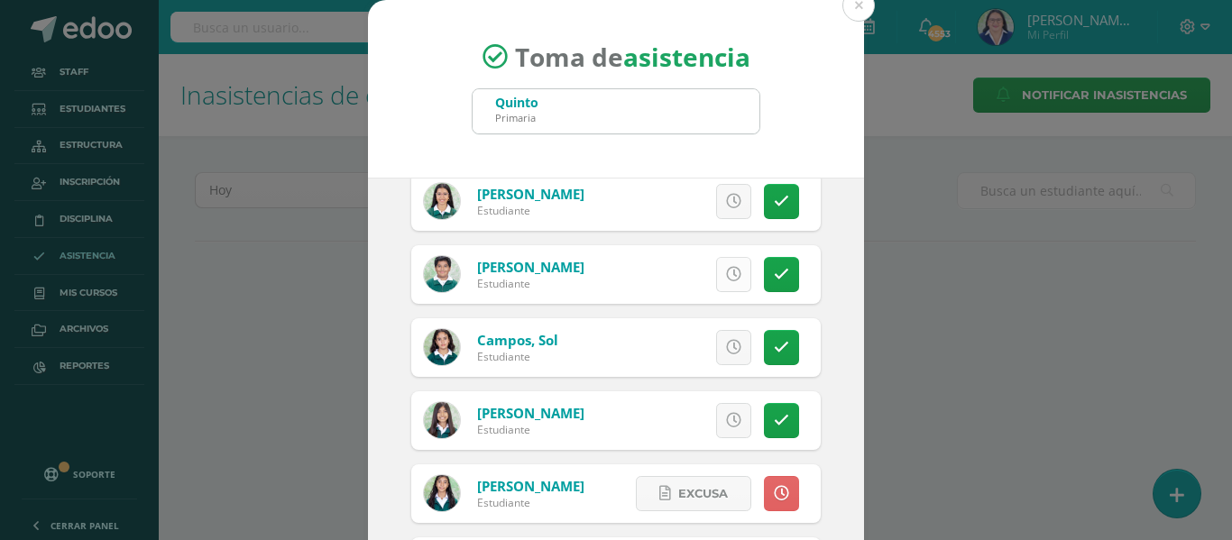
click at [726, 274] on icon at bounding box center [733, 274] width 15 height 15
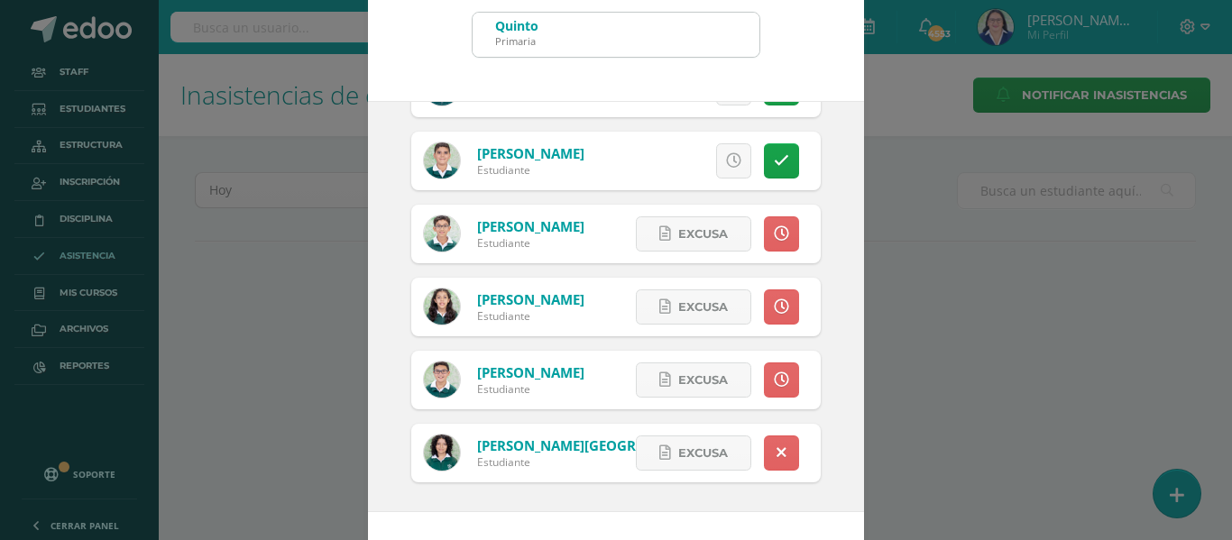
scroll to position [142, 0]
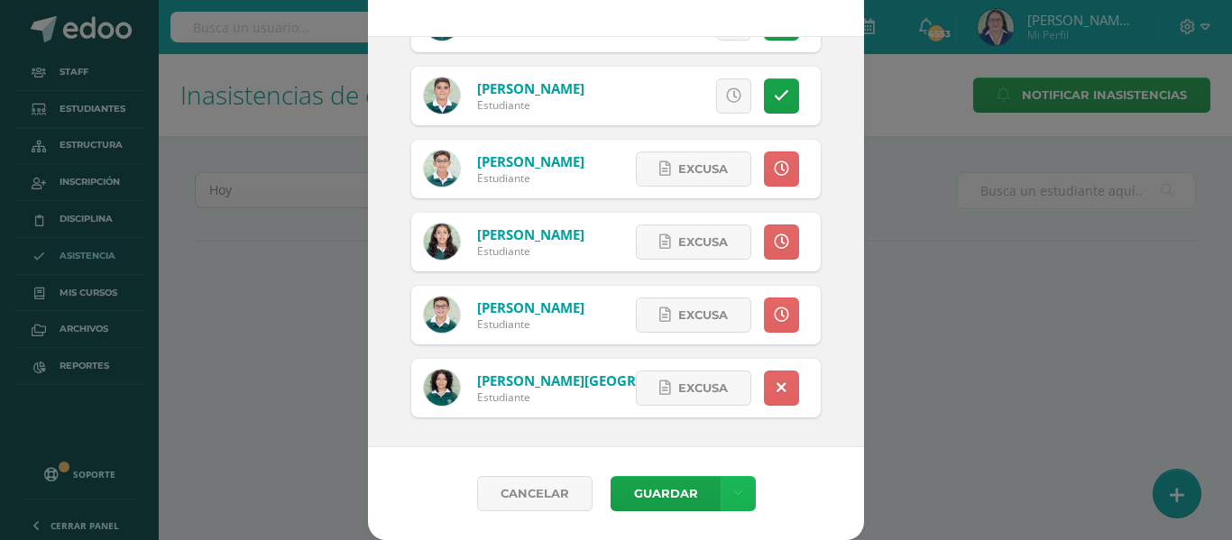
click at [735, 488] on link at bounding box center [738, 493] width 35 height 35
click at [723, 418] on link "Guardar sin notificar inasistencias" at bounding box center [693, 425] width 198 height 43
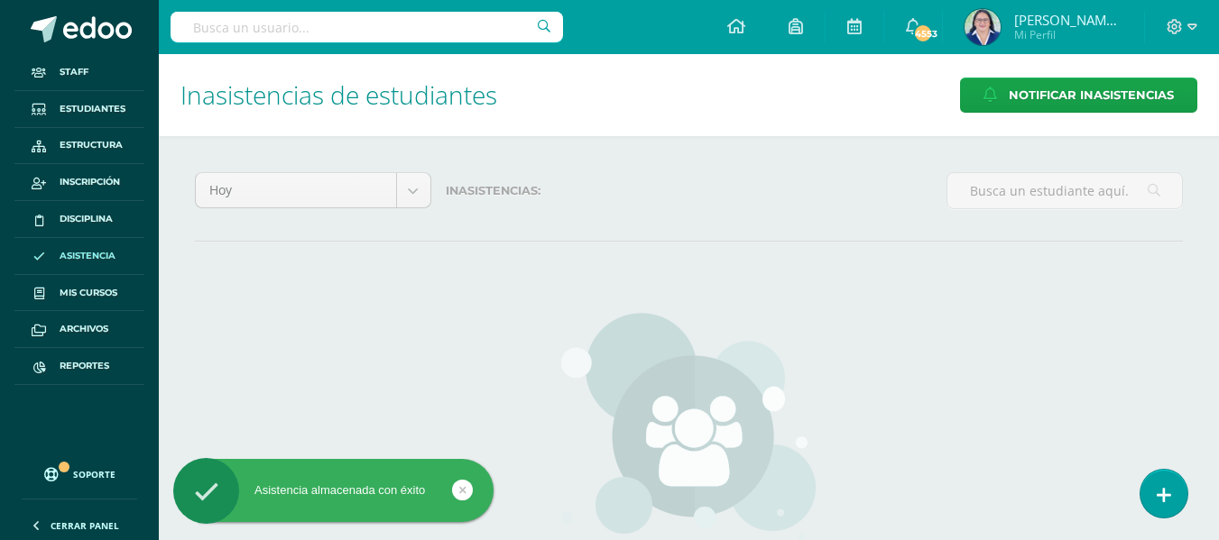
drag, startPoint x: 1164, startPoint y: 491, endPoint x: 1150, endPoint y: 466, distance: 27.9
click at [1164, 490] on icon at bounding box center [1163, 495] width 14 height 19
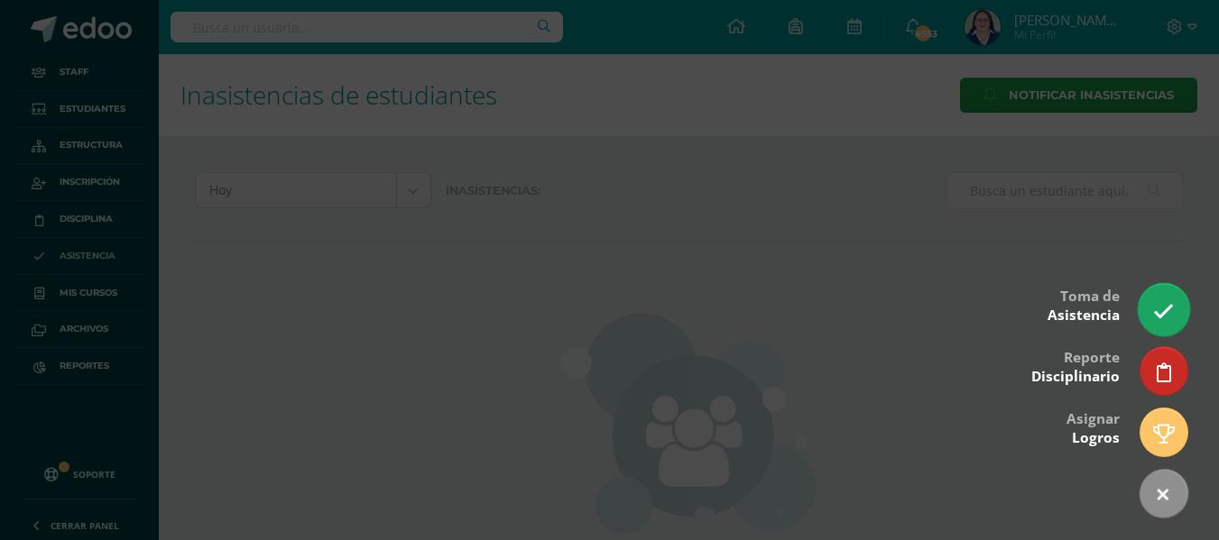
click at [1164, 311] on icon at bounding box center [1163, 311] width 21 height 21
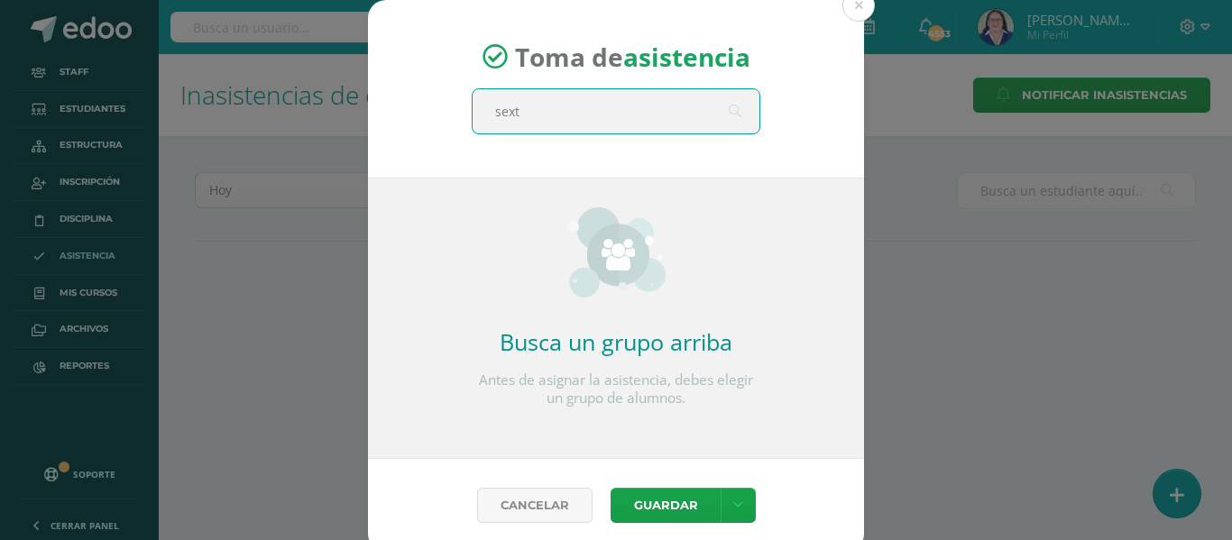
type input "sexto"
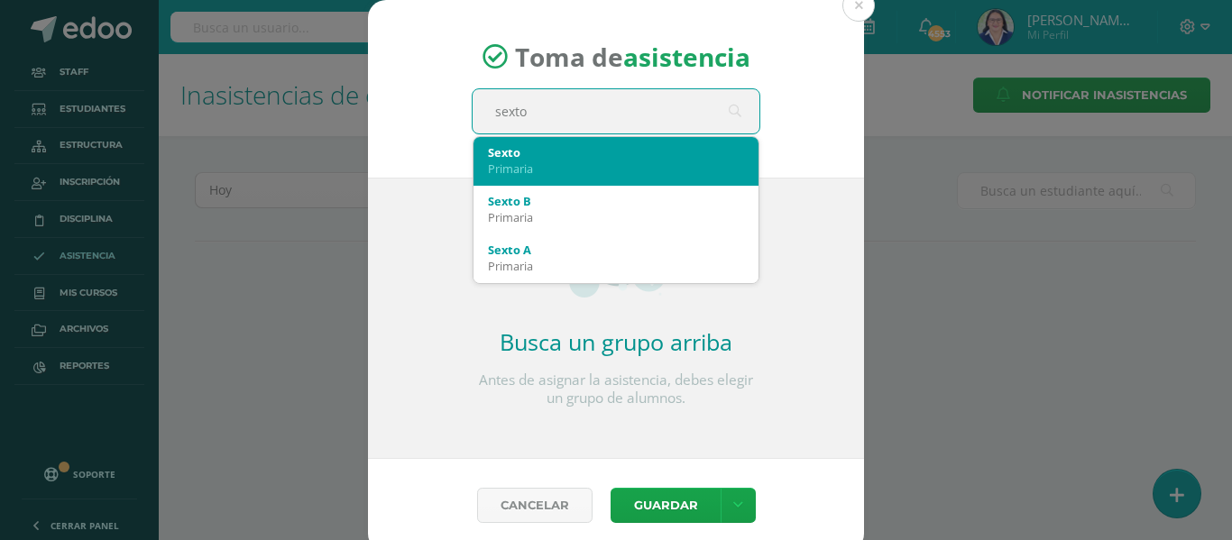
click at [708, 158] on div "Sexto" at bounding box center [616, 152] width 256 height 16
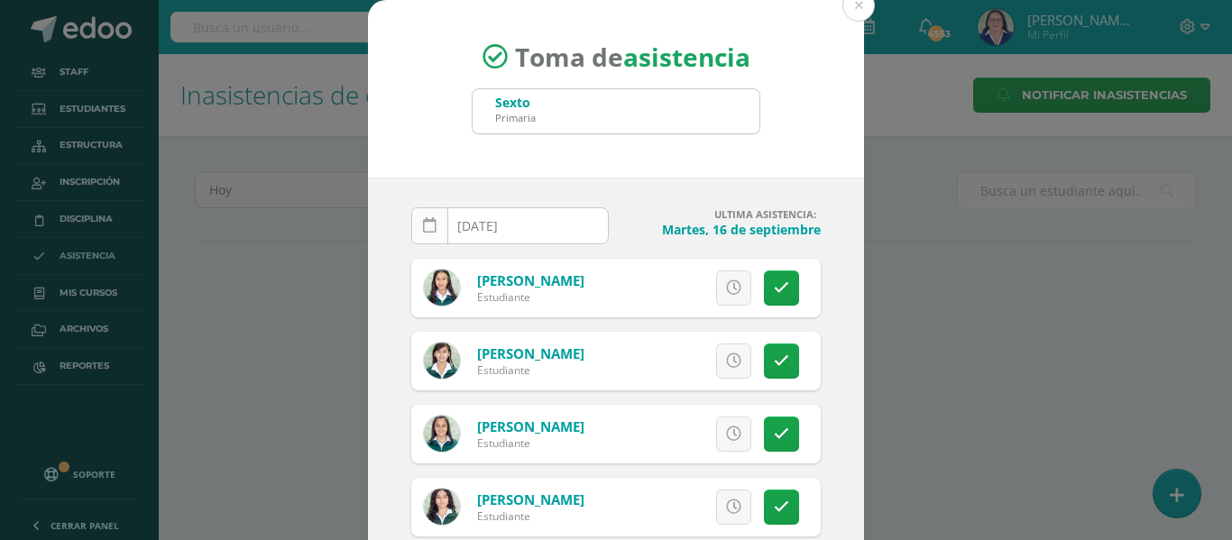
click at [427, 222] on icon at bounding box center [430, 225] width 14 height 15
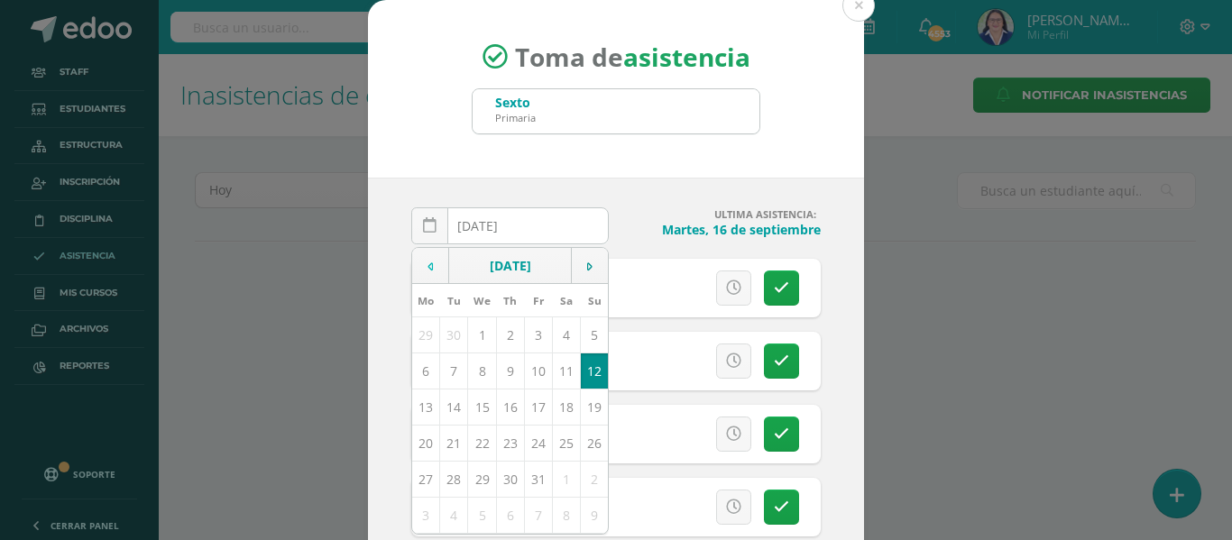
drag, startPoint x: 425, startPoint y: 264, endPoint x: 424, endPoint y: 275, distance: 10.9
click at [428, 263] on icon at bounding box center [430, 267] width 5 height 13
click at [476, 406] on td "17" at bounding box center [482, 407] width 28 height 36
type input "2025-09-17"
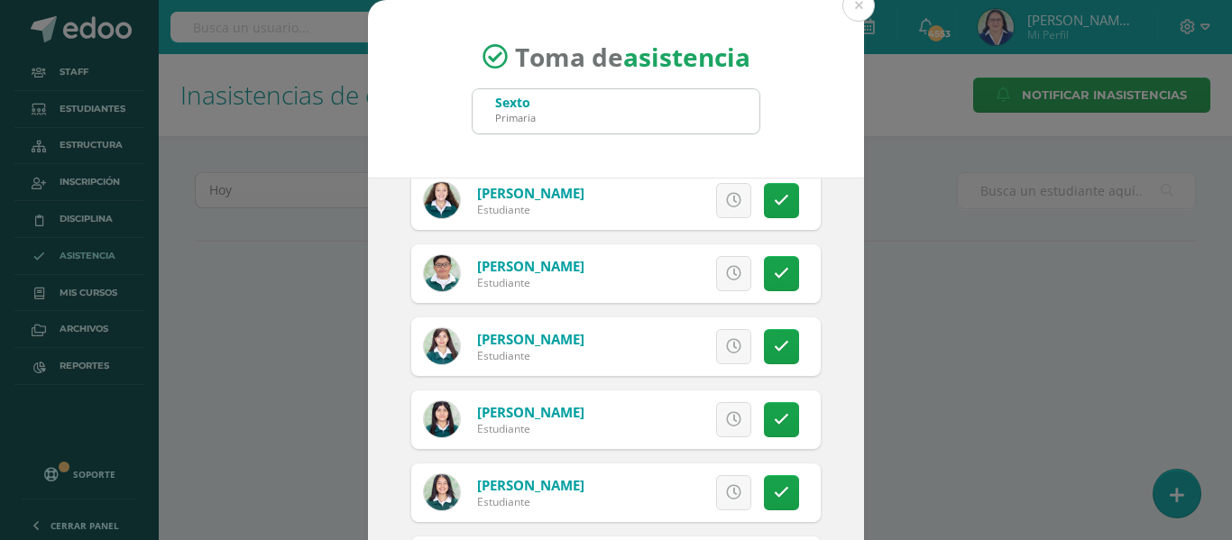
scroll to position [1894, 0]
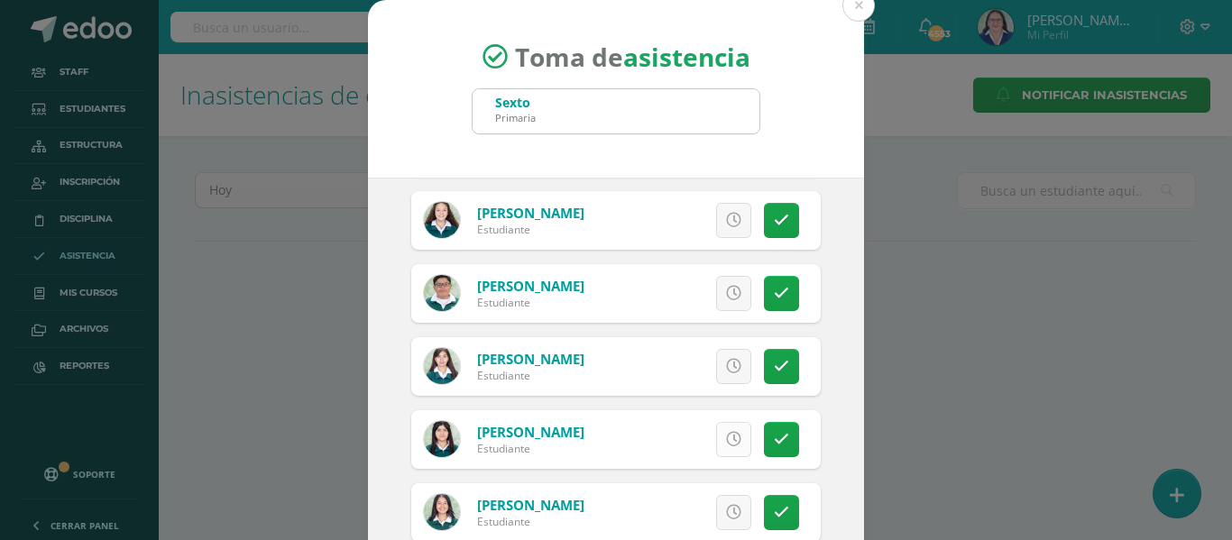
click at [726, 437] on icon at bounding box center [733, 439] width 15 height 15
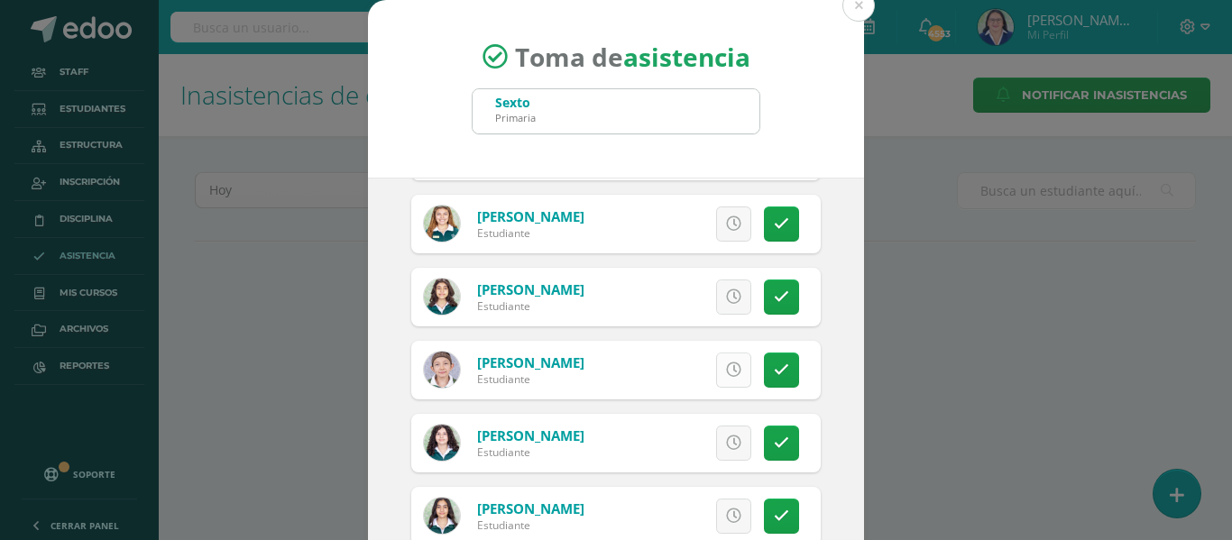
scroll to position [2886, 0]
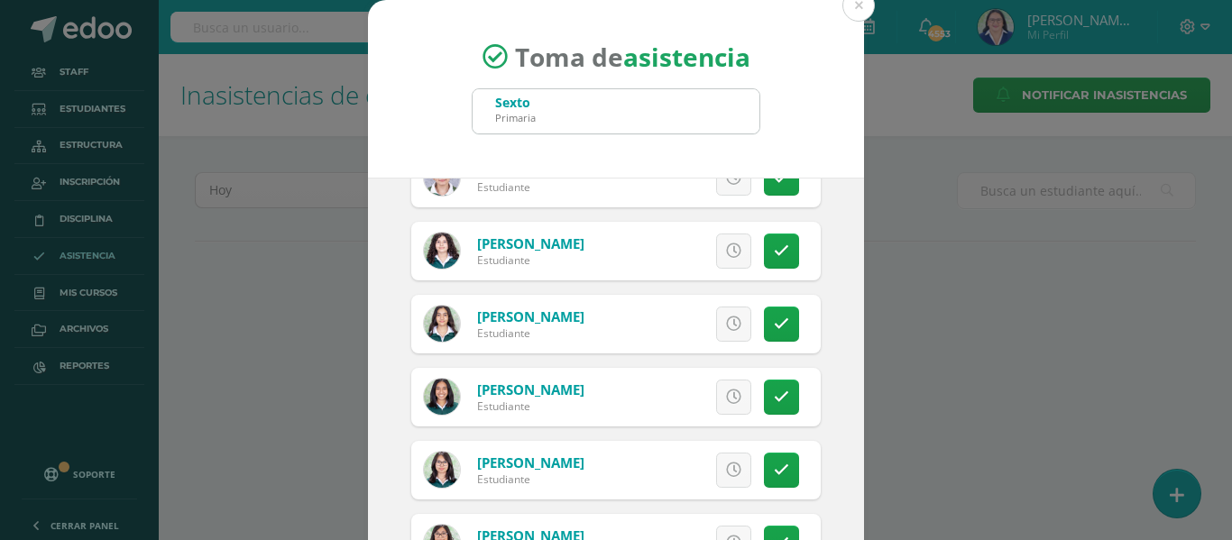
click at [726, 465] on icon at bounding box center [733, 470] width 15 height 15
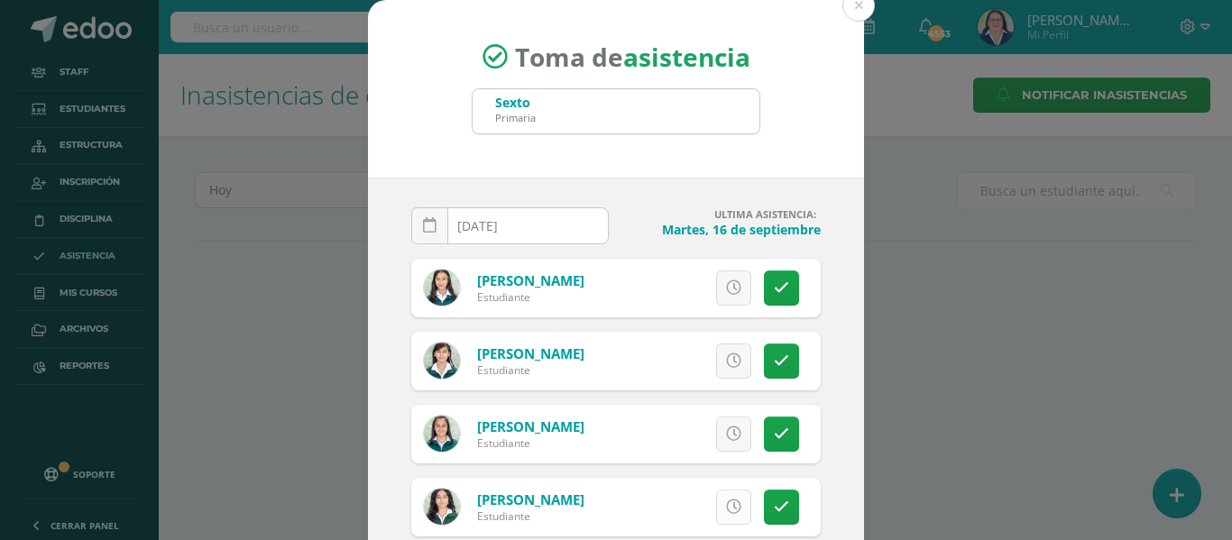
scroll to position [180, 0]
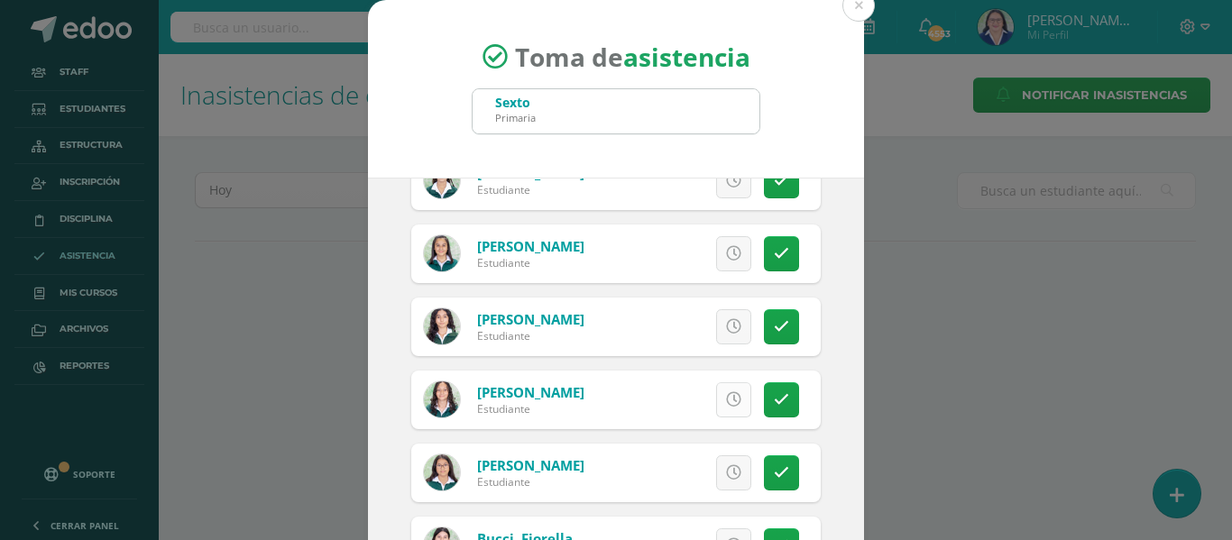
click at [726, 403] on icon at bounding box center [733, 399] width 15 height 15
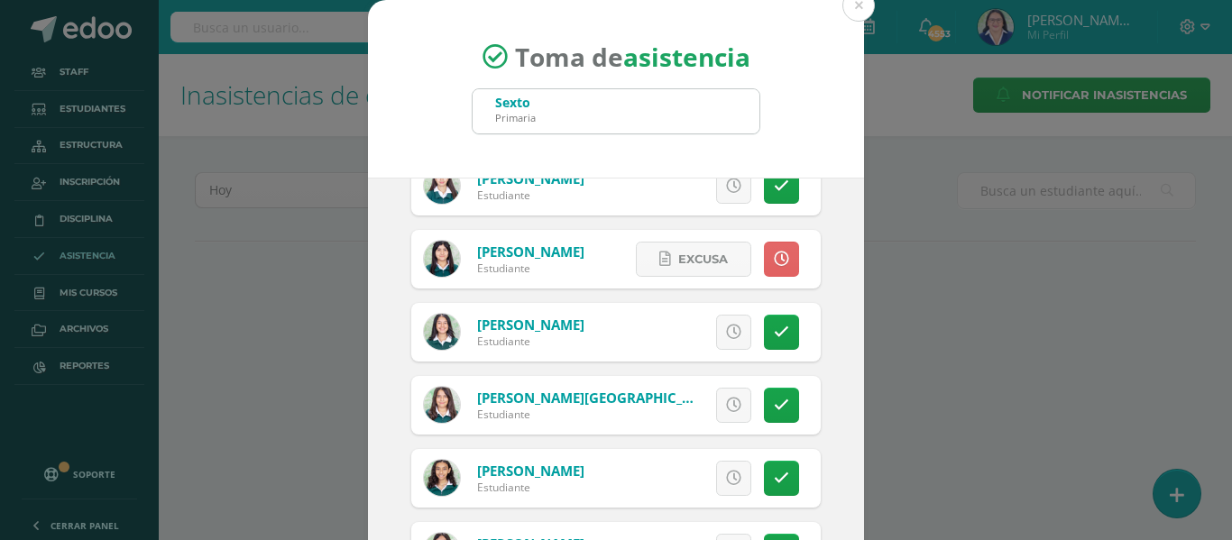
scroll to position [2435, 0]
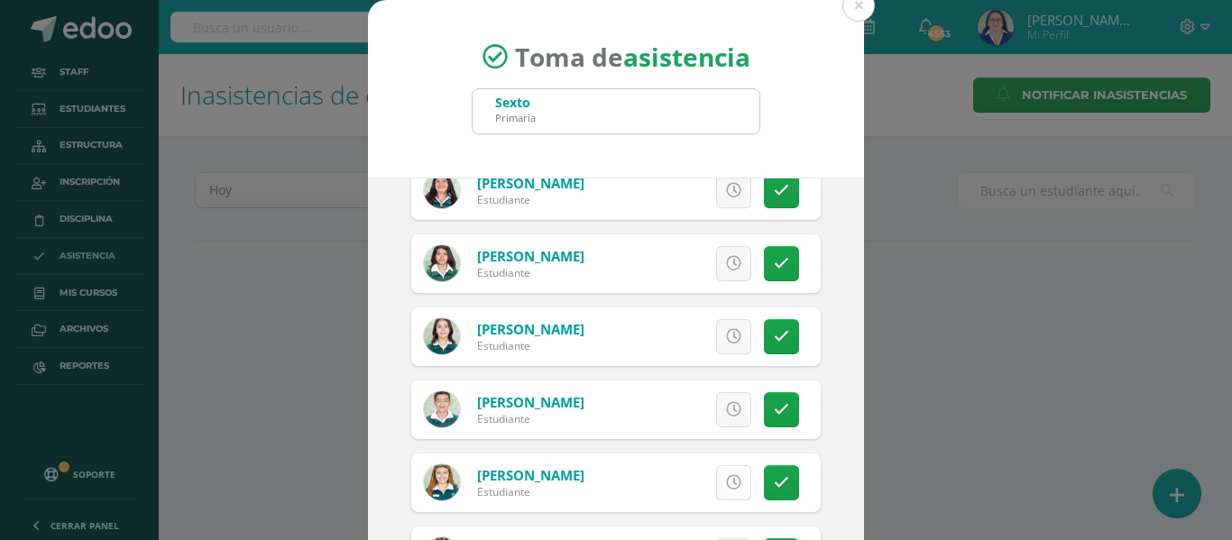
click at [726, 475] on icon at bounding box center [733, 482] width 15 height 15
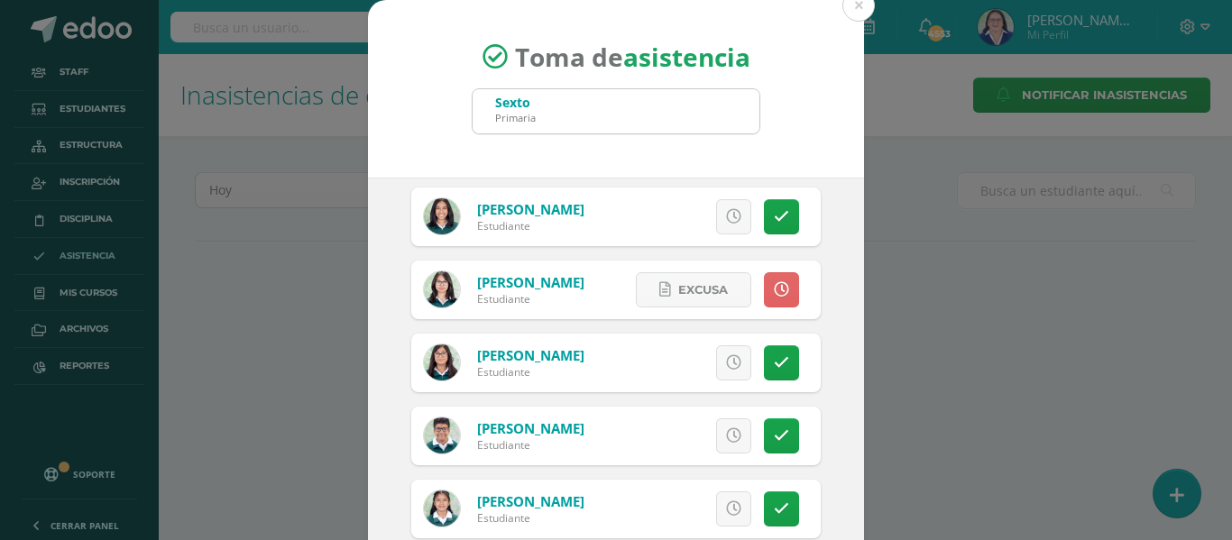
scroll to position [3157, 0]
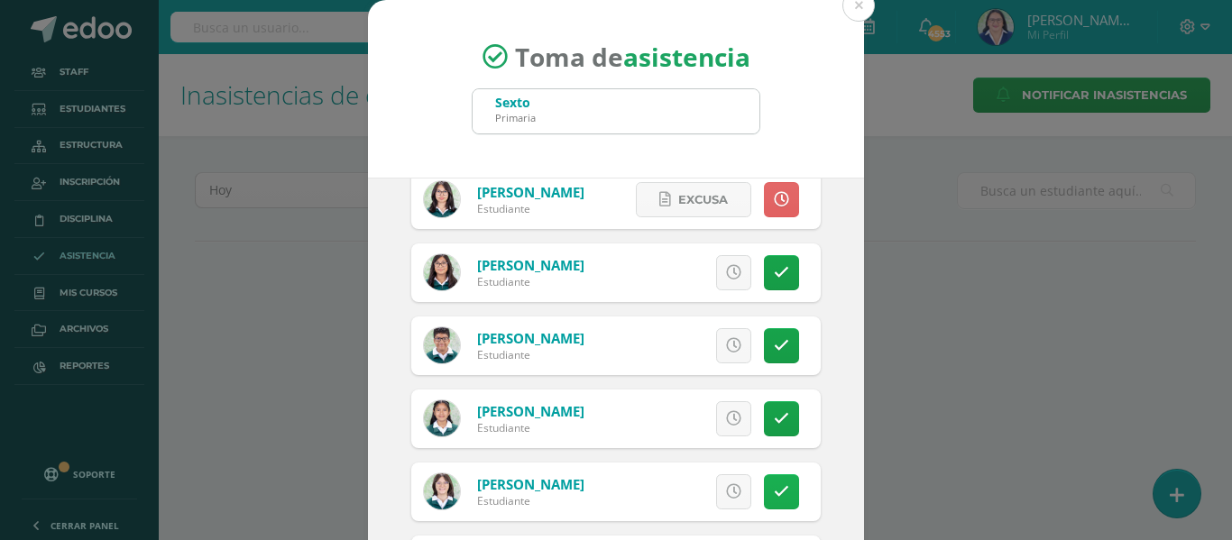
click at [774, 492] on icon at bounding box center [781, 491] width 15 height 15
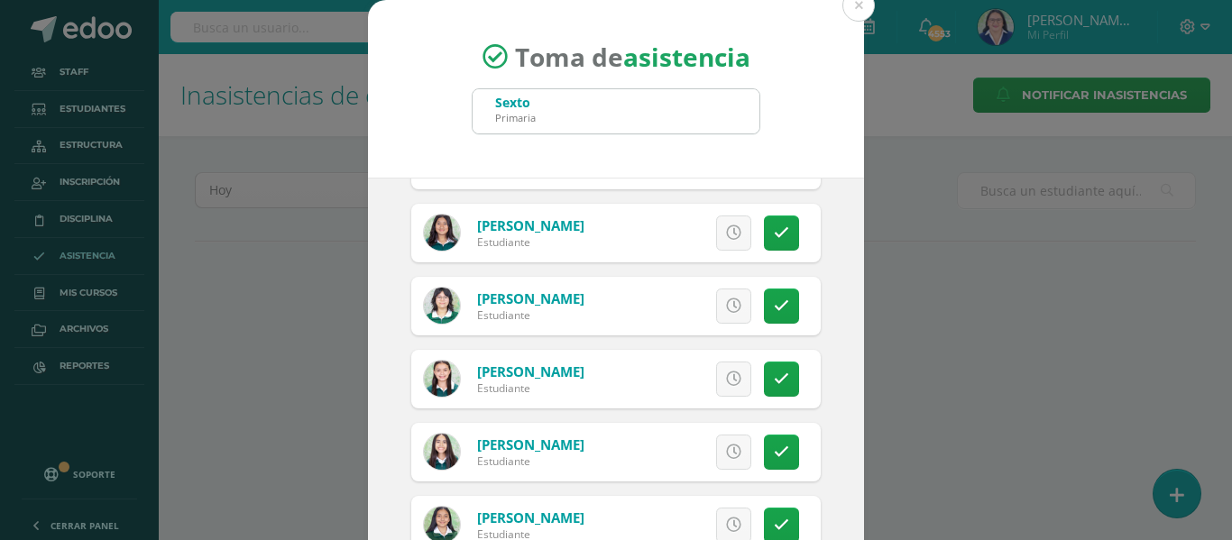
scroll to position [1353, 0]
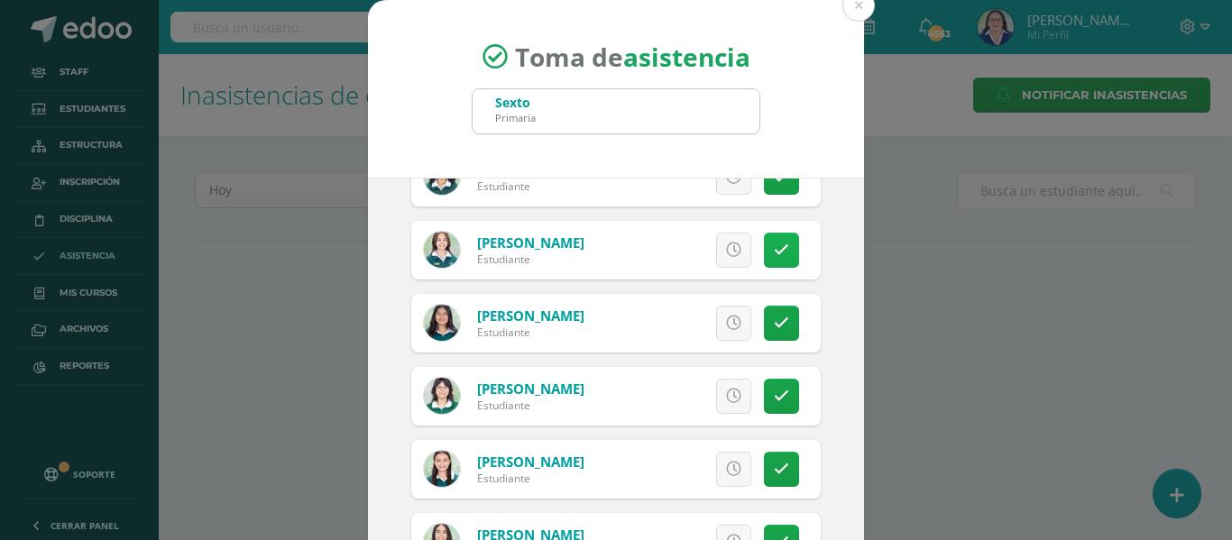
click at [774, 247] on icon at bounding box center [781, 250] width 15 height 15
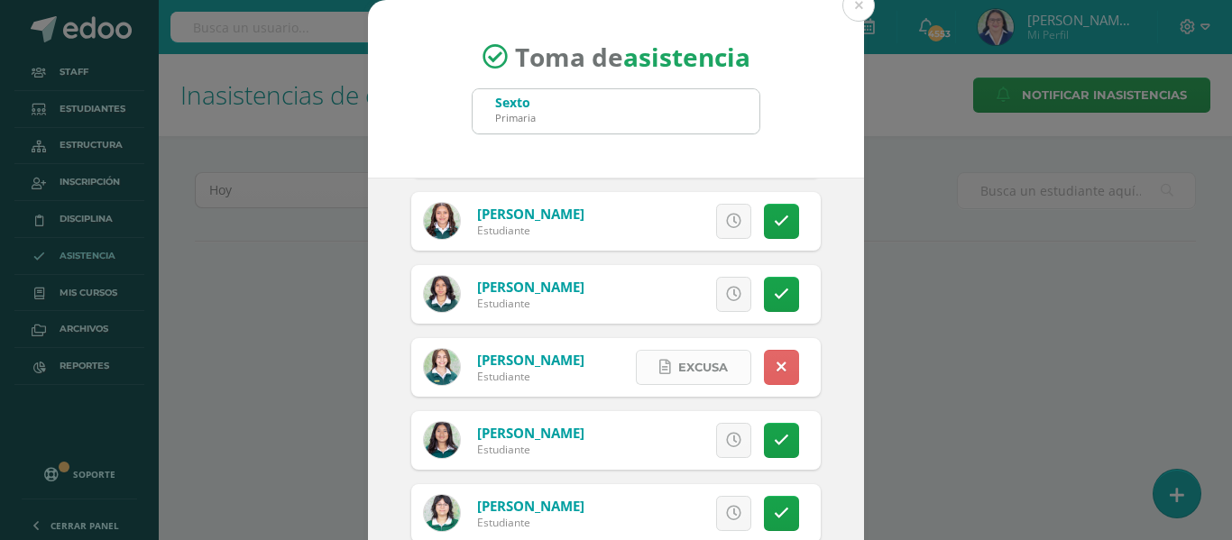
scroll to position [1082, 0]
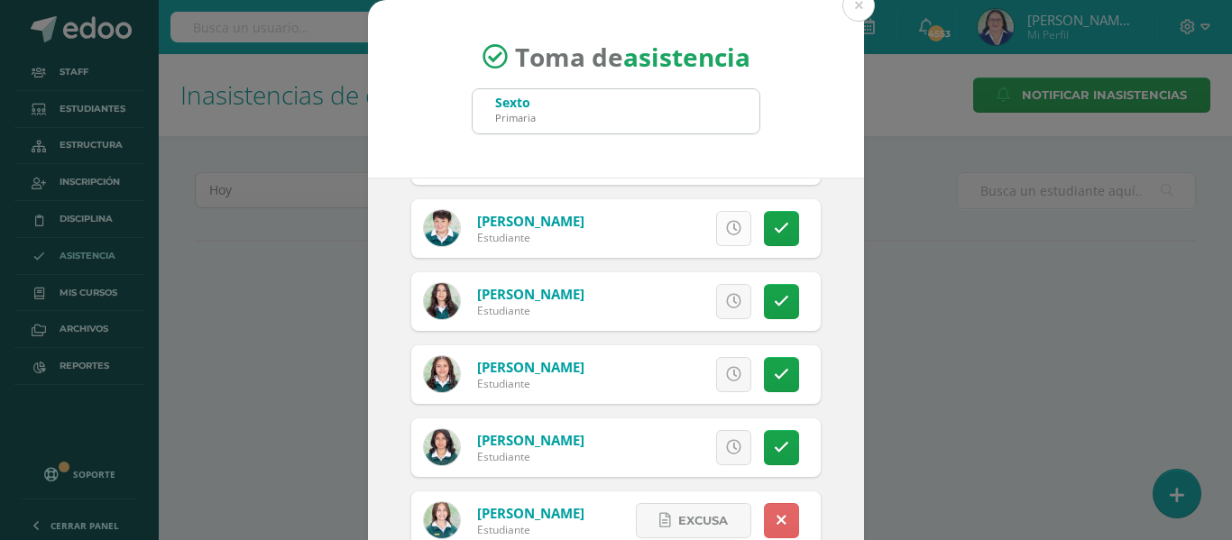
click at [726, 225] on icon at bounding box center [733, 228] width 15 height 15
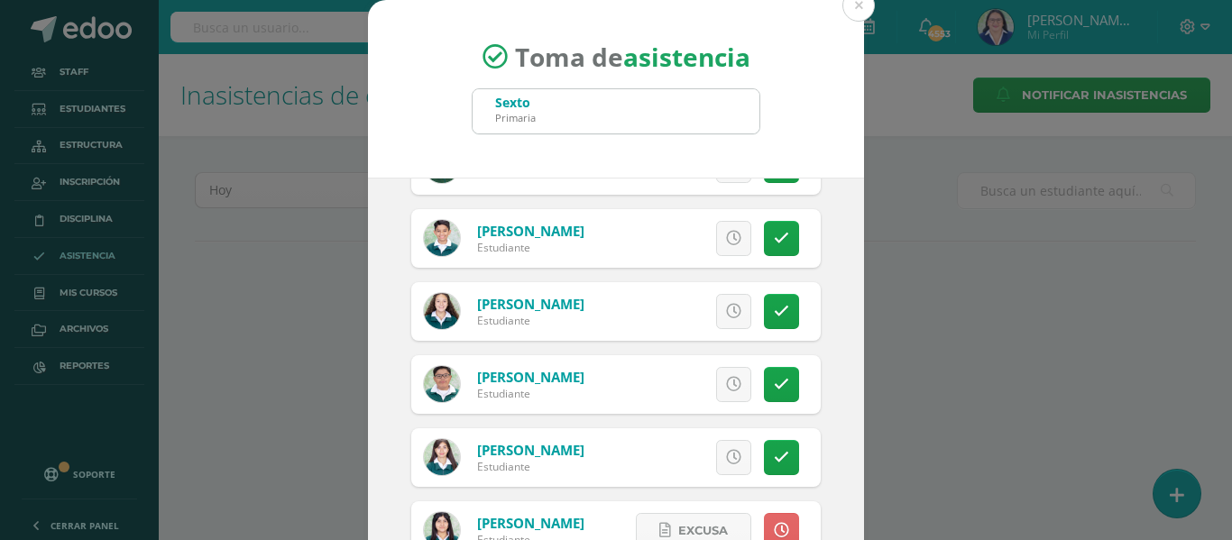
scroll to position [1804, 0]
click at [726, 383] on icon at bounding box center [733, 383] width 15 height 15
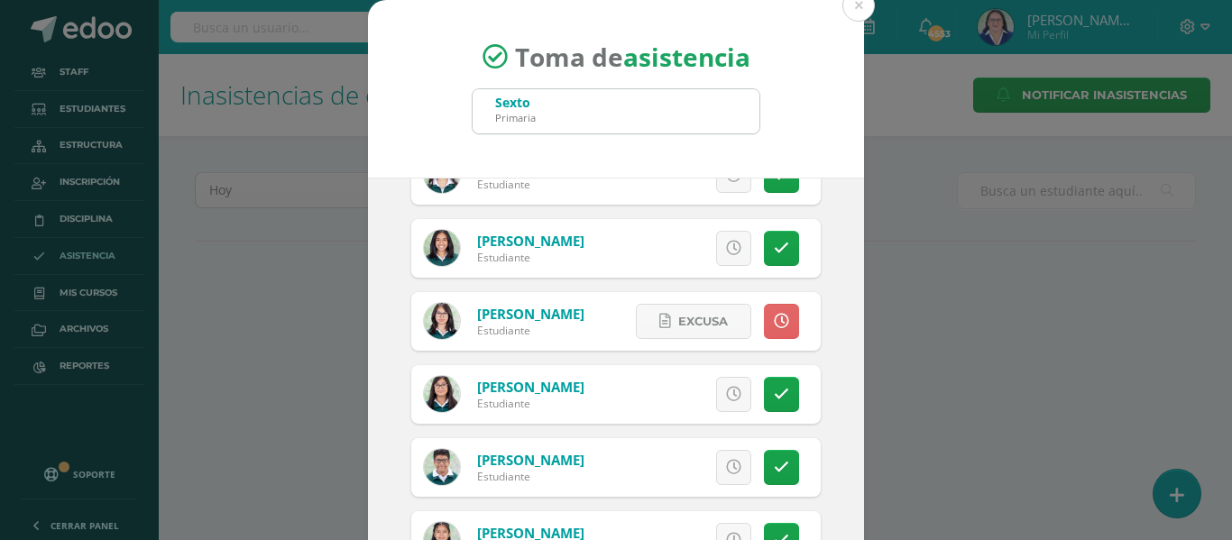
scroll to position [3067, 0]
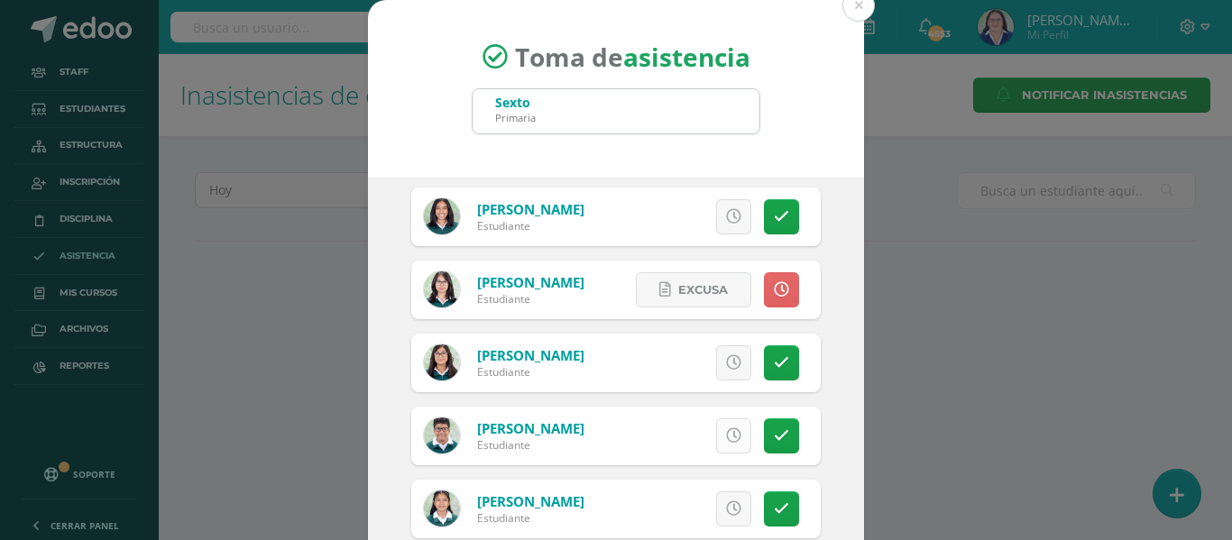
click at [726, 433] on icon at bounding box center [733, 435] width 15 height 15
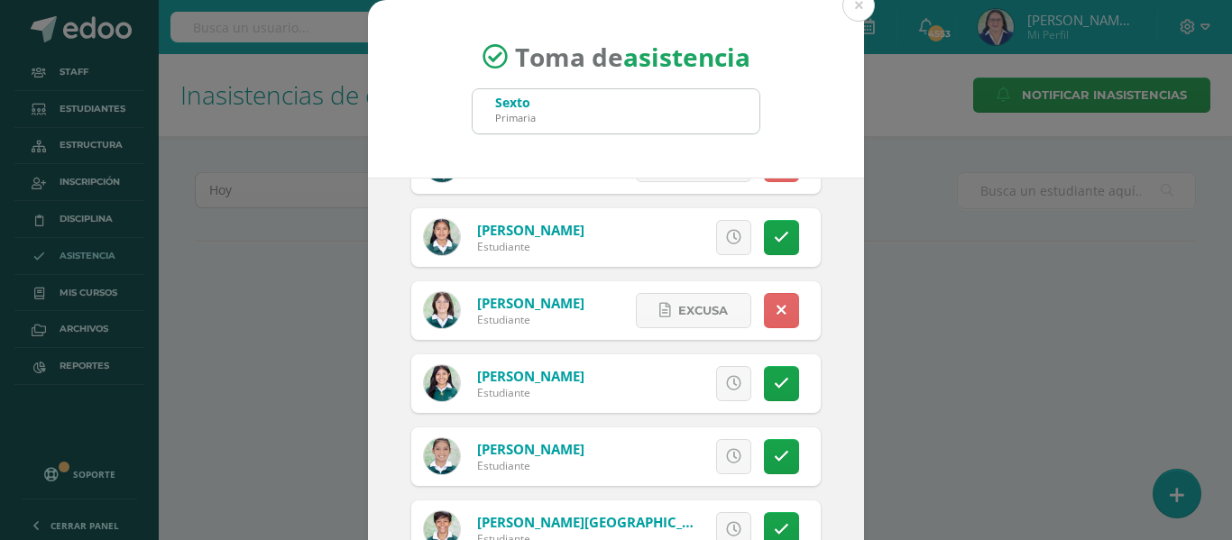
scroll to position [142, 0]
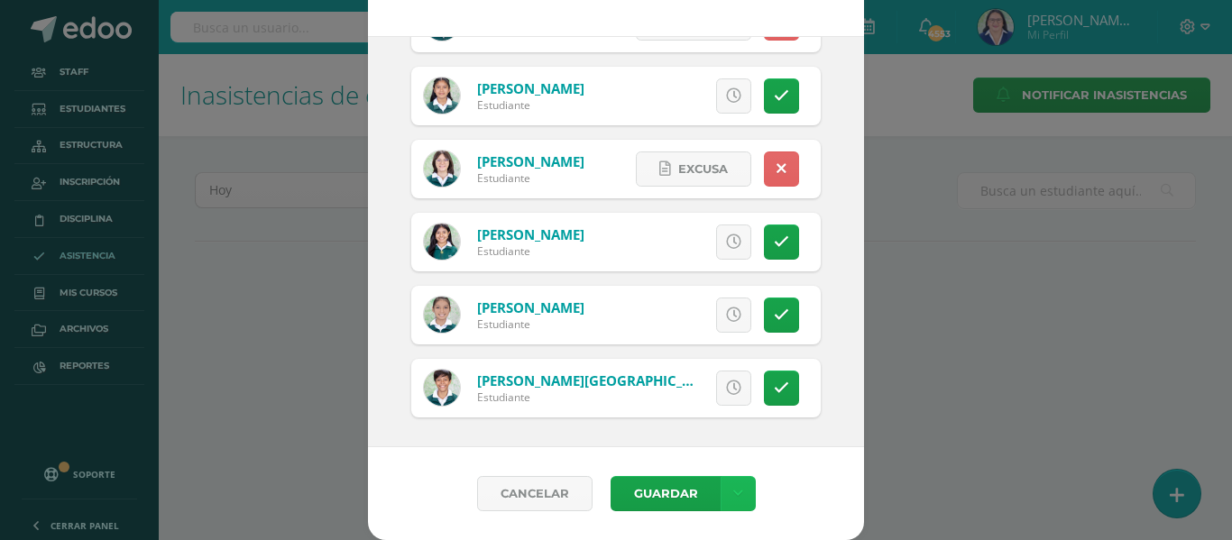
click at [742, 492] on link at bounding box center [738, 493] width 35 height 35
click at [719, 417] on link "Guardar sin notificar inasistencias" at bounding box center [693, 425] width 198 height 43
